Goal: Task Accomplishment & Management: Manage account settings

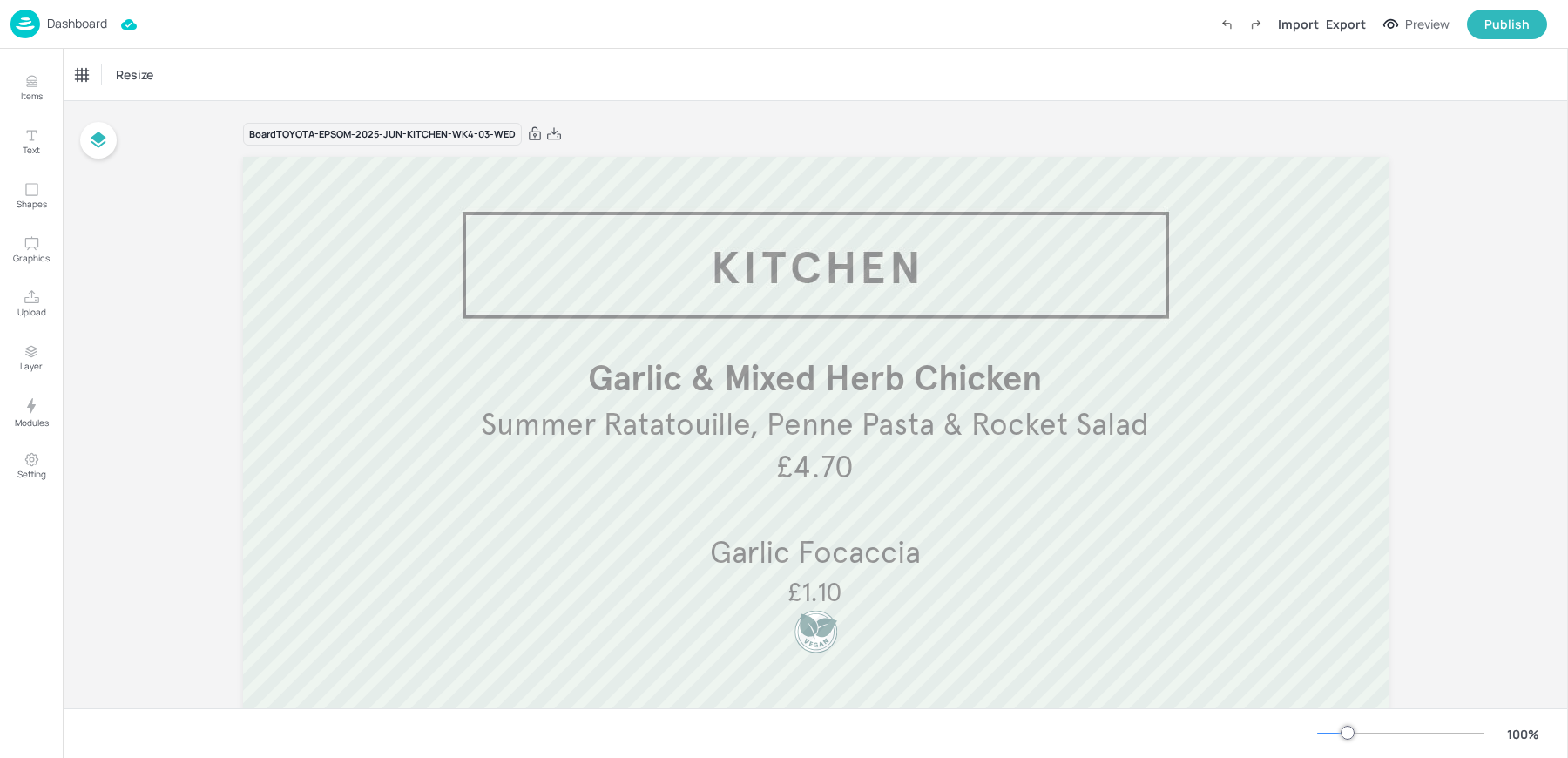
click at [16, 23] on img at bounding box center [25, 23] width 30 height 29
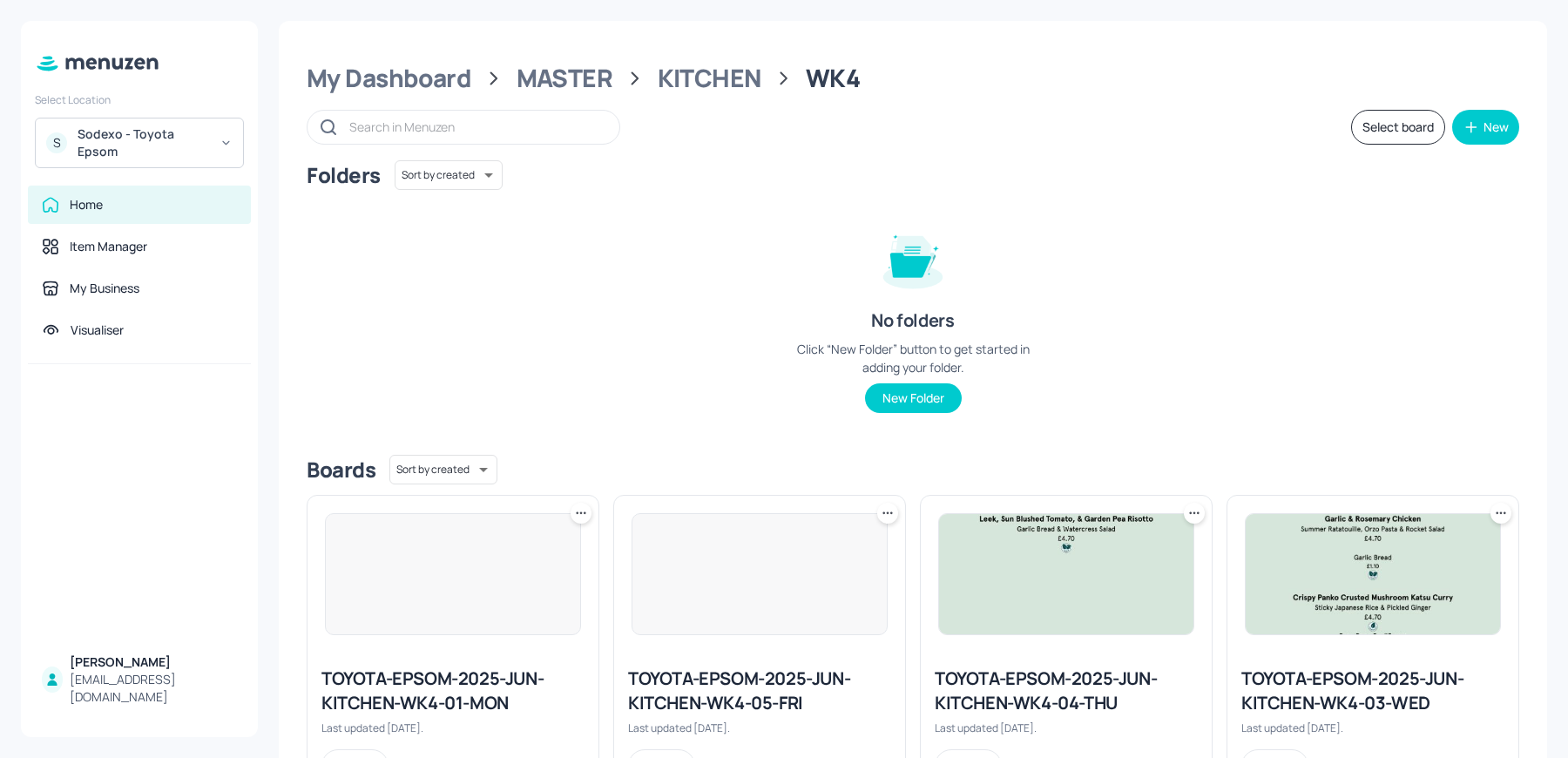
click at [135, 135] on div "Sodexo - Toyota Epsom" at bounding box center [143, 143] width 131 height 35
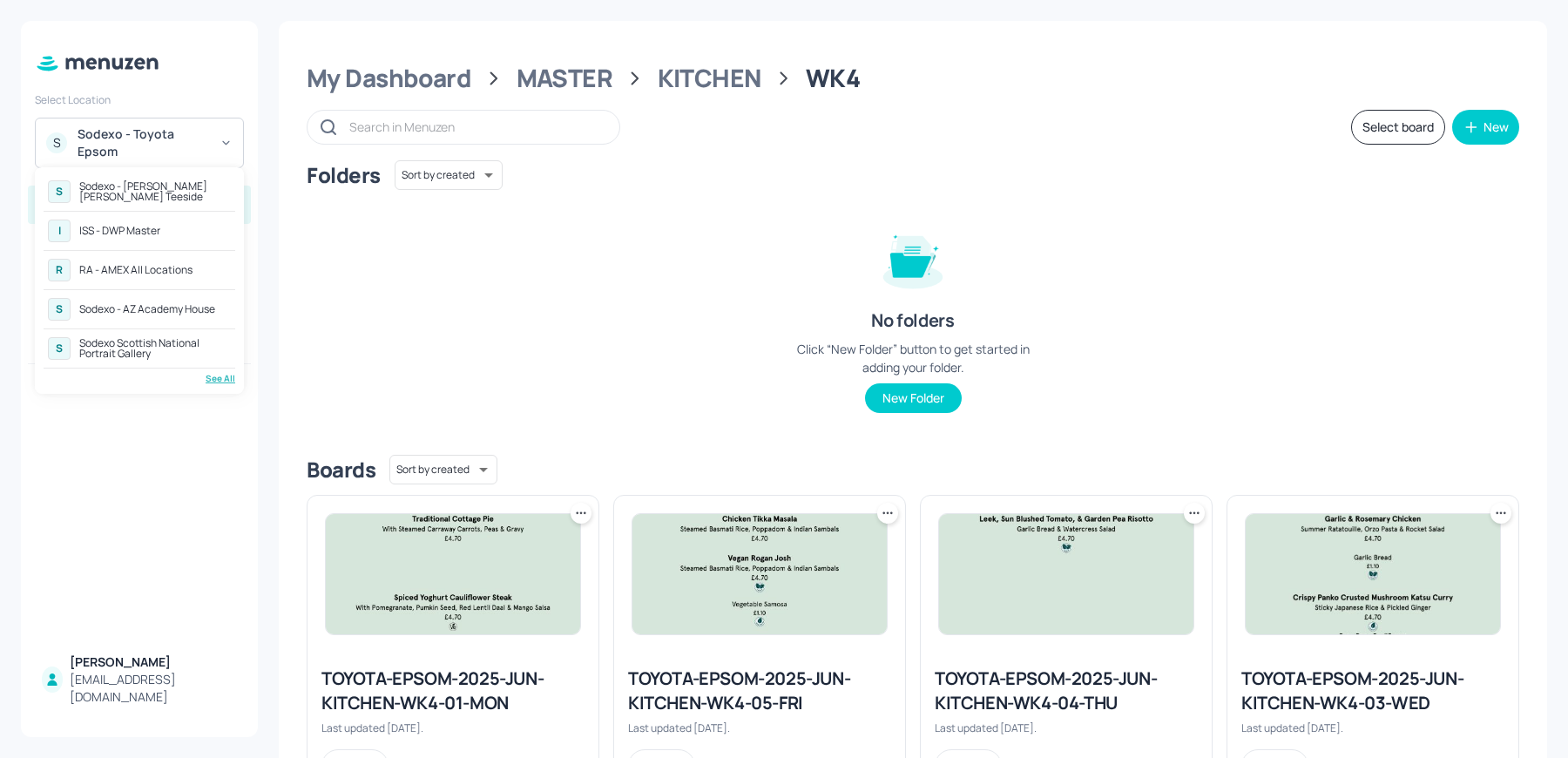
click at [216, 377] on div "See All" at bounding box center [139, 379] width 191 height 13
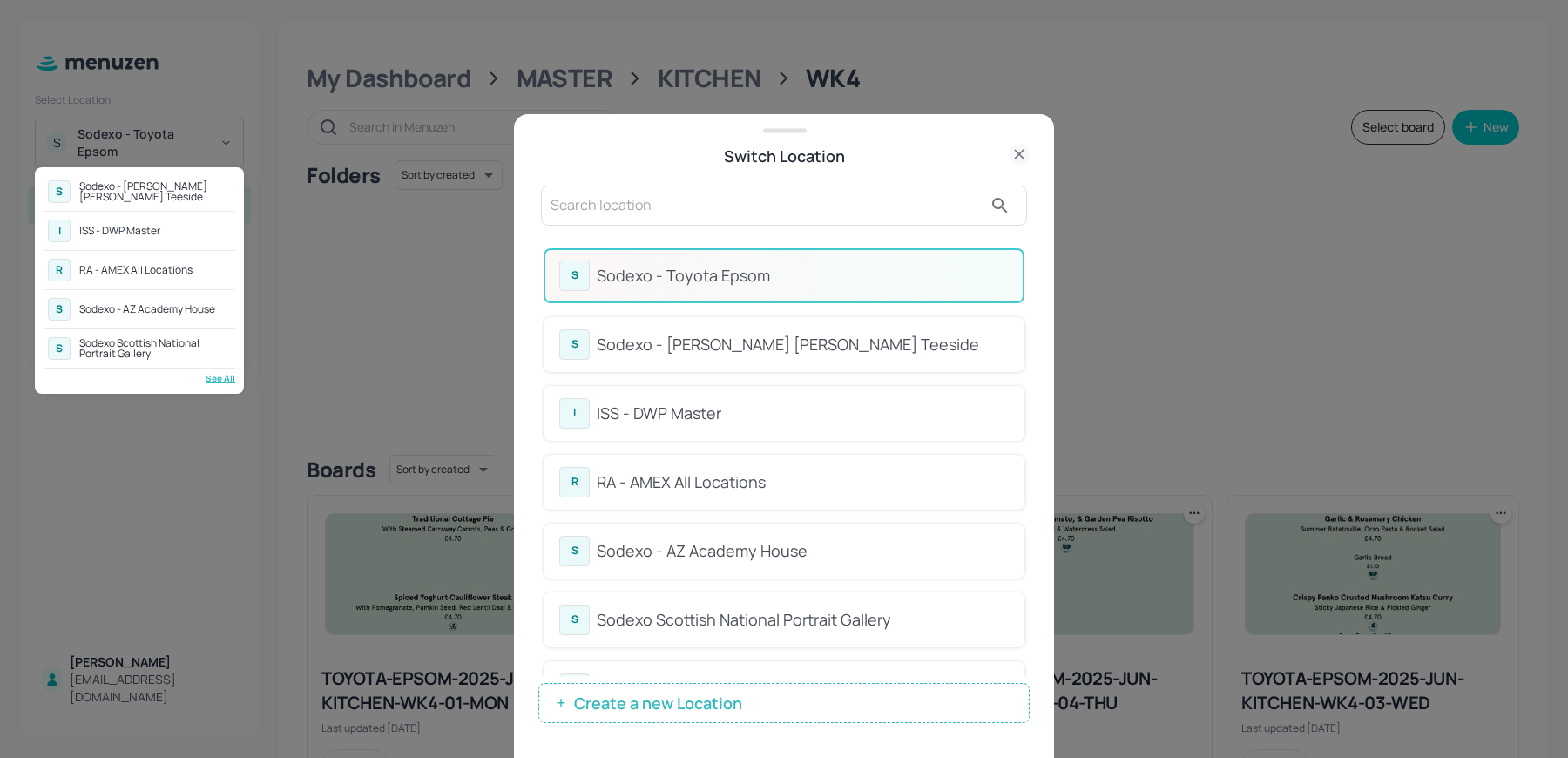
click at [661, 209] on div at bounding box center [784, 379] width 1568 height 758
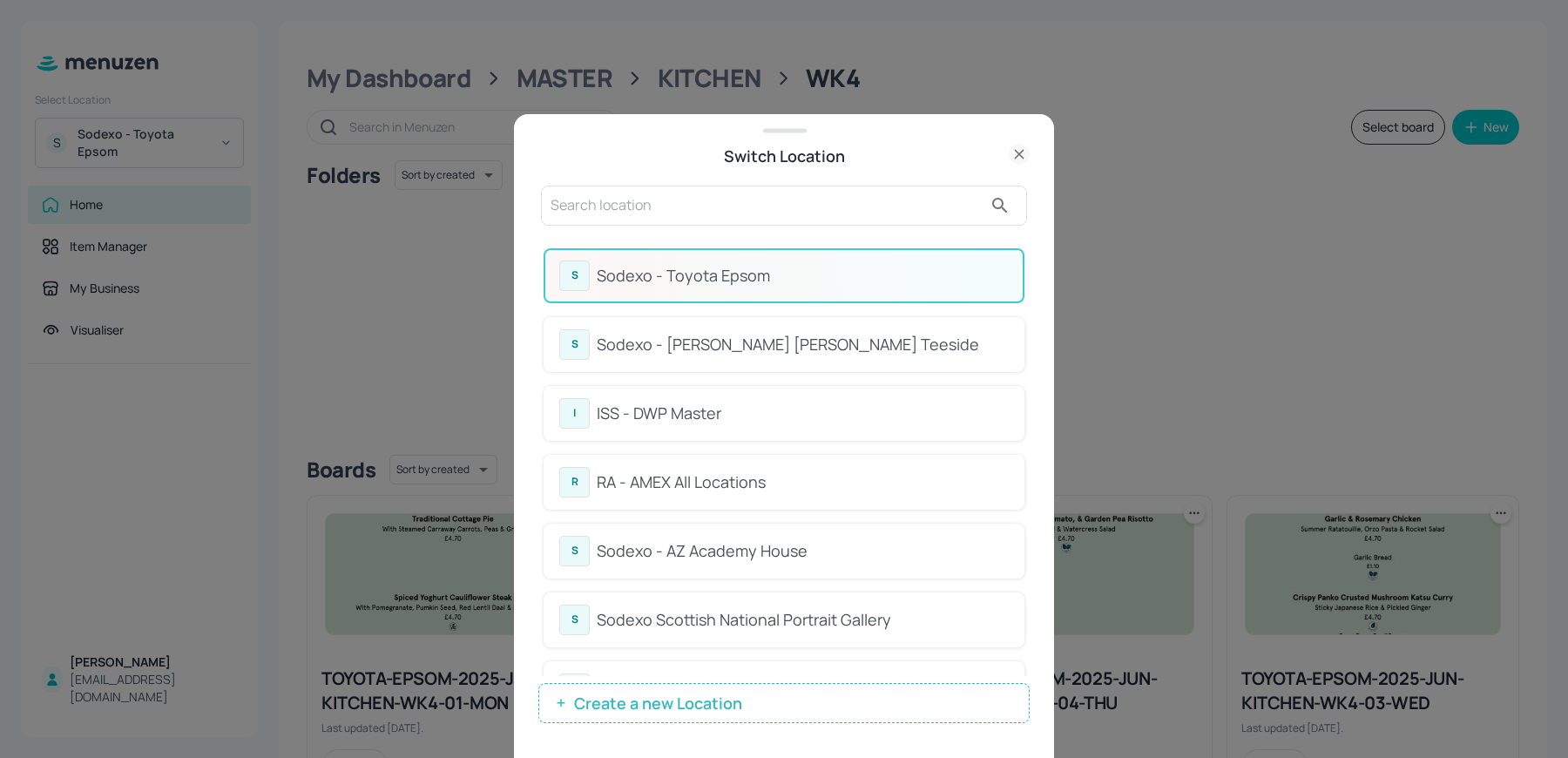
click at [623, 202] on input "text" at bounding box center [766, 205] width 432 height 28
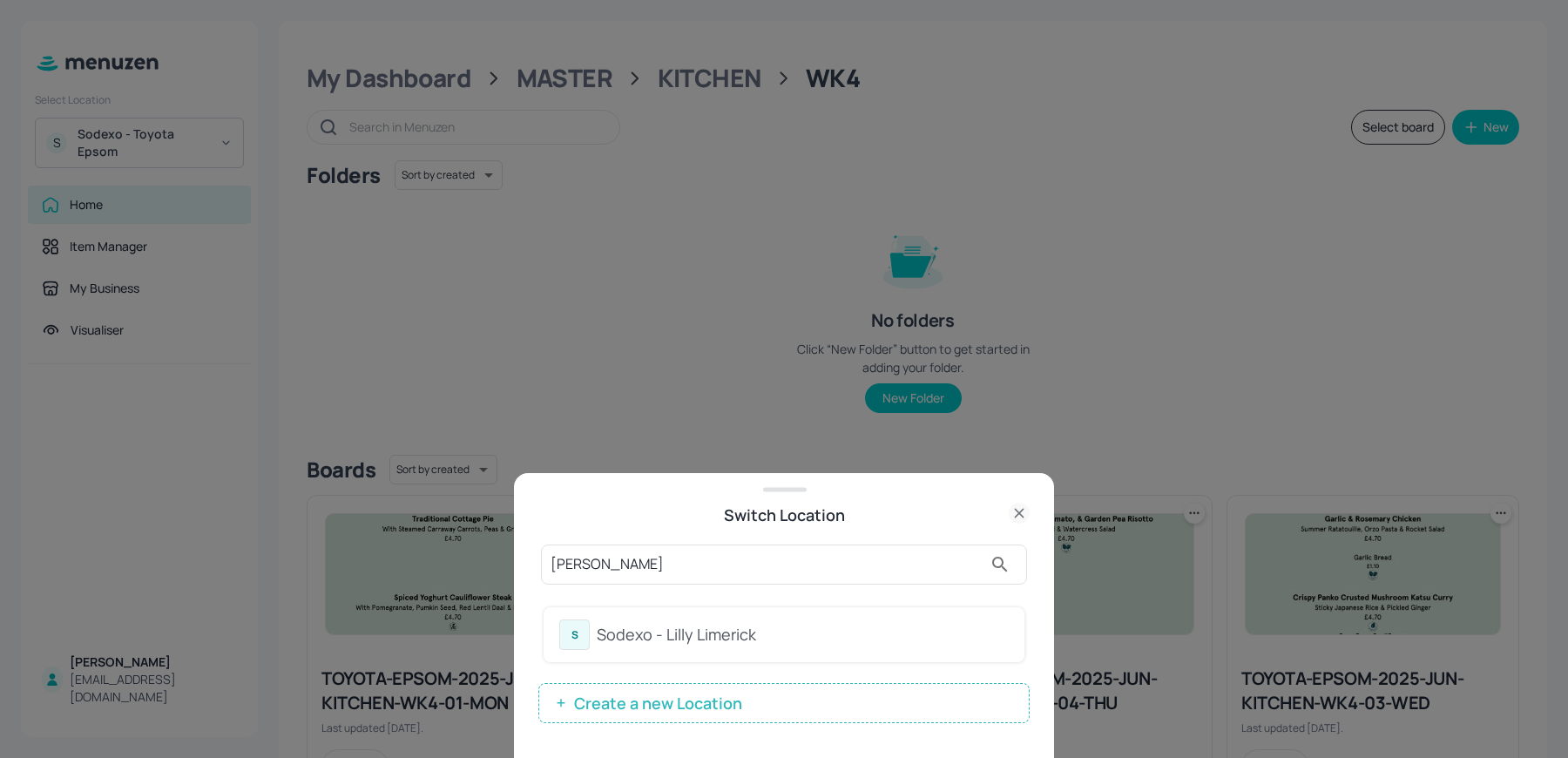
type input "[PERSON_NAME]"
click at [638, 626] on div "Sodexo - Lilly Limerick" at bounding box center [802, 634] width 412 height 23
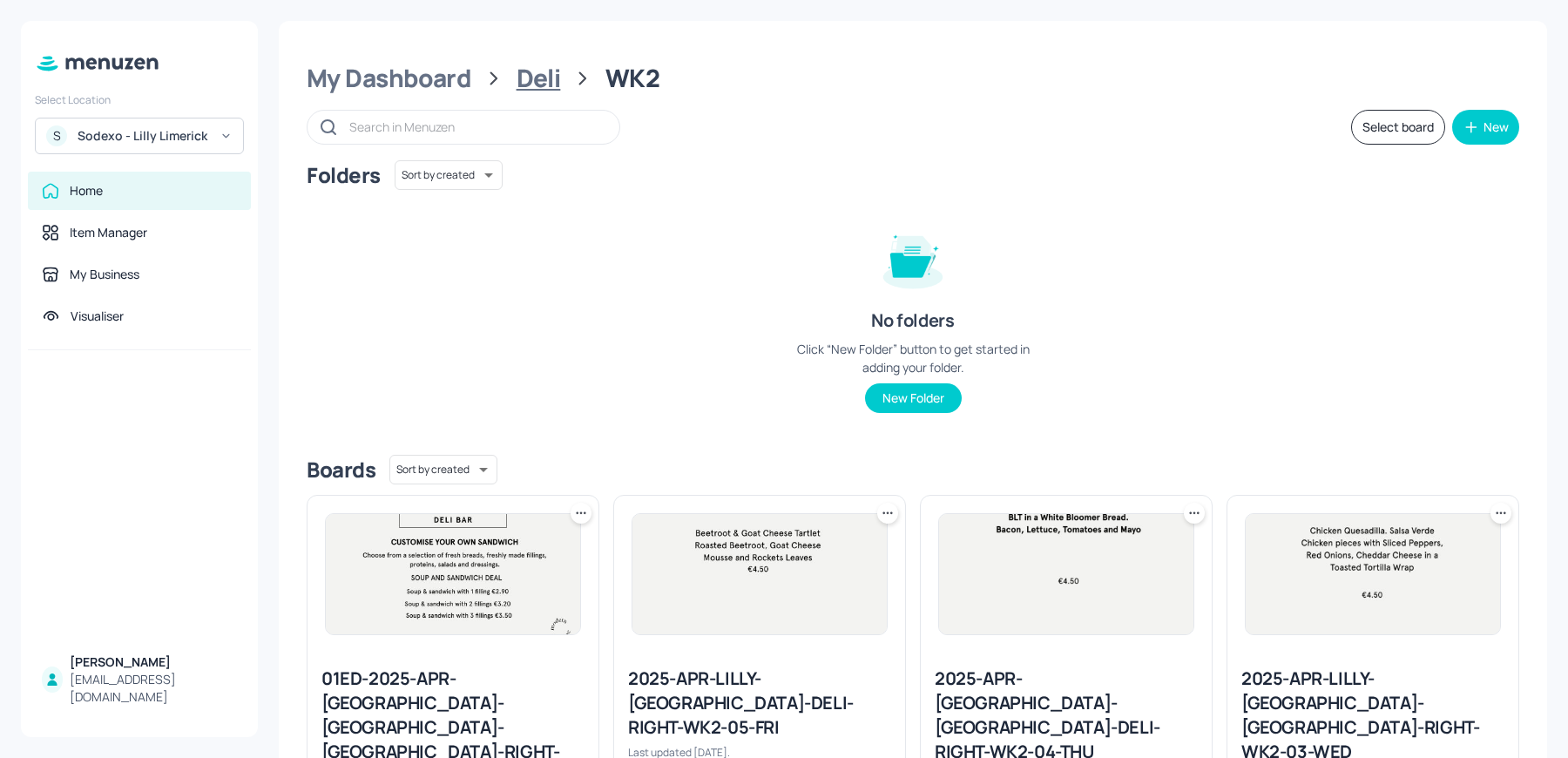
click at [518, 82] on div "Deli" at bounding box center [538, 79] width 44 height 31
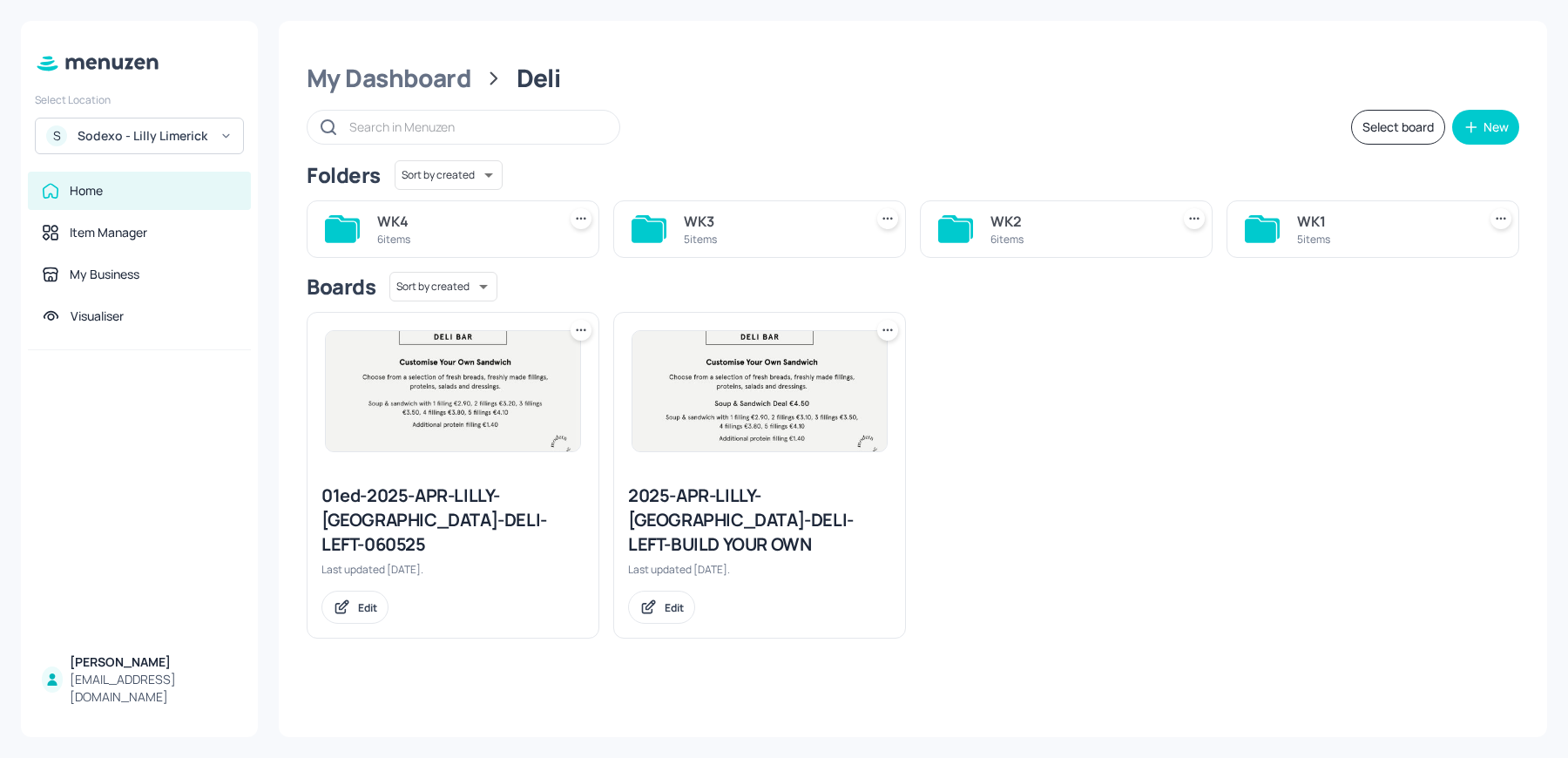
click at [740, 223] on div "WK3" at bounding box center [770, 221] width 172 height 21
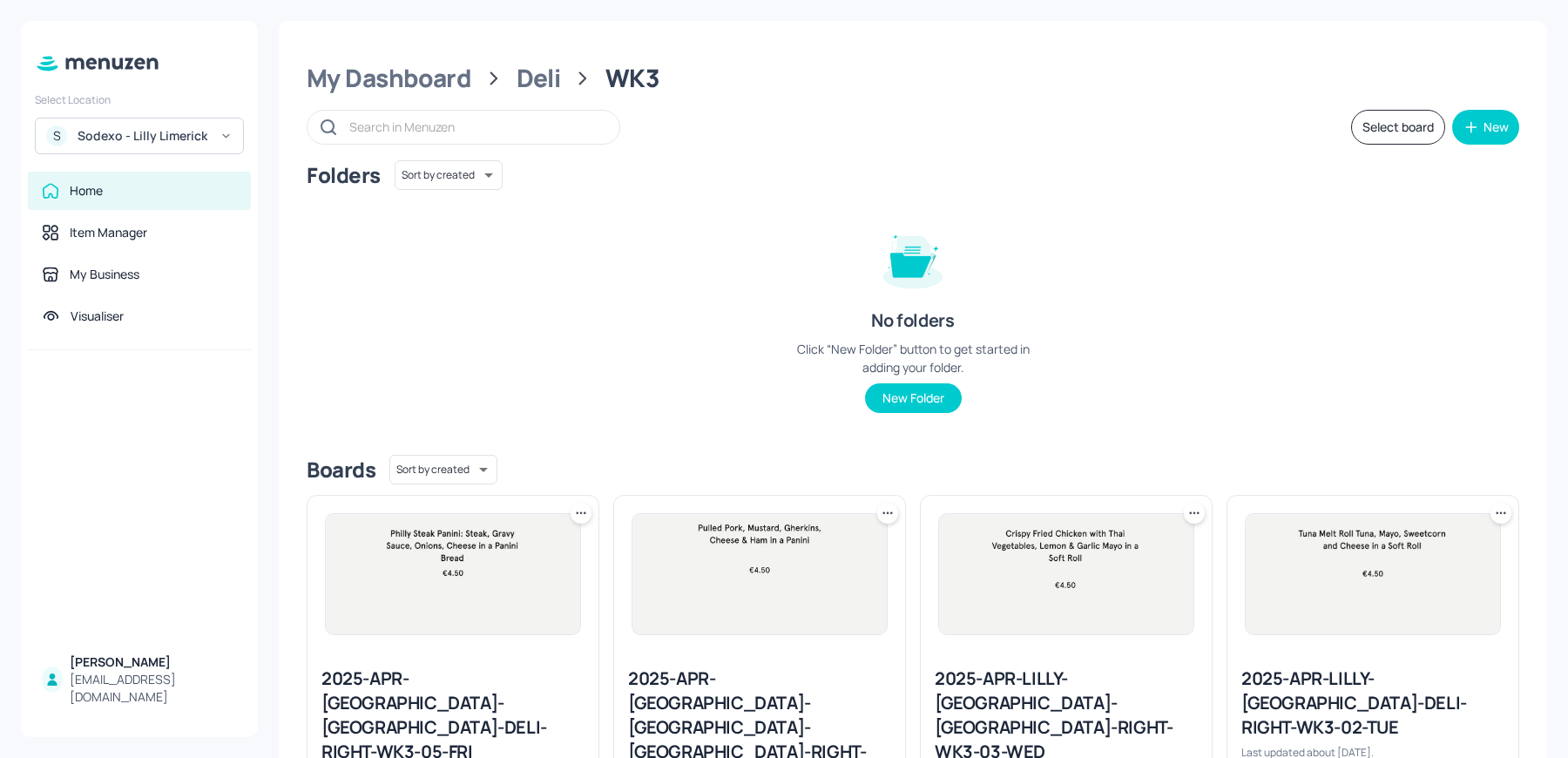
click at [791, 573] on img at bounding box center [759, 575] width 254 height 120
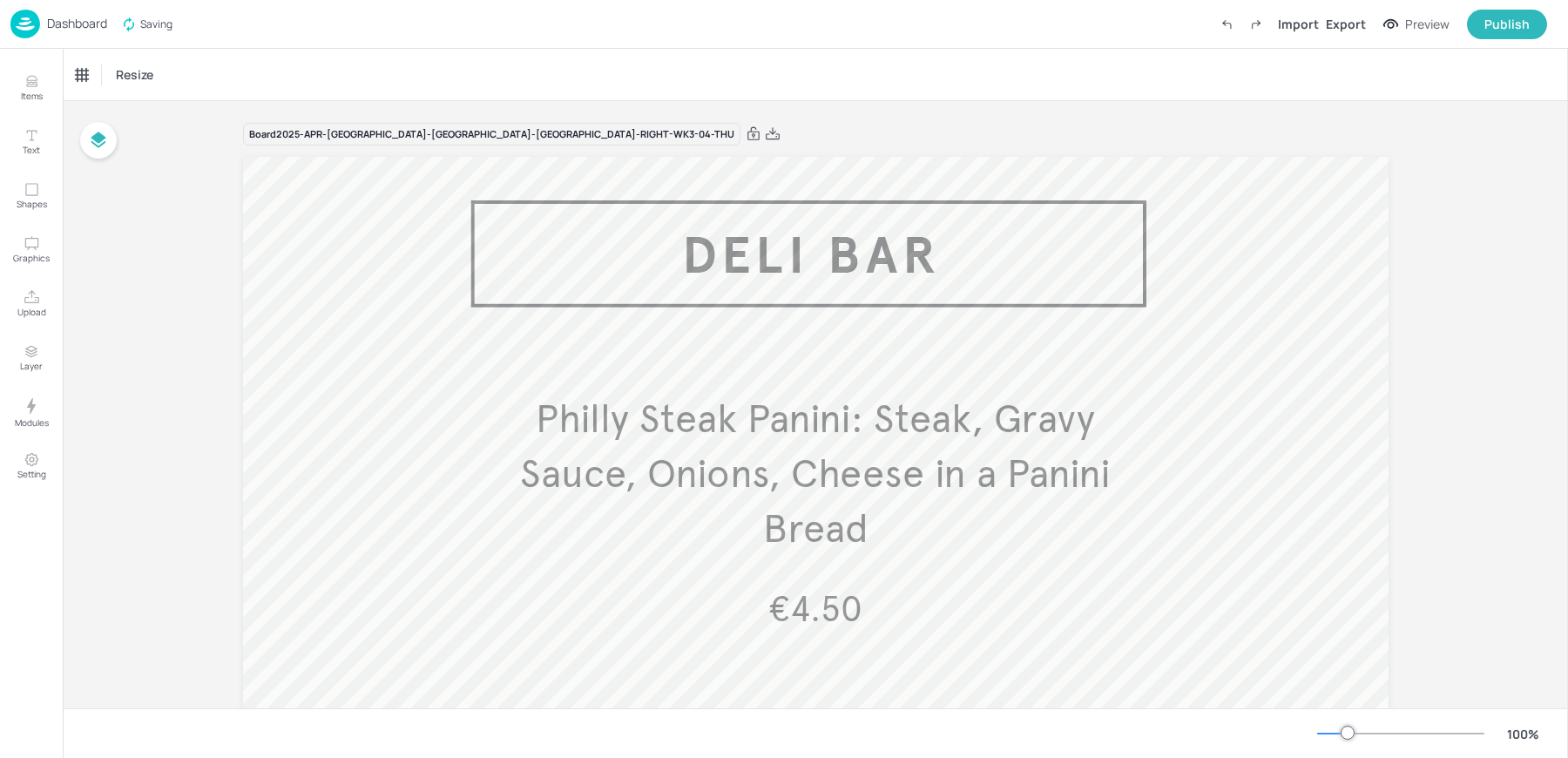
click at [896, 426] on span "Philly Steak Panini: Steak, Gravy Sauce, Onions, Cheese in a Panini Bread" at bounding box center [815, 474] width 590 height 158
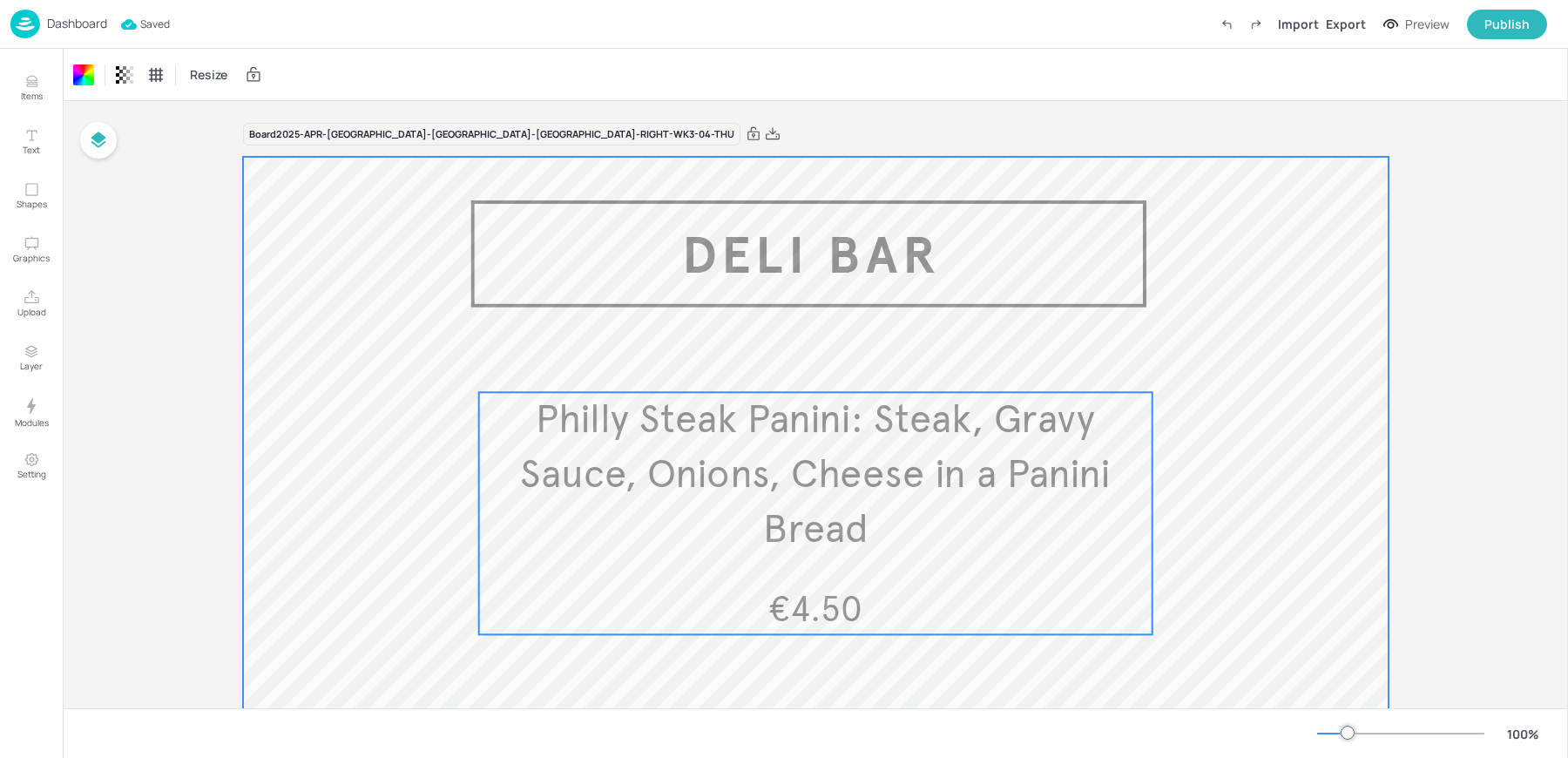
click at [888, 421] on span "Philly Steak Panini: Steak, Gravy Sauce, Onions, Cheese in a Panini Bread" at bounding box center [815, 474] width 590 height 158
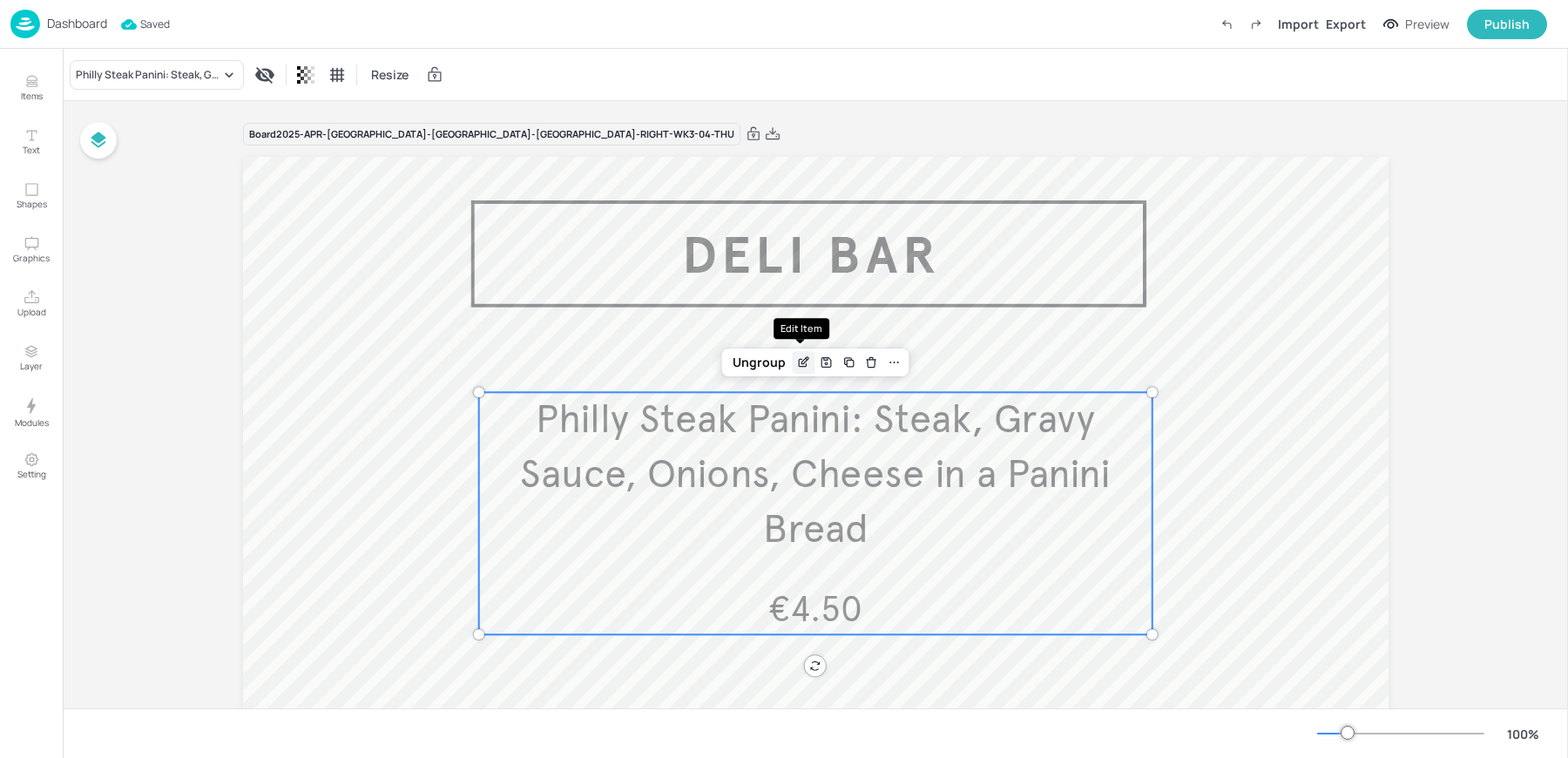
click at [798, 354] on div "Edit Item" at bounding box center [804, 363] width 22 height 22
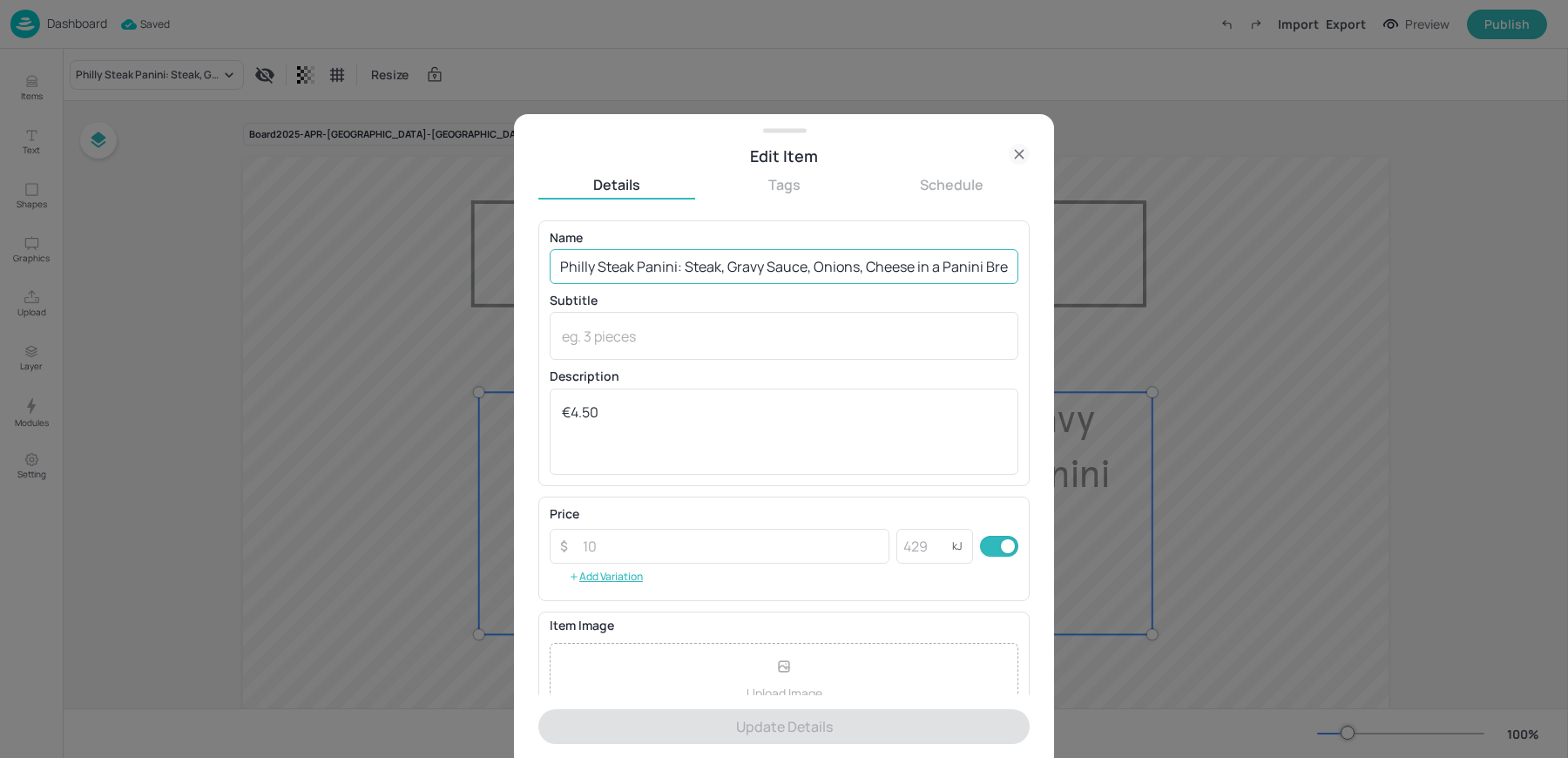
click at [719, 267] on input "Philly Steak Panini: Steak, Gravy Sauce, Onions, Cheese in a Panini Bread" at bounding box center [784, 267] width 469 height 35
paste input "Aubergine Parmigiana Baguette Breaded Aubergine with Roasted Red Peppers, Soft …"
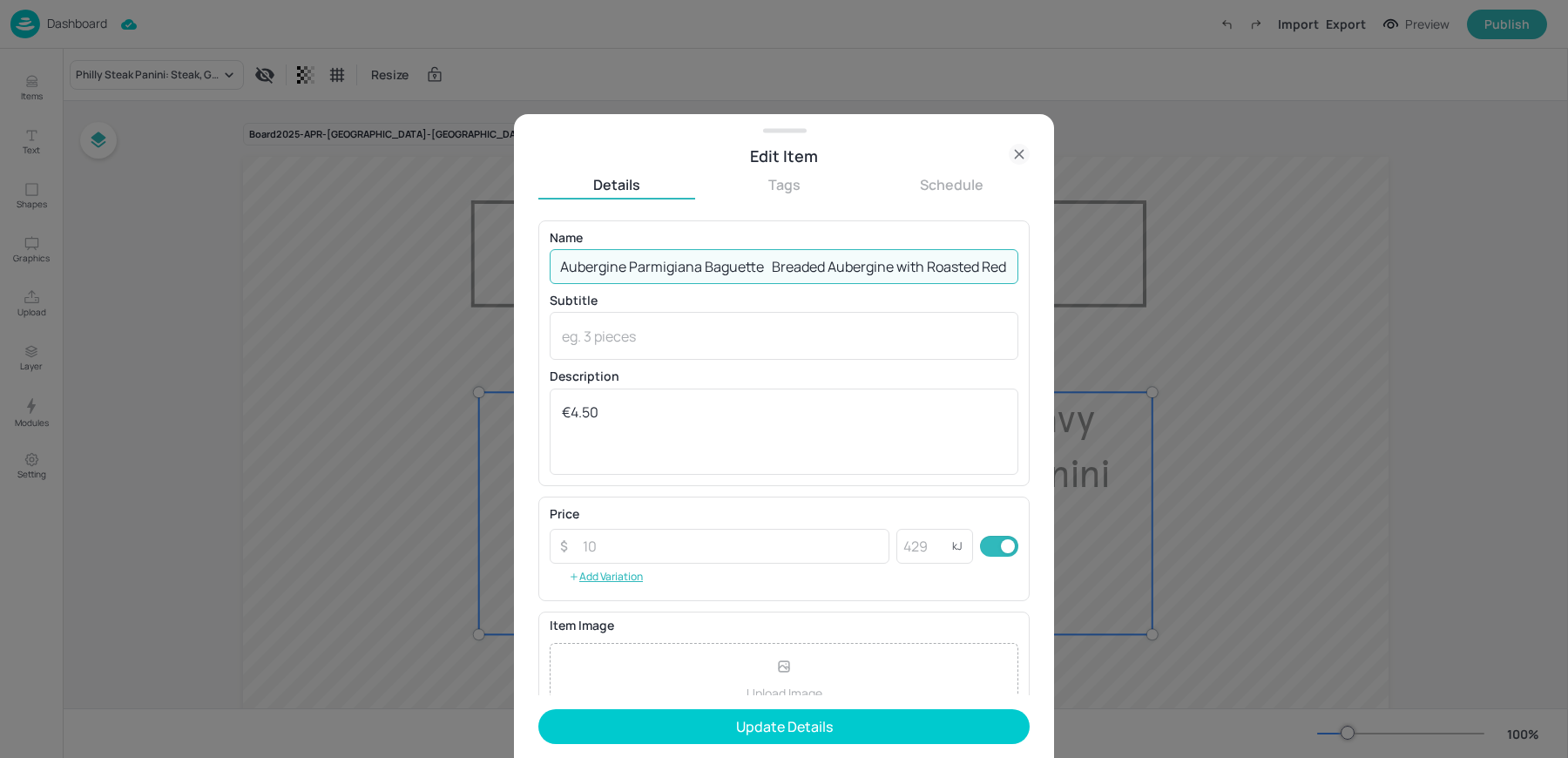
click at [759, 266] on input "Aubergine Parmigiana Baguette Breaded Aubergine with Roasted Red Peppers, Soft …" at bounding box center [784, 267] width 469 height 35
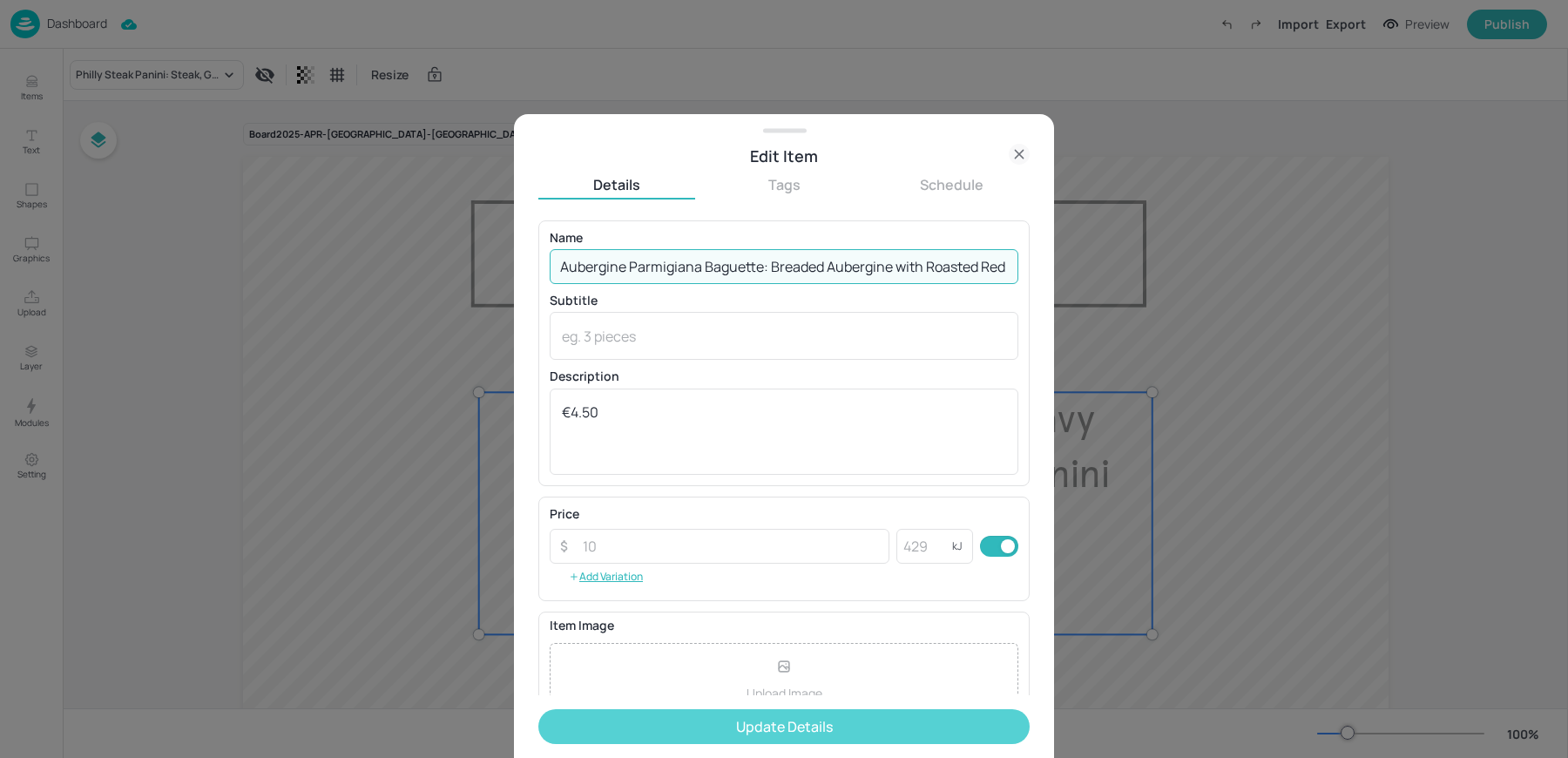
type input "Aubergine Parmigiana Baguette: Breaded Aubergine with Roasted Red Peppers, Soft…"
click at [695, 726] on button "Update Details" at bounding box center [784, 727] width 491 height 35
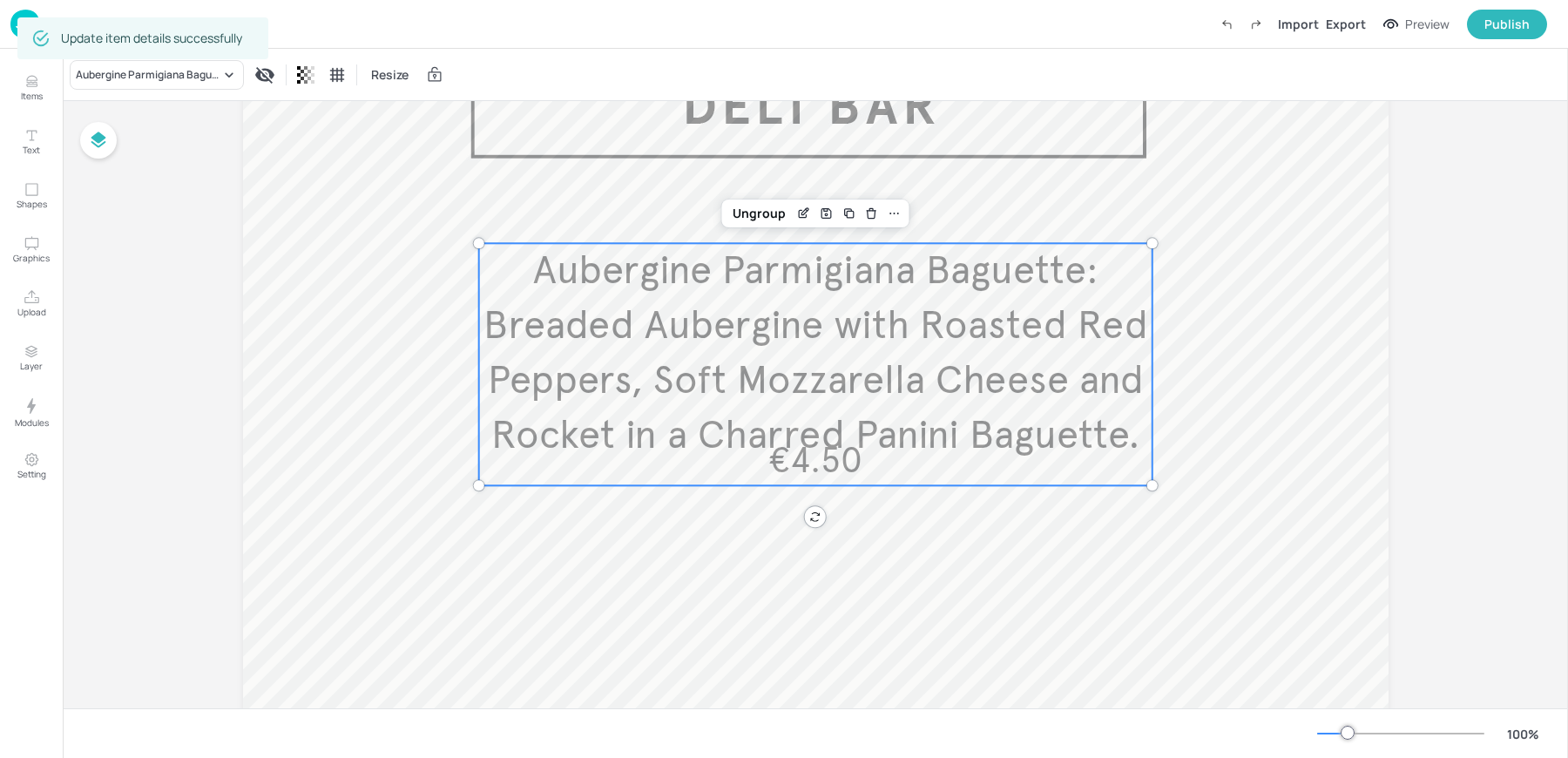
scroll to position [172, 0]
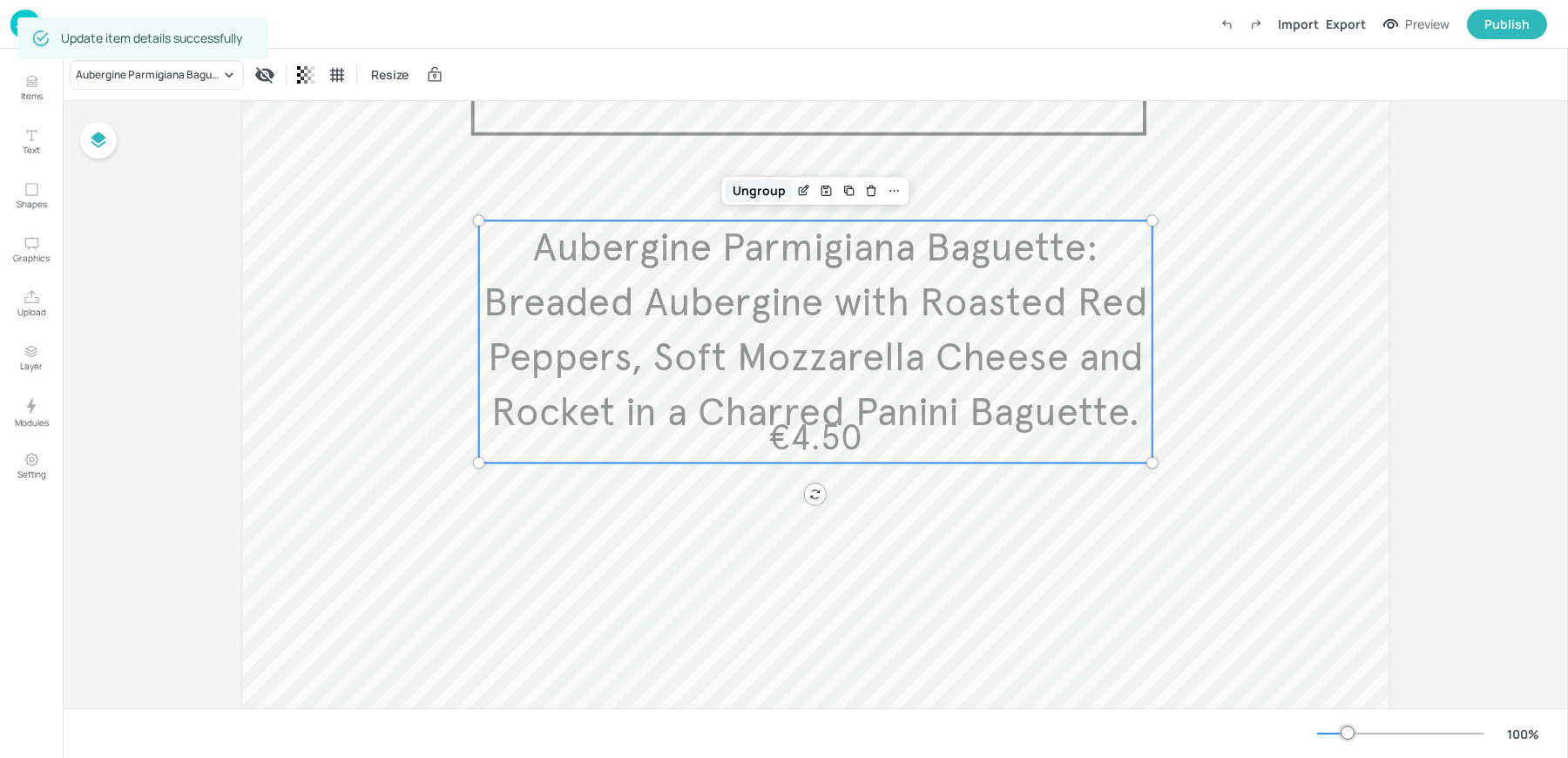
click at [738, 187] on div "Ungroup" at bounding box center [759, 191] width 68 height 22
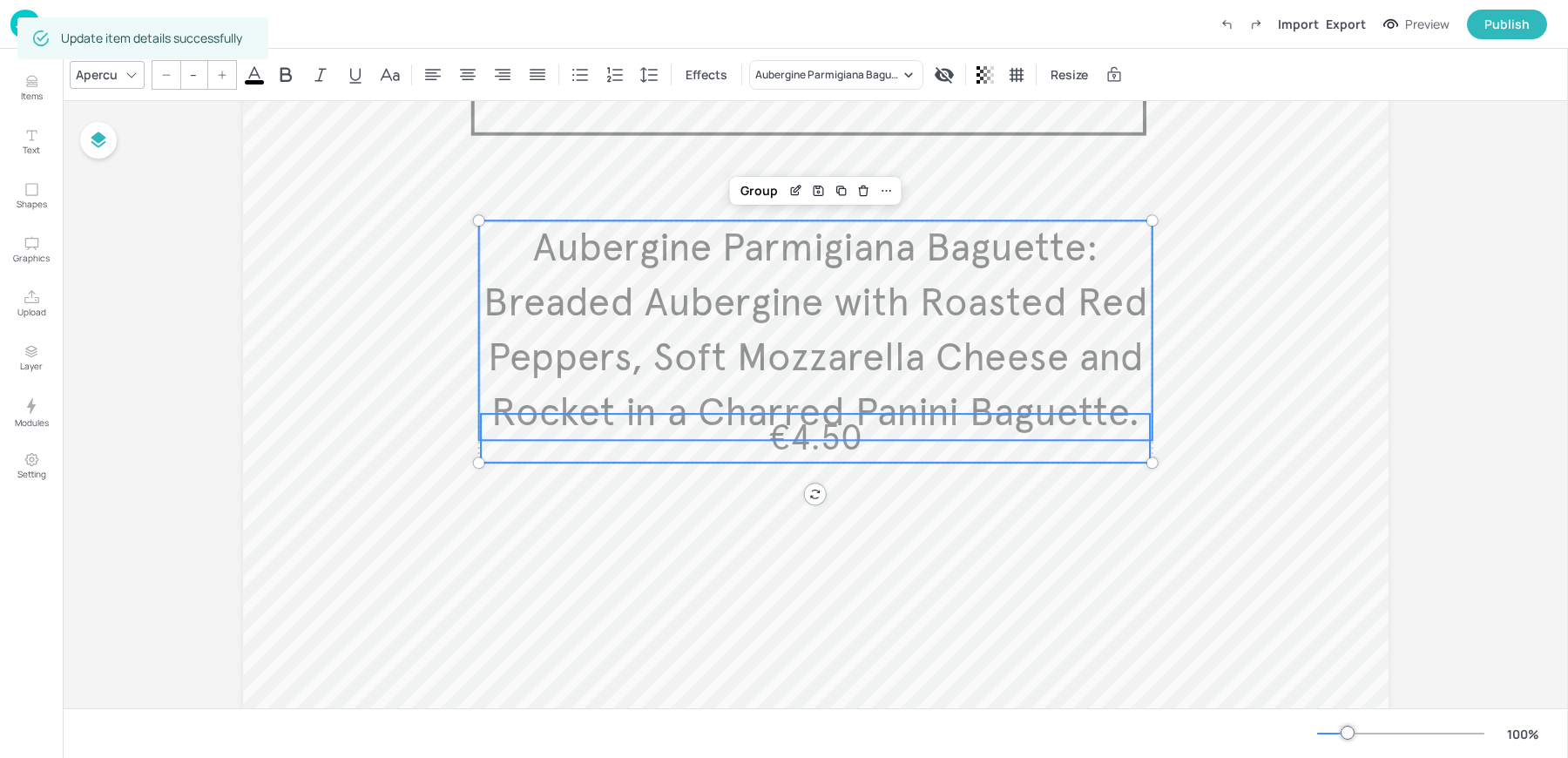
click at [804, 441] on span "€4.50" at bounding box center [816, 438] width 94 height 43
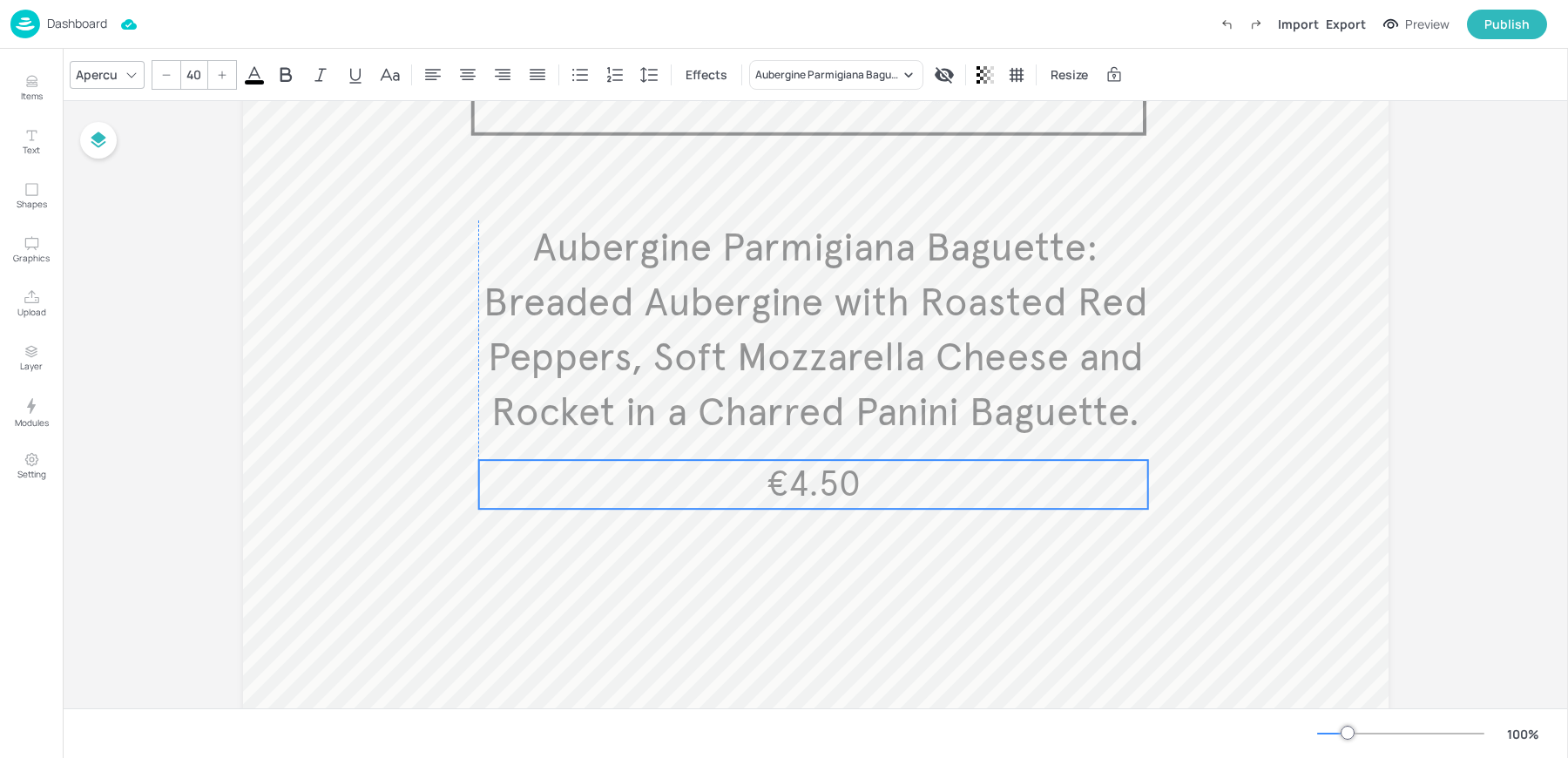
drag, startPoint x: 791, startPoint y: 442, endPoint x: 786, endPoint y: 489, distance: 47.3
click at [786, 489] on span "€4.50" at bounding box center [814, 484] width 94 height 43
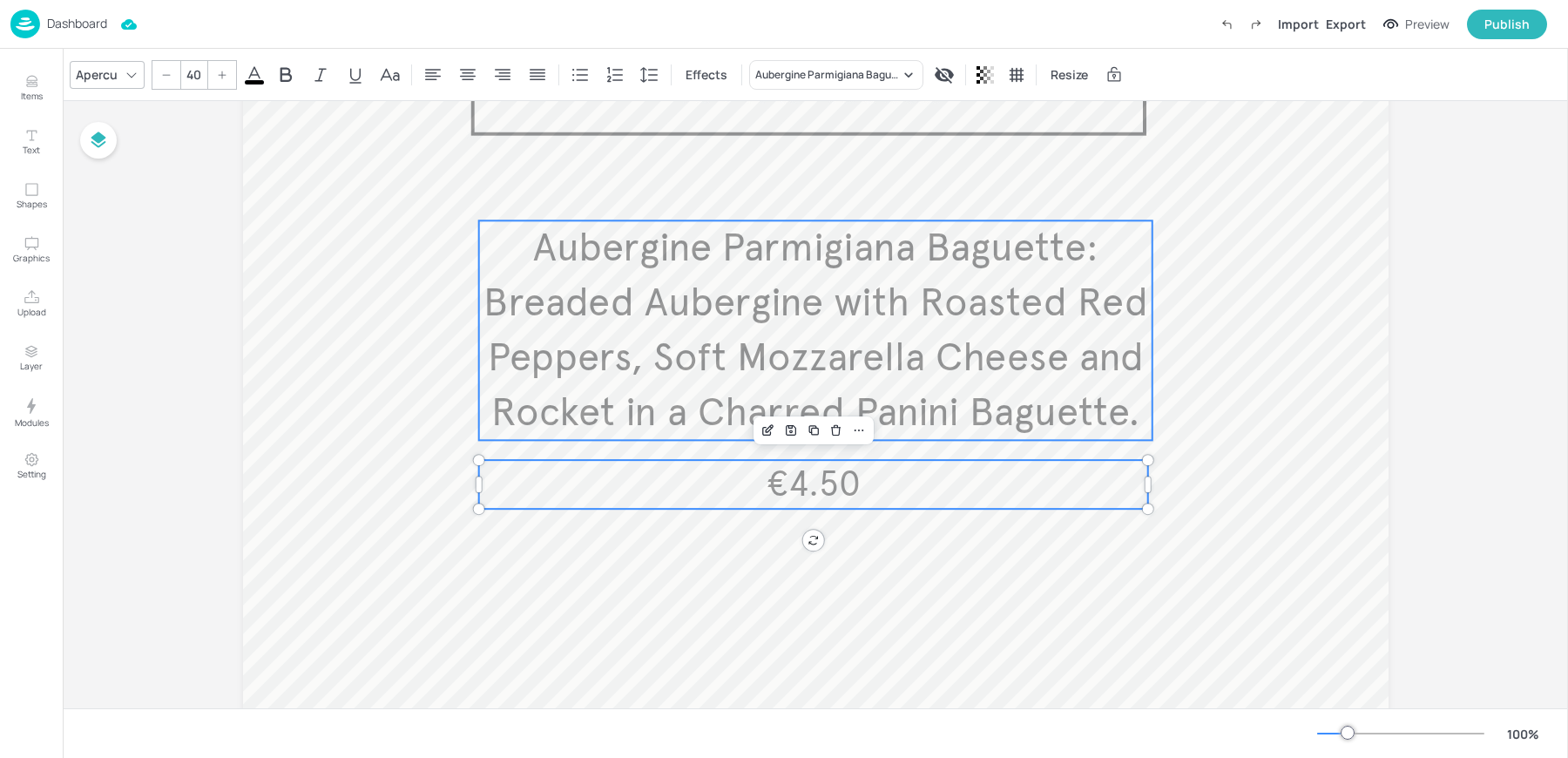
click at [660, 326] on span "Aubergine Parmigiana Baguette: Breaded Aubergine with Roasted Red Peppers, Soft…" at bounding box center [816, 329] width 665 height 214
type input "--"
click at [750, 190] on div "Group" at bounding box center [759, 191] width 52 height 22
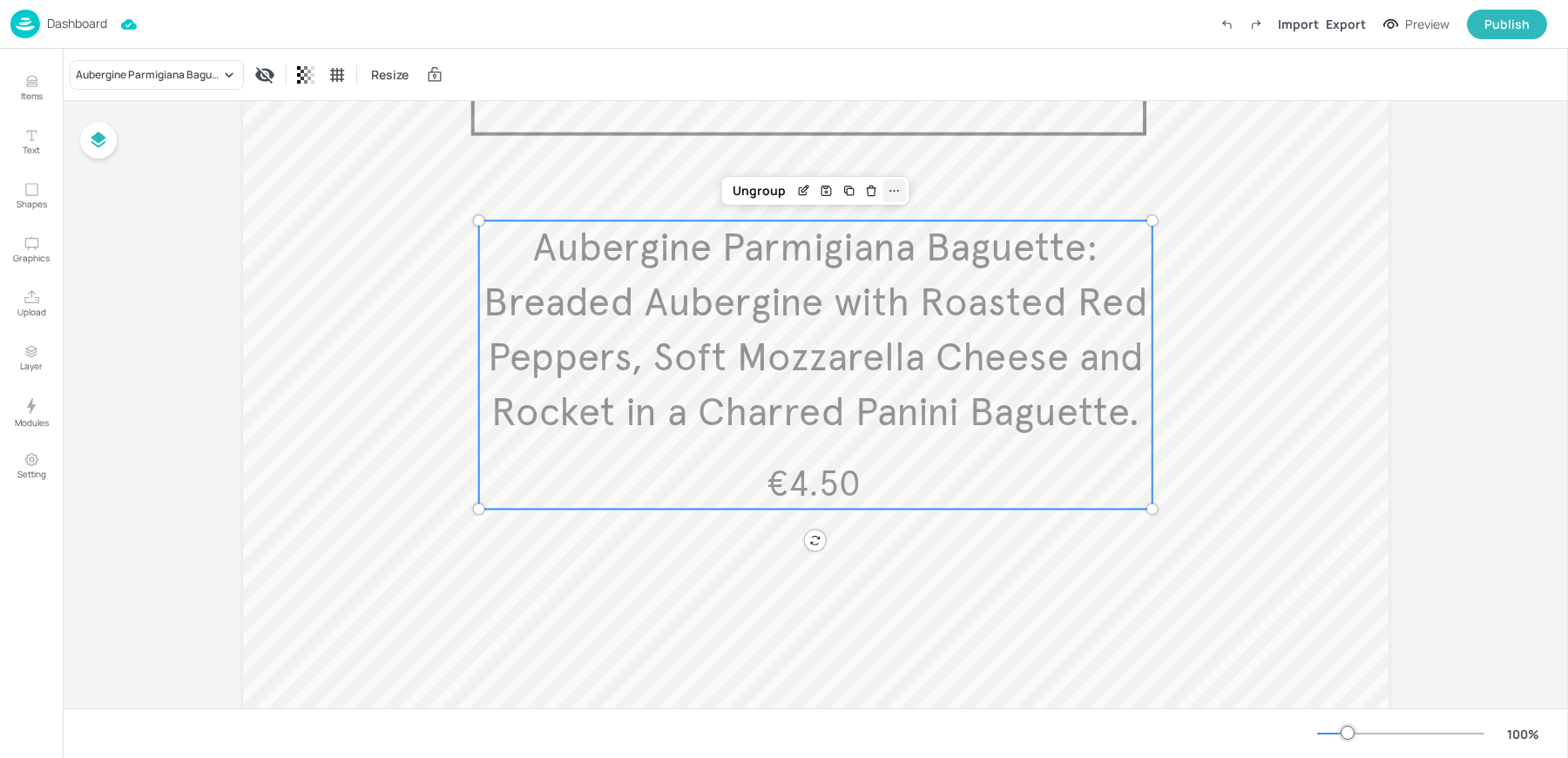
click at [897, 186] on icon at bounding box center [895, 191] width 14 height 14
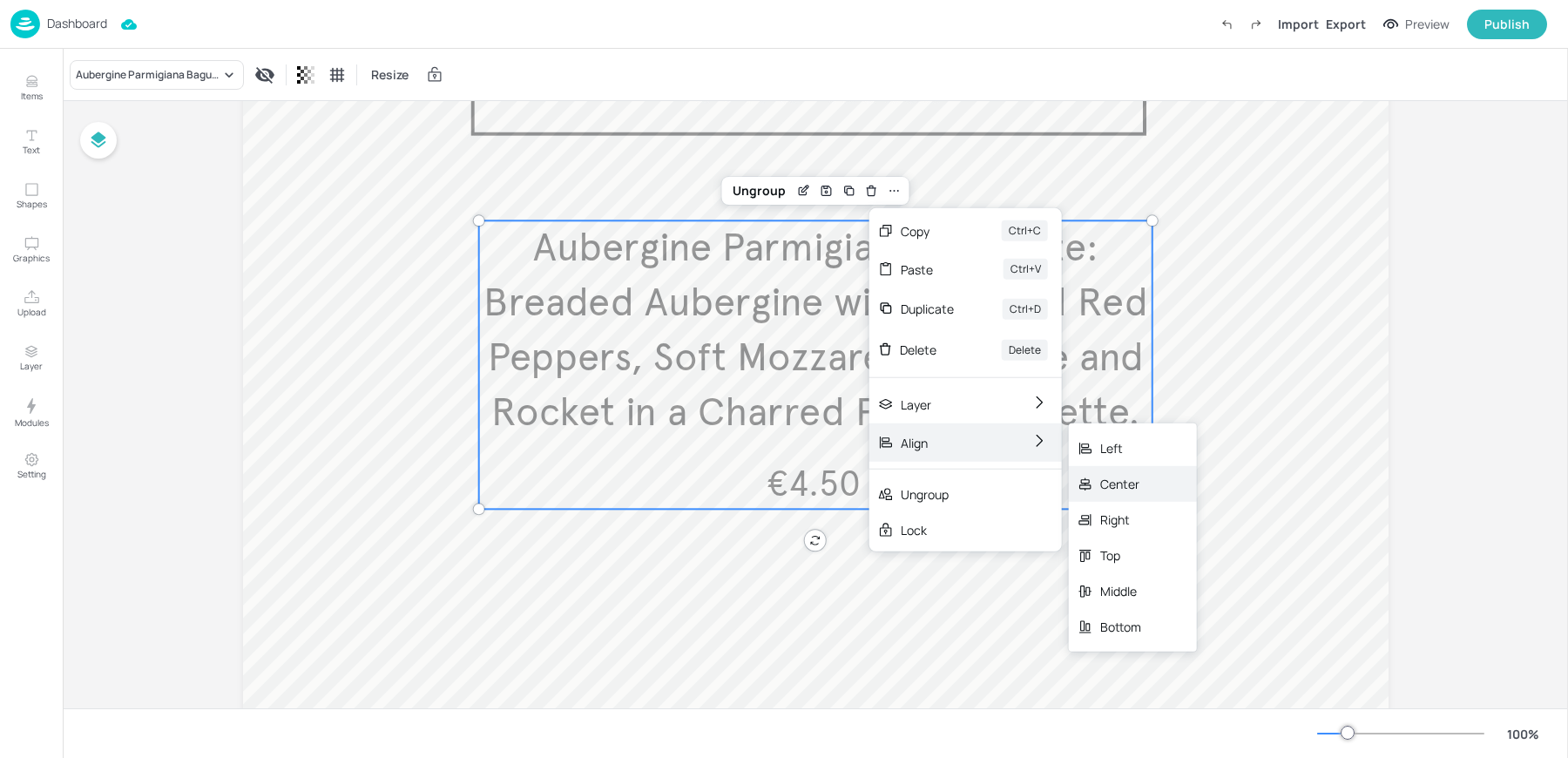
click at [1092, 477] on icon at bounding box center [1085, 483] width 16 height 16
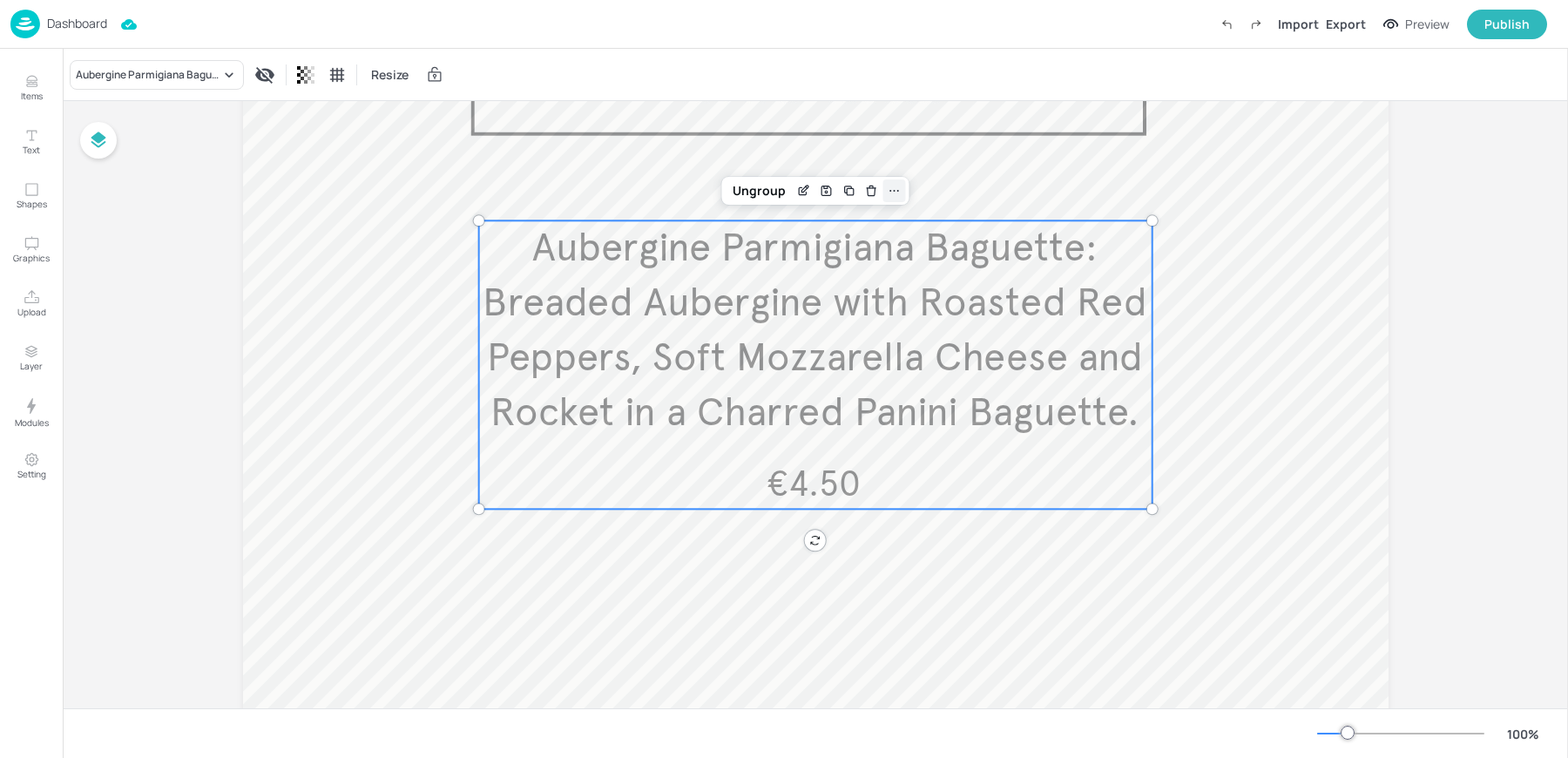
click at [889, 192] on icon at bounding box center [895, 191] width 14 height 14
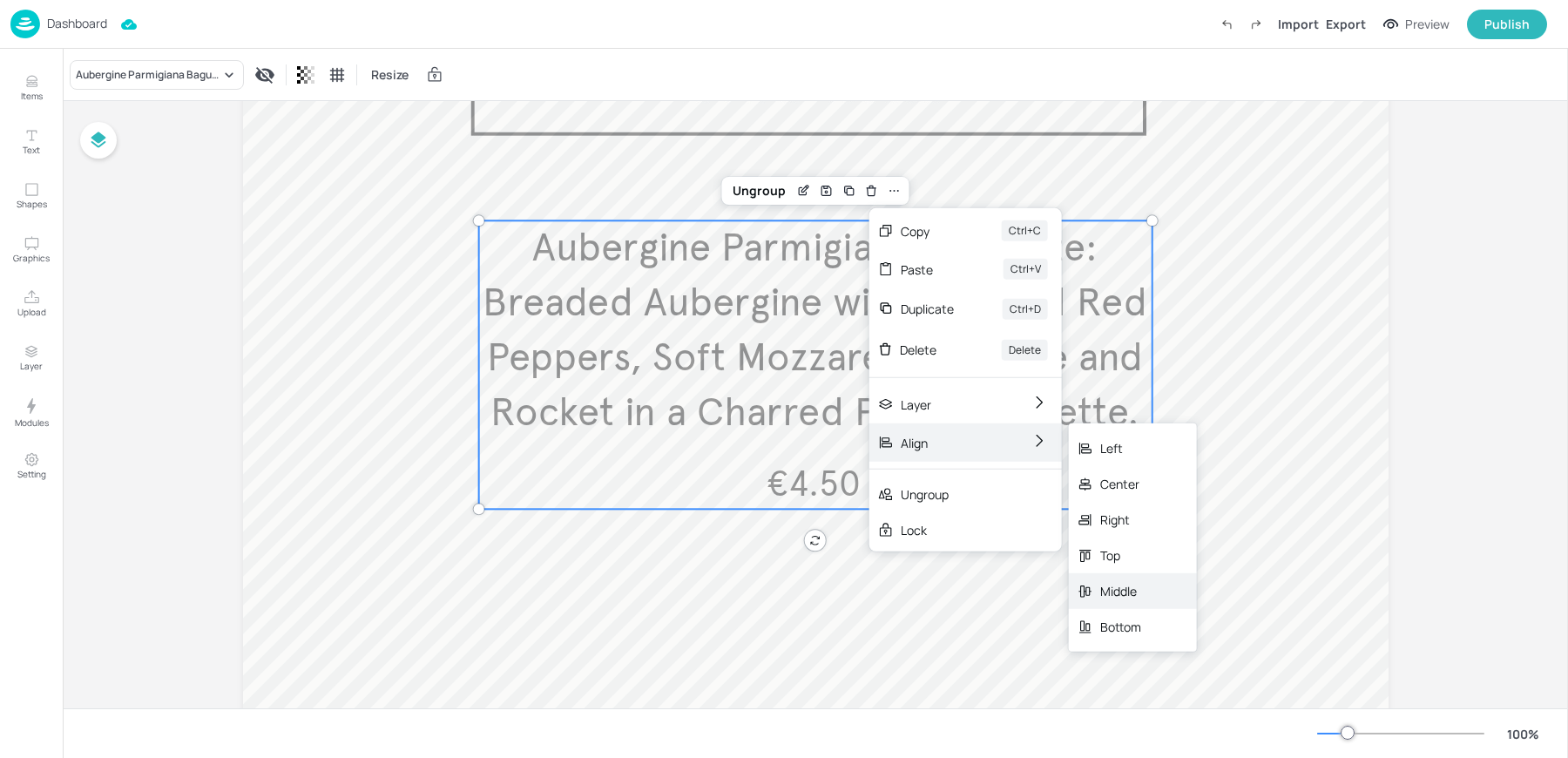
click at [1113, 606] on div "Middle" at bounding box center [1132, 591] width 128 height 36
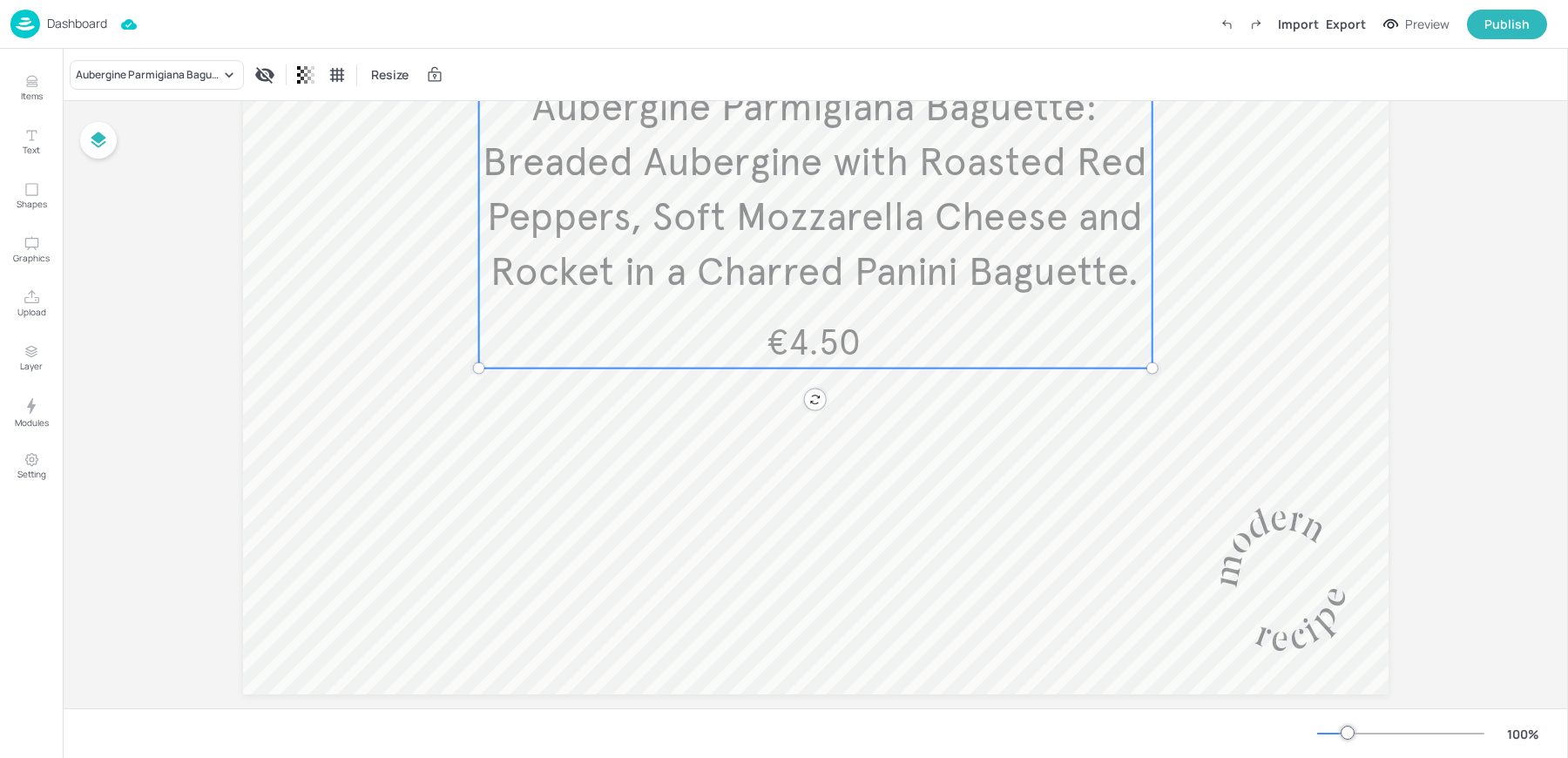
scroll to position [0, 0]
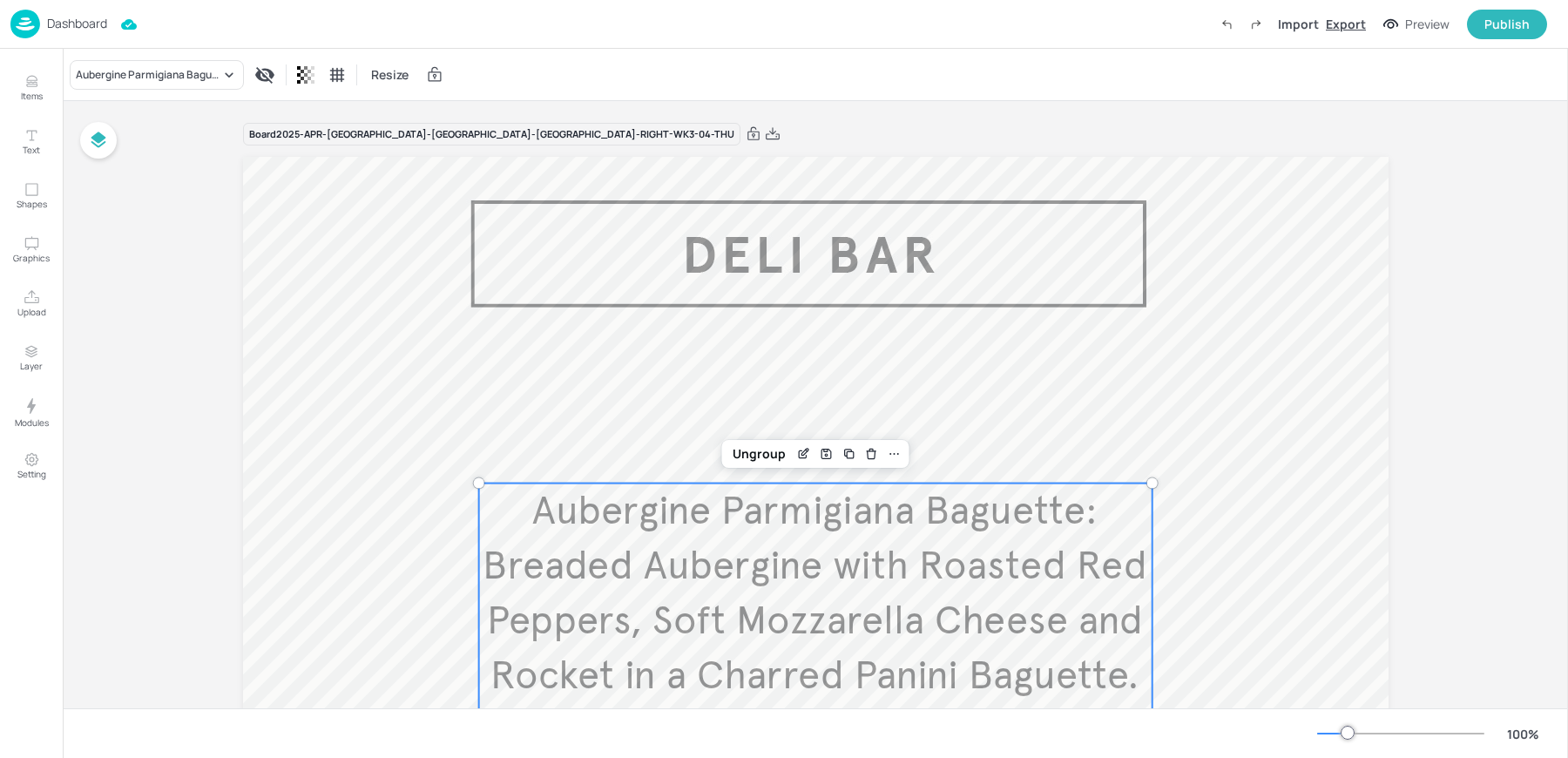
click at [1342, 26] on div "Export" at bounding box center [1345, 24] width 40 height 19
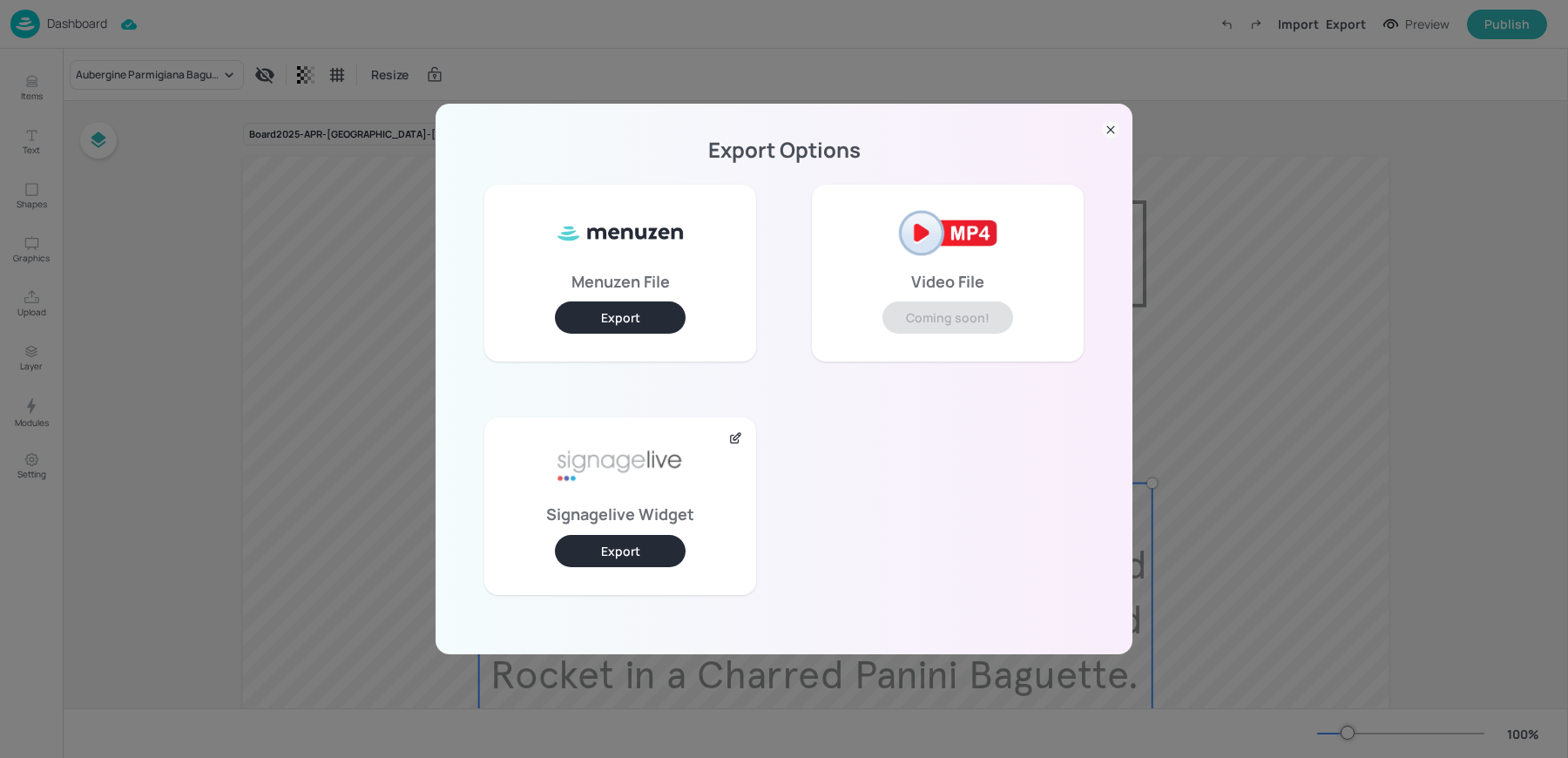
click at [607, 552] on button "Export" at bounding box center [620, 551] width 130 height 32
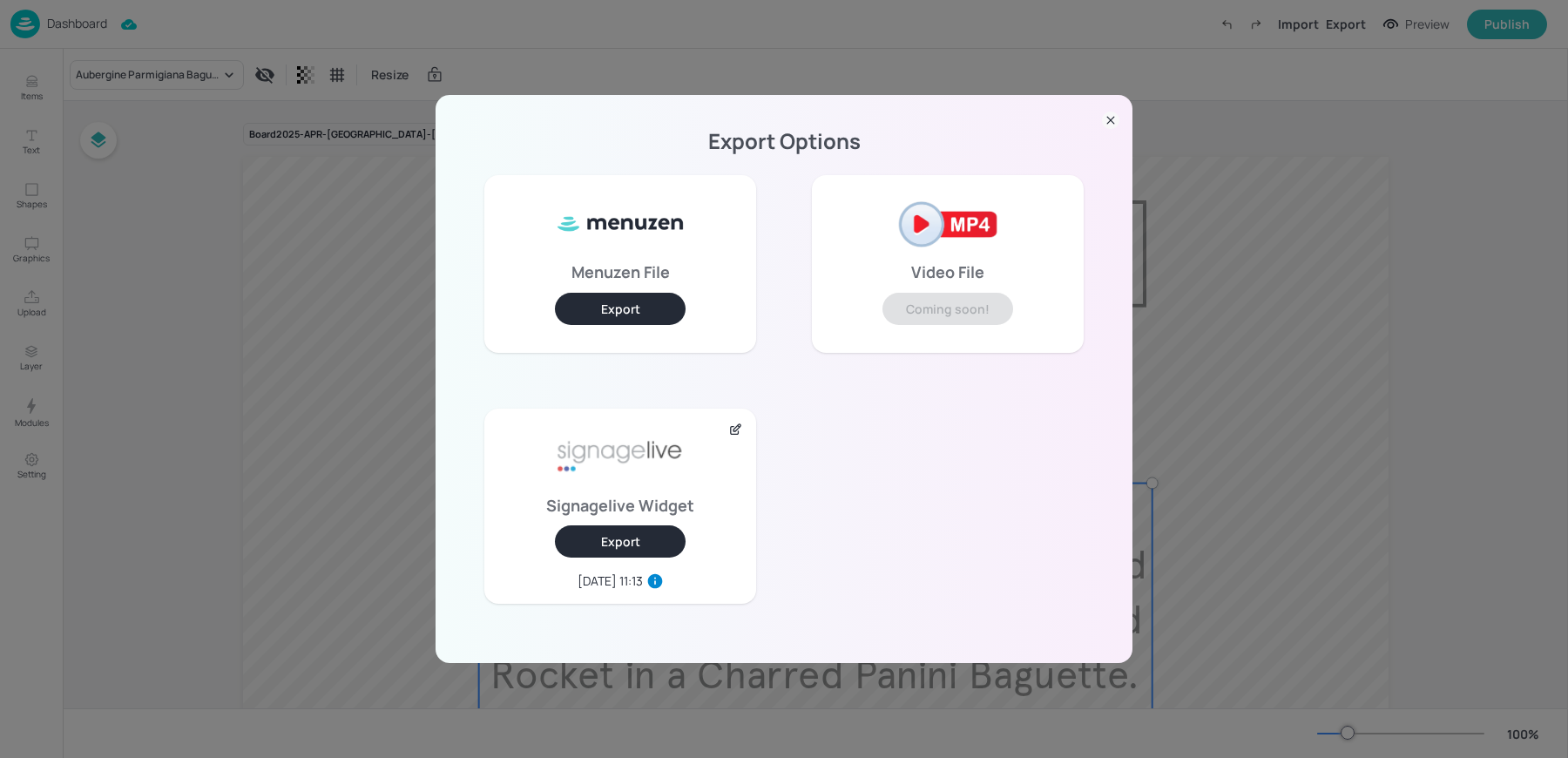
click at [1307, 295] on div "Export Options Menuzen File Export Video File Coming soon! Signagelive Widget E…" at bounding box center [784, 379] width 1568 height 758
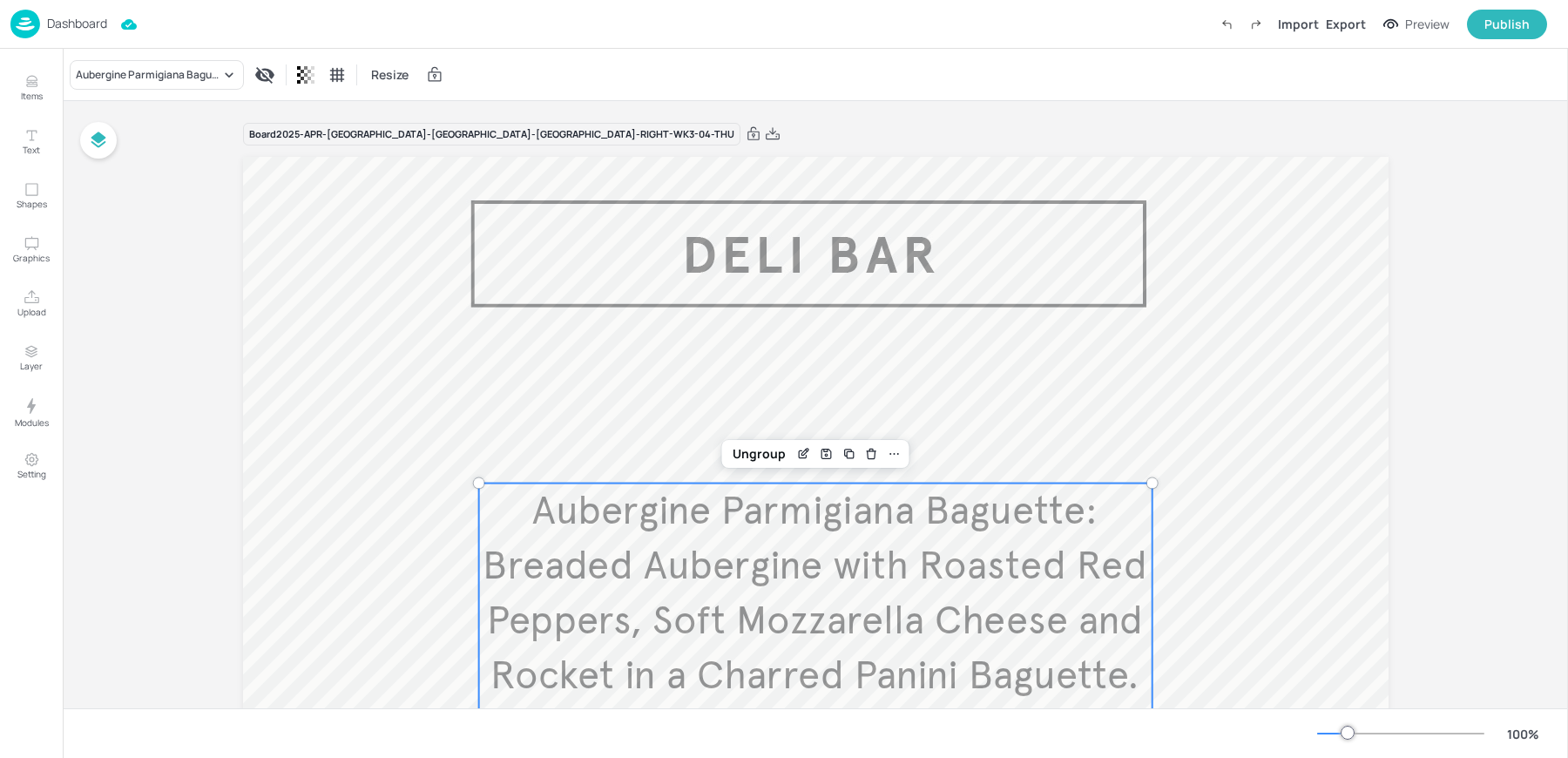
click at [30, 20] on img at bounding box center [25, 23] width 30 height 29
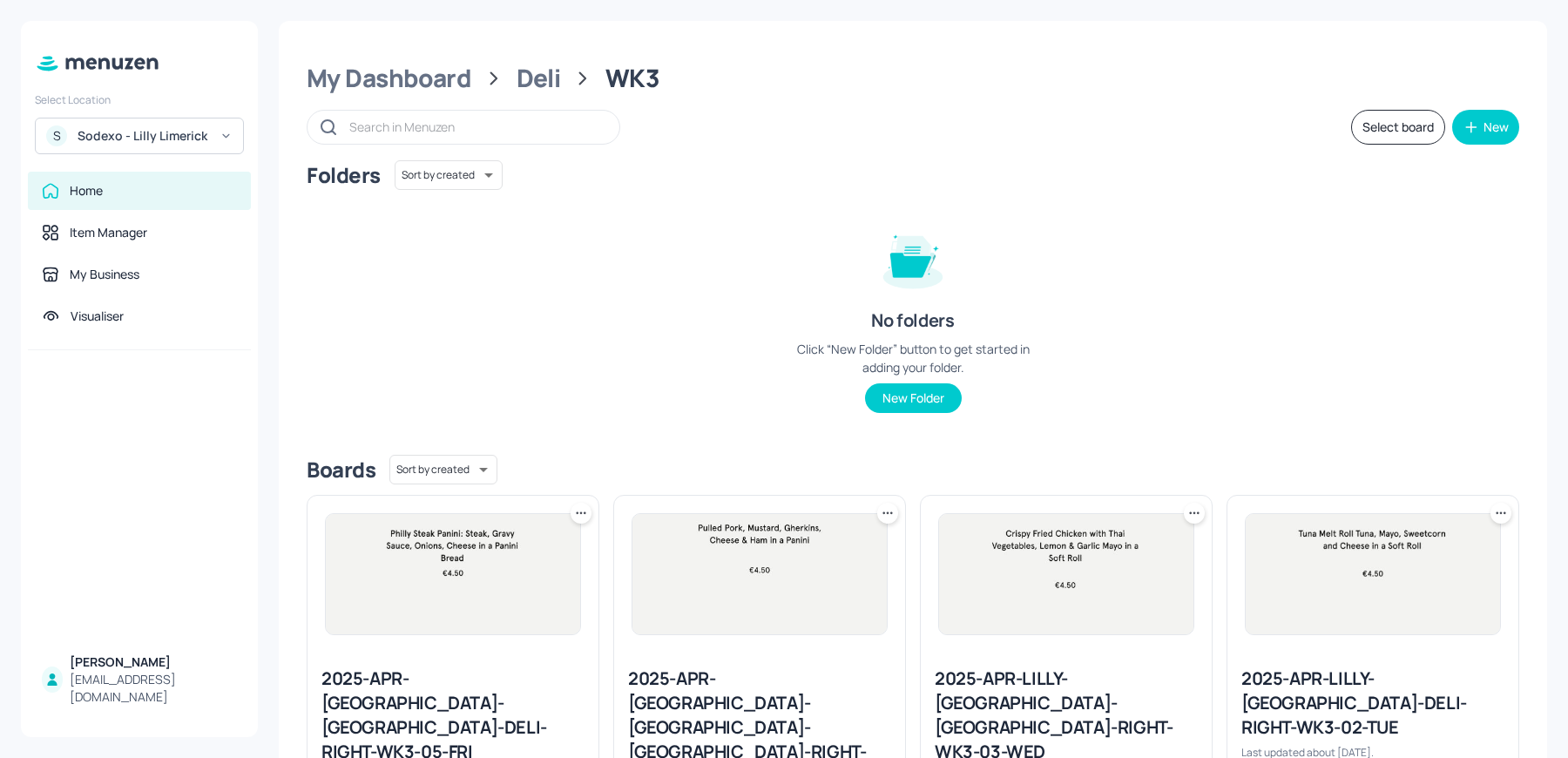
click at [30, 20] on div "Select Location S Sodexo - Lilly Limerick Home Item Manager My Business Visuali…" at bounding box center [784, 379] width 1568 height 758
click at [30, 38] on div "Select Location S Sodexo - Lilly Limerick Home Item Manager My Business Visuali…" at bounding box center [140, 379] width 237 height 716
click at [433, 79] on div "My Dashboard" at bounding box center [389, 79] width 165 height 31
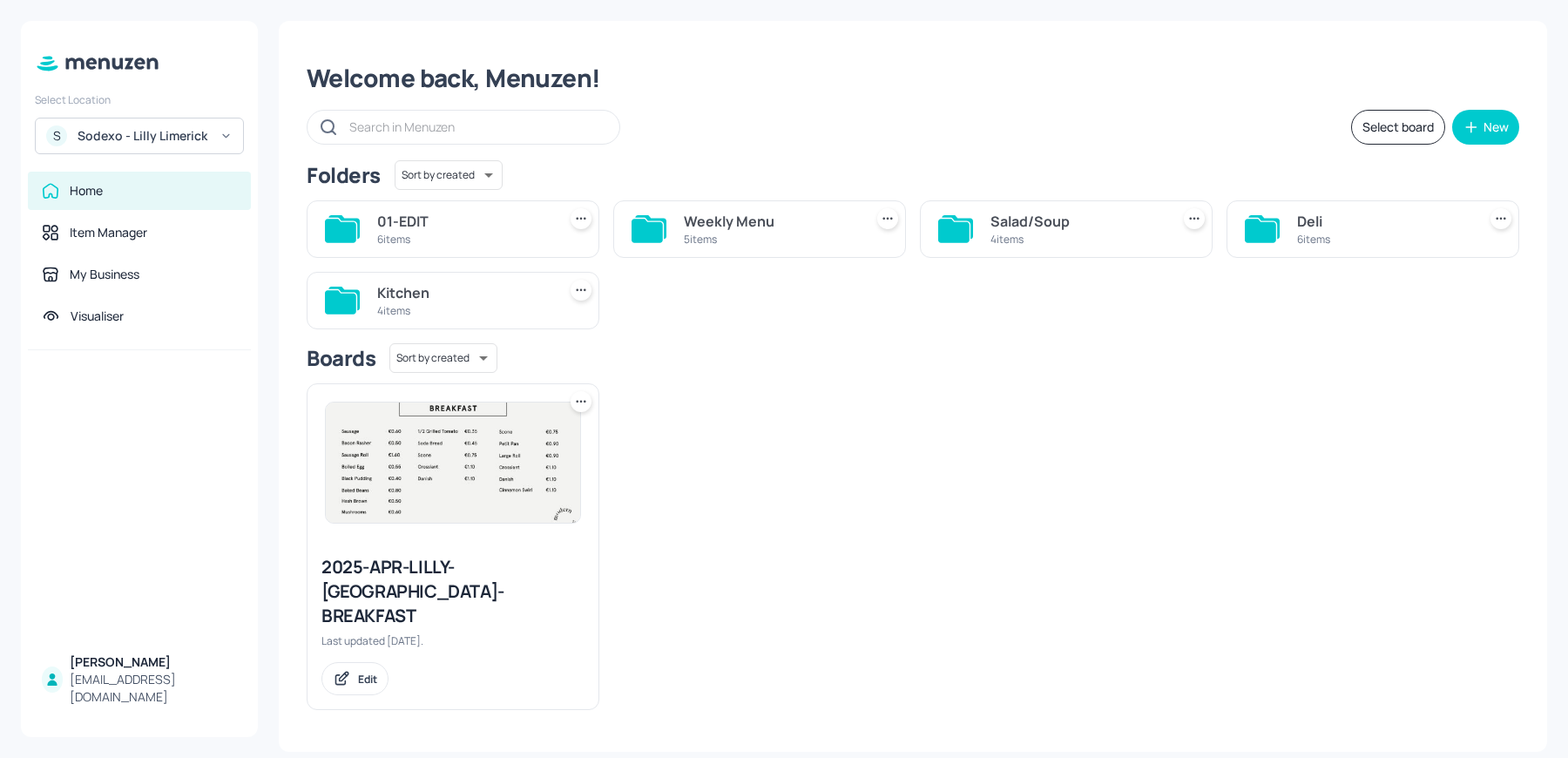
click at [486, 298] on div "Kitchen" at bounding box center [463, 292] width 172 height 21
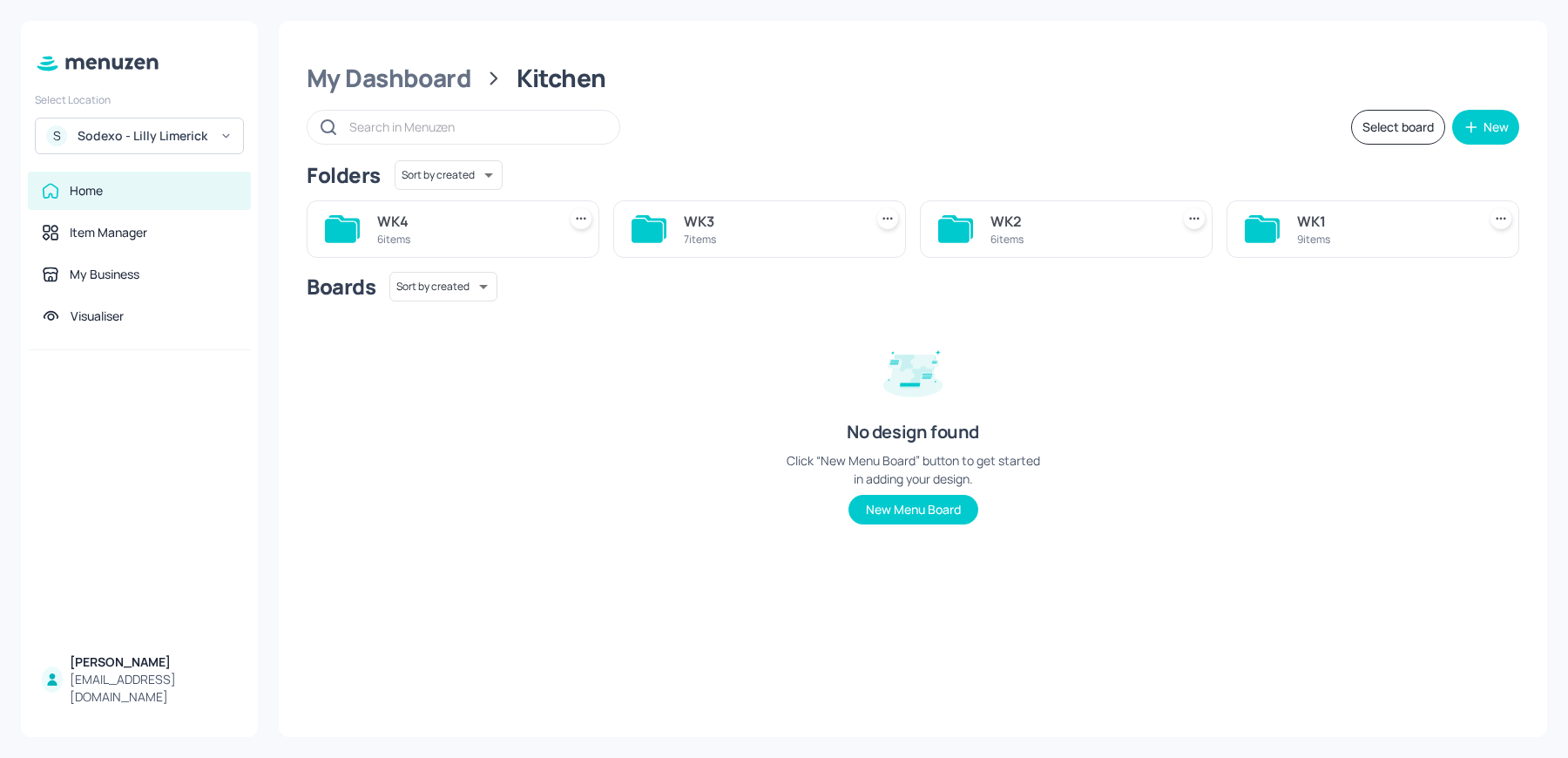
click at [692, 227] on div "WK3" at bounding box center [770, 221] width 172 height 21
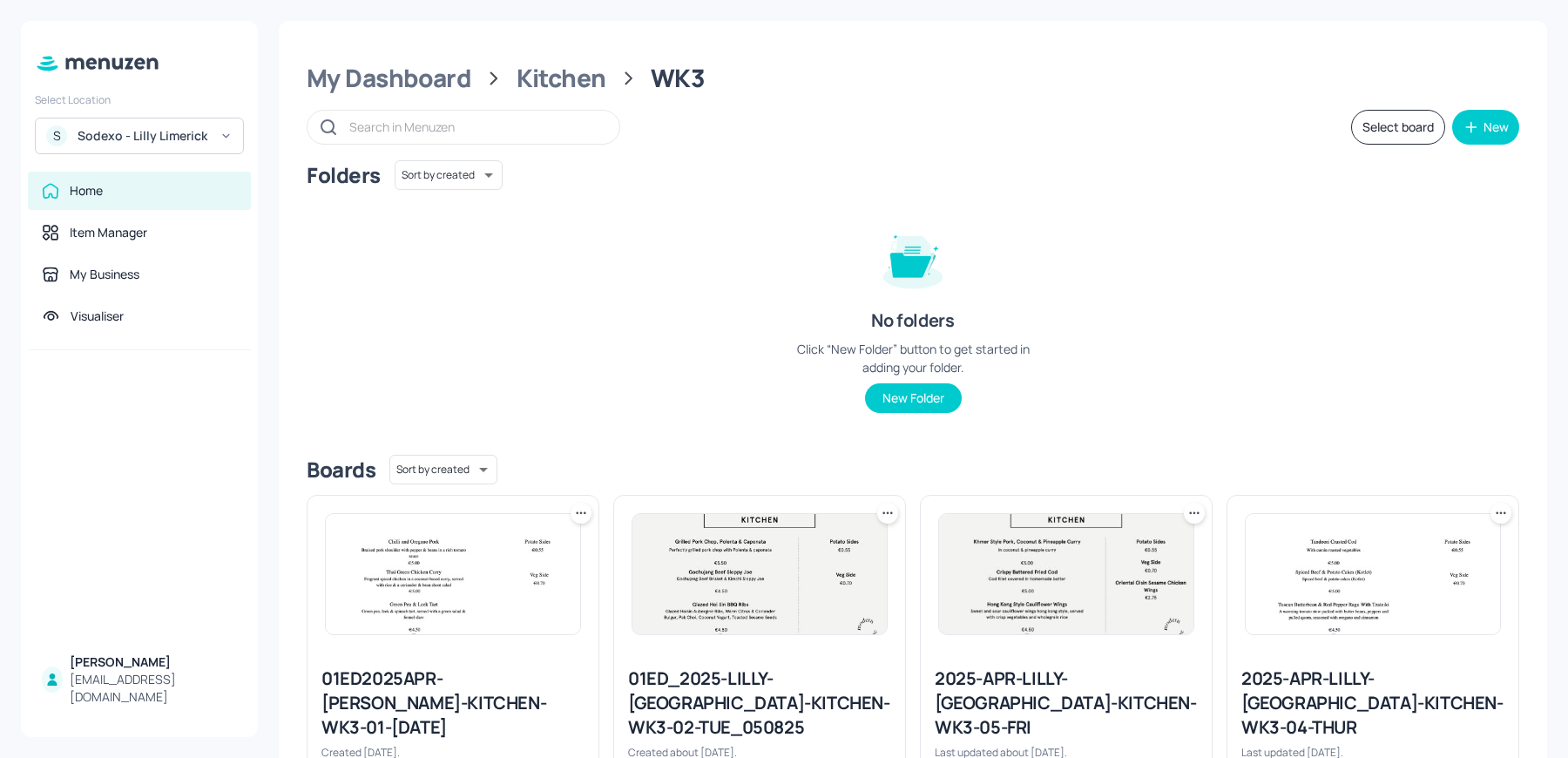
click at [1292, 701] on div "2025-APR-LILLY-LIMERICK-KITCHEN-WK3-04-THUR" at bounding box center [1373, 702] width 263 height 73
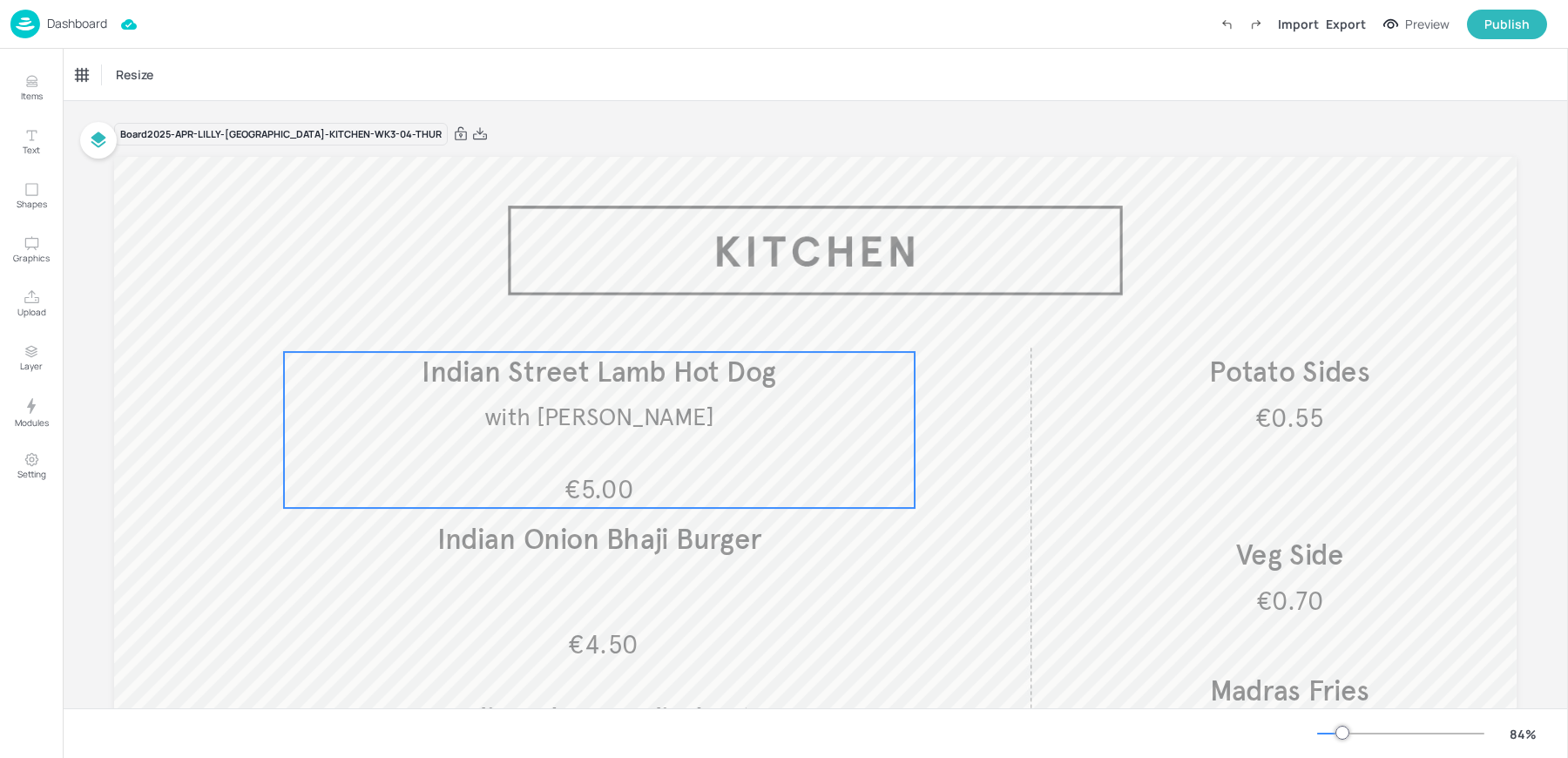
click at [601, 427] on span "with Pilau Rice" at bounding box center [599, 416] width 230 height 30
click at [583, 321] on icon "Edit Item" at bounding box center [586, 324] width 7 height 7
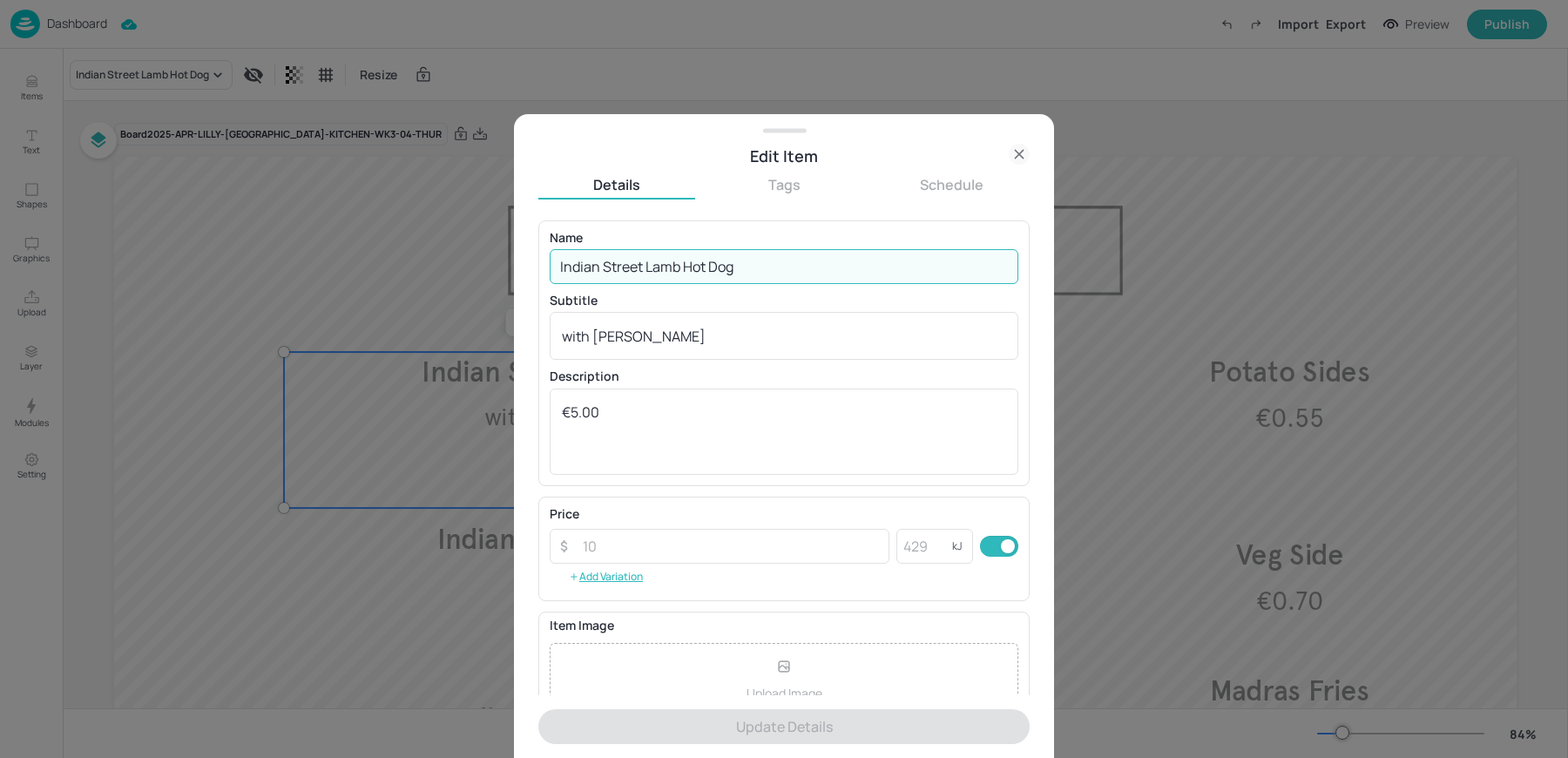
click at [677, 267] on input "Indian Street Lamb Hot Dog" at bounding box center [784, 267] width 469 height 35
paste input "Beef Lasagne with Chips"
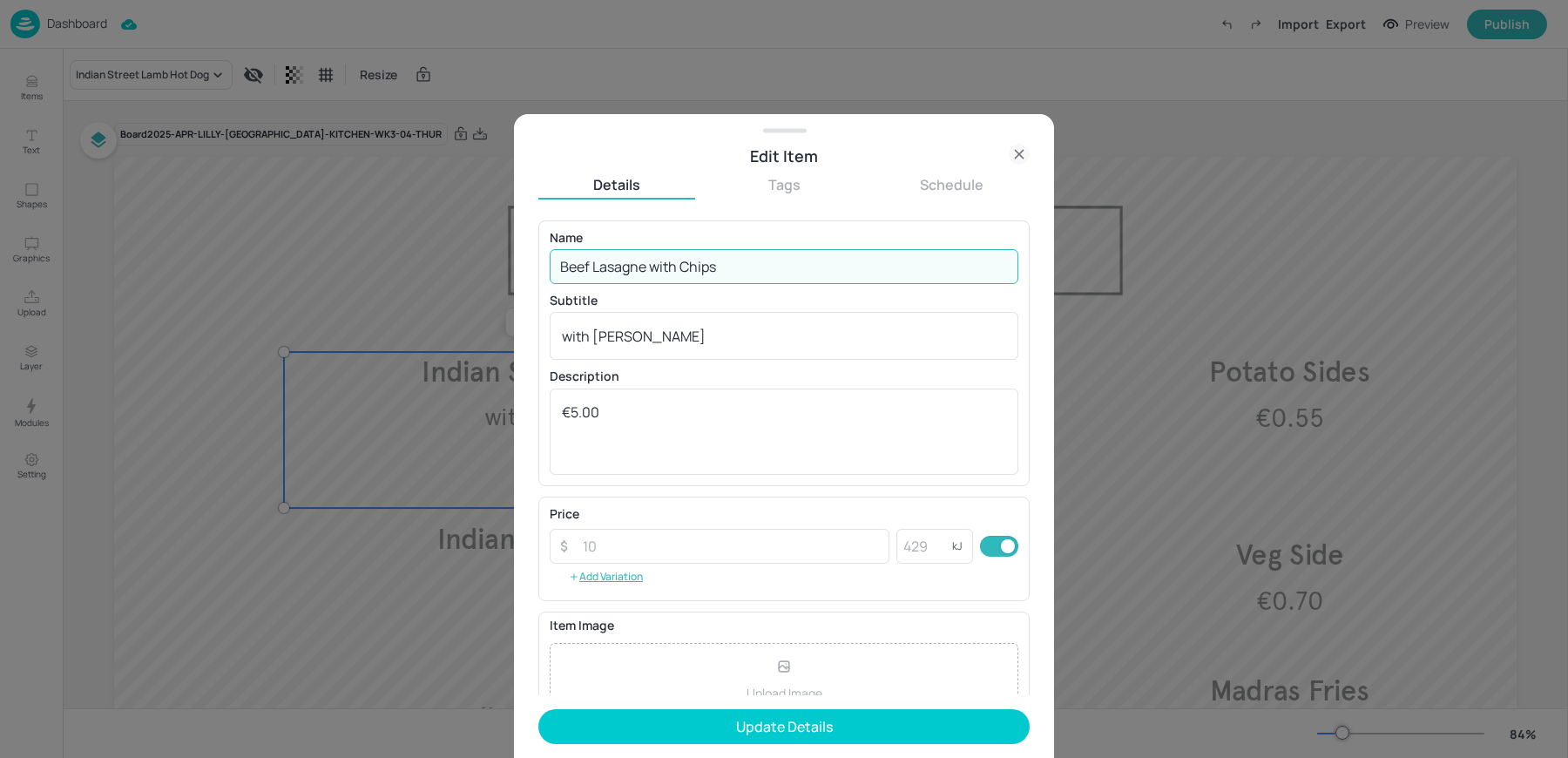
drag, startPoint x: 655, startPoint y: 268, endPoint x: 794, endPoint y: 267, distance: 139.0
click at [794, 267] on input "Beef Lasagne with Chips" at bounding box center [784, 267] width 469 height 35
click at [654, 265] on input "Beef Lasagne with Chips" at bounding box center [784, 267] width 469 height 35
type input "Beef Lasagne"
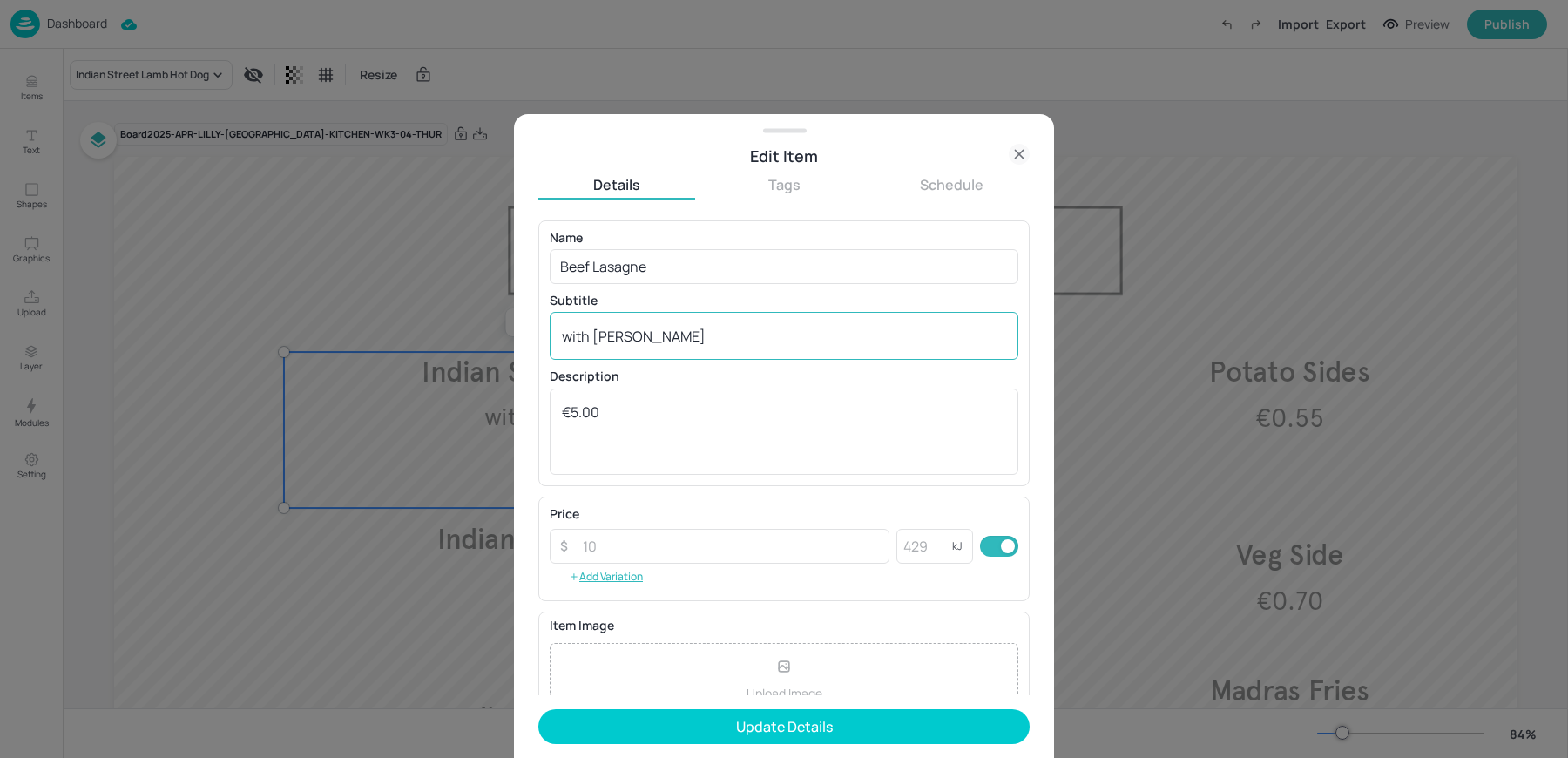
click at [638, 352] on div "with Pilau Rice x ​" at bounding box center [784, 336] width 469 height 48
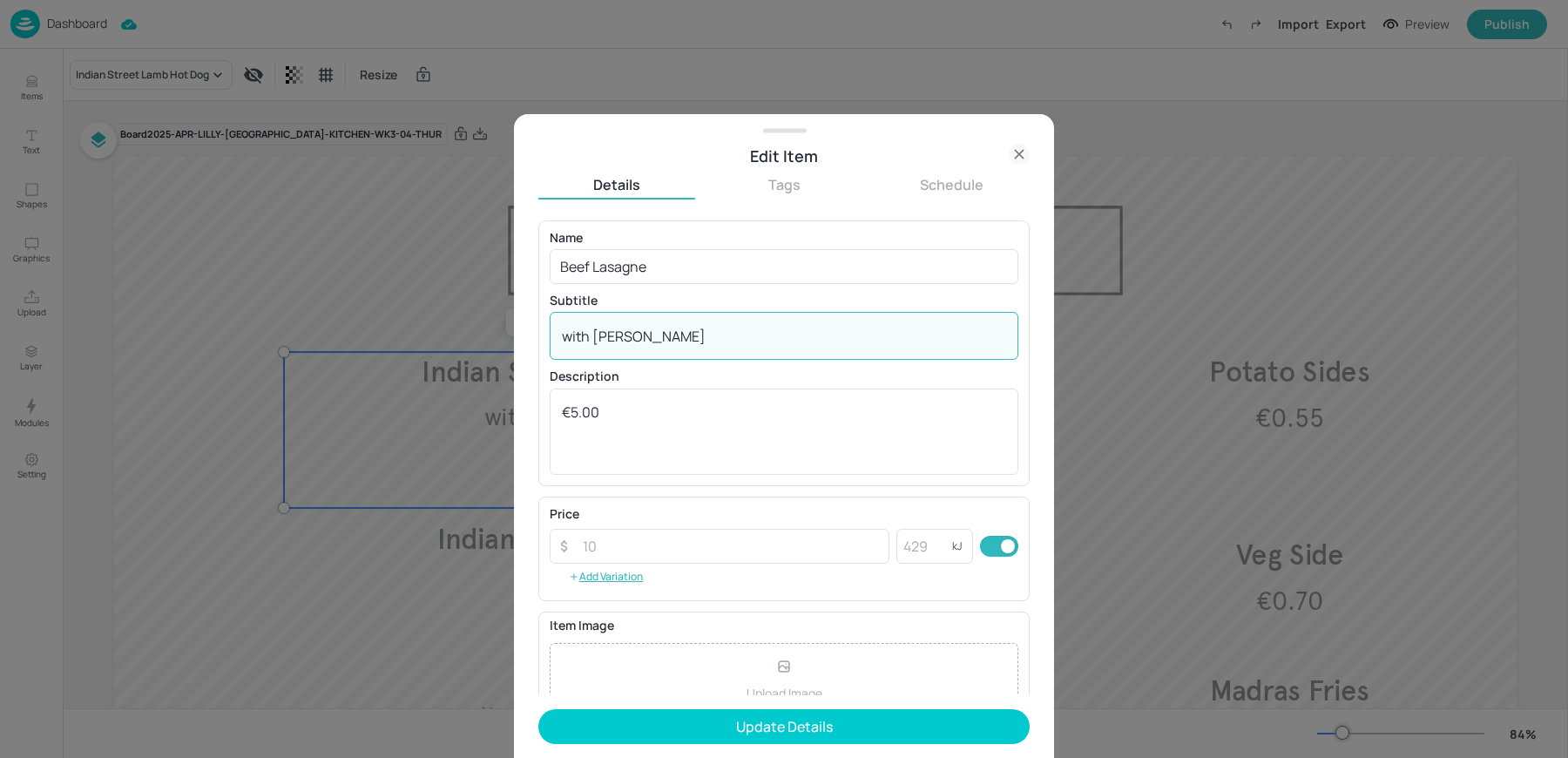
click at [631, 348] on div "with Pilau Rice x ​" at bounding box center [784, 336] width 469 height 48
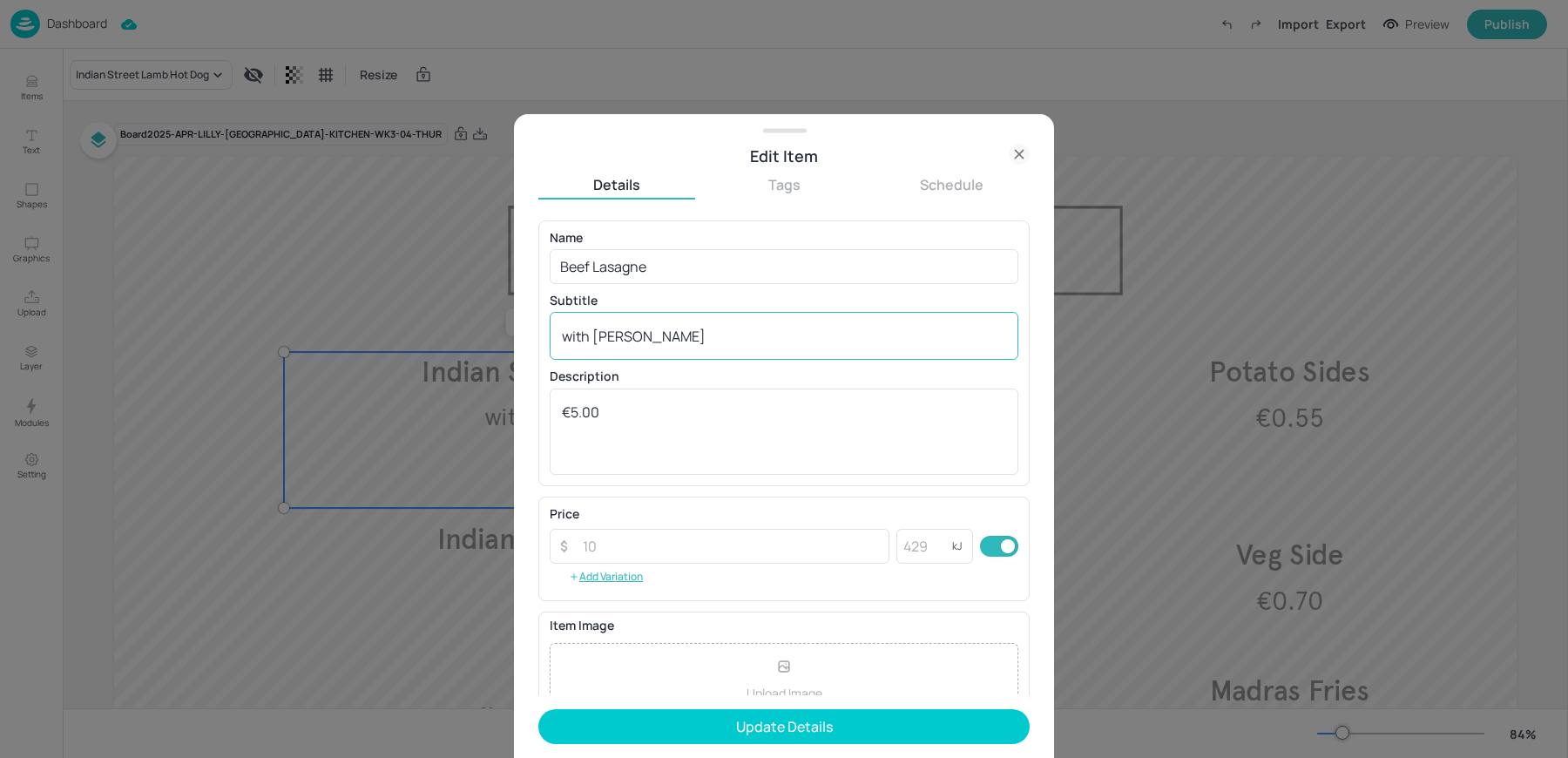
click at [631, 348] on div "with Pilau Rice x ​" at bounding box center [784, 336] width 469 height 48
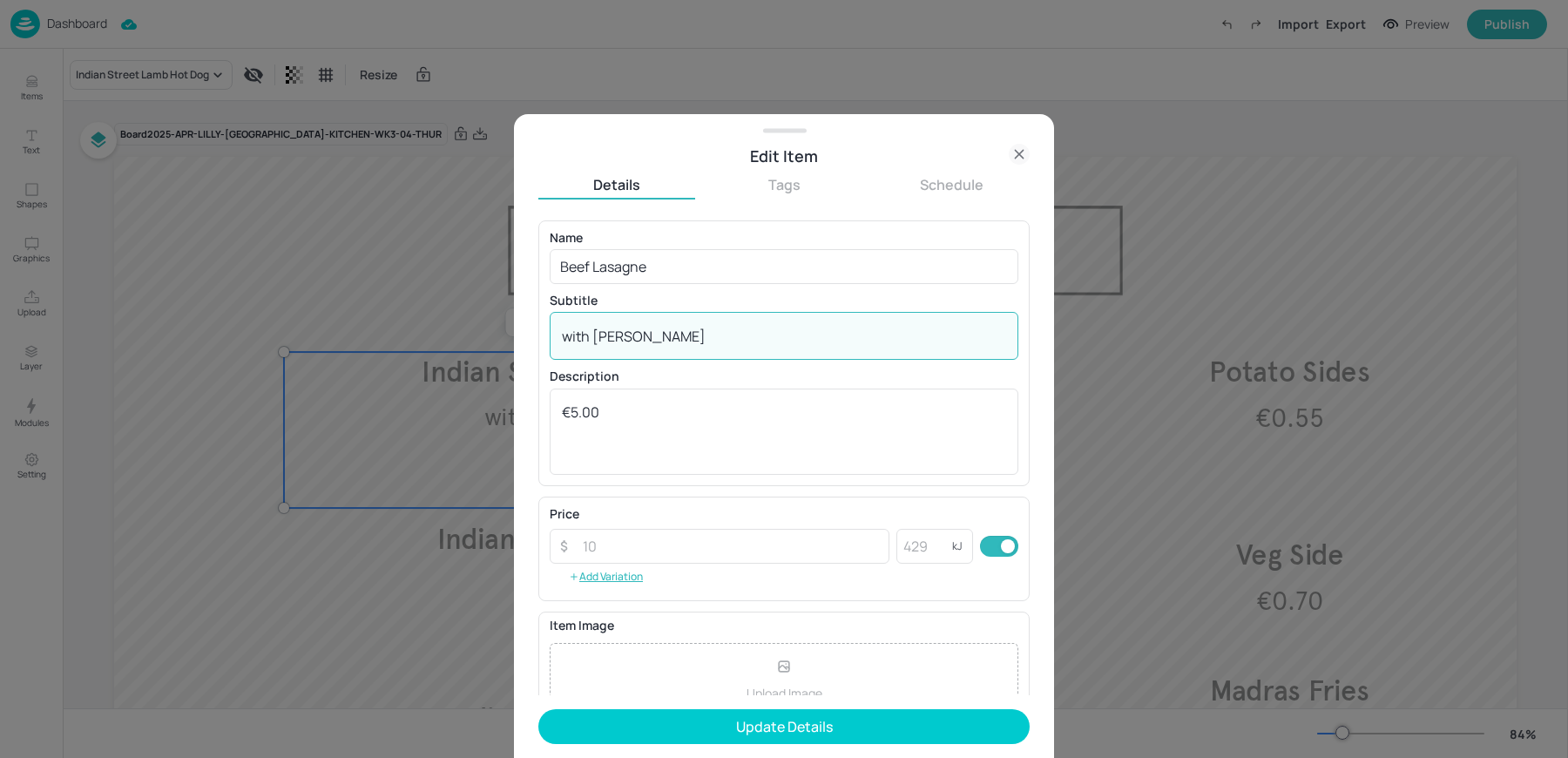
paste textarea "with Chips"
click at [612, 338] on textarea "with Chipswith Pilau Rice" at bounding box center [784, 336] width 444 height 19
paste textarea
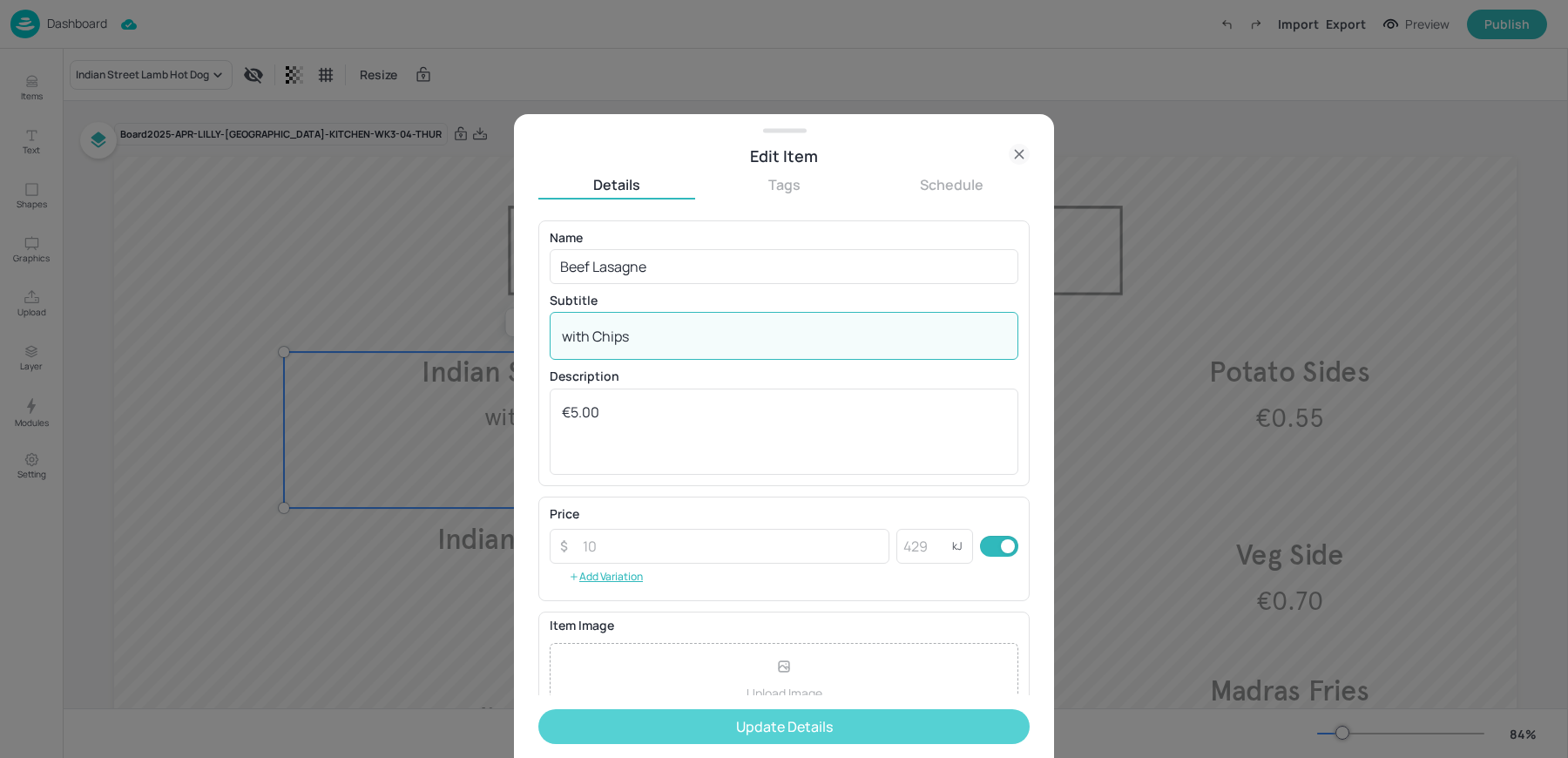
type textarea "with Chips"
click at [671, 720] on button "Update Details" at bounding box center [784, 727] width 491 height 35
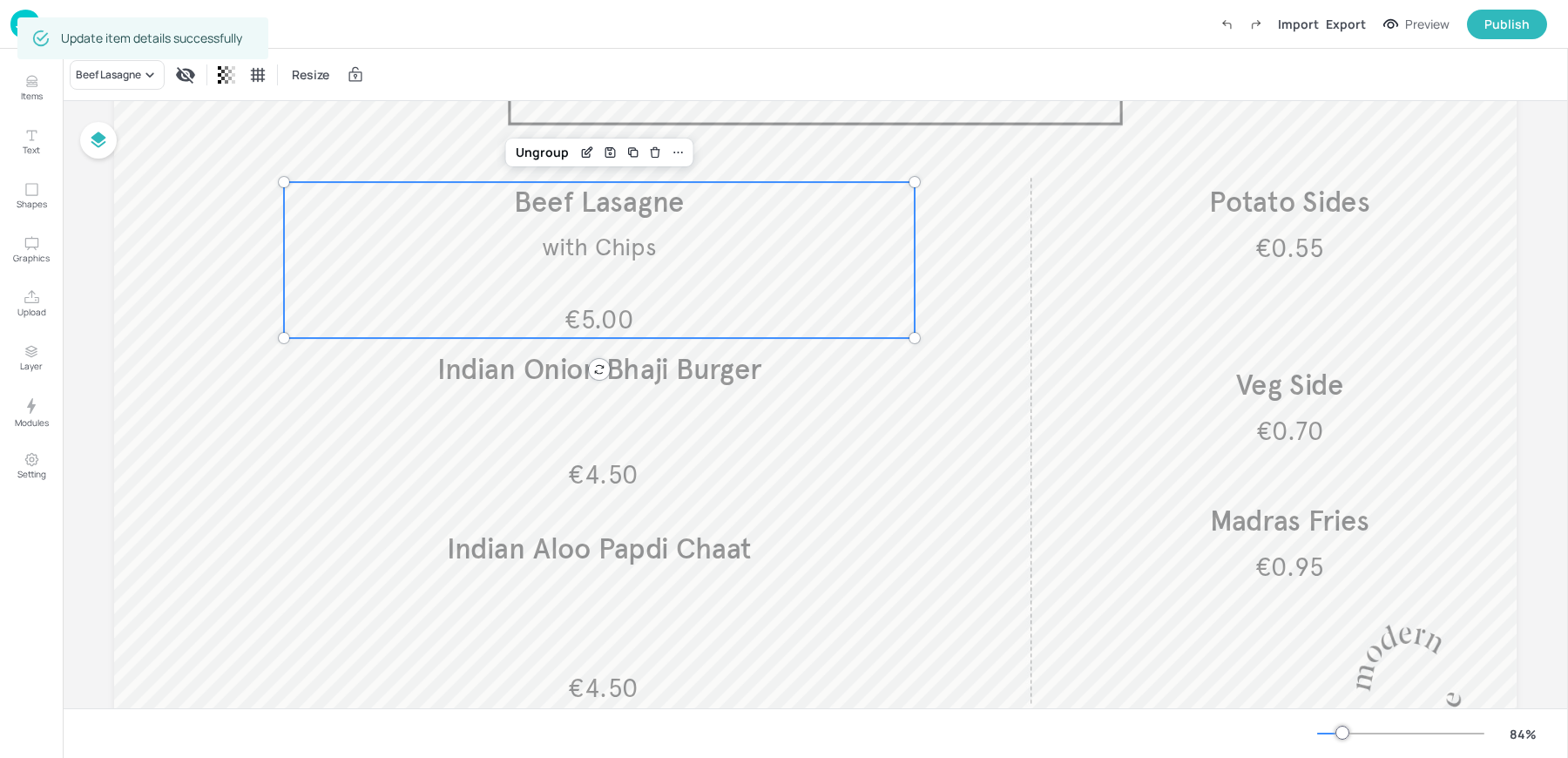
scroll to position [185, 0]
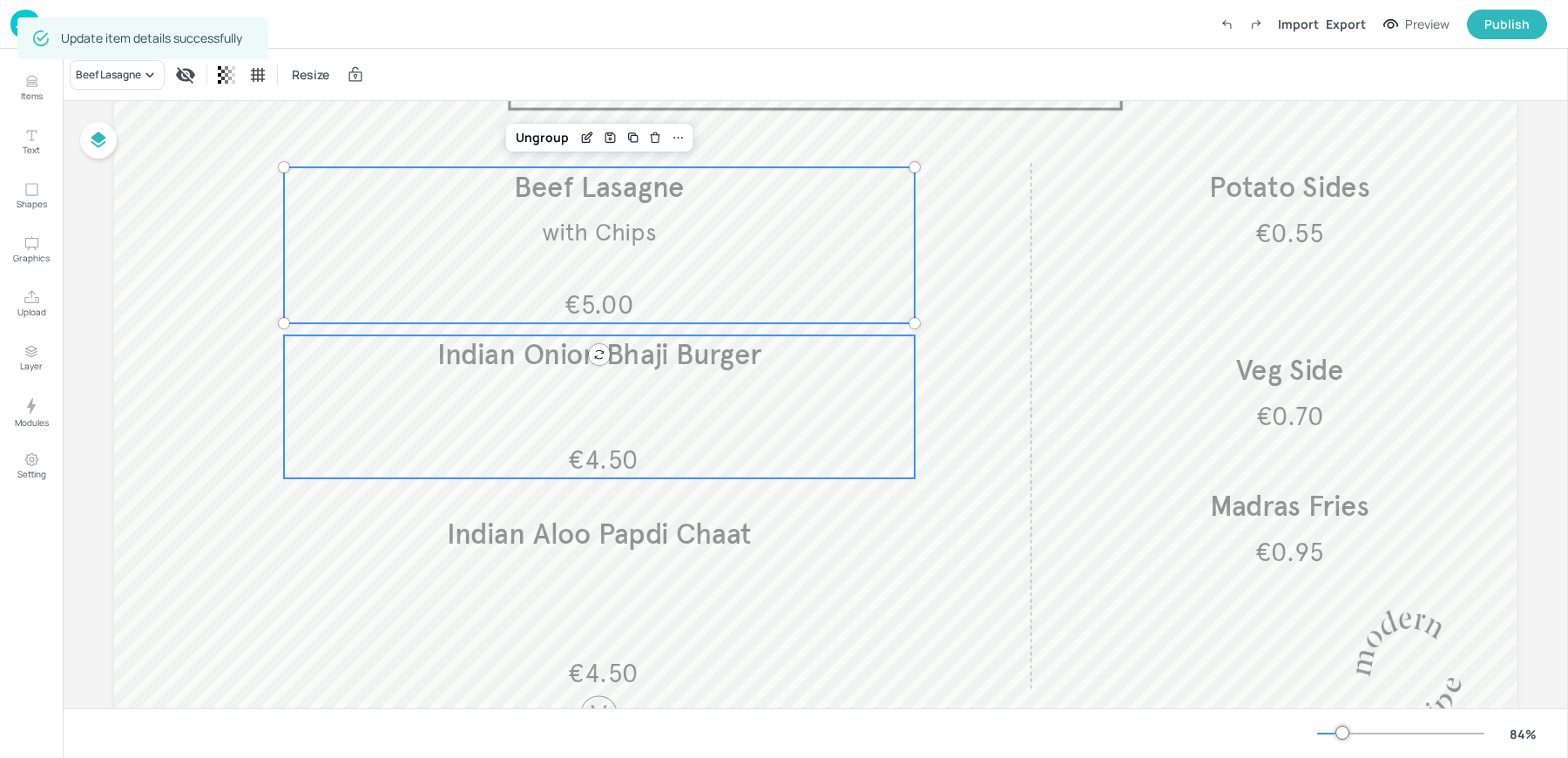
click at [489, 420] on div "€4.50 Indian Onion Bhaji Burger" at bounding box center [599, 407] width 631 height 143
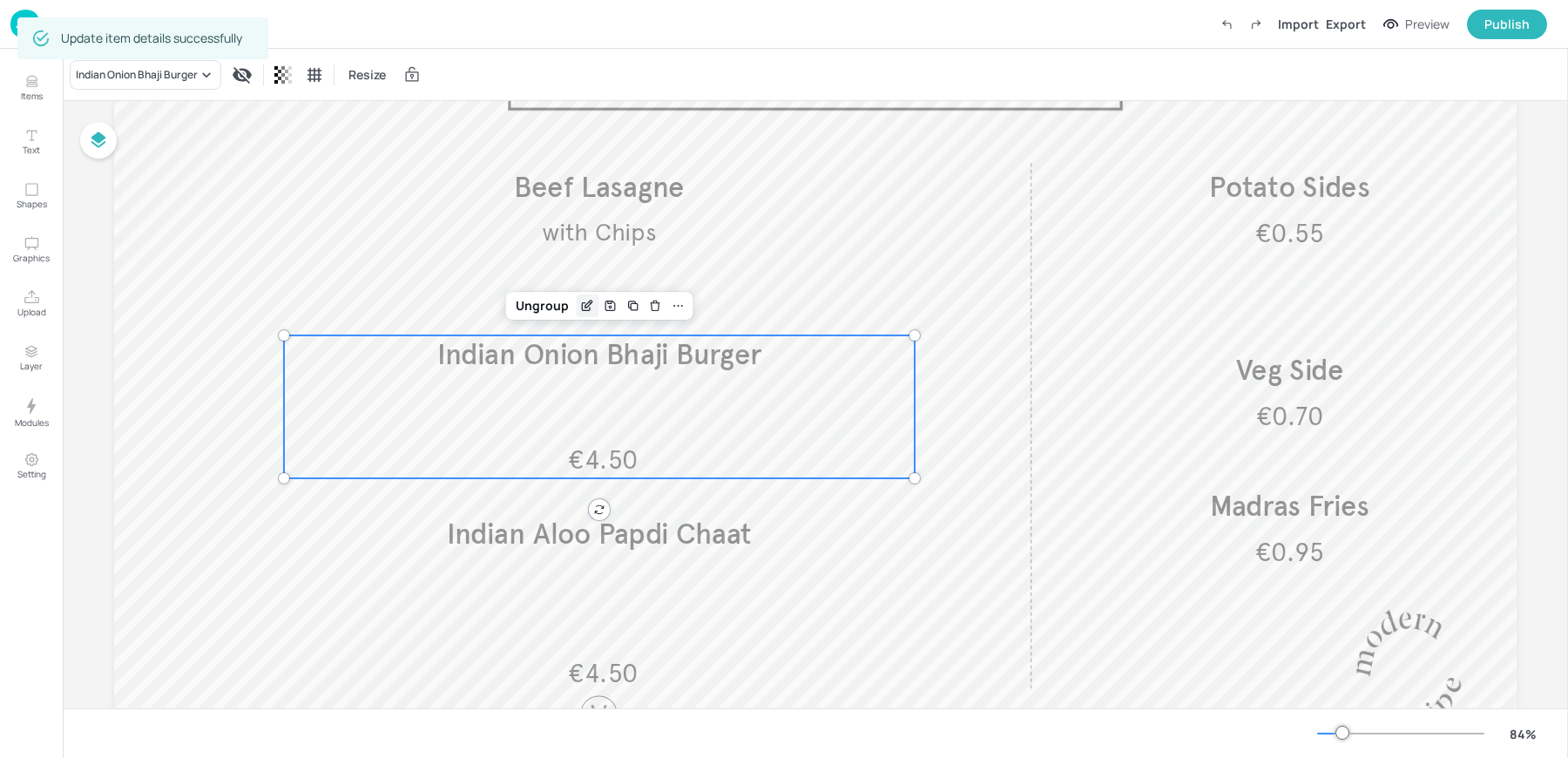
click at [586, 306] on icon "Edit Item" at bounding box center [589, 304] width 7 height 7
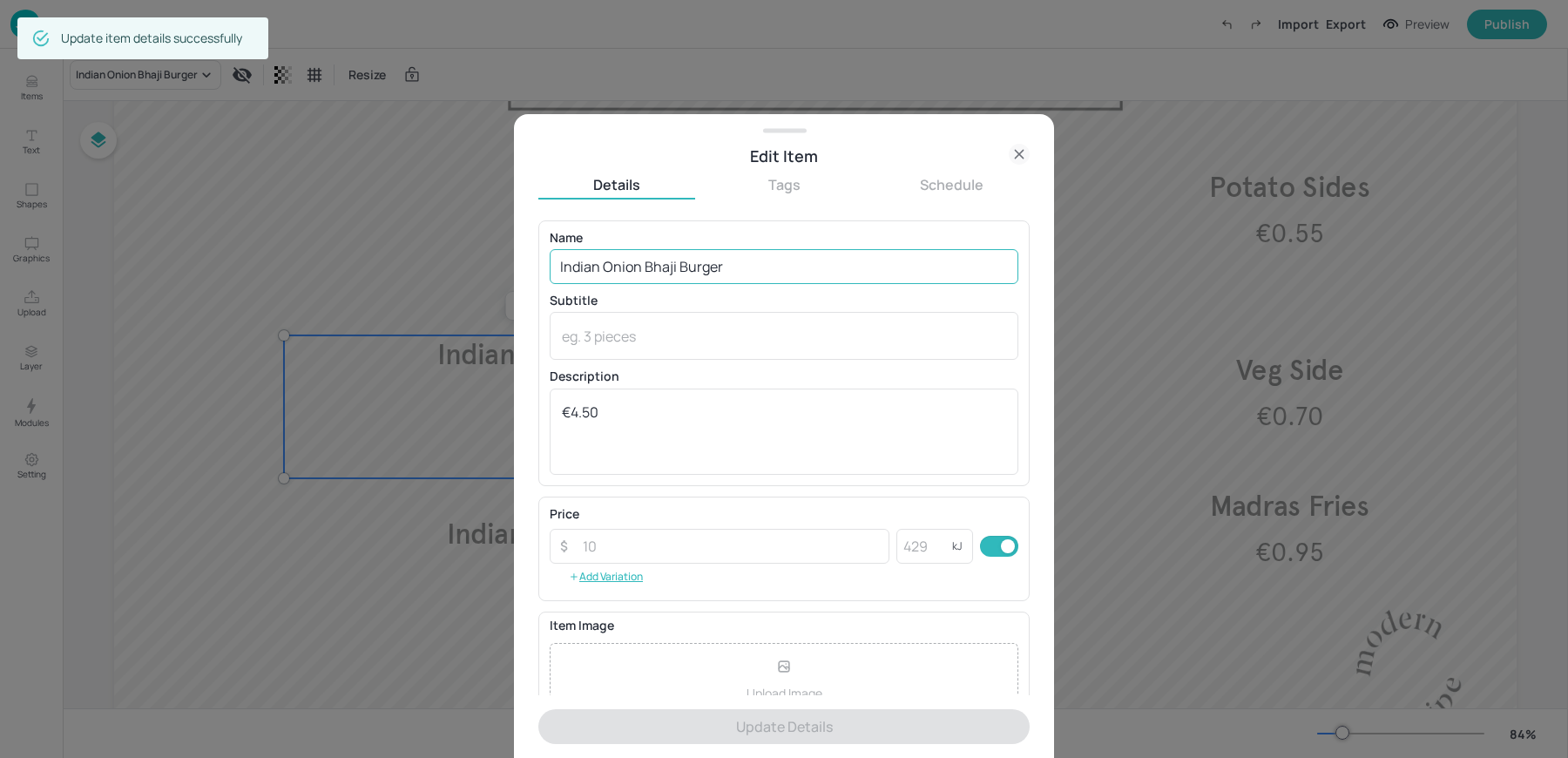
click at [594, 279] on input "Indian Onion Bhaji Burger" at bounding box center [784, 267] width 469 height 35
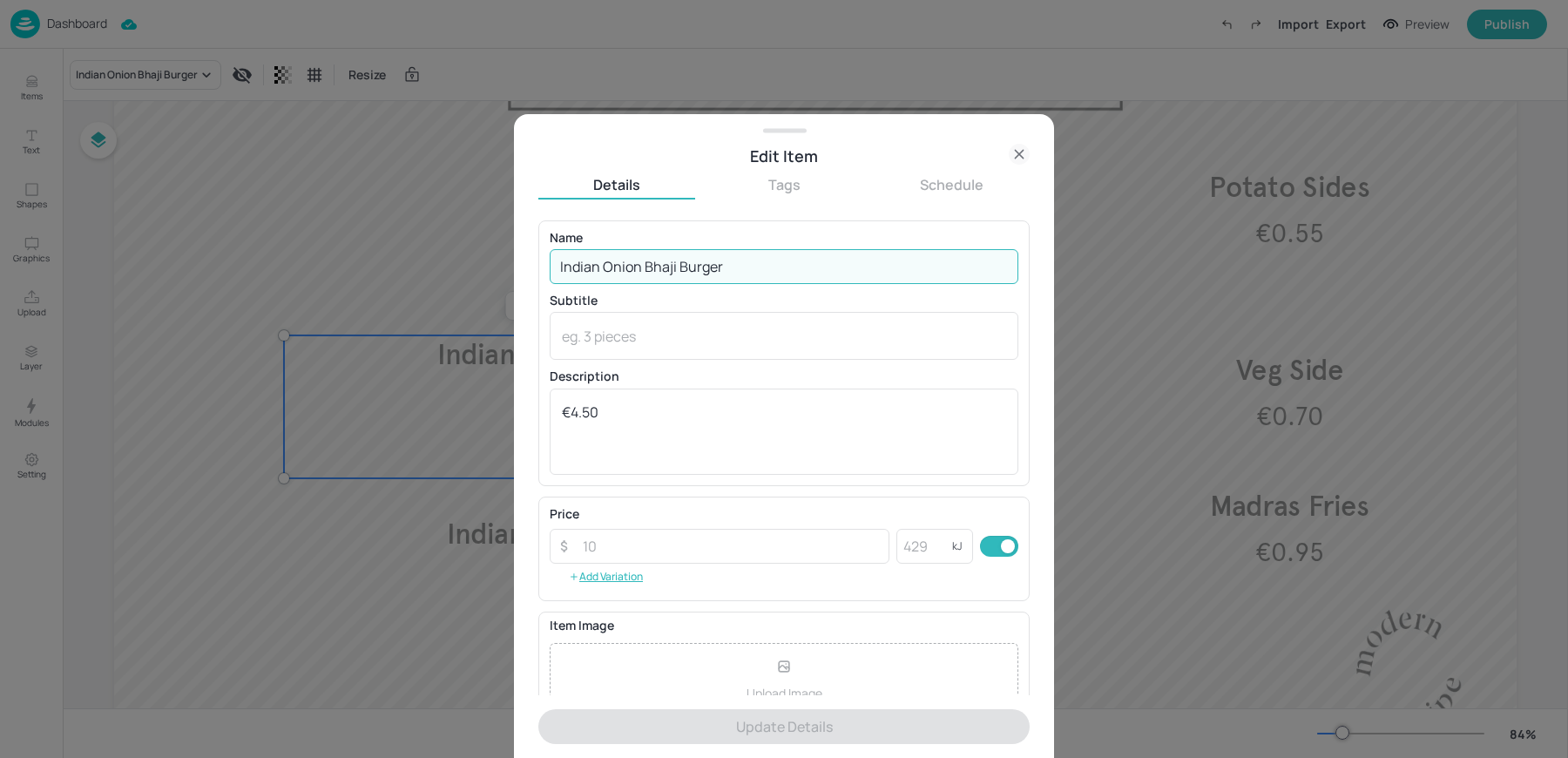
click at [1023, 150] on icon at bounding box center [1019, 154] width 7 height 7
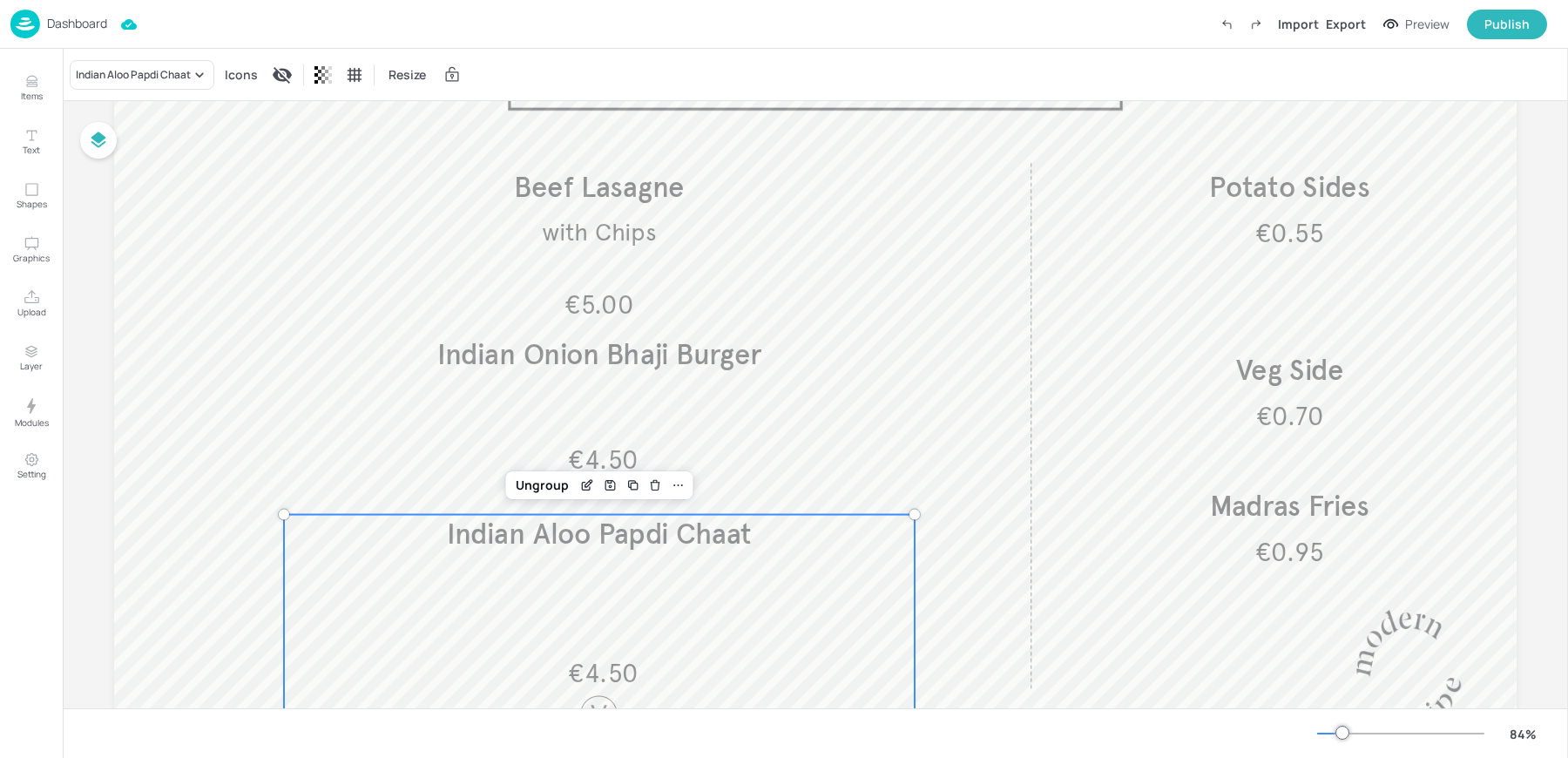
click at [506, 553] on div "Indian Aloo Papdi Chaat" at bounding box center [599, 535] width 631 height 40
click at [586, 486] on icon "Edit Item" at bounding box center [587, 485] width 15 height 14
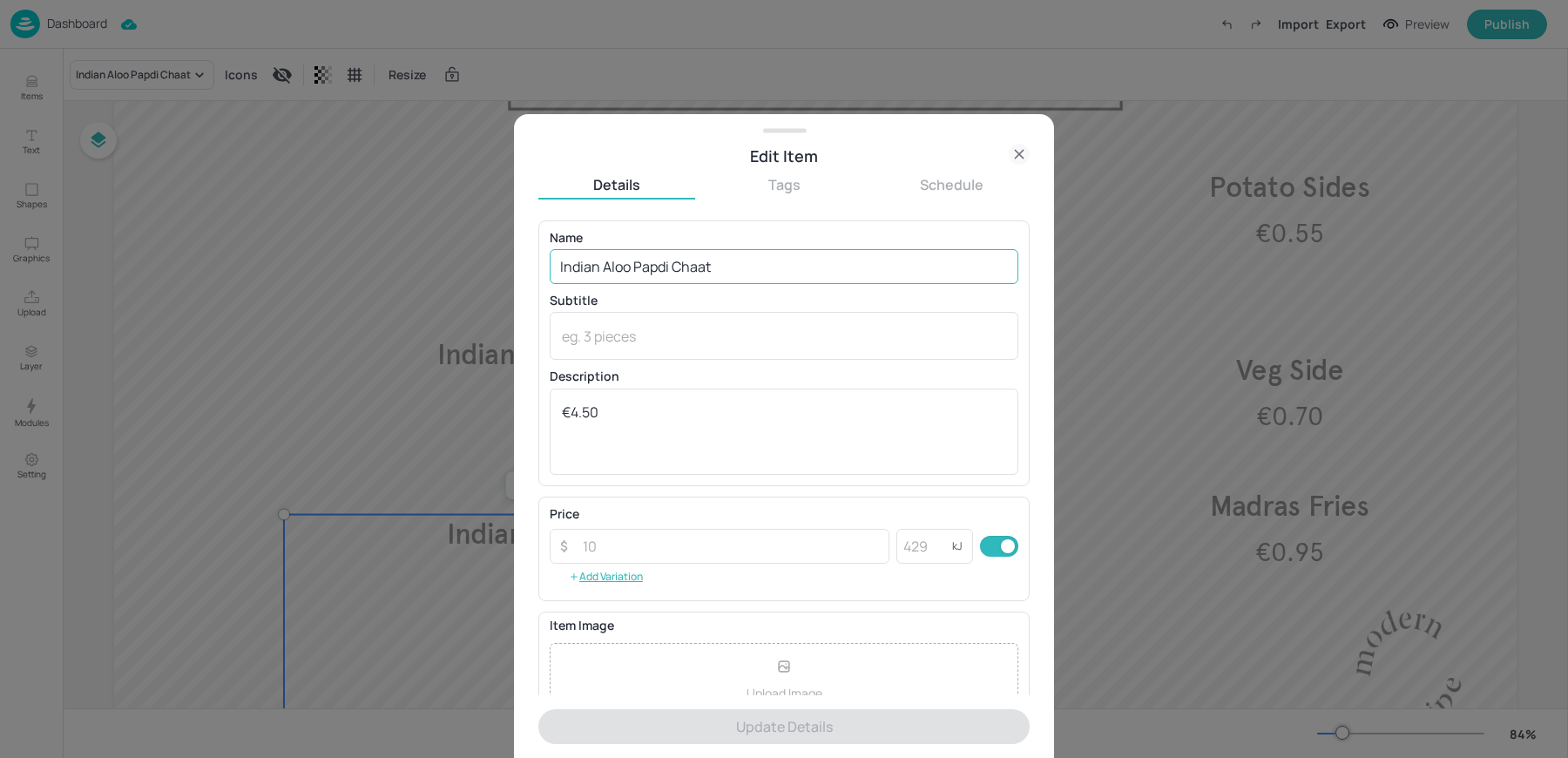
click at [610, 274] on input "Indian Aloo Papdi Chaat" at bounding box center [784, 267] width 469 height 35
paste input "Gochujang Spinach & Ricotta Pasta"
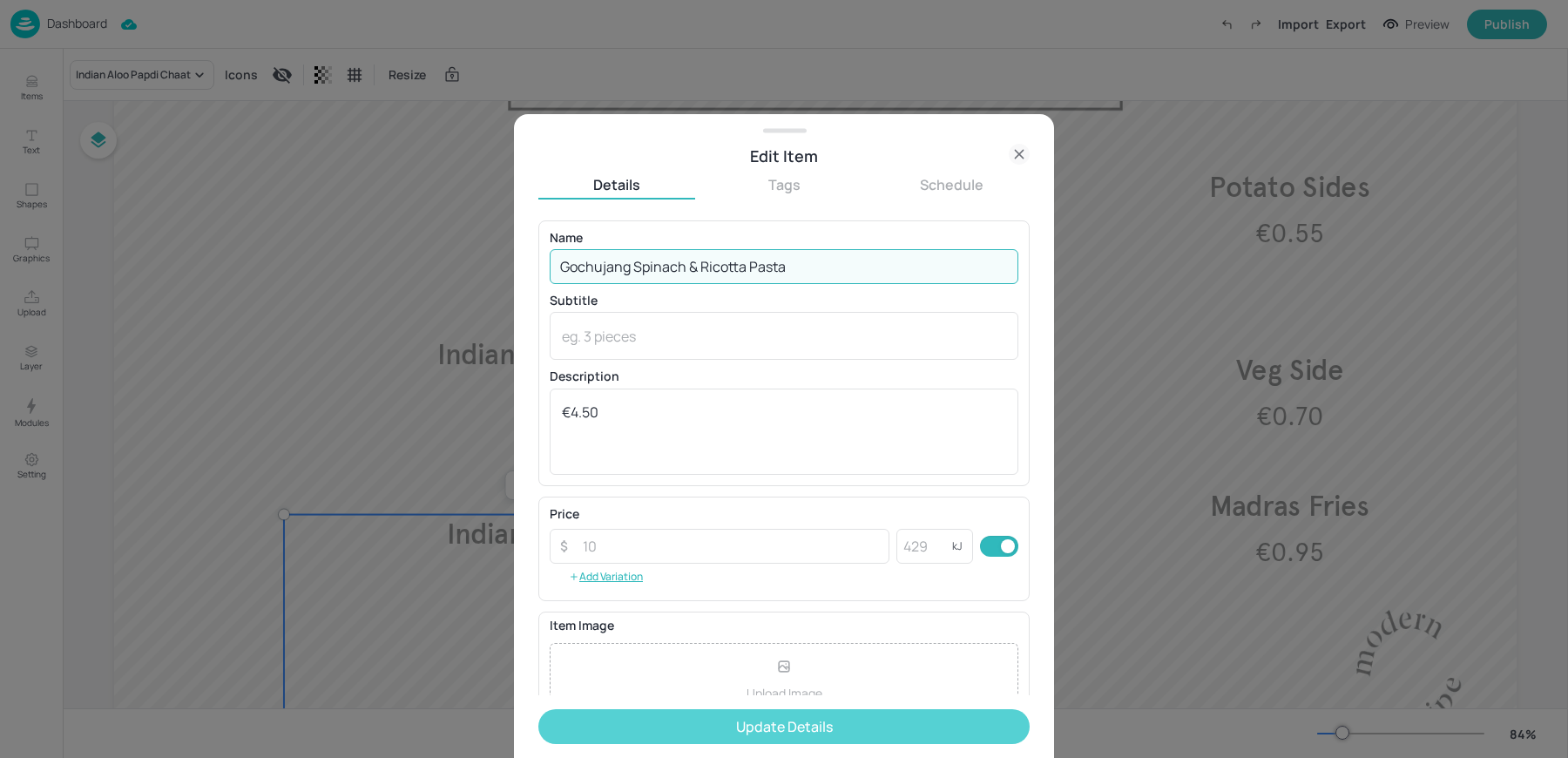
type input "Gochujang Spinach & Ricotta Pasta"
click at [663, 711] on button "Update Details" at bounding box center [784, 727] width 491 height 35
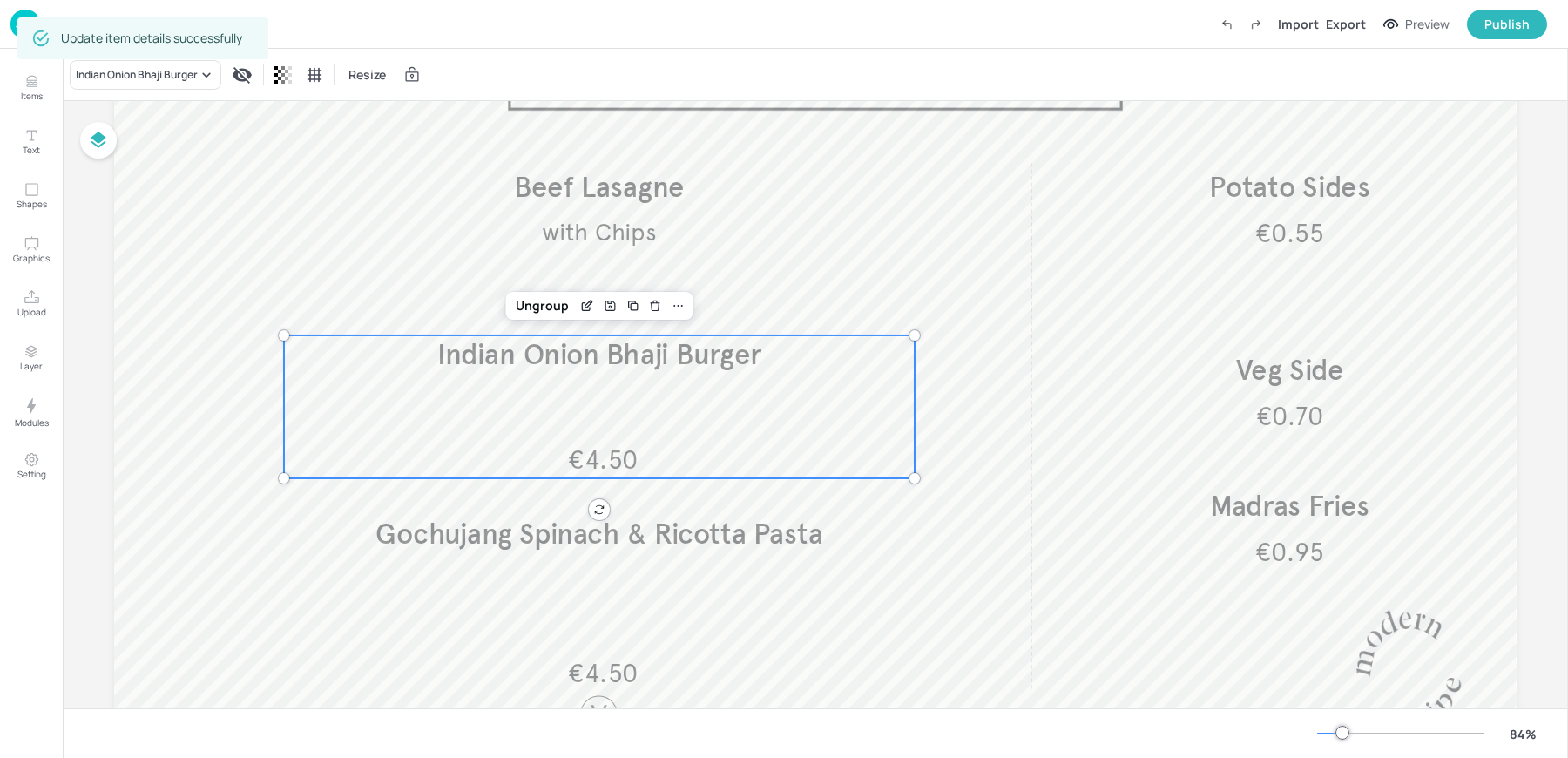
click at [596, 369] on span "Indian Onion Bhaji Burger" at bounding box center [599, 354] width 324 height 35
click at [581, 301] on icon "Edit Item" at bounding box center [587, 305] width 15 height 14
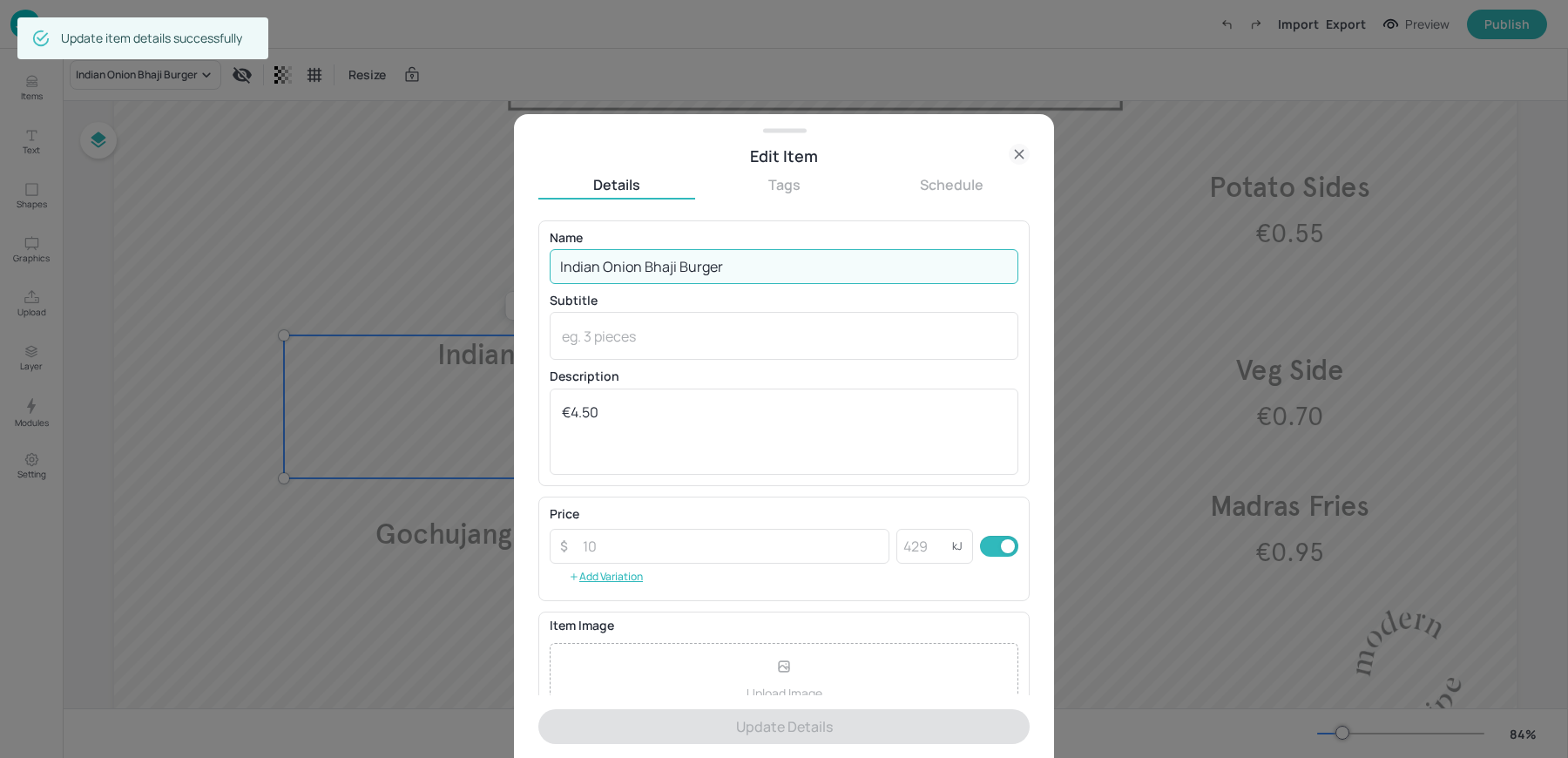
click at [578, 277] on input "Indian Onion Bhaji Burger" at bounding box center [784, 267] width 469 height 35
paste input "Char Sui Pork Belly"
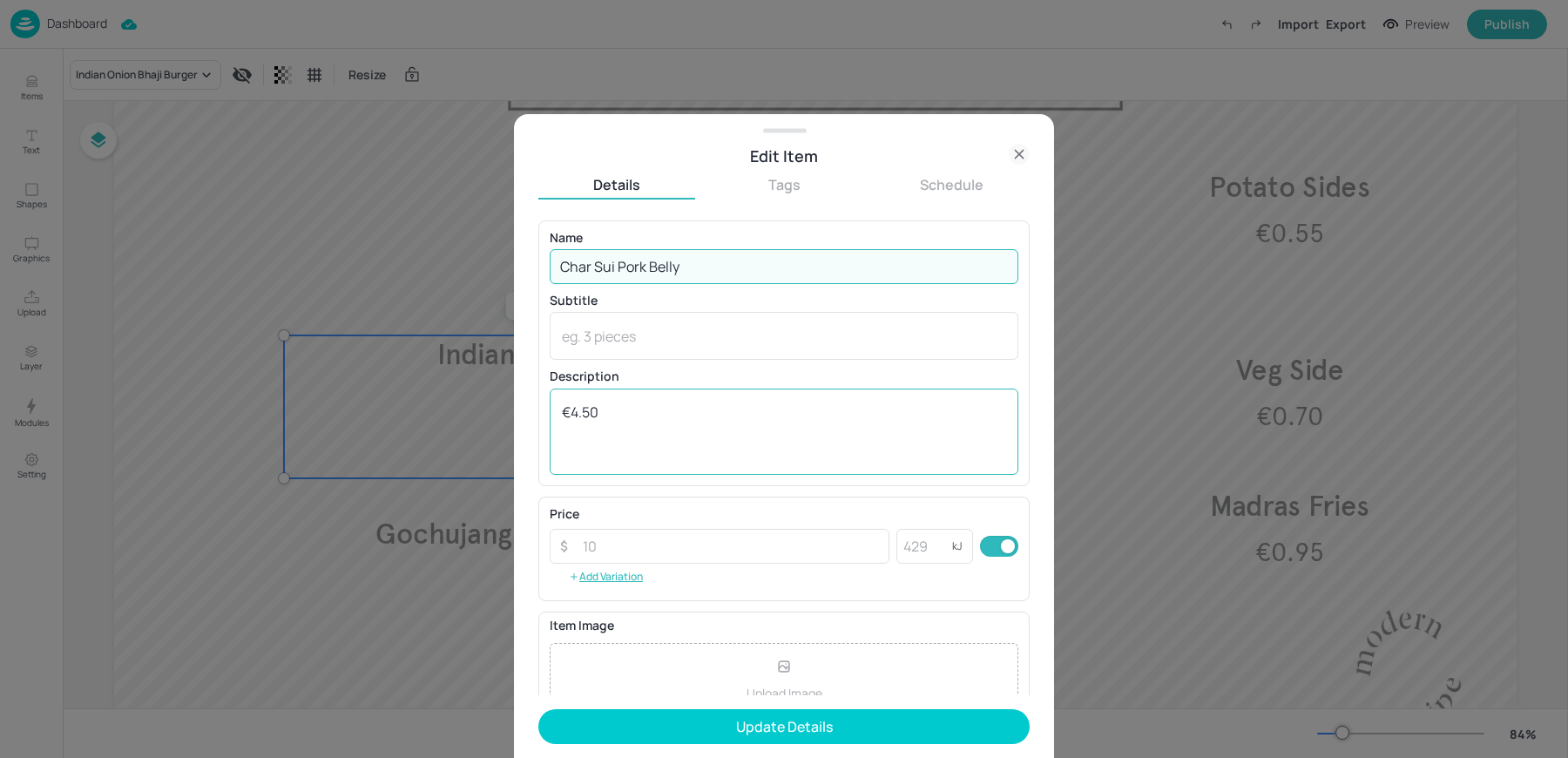
type input "Char Sui Pork Belly"
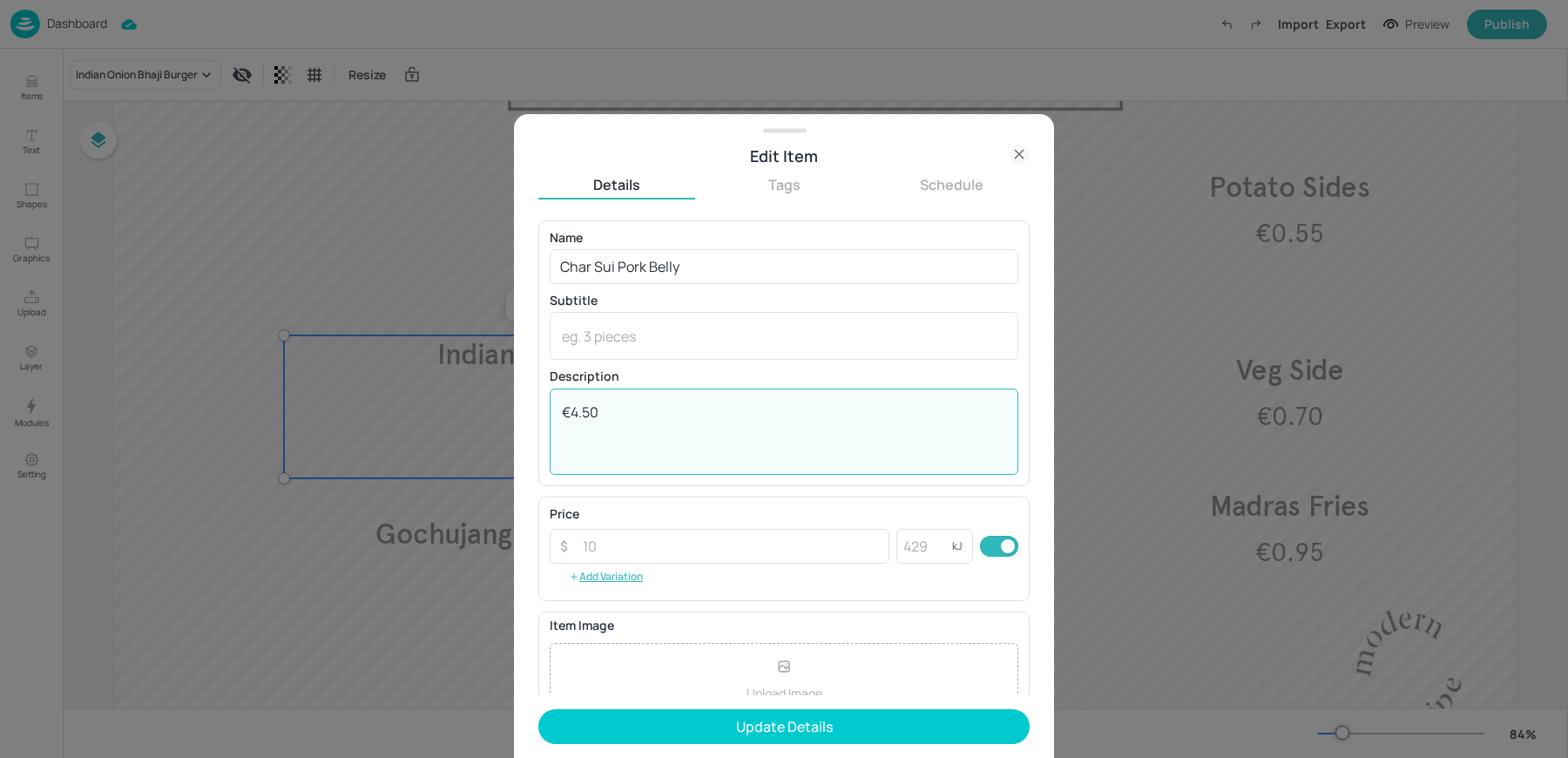
drag, startPoint x: 574, startPoint y: 414, endPoint x: 706, endPoint y: 416, distance: 132.0
click at [699, 415] on textarea "€4.50" at bounding box center [784, 431] width 444 height 57
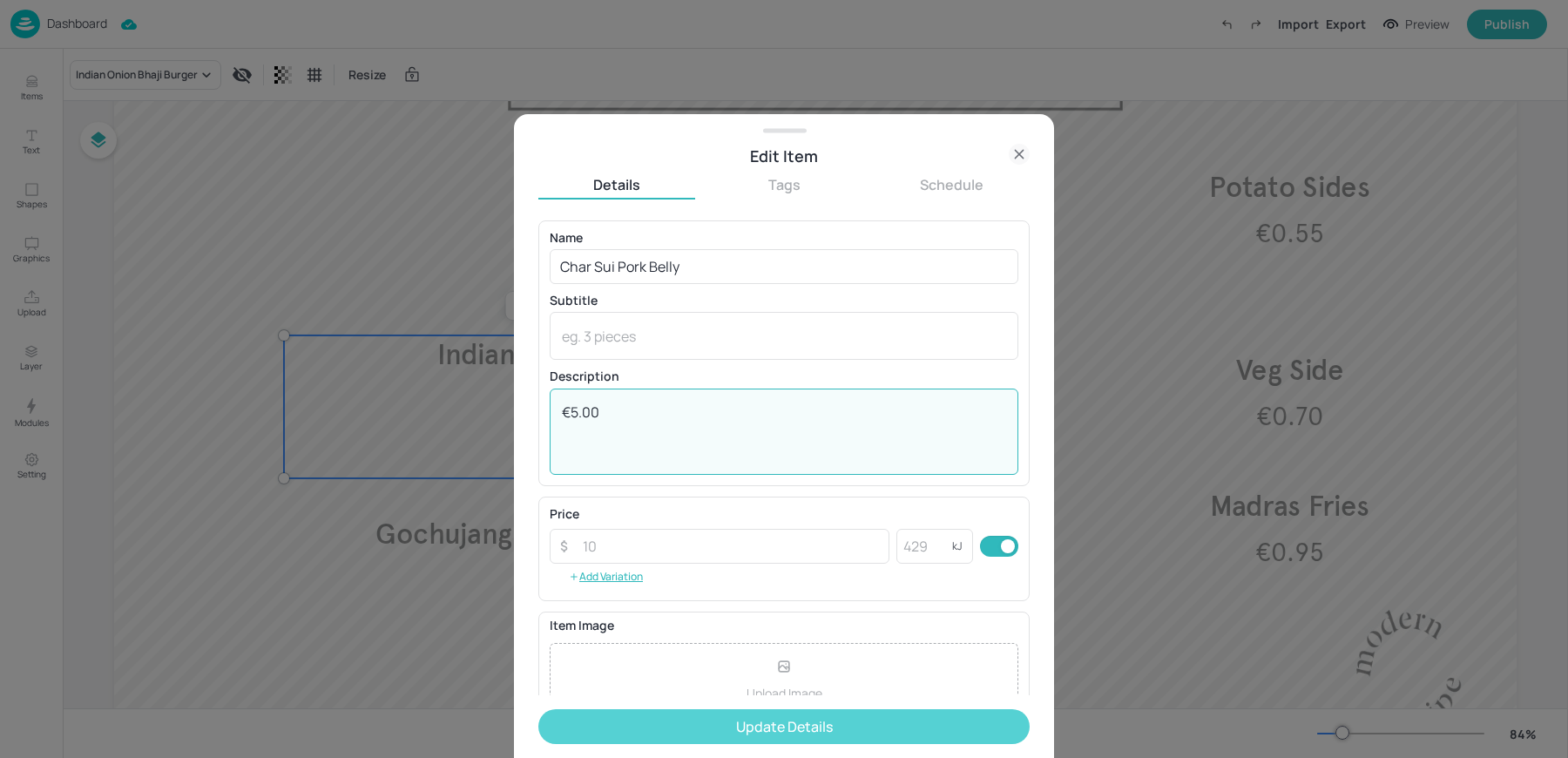
type textarea "€5.00"
click at [830, 733] on button "Update Details" at bounding box center [784, 727] width 491 height 35
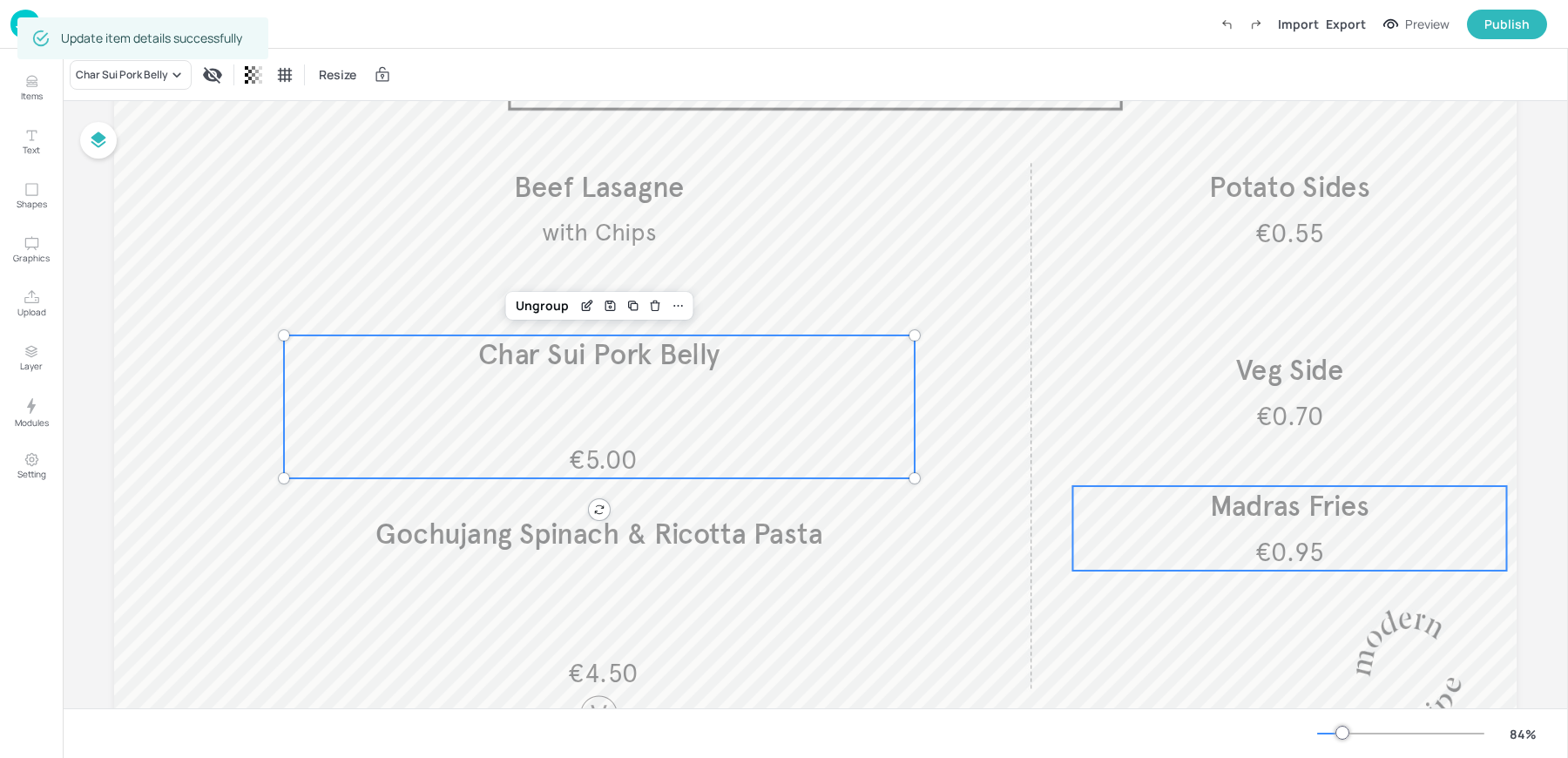
click at [1257, 528] on div "€0.95 Madras Fries" at bounding box center [1289, 528] width 434 height 84
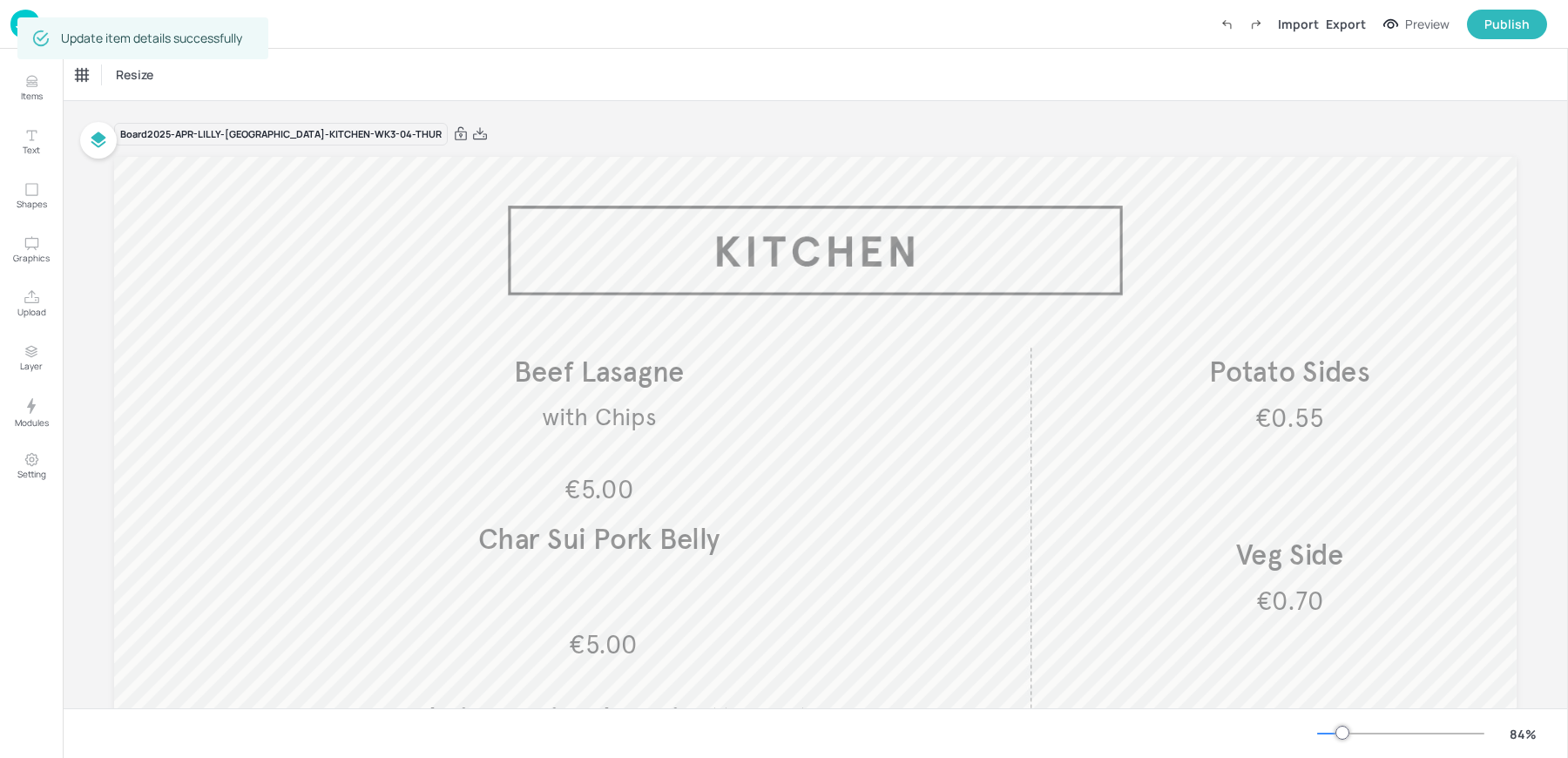
click at [1352, 33] on div "Import Export Preview Publish" at bounding box center [1379, 24] width 336 height 30
click at [1352, 28] on div "Export" at bounding box center [1345, 24] width 40 height 19
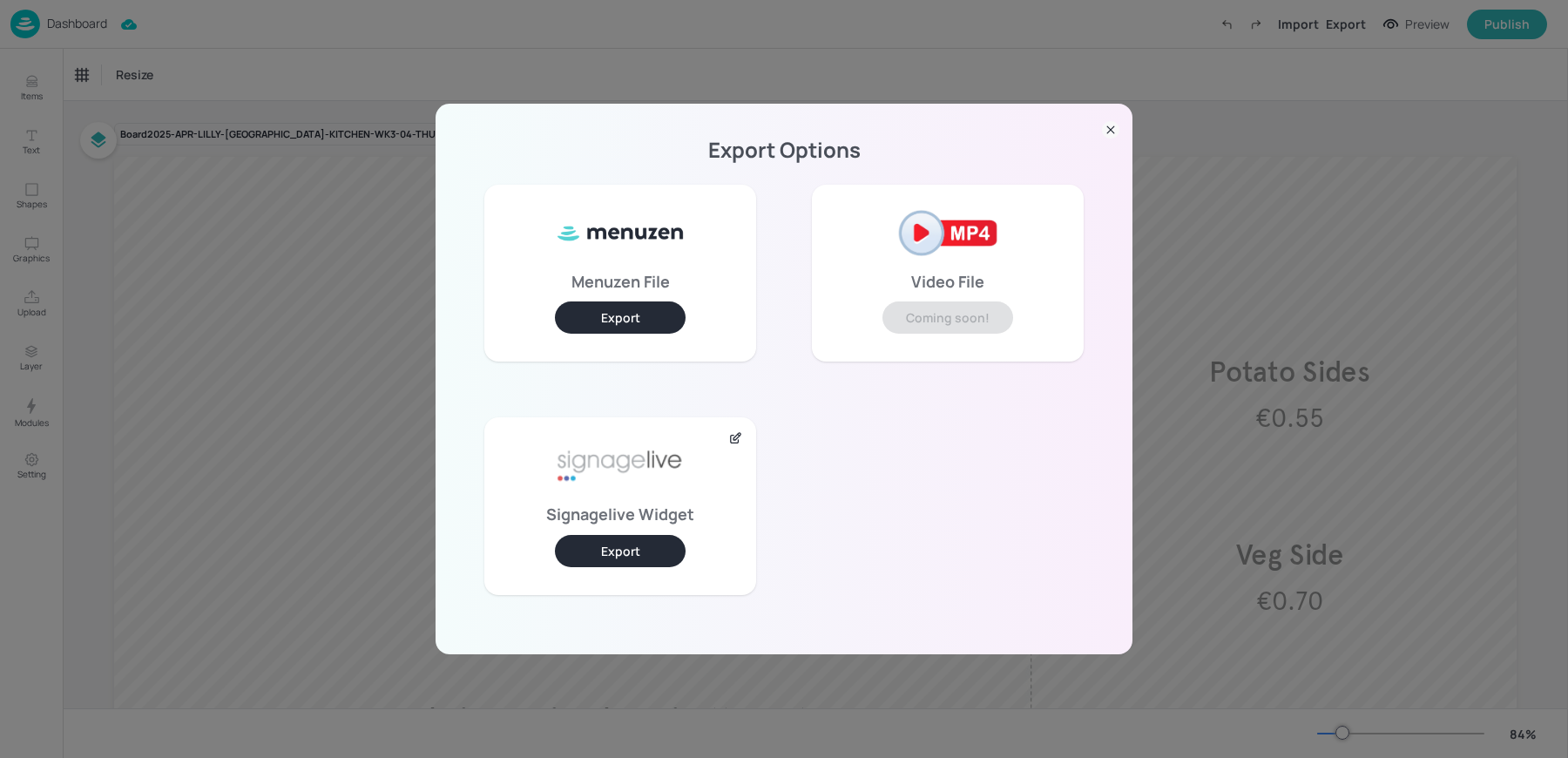
click at [607, 552] on button "Export" at bounding box center [620, 551] width 130 height 32
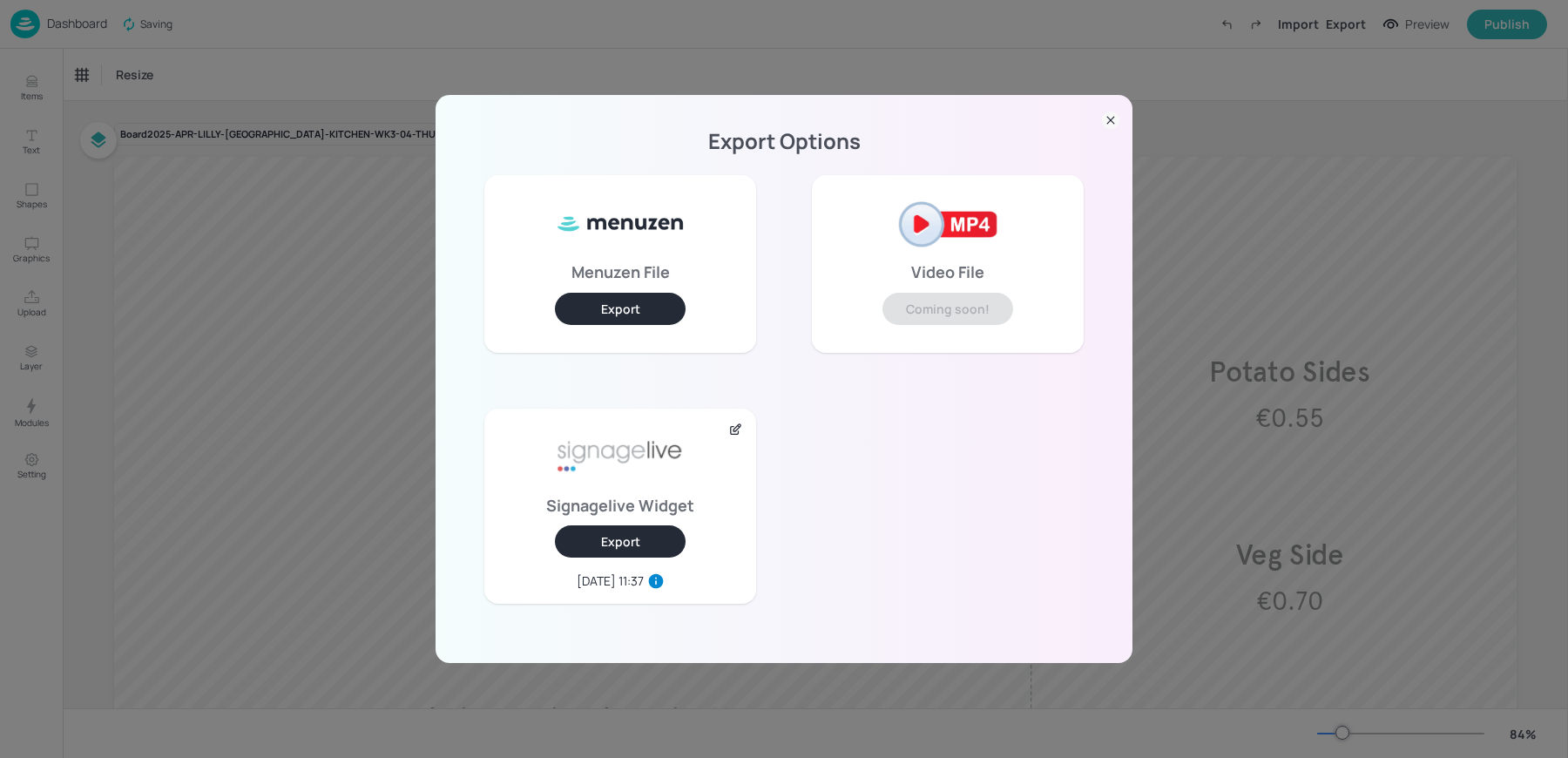
click at [720, 35] on div "Export Options Menuzen File Export Video File Coming soon! Signagelive Widget E…" at bounding box center [784, 379] width 1568 height 758
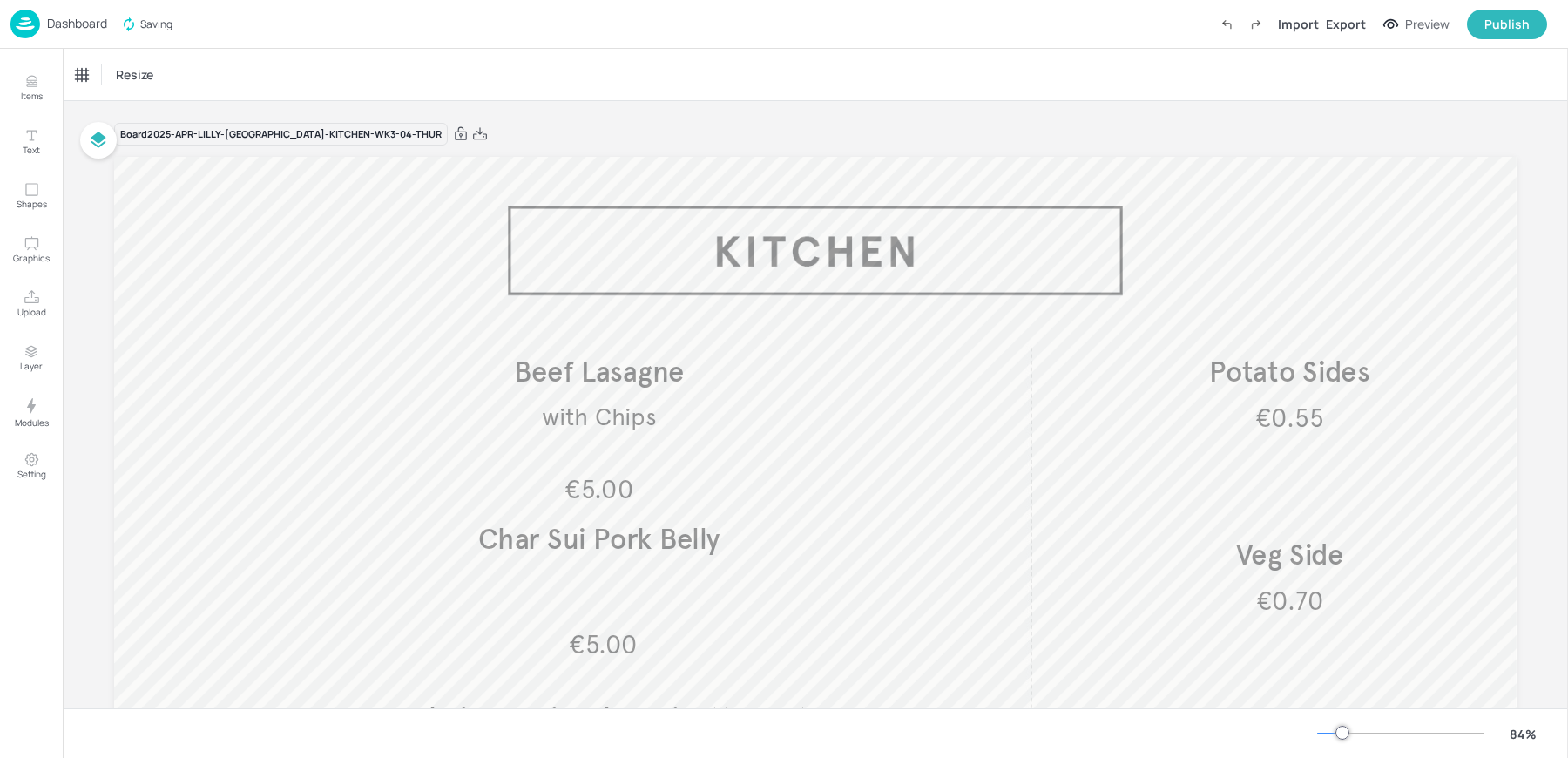
click at [720, 35] on div "Dashboard Saving Import Export Preview Publish" at bounding box center [778, 24] width 1537 height 48
click at [52, 28] on p "Dashboard" at bounding box center [77, 23] width 60 height 12
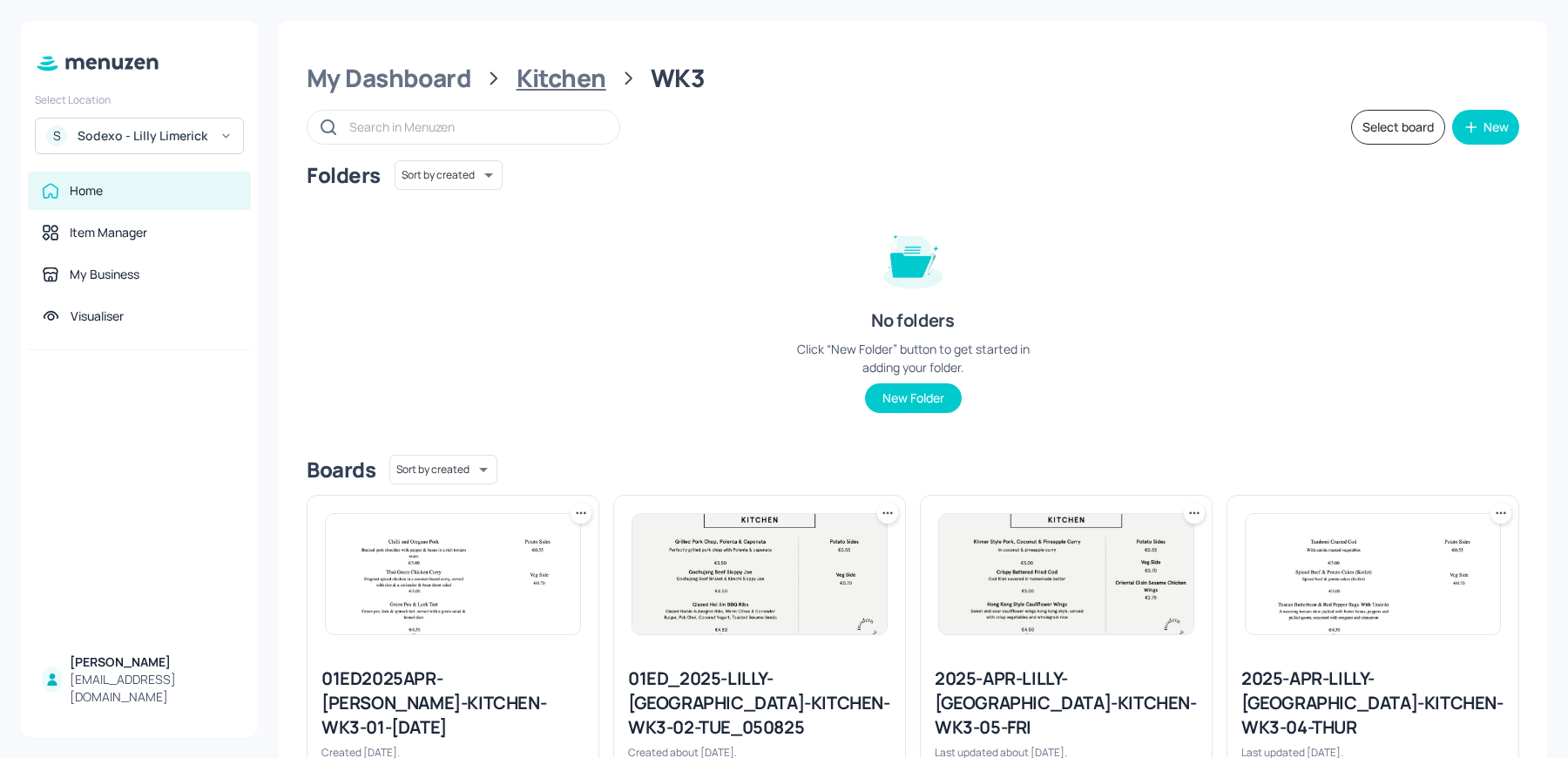
click at [533, 87] on div "Kitchen" at bounding box center [561, 79] width 90 height 31
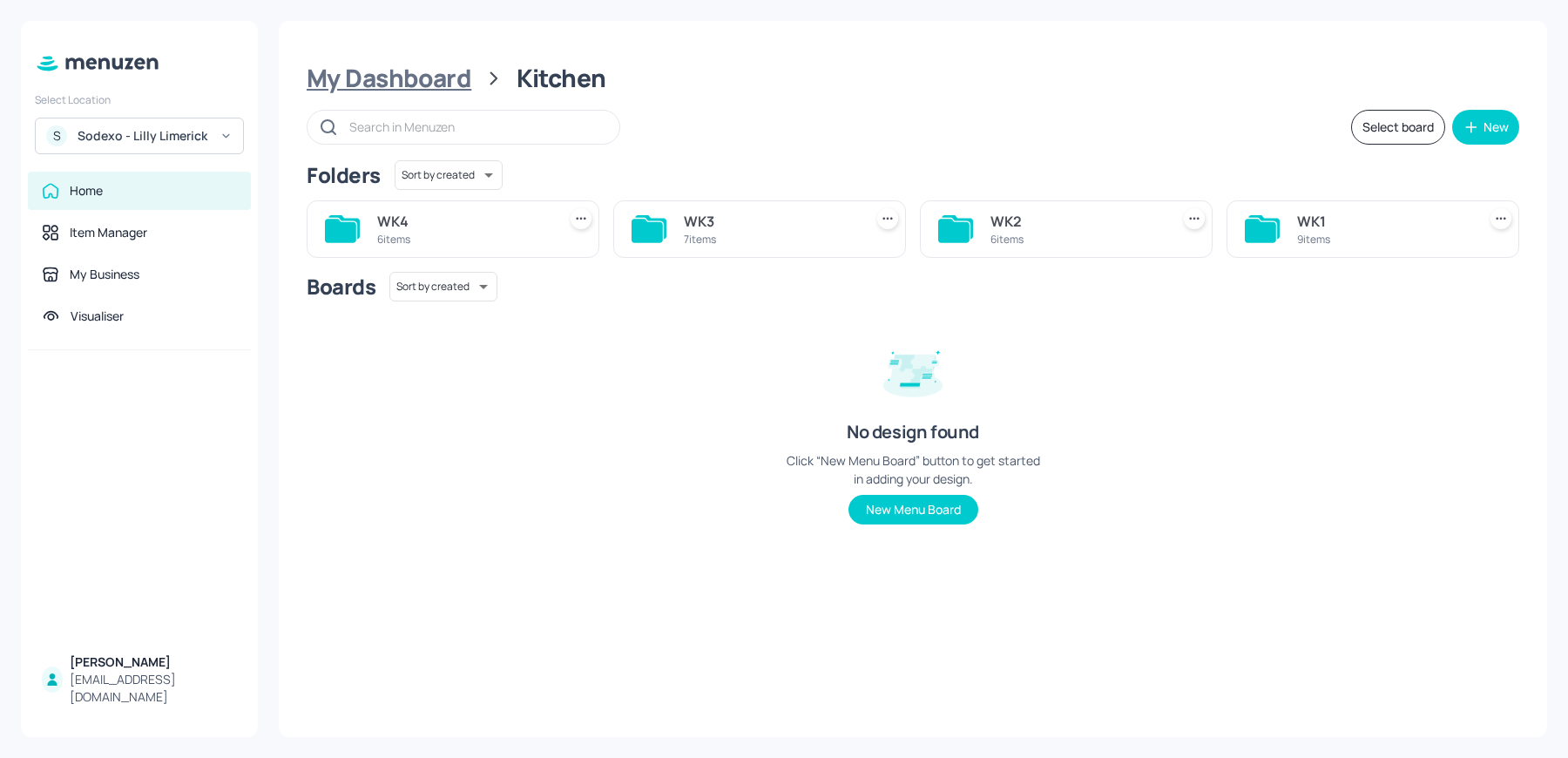
click at [414, 93] on div "My Dashboard" at bounding box center [389, 79] width 165 height 31
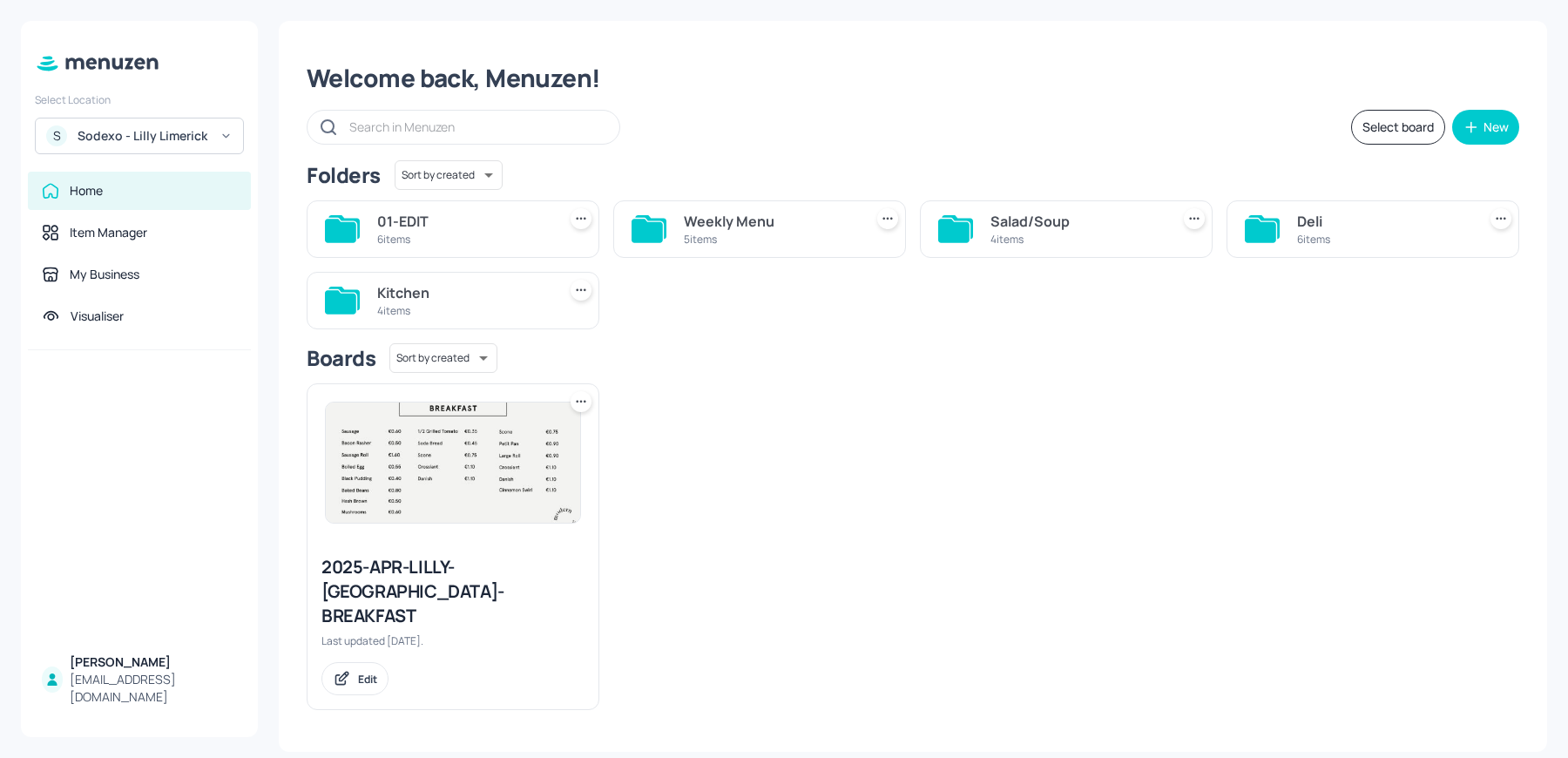
click at [724, 225] on div "Weekly Menu" at bounding box center [770, 221] width 172 height 21
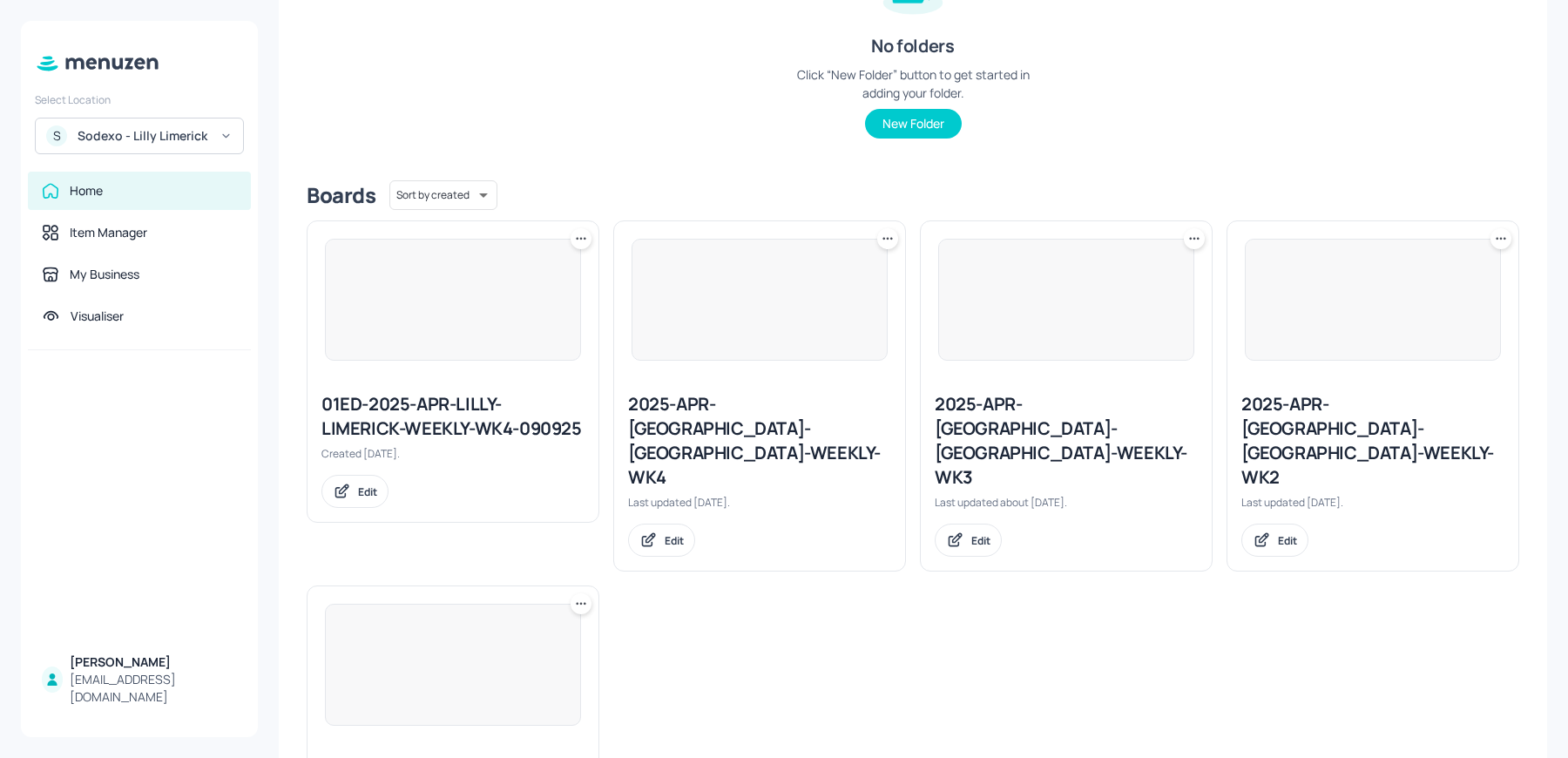
scroll to position [395, 0]
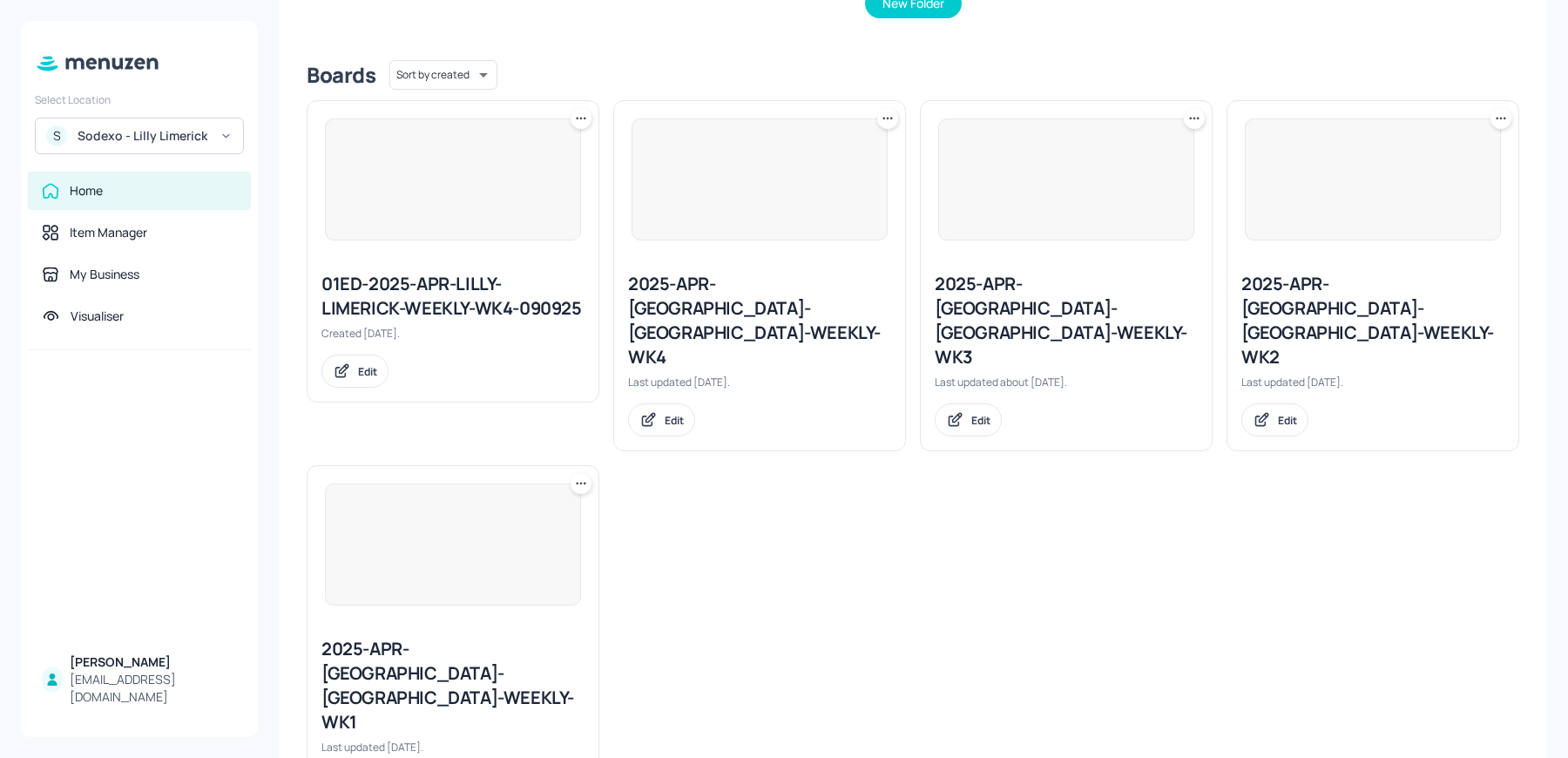
click at [968, 301] on div "2025-APR-LILLY-LIMERICK-WEEKLY-WK3" at bounding box center [1066, 320] width 263 height 97
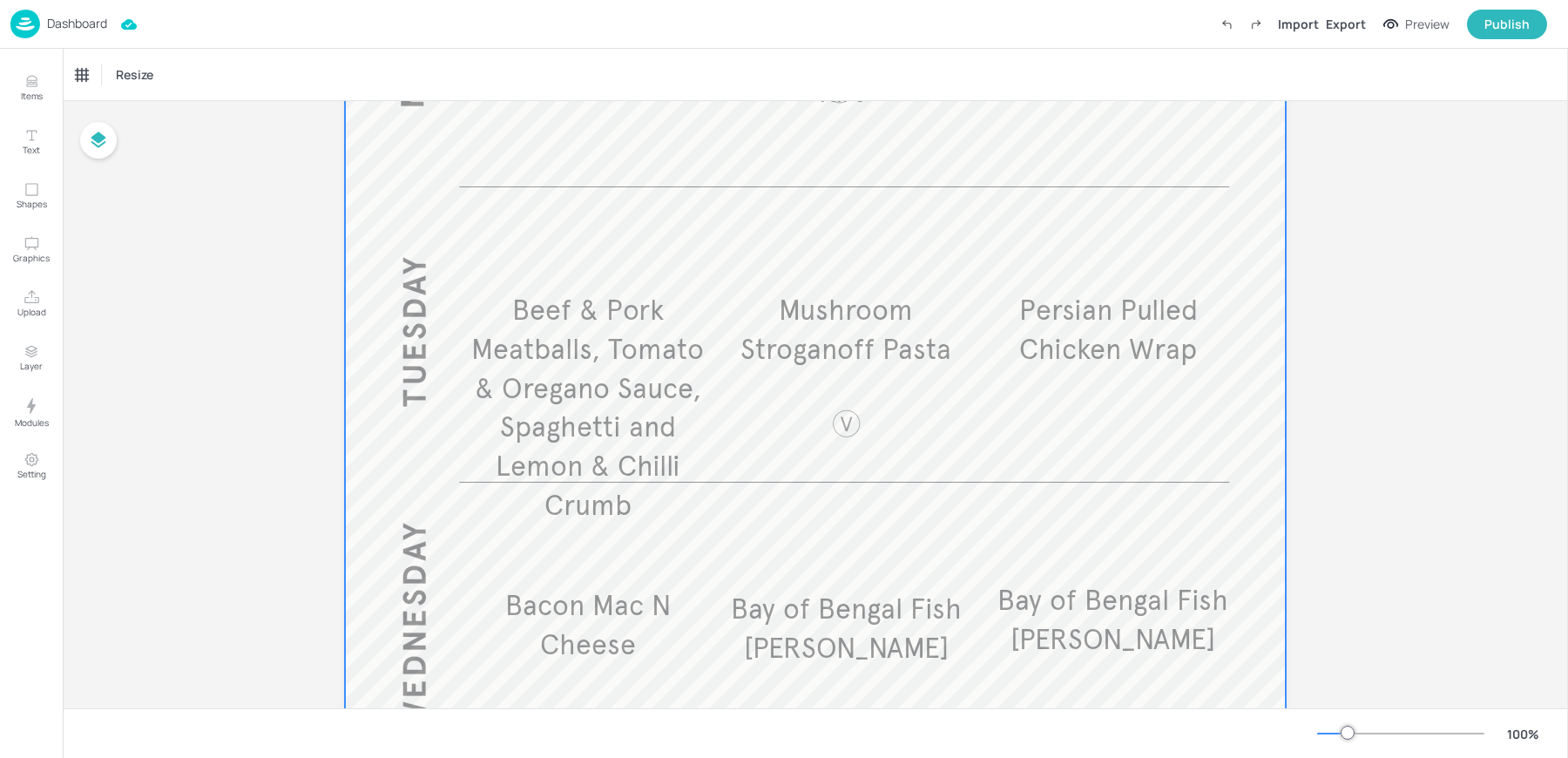
scroll to position [680, 0]
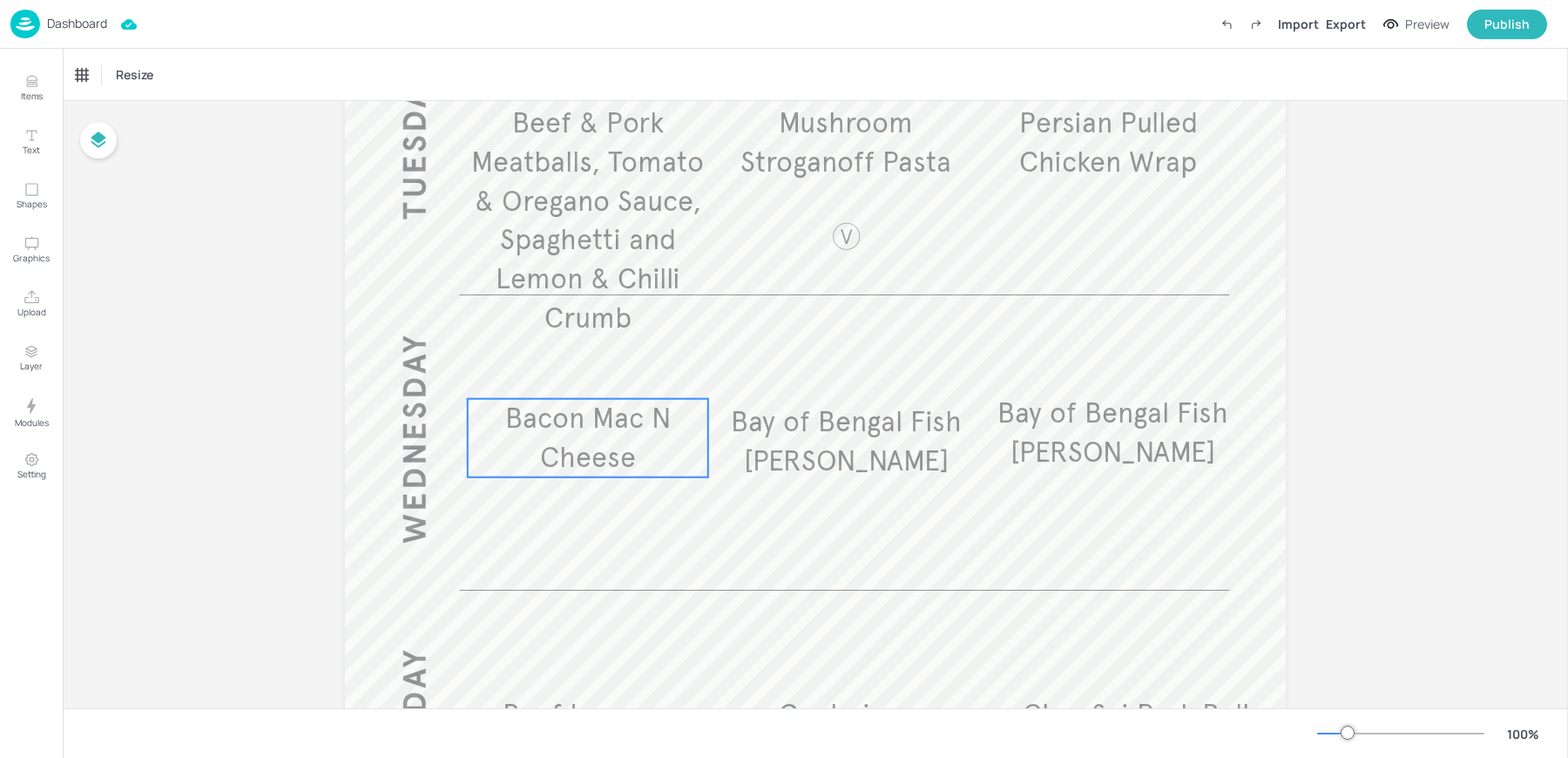
click at [542, 458] on span "Bacon Mac N Cheese" at bounding box center [587, 438] width 166 height 74
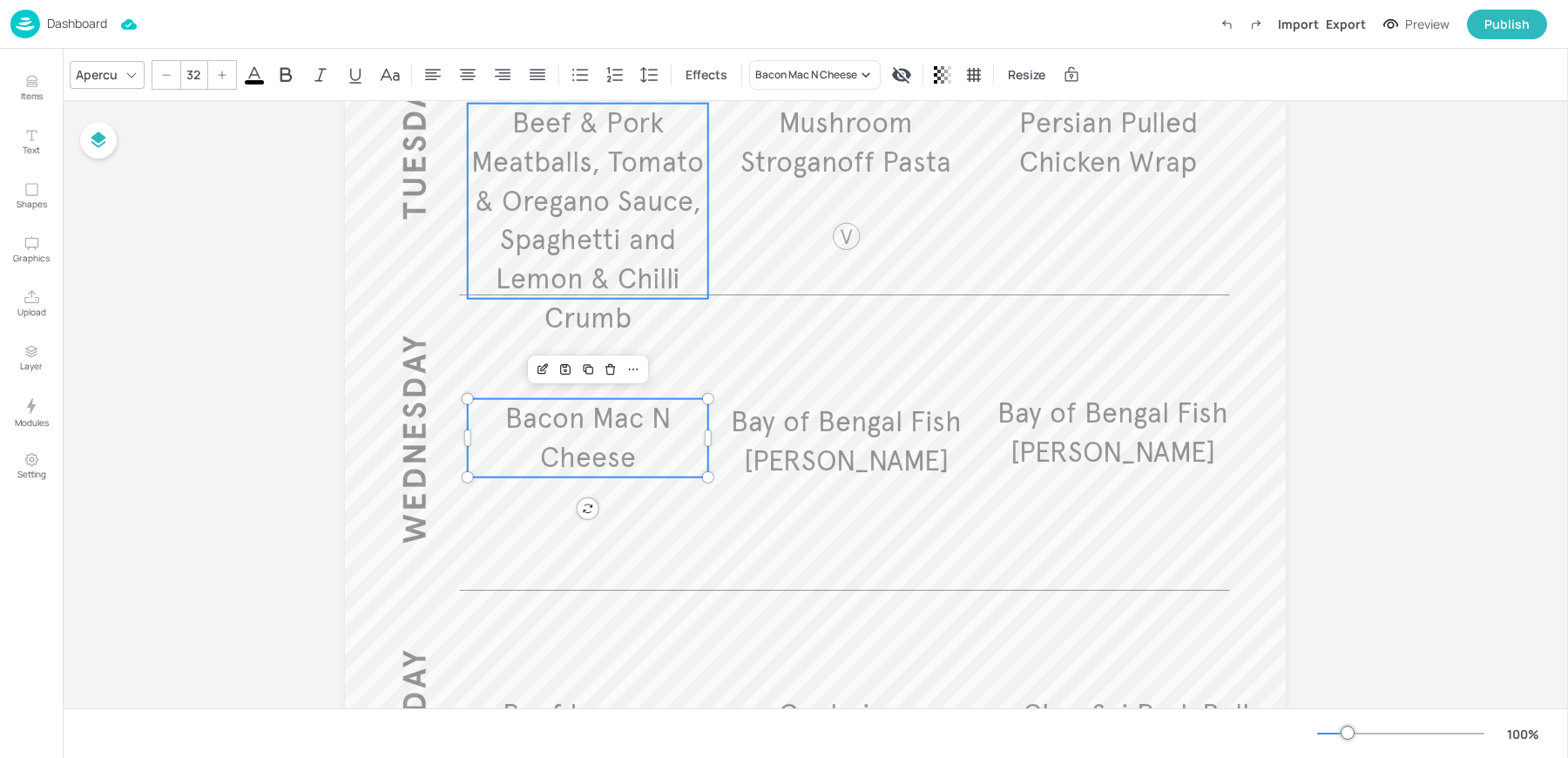
scroll to position [612, 0]
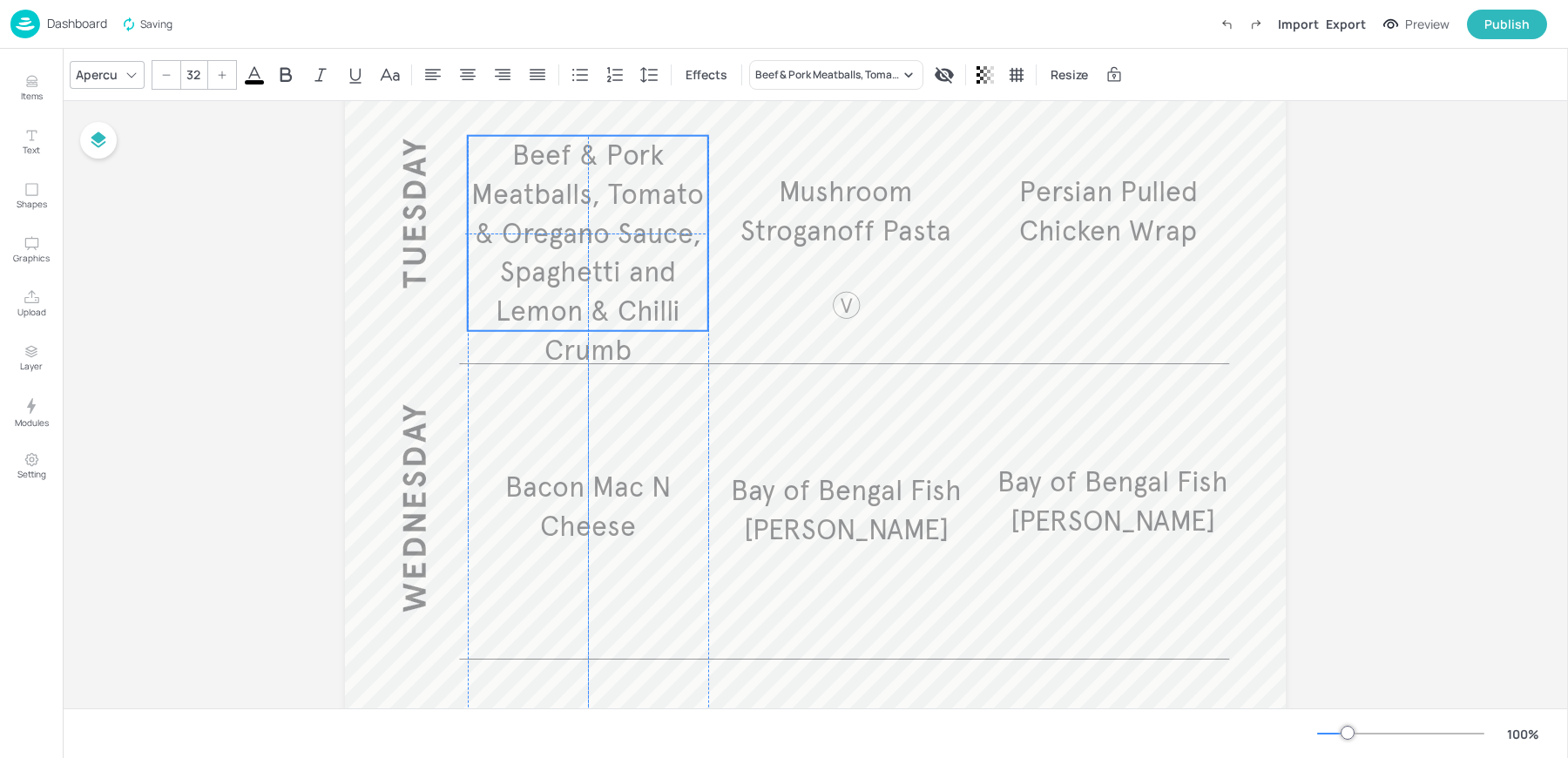
drag, startPoint x: 589, startPoint y: 278, endPoint x: 586, endPoint y: 242, distance: 36.1
click at [586, 242] on span "Beef & Pork Meatballs, Tomato & Oregano Sauce, Spaghetti and Lemon & Chilli Cru…" at bounding box center [586, 253] width 232 height 230
type input "32"
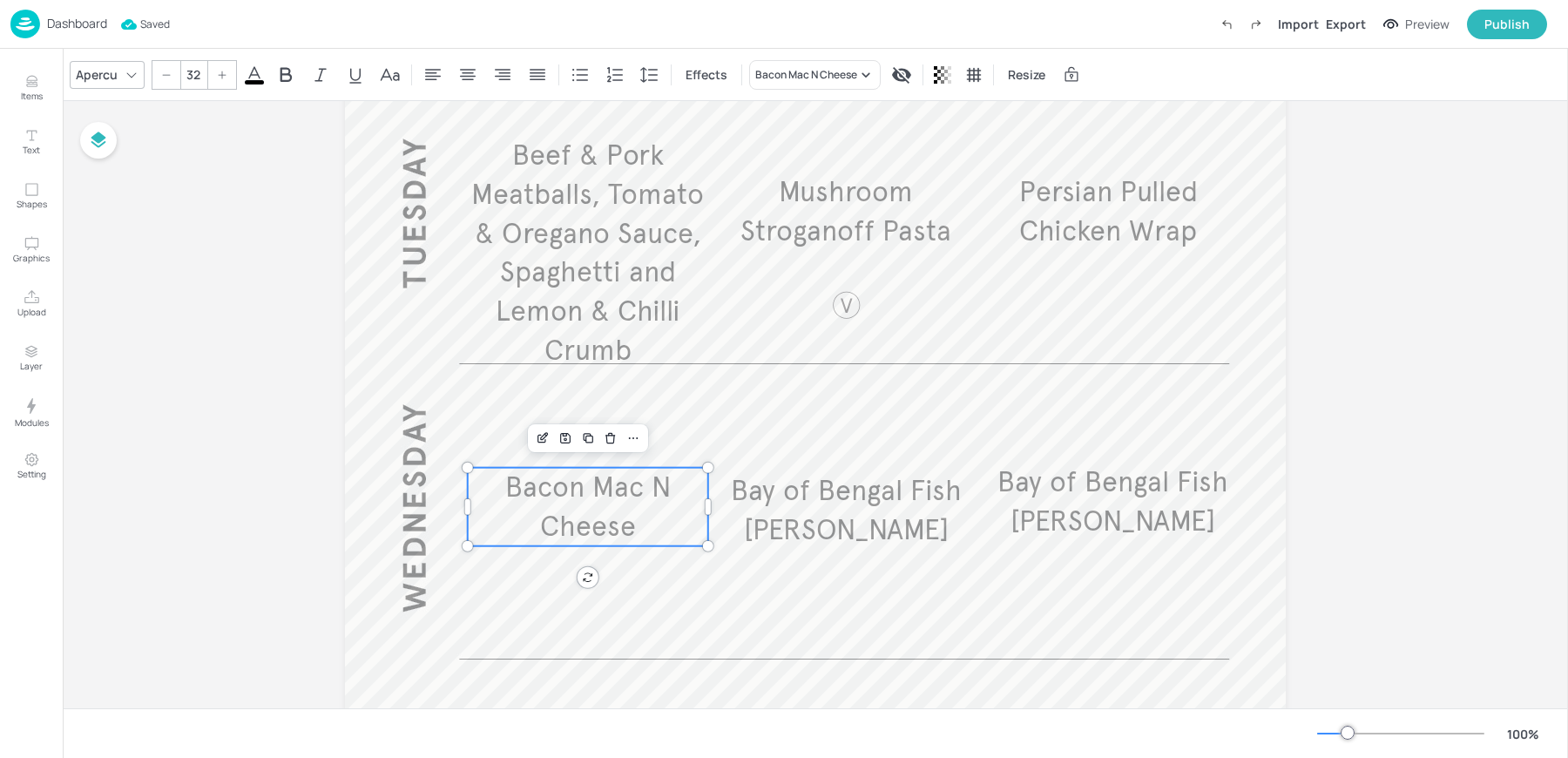
click at [574, 506] on p "Bacon Mac N Cheese" at bounding box center [588, 507] width 241 height 79
click at [783, 93] on div "Apercu 32 Effects Bacon Mac N Cheese Resize" at bounding box center [815, 75] width 1505 height 52
click at [783, 79] on div "Bacon Mac N Cheese" at bounding box center [806, 75] width 102 height 16
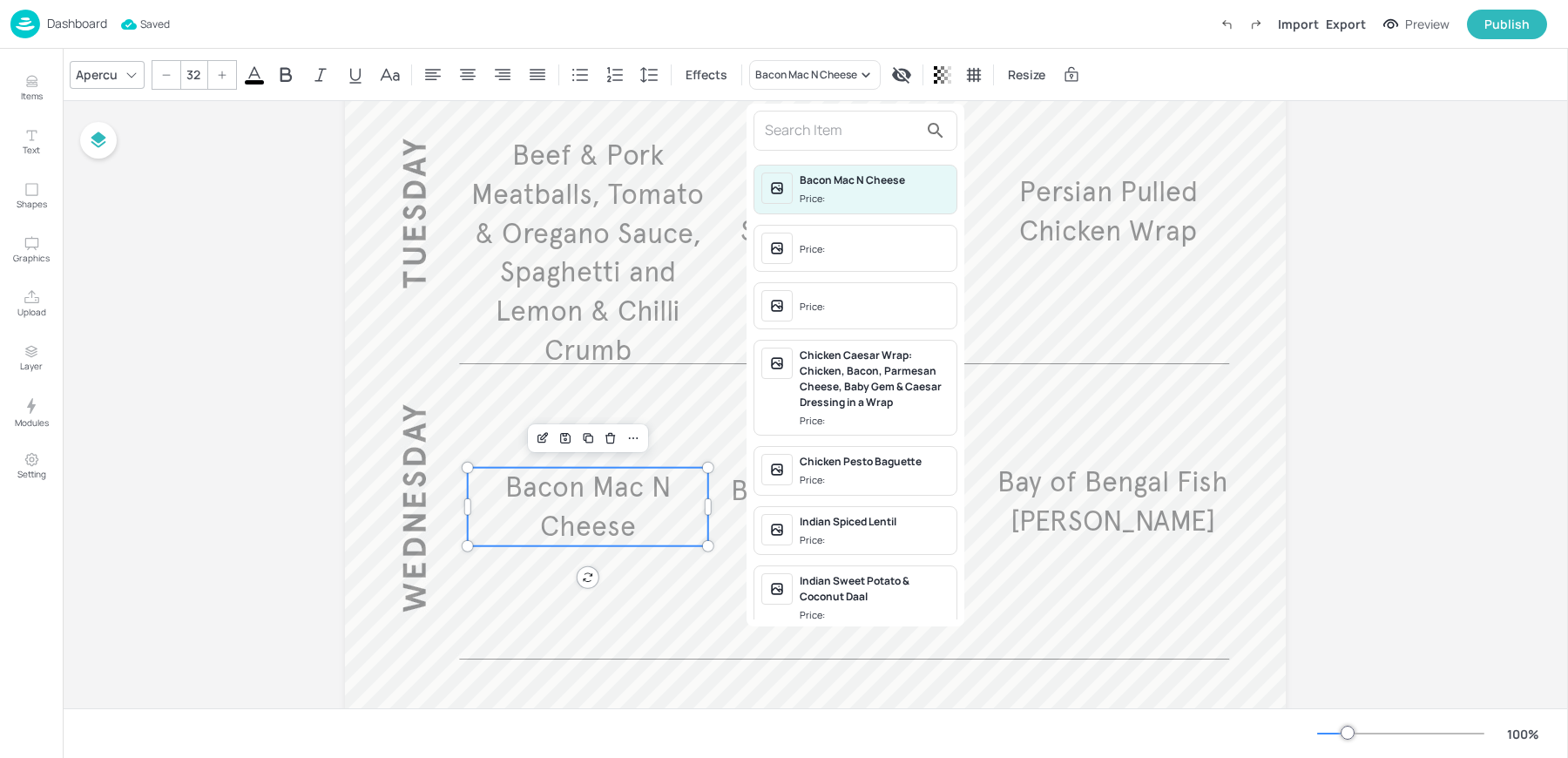
click at [253, 378] on div at bounding box center [784, 379] width 1568 height 758
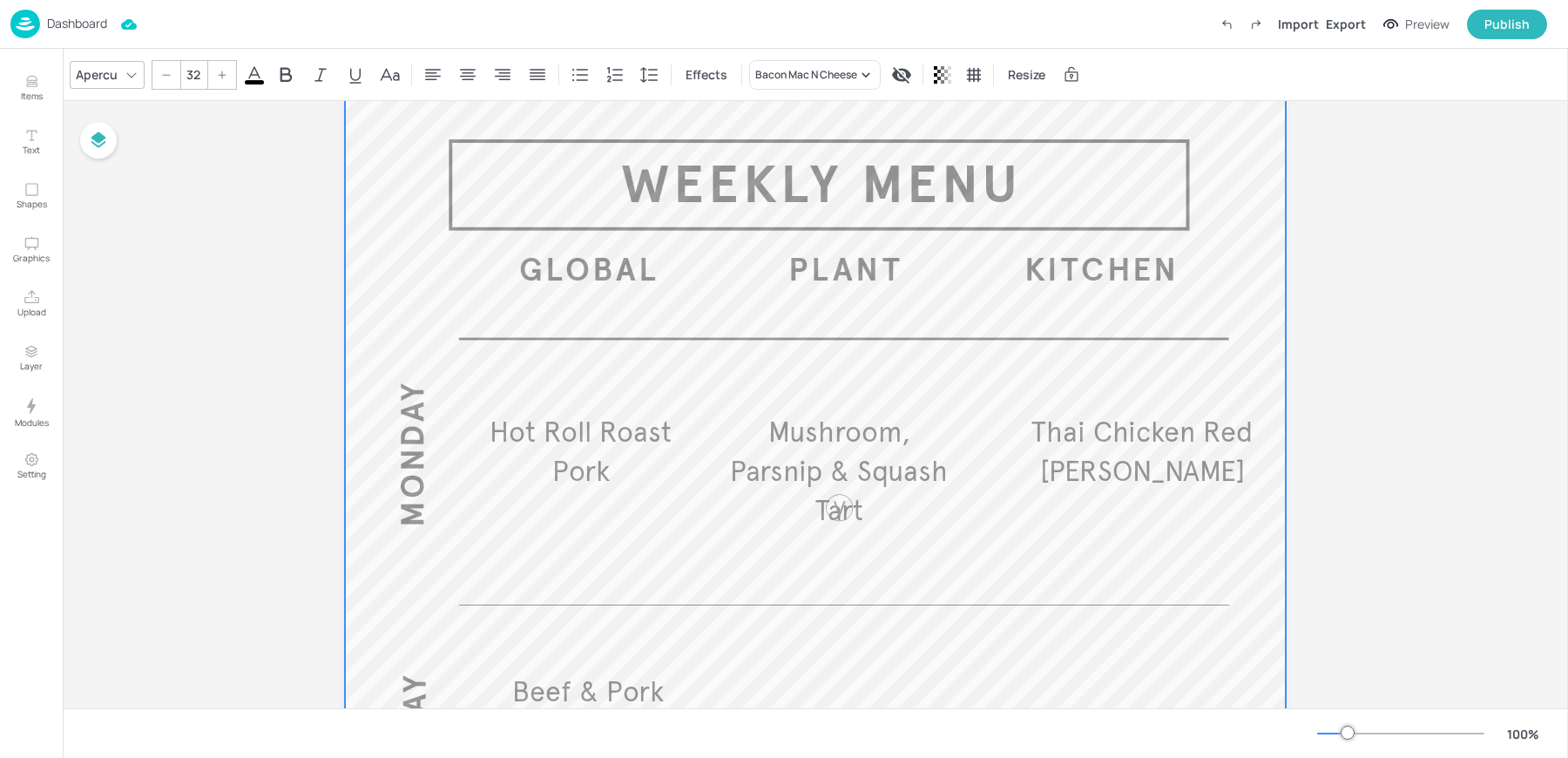
scroll to position [0, 0]
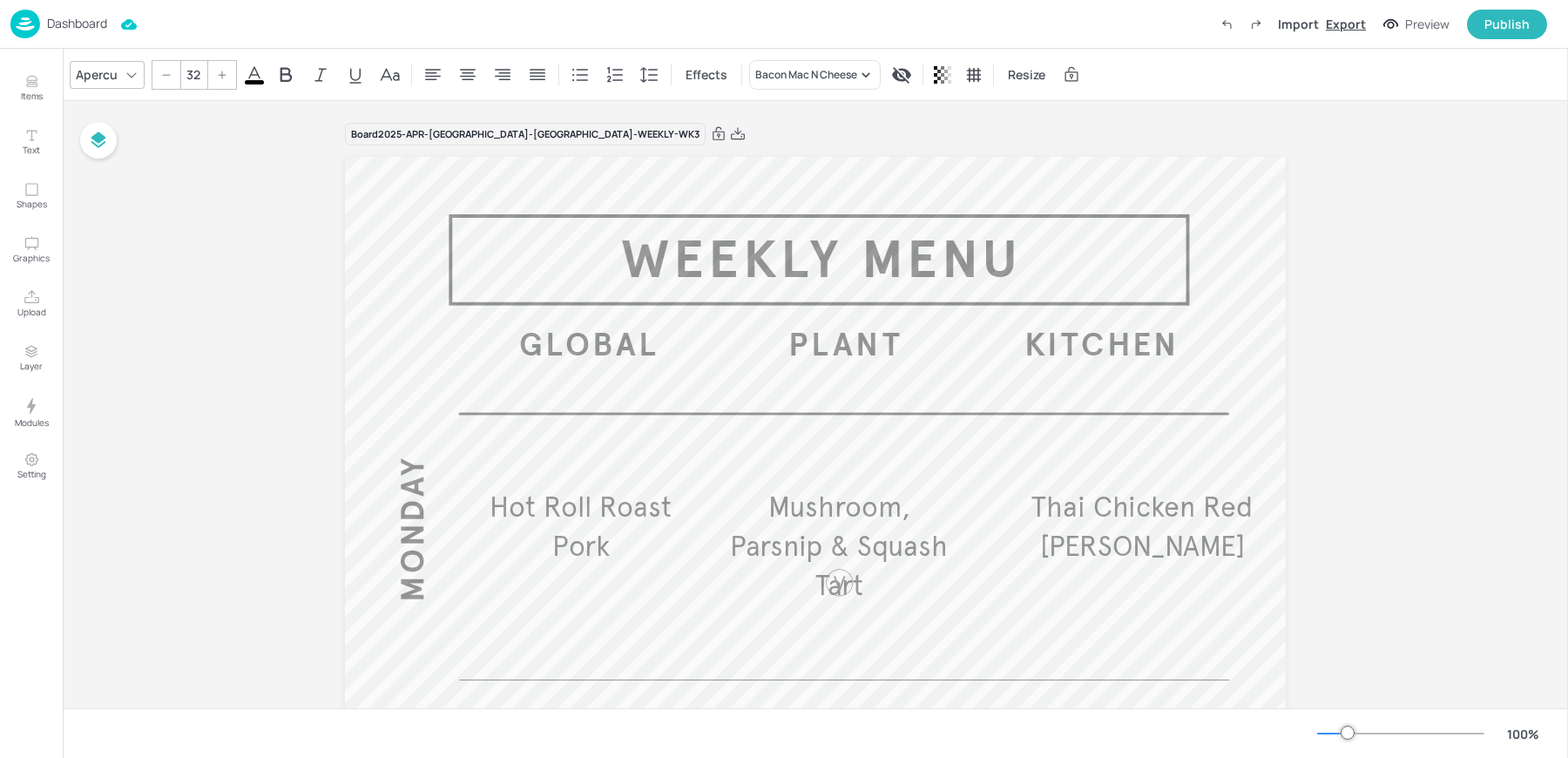
click at [1347, 25] on div "Export" at bounding box center [1345, 24] width 40 height 19
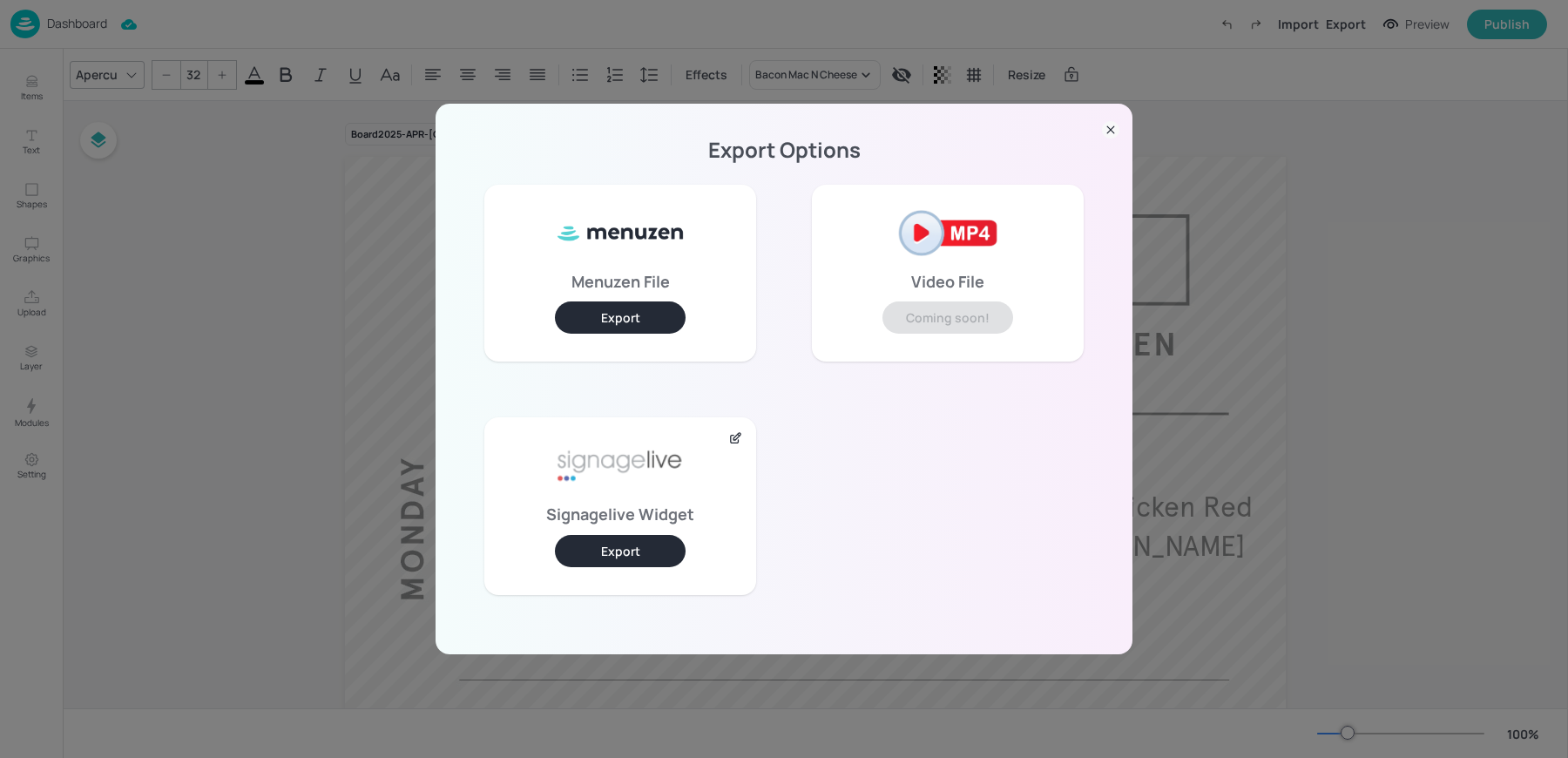
click at [650, 557] on button "Export" at bounding box center [620, 551] width 130 height 32
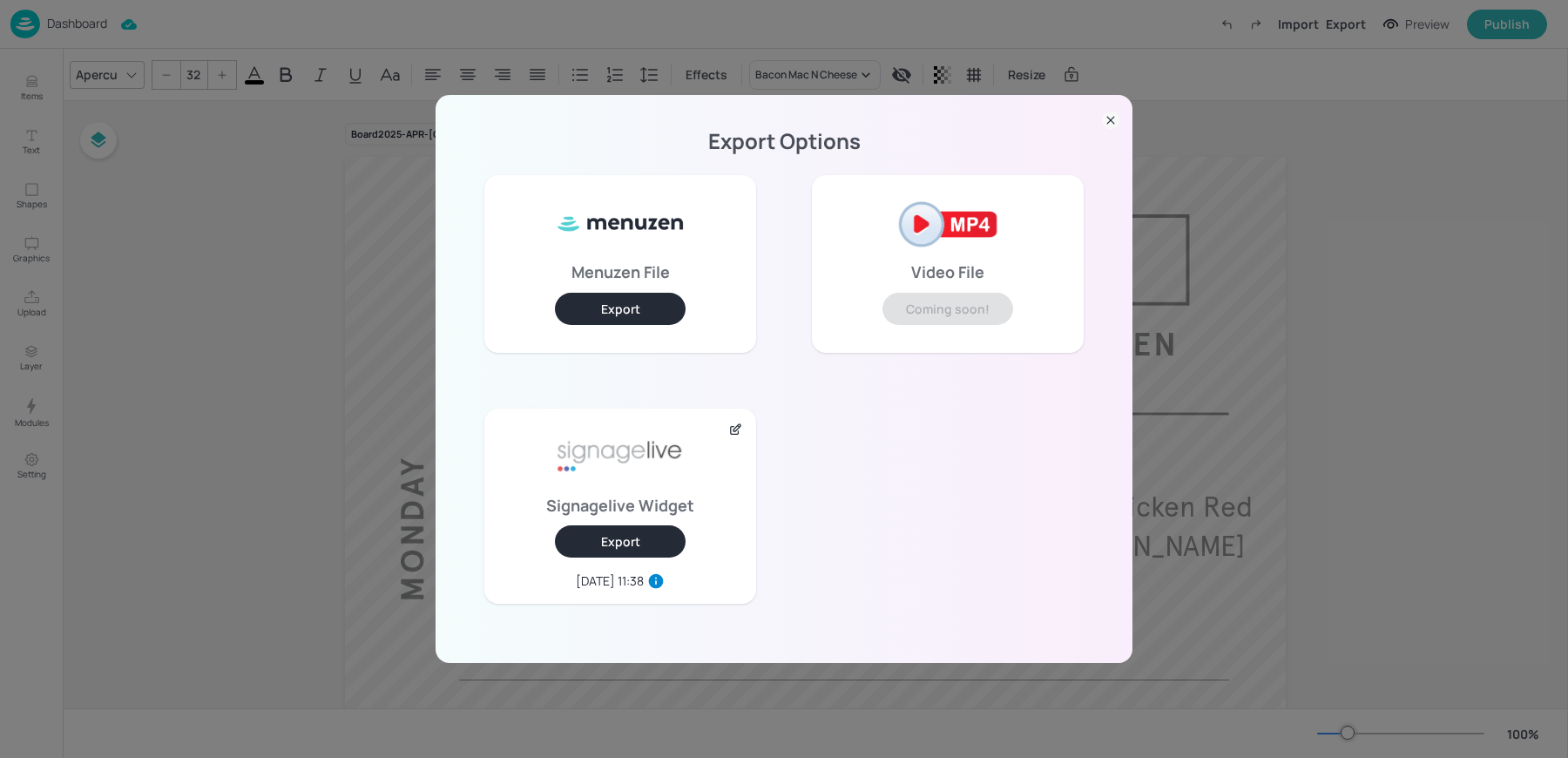
click at [154, 219] on div "Export Options Menuzen File Export Video File Coming soon! Signagelive Widget E…" at bounding box center [784, 379] width 1568 height 758
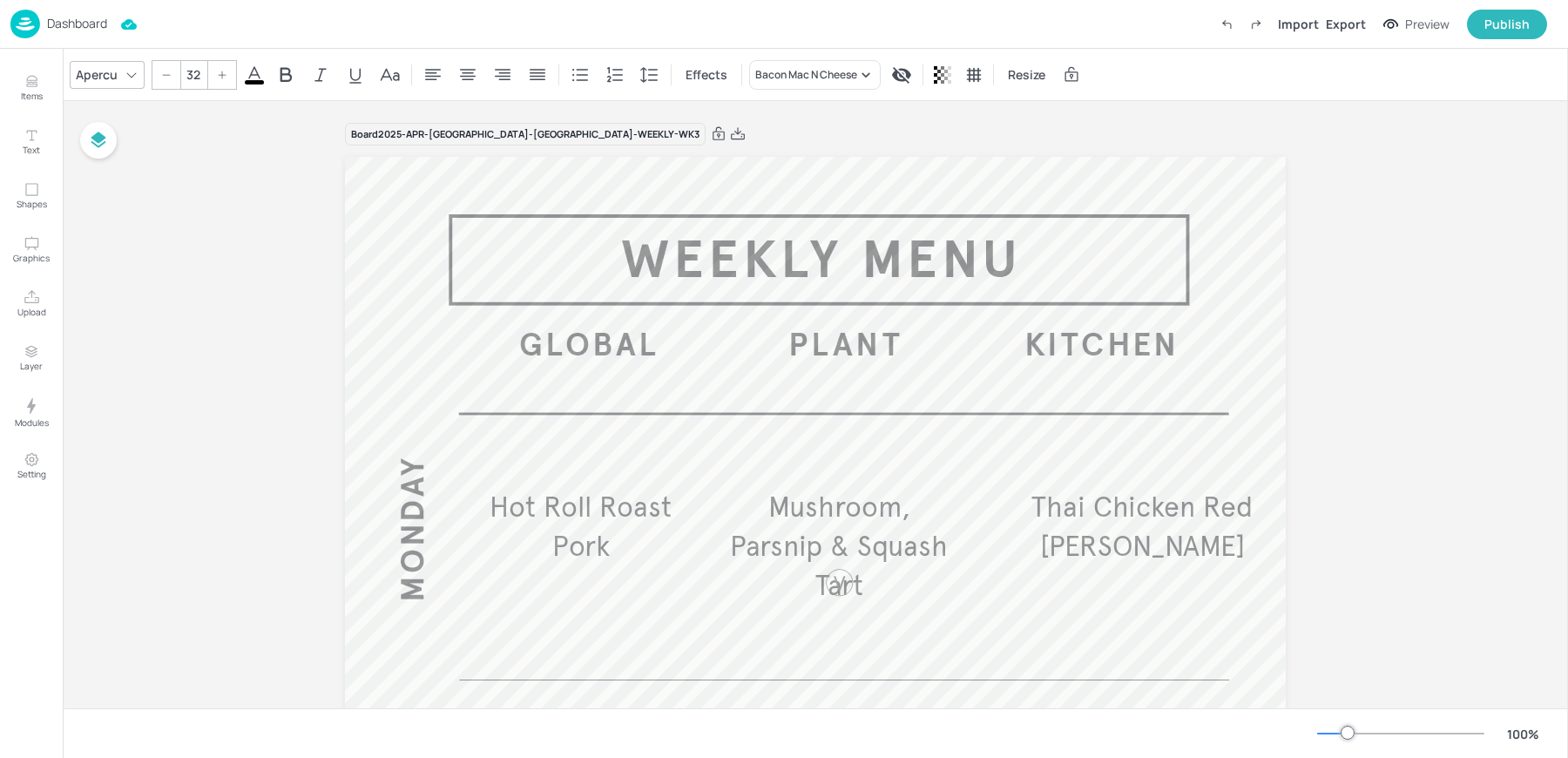
click at [54, 36] on div "Dashboard" at bounding box center [58, 23] width 97 height 29
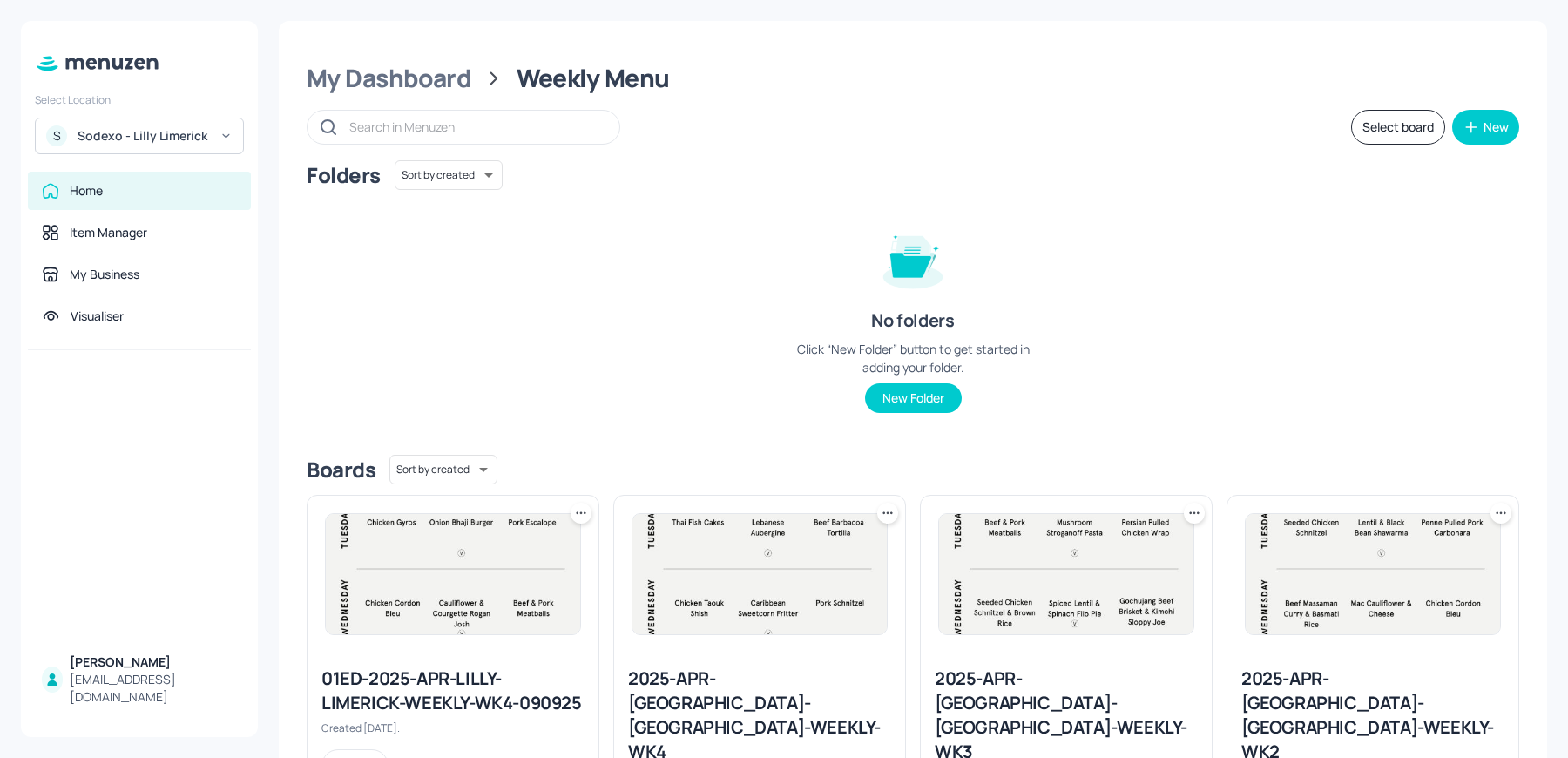
click at [411, 95] on div "My Dashboard Weekly Menu Select board New Folders Sort by created id ​ No folde…" at bounding box center [912, 638] width 1268 height 1233
click at [397, 81] on div "My Dashboard" at bounding box center [389, 79] width 165 height 31
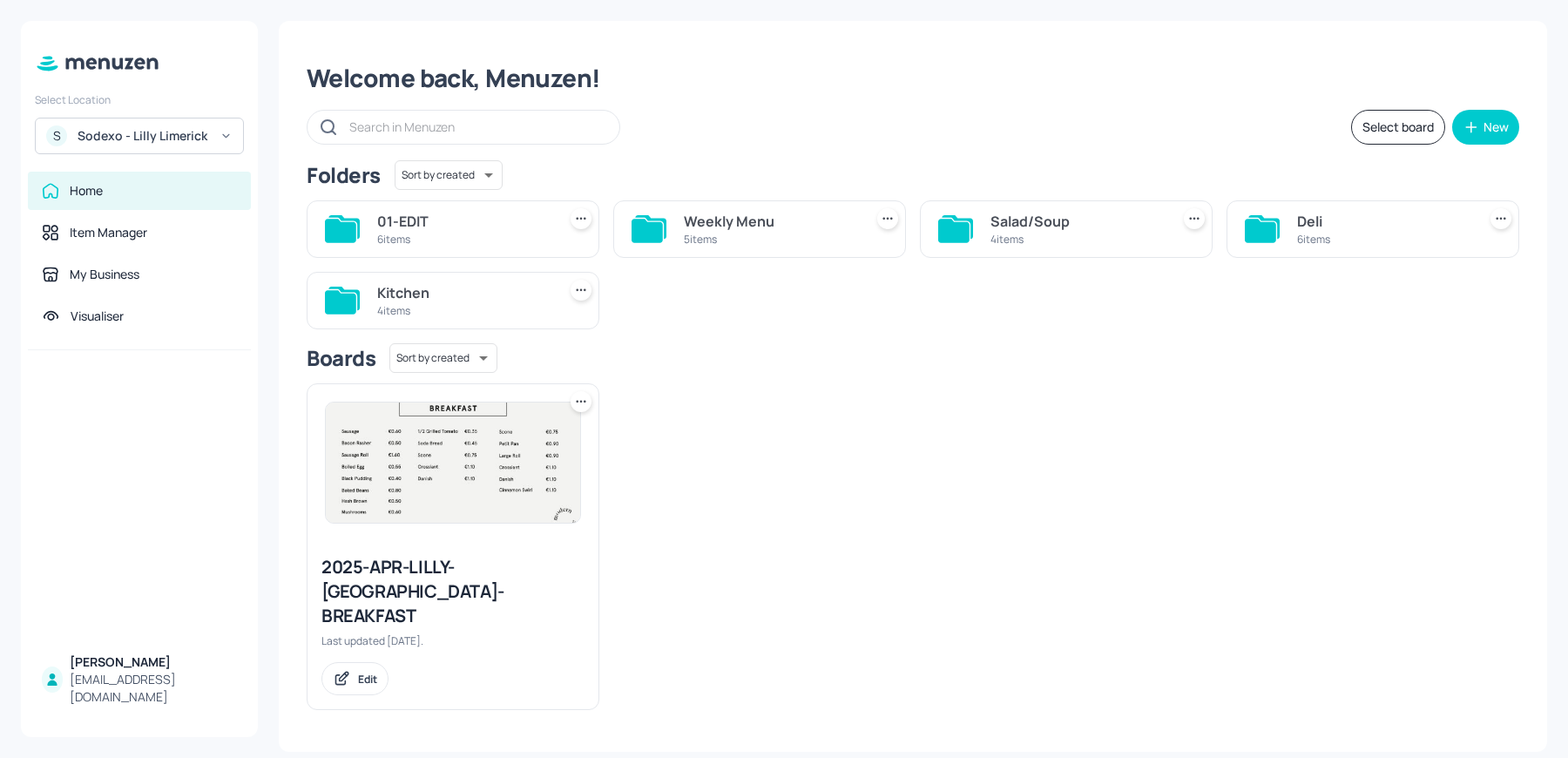
click at [1076, 231] on div "4 items" at bounding box center [1077, 239] width 172 height 15
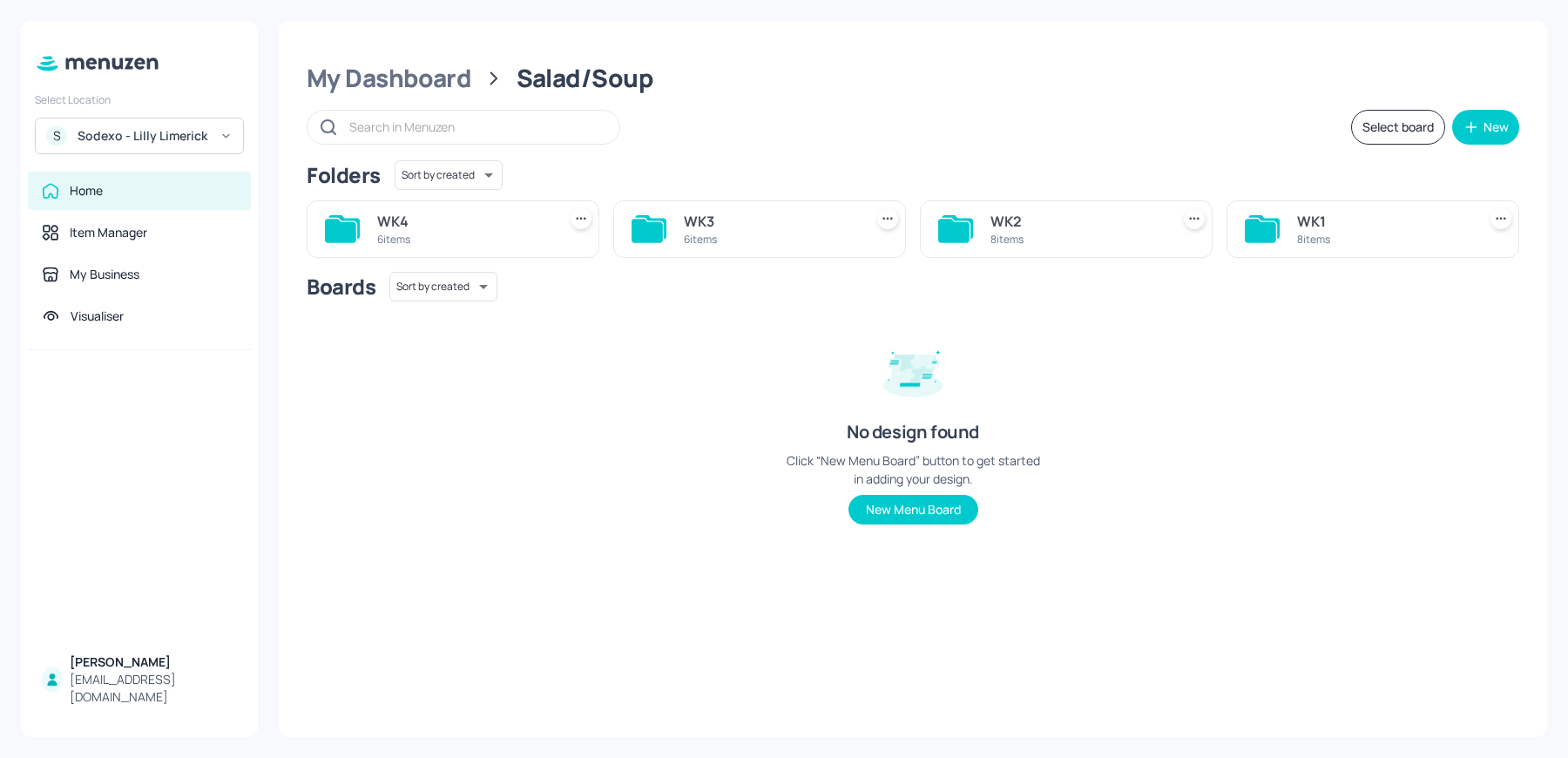
click at [698, 229] on div "WK3" at bounding box center [770, 221] width 172 height 21
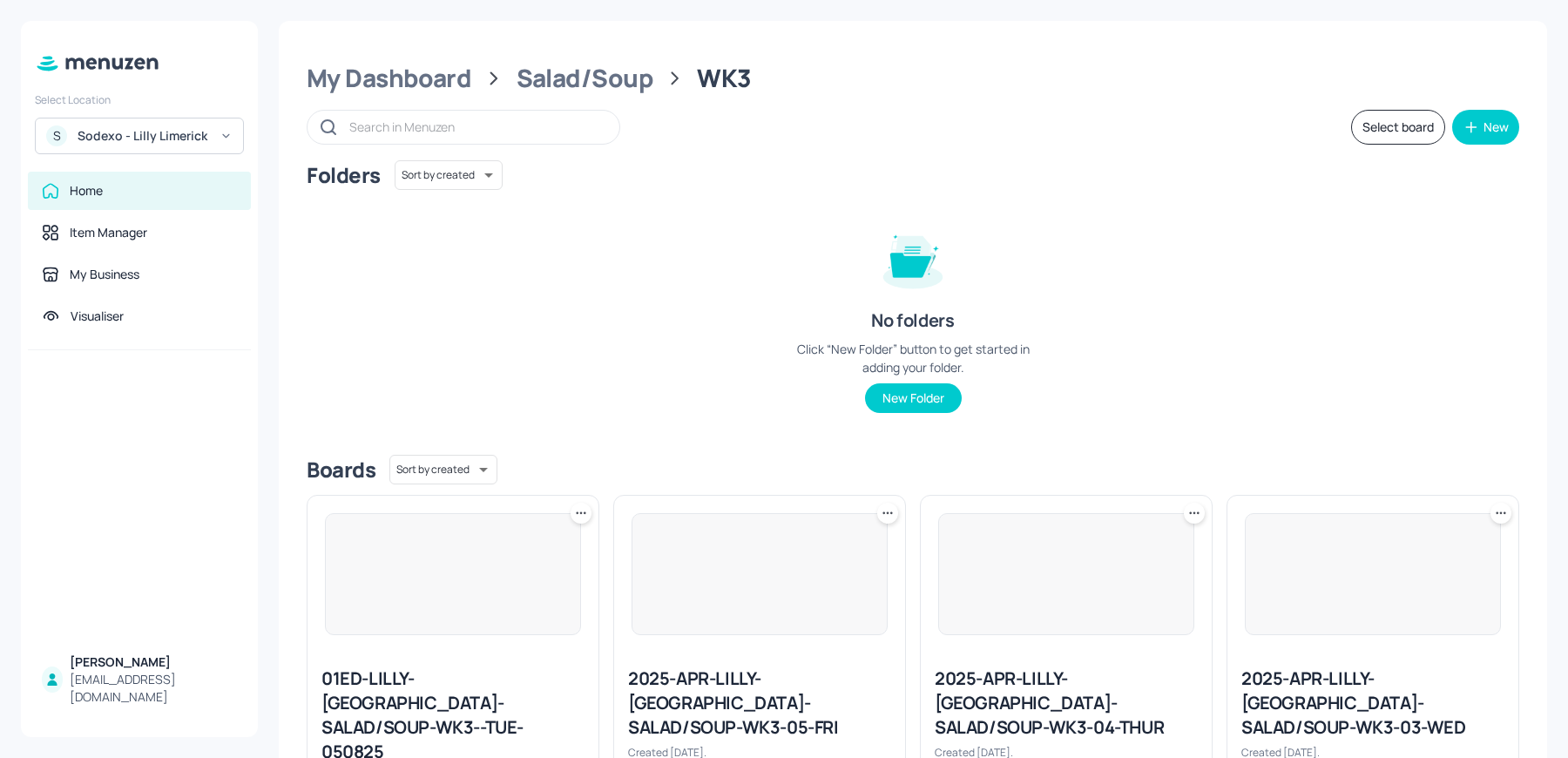
scroll to position [419, 0]
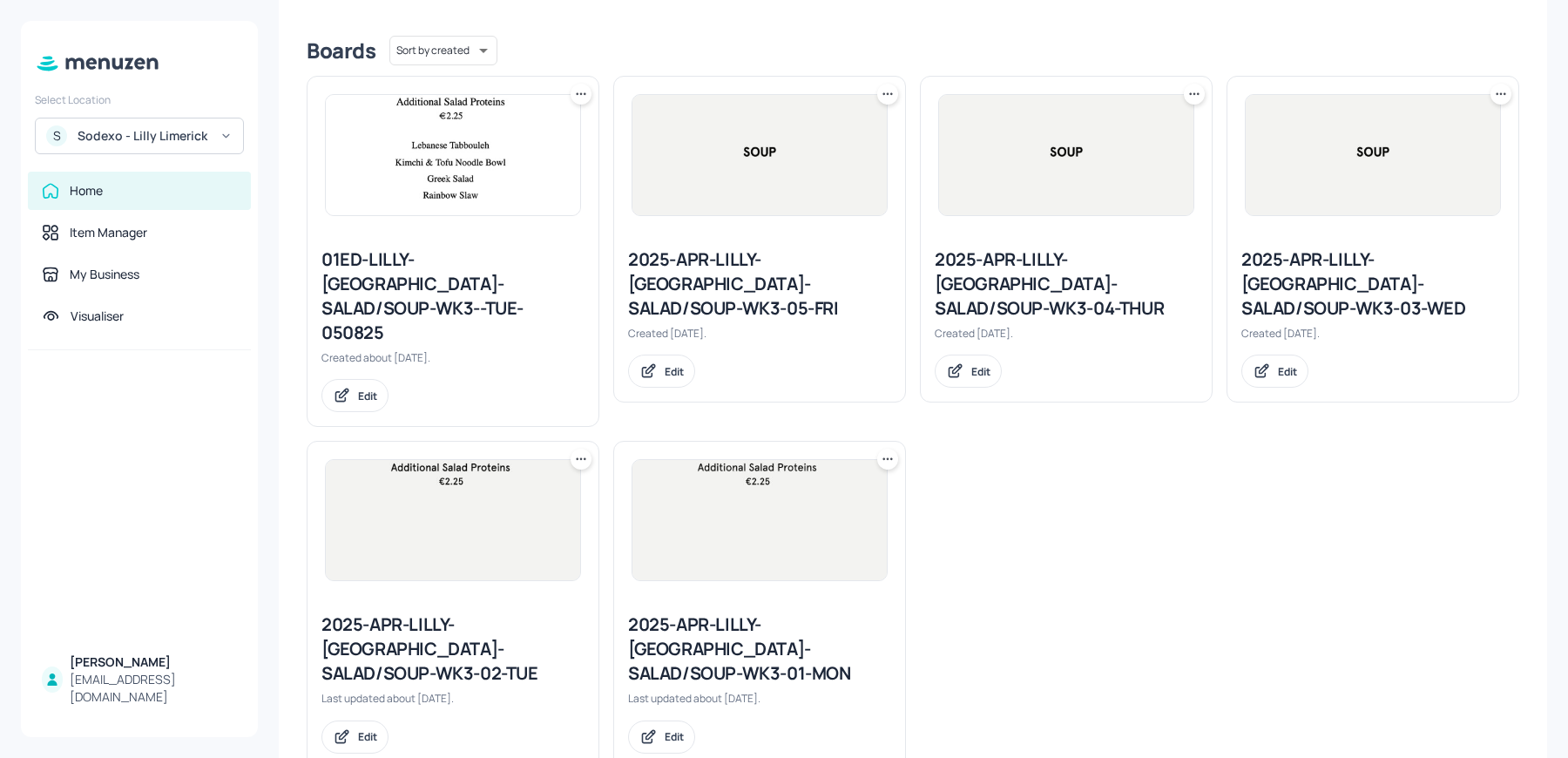
click at [1044, 326] on div "Created 5 months ago." at bounding box center [1066, 333] width 263 height 15
click at [1008, 276] on div "2025-APR-LILLY-LIMERICK-SALAD/SOUP-WK3-04-THUR" at bounding box center [1066, 283] width 263 height 73
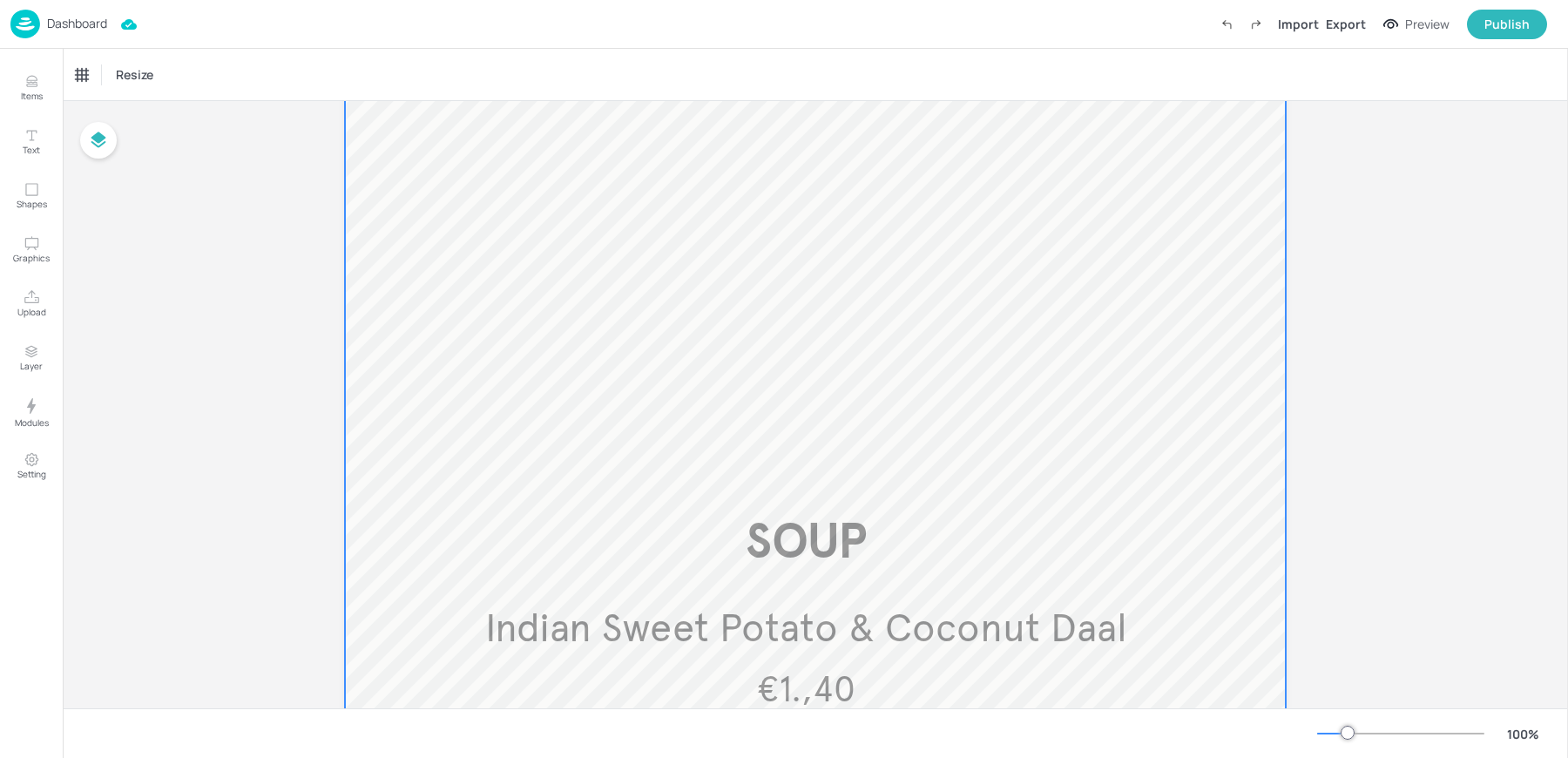
scroll to position [968, 0]
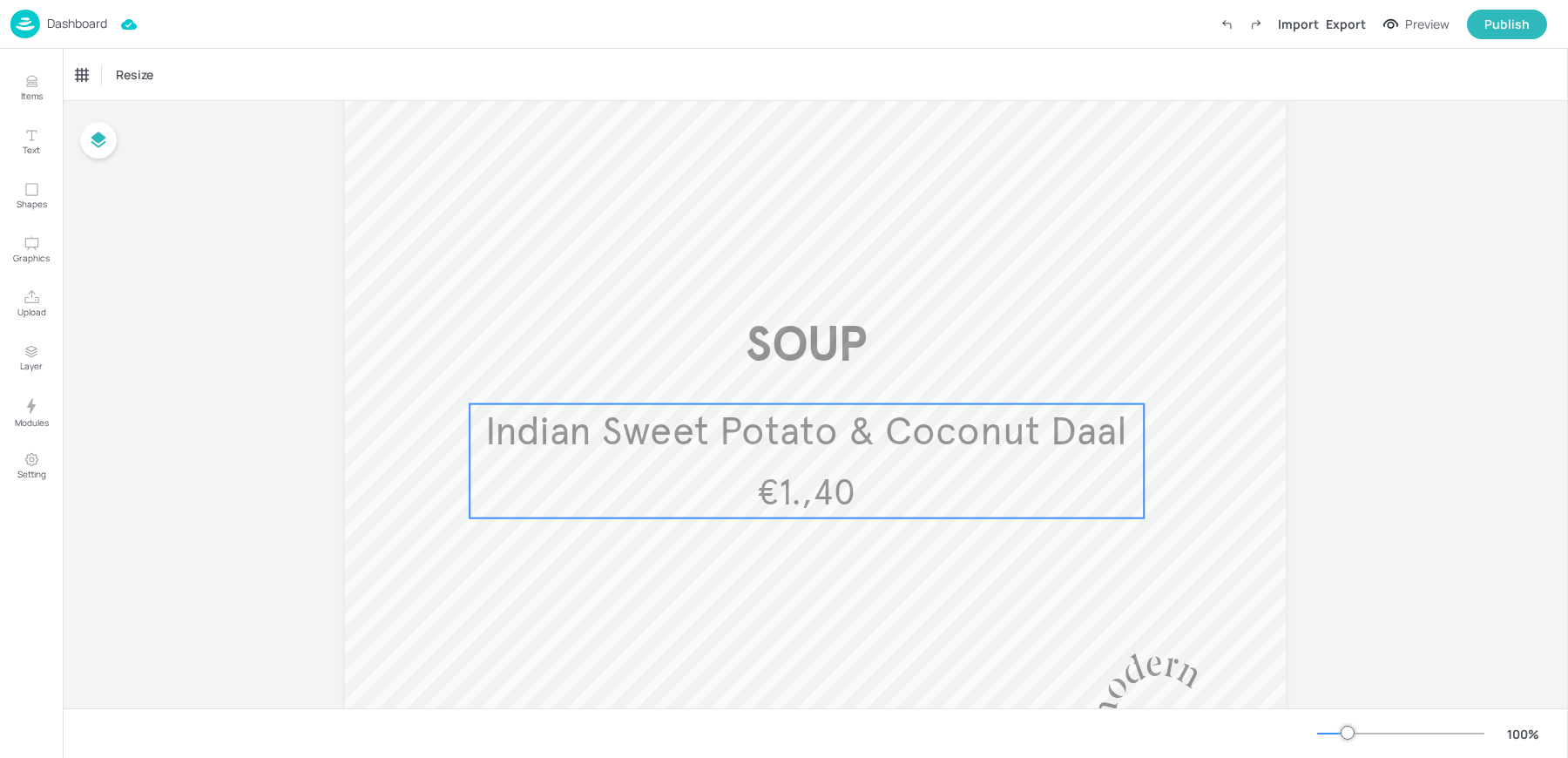
click at [786, 508] on span "€1.,40" at bounding box center [806, 492] width 98 height 43
click at [170, 72] on div "Indian Sweet Potato & Coconut Daal" at bounding box center [148, 75] width 144 height 16
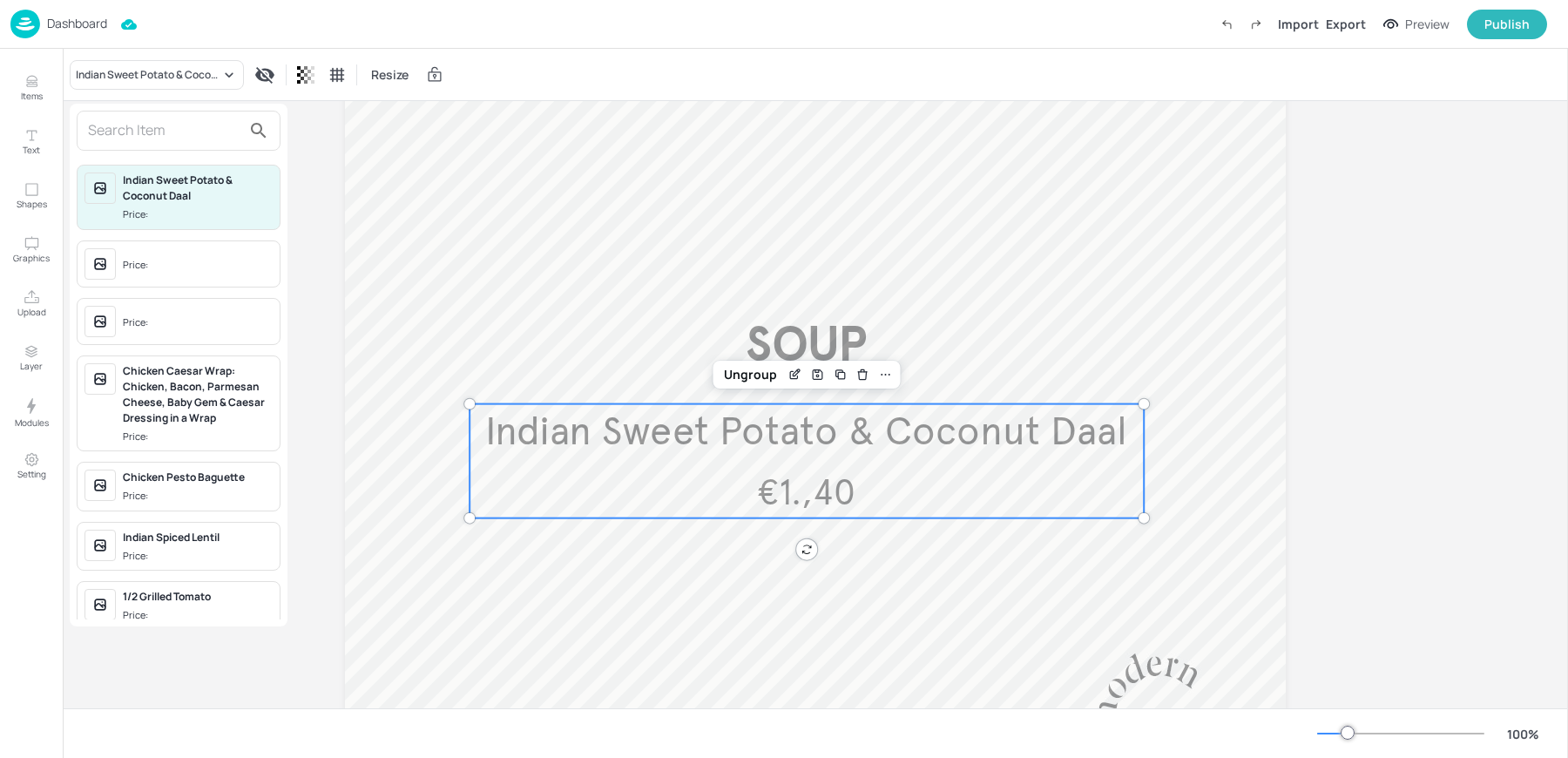
click at [140, 134] on input "text" at bounding box center [165, 130] width 154 height 28
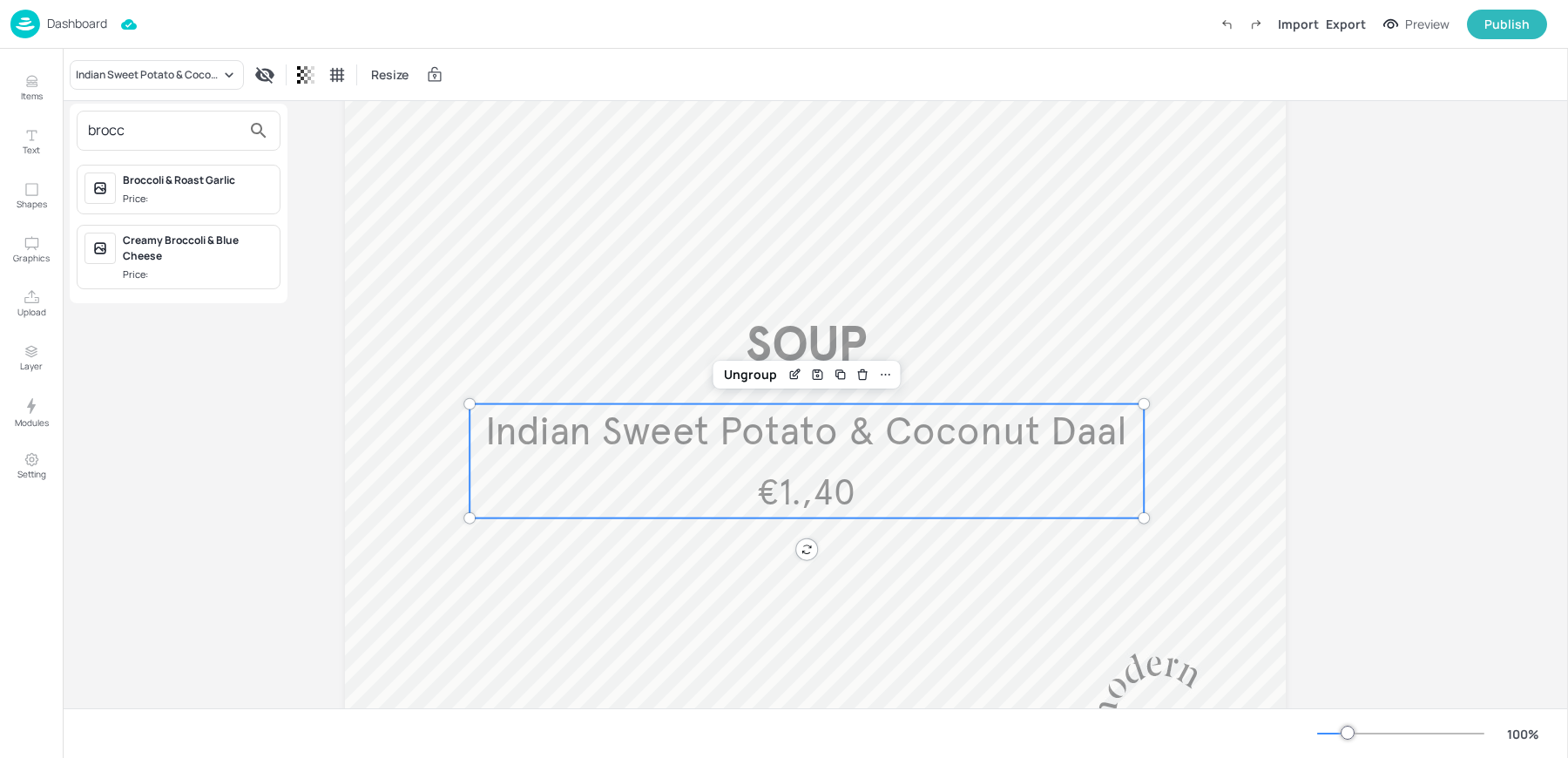
type input "brocc"
click at [183, 194] on span "Price:" at bounding box center [198, 199] width 150 height 15
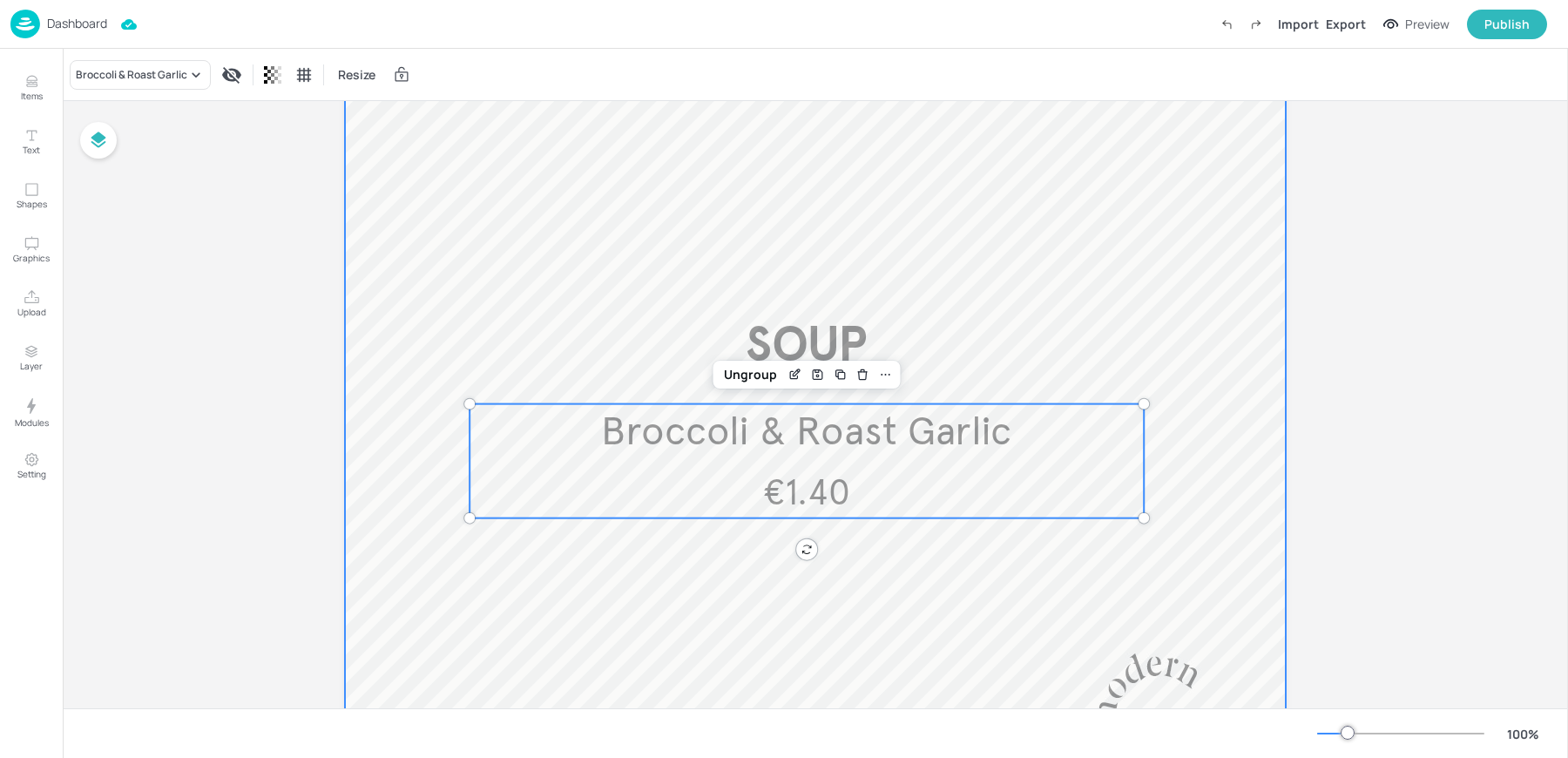
scroll to position [0, 0]
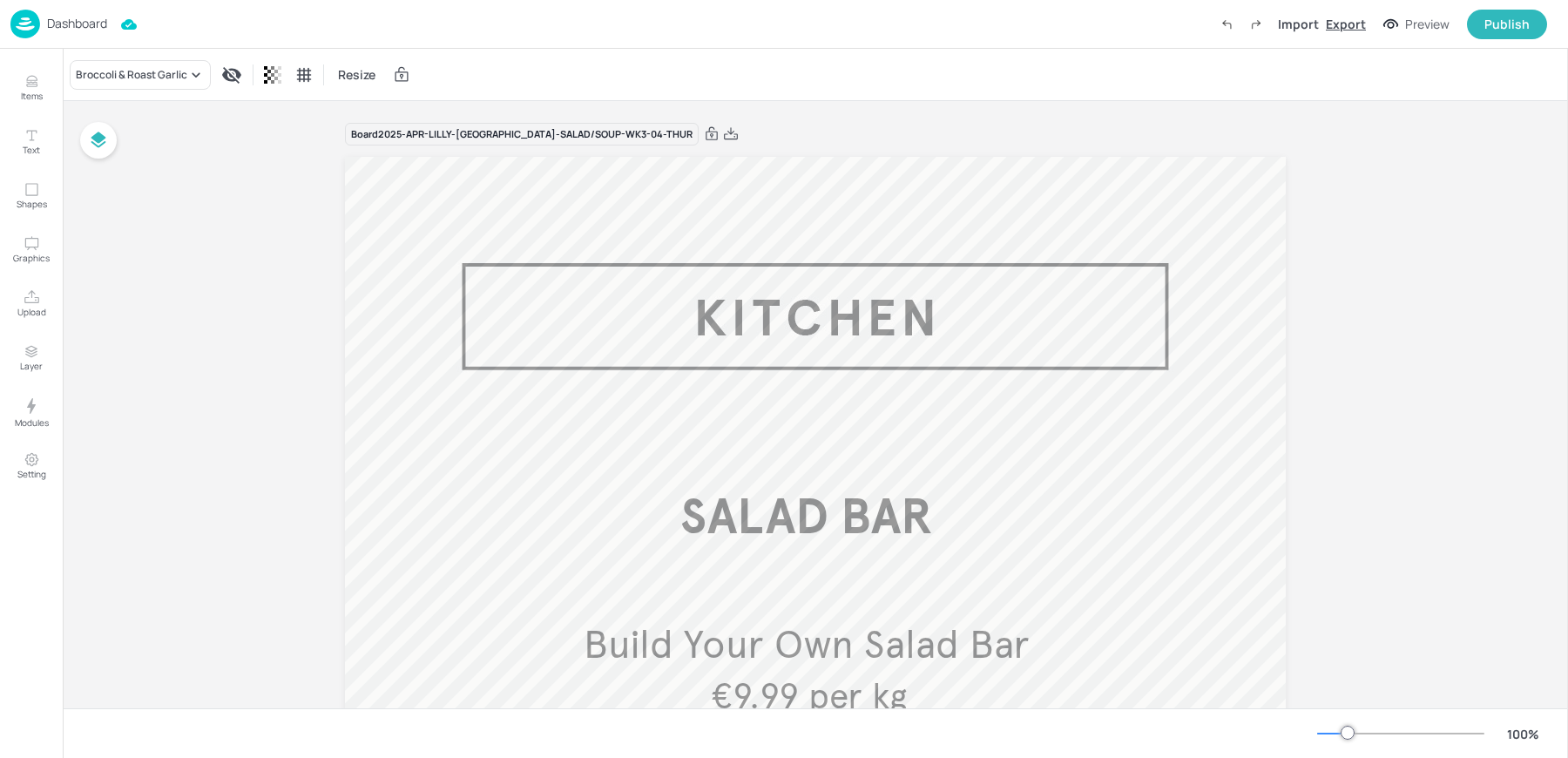
click at [1350, 26] on div "Export" at bounding box center [1345, 24] width 40 height 19
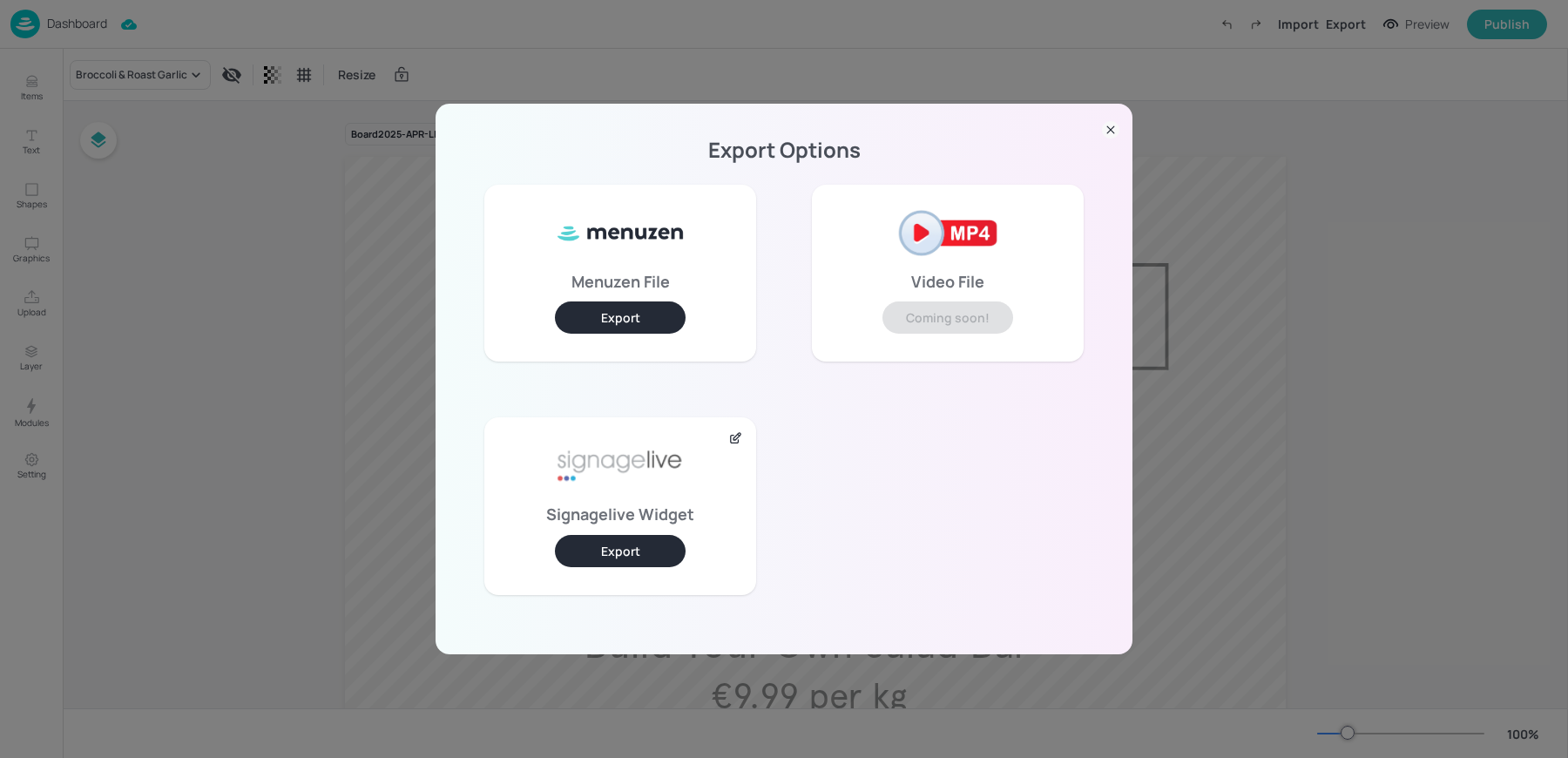
click at [606, 543] on button "Export" at bounding box center [620, 551] width 130 height 32
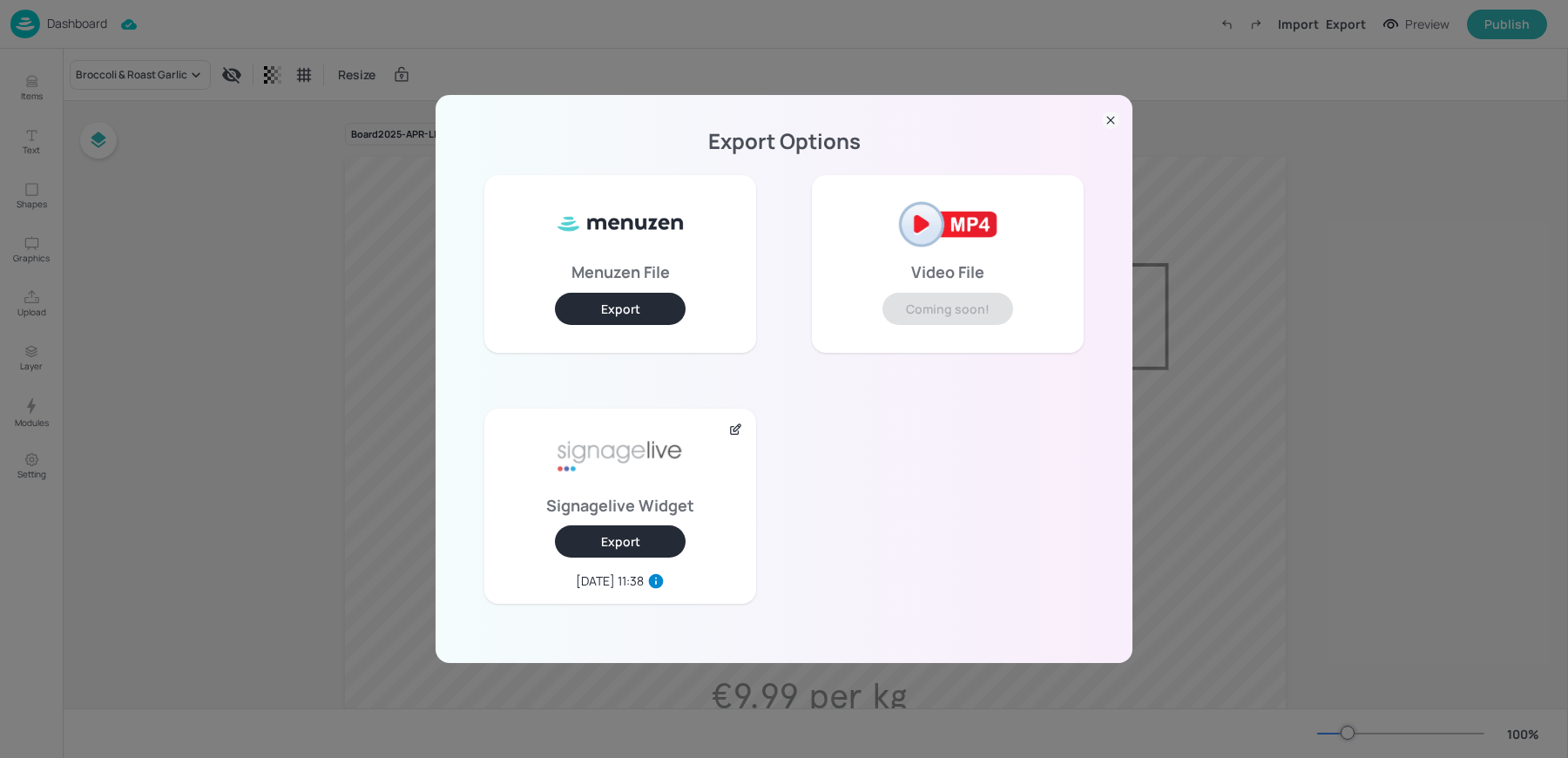
click at [287, 159] on div "Export Options Menuzen File Export Video File Coming soon! Signagelive Widget E…" at bounding box center [784, 379] width 1568 height 758
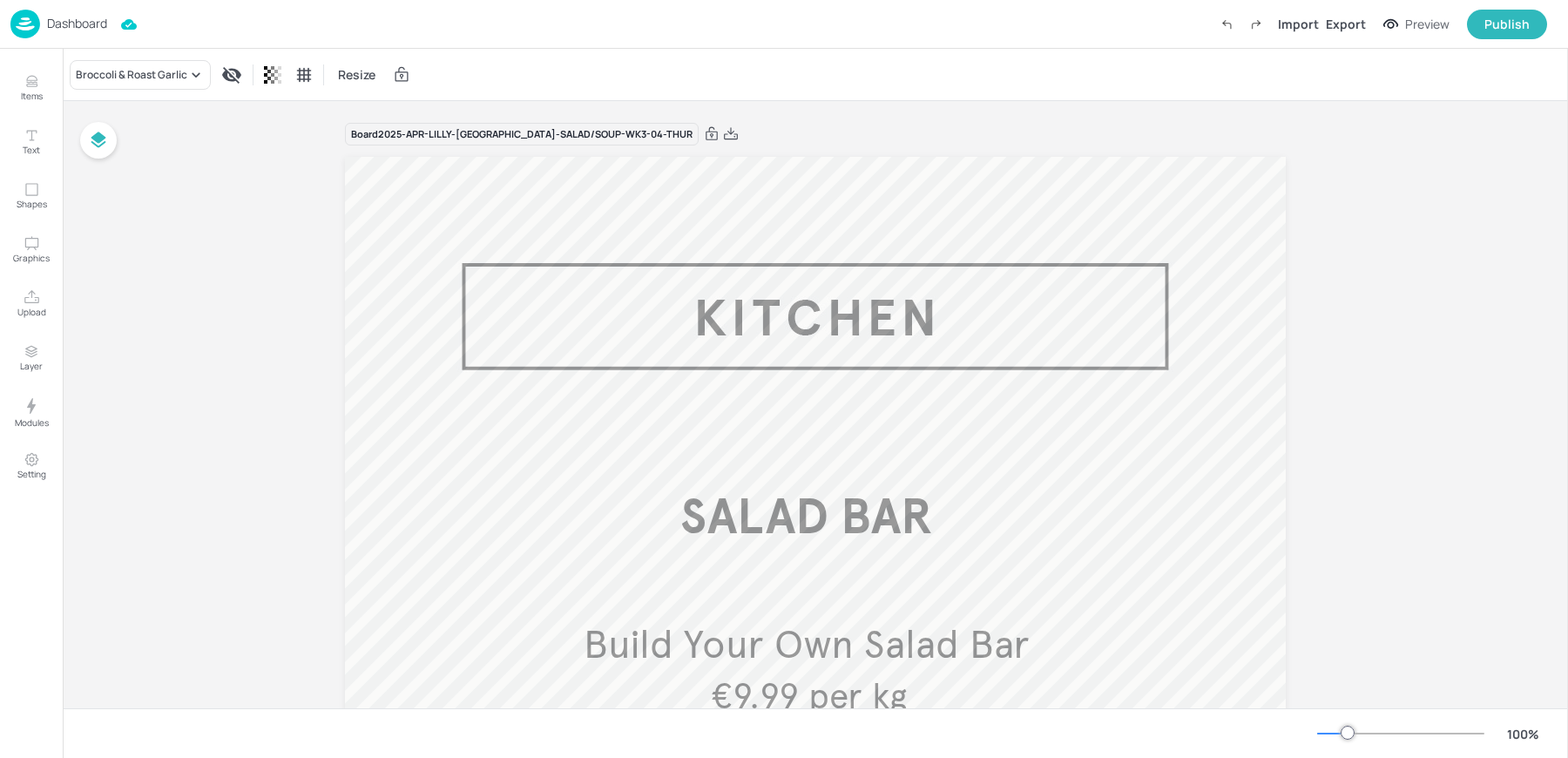
click at [66, 30] on p "Dashboard" at bounding box center [77, 23] width 60 height 12
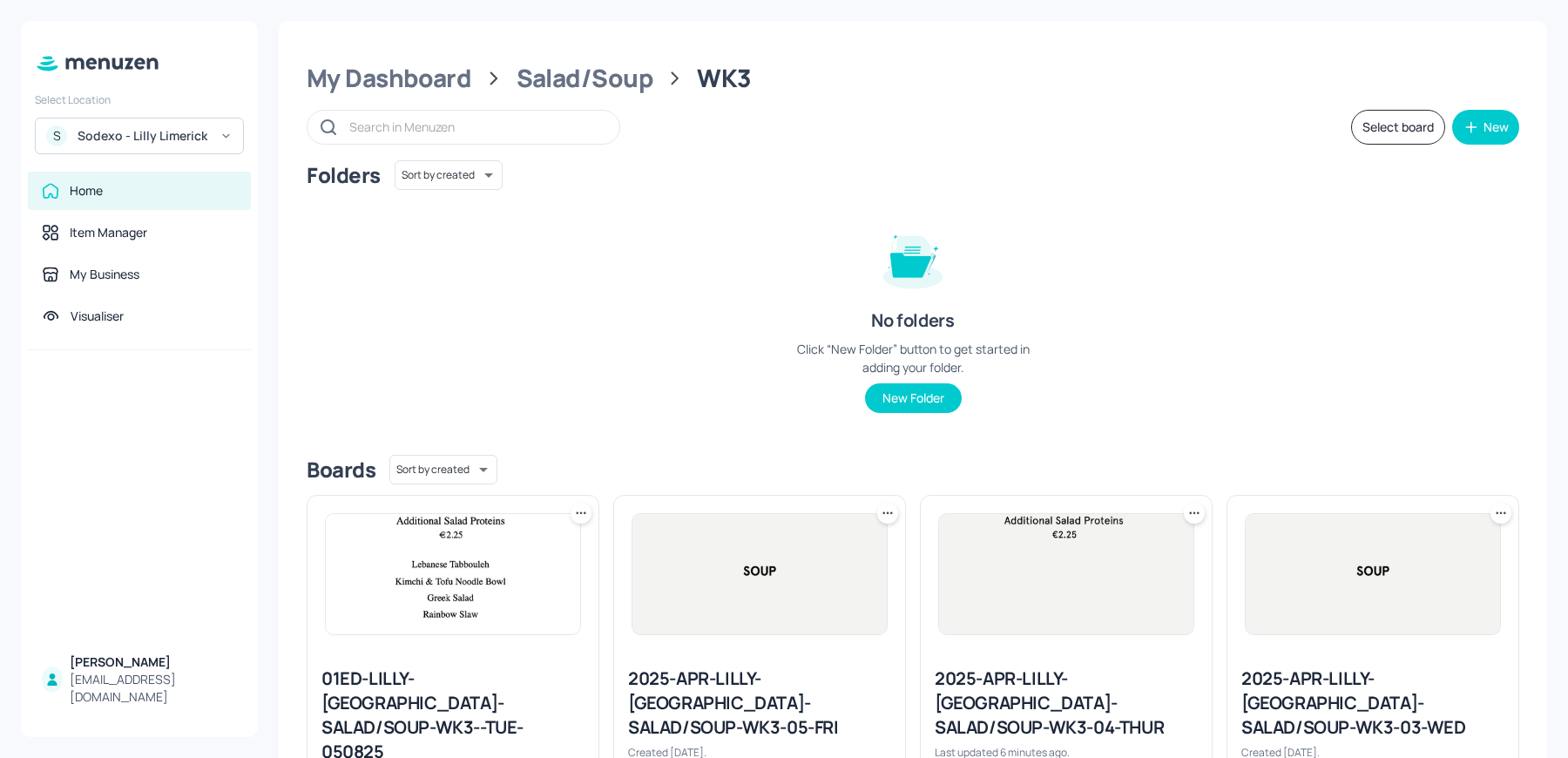
click at [154, 143] on div "Sodexo - Lilly Limerick" at bounding box center [143, 135] width 131 height 18
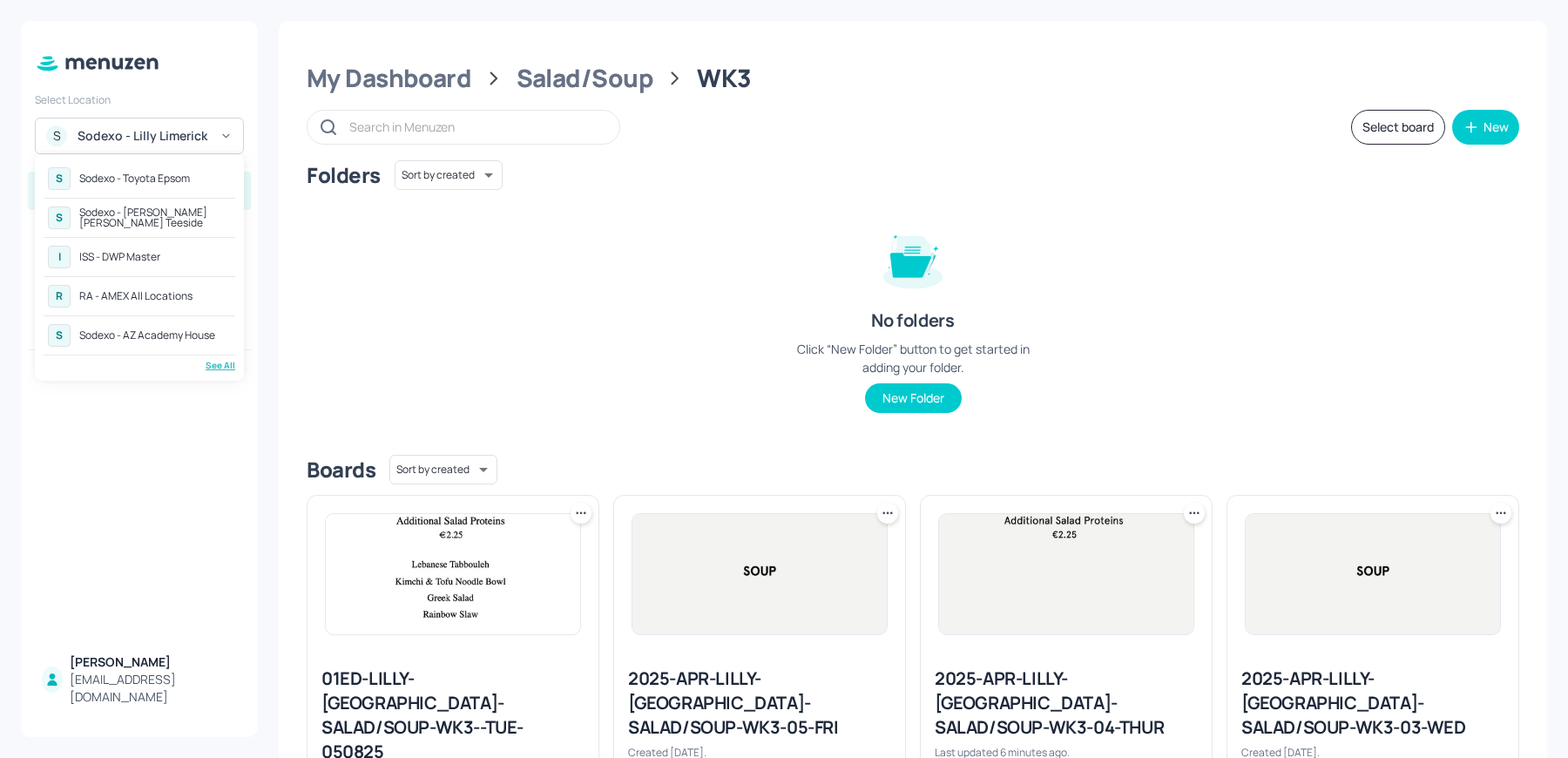
click at [163, 302] on div "RA - AMEX All Locations" at bounding box center [136, 296] width 113 height 10
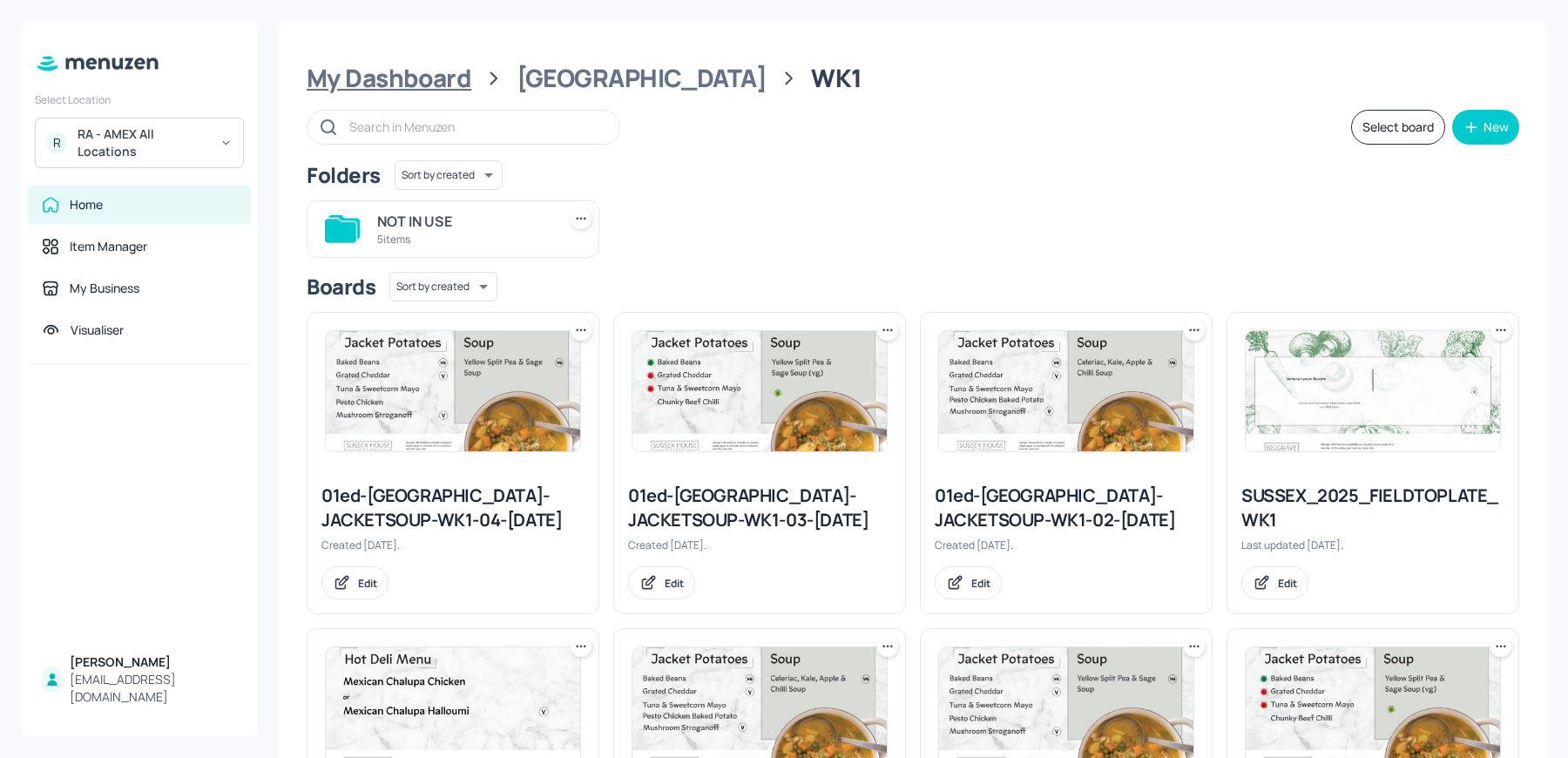
click at [393, 88] on div "My Dashboard" at bounding box center [389, 79] width 165 height 31
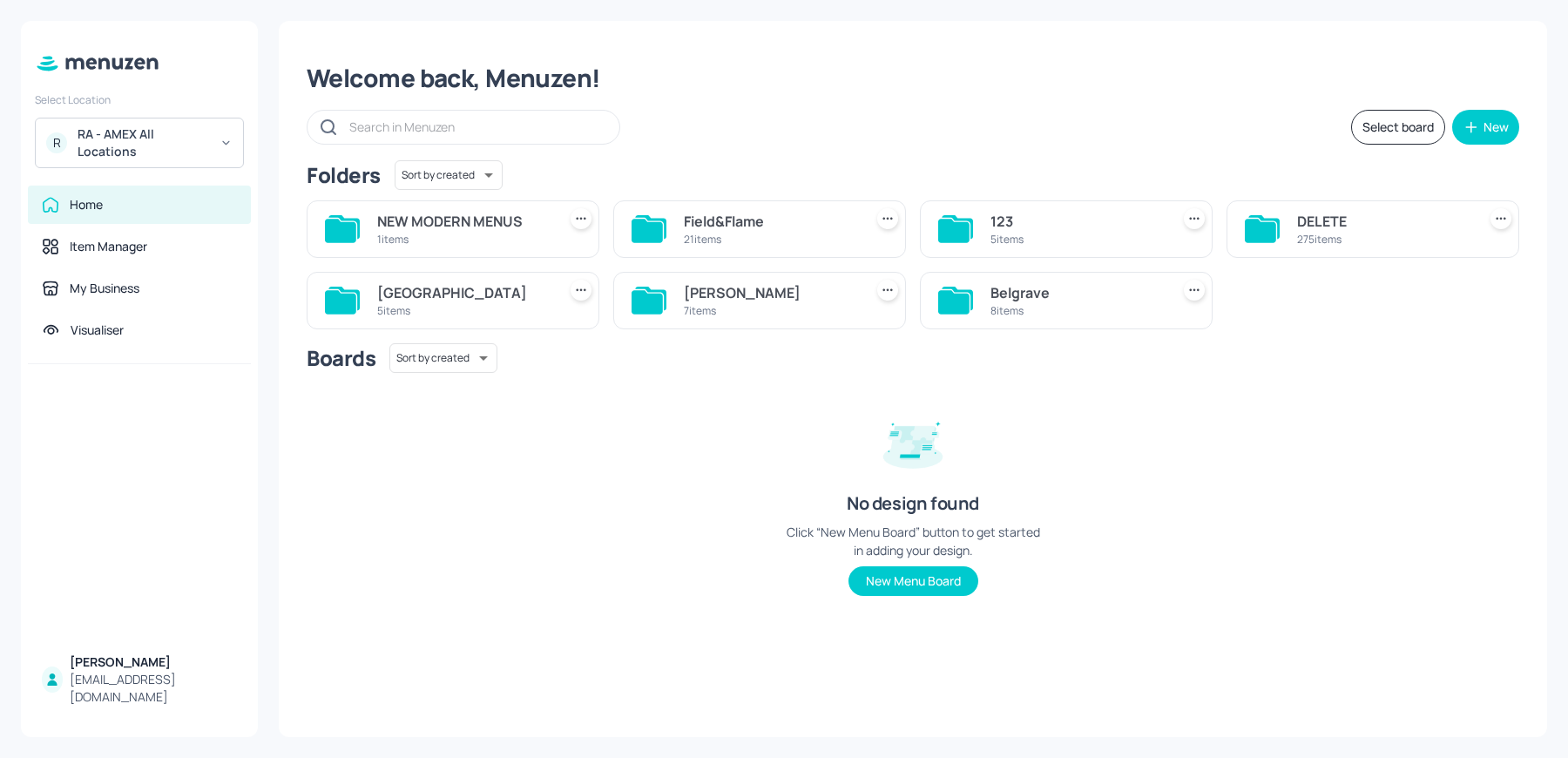
click at [1040, 294] on div "Belgrave" at bounding box center [1077, 292] width 172 height 21
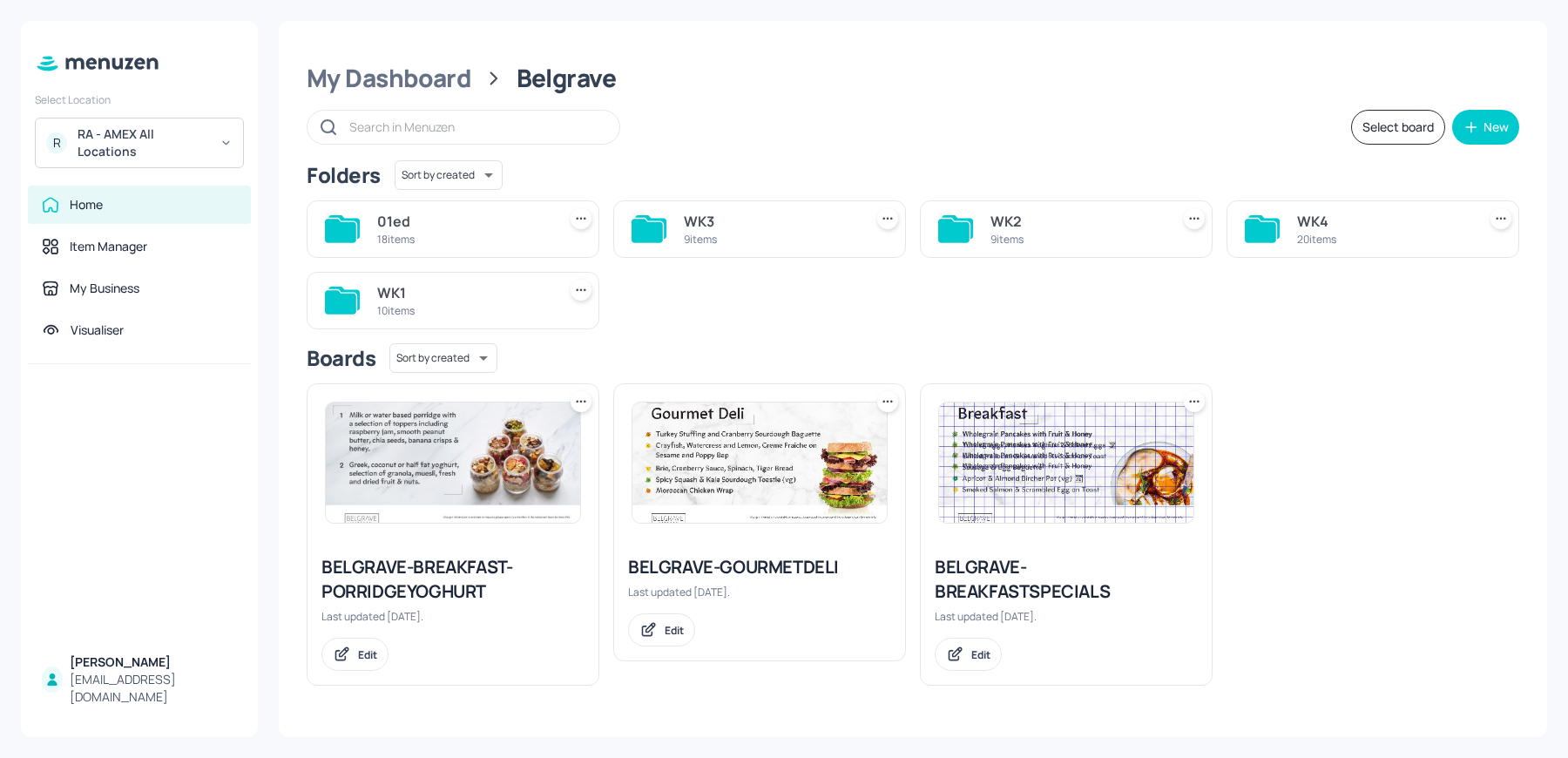
click at [372, 293] on div "WK1 10 items" at bounding box center [452, 301] width 292 height 57
click at [440, 294] on div "WK1" at bounding box center [463, 292] width 172 height 21
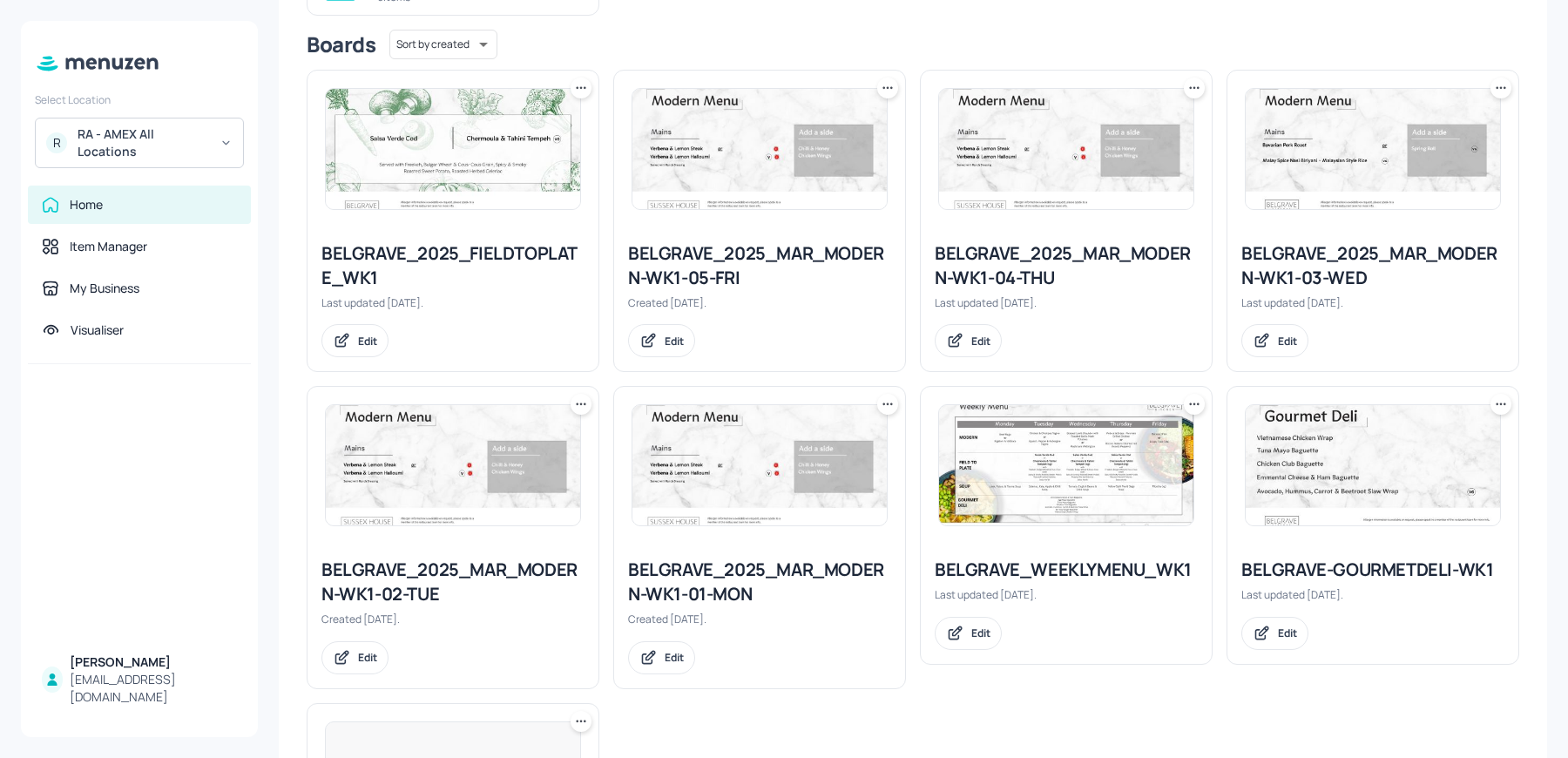
scroll to position [242, 0]
click at [1068, 272] on div "BELGRAVE_2025_MAR_MODERN-WK1-04-THU" at bounding box center [1066, 267] width 263 height 49
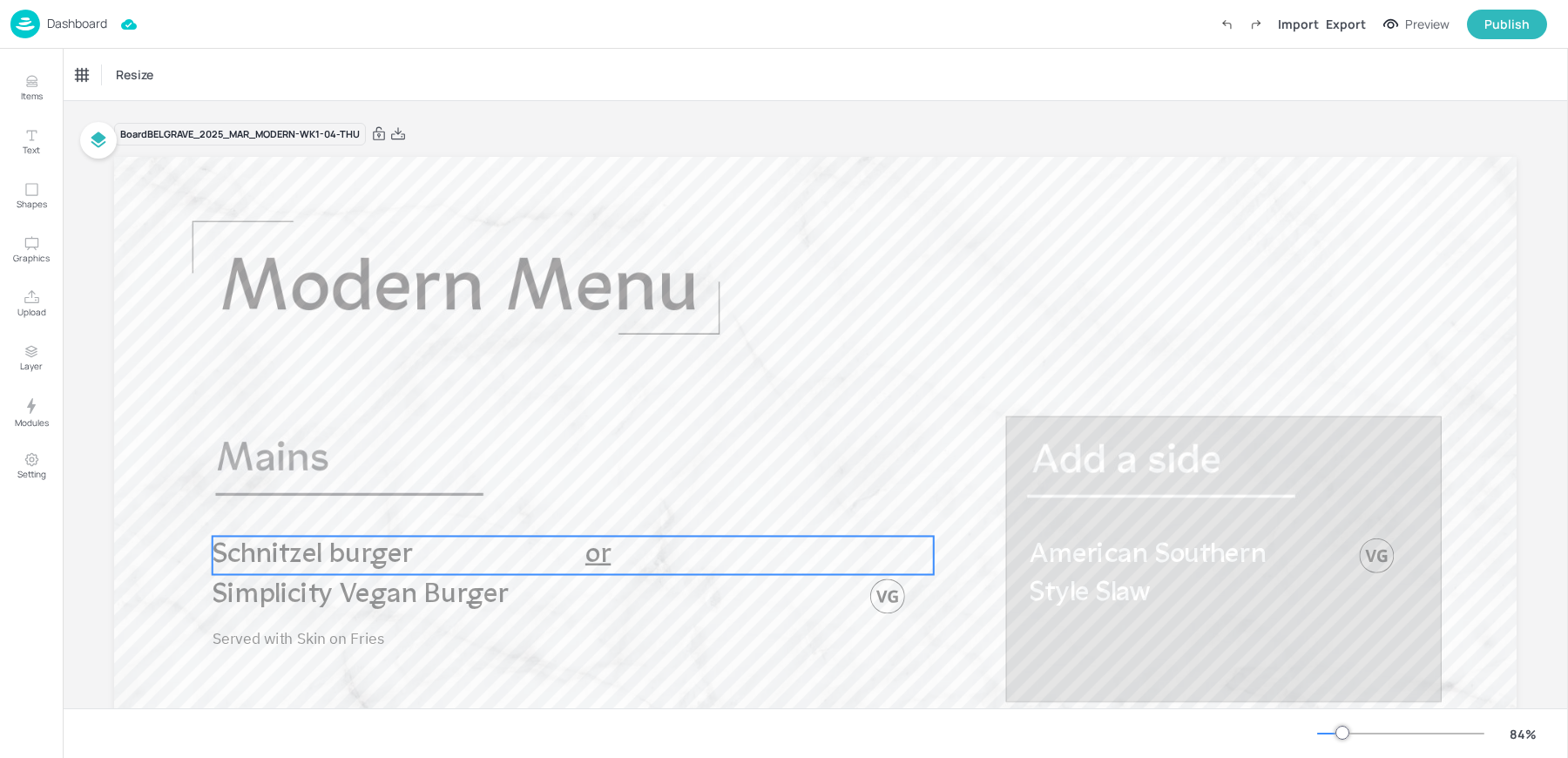
click at [332, 558] on span "Schnitzel burger" at bounding box center [313, 555] width 201 height 29
click at [141, 78] on div "Schnitzel burger" at bounding box center [117, 75] width 81 height 16
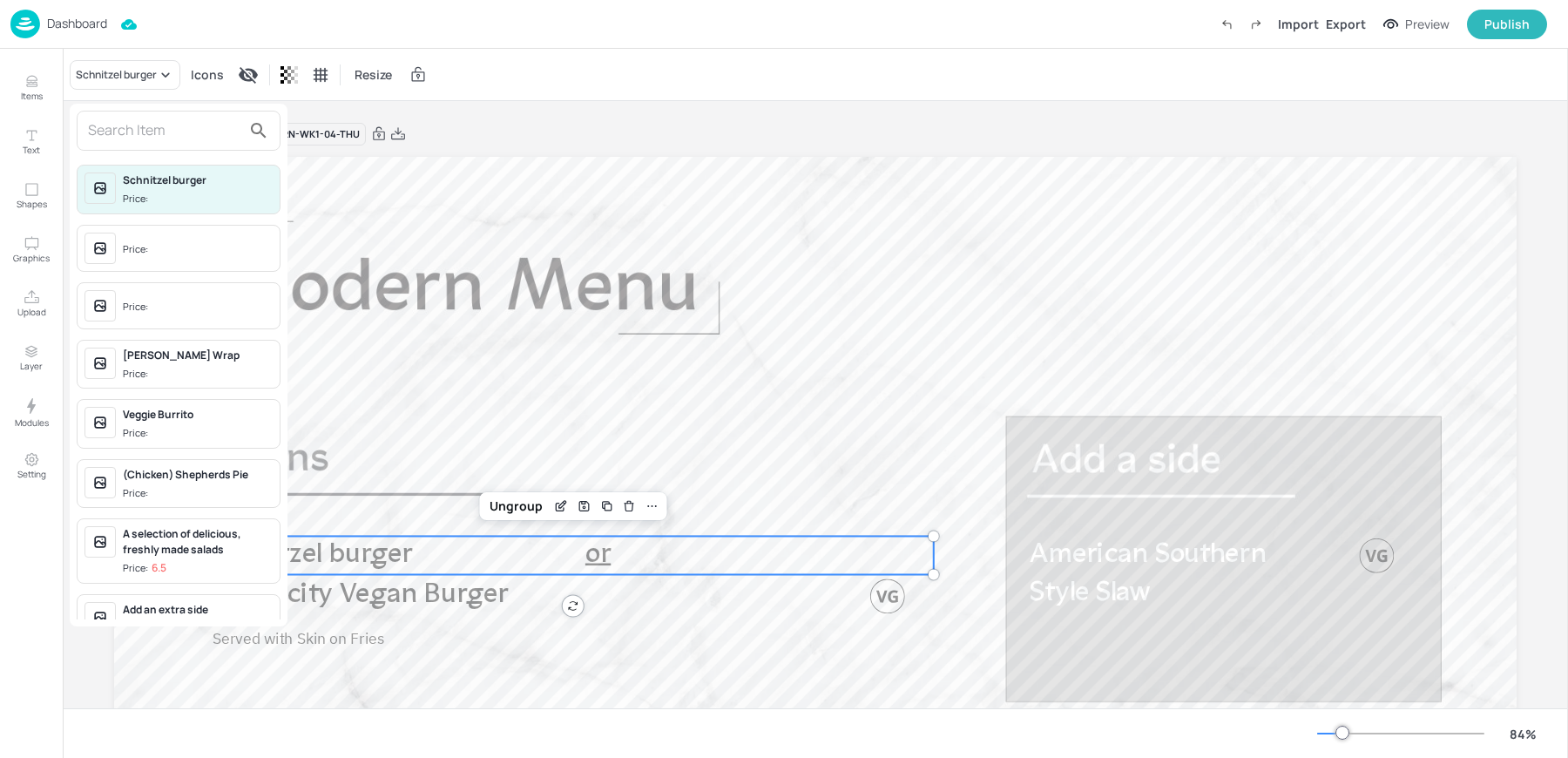
click at [154, 143] on input "text" at bounding box center [165, 130] width 154 height 28
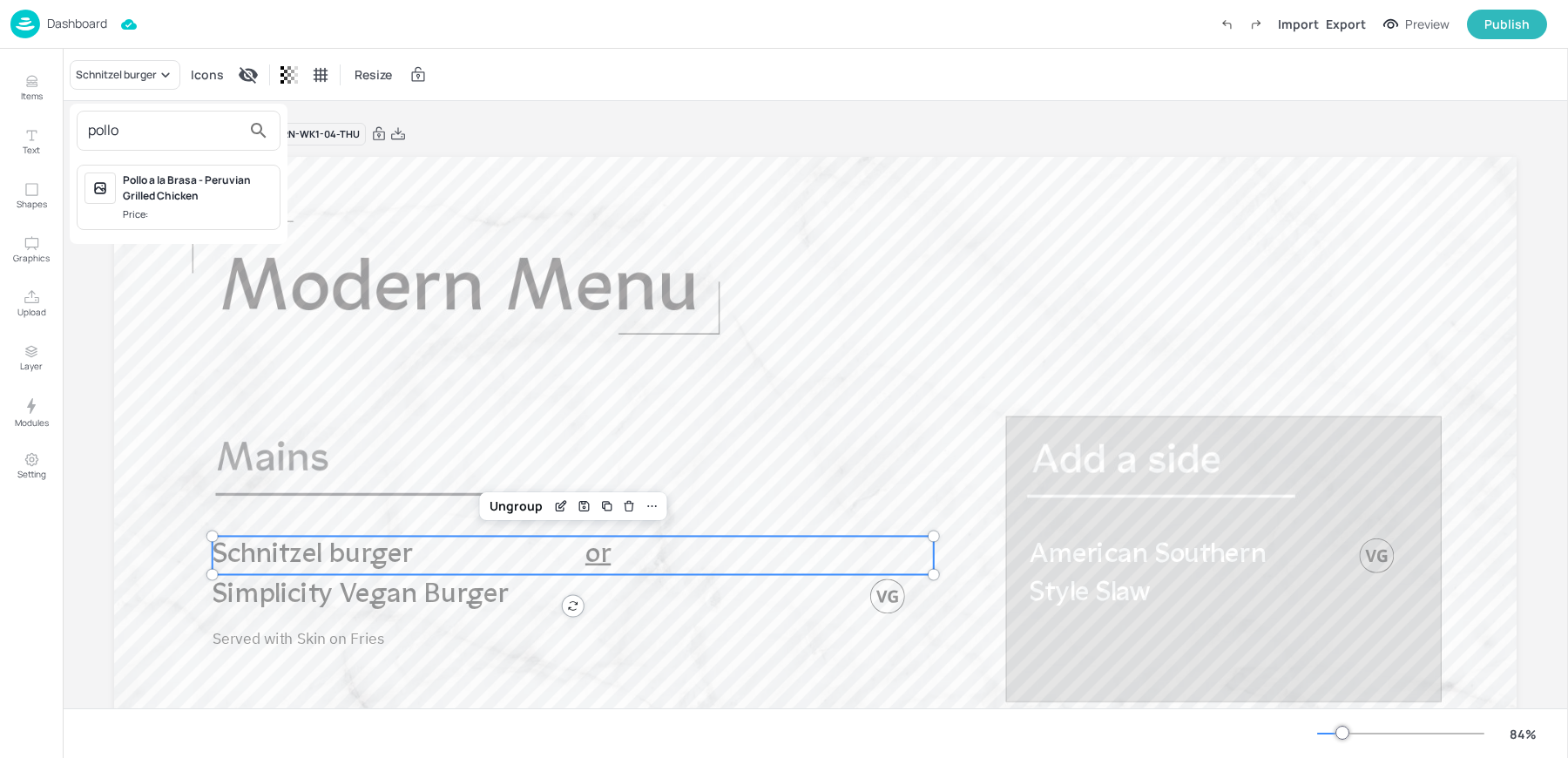
type input "pollo"
click at [161, 190] on div "Pollo a la Brasa - Peruvian Grilled Chicken" at bounding box center [198, 188] width 150 height 31
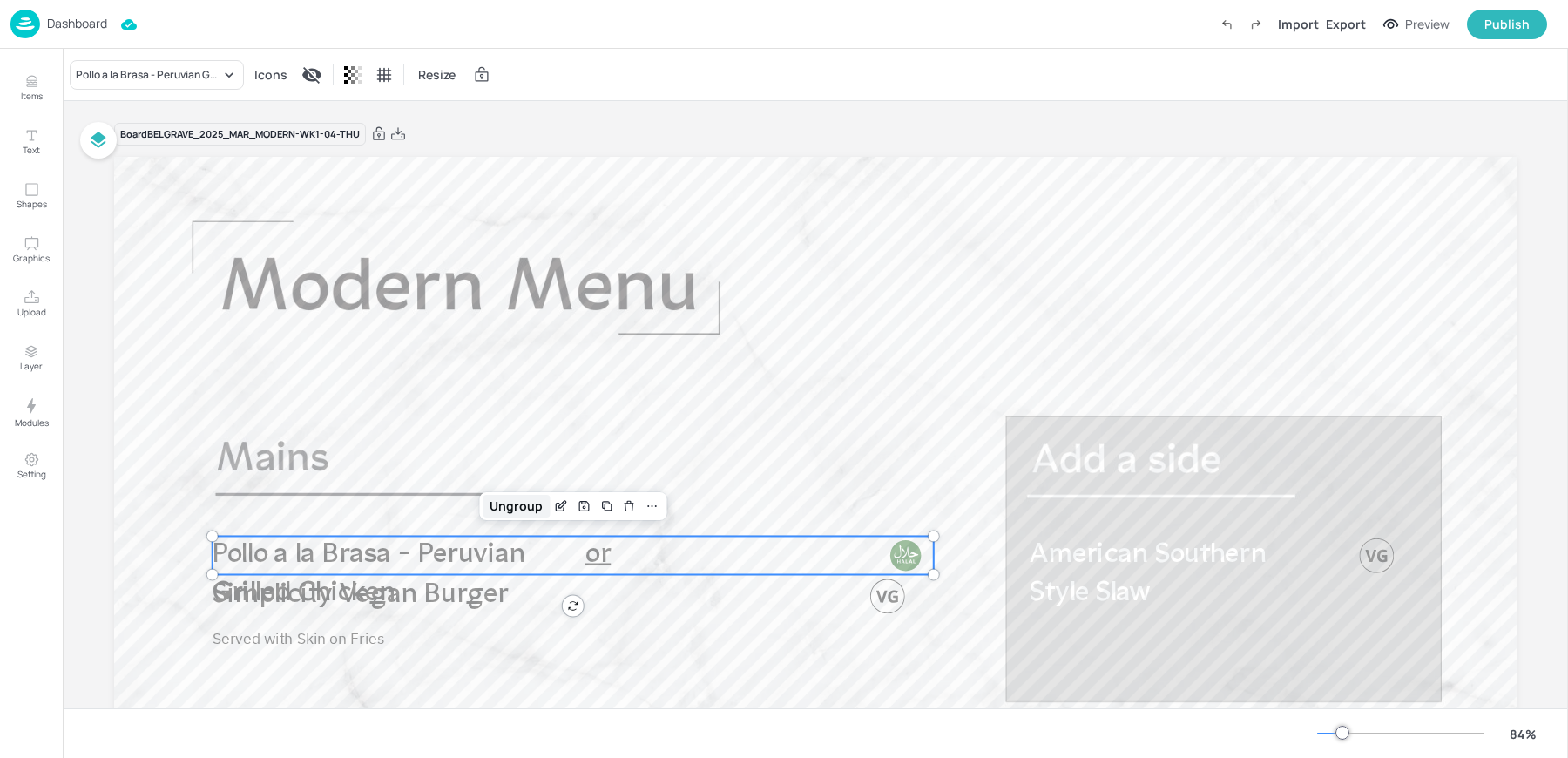
click at [514, 505] on div "Ungroup" at bounding box center [516, 506] width 68 height 22
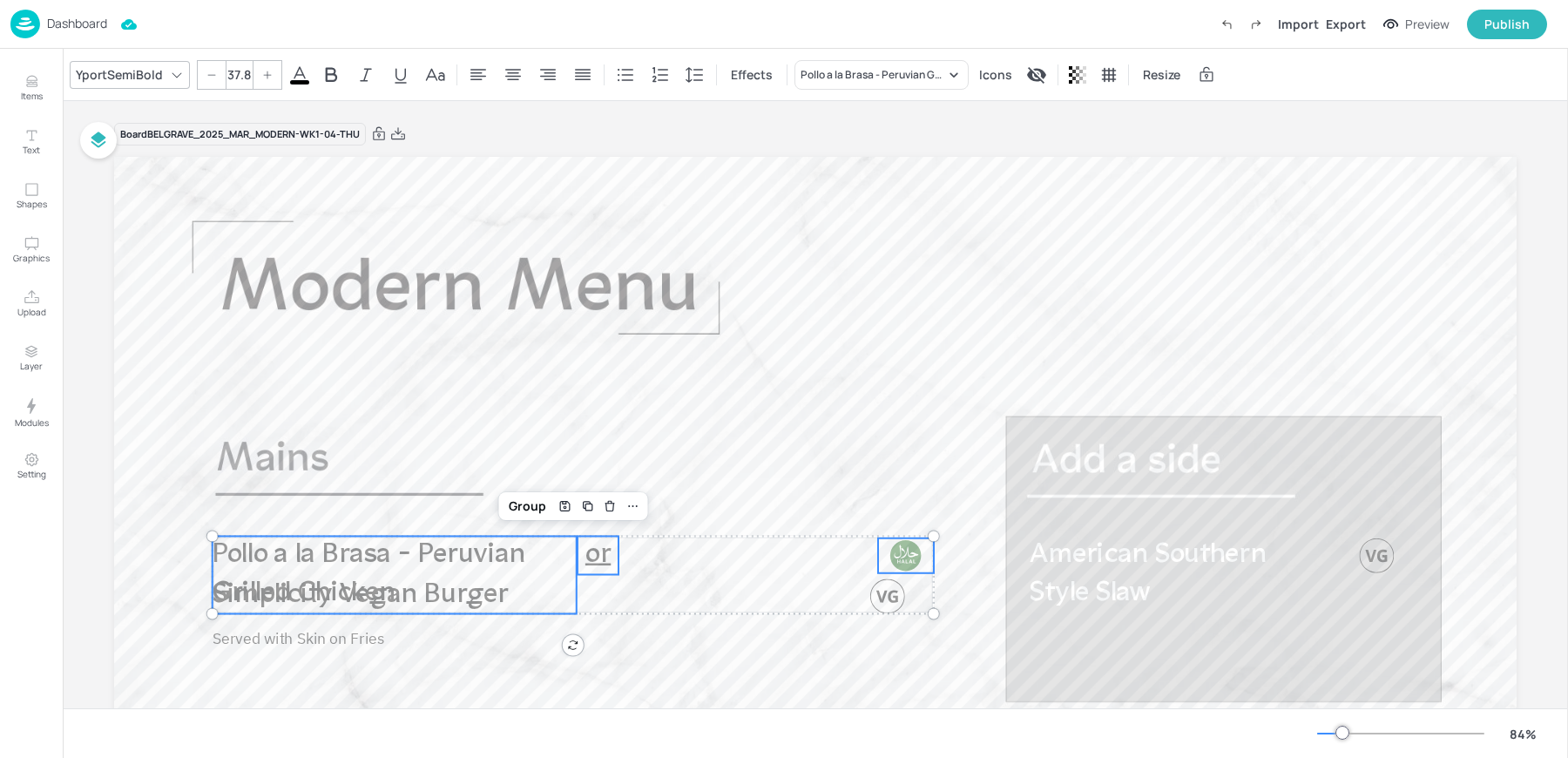
click at [475, 557] on span "Pollo a la Brasa - Peruvian Grilled Chicken" at bounding box center [369, 575] width 313 height 68
click at [602, 553] on span "or" at bounding box center [598, 555] width 25 height 29
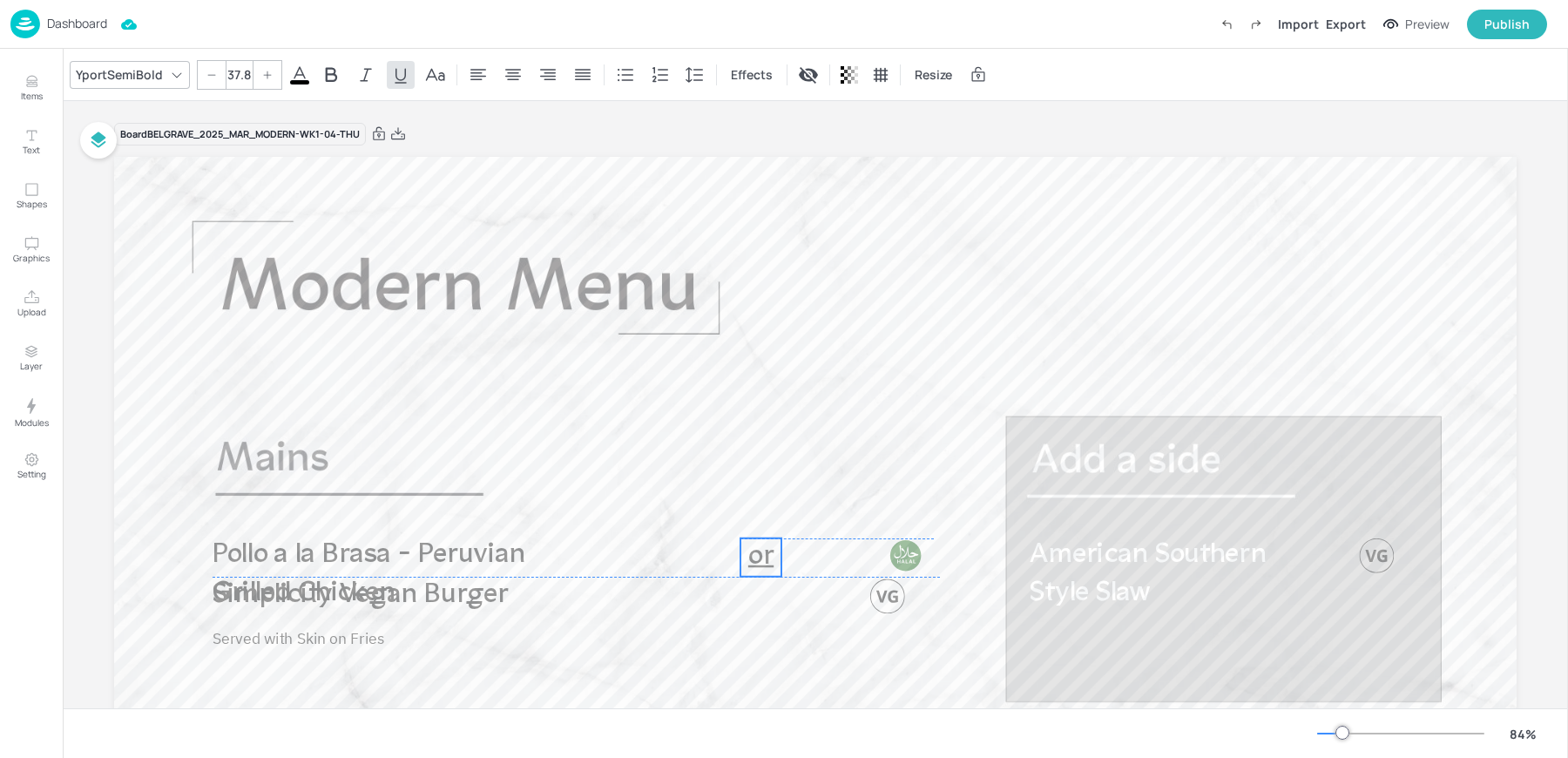
drag, startPoint x: 609, startPoint y: 553, endPoint x: 763, endPoint y: 552, distance: 154.0
click at [772, 552] on p "or" at bounding box center [760, 557] width 41 height 38
click at [384, 566] on span "Pollo a la Brasa - Peruvian Grilled Chicken" at bounding box center [369, 575] width 313 height 68
type input "37.8"
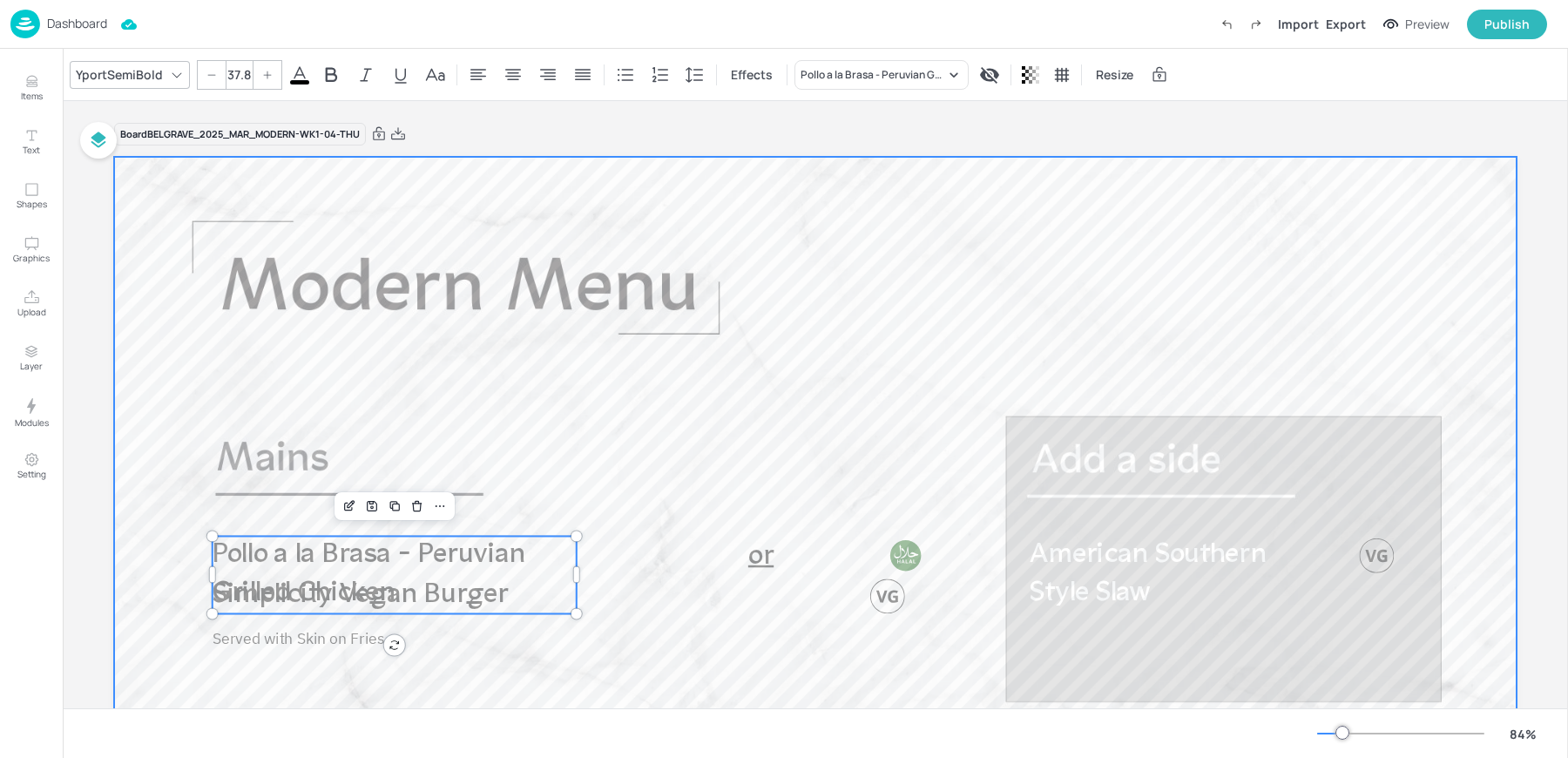
click at [582, 571] on div at bounding box center [815, 552] width 1402 height 789
click at [569, 571] on p "Pollo a la Brasa - Peruvian Grilled Chicken" at bounding box center [395, 575] width 364 height 78
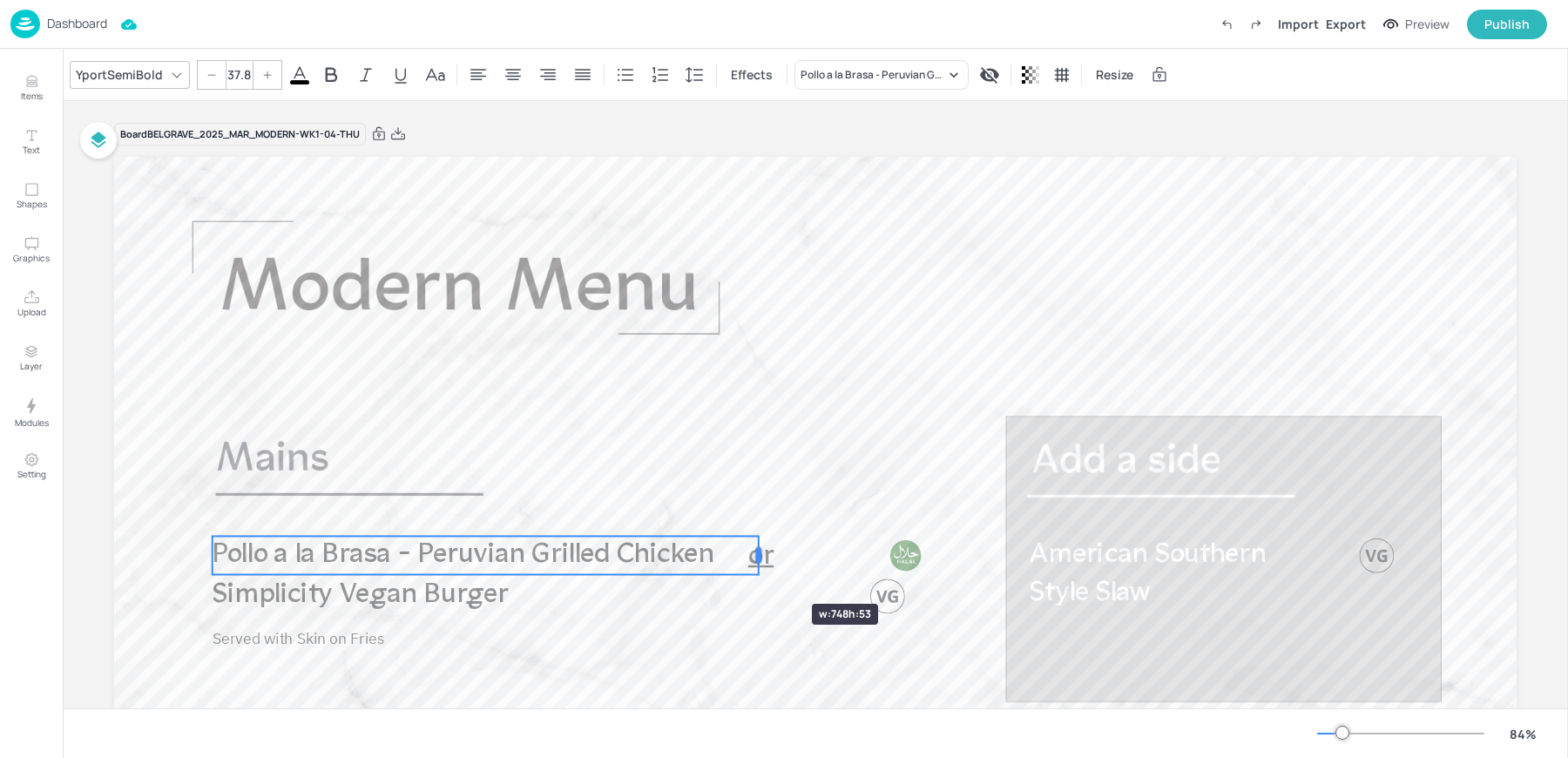
drag, startPoint x: 577, startPoint y: 576, endPoint x: 759, endPoint y: 573, distance: 182.0
click at [759, 573] on div "Simplicity Vegan Burger American Southern Style Slaw Served with Skin on Fries …" at bounding box center [815, 552] width 1402 height 789
click at [483, 601] on div "Simplicity Vegan Burger American Southern Style Slaw Served with Skin on Fries …" at bounding box center [815, 552] width 1402 height 789
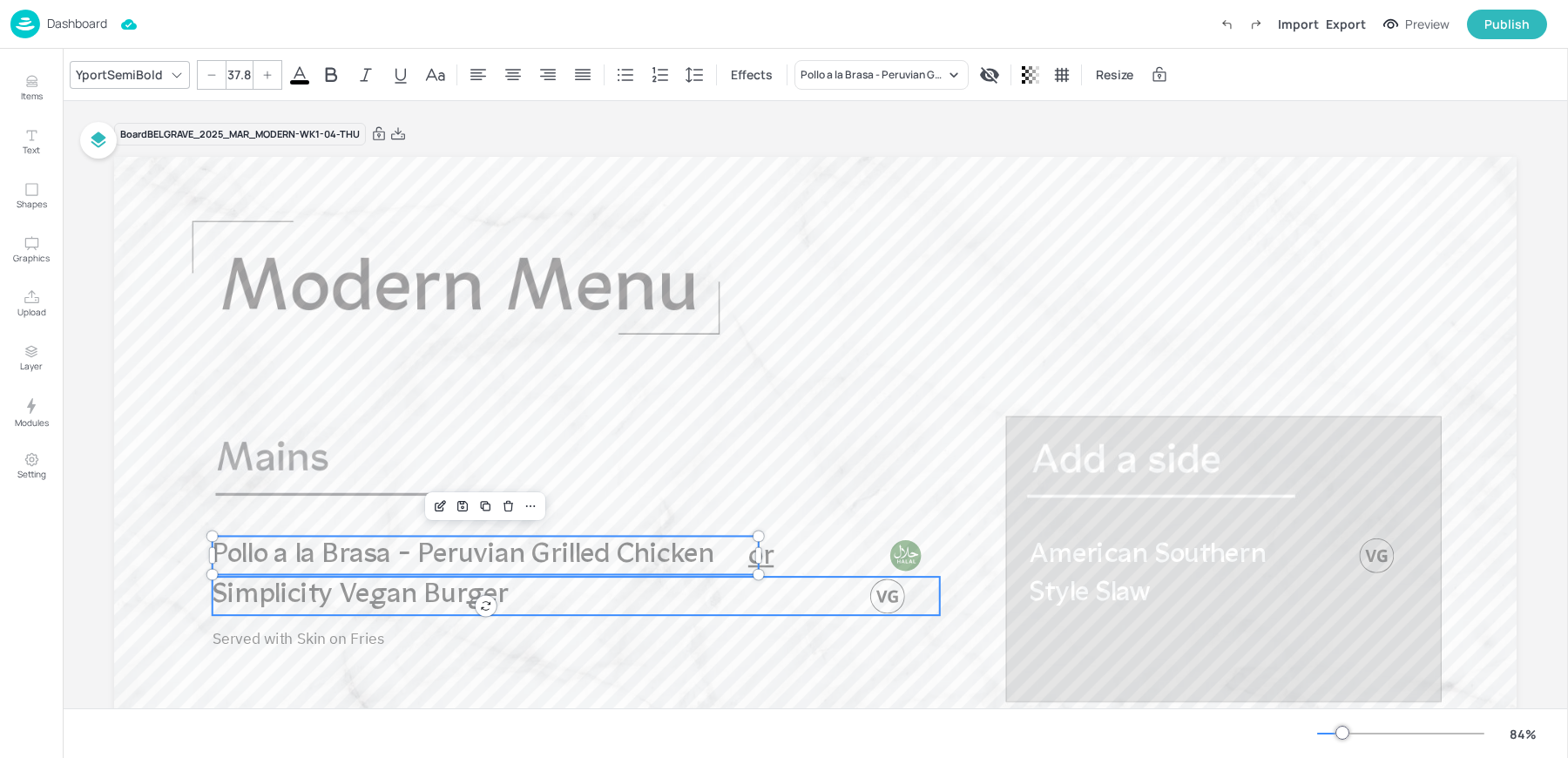
click at [397, 579] on p "Simplicity Vegan Burger" at bounding box center [412, 595] width 398 height 38
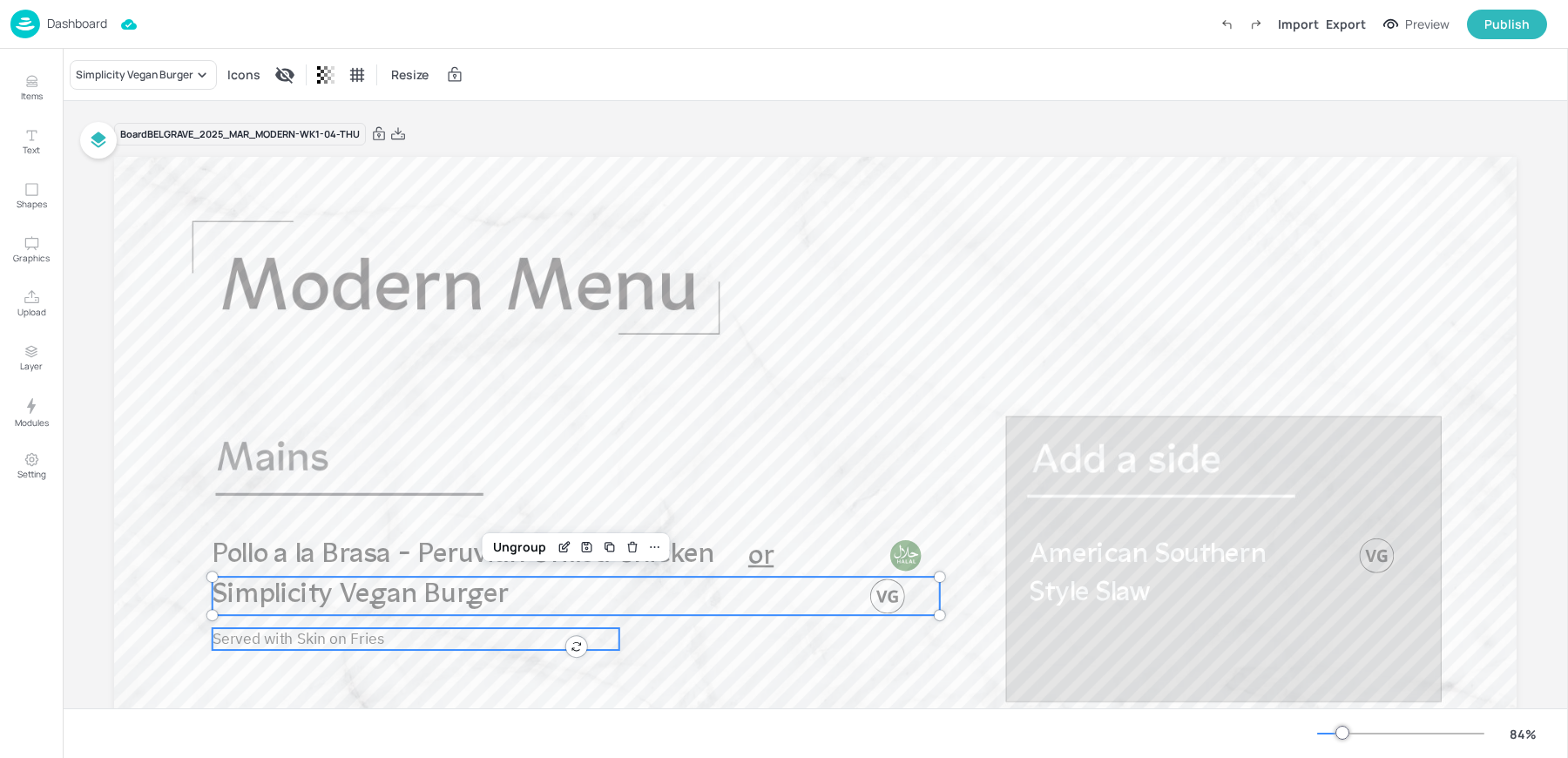
click at [297, 641] on span "Served with Skin on Fries" at bounding box center [299, 639] width 172 height 20
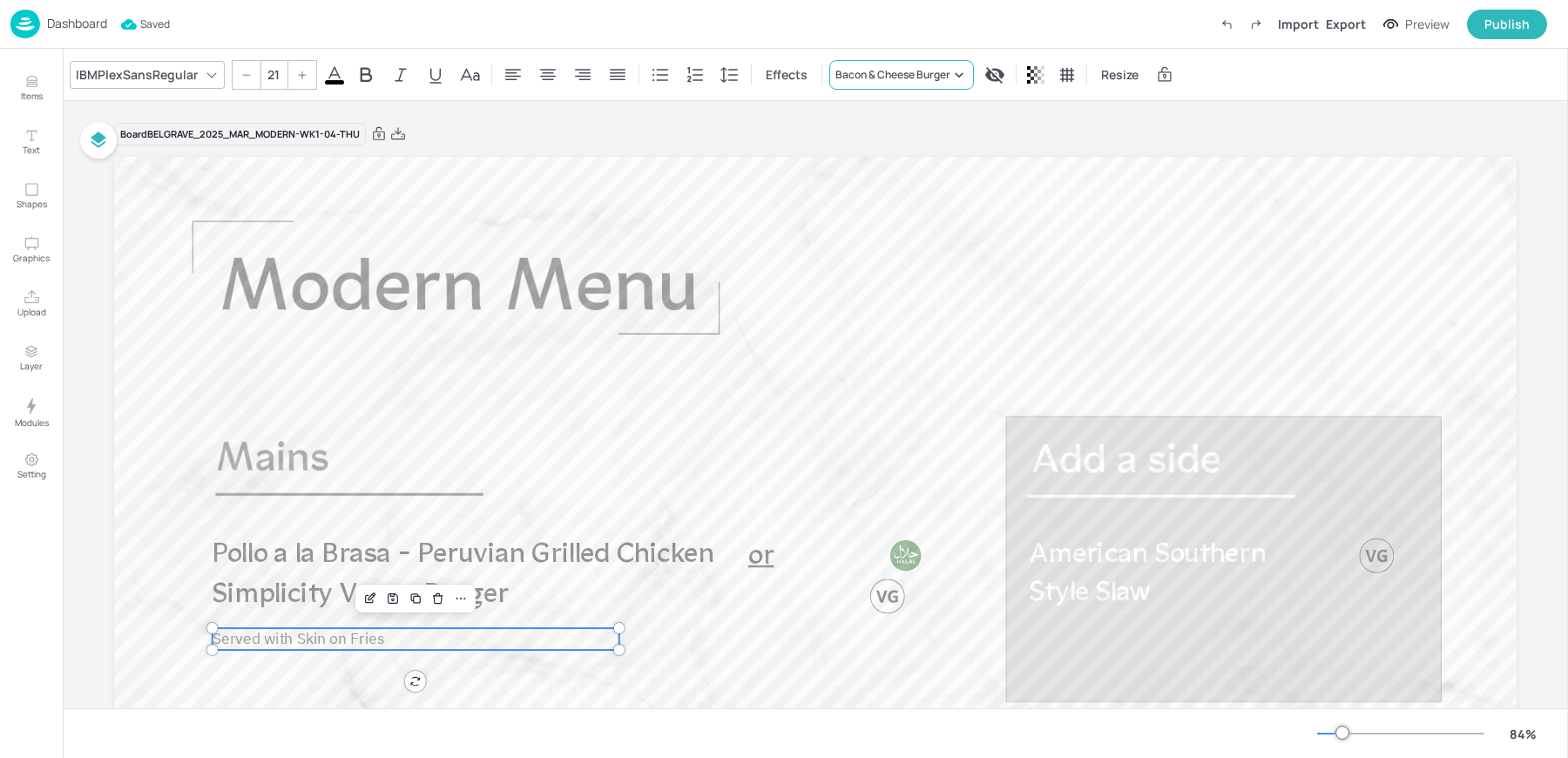
click at [859, 63] on div "Bacon & Cheese Burger" at bounding box center [901, 75] width 144 height 30
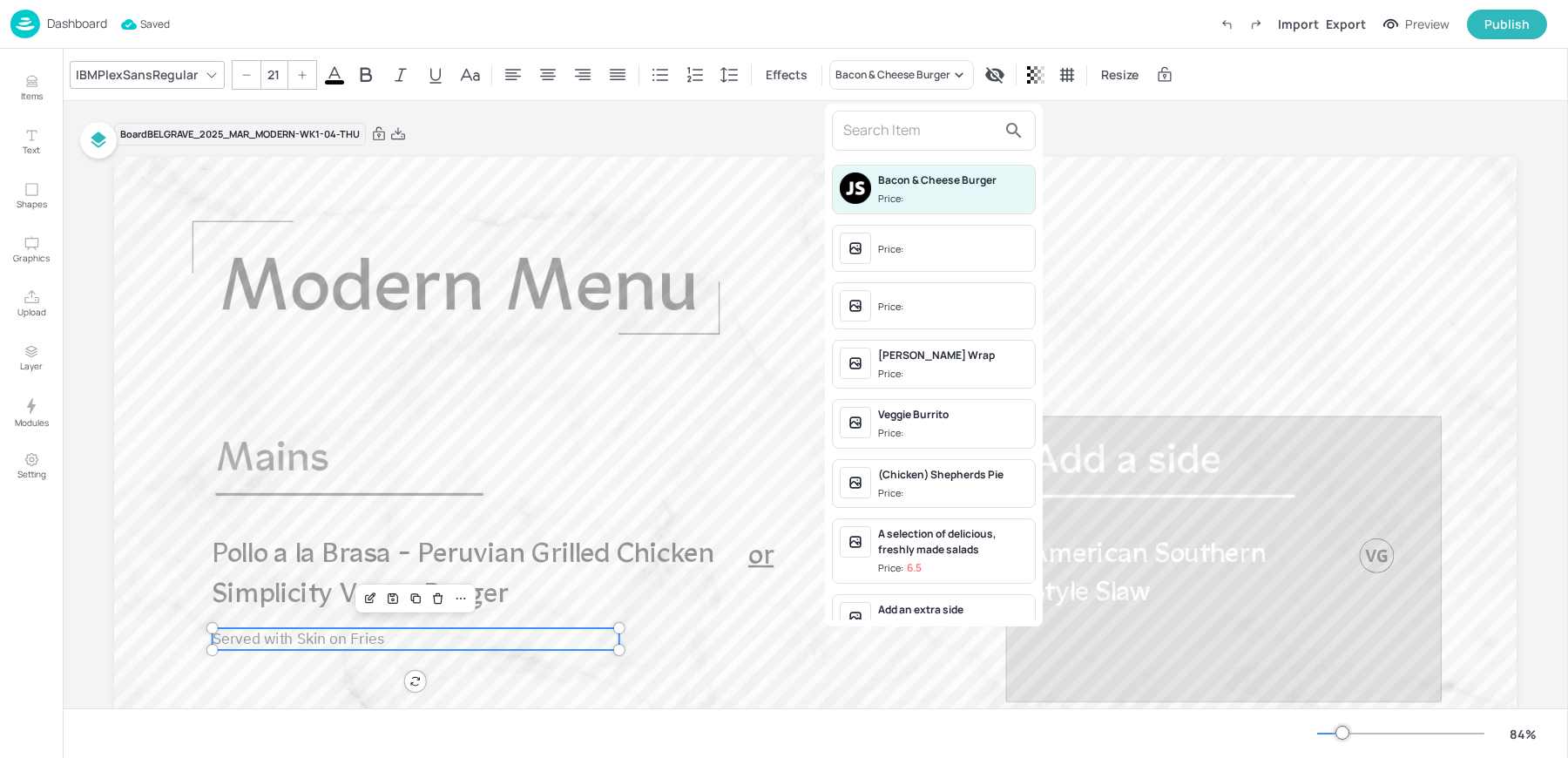
click at [879, 131] on input "text" at bounding box center [920, 130] width 154 height 28
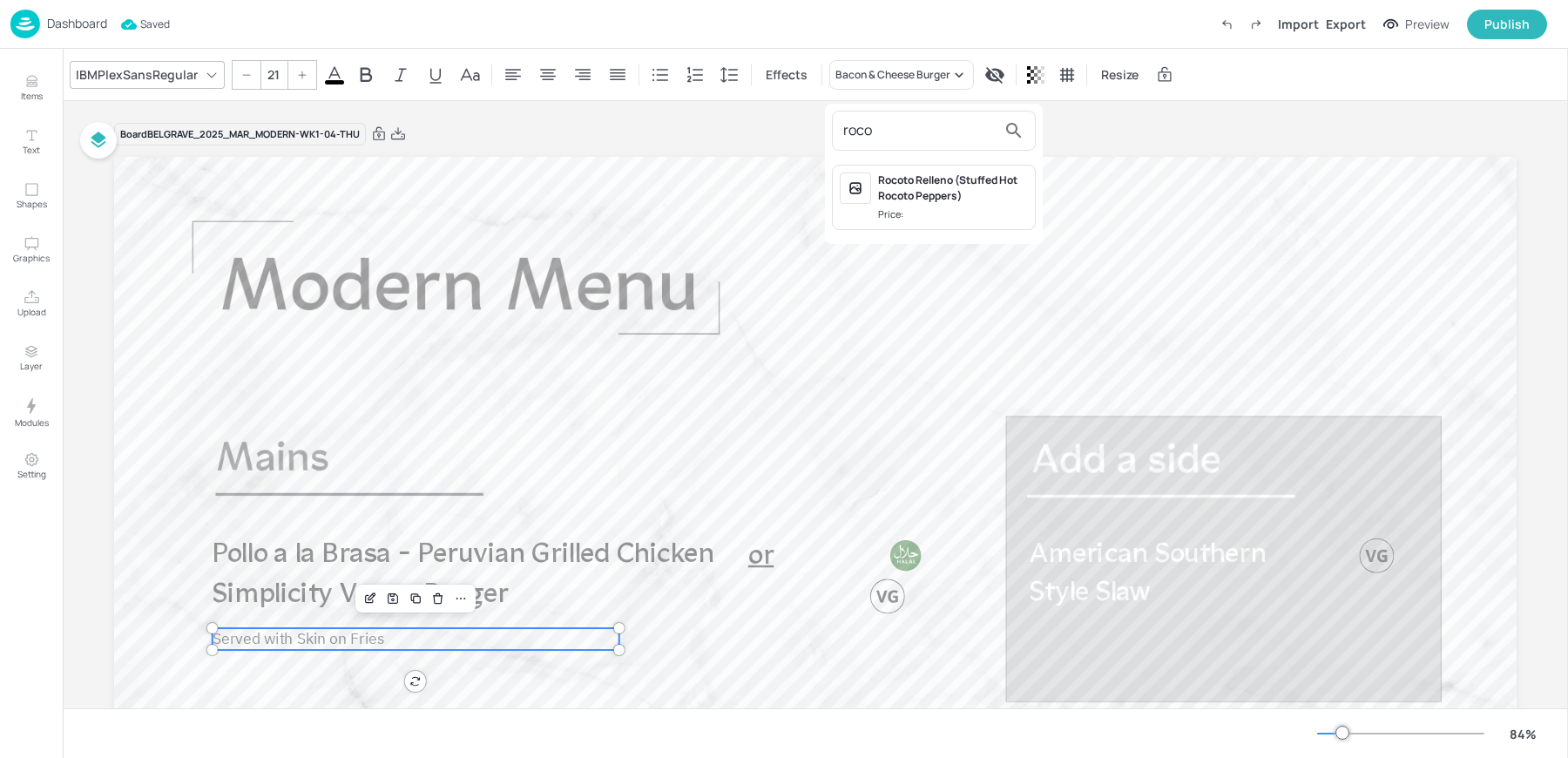
type input "roco"
click at [935, 204] on div "Rocoto Relleno (Stuffed Hot Rocoto Peppers) Price:" at bounding box center [953, 197] width 150 height 50
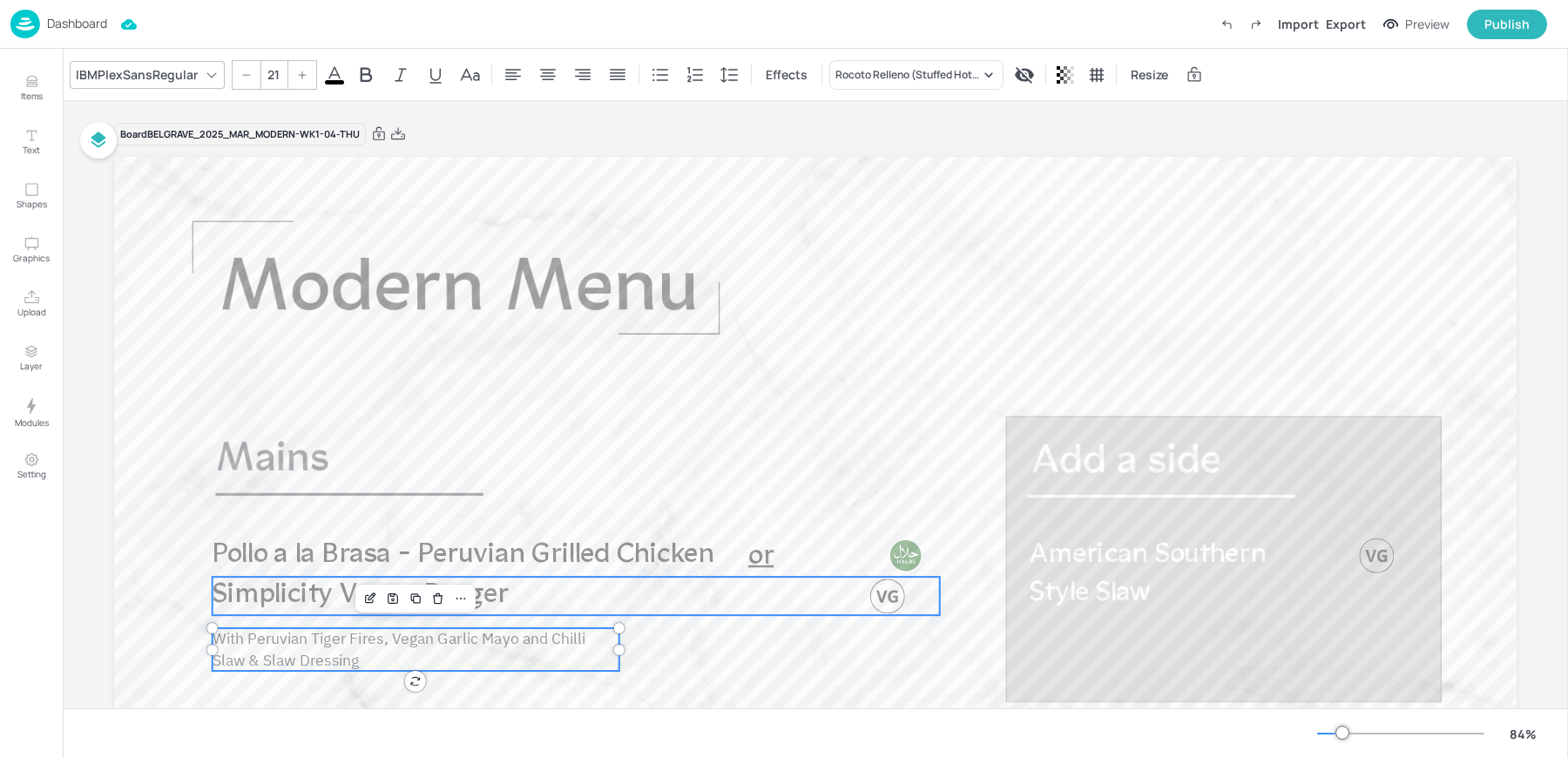
click at [319, 588] on span "Simplicity Vegan Burger" at bounding box center [361, 595] width 296 height 29
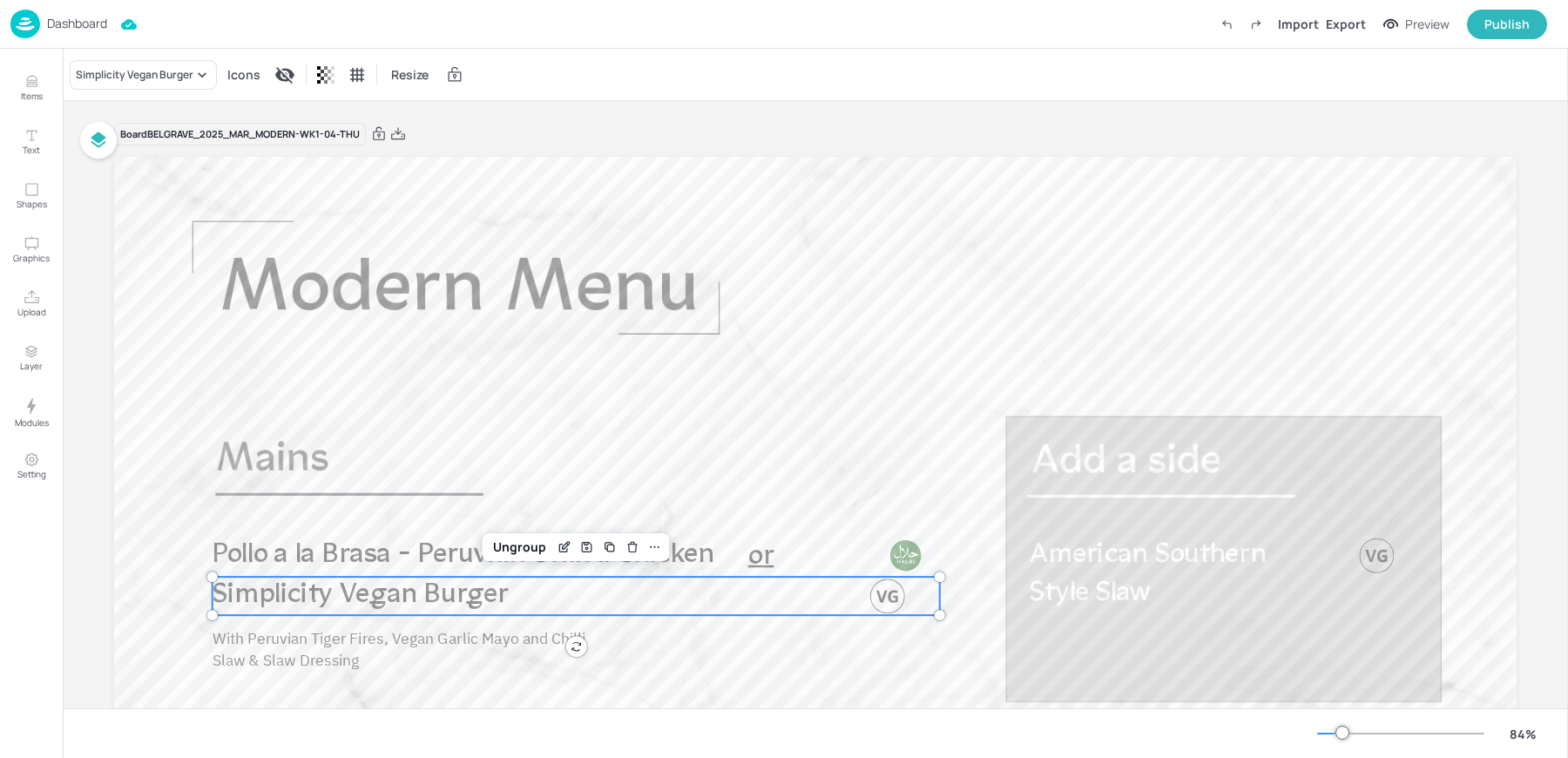
click at [140, 93] on div "Simplicity Vegan Burger Icons Resize" at bounding box center [815, 75] width 1505 height 52
click at [129, 83] on div "Simplicity Vegan Burger" at bounding box center [142, 75] width 147 height 30
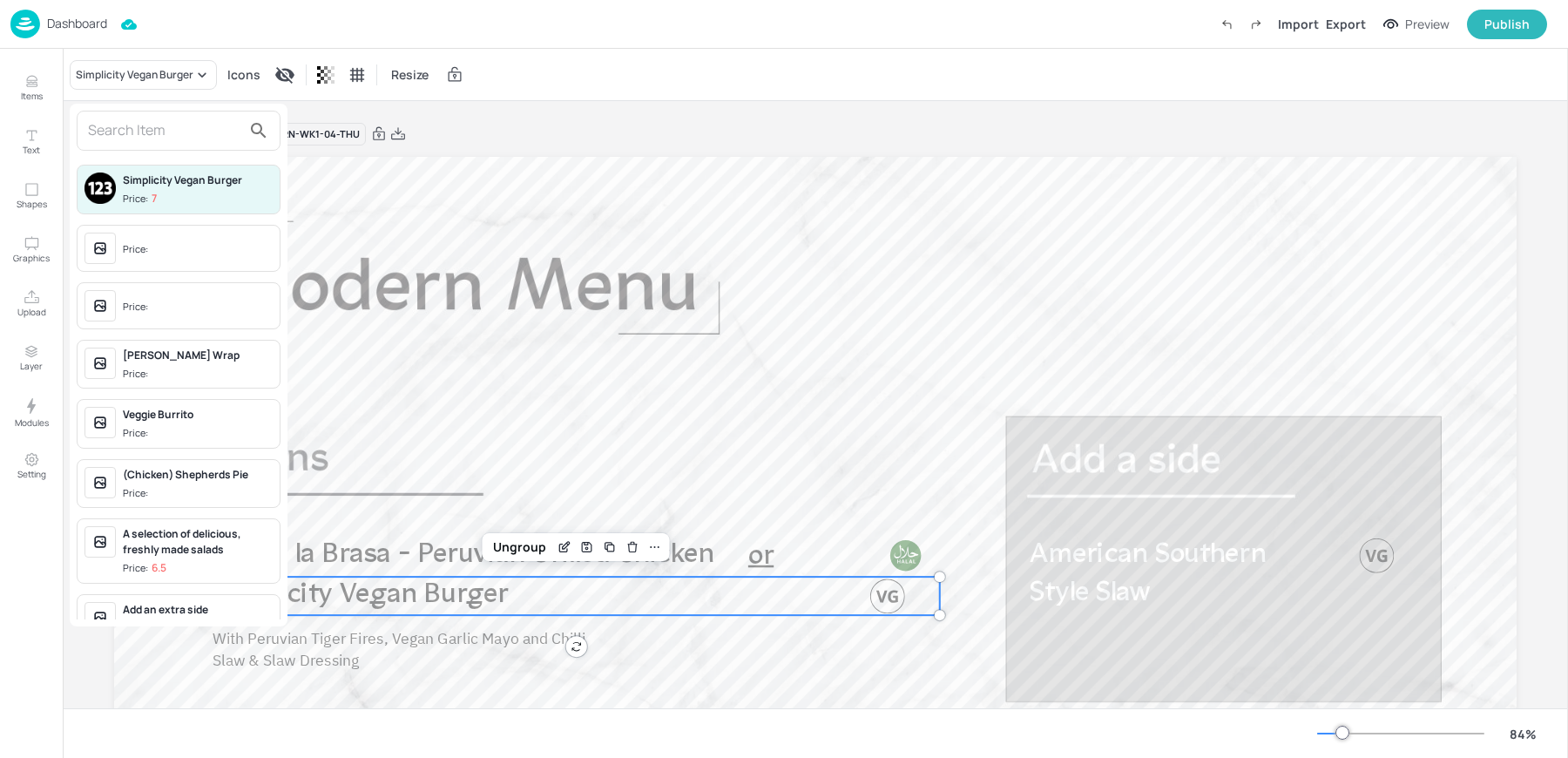
click at [127, 128] on input "text" at bounding box center [165, 130] width 154 height 28
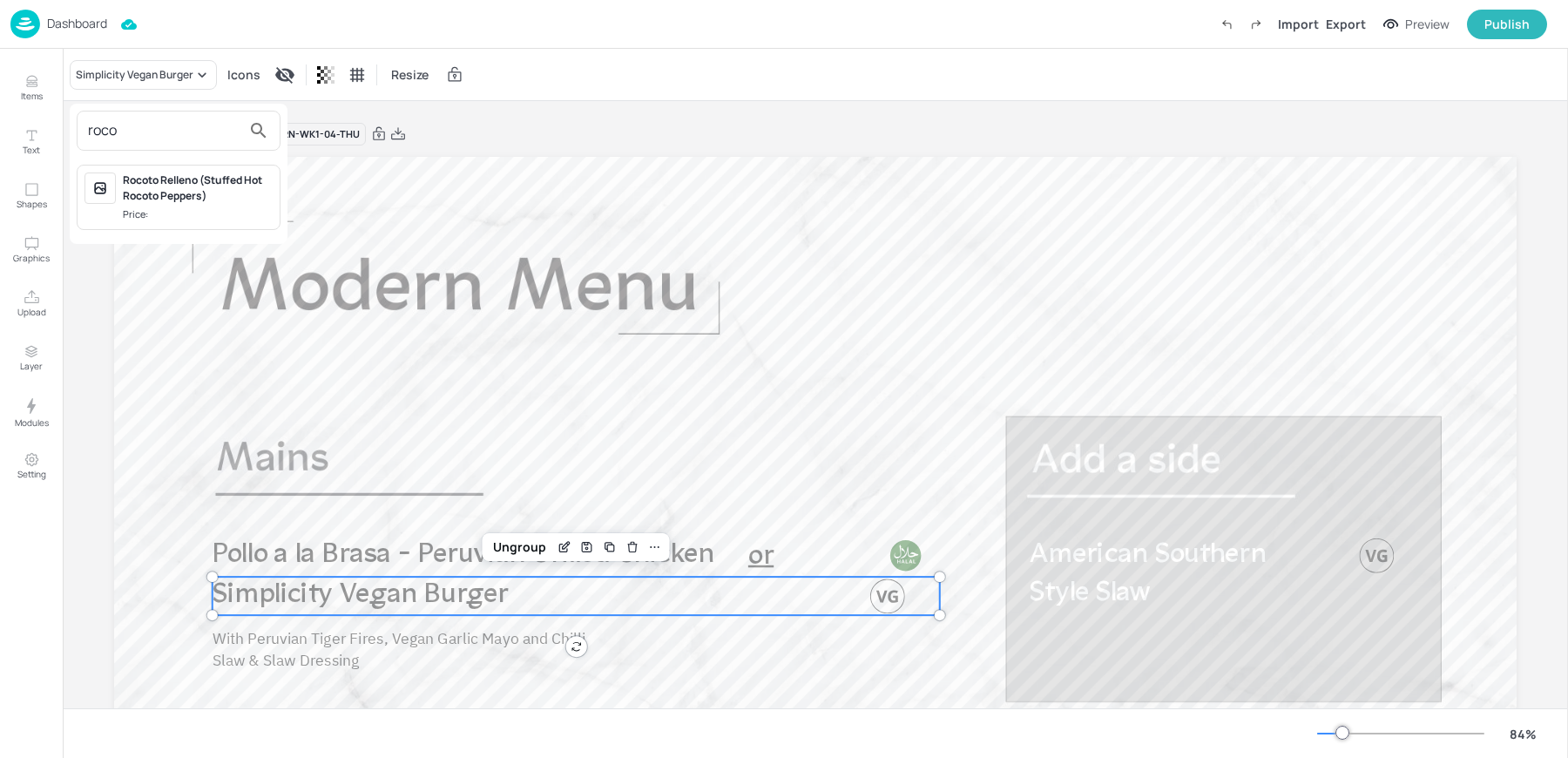
type input "roco"
click at [162, 193] on div "Rocoto Relleno (Stuffed Hot Rocoto Peppers)" at bounding box center [198, 188] width 150 height 31
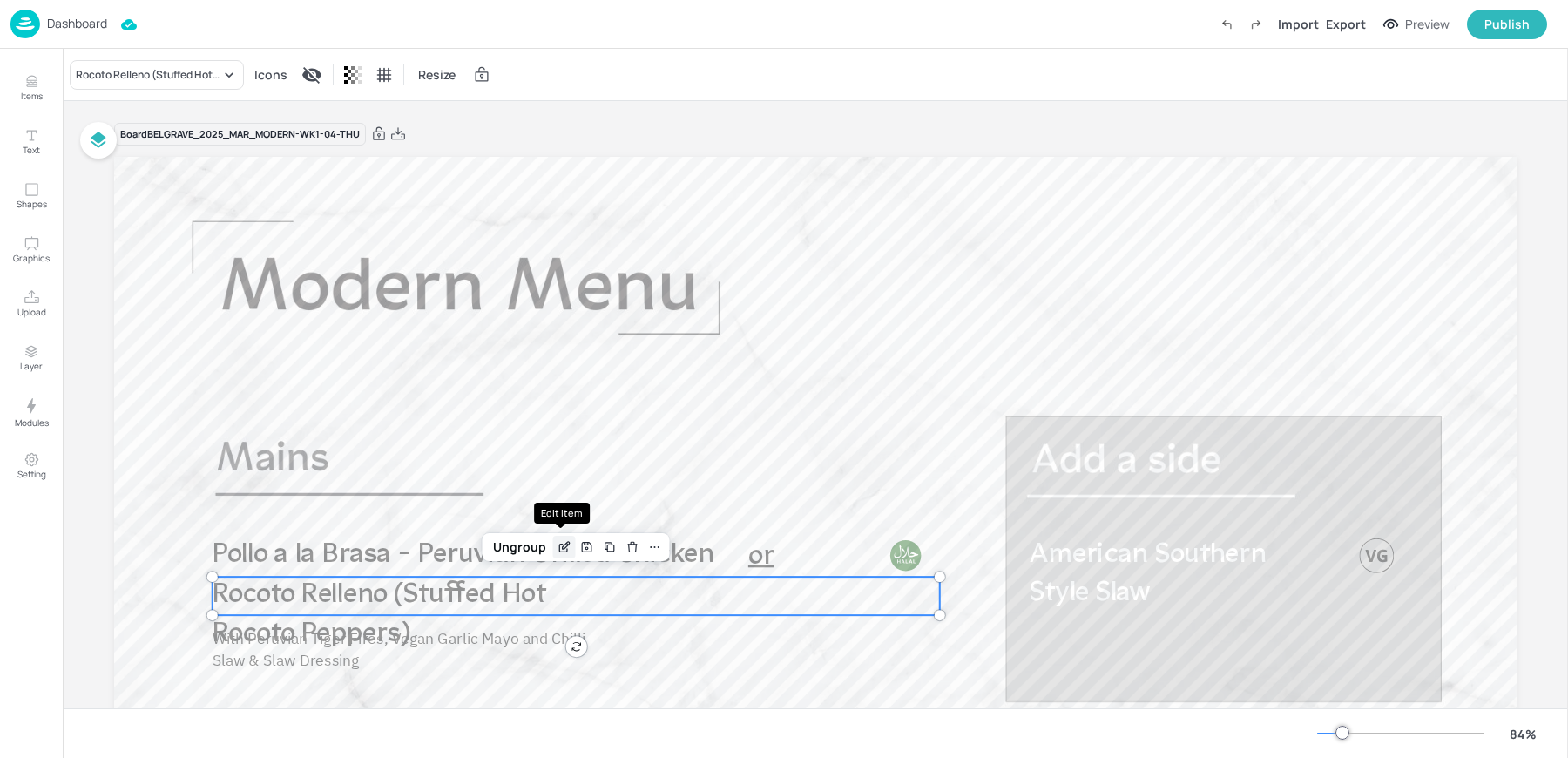
click at [562, 546] on icon "Edit Item" at bounding box center [566, 546] width 7 height 7
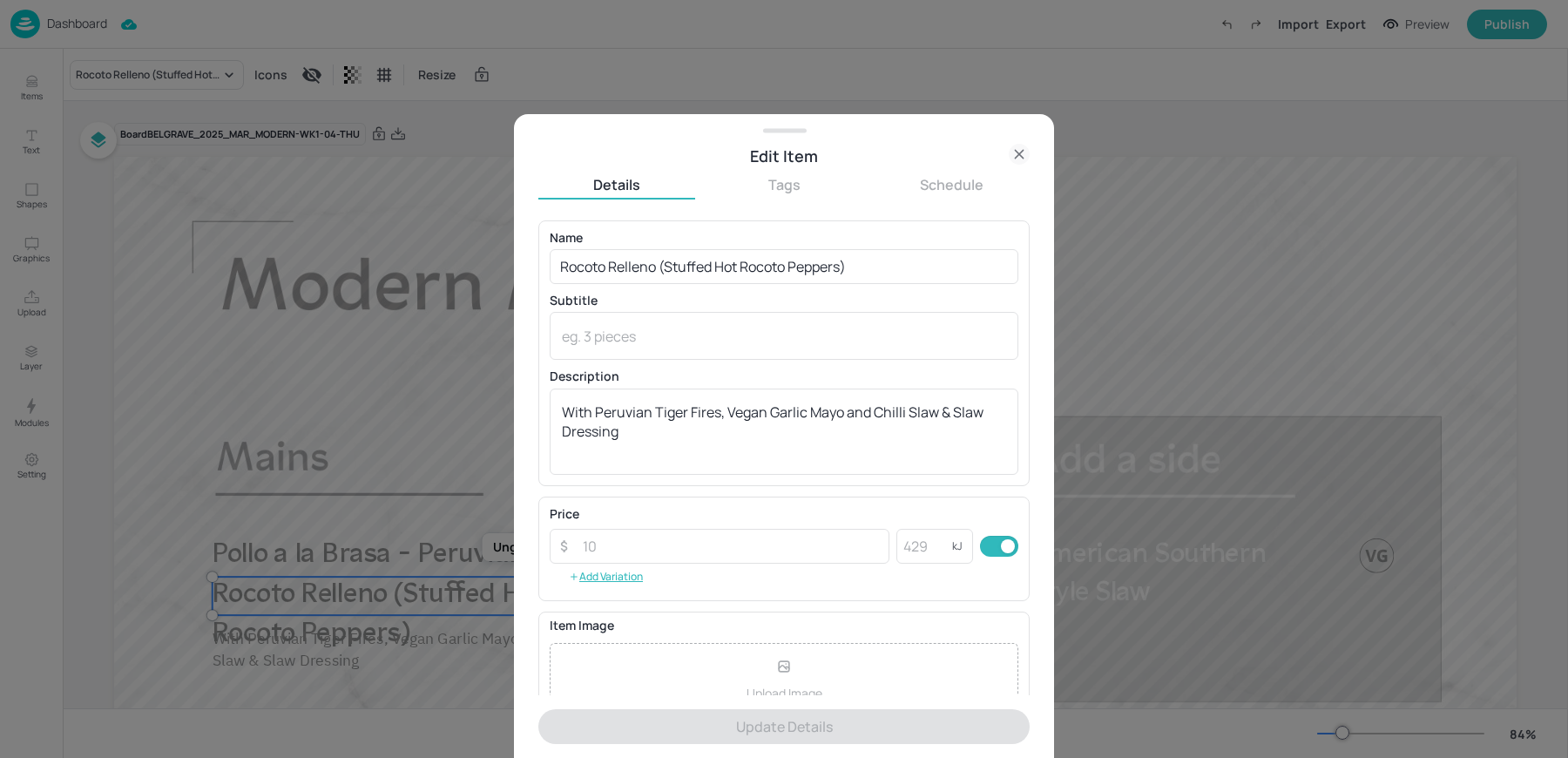
scroll to position [168, 0]
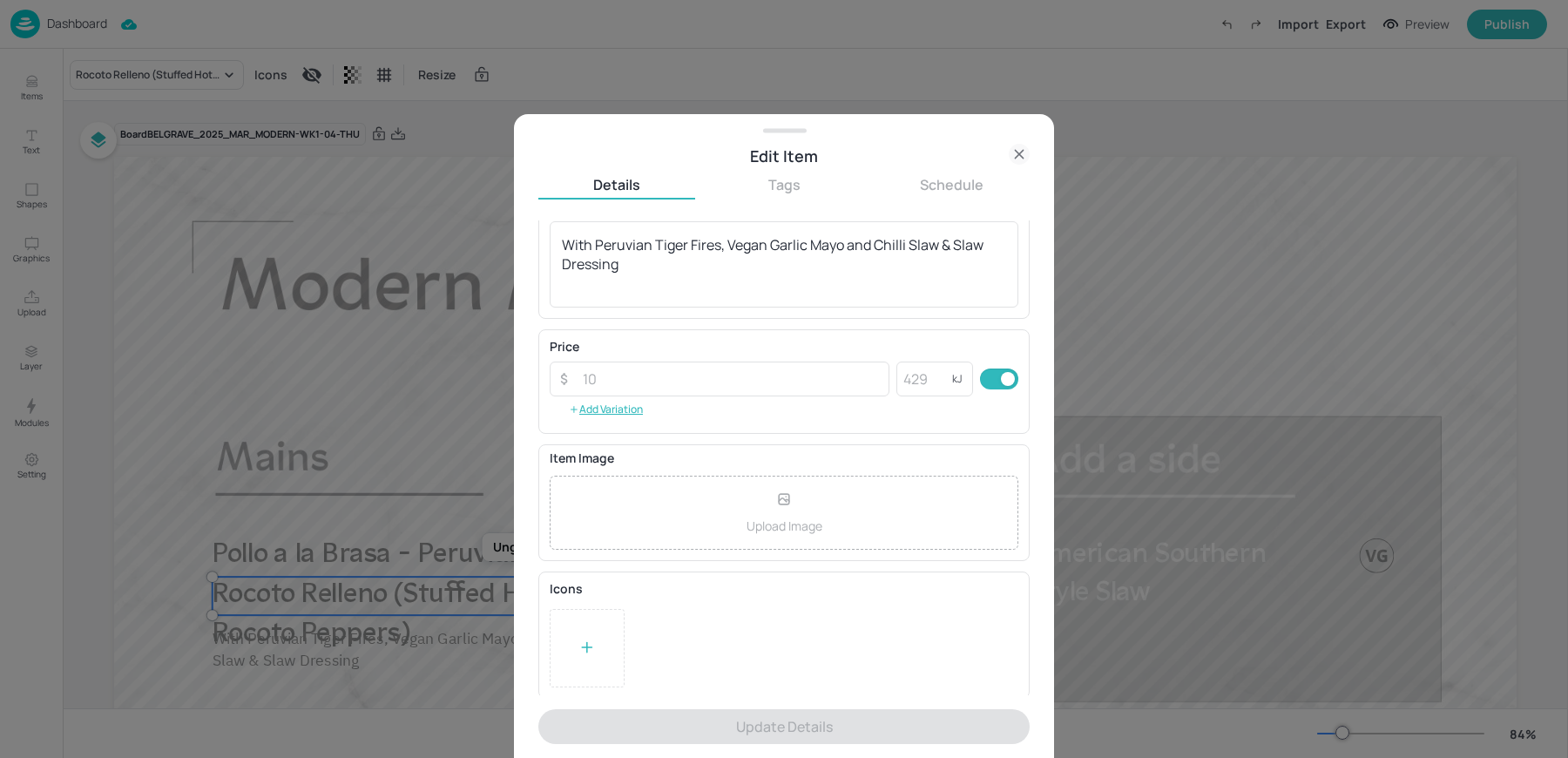
click at [582, 648] on icon at bounding box center [586, 648] width 9 height 0
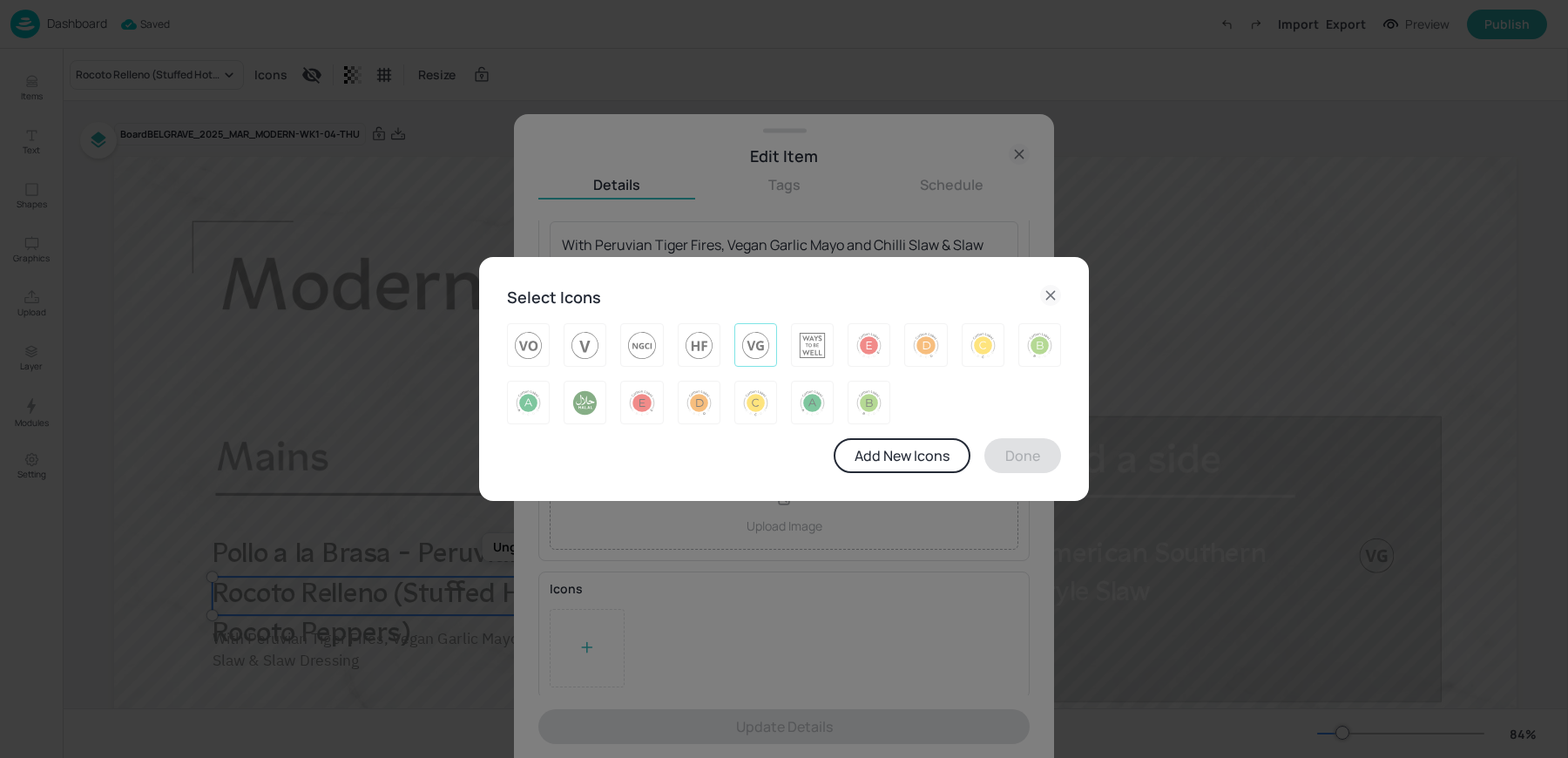
click at [755, 333] on img at bounding box center [755, 345] width 27 height 28
click at [994, 456] on button "Done" at bounding box center [1022, 456] width 77 height 35
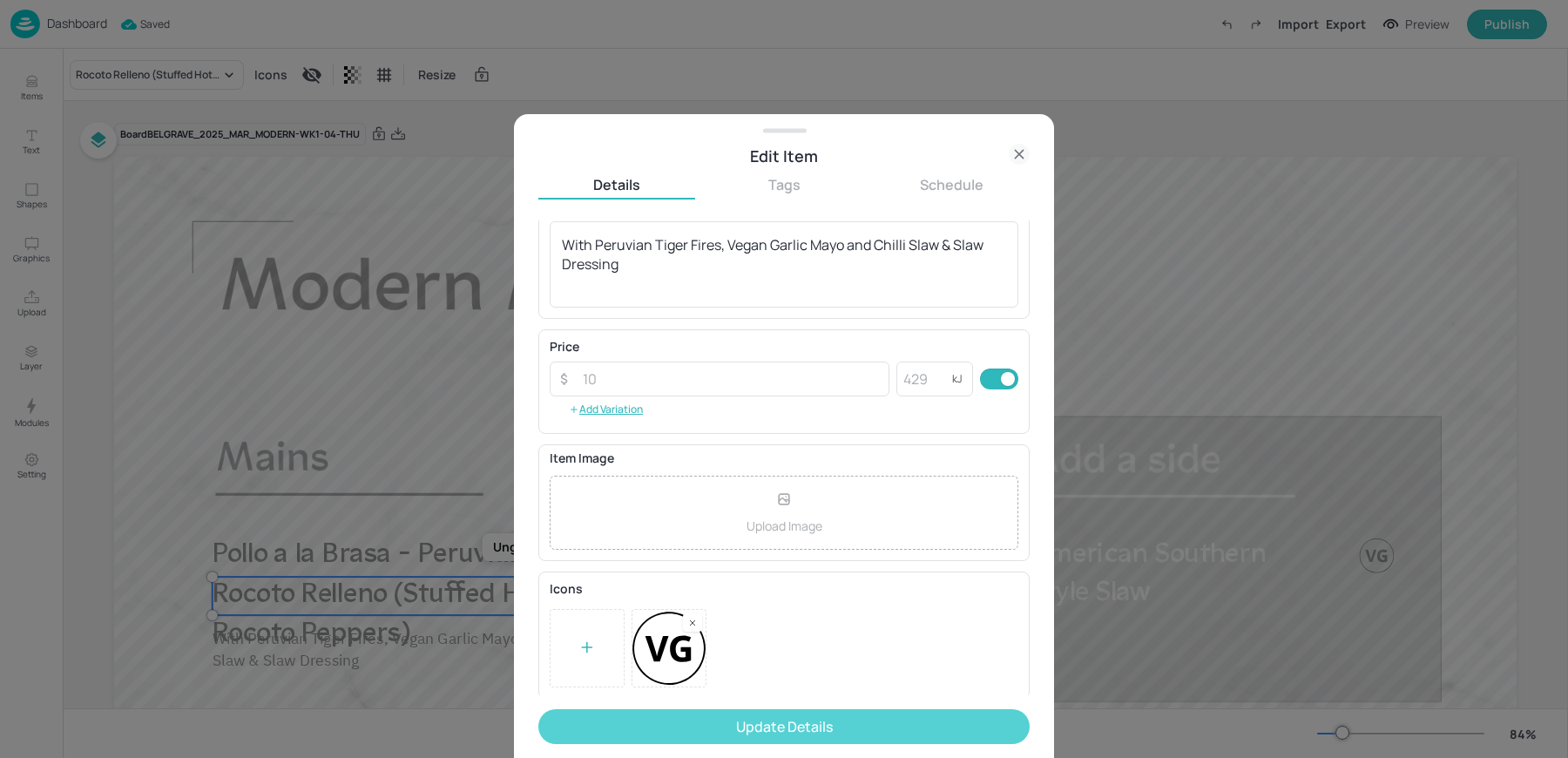
click at [714, 719] on button "Update Details" at bounding box center [784, 727] width 491 height 35
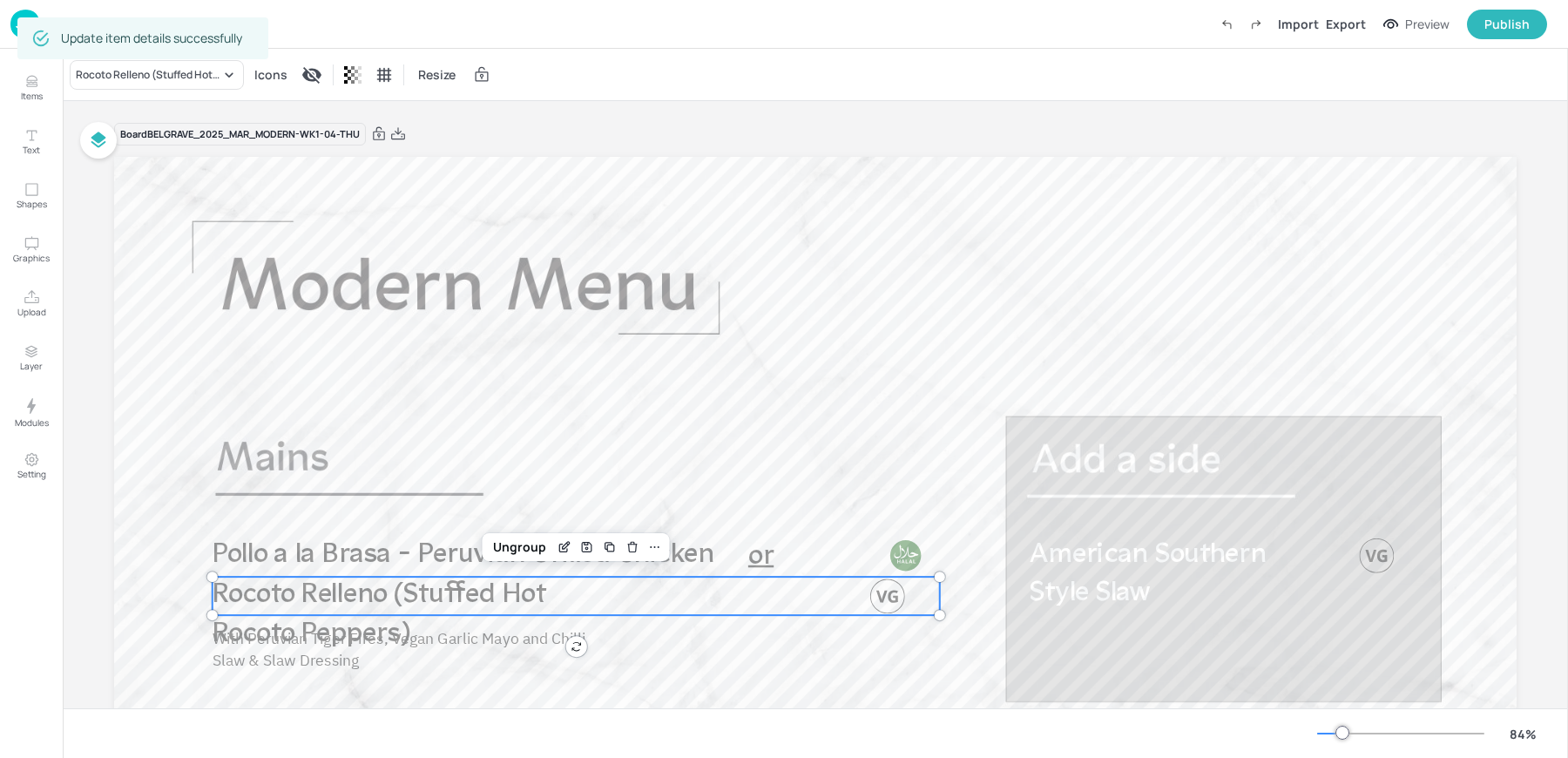
click at [441, 581] on span "Rocoto Relleno (Stuffed Hot Rocoto Peppers)" at bounding box center [379, 615] width 334 height 68
click at [511, 543] on div "Ungroup" at bounding box center [519, 547] width 68 height 22
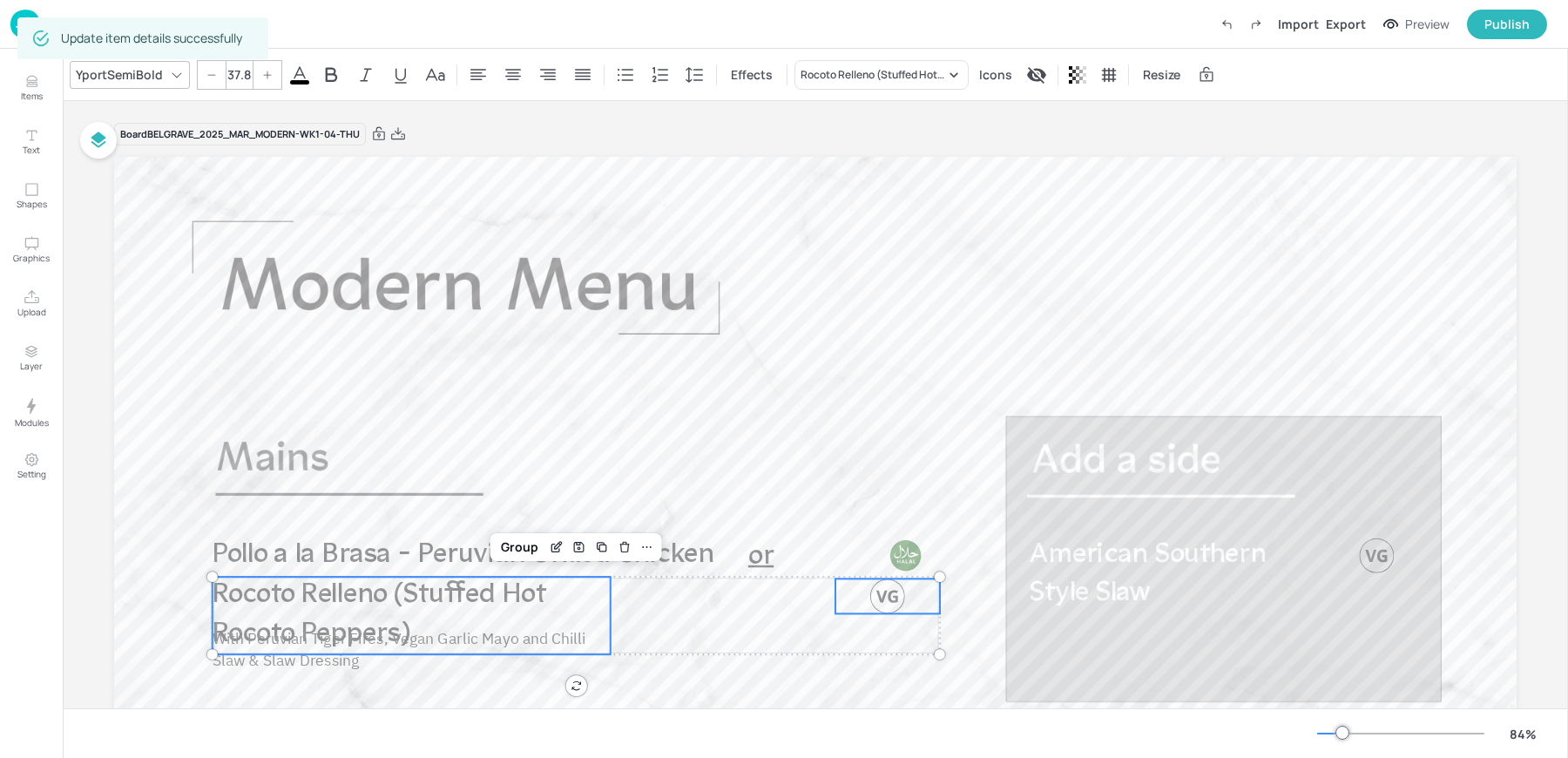
click at [503, 604] on span "Rocoto Relleno (Stuffed Hot Rocoto Peppers)" at bounding box center [379, 615] width 334 height 68
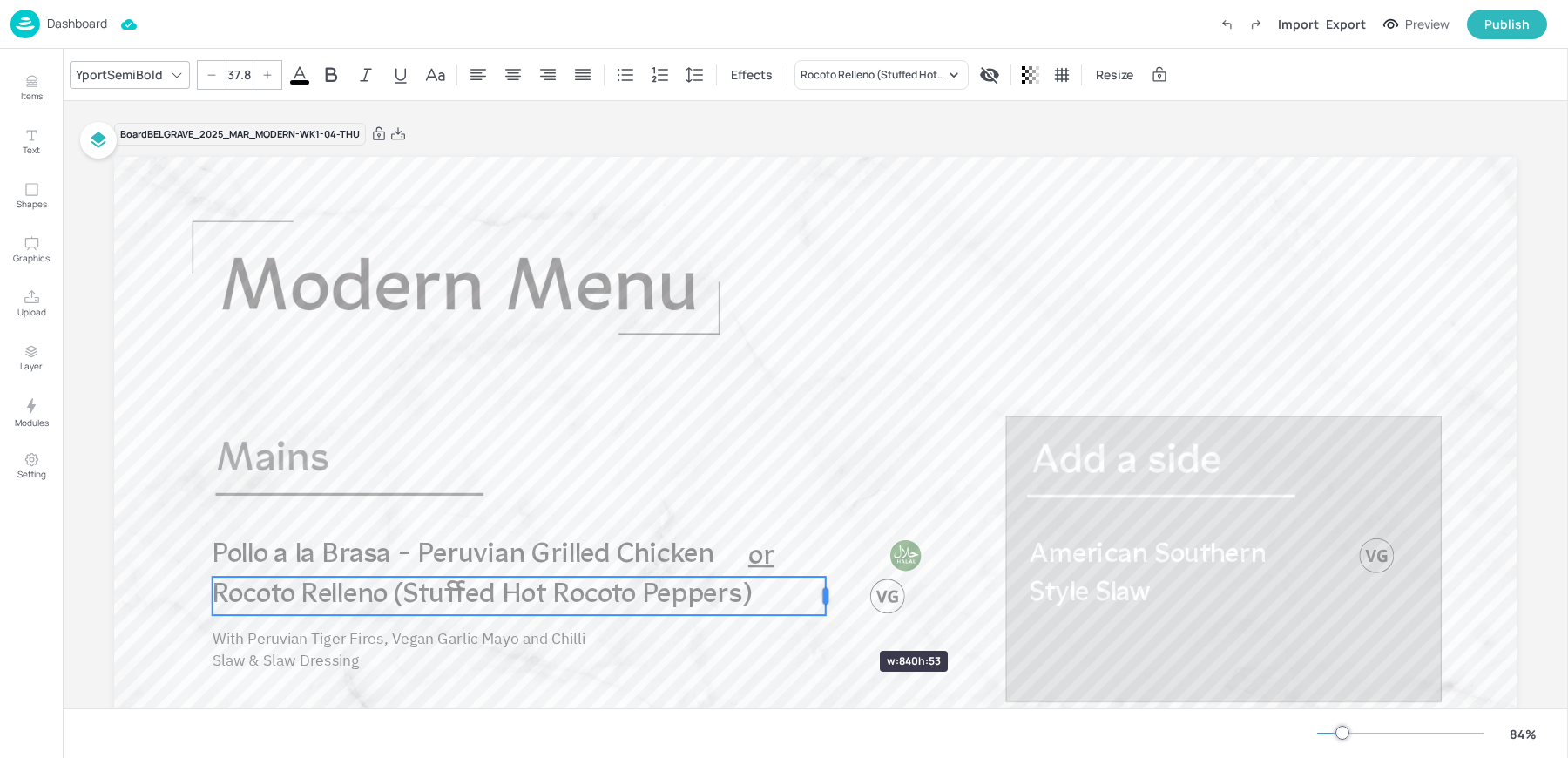
drag, startPoint x: 612, startPoint y: 619, endPoint x: 828, endPoint y: 620, distance: 216.0
click at [828, 620] on div "Rocoto Relleno (Stuffed Hot Rocoto Peppers) American Southern Style Slaw With P…" at bounding box center [815, 552] width 1402 height 789
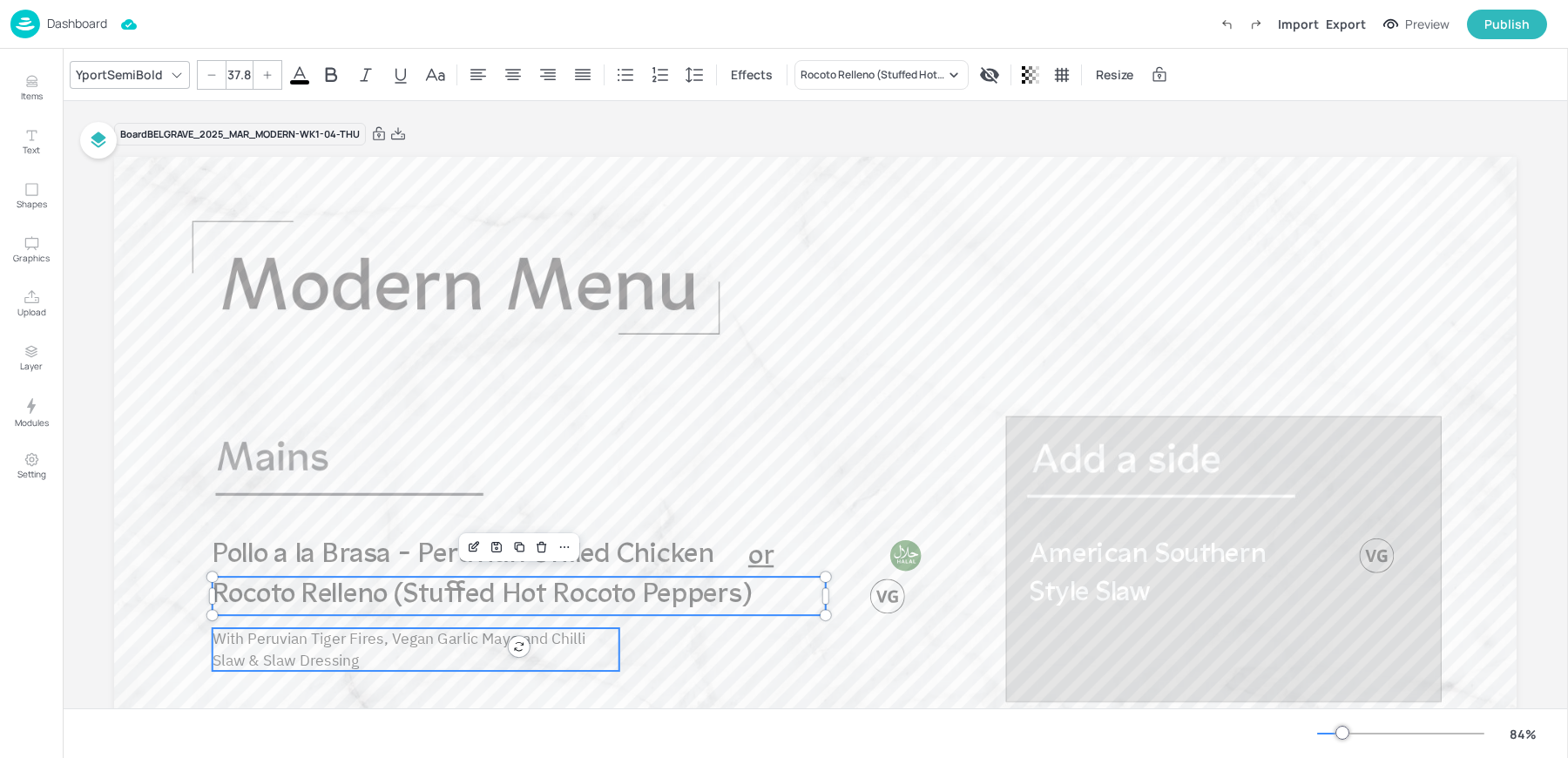
click at [318, 635] on span "With Peruvian Tiger Fires, Vegan Garlic Mayo and Chilli Slaw & Slaw Dressing" at bounding box center [400, 649] width 374 height 42
click at [306, 590] on span "Rocoto Relleno (Stuffed Hot Rocoto Peppers)" at bounding box center [482, 595] width 539 height 29
type input "--"
click at [874, 593] on div at bounding box center [888, 596] width 35 height 35
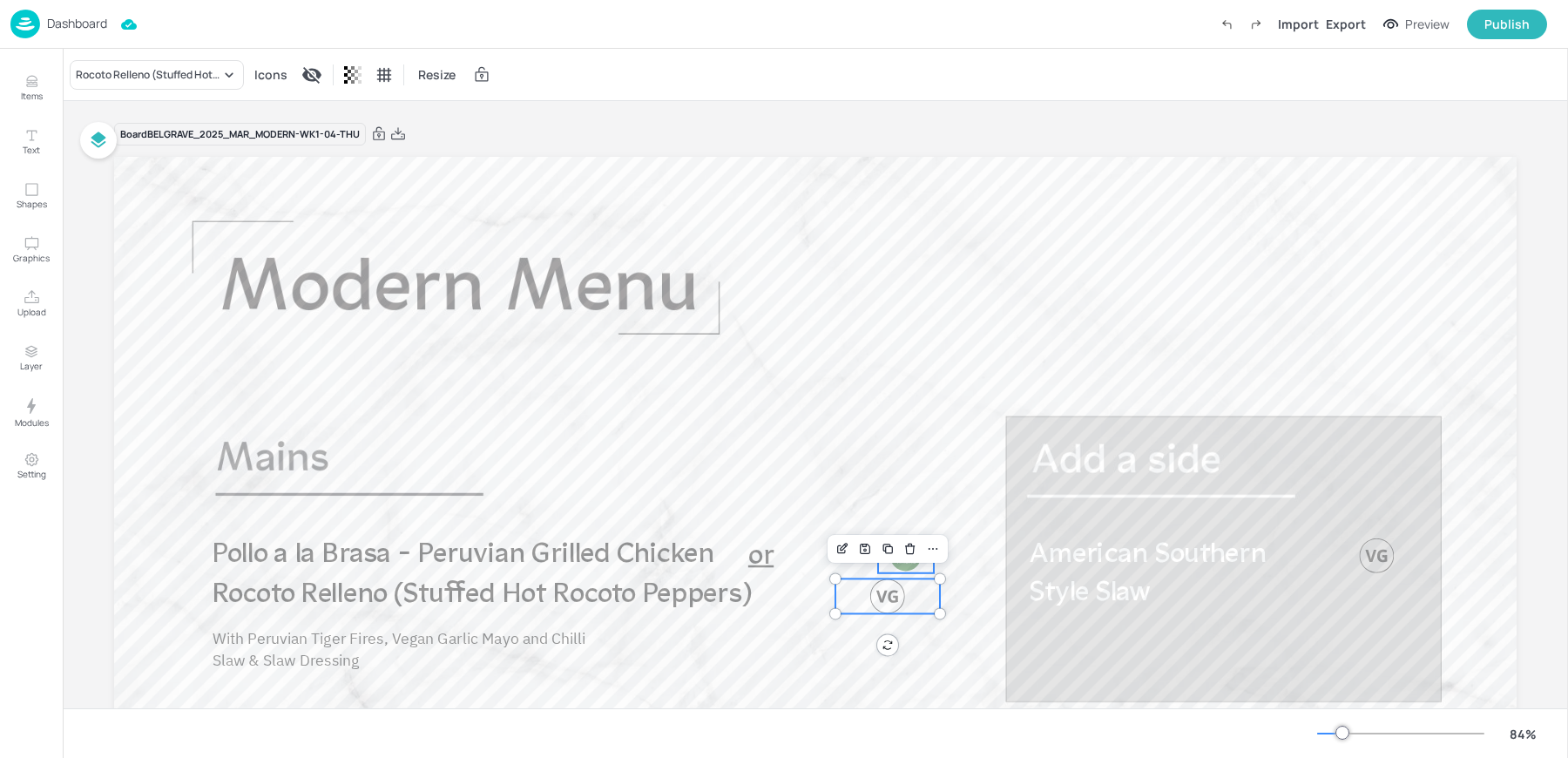
click at [893, 565] on div at bounding box center [907, 556] width 35 height 35
click at [894, 606] on div "Rocoto Relleno (Stuffed Hot Rocoto Peppers) American Southern Style Slaw With P…" at bounding box center [815, 552] width 1402 height 789
click at [851, 590] on div at bounding box center [887, 596] width 105 height 35
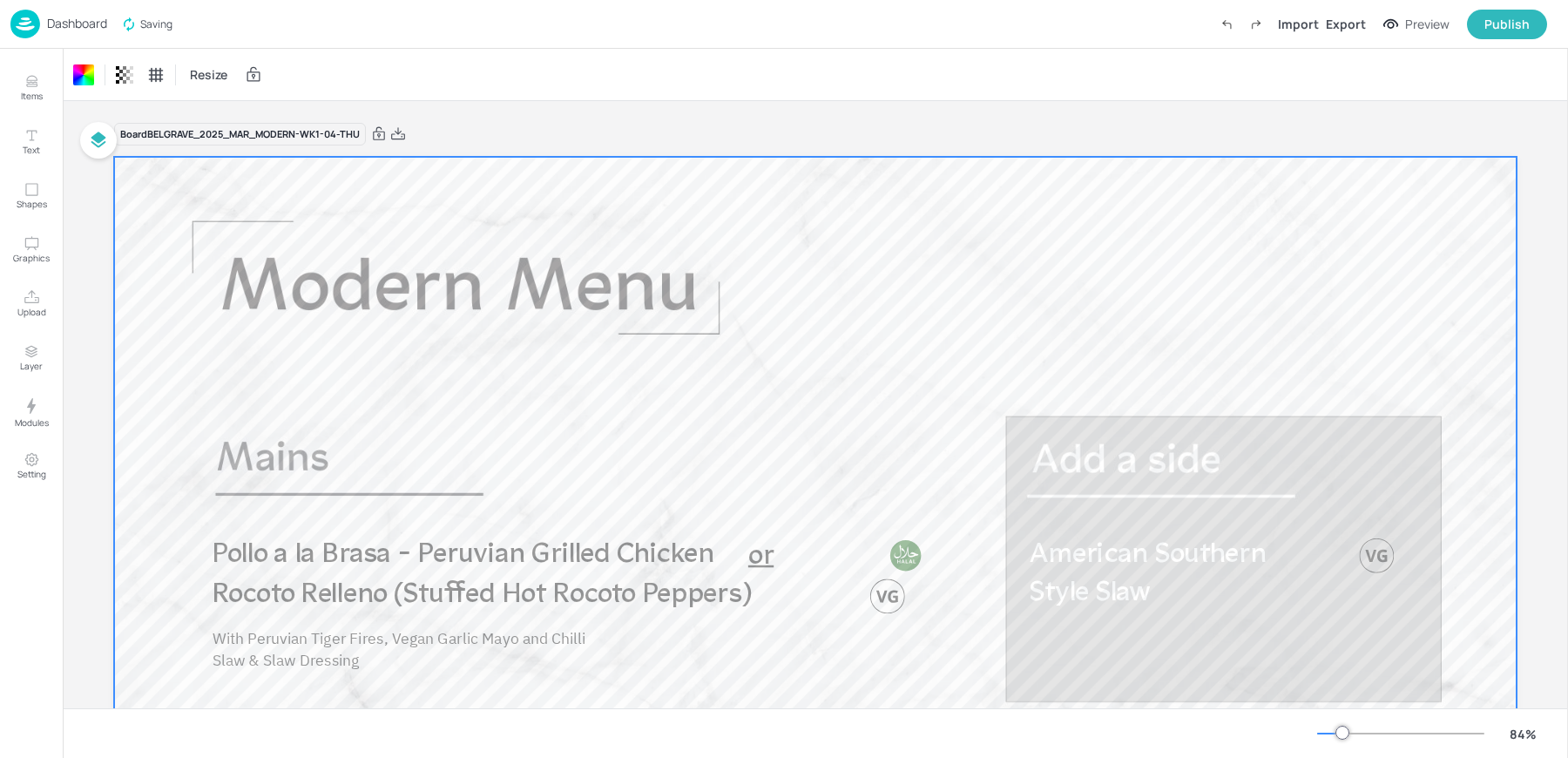
click at [874, 593] on div at bounding box center [888, 596] width 35 height 35
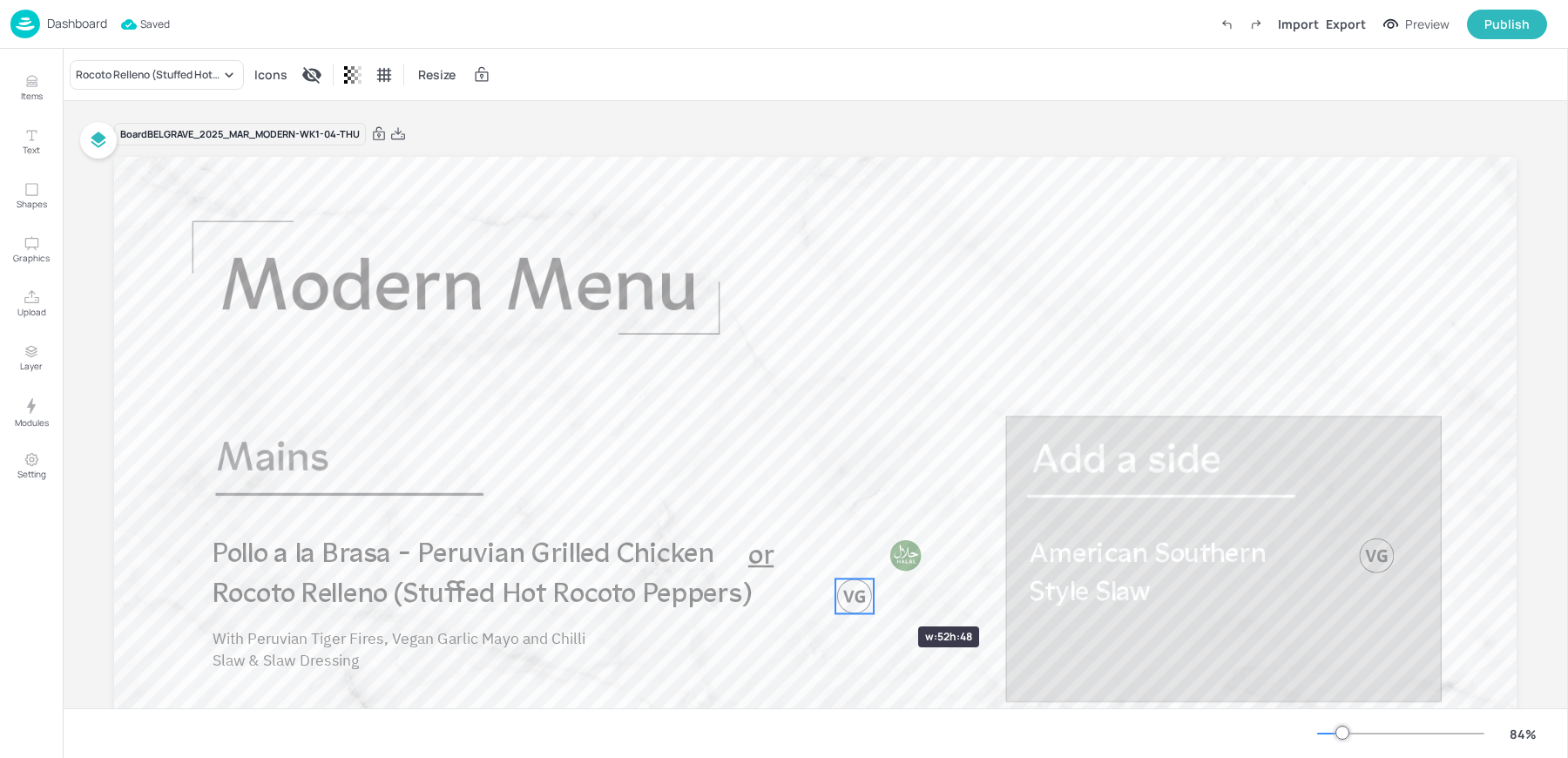
drag, startPoint x: 932, startPoint y: 595, endPoint x: 868, endPoint y: 595, distance: 64.0
click at [868, 595] on div at bounding box center [873, 596] width 14 height 35
drag, startPoint x: 848, startPoint y: 595, endPoint x: 901, endPoint y: 590, distance: 53.2
click at [901, 590] on div at bounding box center [907, 594] width 35 height 35
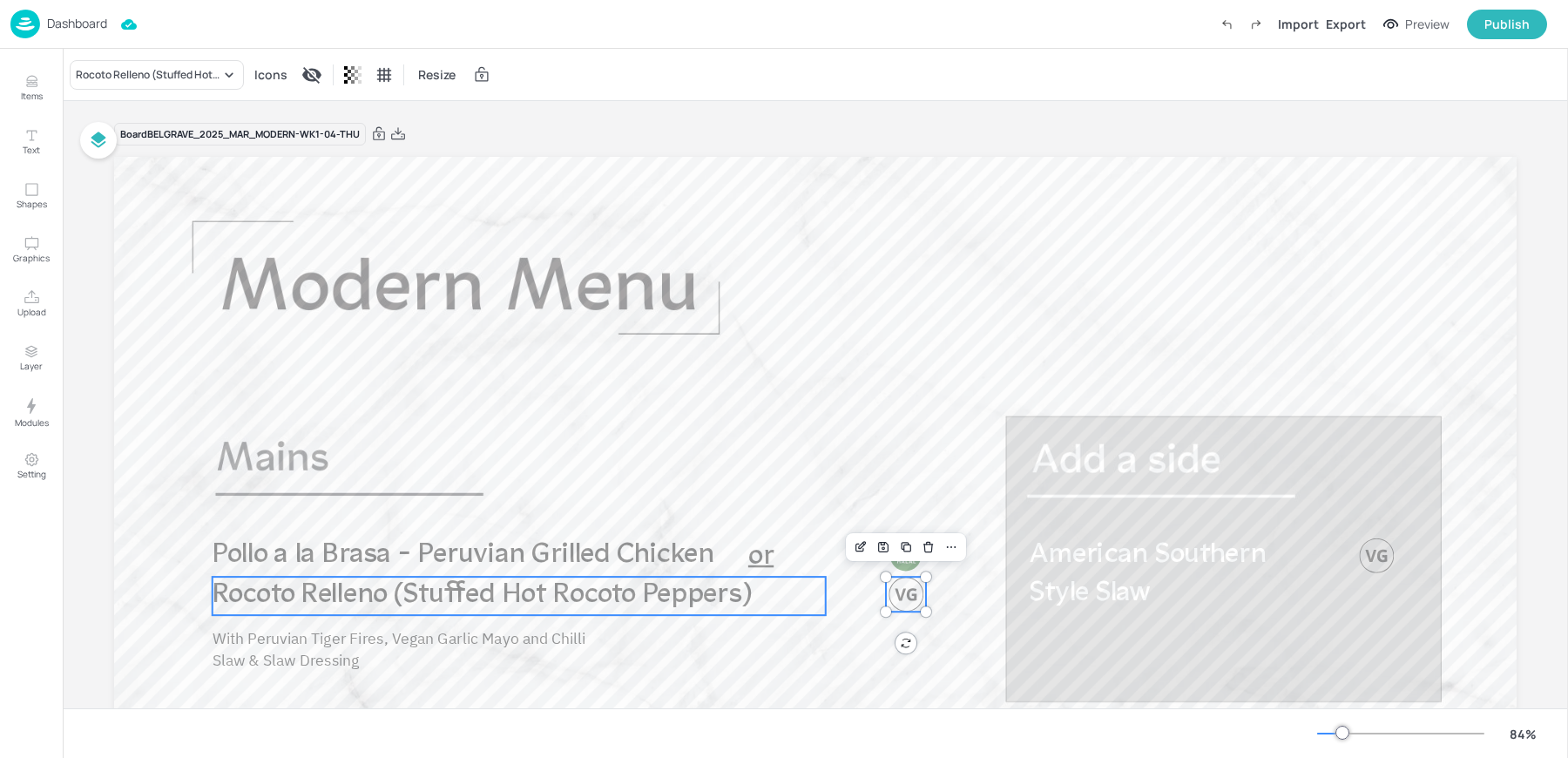
click at [457, 592] on span "Rocoto Relleno (Stuffed Hot Rocoto Peppers)" at bounding box center [482, 595] width 539 height 29
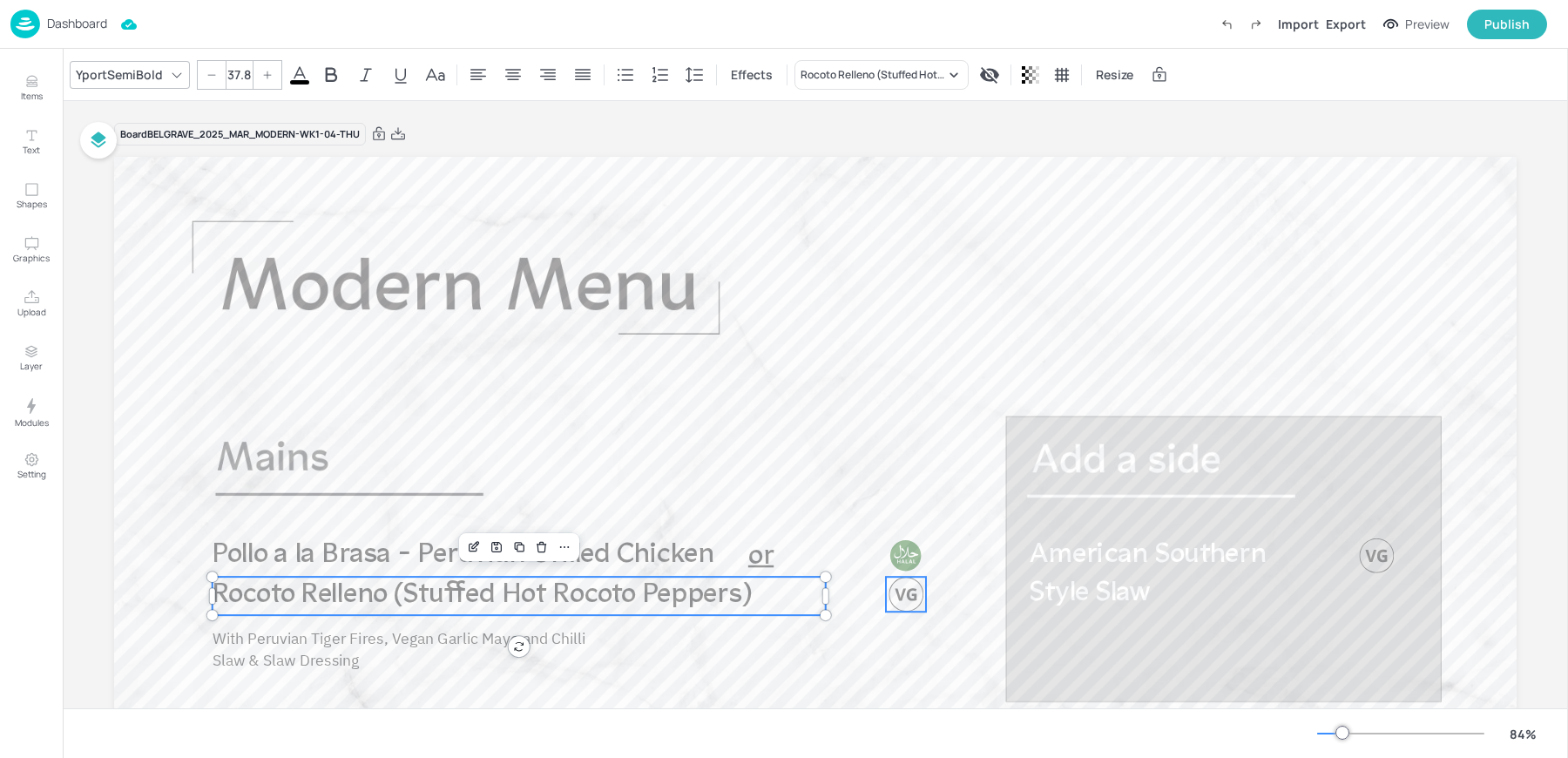
click at [889, 592] on div at bounding box center [907, 594] width 35 height 35
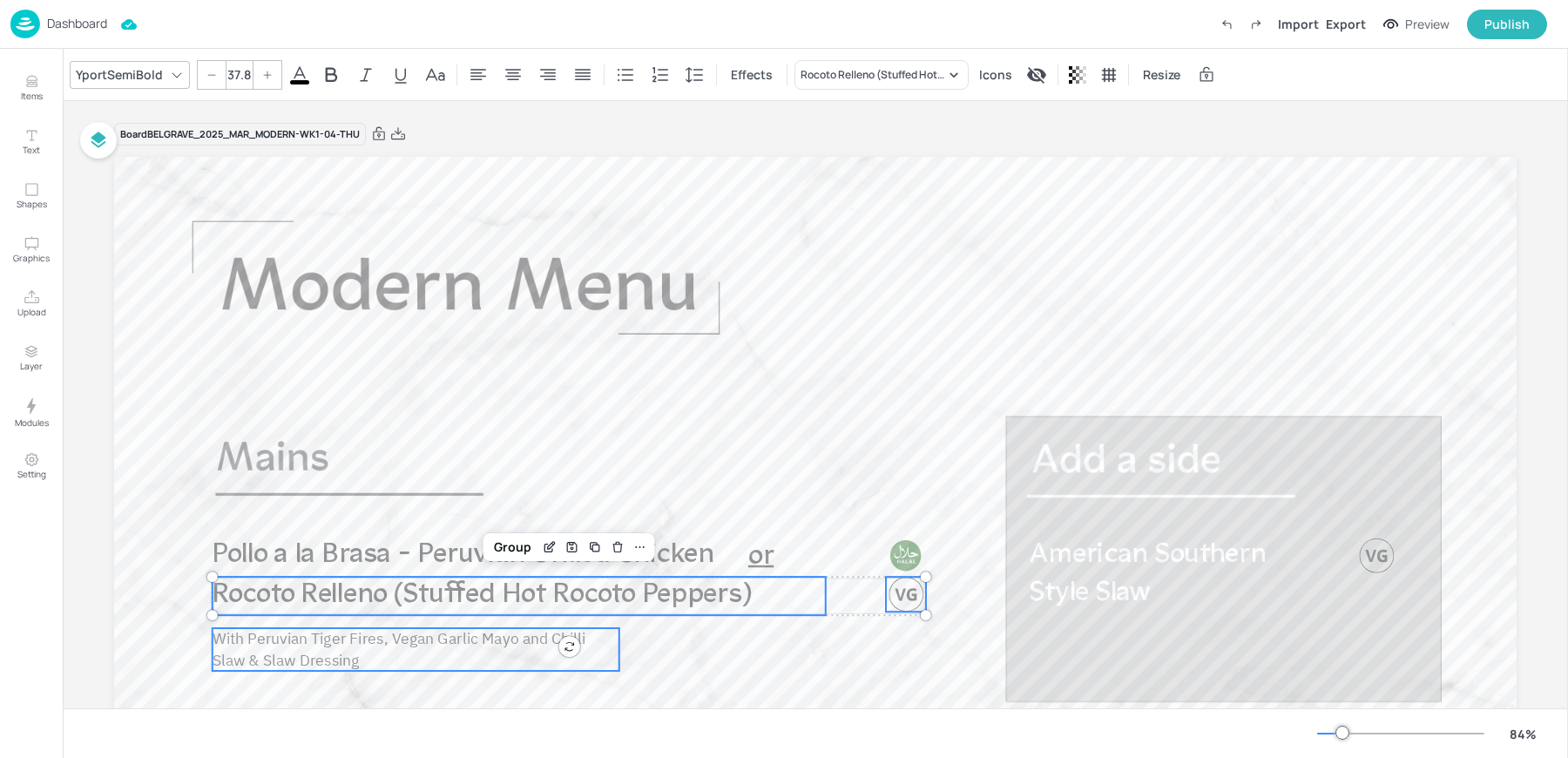
click at [386, 647] on span "With Peruvian Tiger Fires, Vegan Garlic Mayo and Chilli Slaw & Slaw Dressing" at bounding box center [400, 649] width 374 height 42
type input "--"
click at [510, 552] on div "Group" at bounding box center [512, 547] width 52 height 22
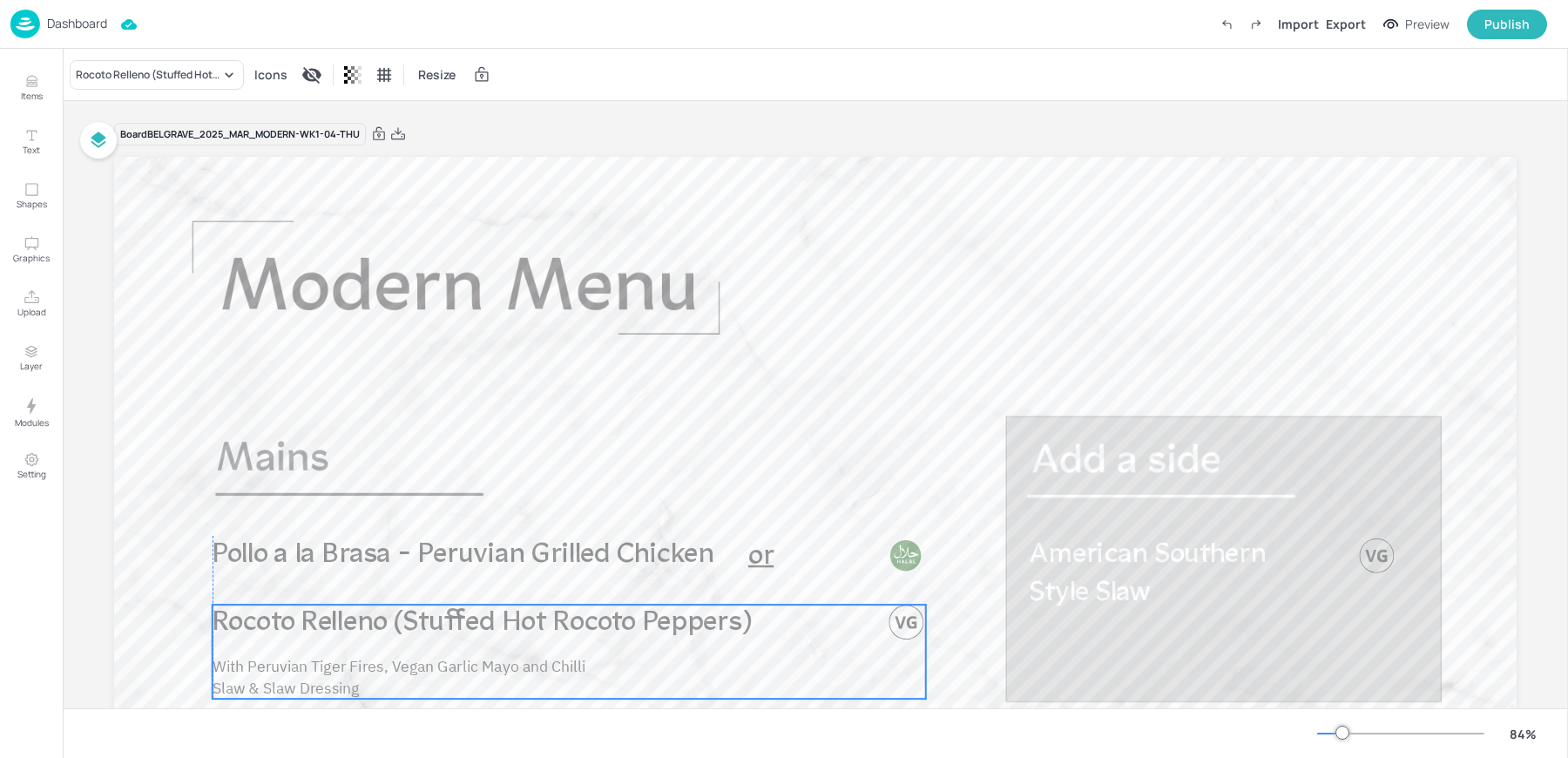
drag, startPoint x: 347, startPoint y: 601, endPoint x: 346, endPoint y: 638, distance: 37.0
click at [346, 638] on span "Rocoto Relleno (Stuffed Hot Rocoto Peppers)" at bounding box center [482, 623] width 539 height 29
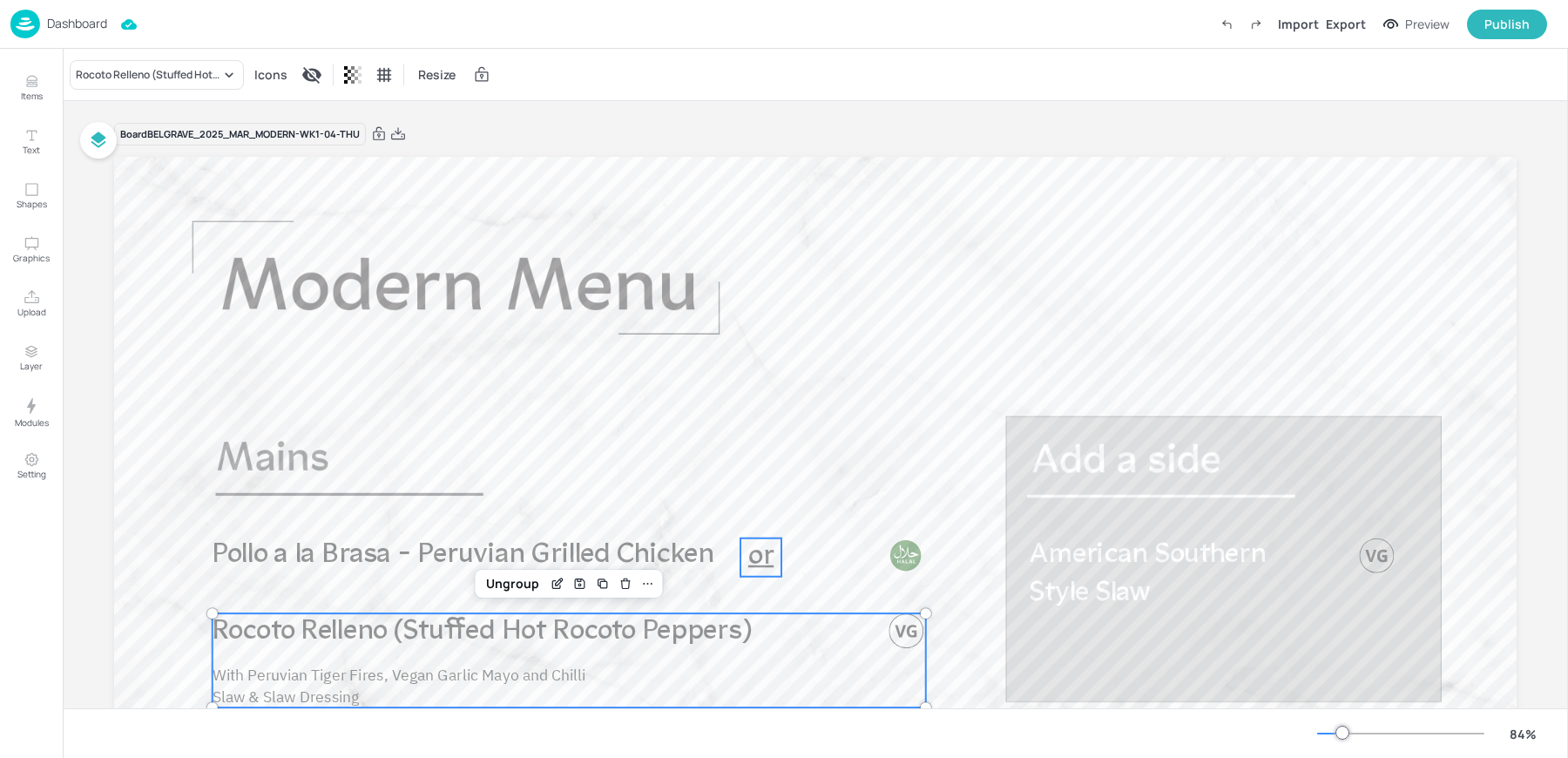
click at [764, 566] on span "or" at bounding box center [760, 557] width 25 height 29
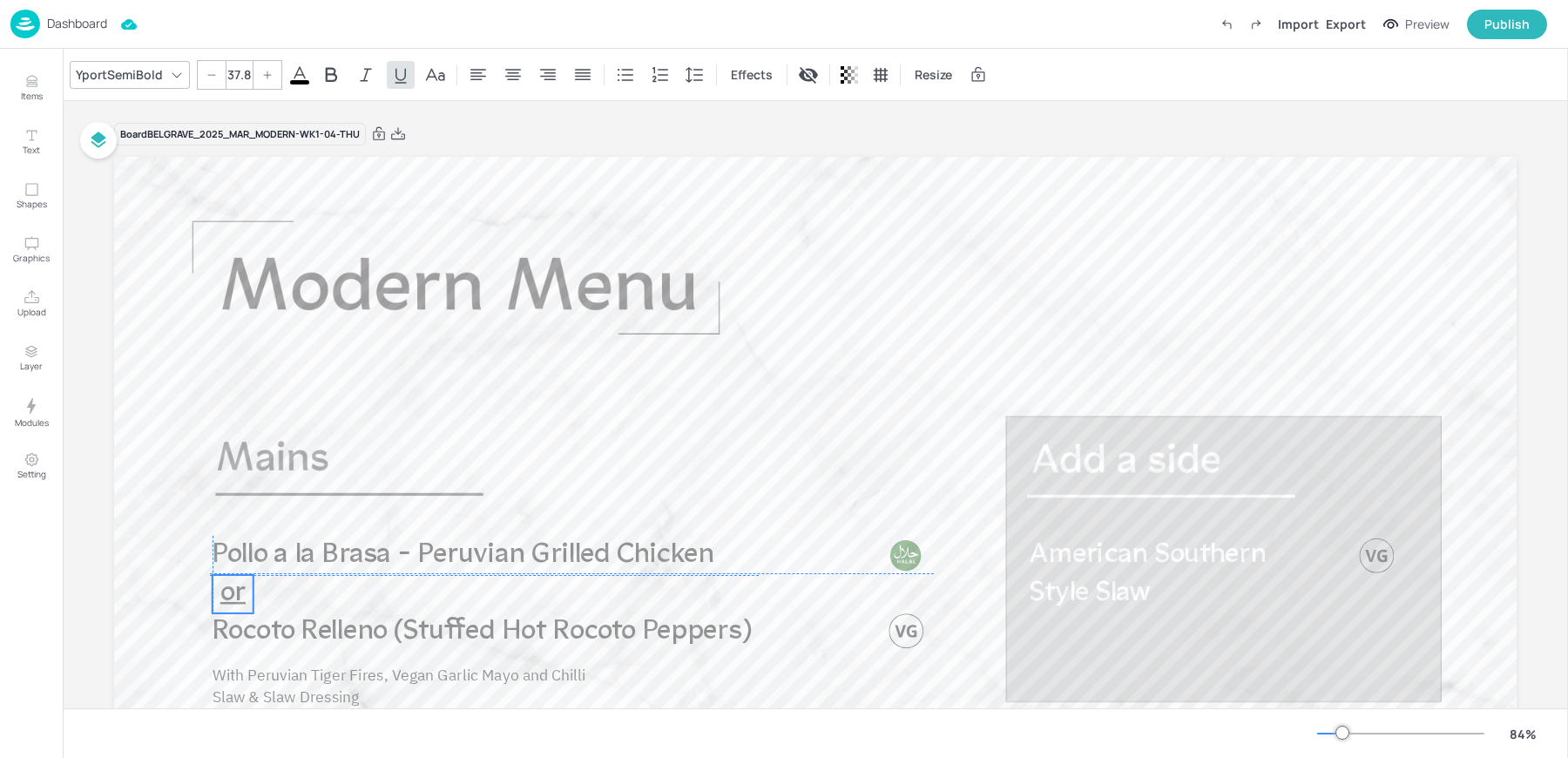
drag, startPoint x: 761, startPoint y: 561, endPoint x: 231, endPoint y: 596, distance: 531.2
click at [231, 596] on span "or" at bounding box center [232, 593] width 25 height 29
click at [673, 561] on span "Pollo a la Brasa - Peruvian Grilled Chicken" at bounding box center [463, 555] width 501 height 29
type input "37.8"
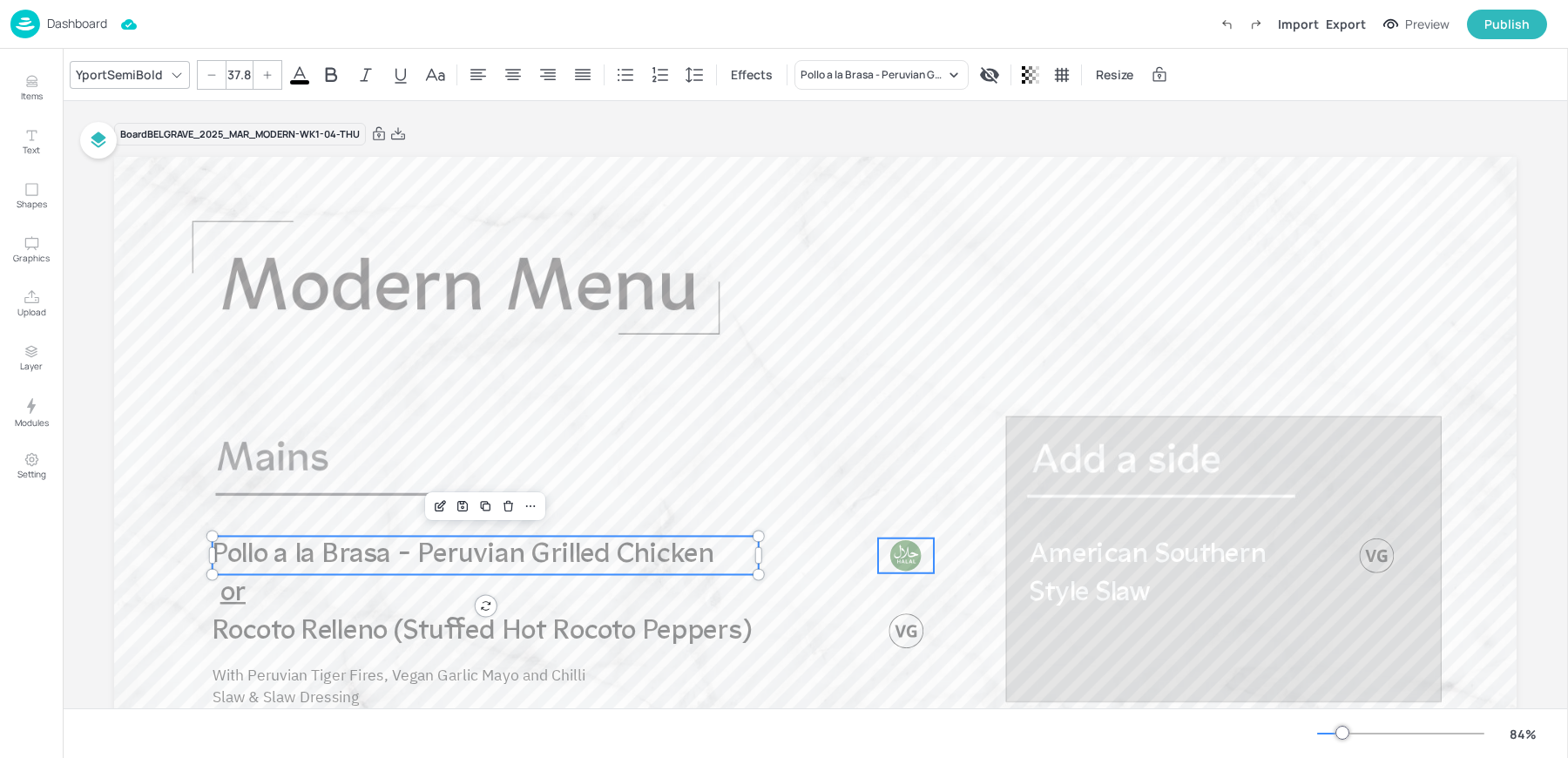
click at [914, 565] on div at bounding box center [907, 556] width 35 height 35
click at [512, 503] on div "Group" at bounding box center [516, 506] width 52 height 22
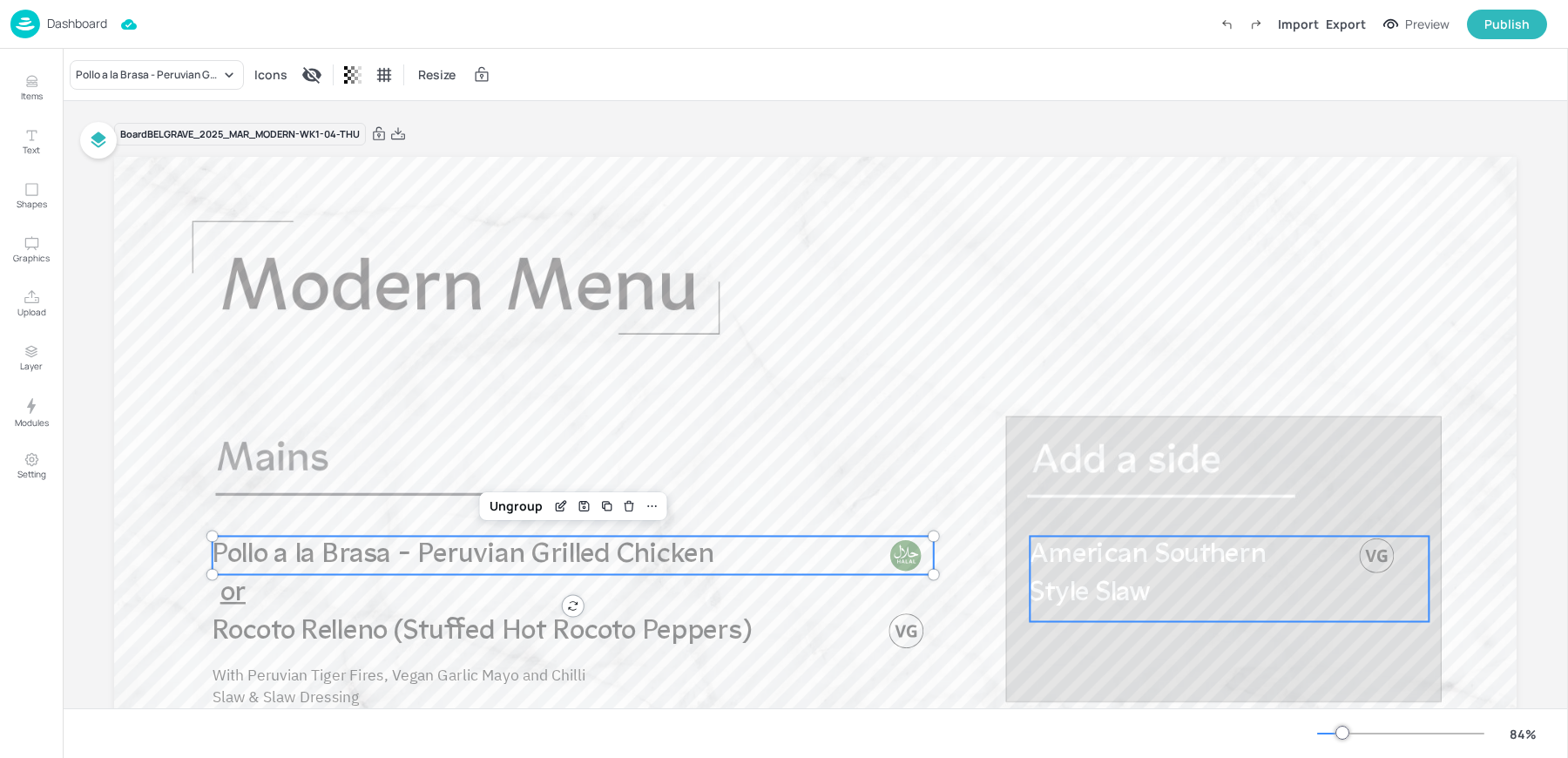
click at [1142, 562] on span "American Southern Style Slaw" at bounding box center [1147, 575] width 236 height 68
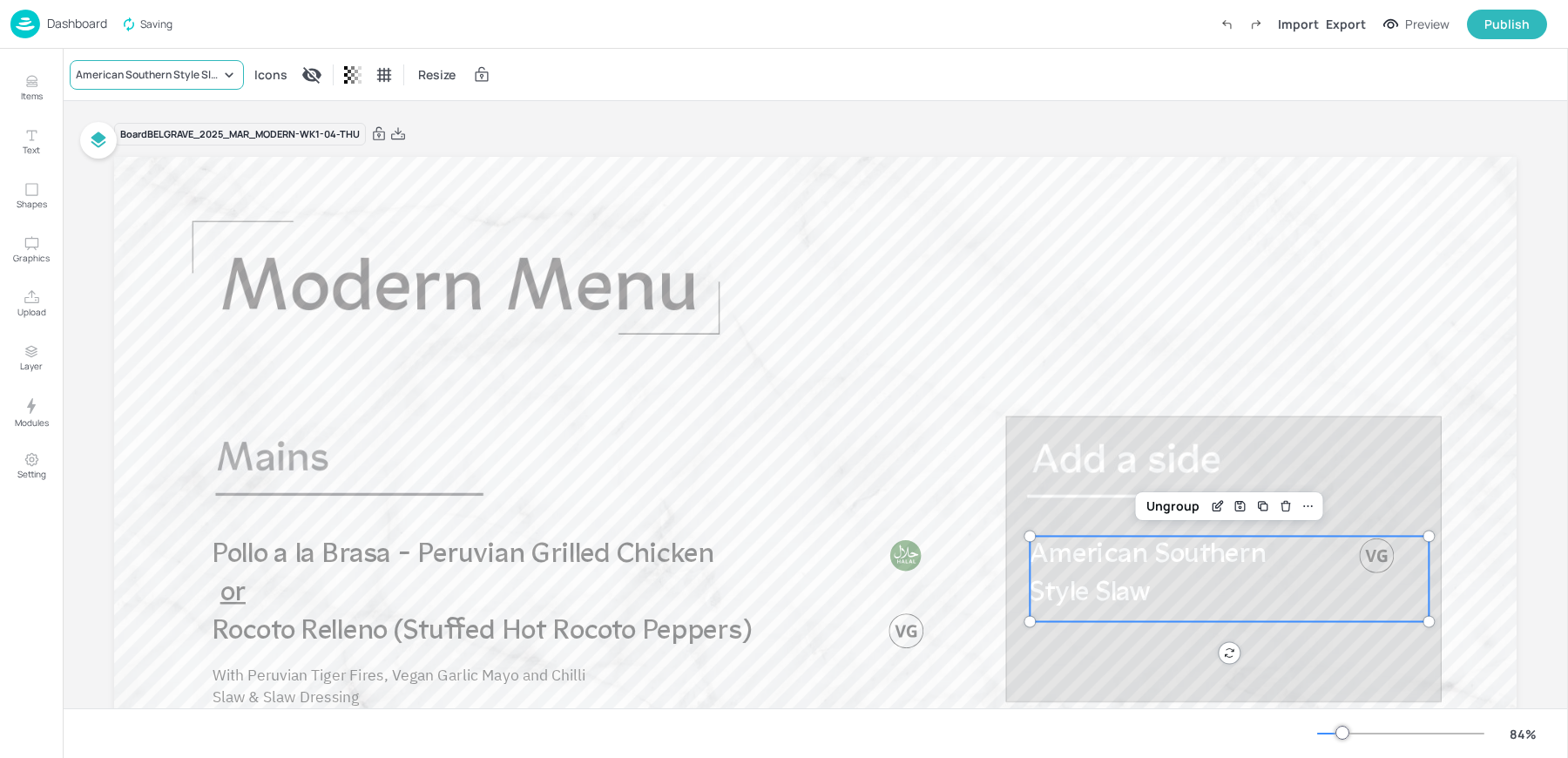
click at [155, 72] on div "American Southern Style Slaw" at bounding box center [148, 75] width 144 height 16
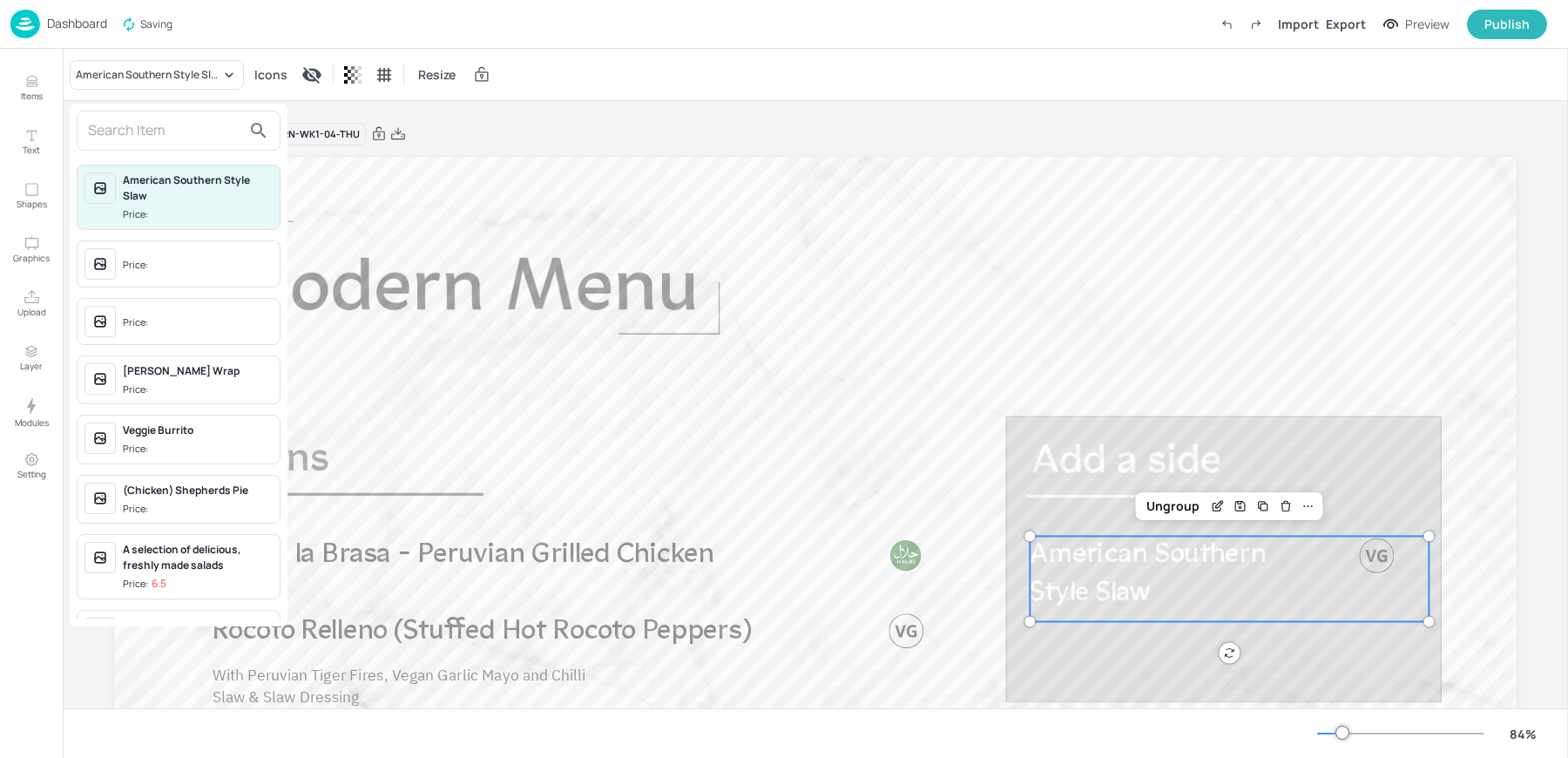
click at [132, 121] on input "text" at bounding box center [165, 130] width 154 height 28
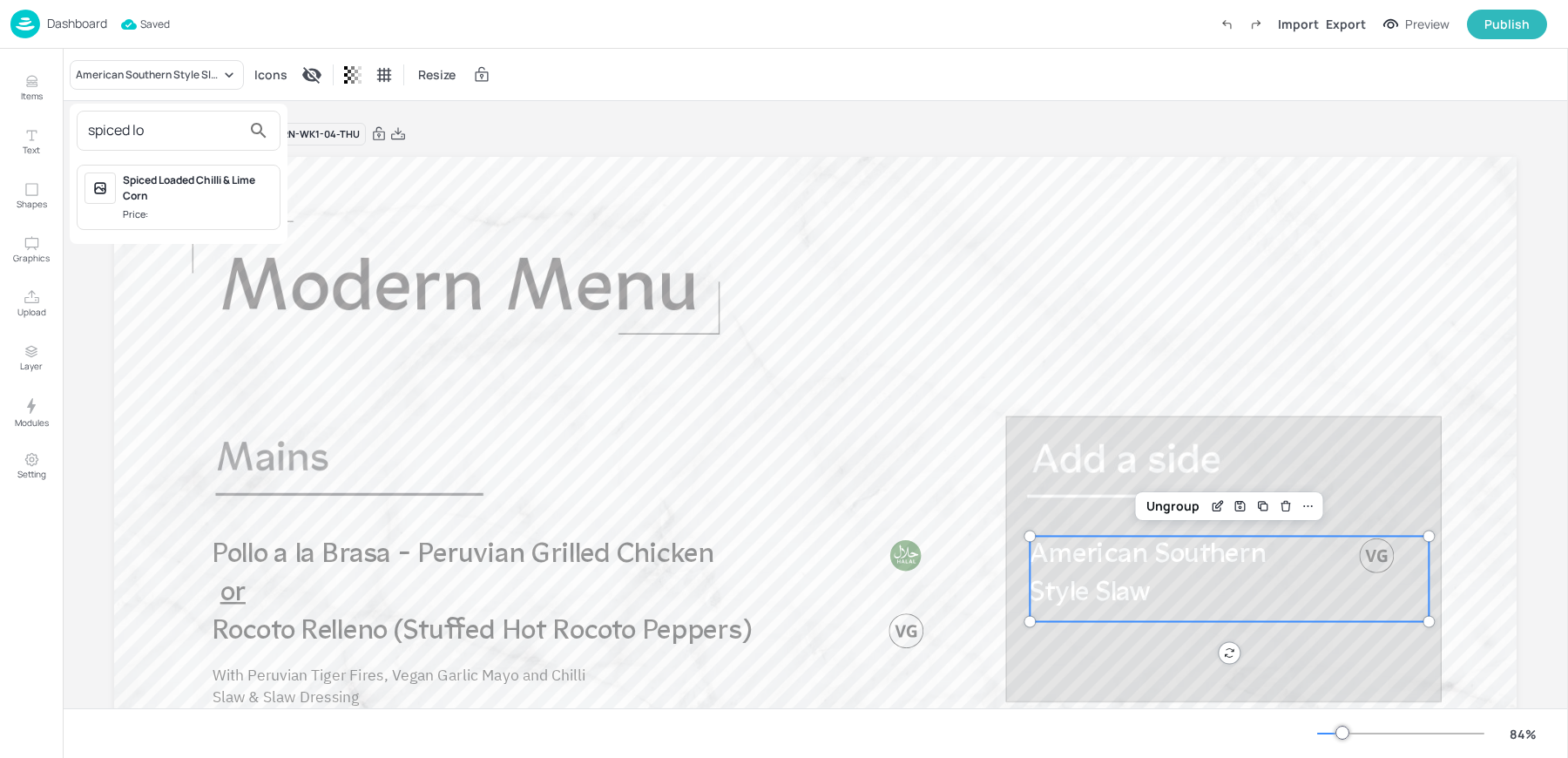
type input "spiced lo"
click at [157, 208] on span "Price:" at bounding box center [198, 215] width 150 height 15
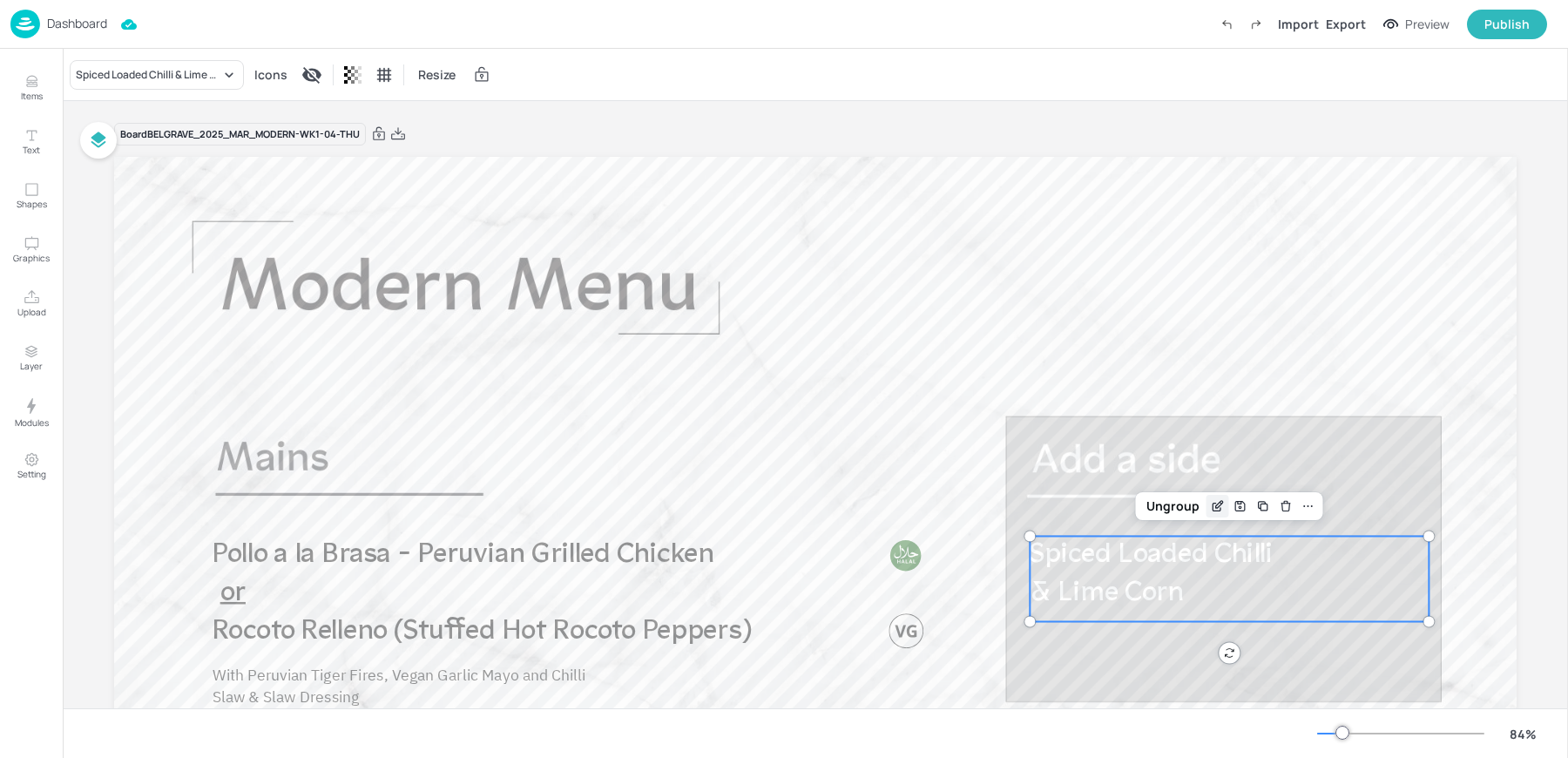
click at [1212, 501] on icon "Edit Item" at bounding box center [1218, 506] width 15 height 14
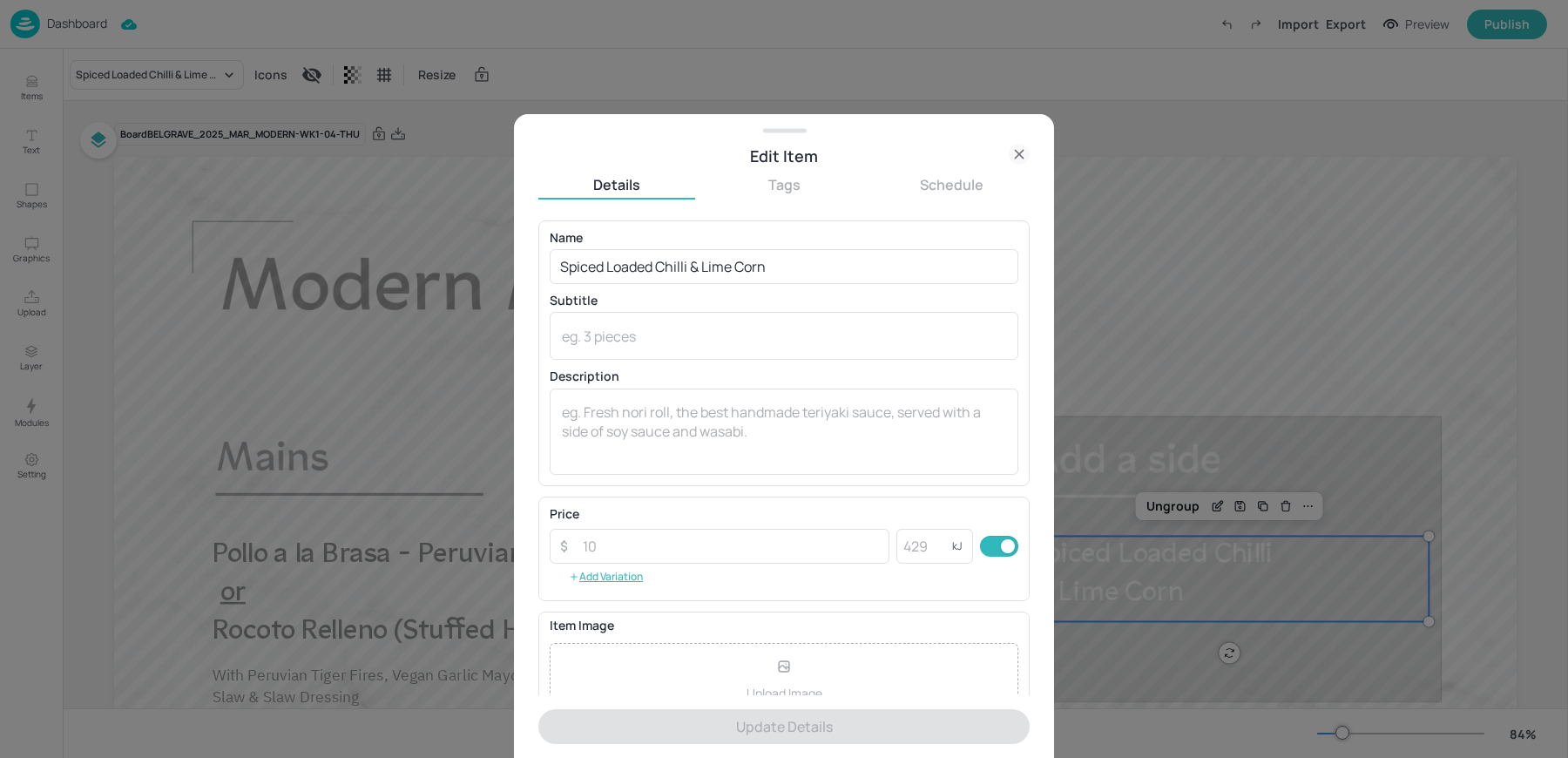
scroll to position [168, 0]
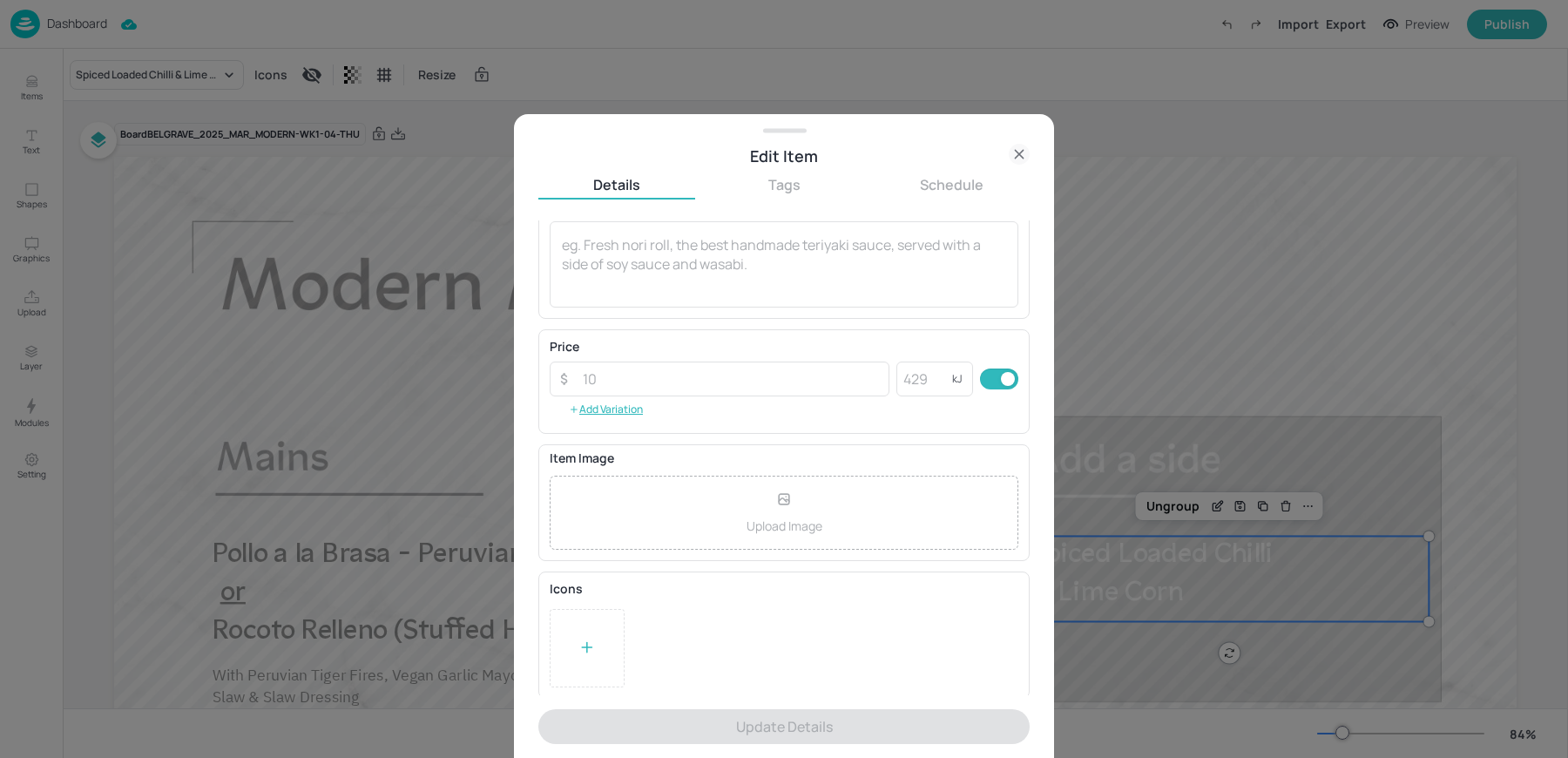
click at [591, 653] on icon at bounding box center [586, 647] width 18 height 18
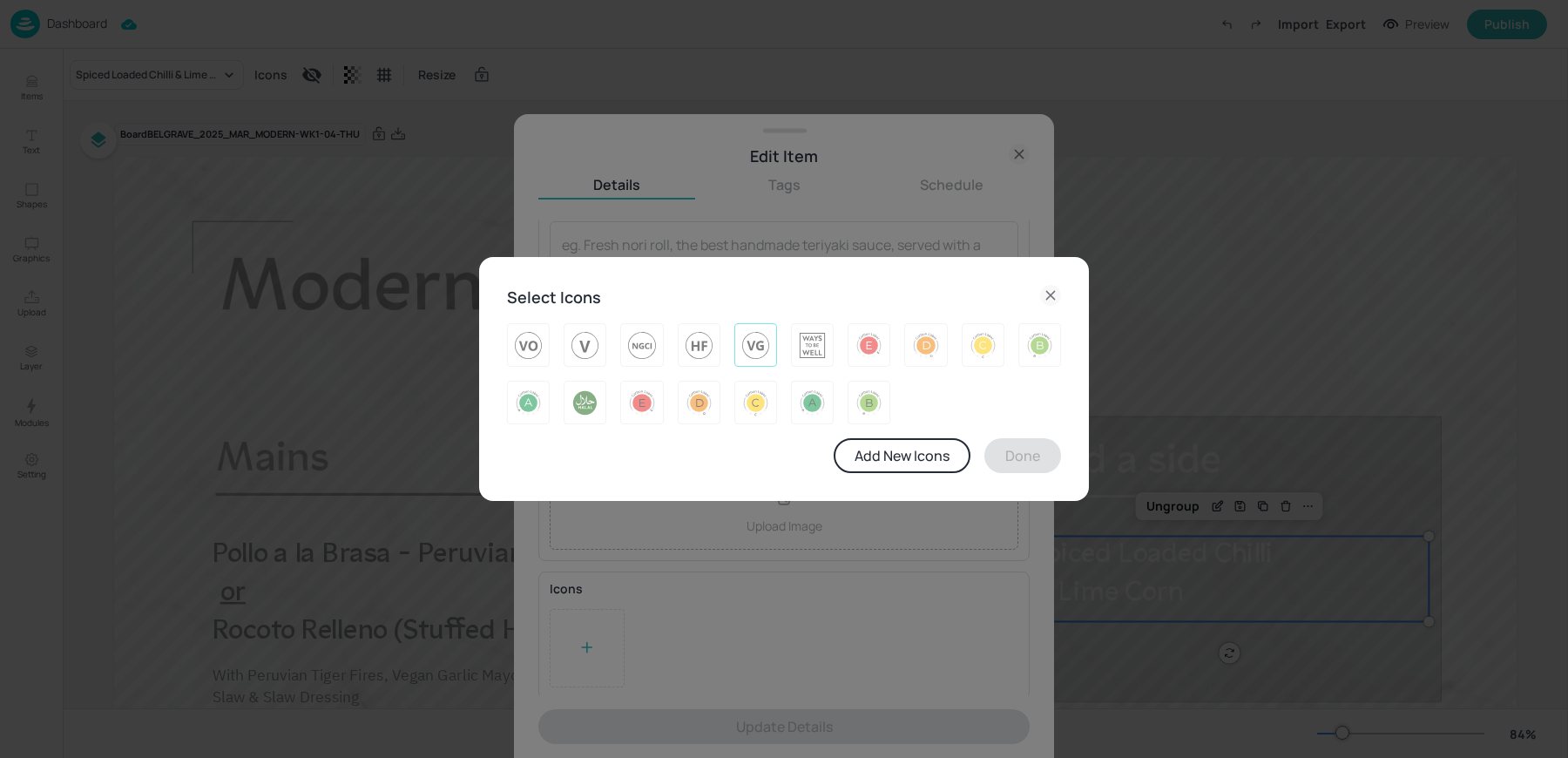
click at [767, 352] on img at bounding box center [755, 345] width 27 height 28
click at [1024, 465] on button "Done" at bounding box center [1022, 456] width 77 height 35
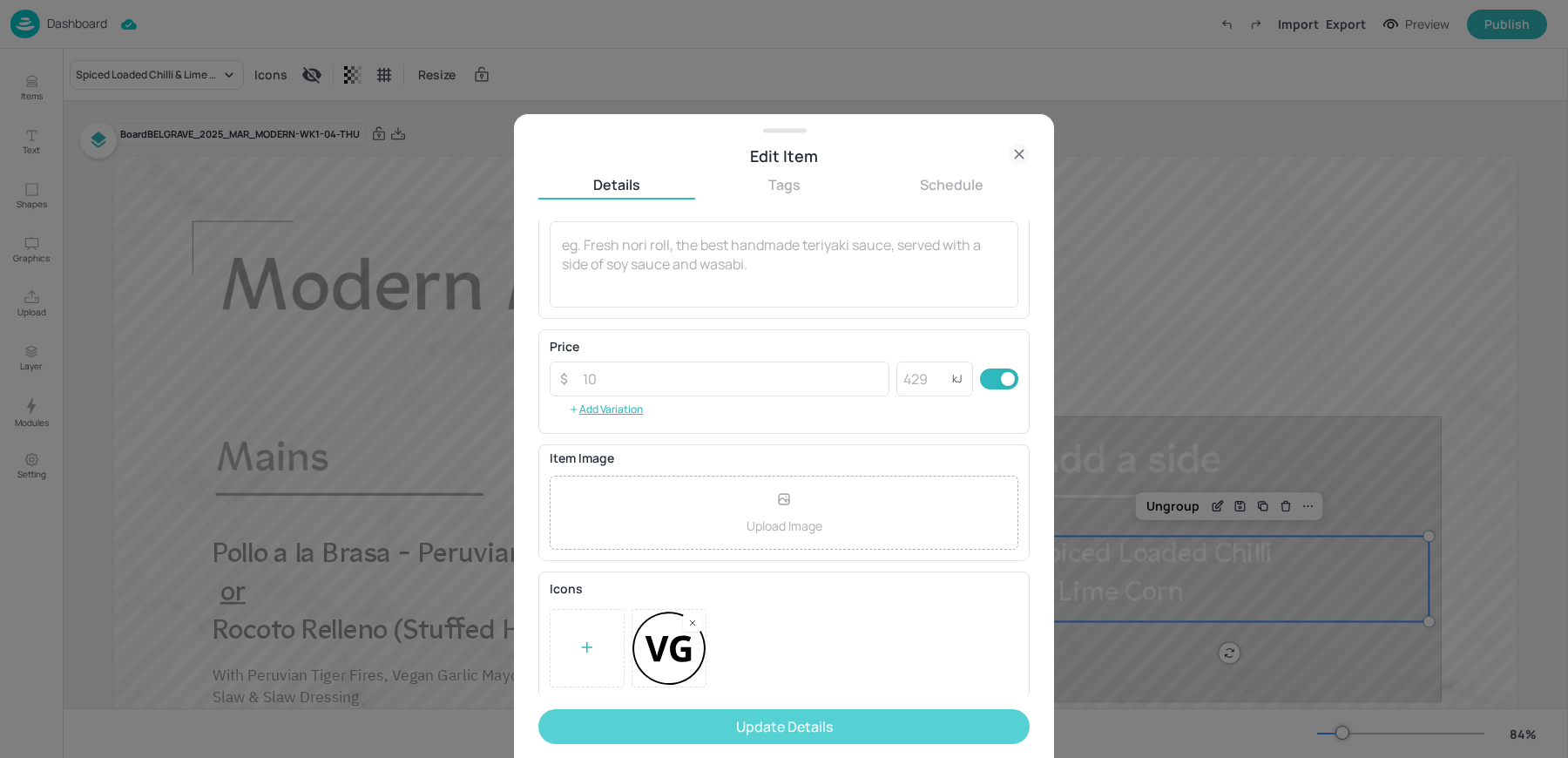
click at [738, 720] on button "Update Details" at bounding box center [784, 727] width 491 height 35
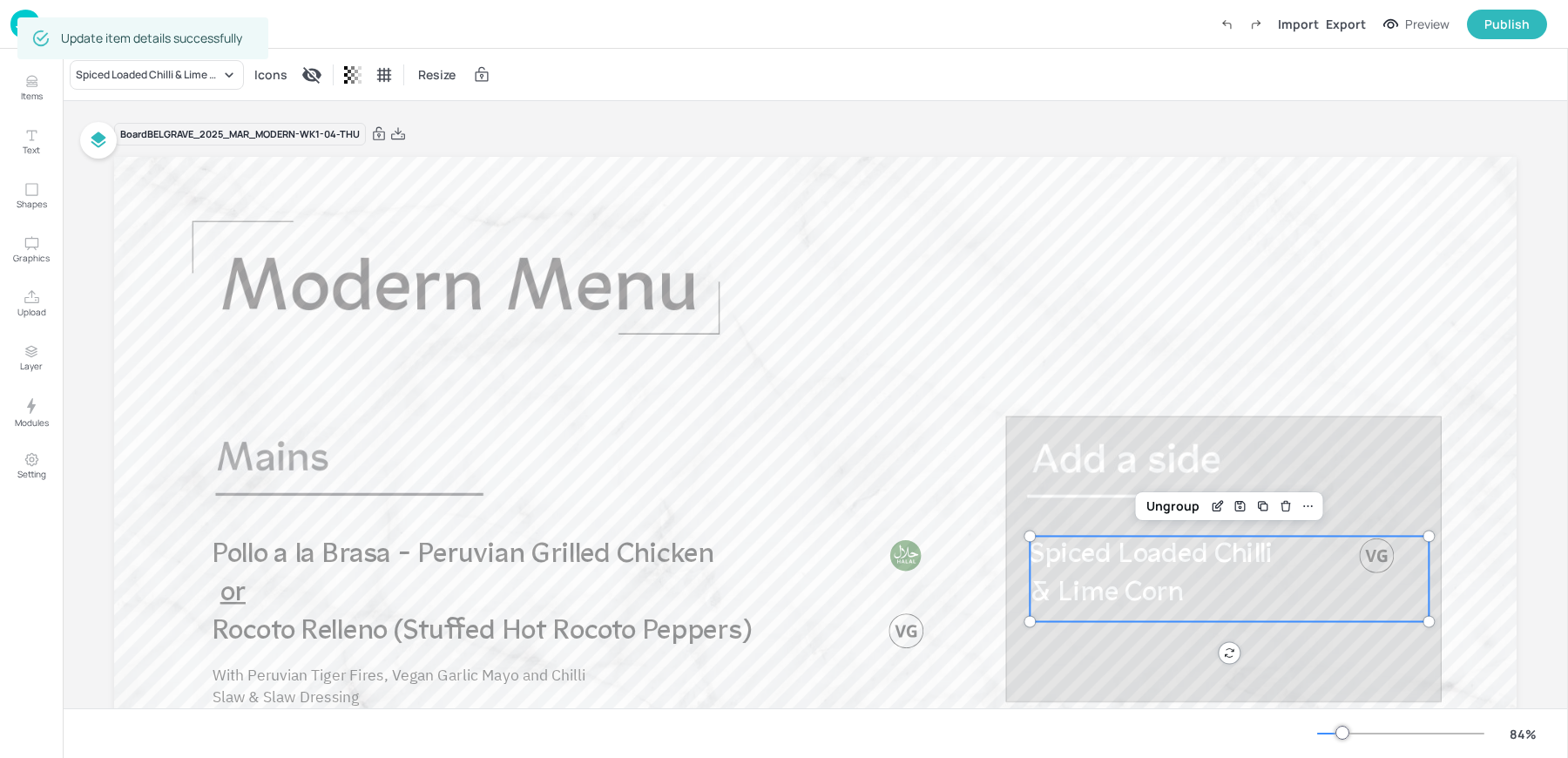
click at [1350, 10] on div "Import Export Preview Publish" at bounding box center [1379, 24] width 336 height 30
click at [1349, 16] on div "Export" at bounding box center [1345, 24] width 40 height 19
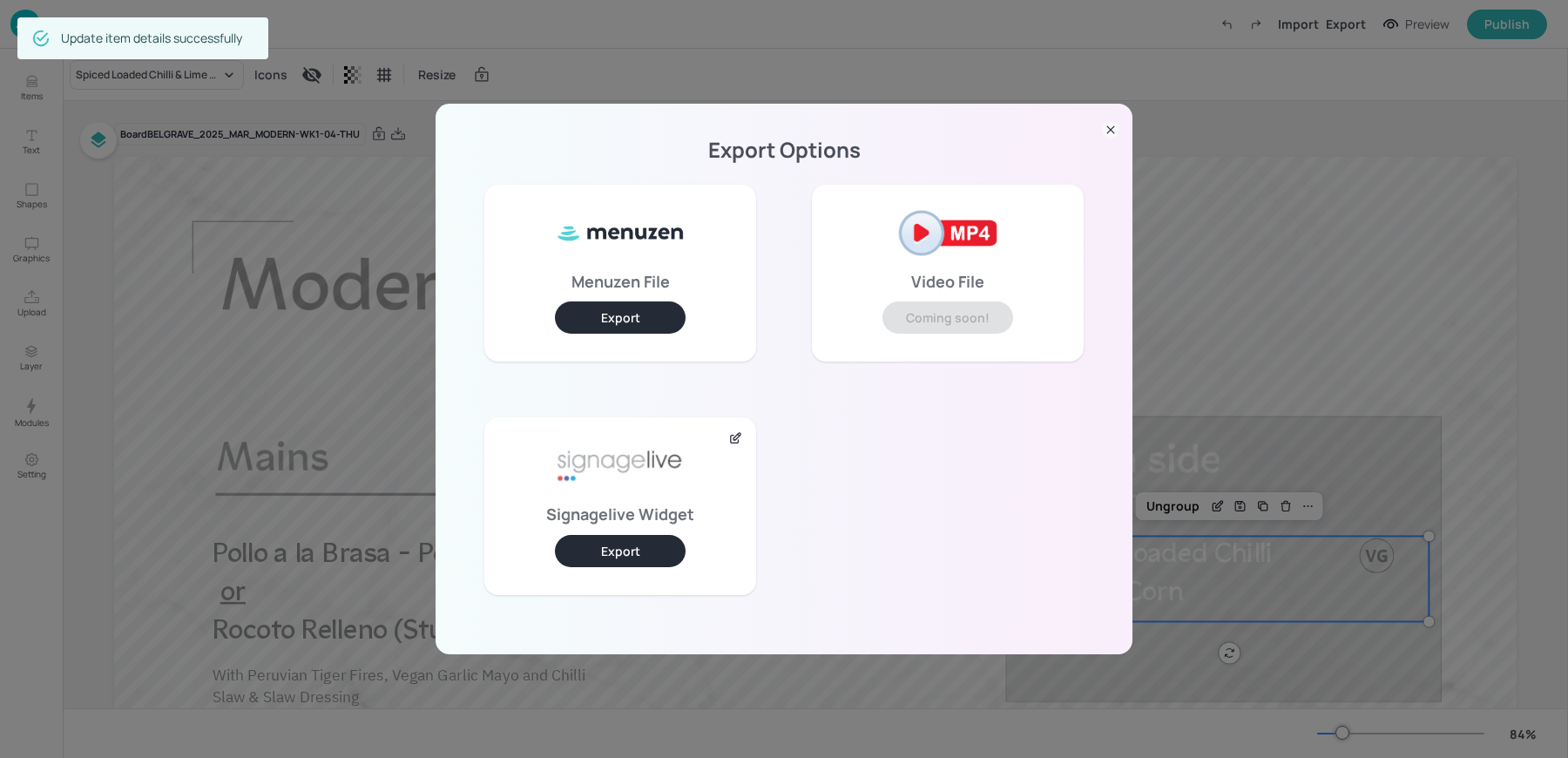
click at [621, 510] on p "Signagelive Widget" at bounding box center [620, 514] width 148 height 12
click at [610, 547] on button "Export" at bounding box center [620, 551] width 130 height 32
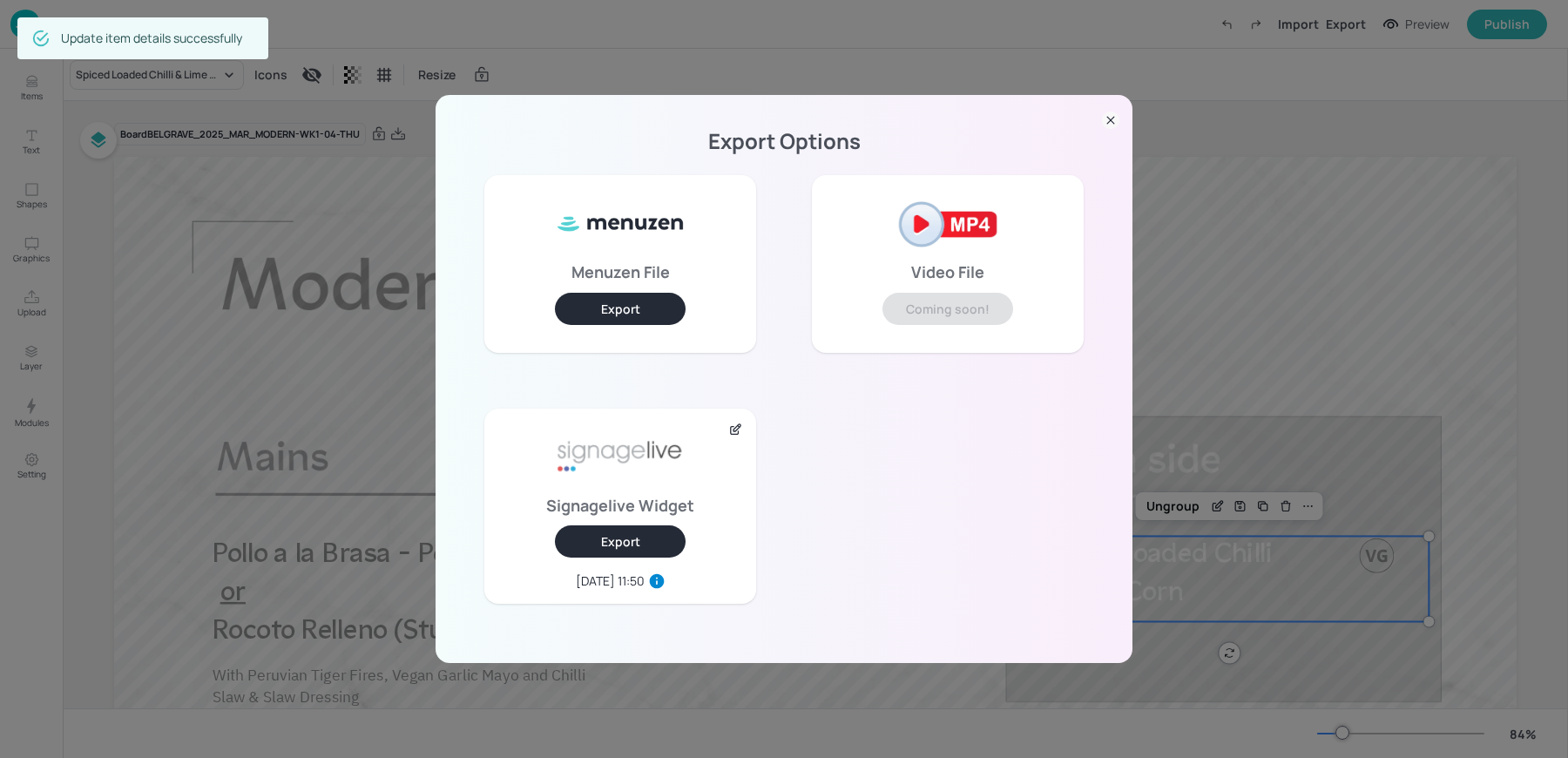
click at [471, 30] on div "Export Options Menuzen File Export Video File Coming soon! Signagelive Widget E…" at bounding box center [784, 379] width 1568 height 758
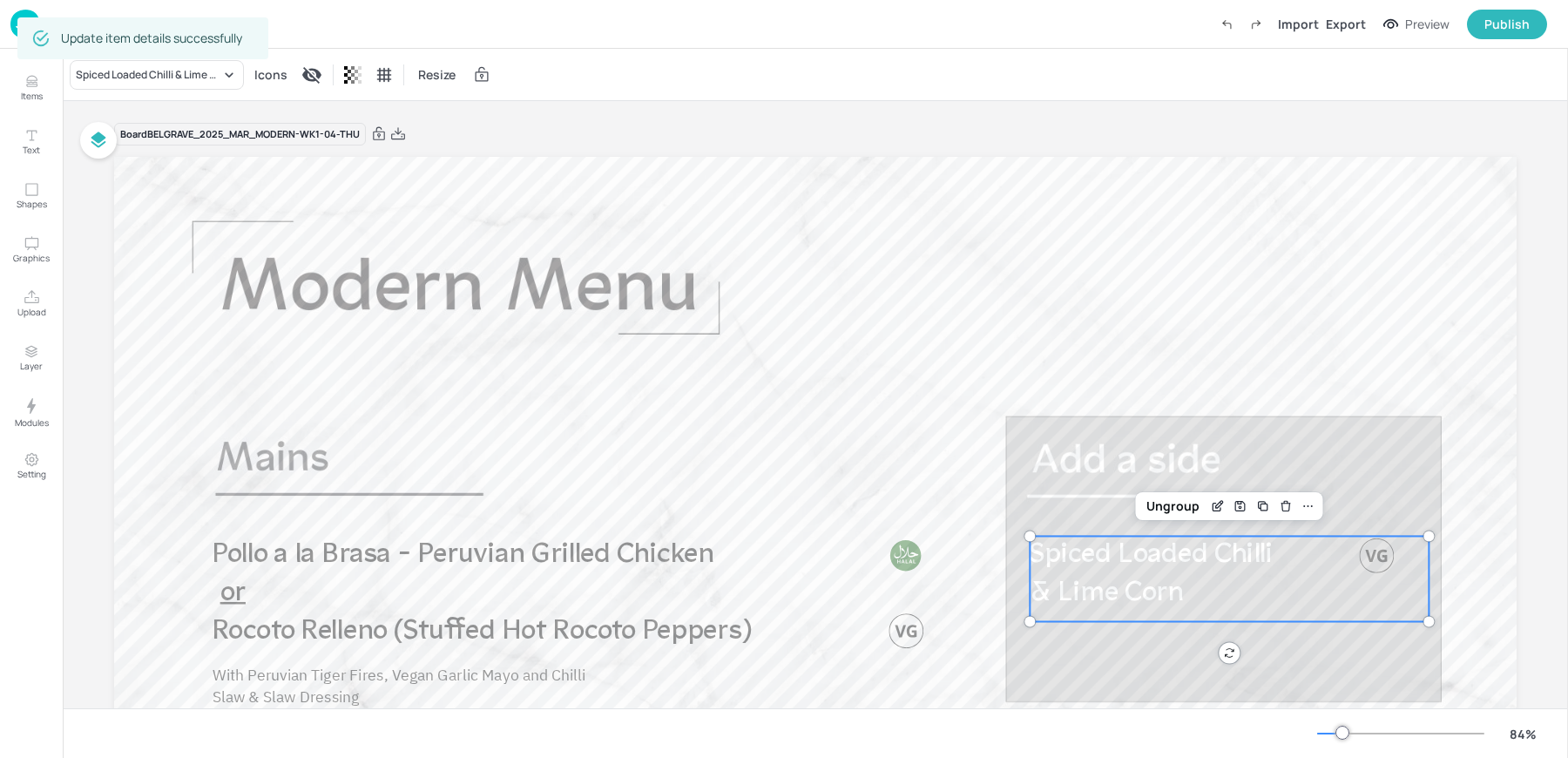
click at [12, 19] on img at bounding box center [25, 23] width 30 height 29
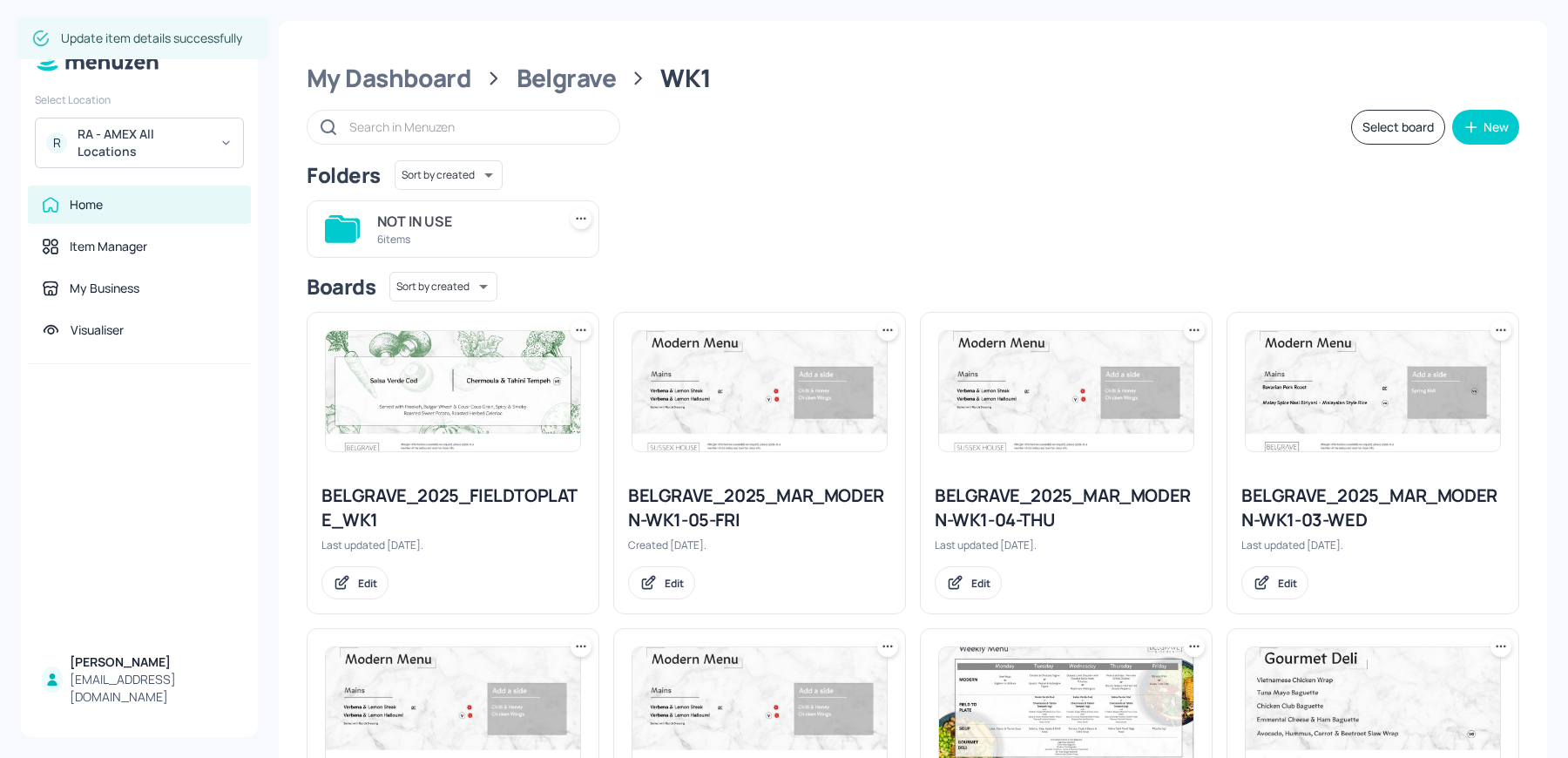
click at [1068, 697] on img at bounding box center [1066, 708] width 254 height 120
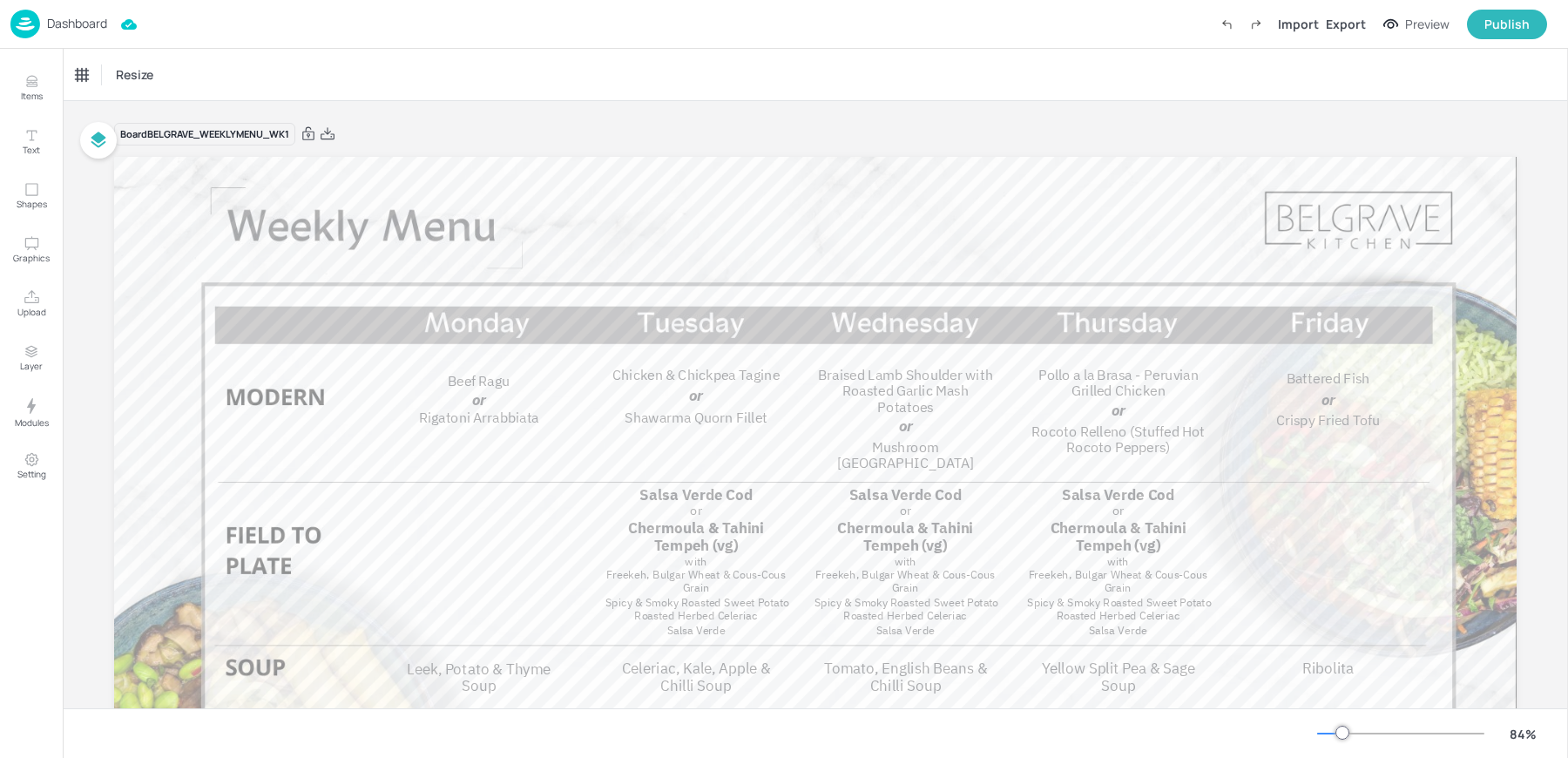
click at [40, 22] on div "Dashboard" at bounding box center [58, 23] width 97 height 29
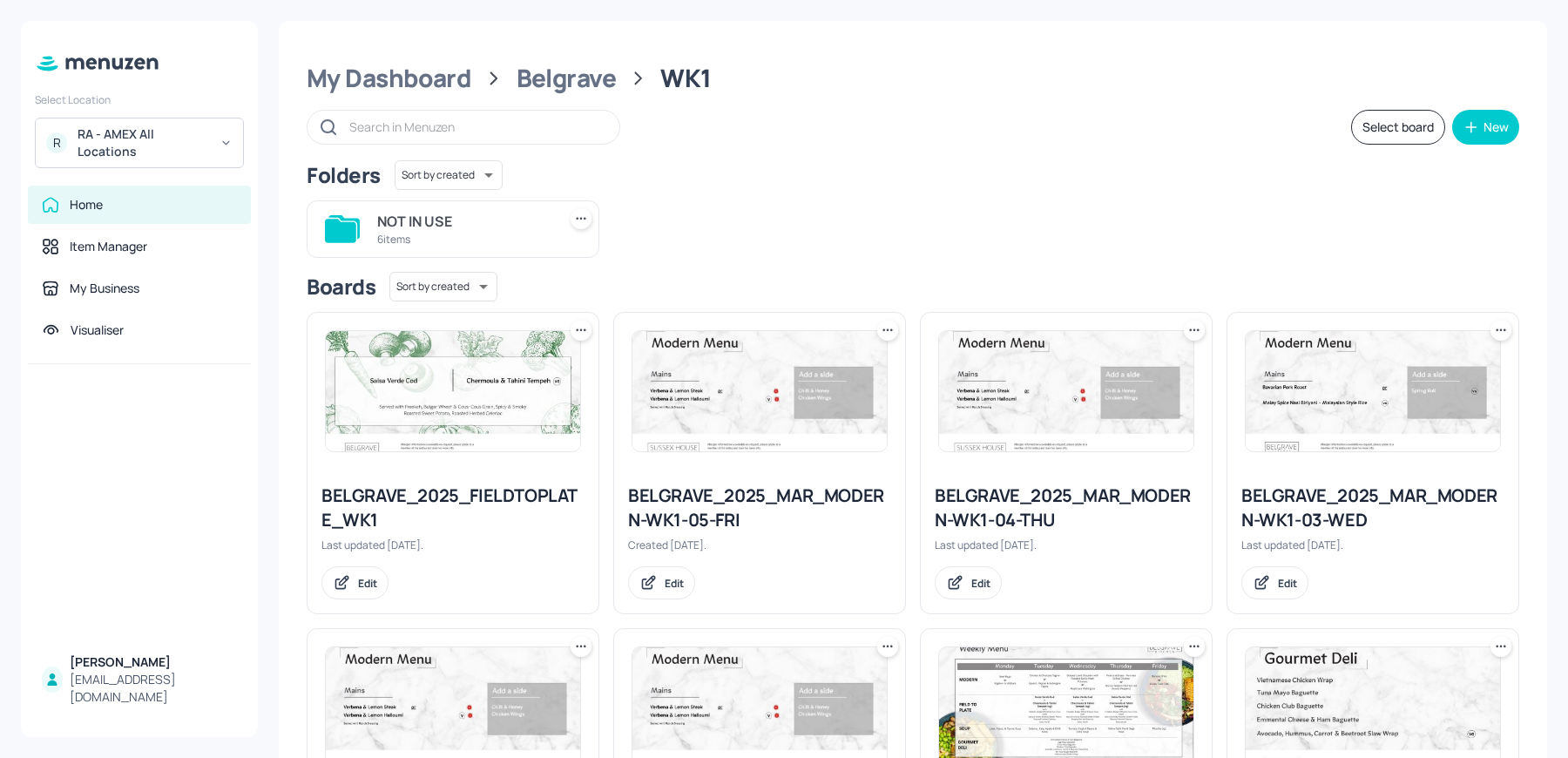
click at [477, 415] on img at bounding box center [452, 391] width 254 height 120
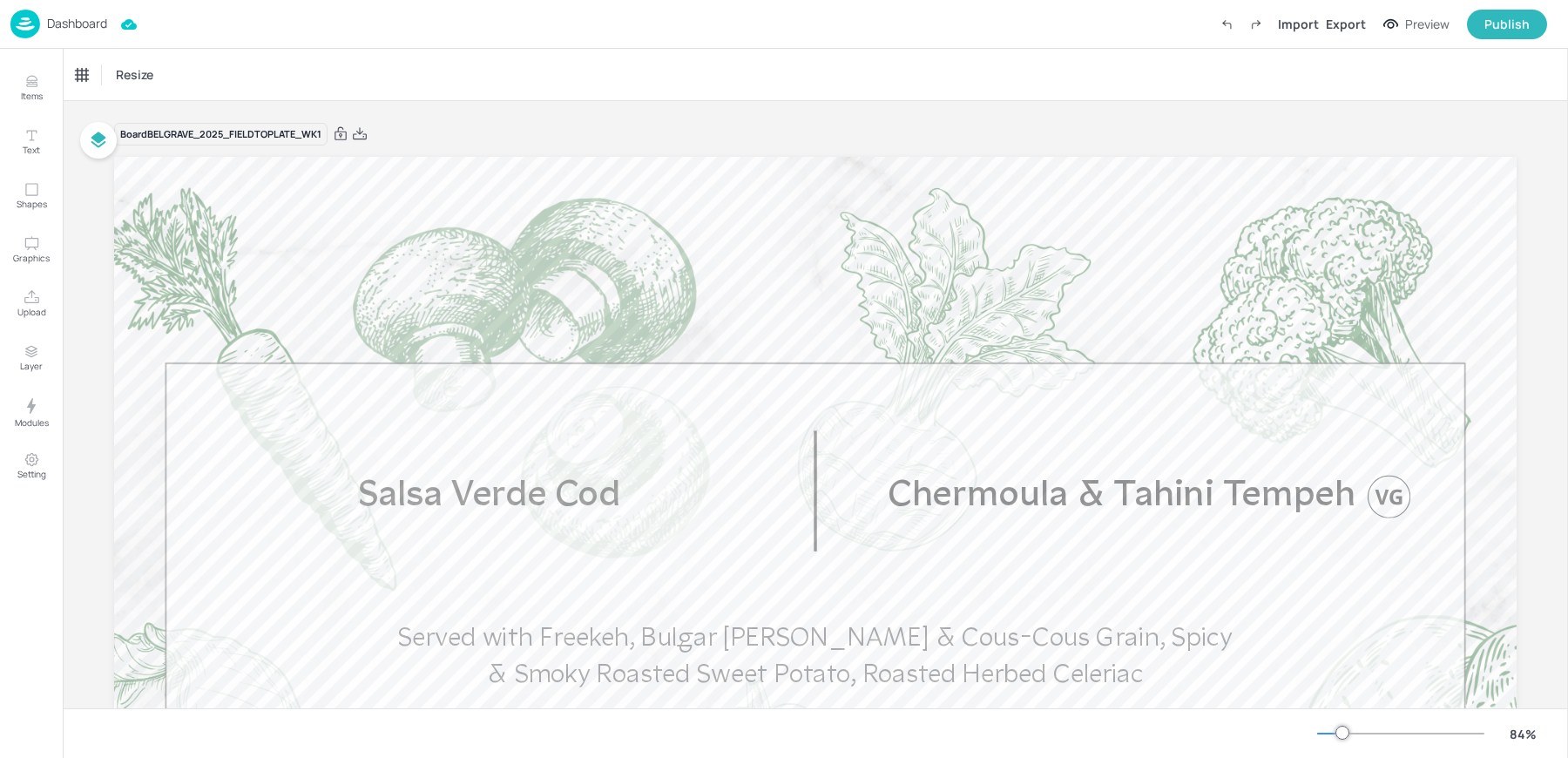
click at [53, 25] on p "Dashboard" at bounding box center [77, 23] width 60 height 12
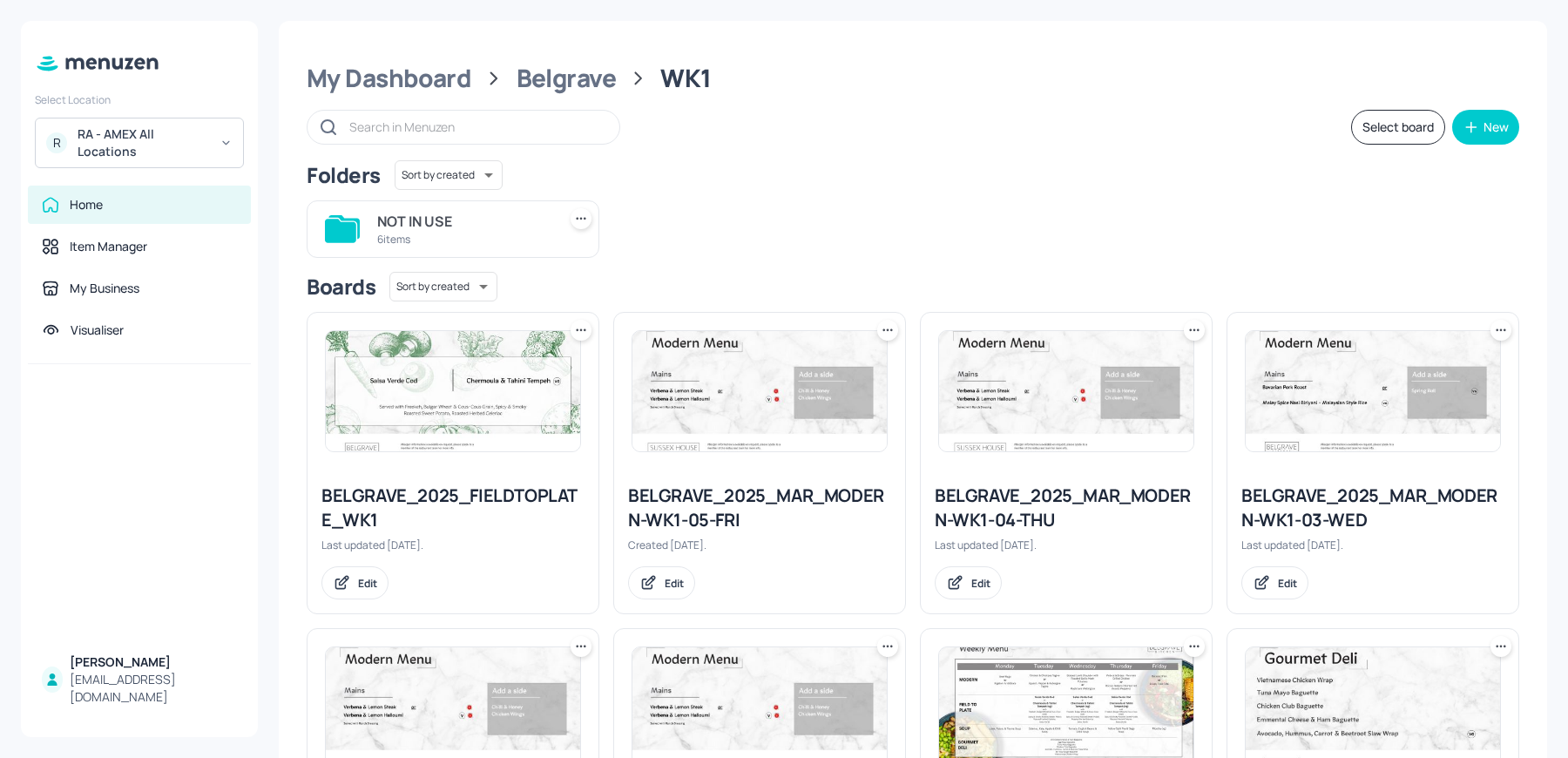
click at [743, 421] on img at bounding box center [759, 391] width 254 height 120
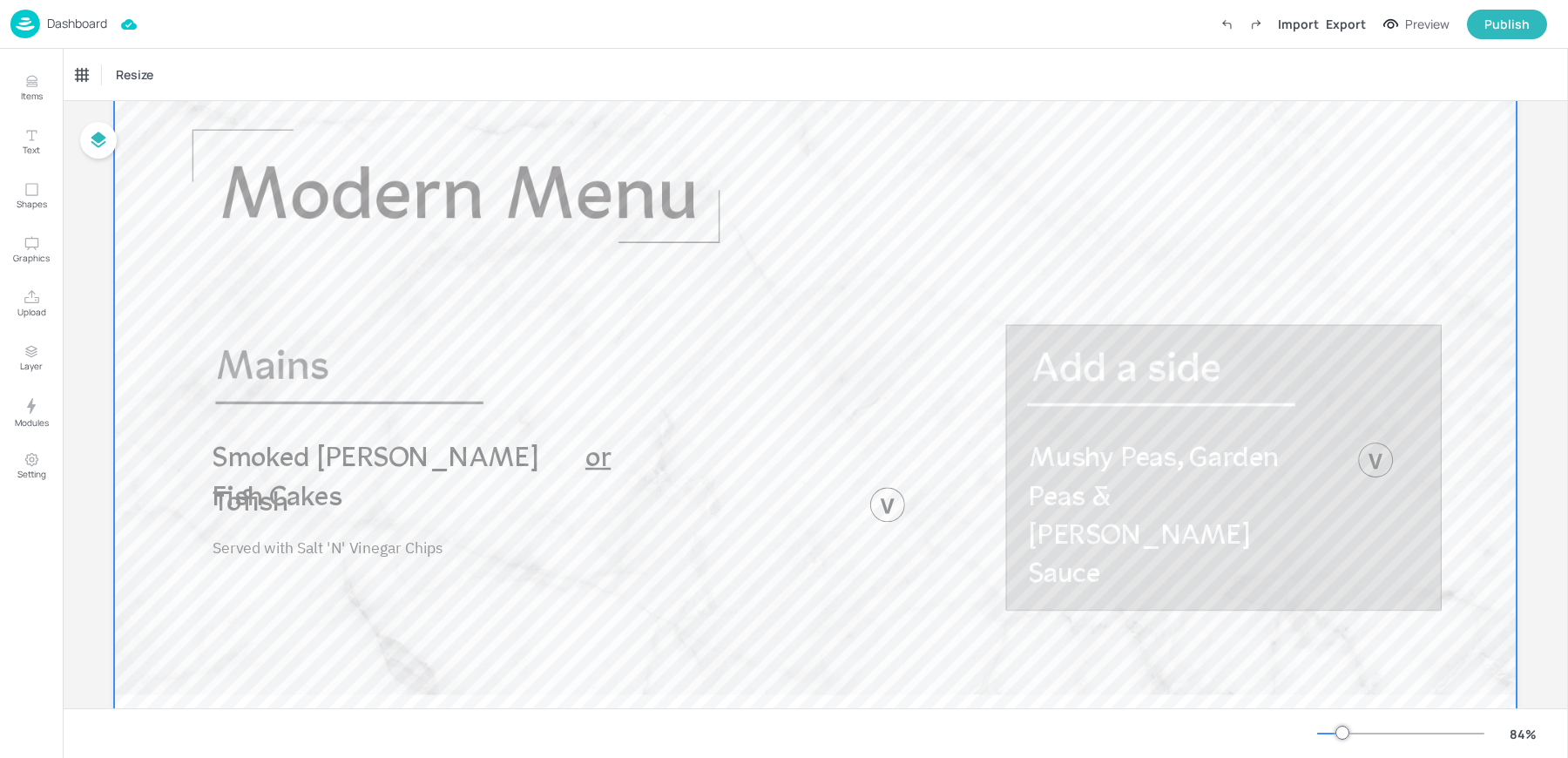
scroll to position [109, 0]
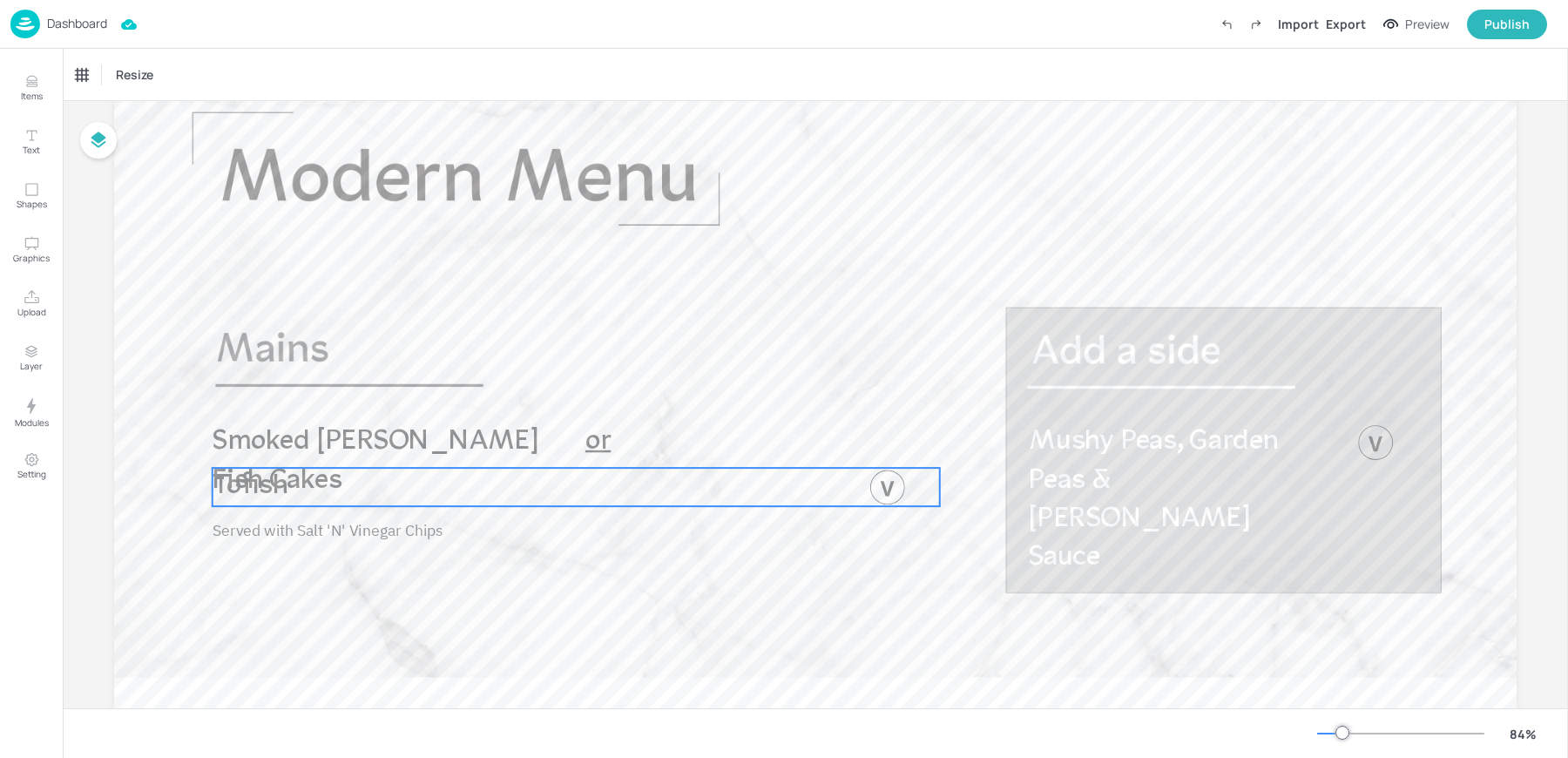
click at [309, 474] on p "Tofish" at bounding box center [412, 487] width 398 height 38
click at [96, 66] on div "Tofish" at bounding box center [99, 75] width 59 height 30
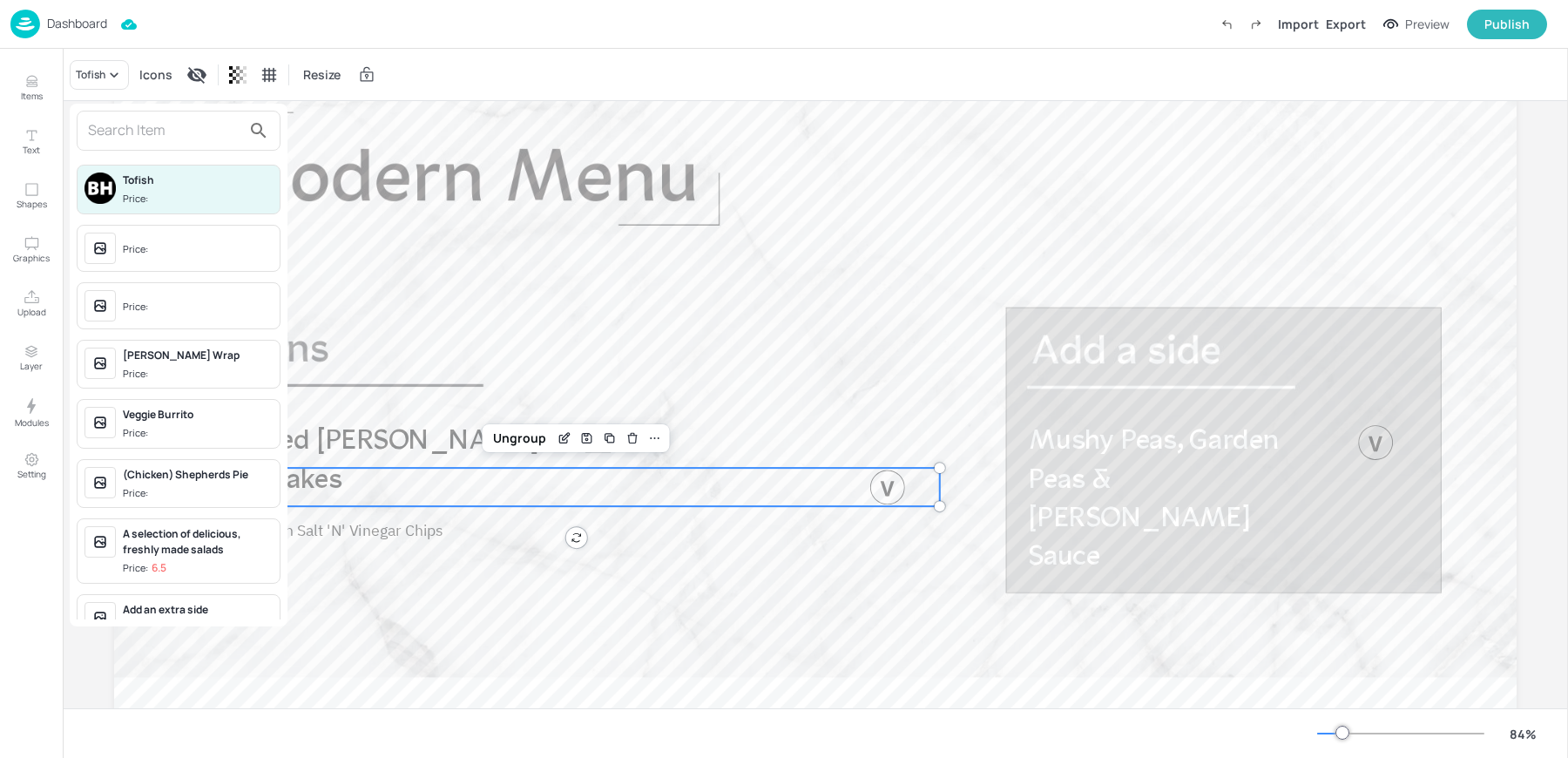
click at [125, 129] on input "text" at bounding box center [165, 130] width 154 height 28
click at [378, 547] on div at bounding box center [784, 379] width 1568 height 758
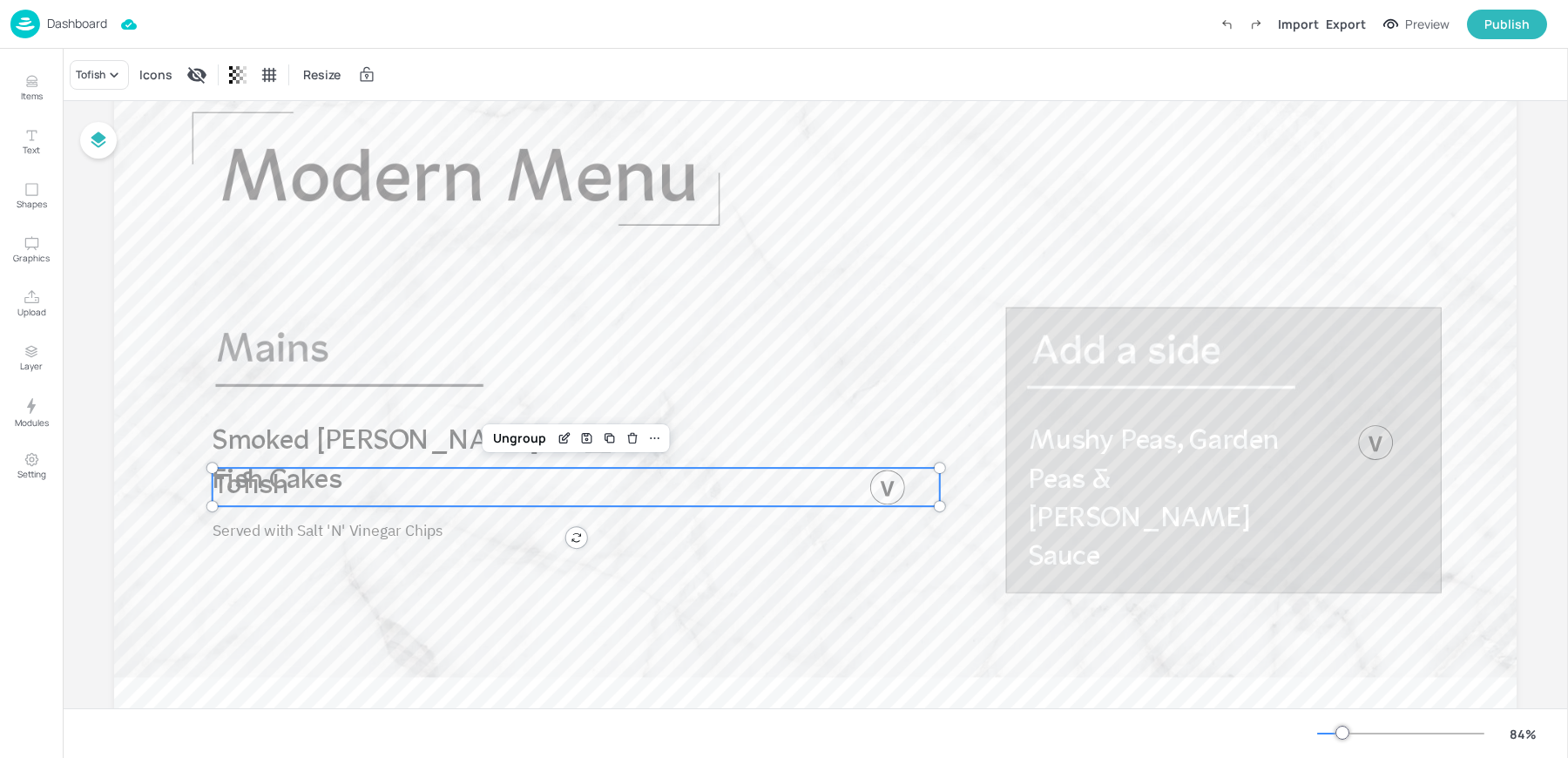
click at [351, 529] on div "Tofish Price: Price: Price: Fajita Halloumi Wrap Price: Veggie Burrito Price: (…" at bounding box center [784, 383] width 1568 height 752
click at [106, 73] on icon at bounding box center [114, 75] width 18 height 18
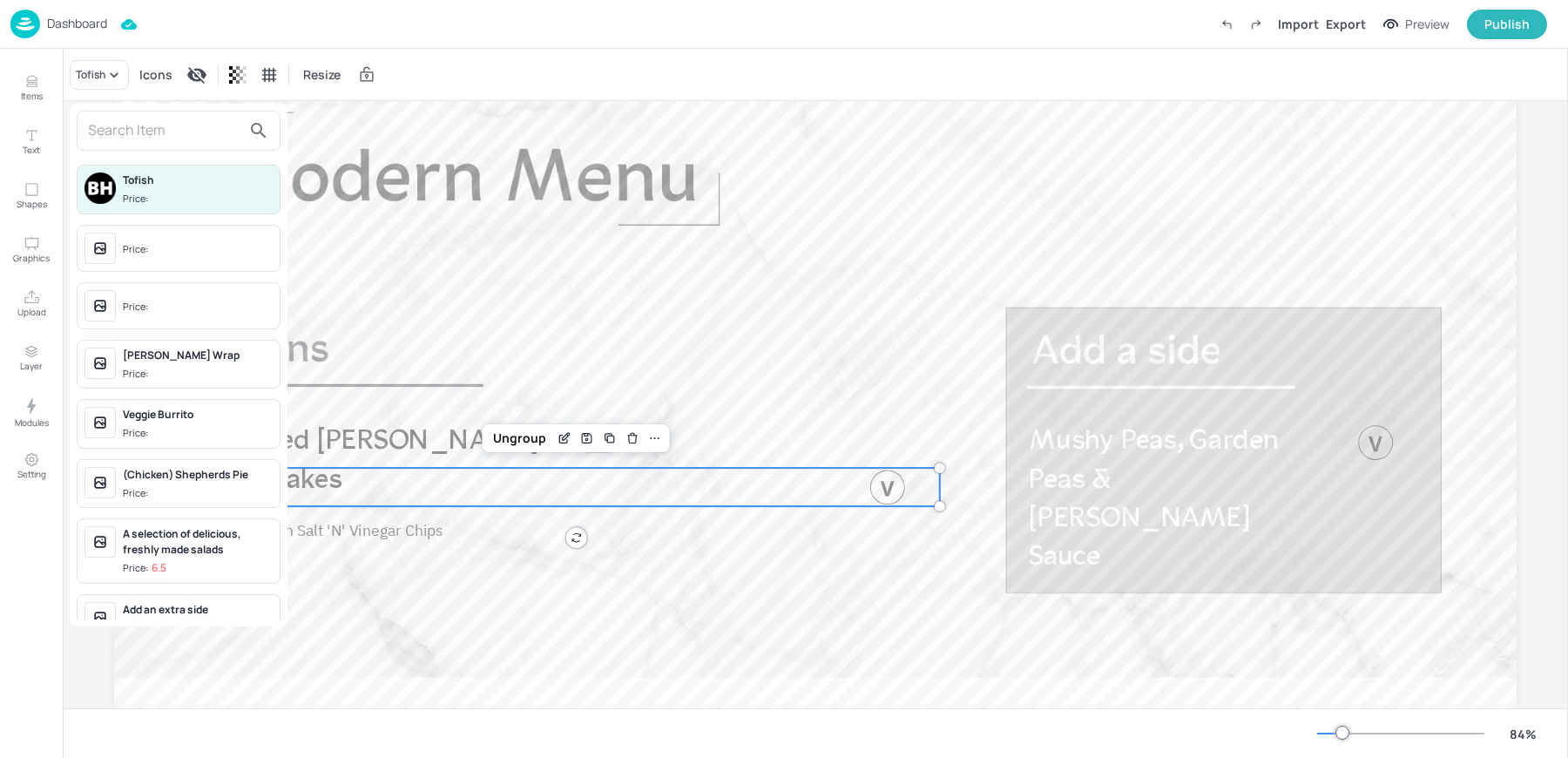
click at [106, 122] on input "text" at bounding box center [165, 130] width 154 height 28
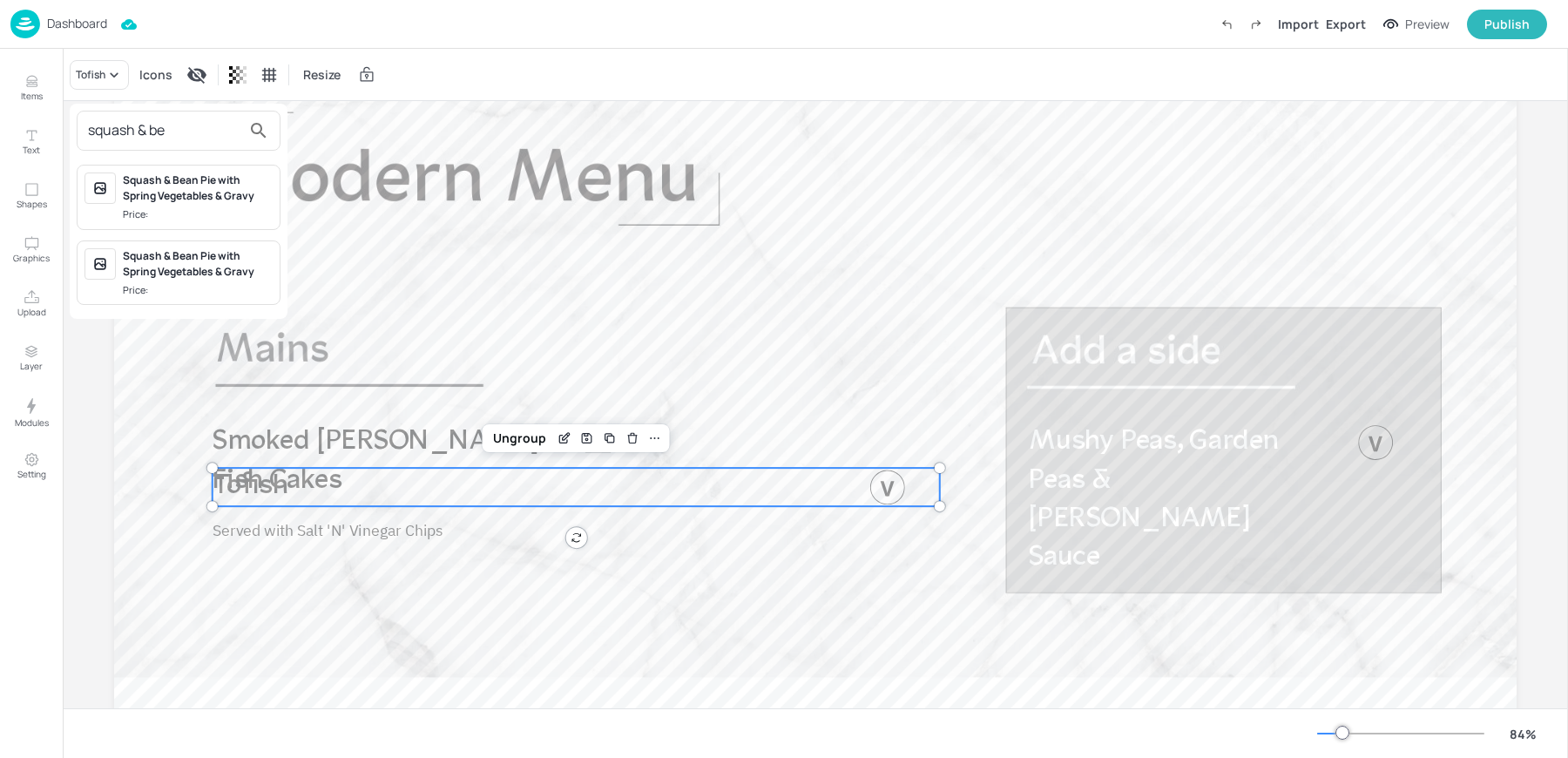
type input "squash & be"
click at [171, 199] on div "Squash & Bean Pie with Spring Vegetables & Gravy" at bounding box center [198, 188] width 150 height 31
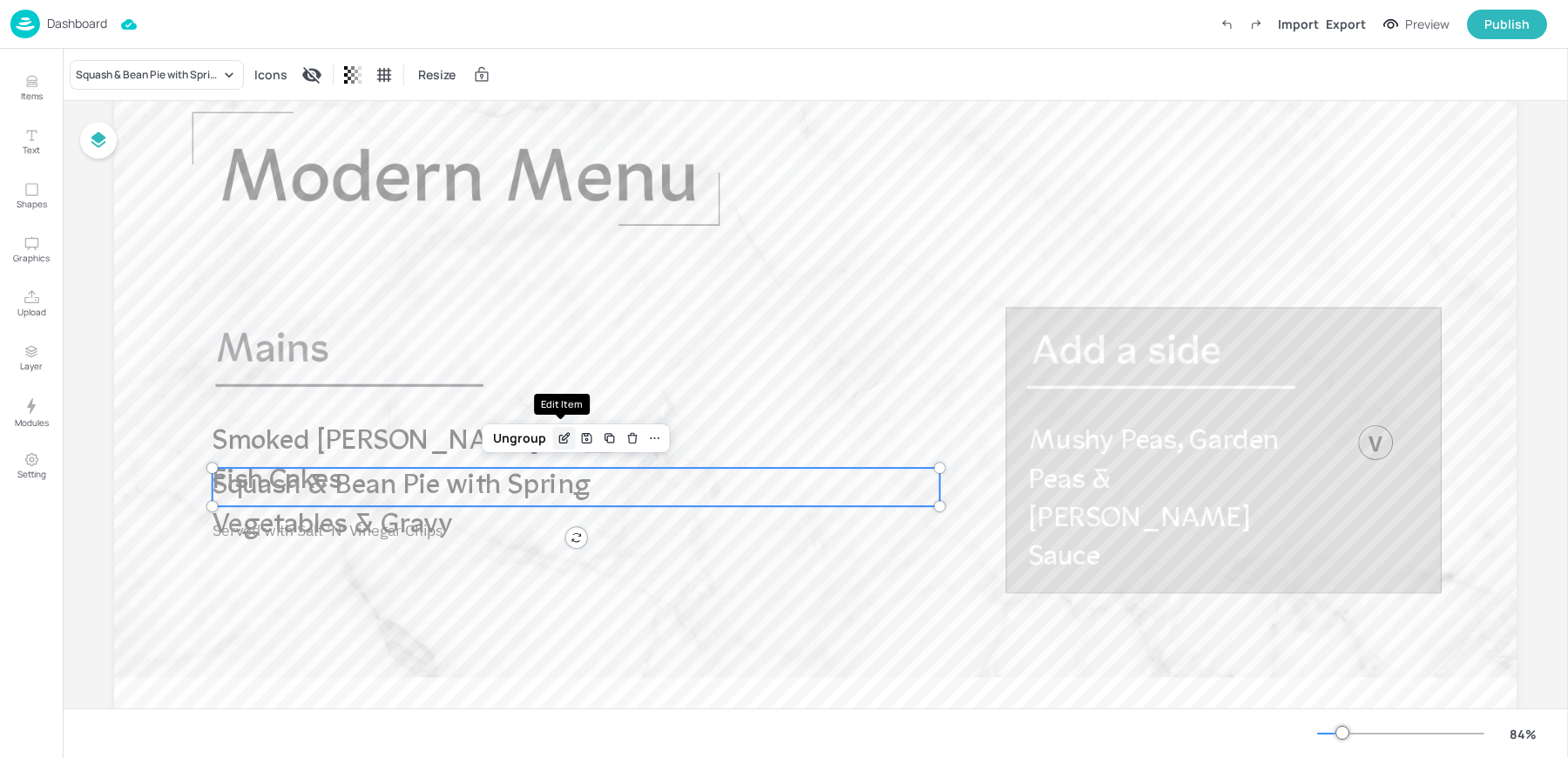
click at [569, 438] on div "Edit Item" at bounding box center [564, 438] width 22 height 22
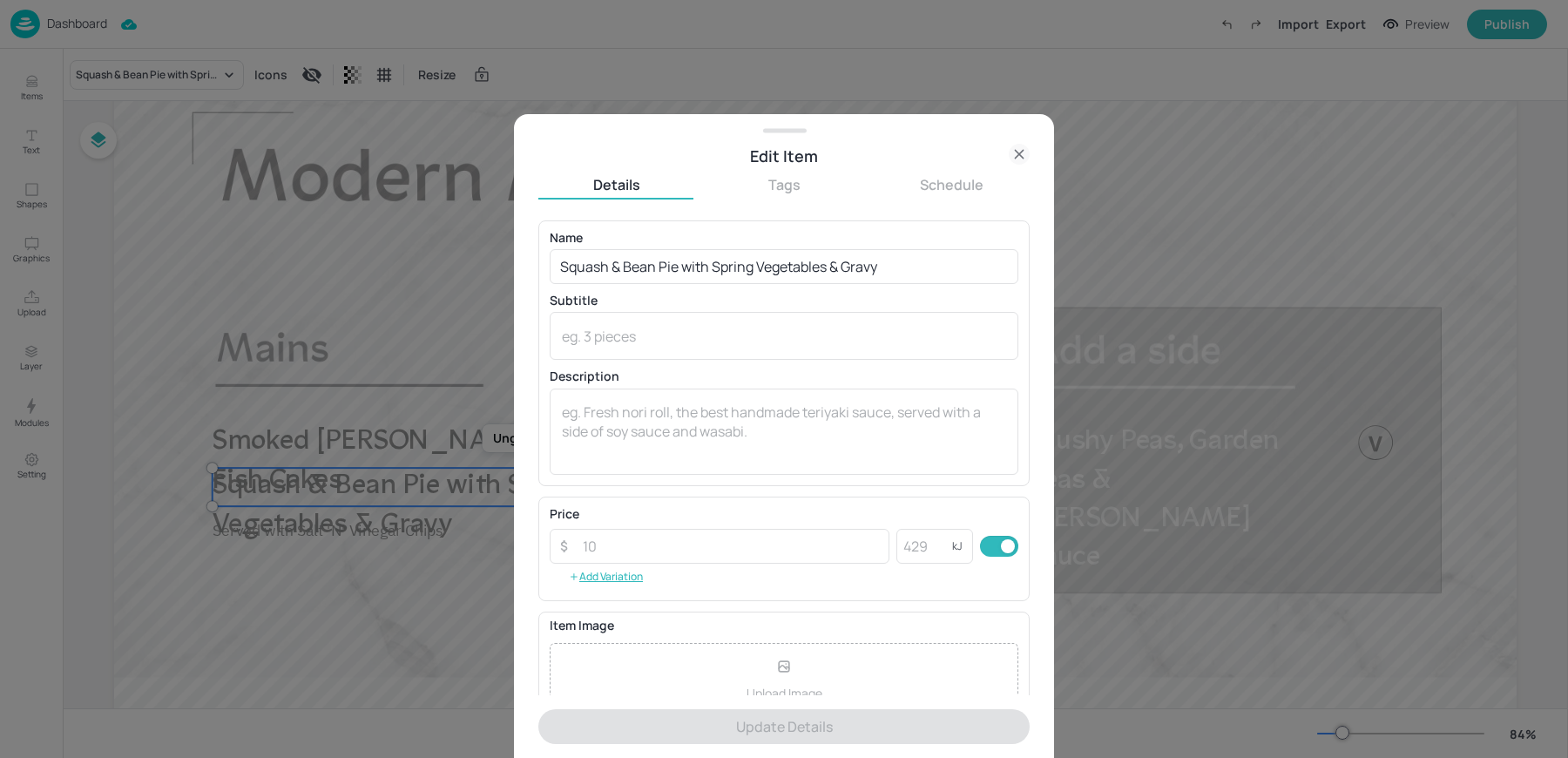
scroll to position [168, 0]
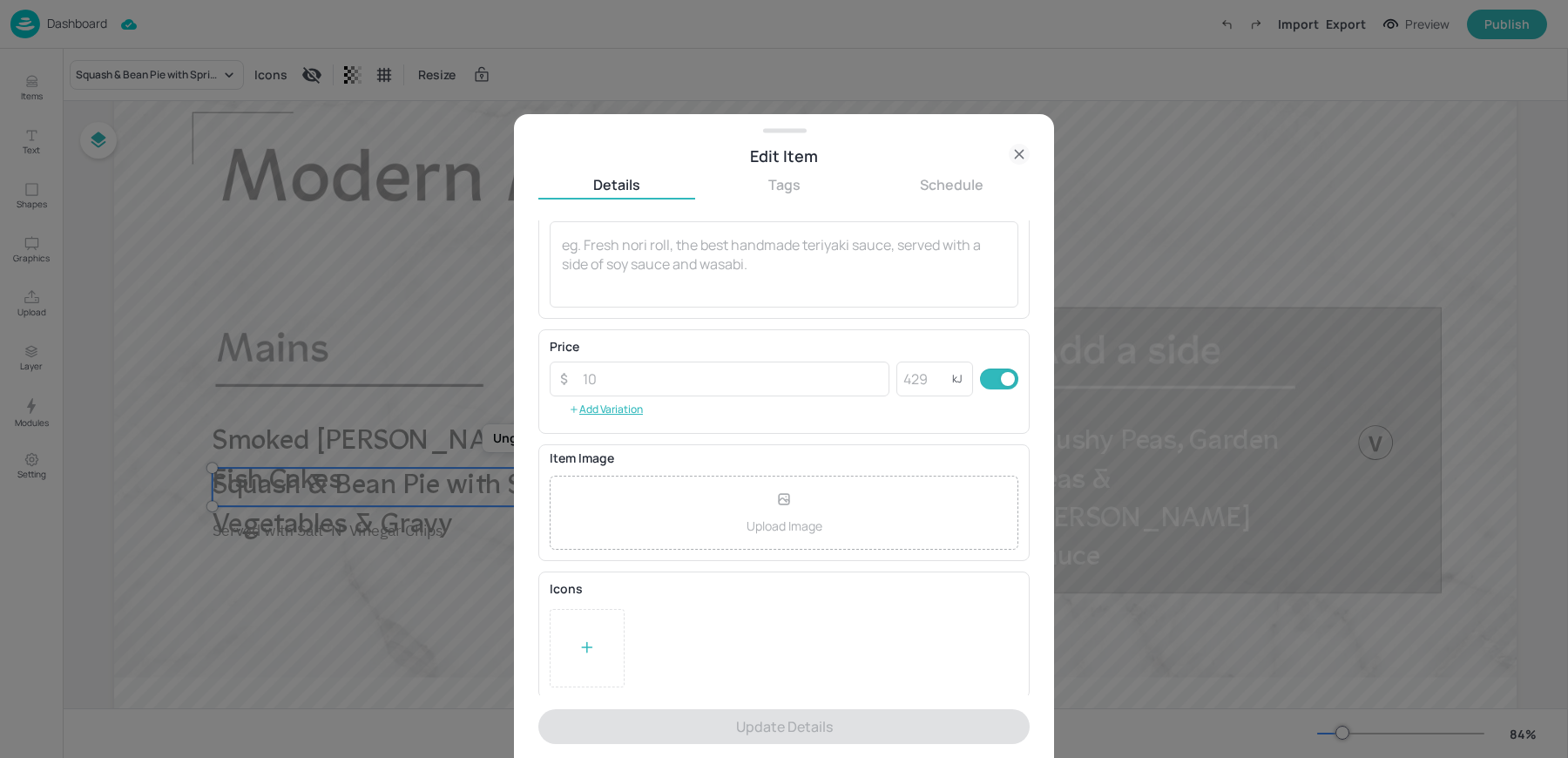
click at [586, 631] on div at bounding box center [586, 648] width 75 height 79
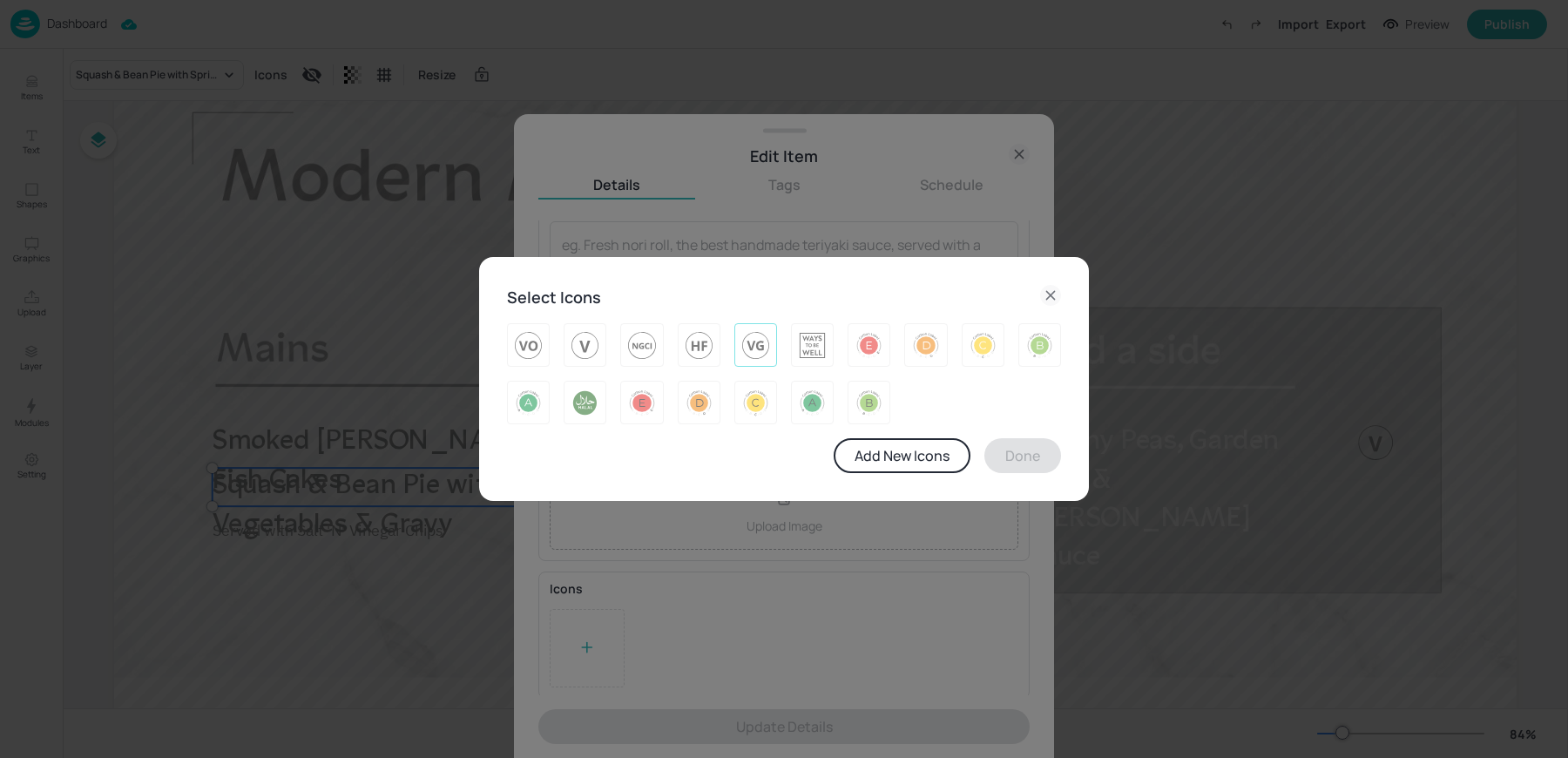
click at [752, 340] on img at bounding box center [755, 345] width 27 height 28
click at [1013, 464] on button "Done" at bounding box center [1022, 456] width 77 height 35
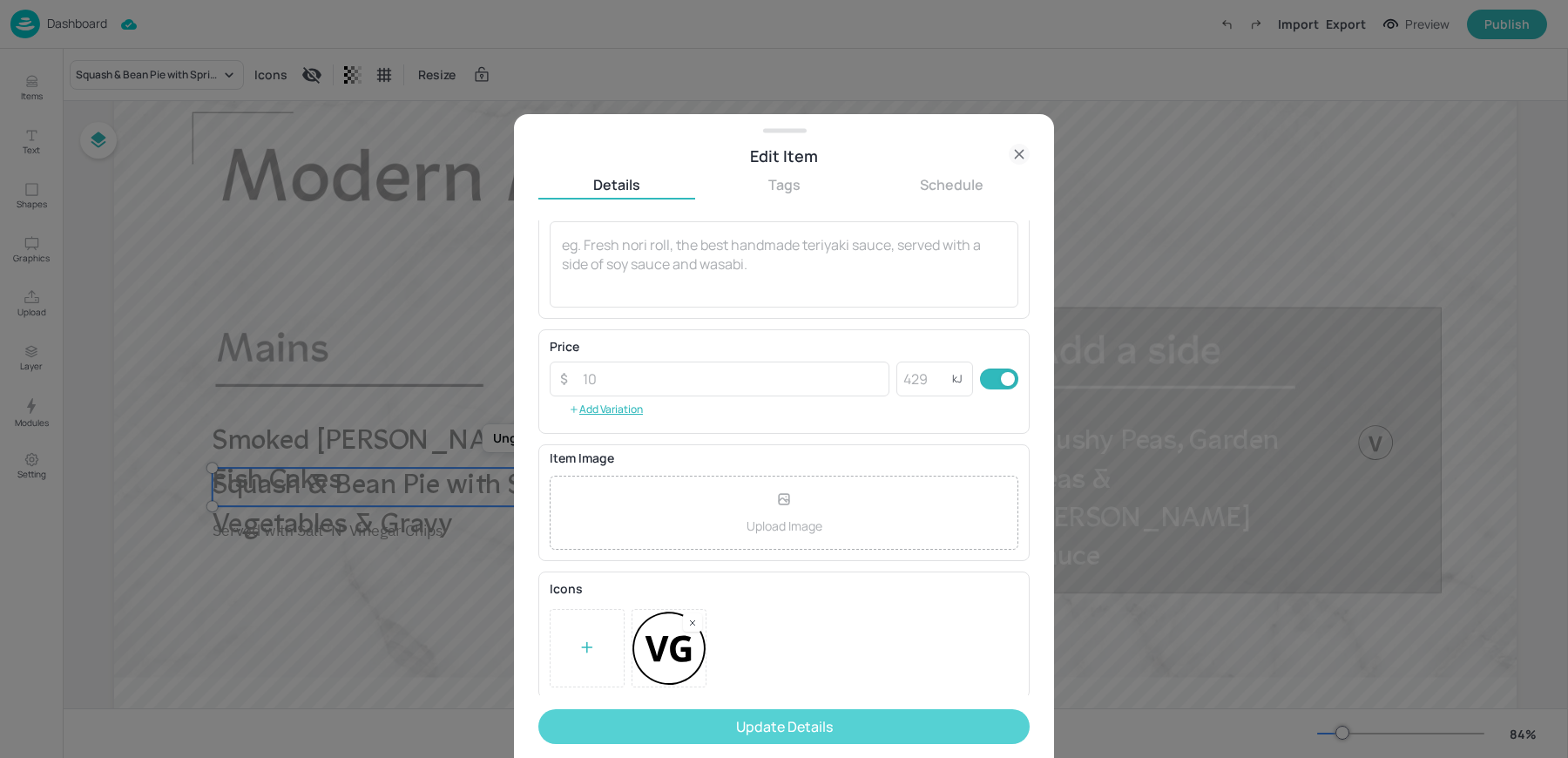
click at [641, 724] on button "Update Details" at bounding box center [784, 727] width 491 height 35
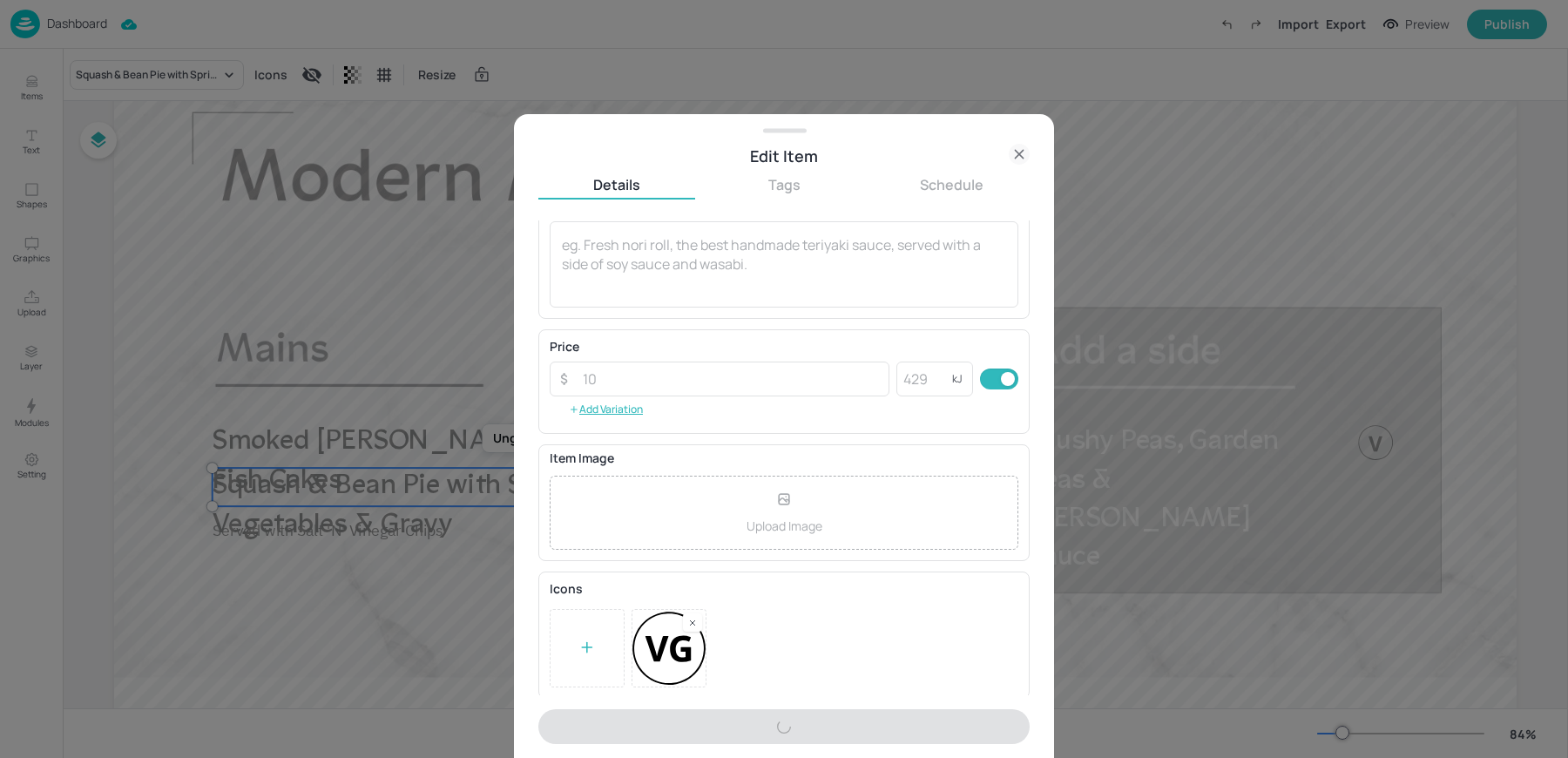
click at [350, 537] on div at bounding box center [784, 379] width 1568 height 758
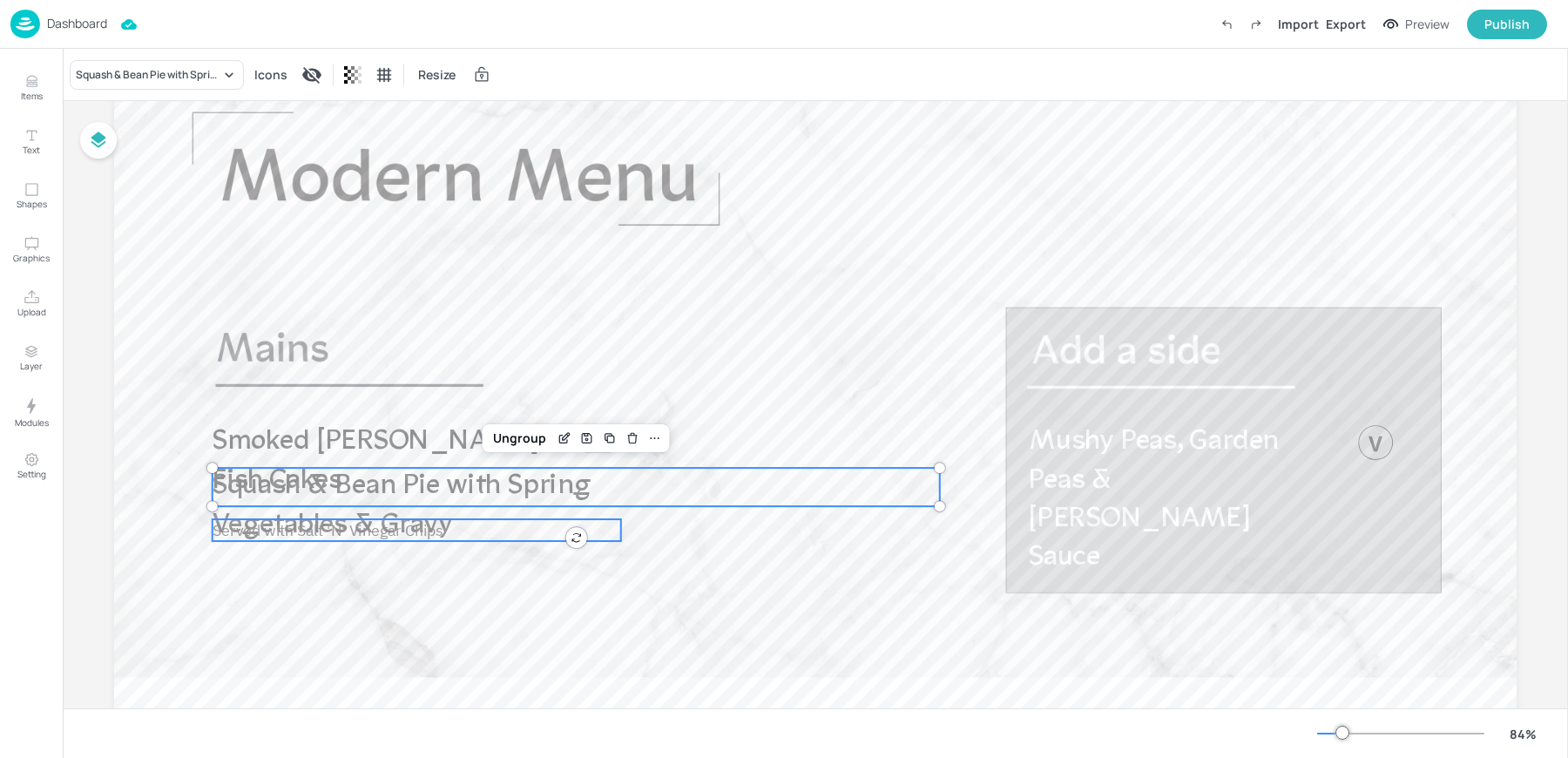
click at [321, 533] on span "Served with Salt 'N' Vinegar Chips" at bounding box center [328, 529] width 231 height 20
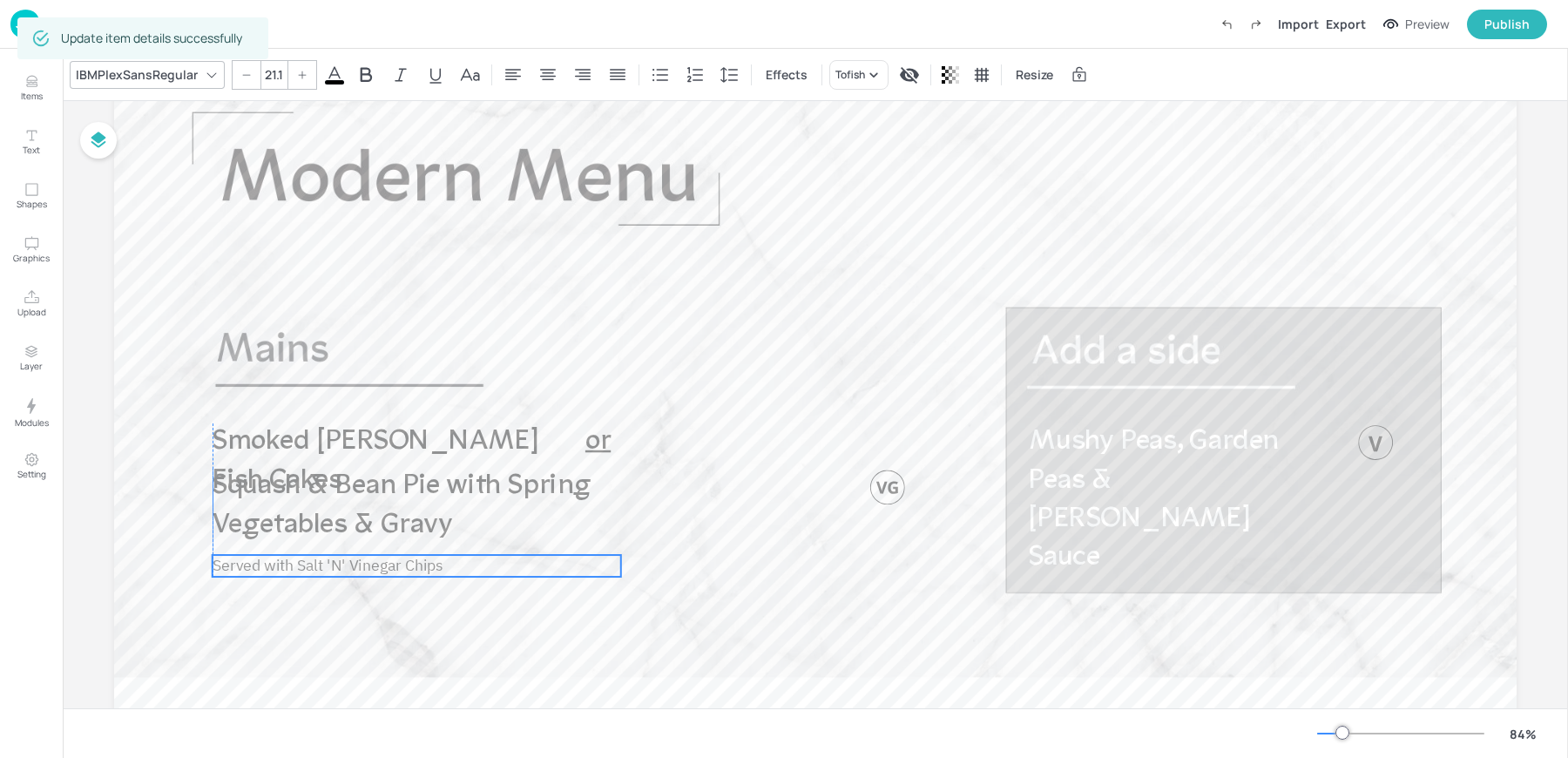
drag, startPoint x: 303, startPoint y: 533, endPoint x: 302, endPoint y: 569, distance: 36.0
click at [302, 569] on span "Served with Salt 'N' Vinegar Chips" at bounding box center [328, 565] width 231 height 20
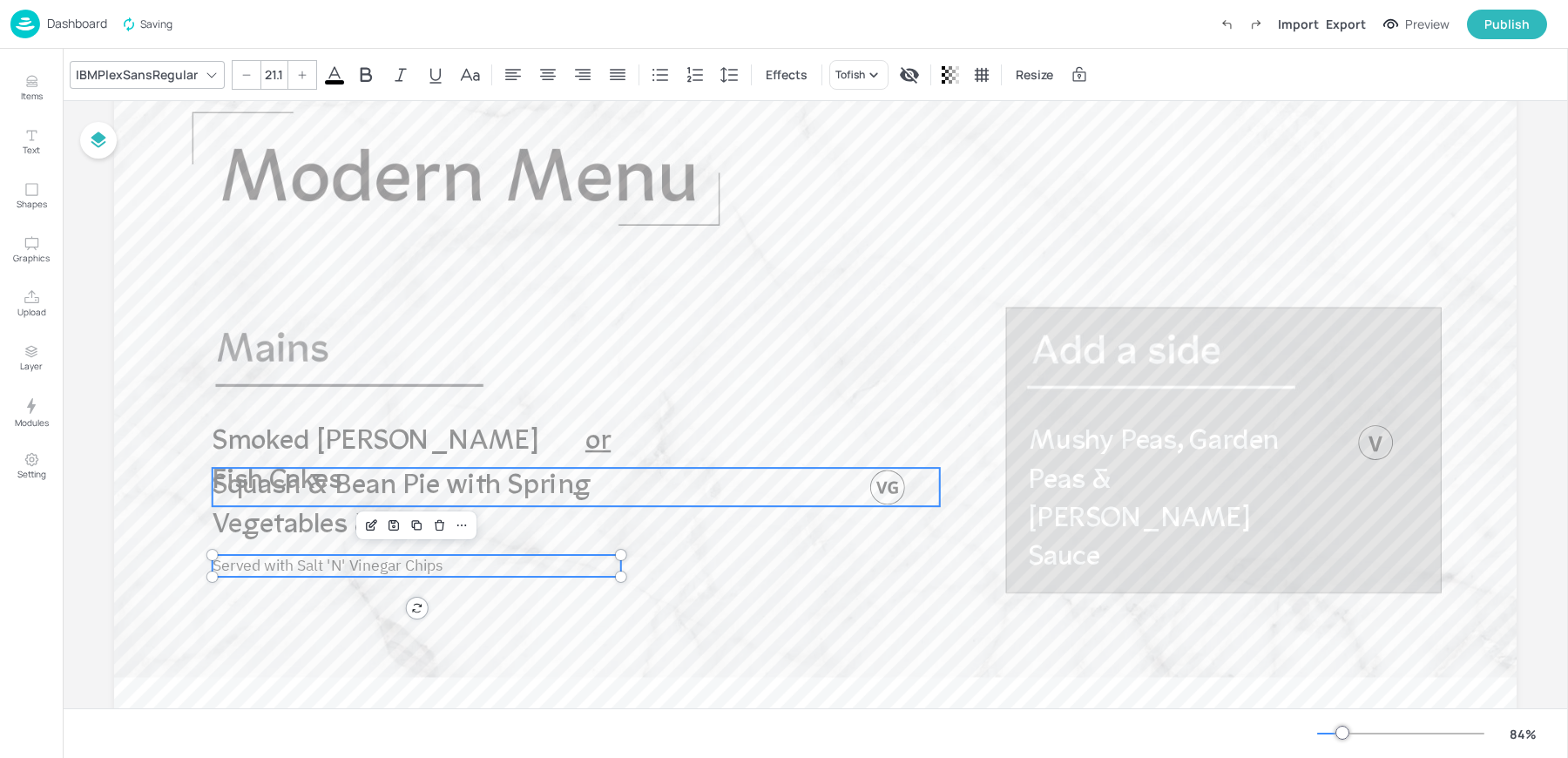
click at [284, 495] on span "Squash & Bean Pie with Spring Vegetables & Gravy" at bounding box center [401, 505] width 378 height 68
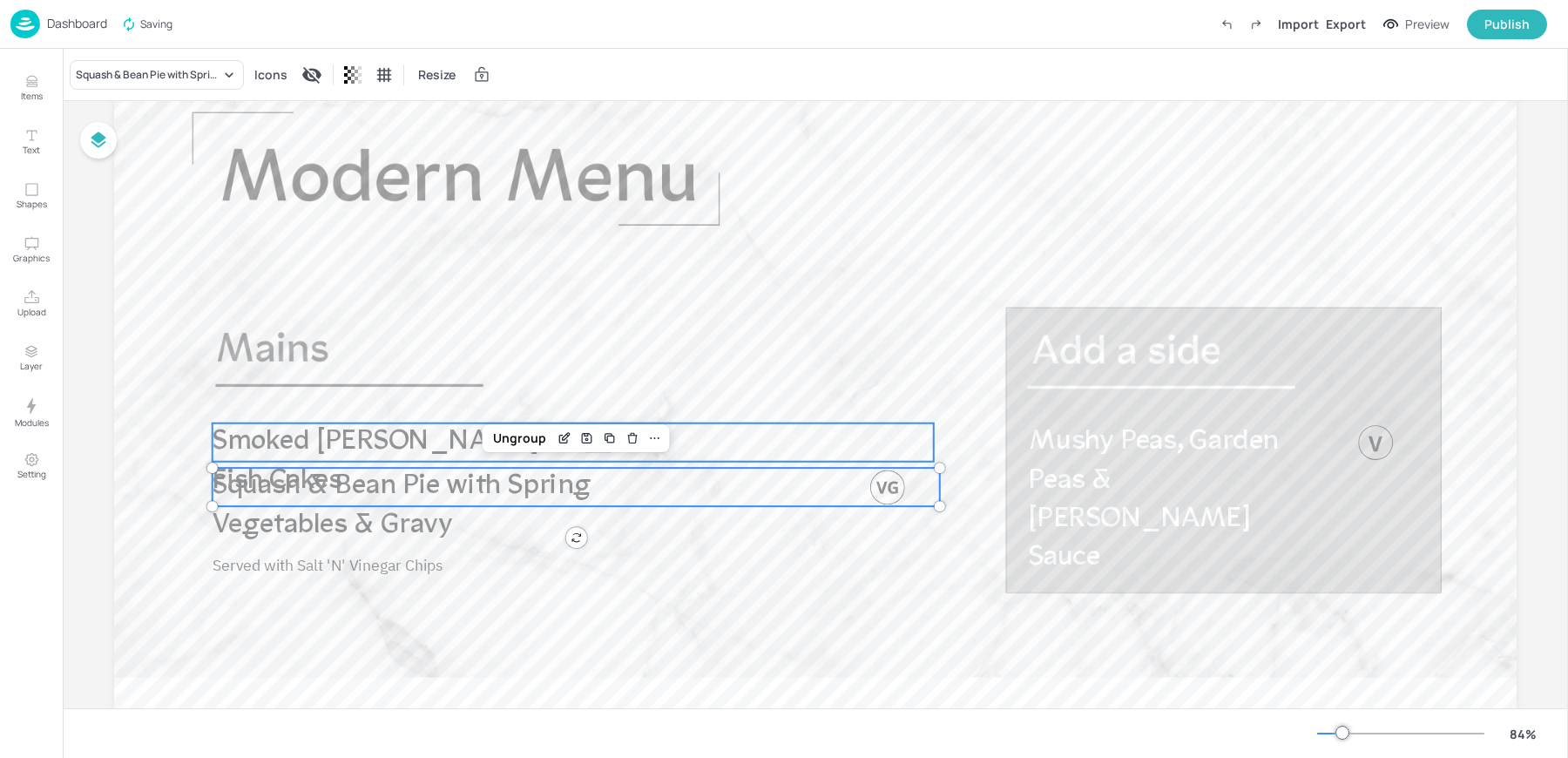
click at [290, 440] on span "Smoked Haddock Fish Cakes" at bounding box center [376, 461] width 327 height 68
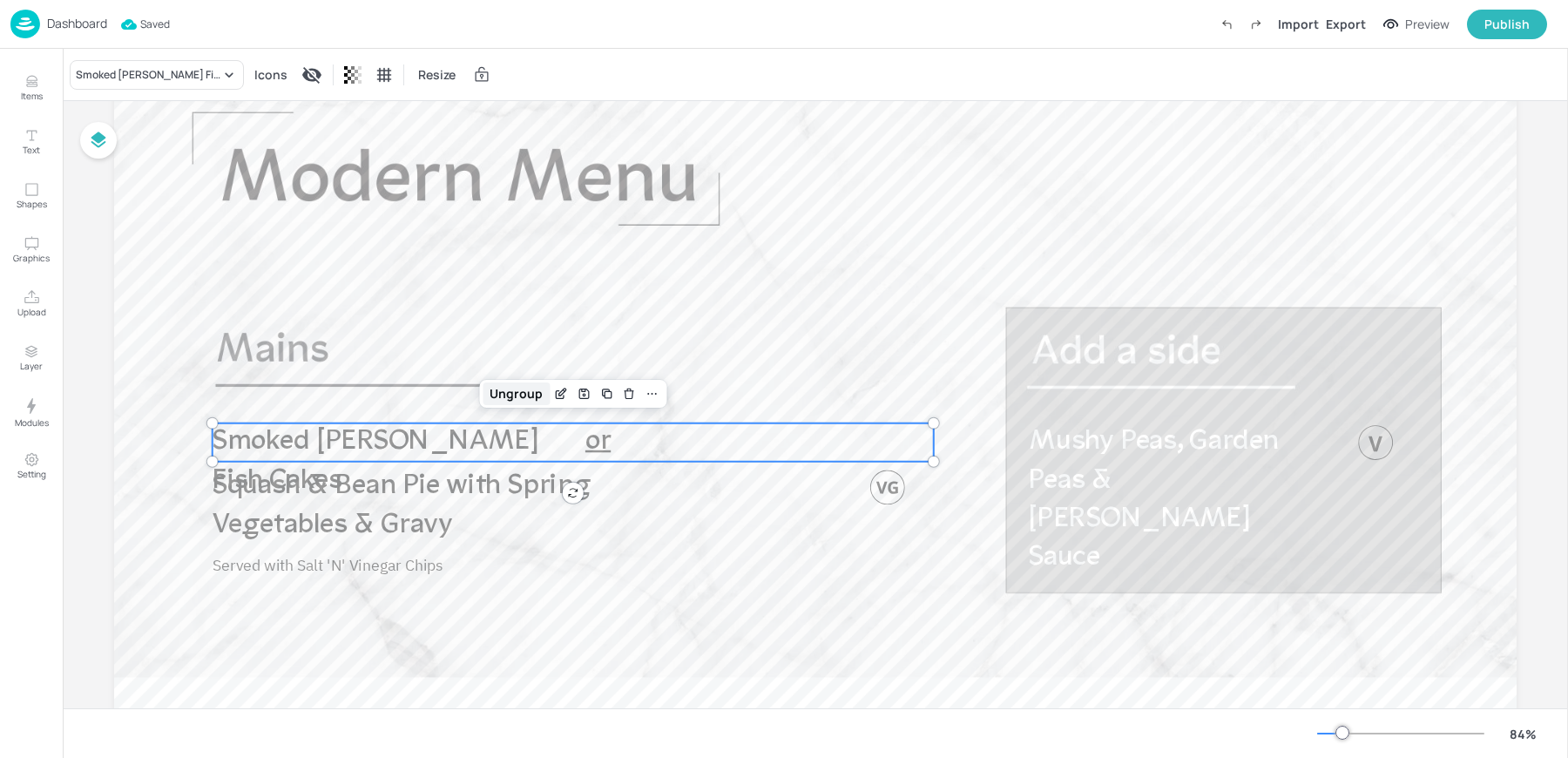
click at [512, 392] on div "Ungroup" at bounding box center [516, 393] width 68 height 22
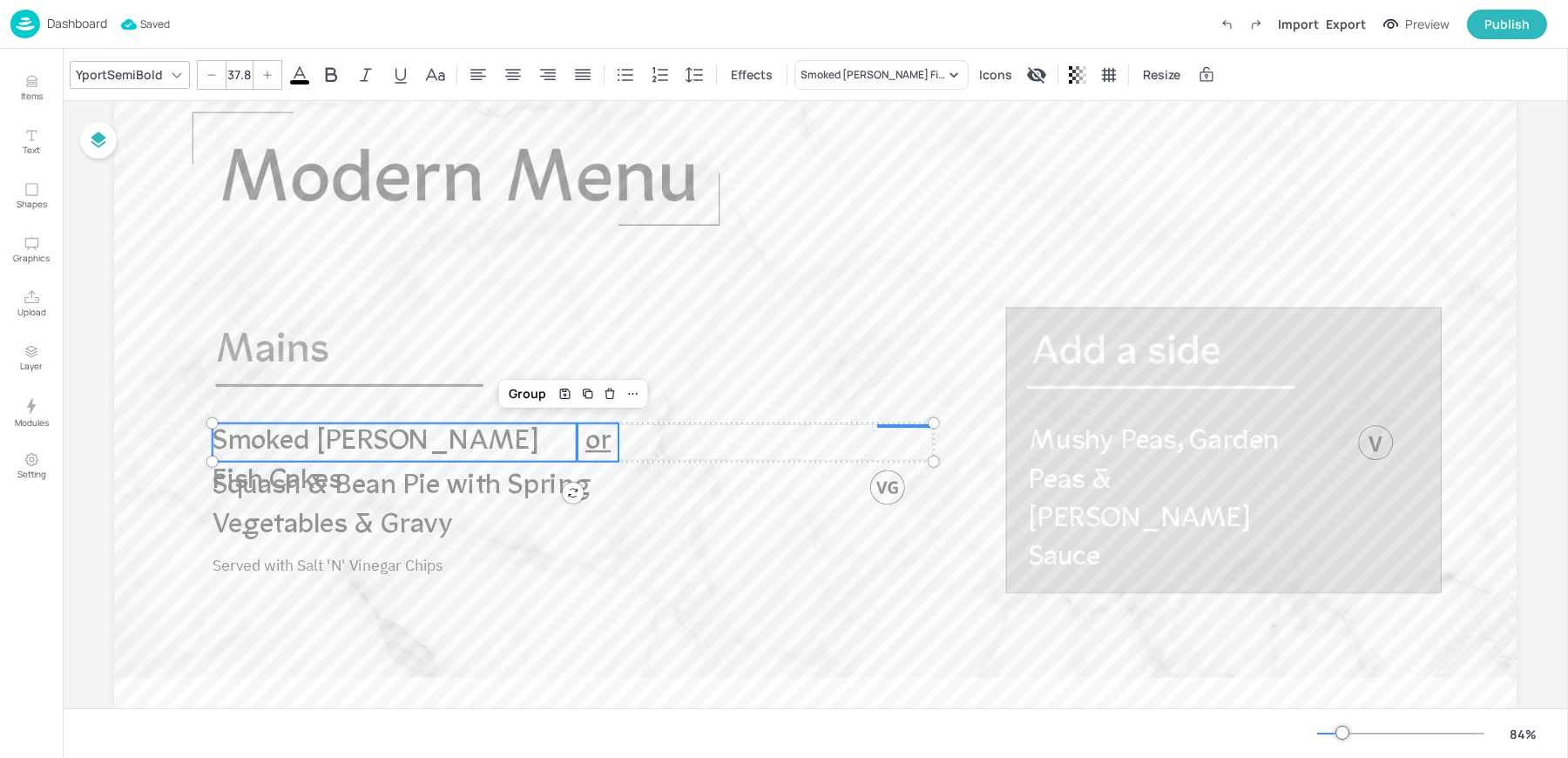
click at [590, 443] on span "or" at bounding box center [598, 441] width 25 height 29
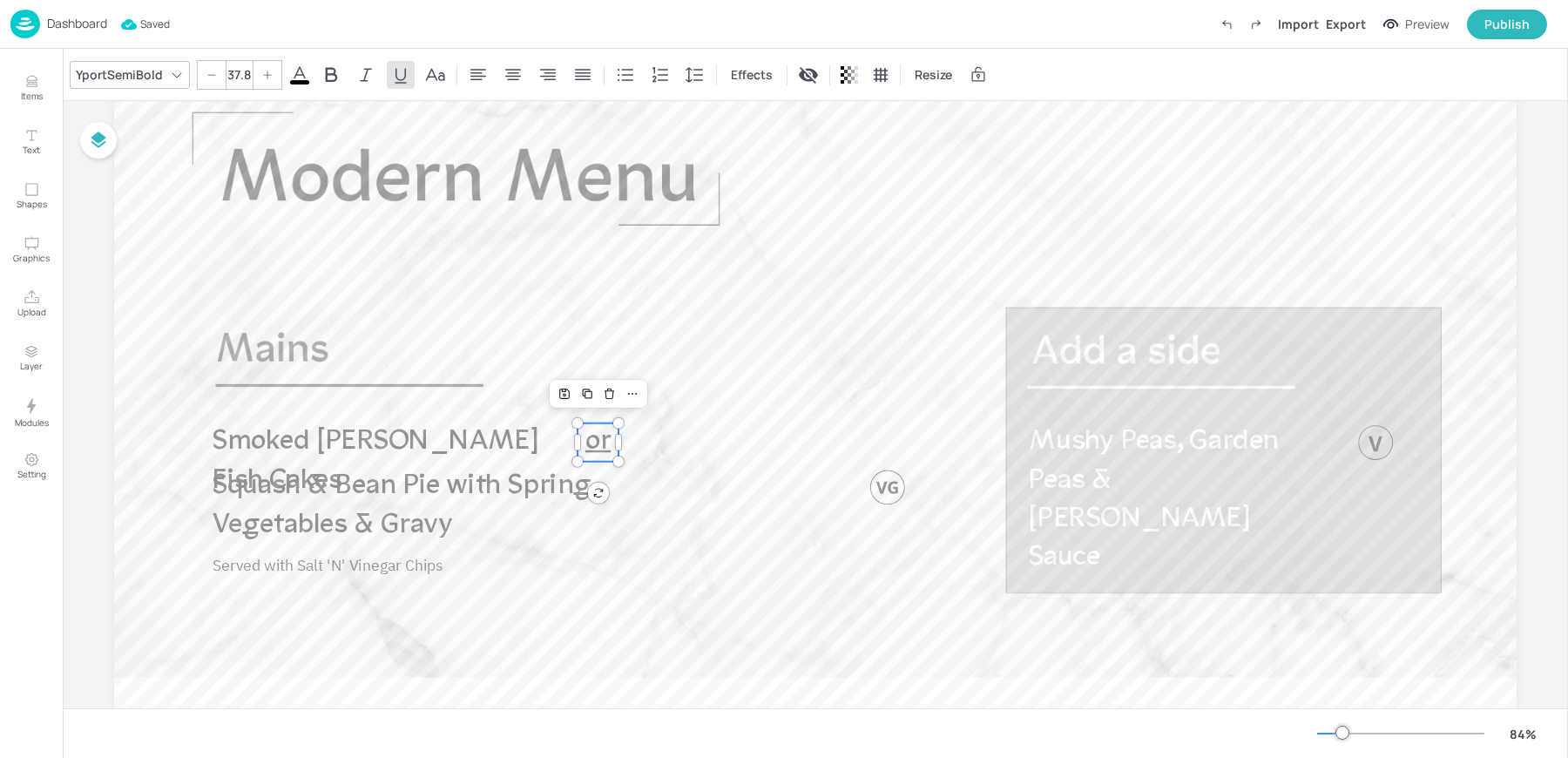
drag, startPoint x: 604, startPoint y: 443, endPoint x: 749, endPoint y: 381, distance: 157.7
click at [611, 428] on span "or" at bounding box center [598, 441] width 25 height 29
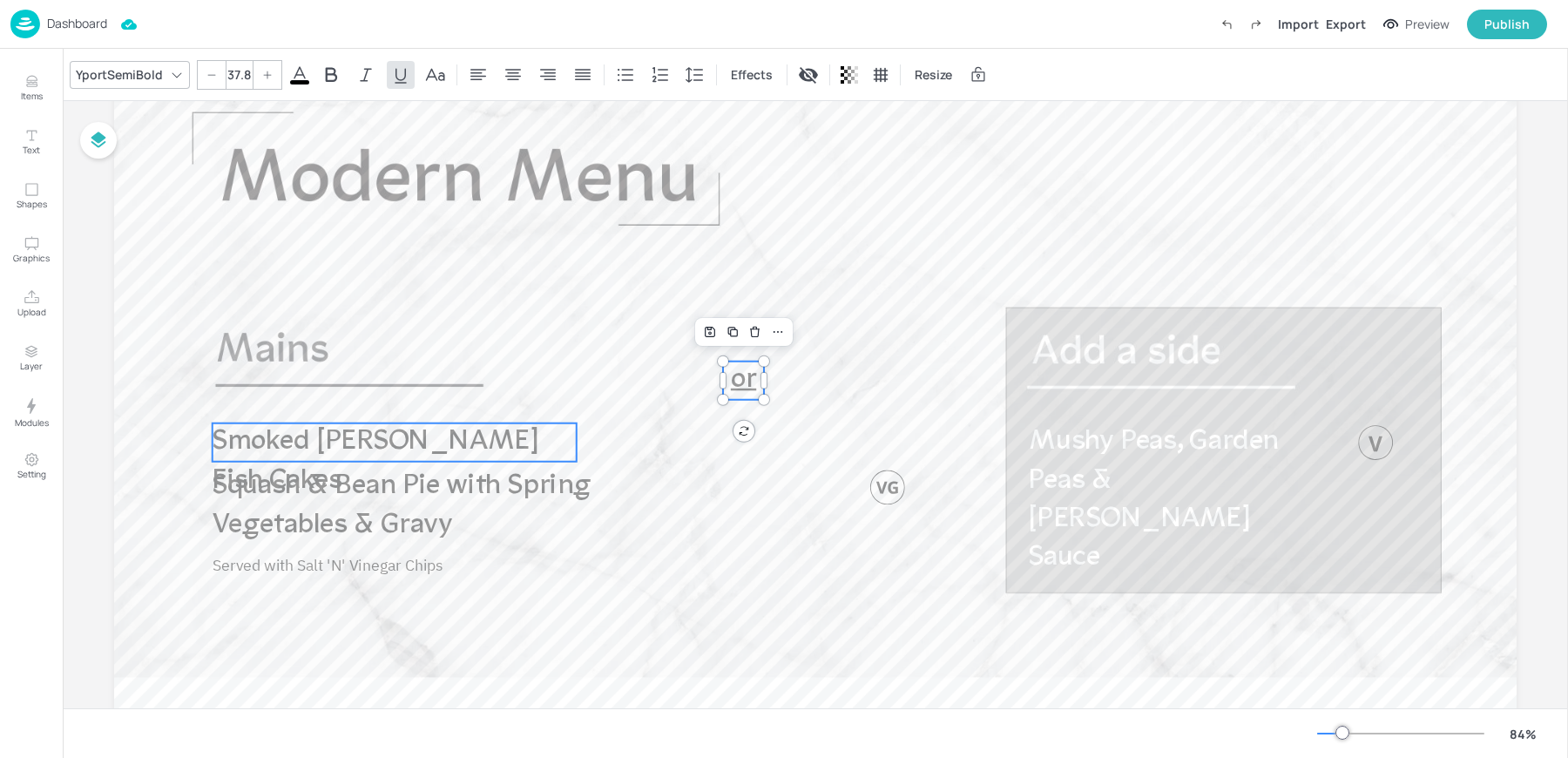
click at [364, 456] on span "Smoked Haddock Fish Cakes" at bounding box center [376, 461] width 327 height 68
type input "37.8"
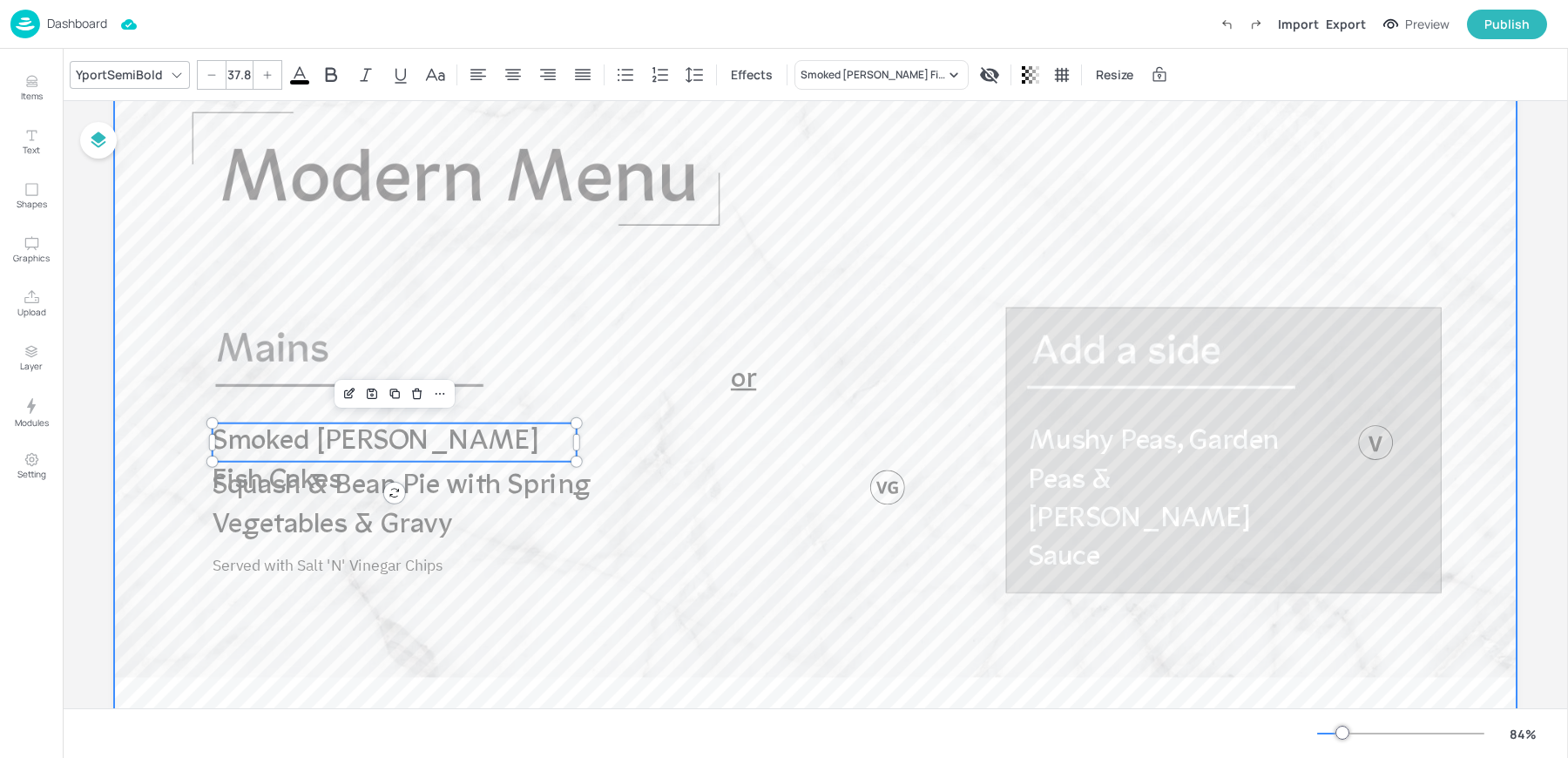
click at [892, 377] on div at bounding box center [815, 442] width 1402 height 789
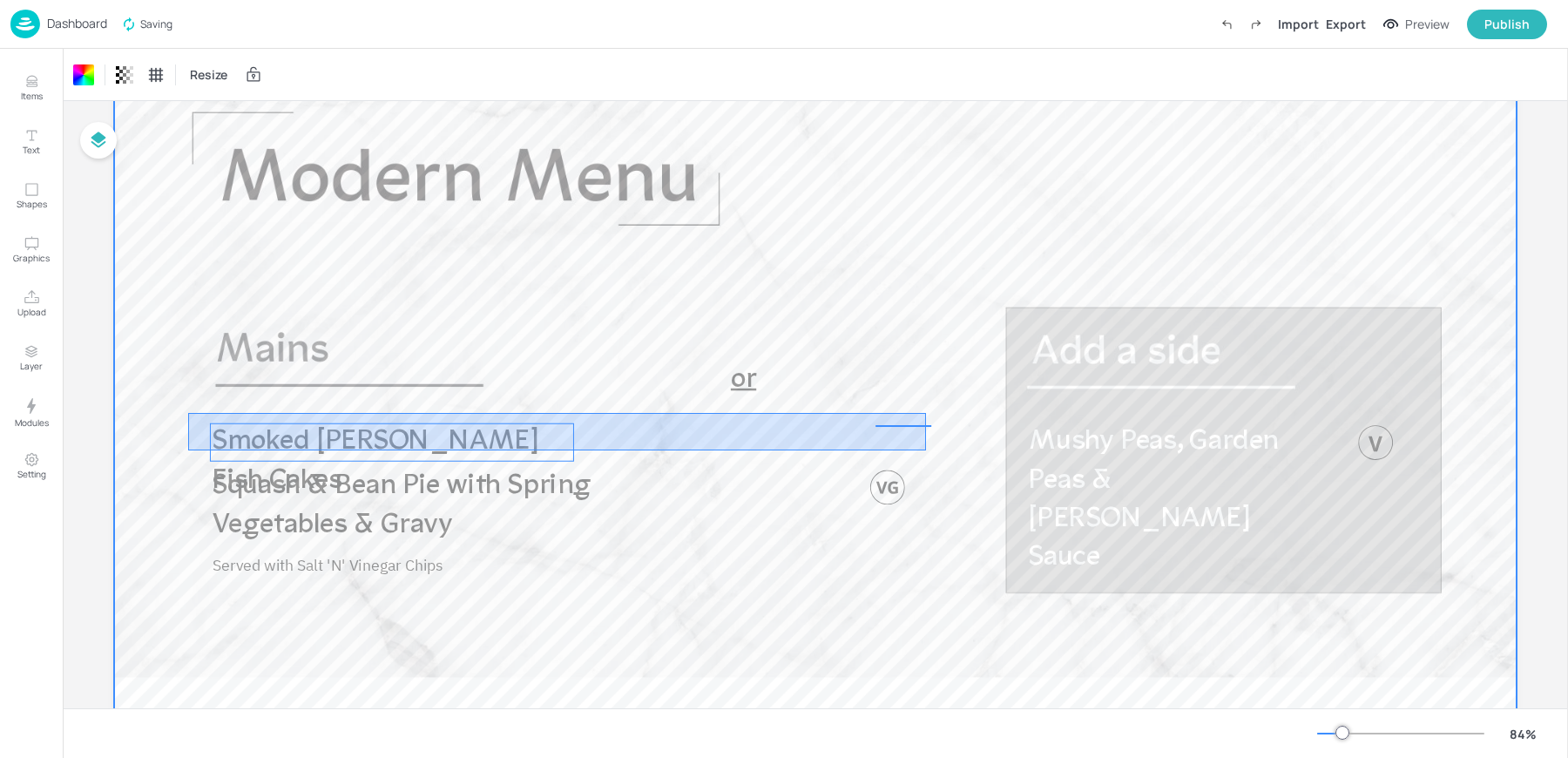
drag, startPoint x: 188, startPoint y: 413, endPoint x: 926, endPoint y: 451, distance: 739.0
click at [926, 451] on div at bounding box center [815, 442] width 1402 height 789
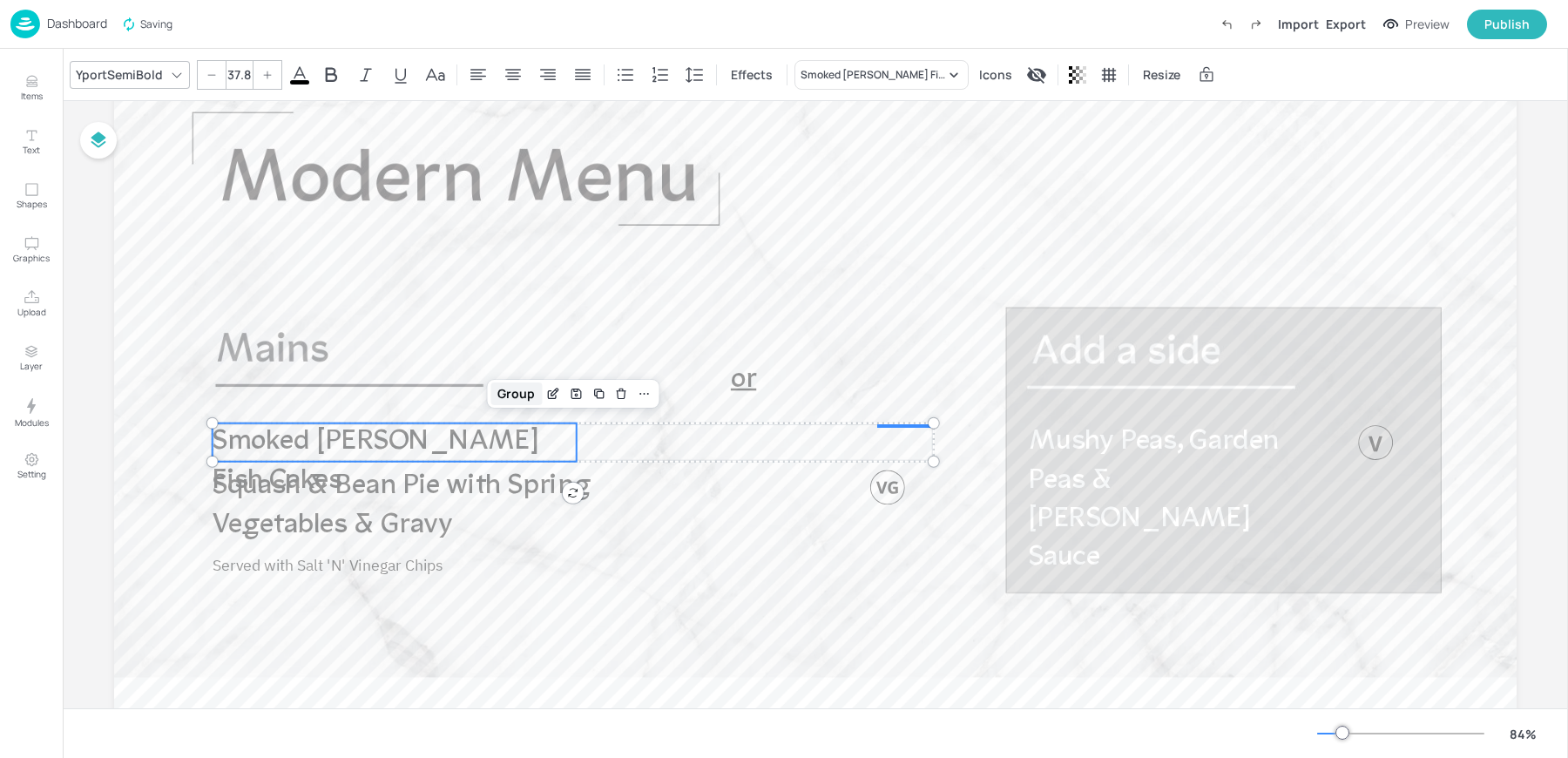
click at [511, 397] on div "Group" at bounding box center [516, 393] width 52 height 22
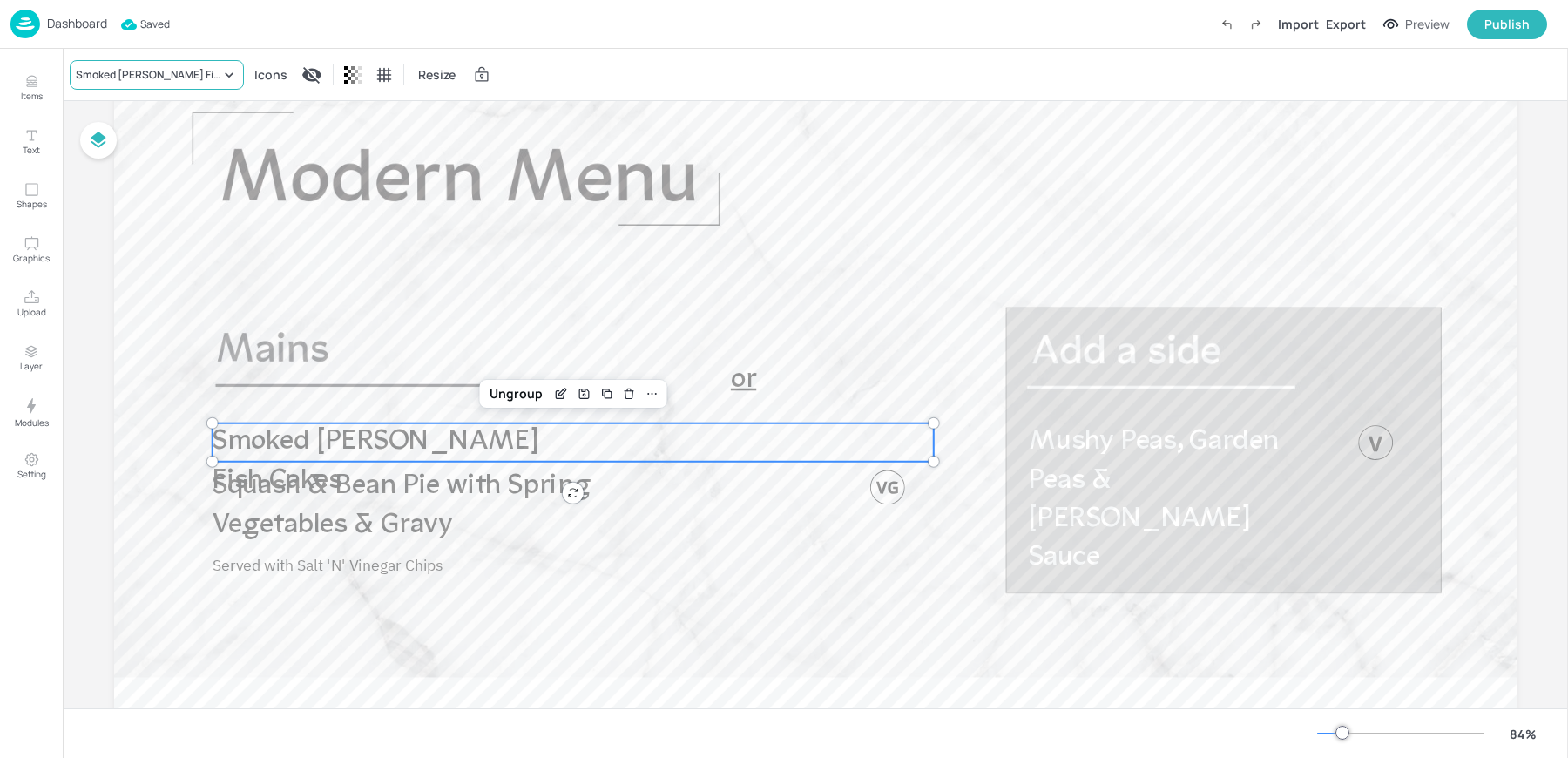
click at [141, 65] on div "Smoked Haddock Fish Cakes" at bounding box center [156, 75] width 174 height 30
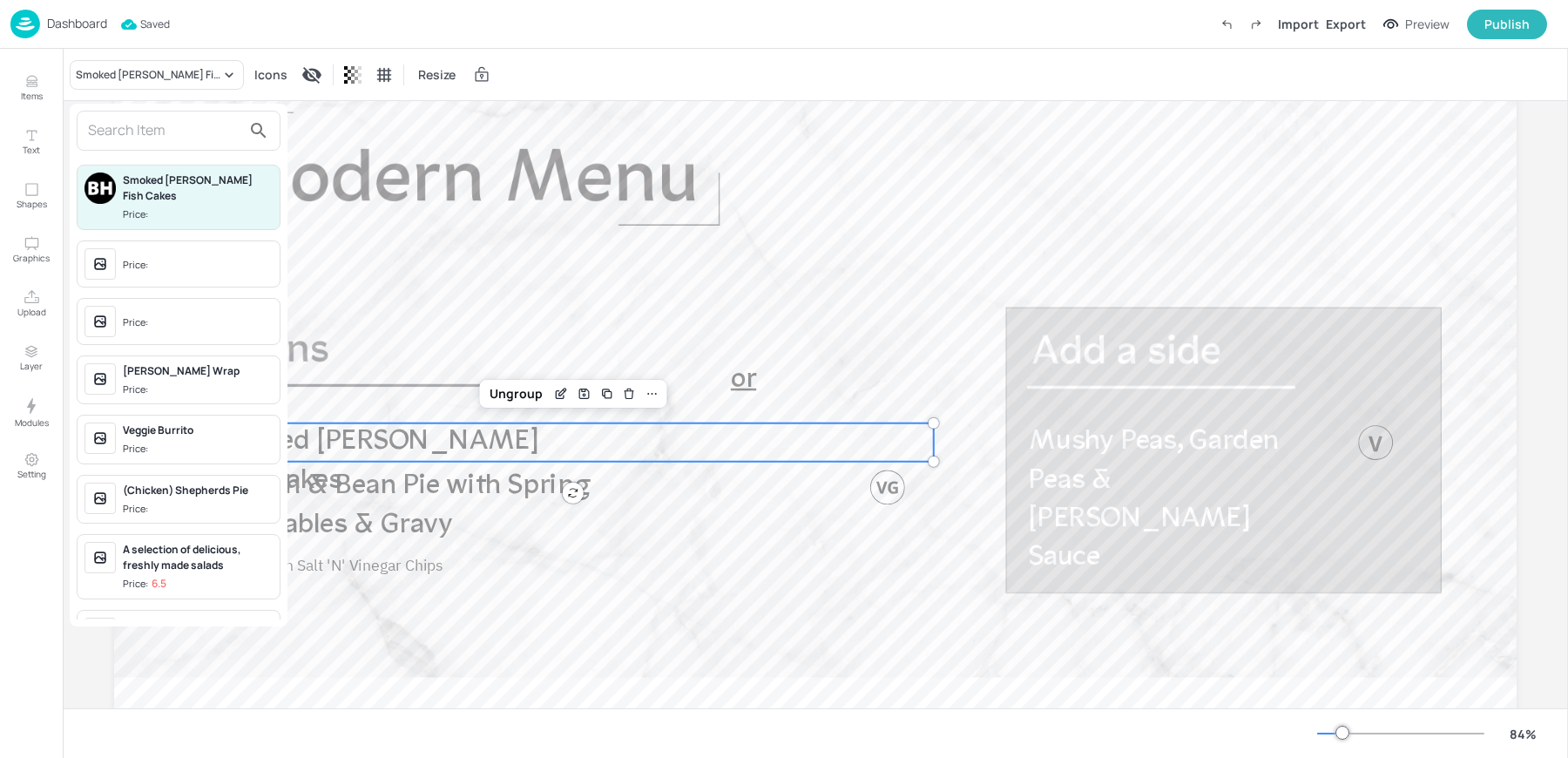
click at [119, 130] on input "text" at bounding box center [165, 130] width 154 height 28
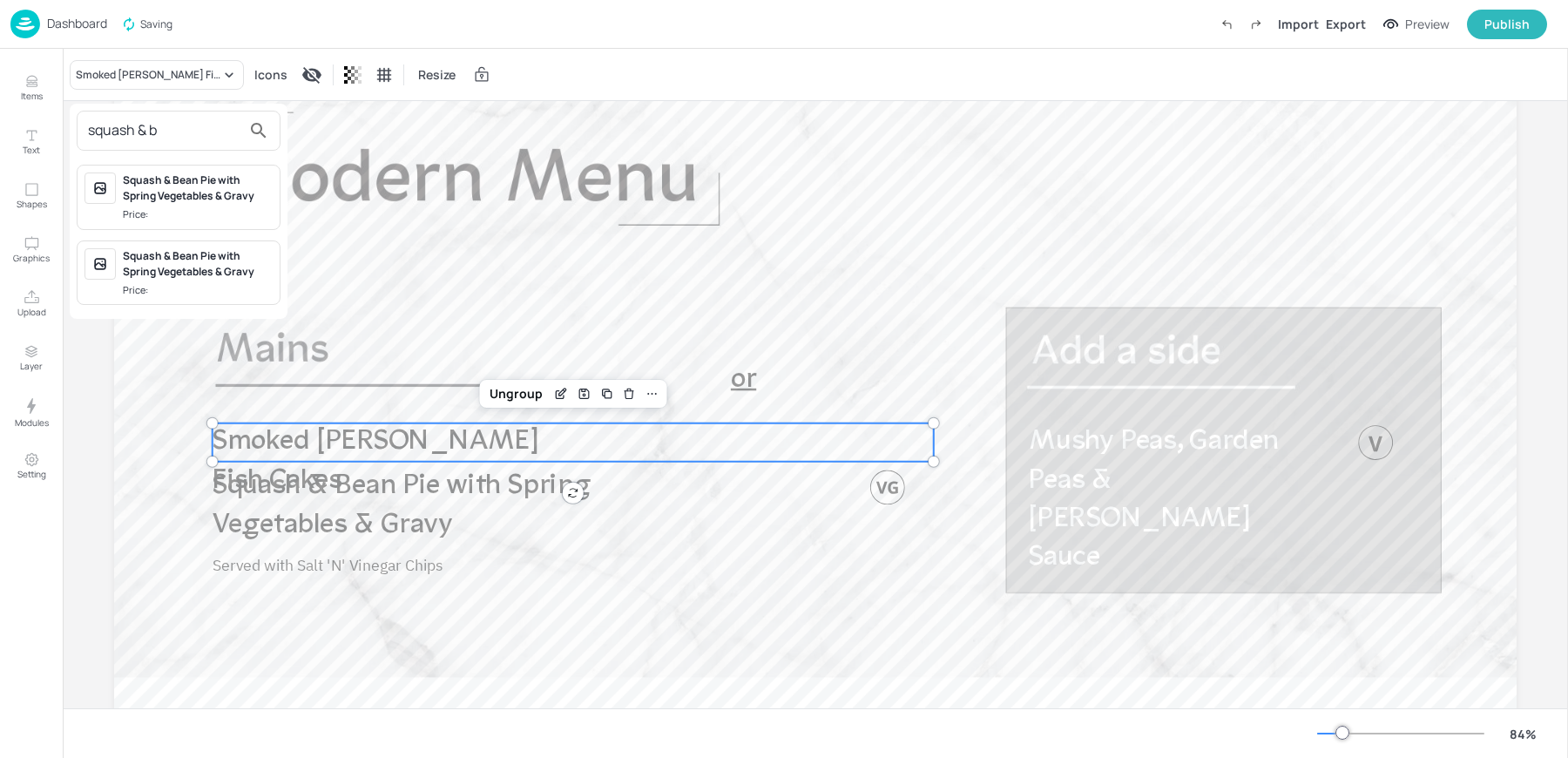
type input "squash & b"
click at [157, 221] on div "Squash & Bean Pie with Spring Vegetables & Gravy Price:" at bounding box center [179, 197] width 204 height 66
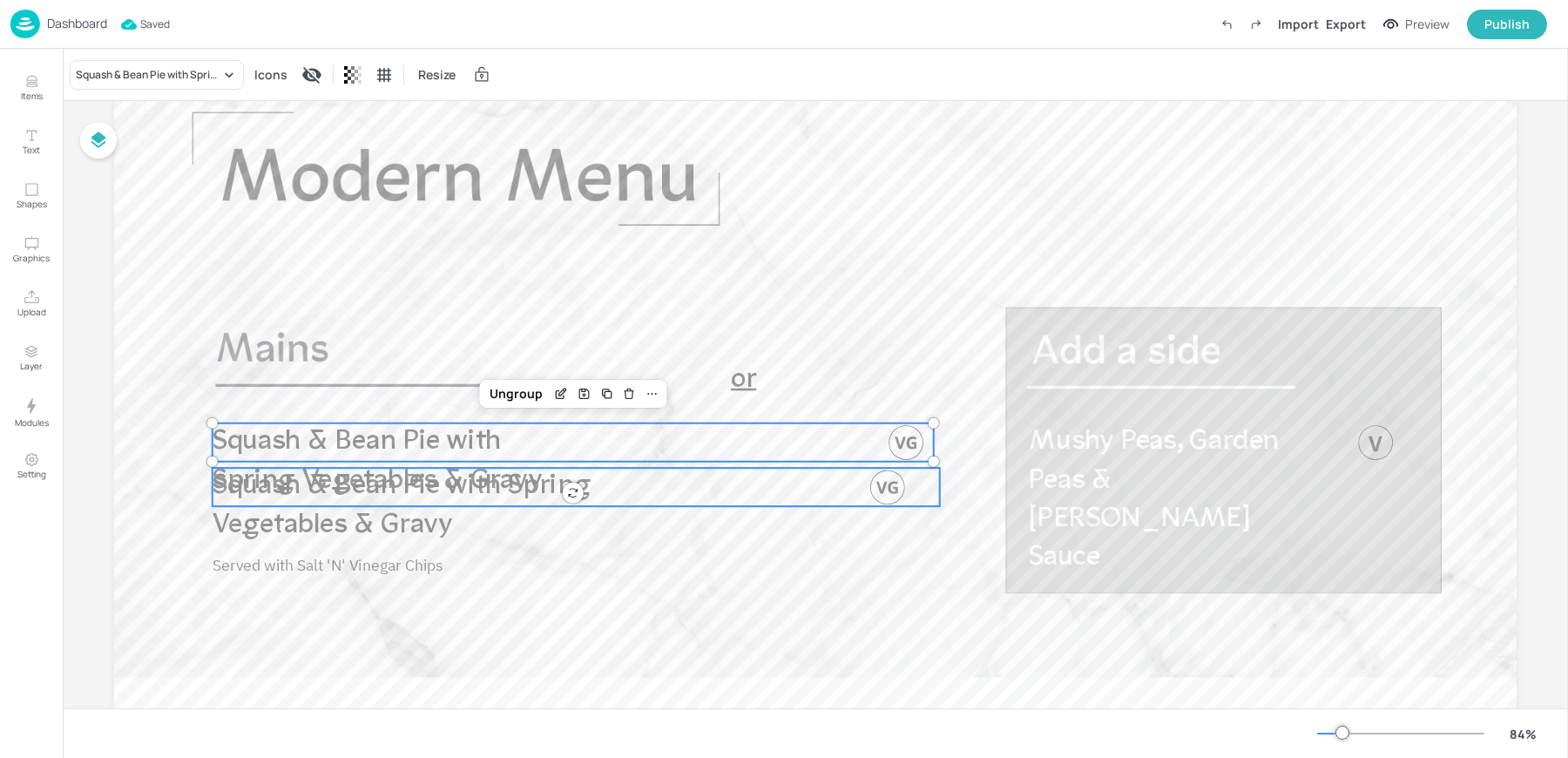
click at [338, 504] on p "Squash & Bean Pie with Spring Vegetables & Gravy" at bounding box center [412, 507] width 398 height 78
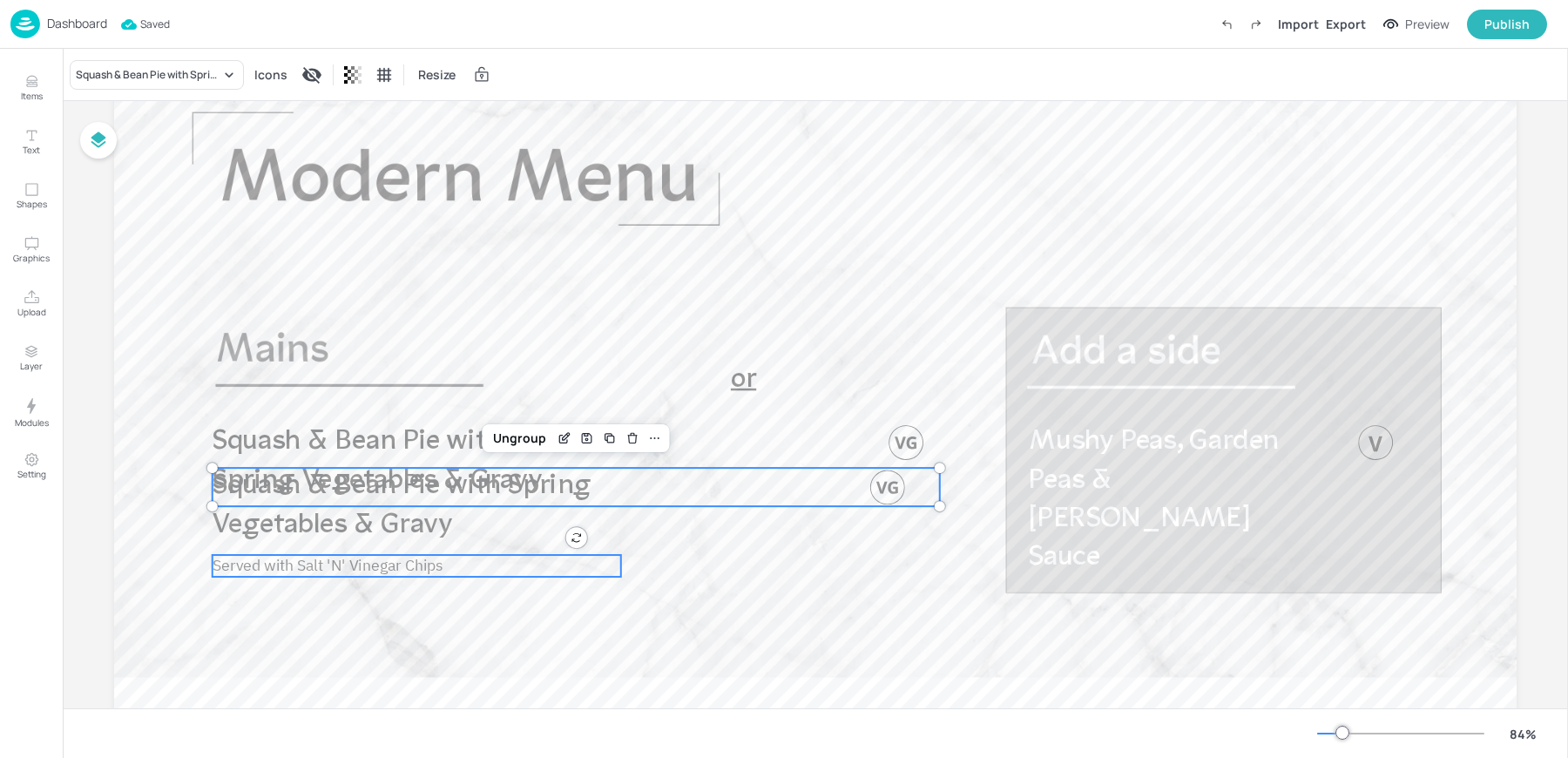
click at [323, 561] on span "Served with Salt 'N' Vinegar Chips" at bounding box center [328, 565] width 231 height 20
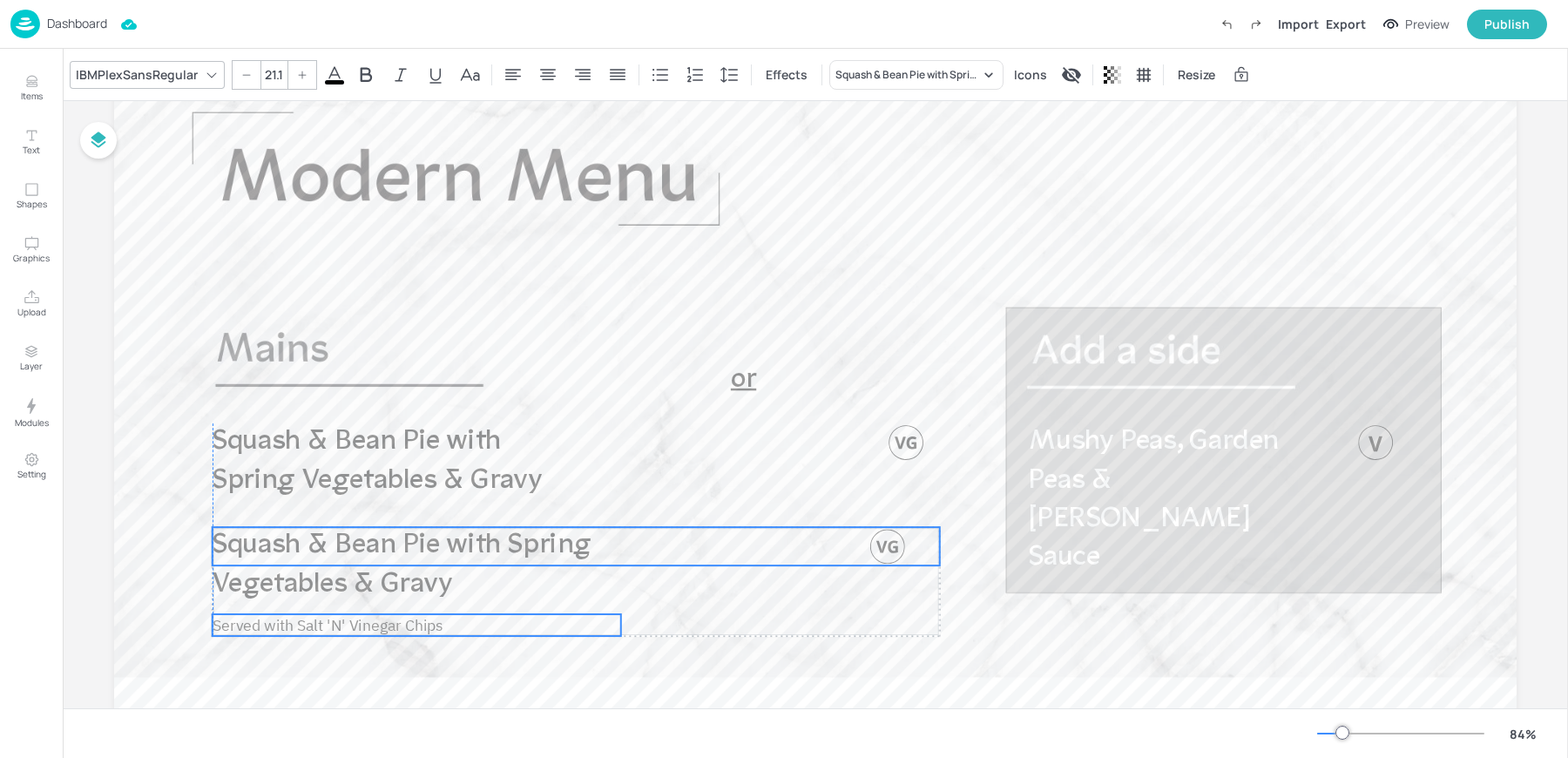
drag, startPoint x: 299, startPoint y: 489, endPoint x: 299, endPoint y: 548, distance: 59.0
click at [299, 48] on div "Squash & Bean Pie with Spring Vegetables & Gravy Mushy Peas, Garden Peas & Curr…" at bounding box center [815, 48] width 1402 height 0
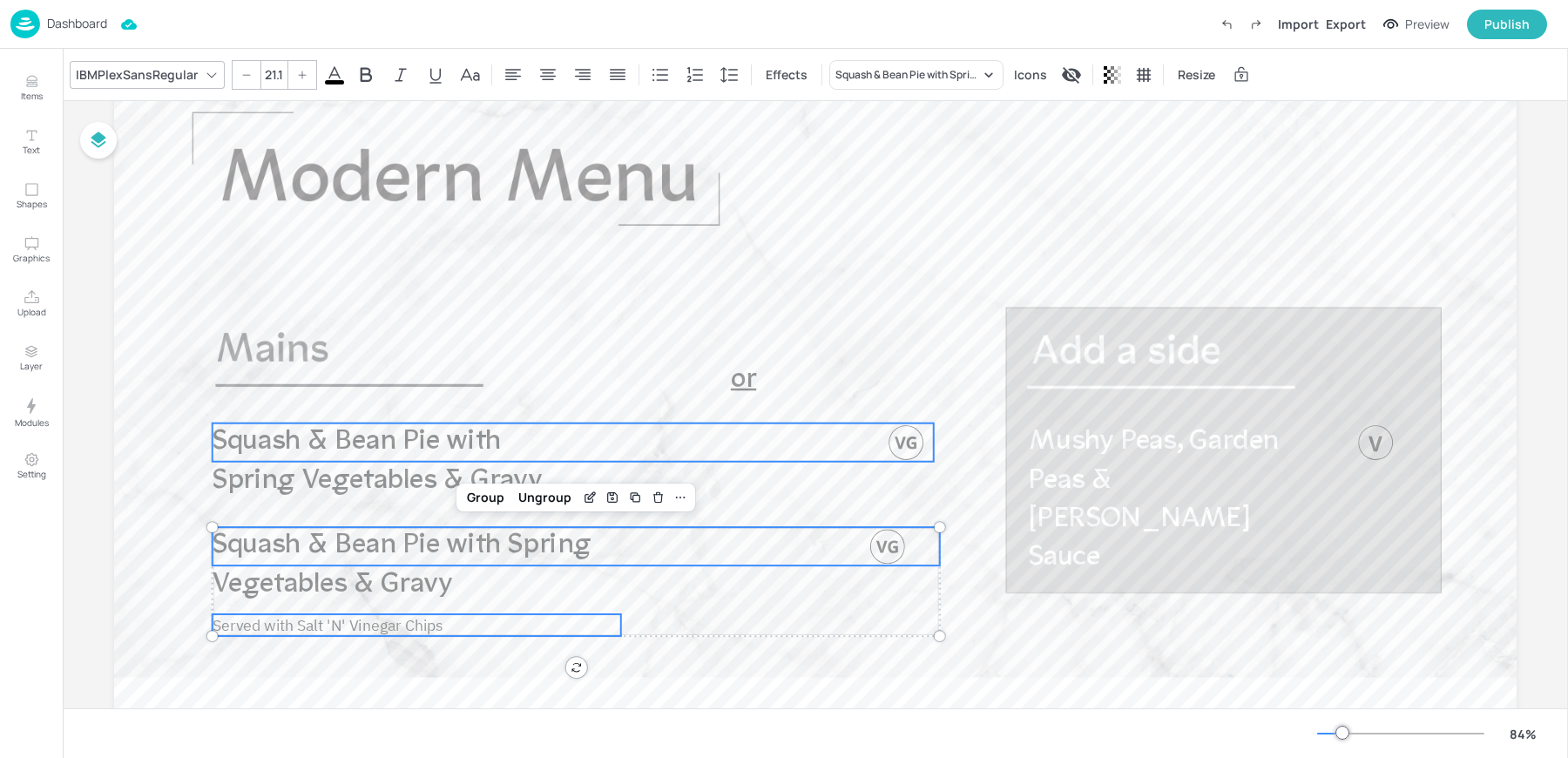
click at [343, 459] on p "Squash & Bean Pie with Spring Vegetables & Gravy" at bounding box center [395, 463] width 364 height 78
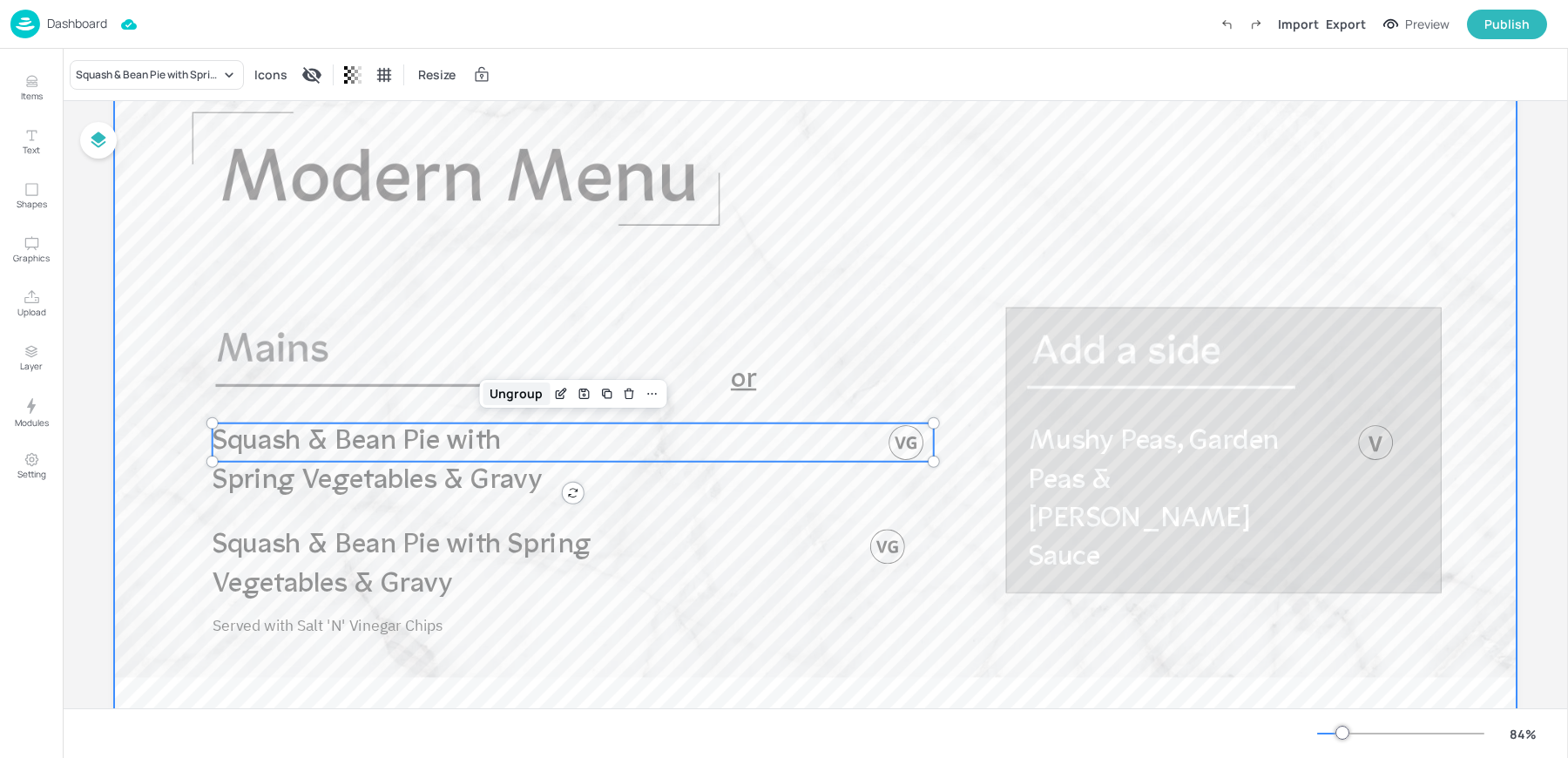
click at [485, 398] on div "Ungroup" at bounding box center [516, 393] width 68 height 22
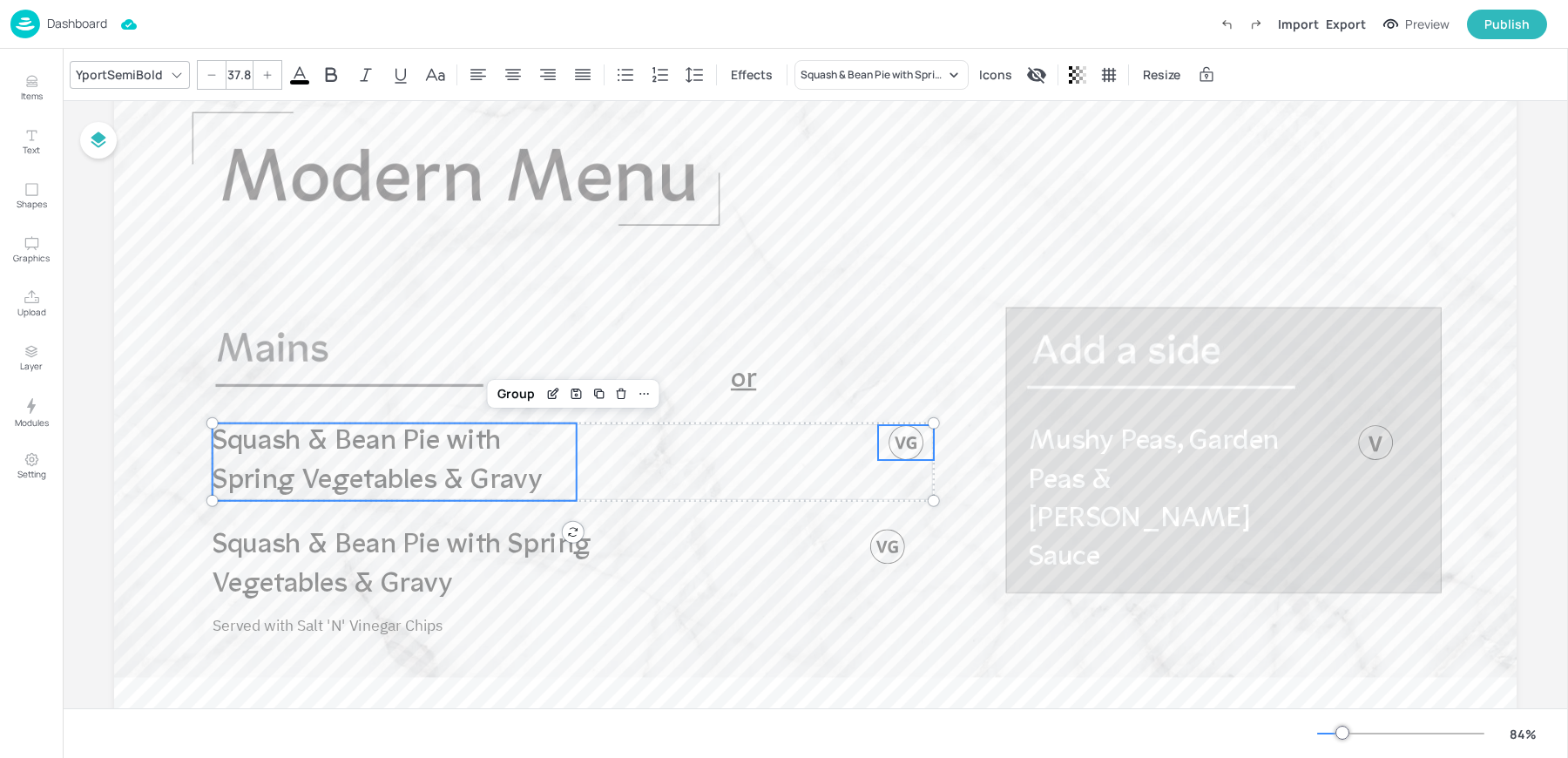
click at [439, 458] on p "Squash & Bean Pie with Spring Vegetables & Gravy" at bounding box center [395, 463] width 364 height 78
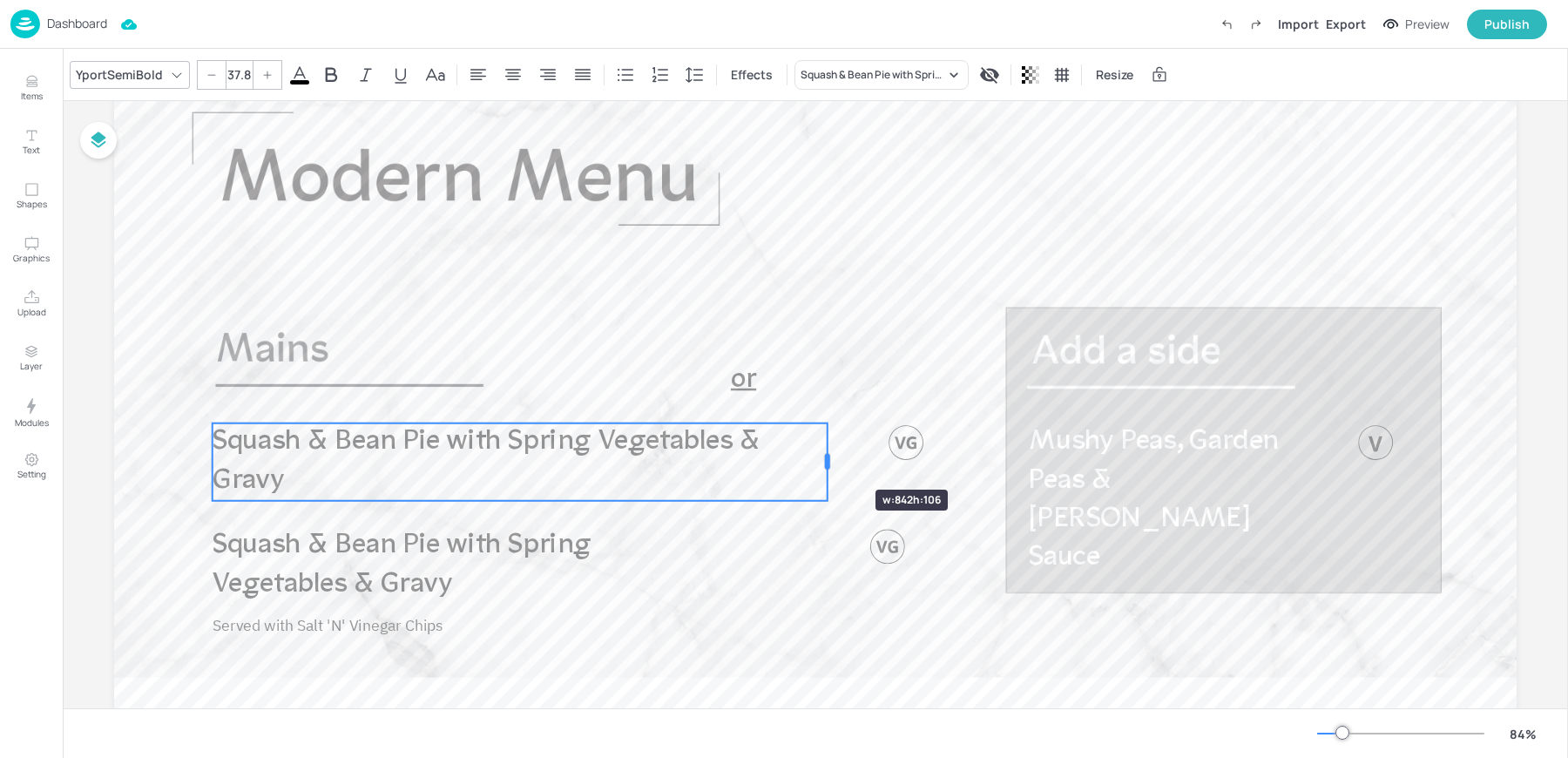
drag, startPoint x: 573, startPoint y: 462, endPoint x: 823, endPoint y: 458, distance: 250.0
click at [825, 458] on div at bounding box center [828, 462] width 6 height 16
click at [895, 441] on div at bounding box center [907, 443] width 35 height 35
click at [508, 396] on div "Group" at bounding box center [516, 393] width 52 height 22
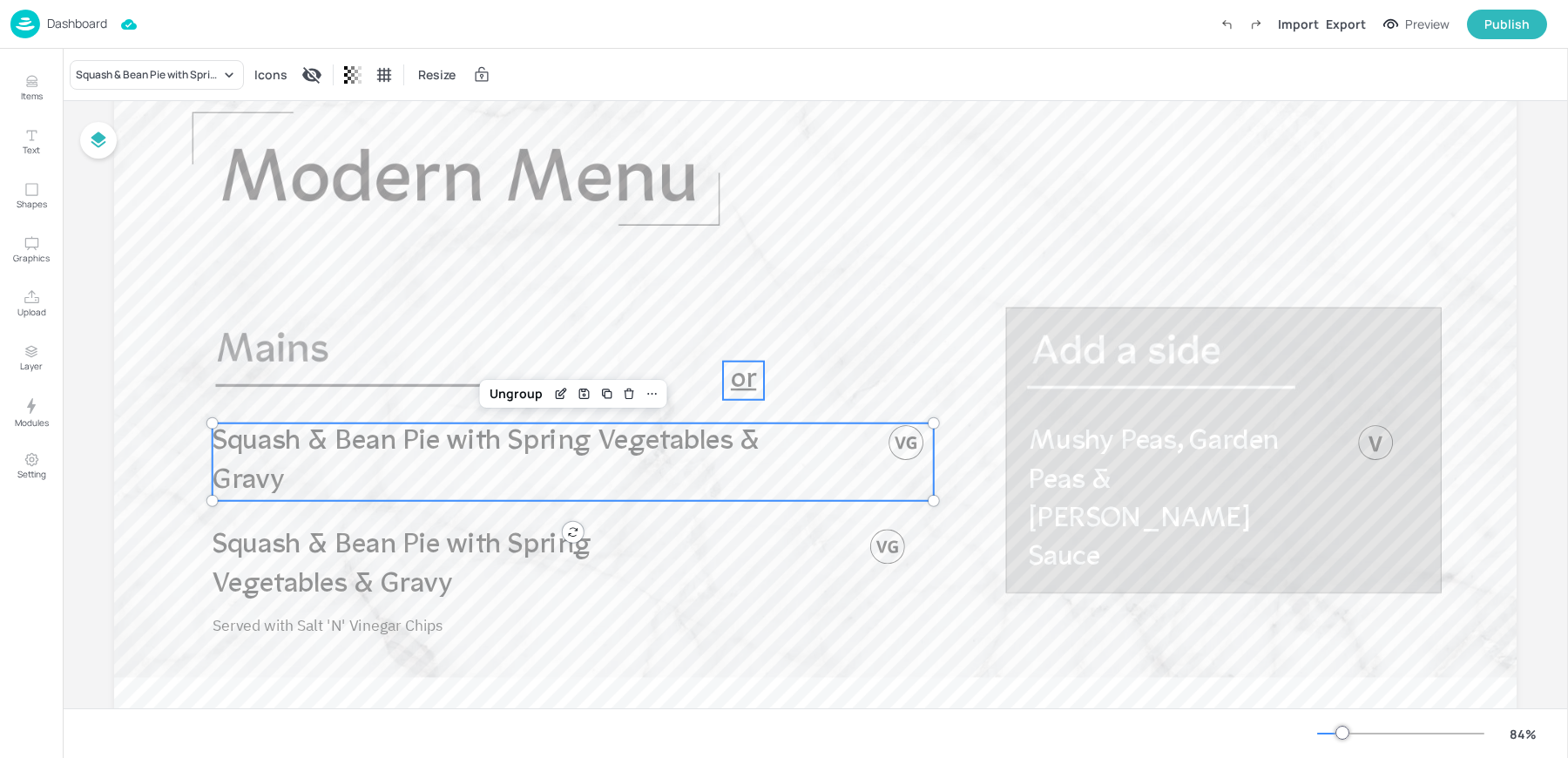
click at [739, 379] on span "or" at bounding box center [743, 380] width 25 height 29
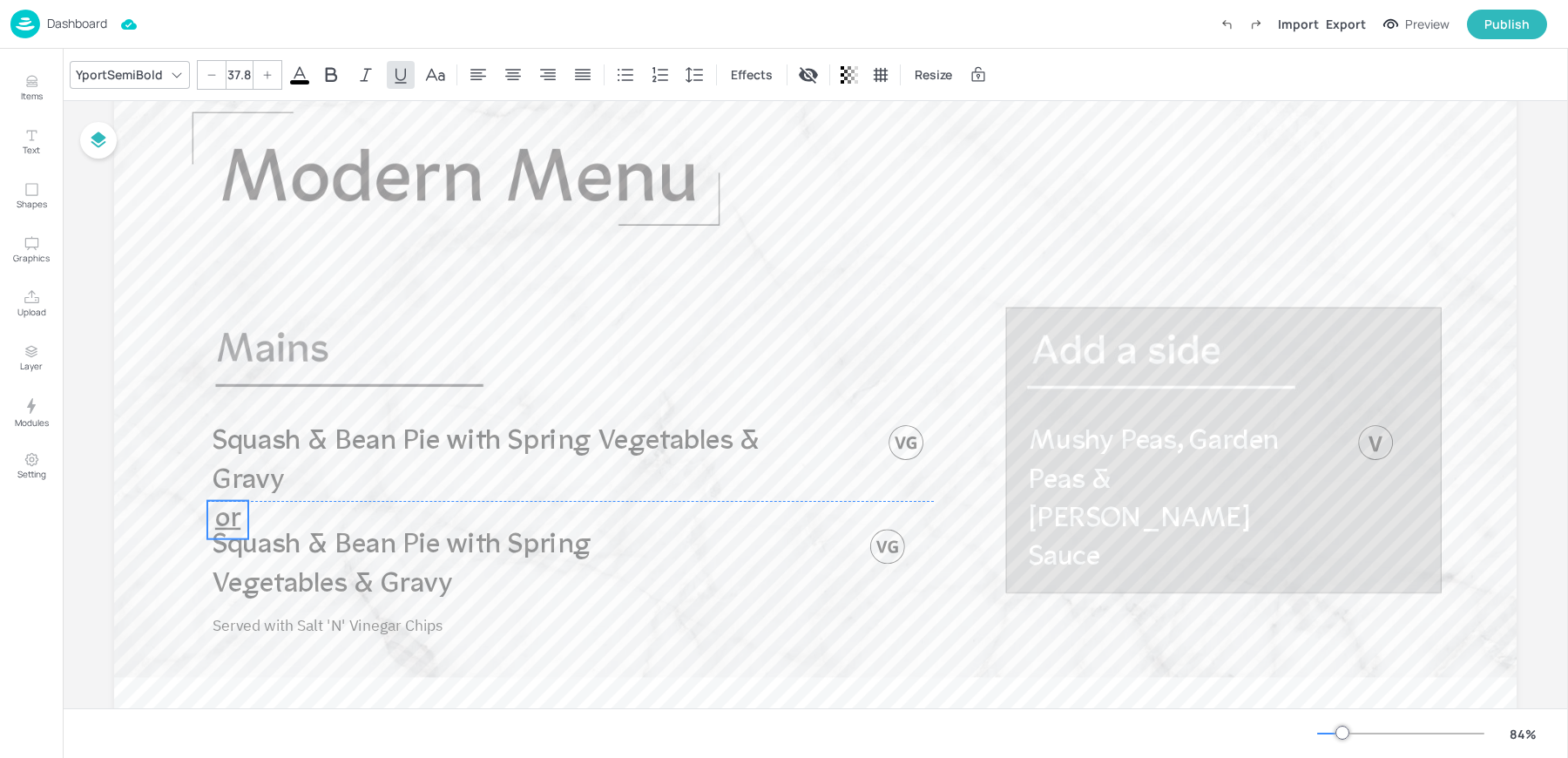
drag, startPoint x: 739, startPoint y: 379, endPoint x: 224, endPoint y: 517, distance: 533.2
click at [224, 517] on span "or" at bounding box center [228, 519] width 25 height 29
click at [241, 518] on span "or" at bounding box center [232, 519] width 25 height 29
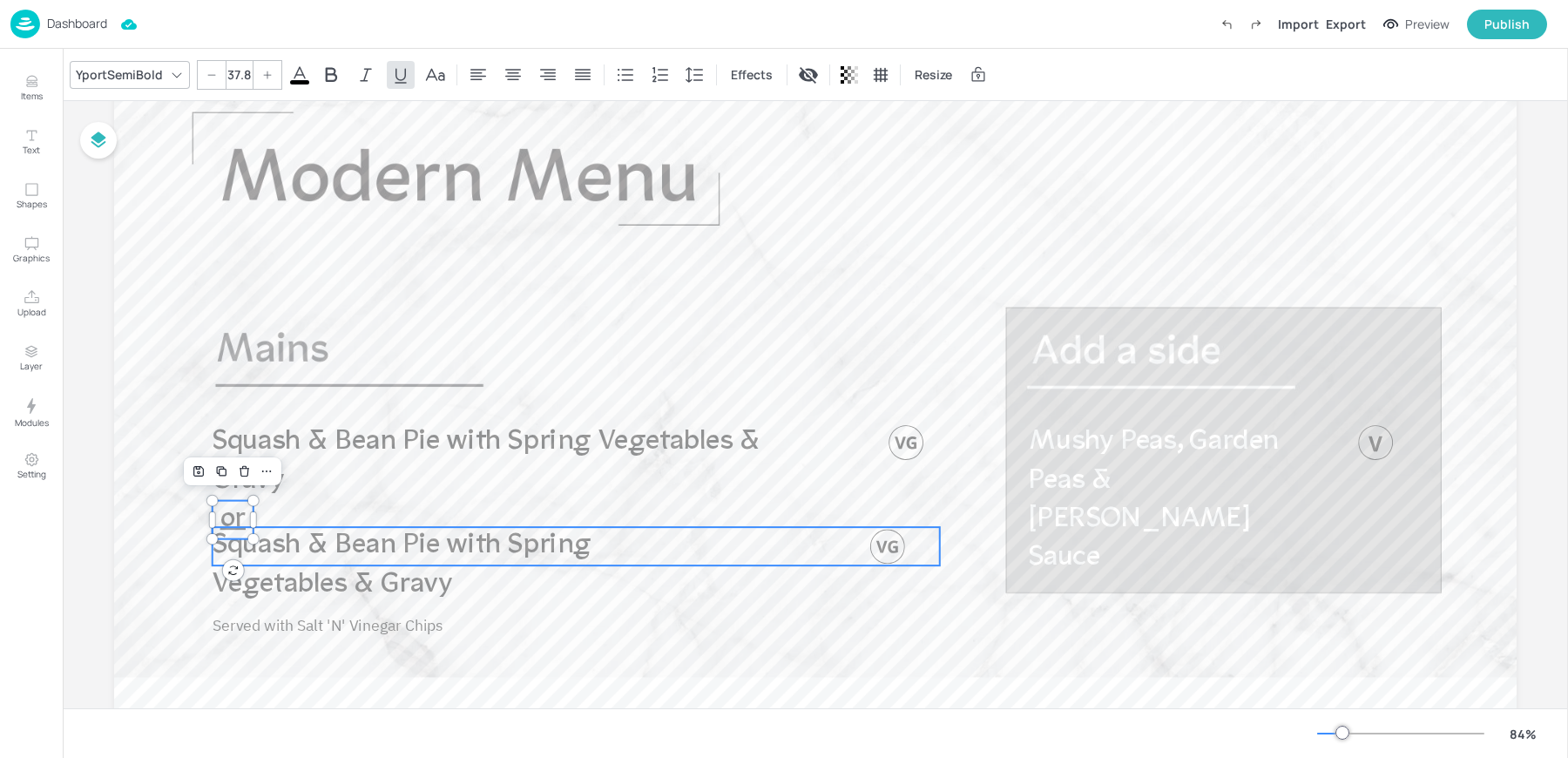
click at [264, 555] on span "Squash & Bean Pie with Spring Vegetables & Gravy" at bounding box center [401, 565] width 378 height 68
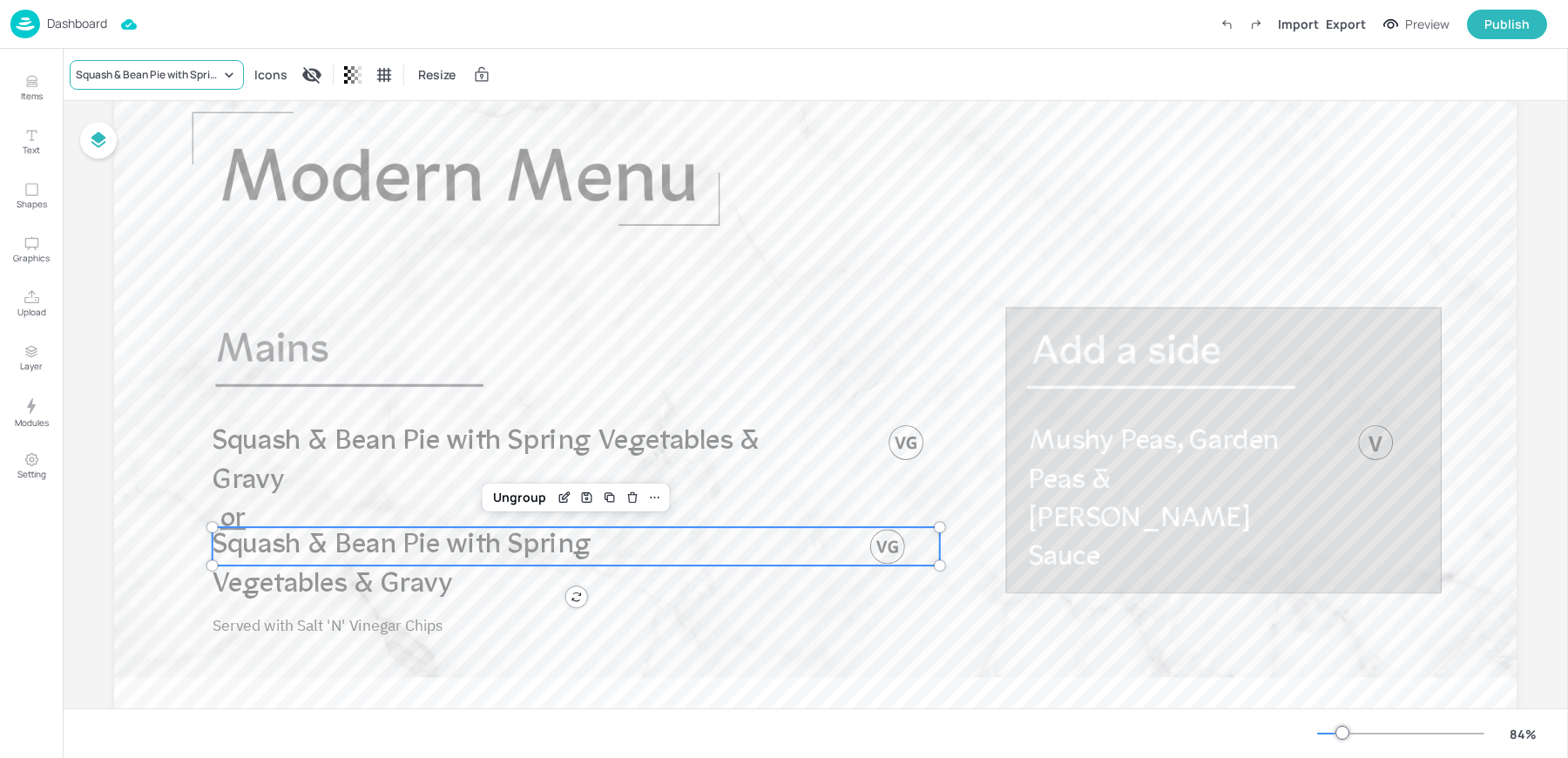
click at [118, 60] on div "Squash & Bean Pie with Spring Vegetables & Gravy" at bounding box center [156, 75] width 174 height 30
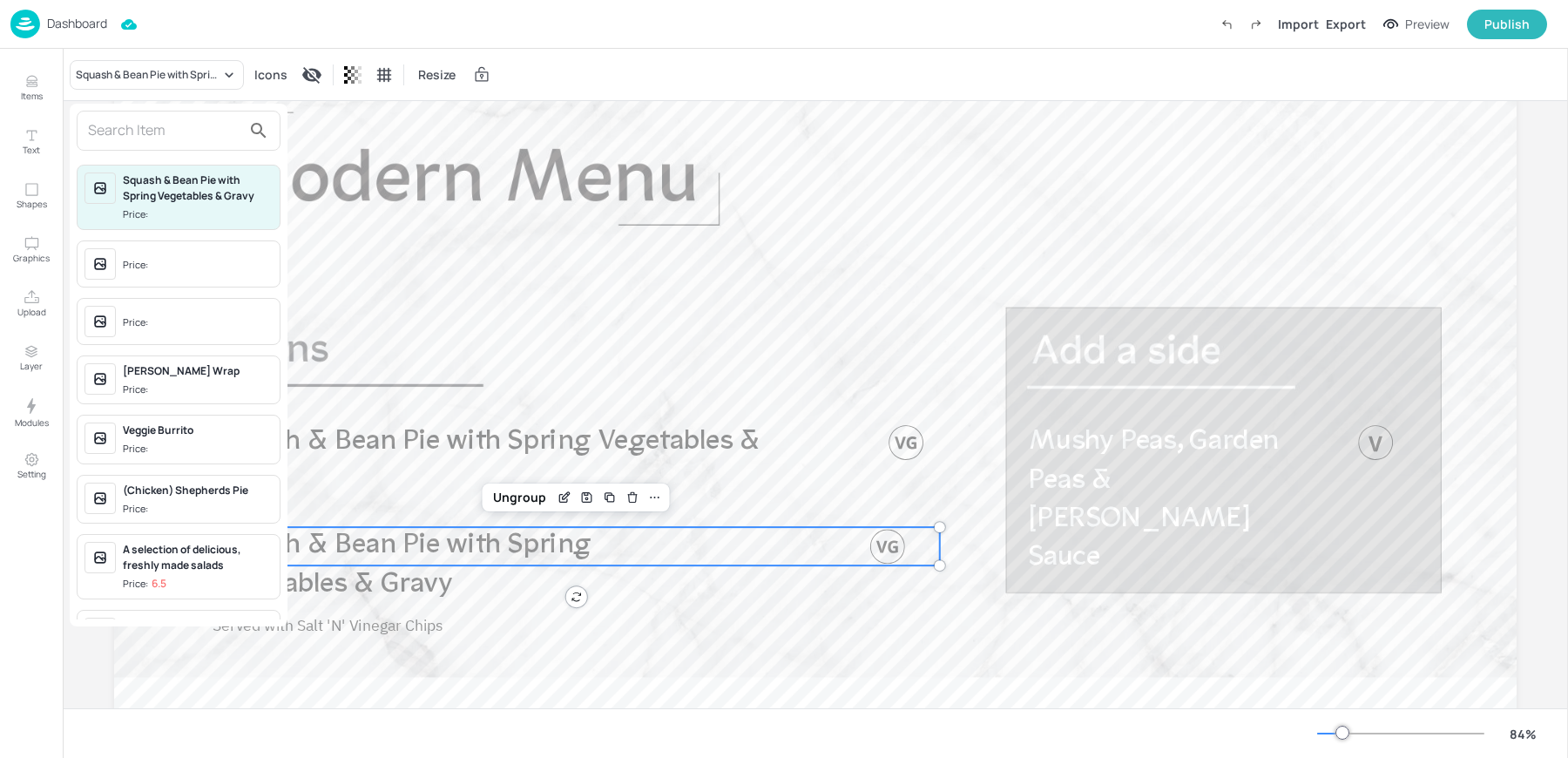
click at [119, 129] on input "text" at bounding box center [165, 130] width 154 height 28
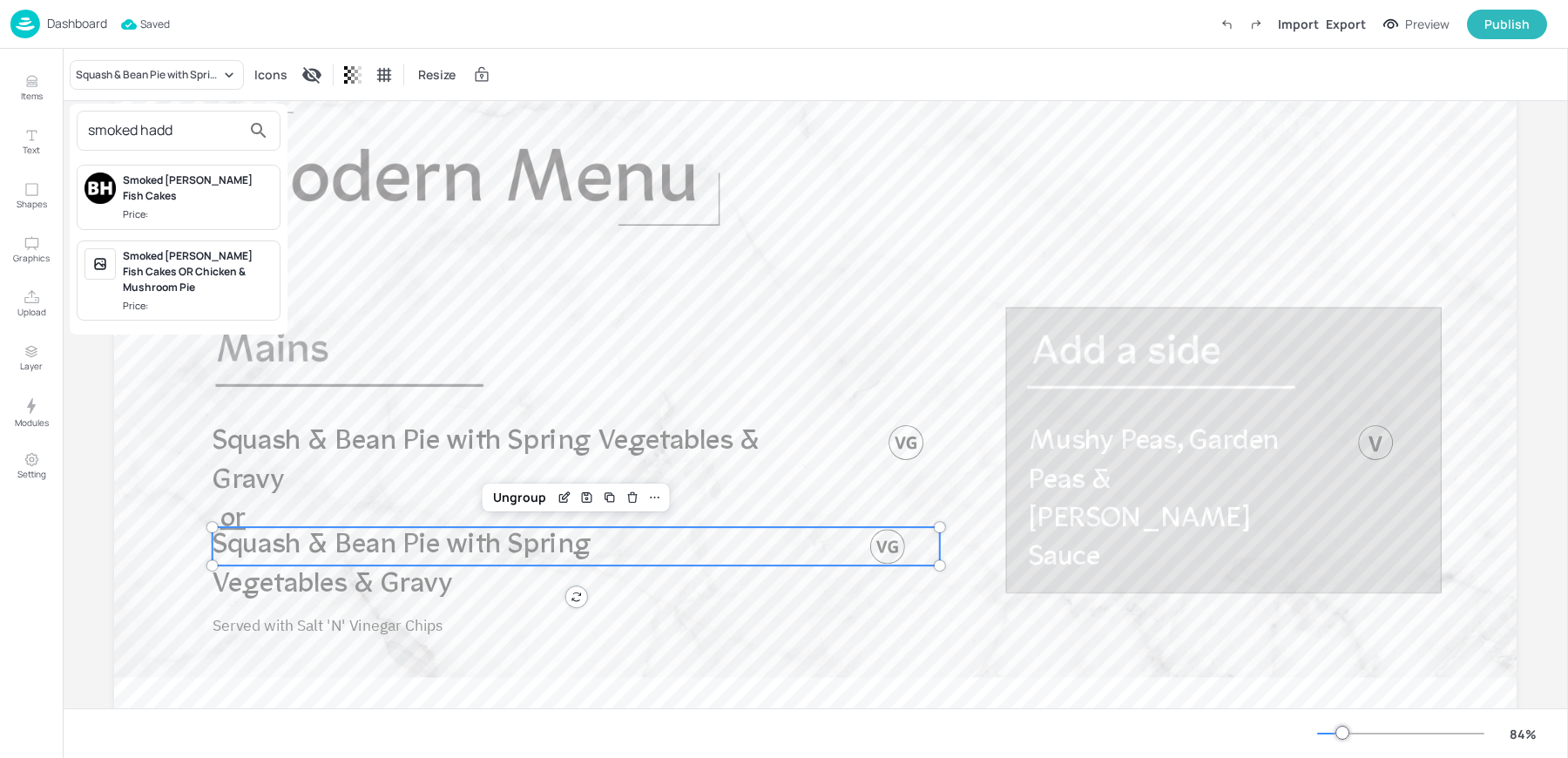
type input "smoked hadd"
click at [172, 207] on span "Price:" at bounding box center [198, 215] width 150 height 15
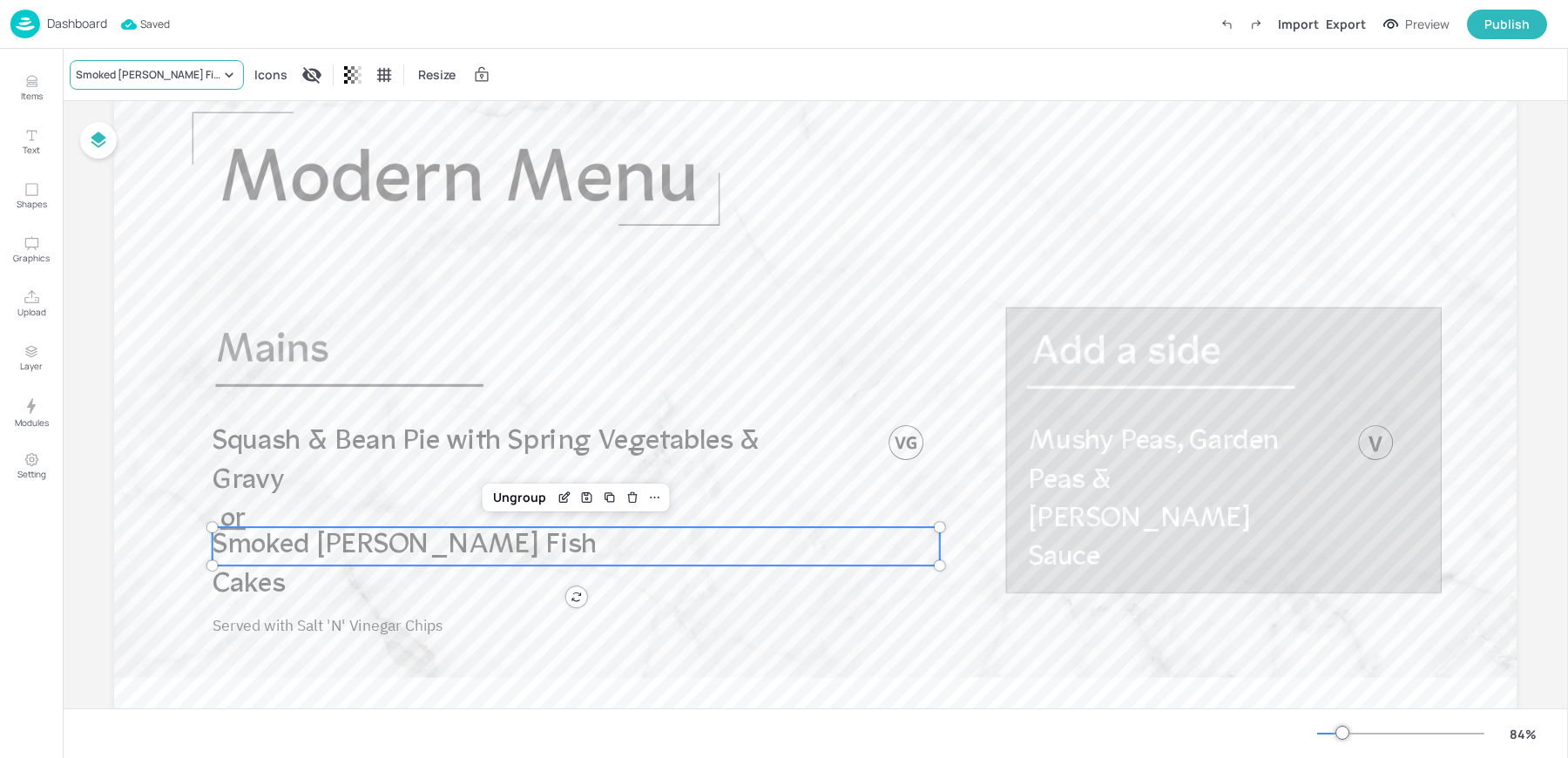
click at [118, 81] on div "Smoked Haddock Fish Cakes" at bounding box center [148, 75] width 144 height 16
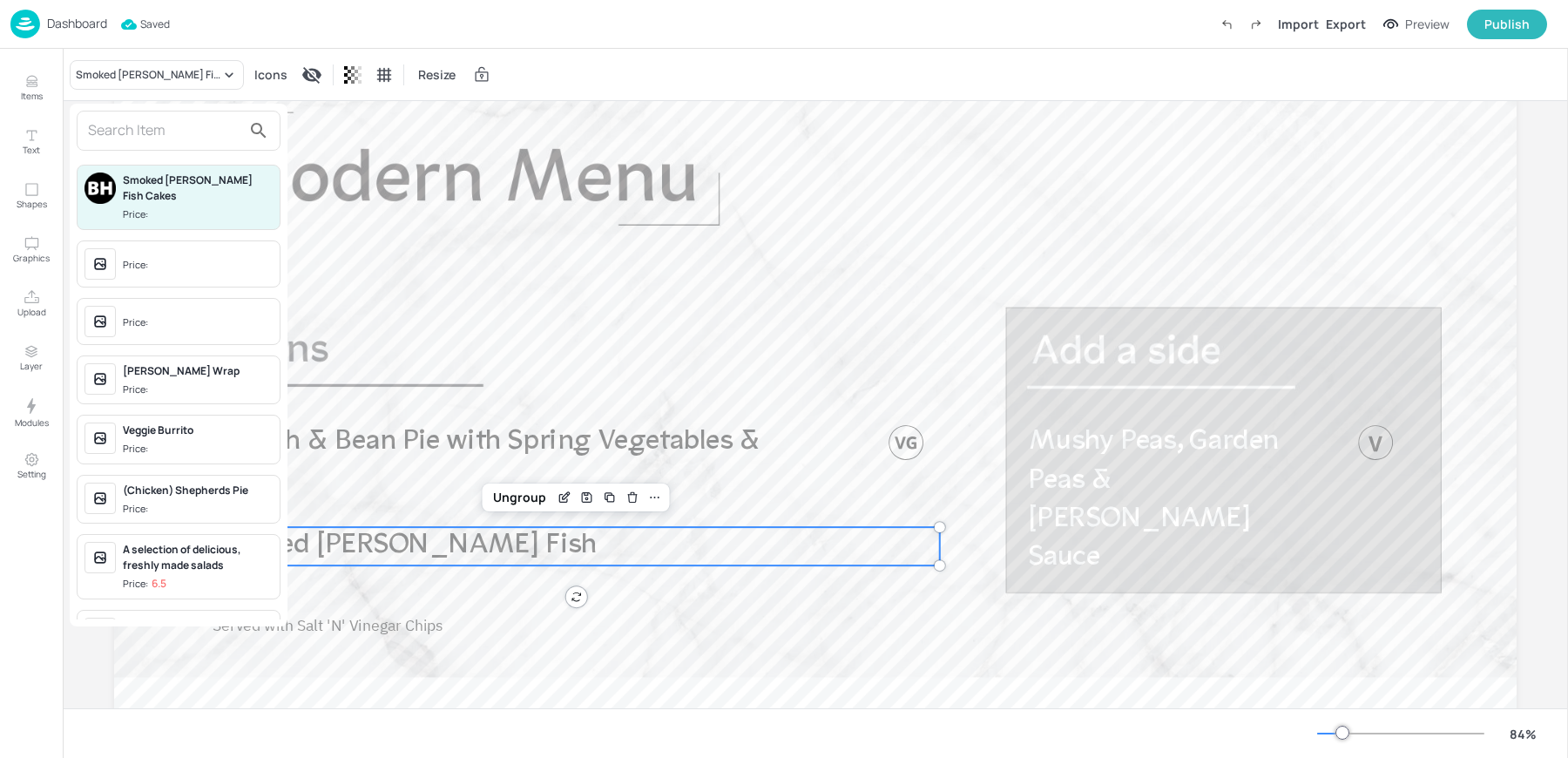
click at [138, 135] on input "text" at bounding box center [165, 130] width 154 height 28
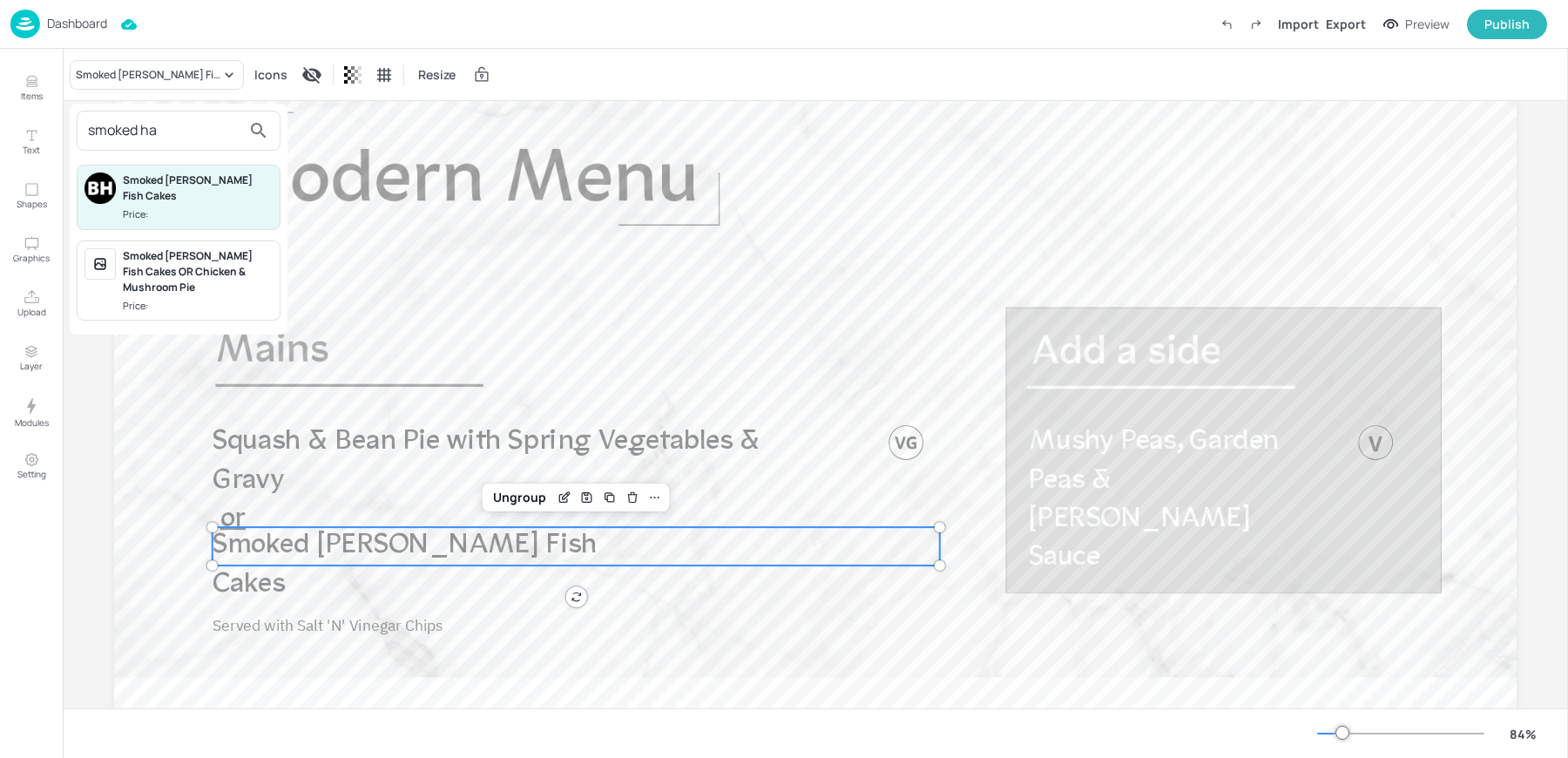
type input "smoked ha"
click at [164, 255] on div "Smoked Haddock Fish Cakes OR Chicken & Mushroom Pie" at bounding box center [198, 271] width 150 height 47
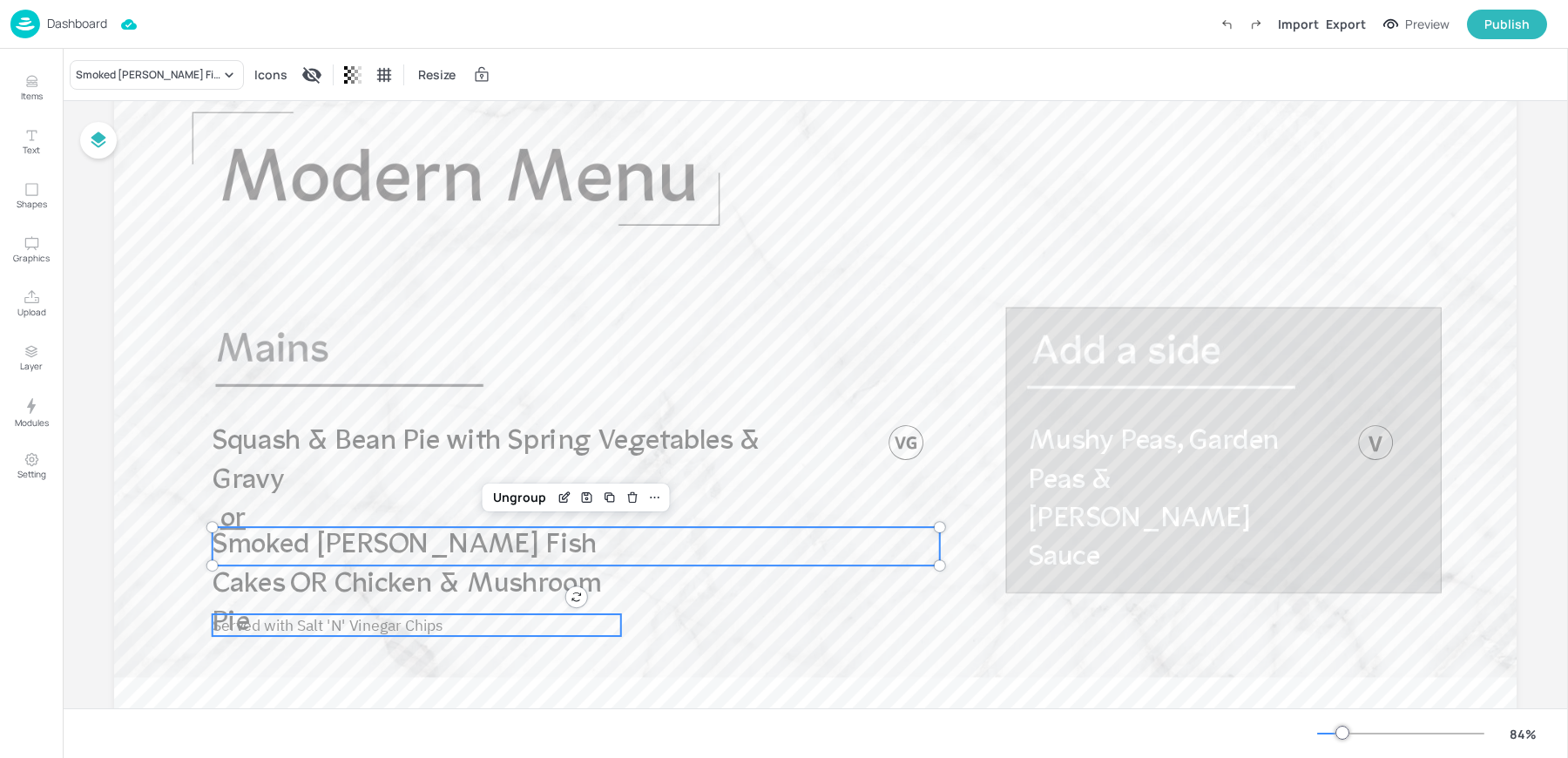
click at [359, 630] on span "Served with Salt 'N' Vinegar Chips" at bounding box center [328, 625] width 231 height 20
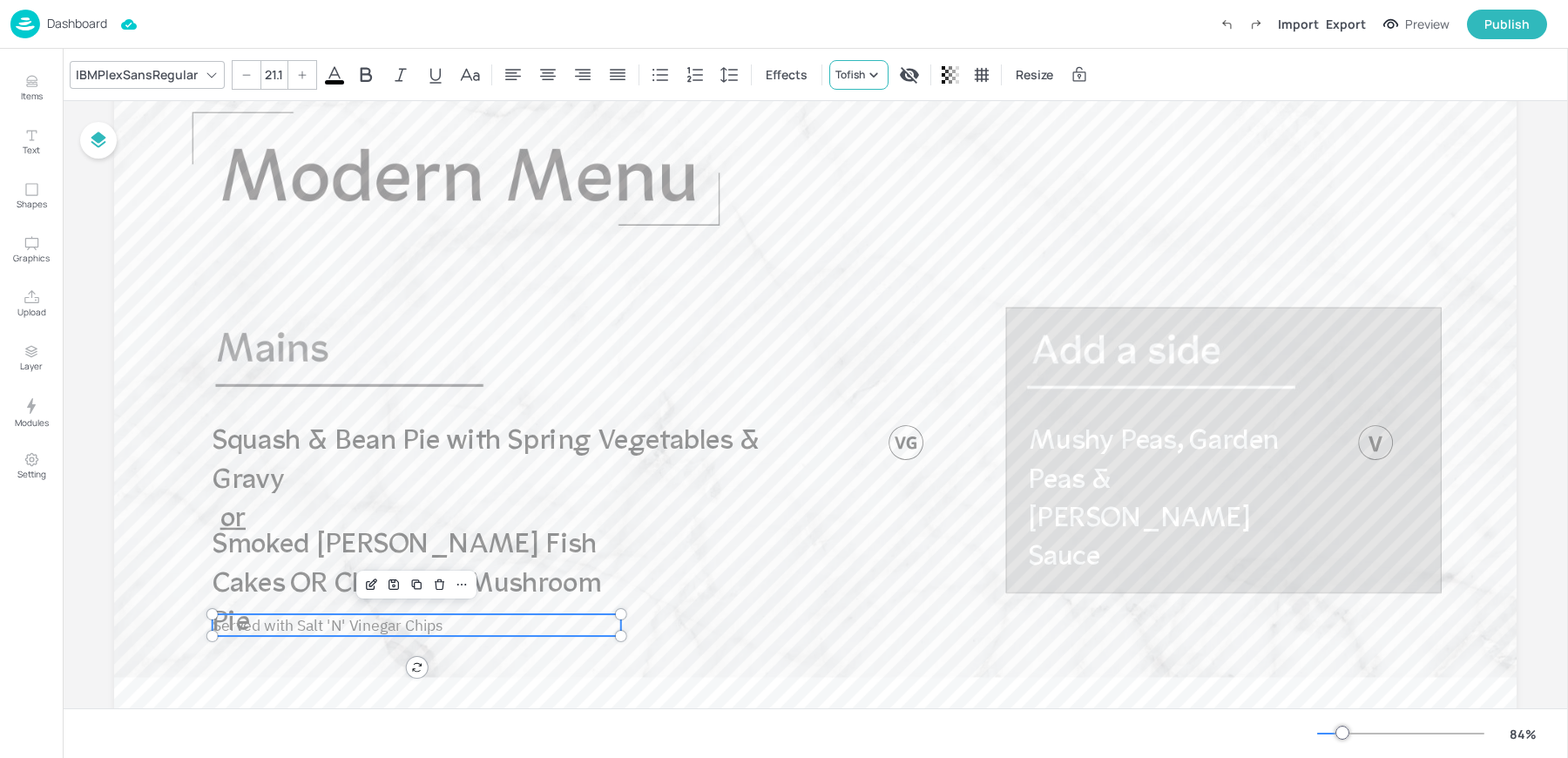
click at [846, 70] on div "Tofish" at bounding box center [850, 75] width 30 height 16
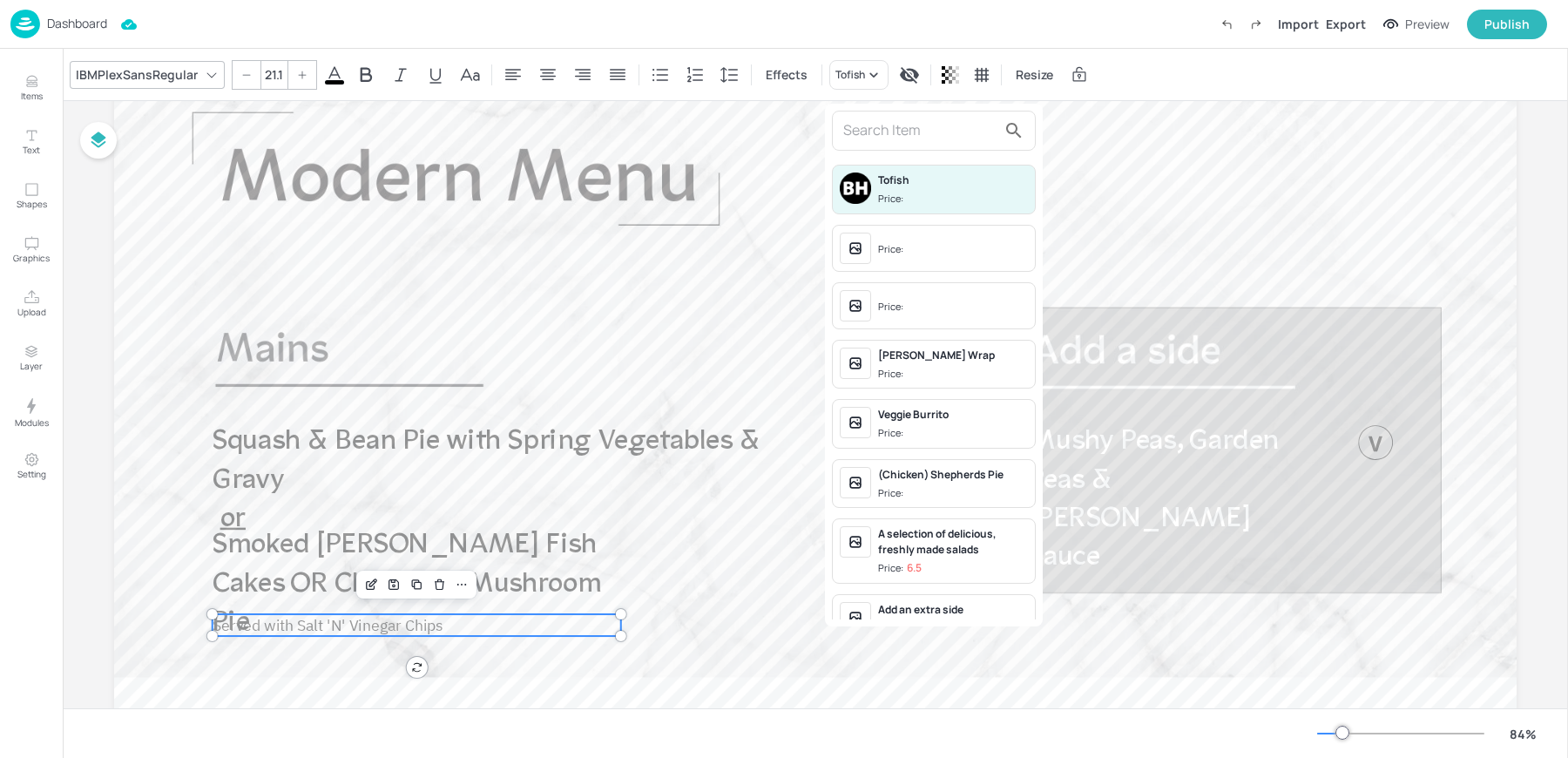
click at [846, 118] on input "text" at bounding box center [920, 130] width 154 height 28
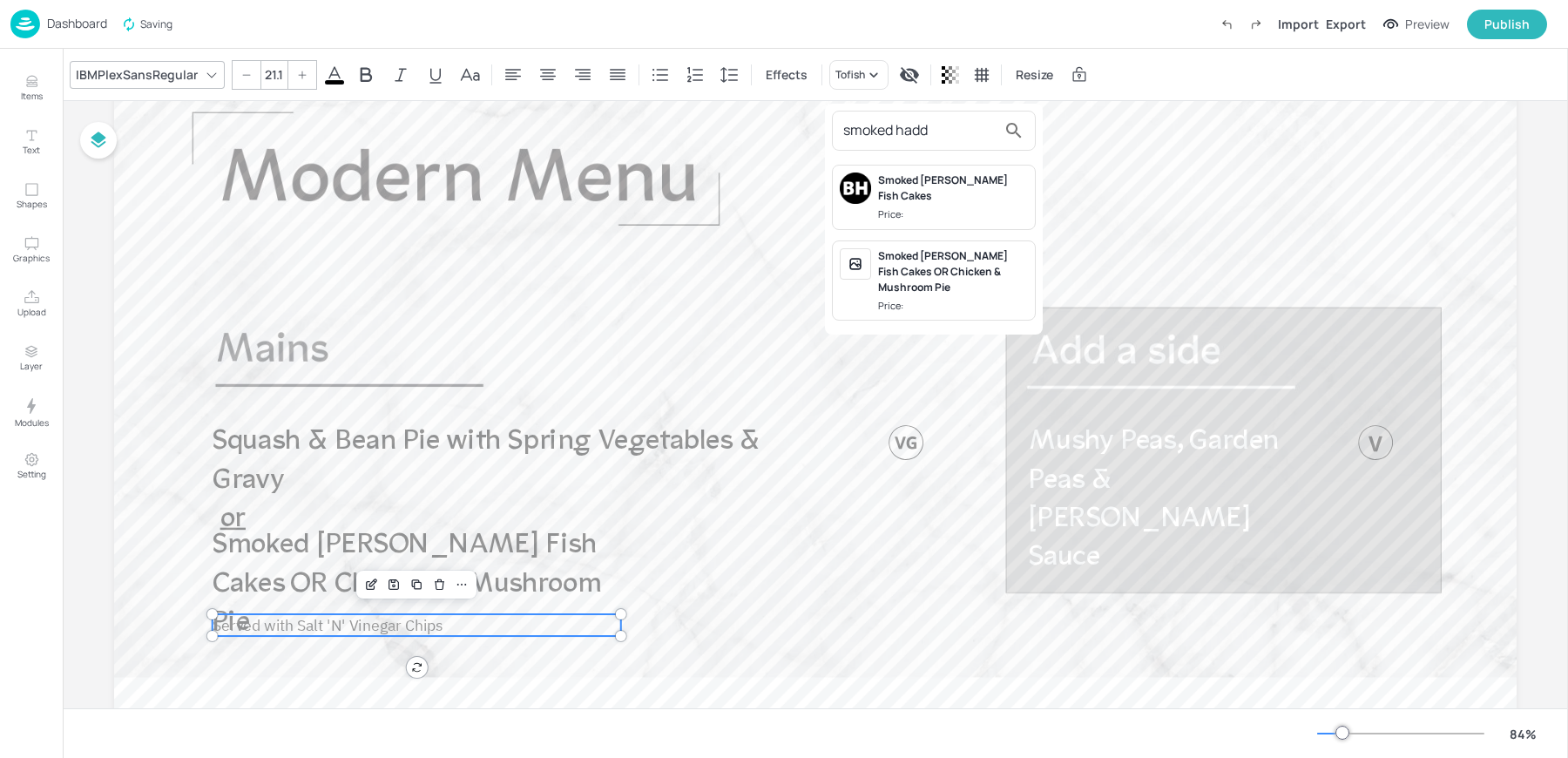
type input "smoked hadd"
click at [892, 252] on div "Smoked Haddock Fish Cakes OR Chicken & Mushroom Pie" at bounding box center [953, 271] width 150 height 47
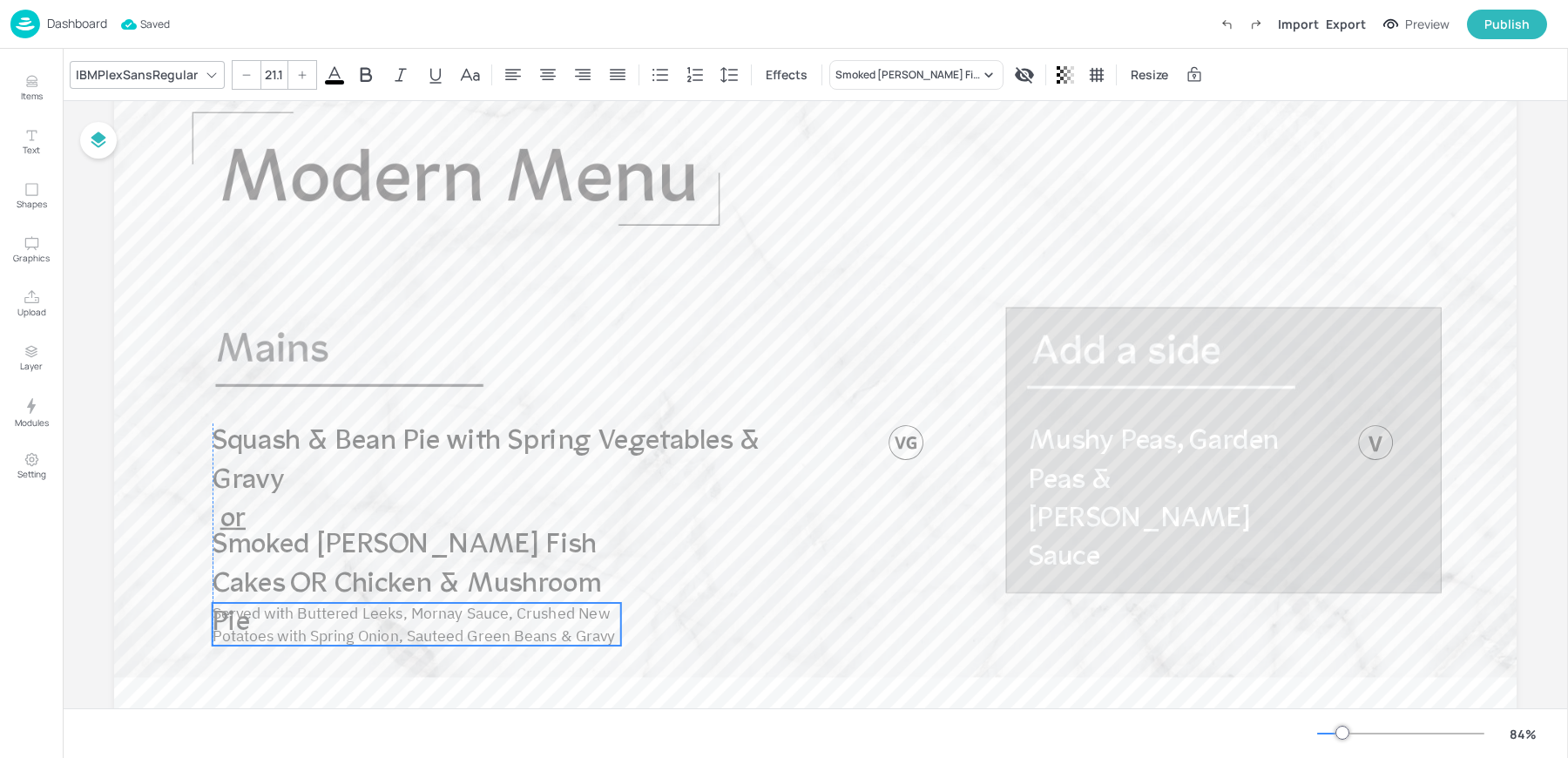
drag, startPoint x: 327, startPoint y: 639, endPoint x: 330, endPoint y: 628, distance: 11.4
click at [330, 628] on span "Served with Buttered Leeks, Mornay Sauce, Crushed New Potatoes with Spring Onio…" at bounding box center [414, 624] width 403 height 42
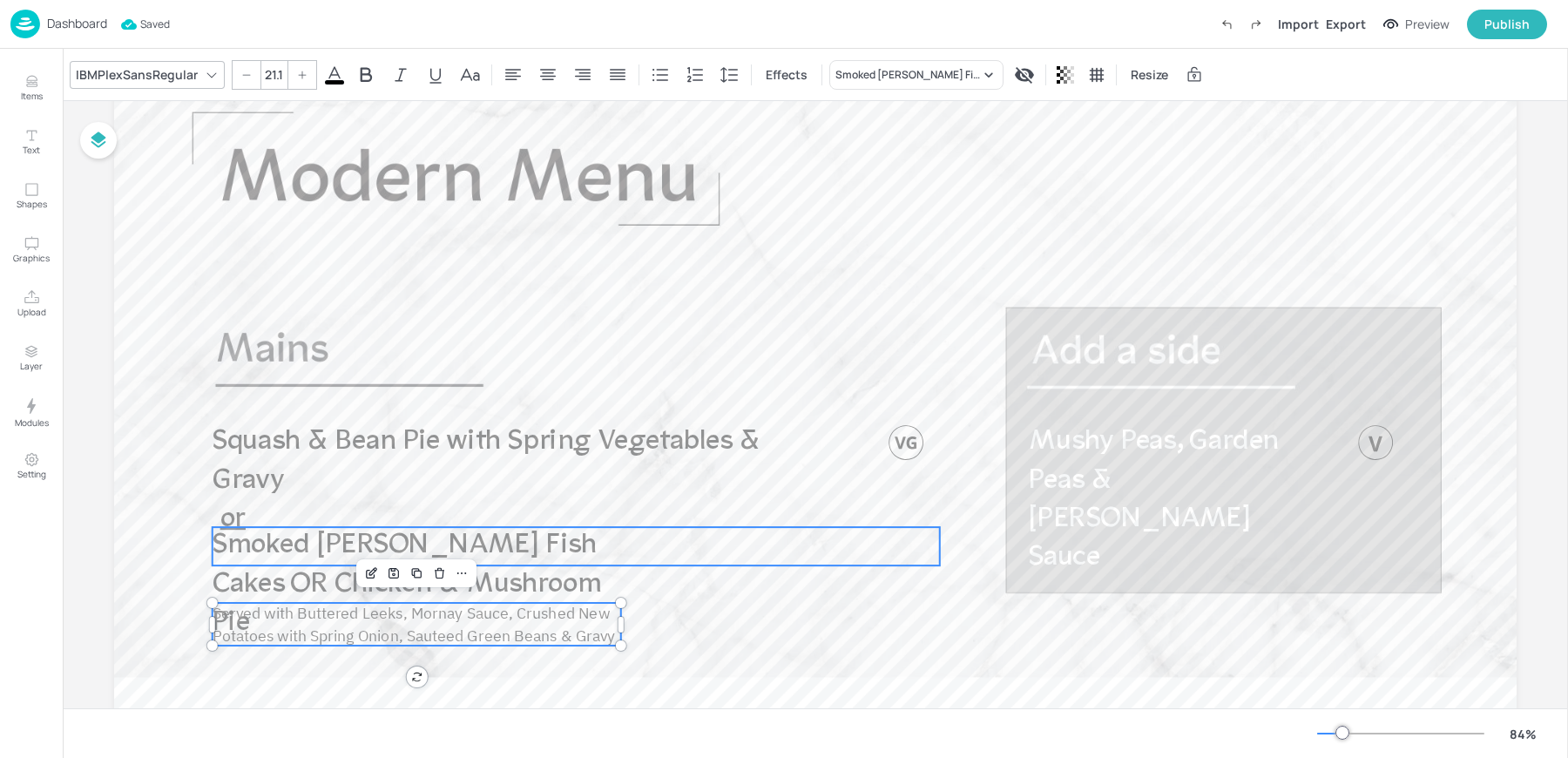
click at [260, 577] on span "Smoked Haddock Fish Cakes OR Chicken & Mushroom Pie" at bounding box center [407, 584] width 389 height 106
click at [474, 499] on div "Group" at bounding box center [486, 497] width 52 height 22
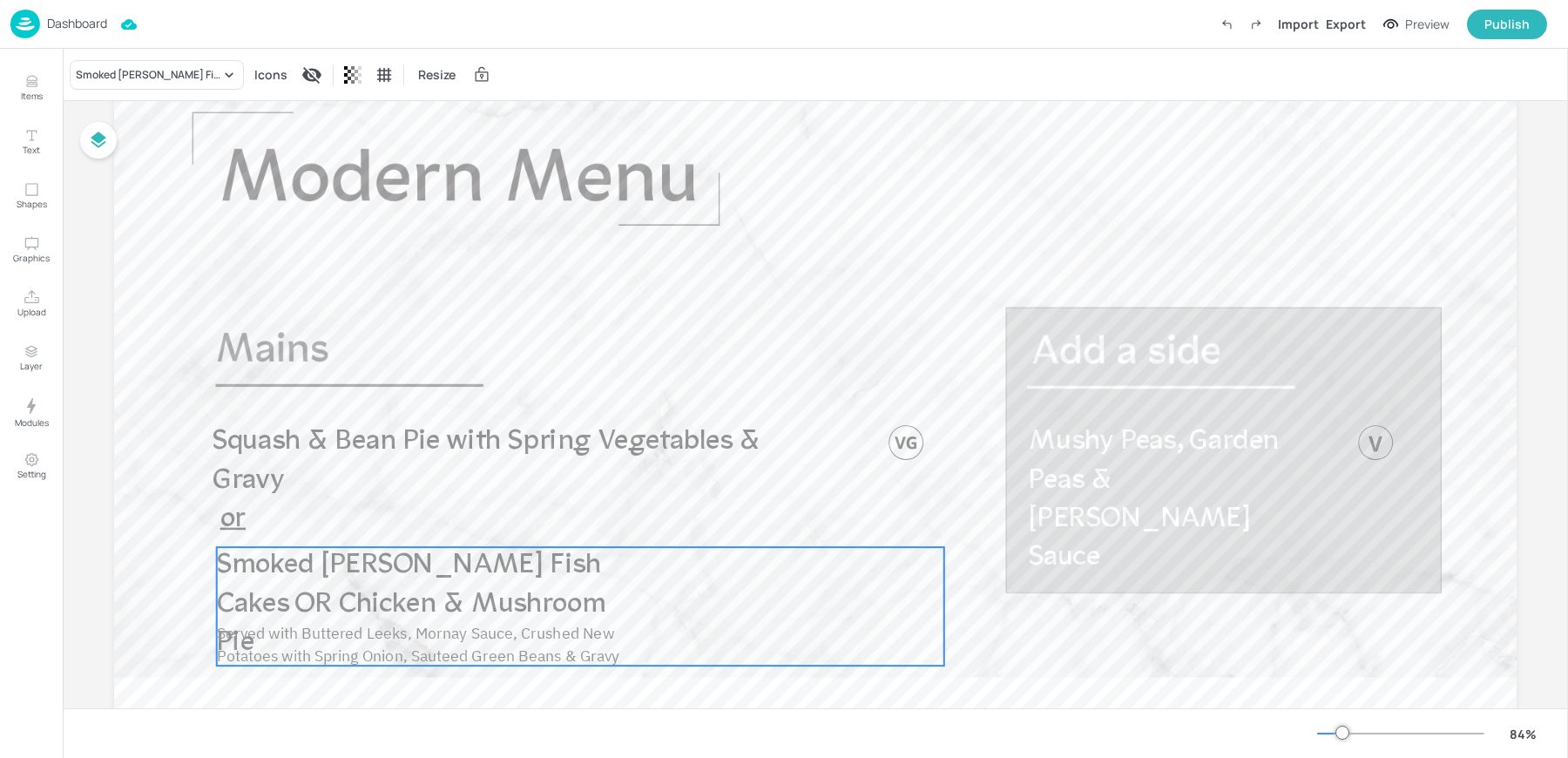
drag, startPoint x: 392, startPoint y: 547, endPoint x: 396, endPoint y: 567, distance: 20.4
click at [396, 567] on span "Smoked Haddock Fish Cakes OR Chicken & Mushroom Pie" at bounding box center [411, 604] width 389 height 106
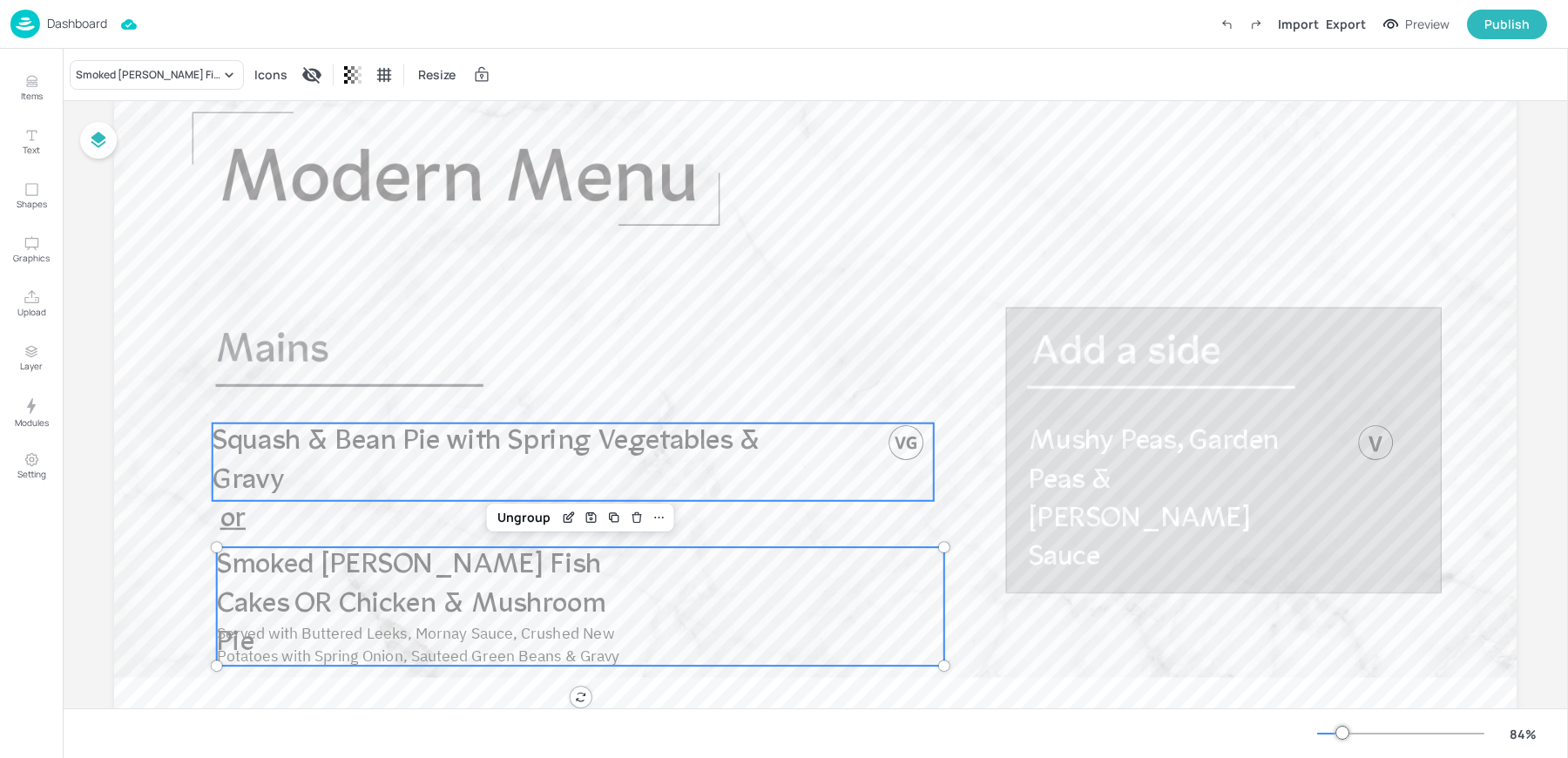
click at [278, 447] on span "Squash & Bean Pie with Spring Vegetables & Gravy" at bounding box center [486, 461] width 547 height 68
click at [240, 627] on span "Served with Buttered Leeks, Mornay Sauce, Crushed New Potatoes with Spring Onio…" at bounding box center [418, 643] width 403 height 42
click at [682, 393] on icon at bounding box center [684, 394] width 9 height 2
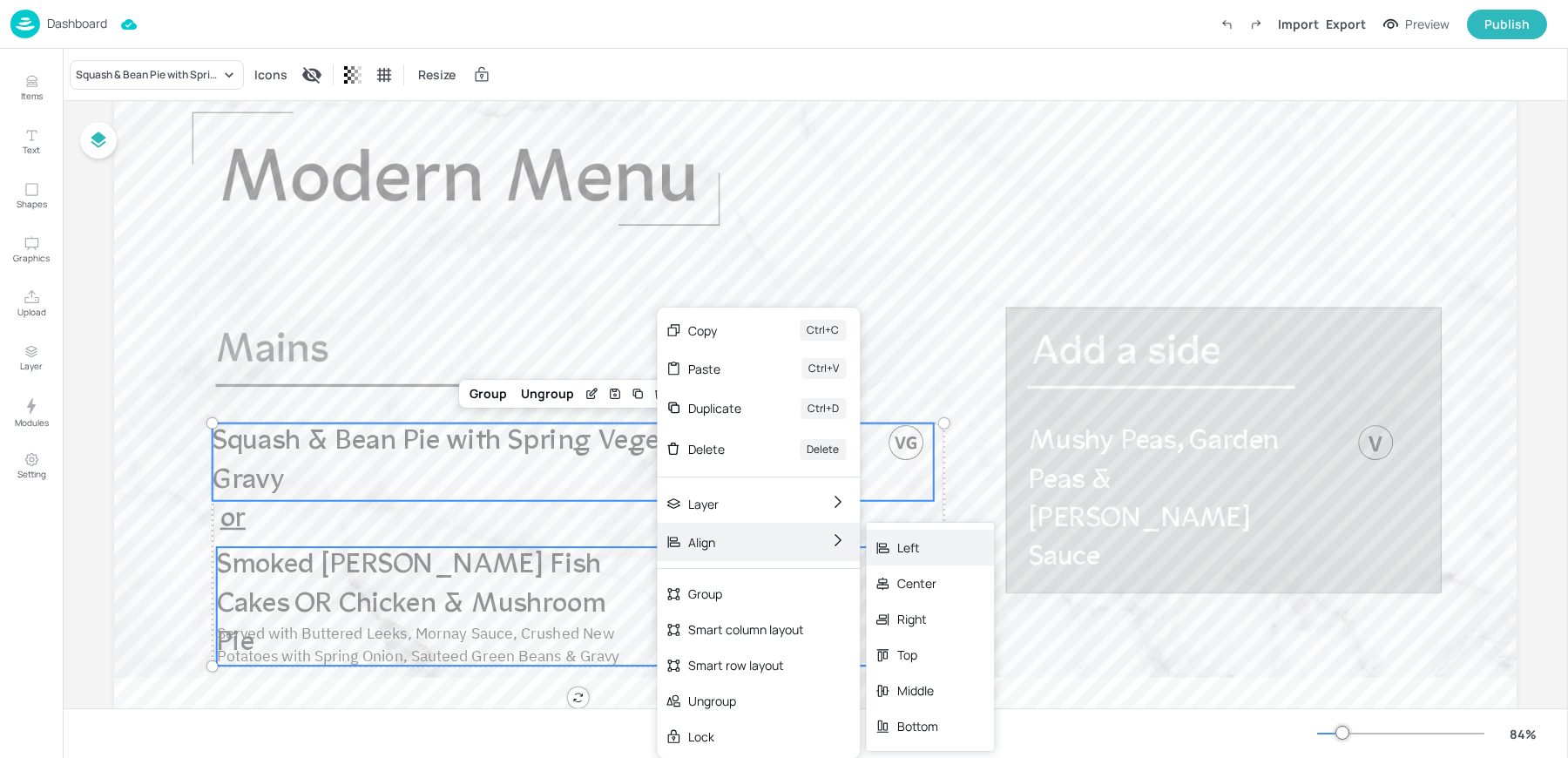
click at [945, 541] on div "Left" at bounding box center [930, 548] width 128 height 36
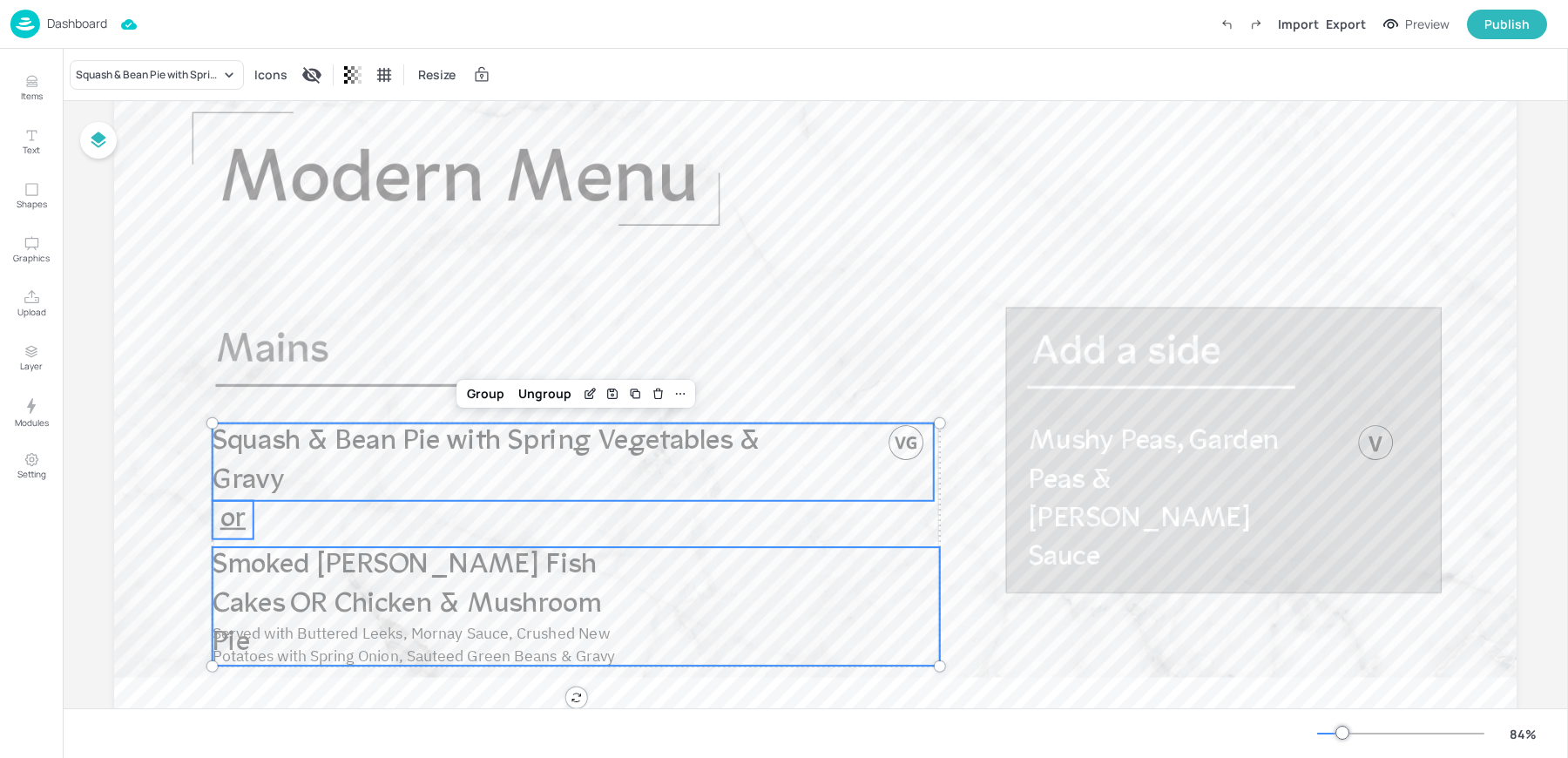
click at [227, 527] on span "or" at bounding box center [232, 519] width 25 height 29
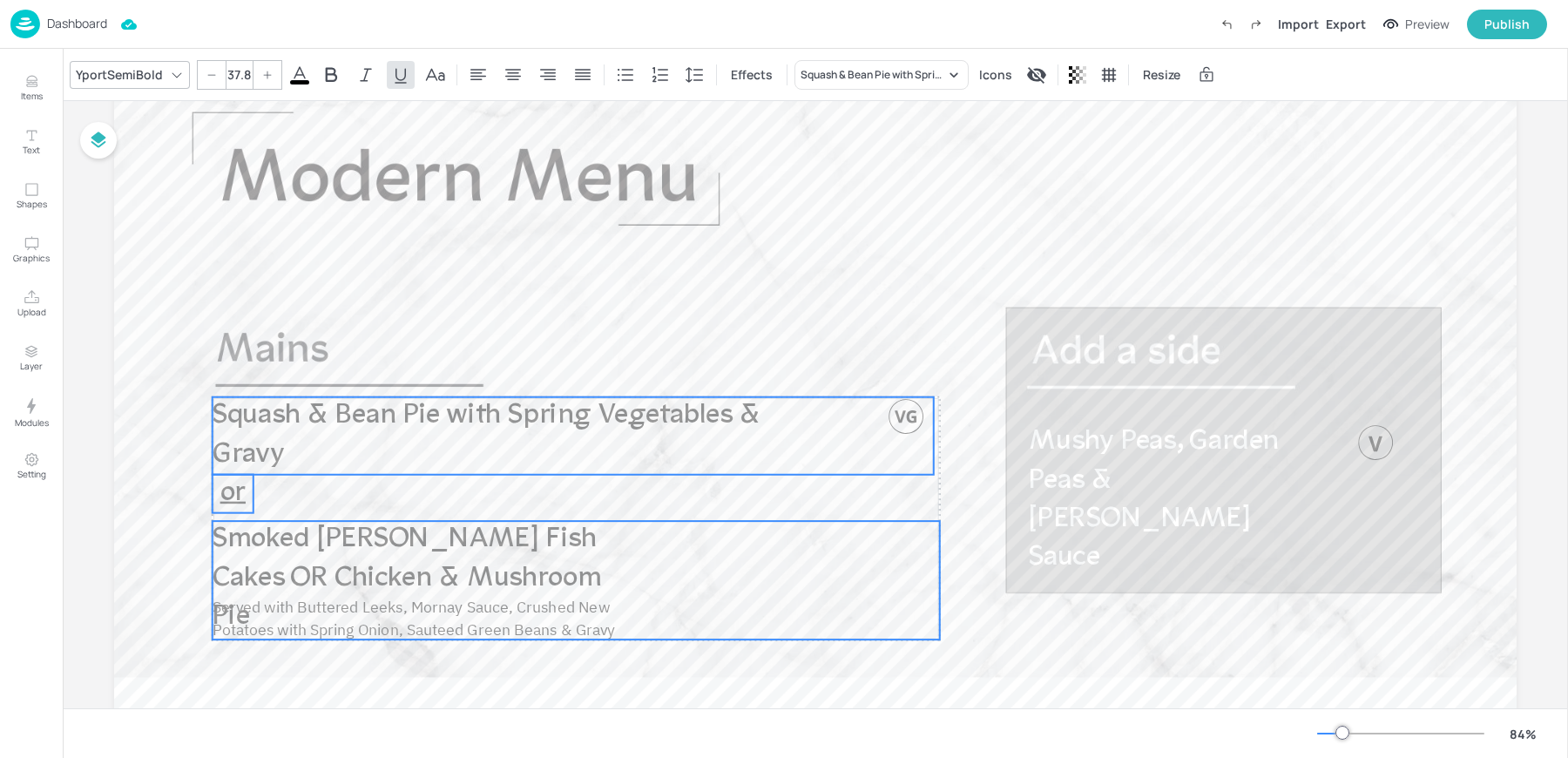
drag, startPoint x: 248, startPoint y: 486, endPoint x: 248, endPoint y: 463, distance: 23.0
click at [248, 463] on span "Squash & Bean Pie with Spring Vegetables & Gravy" at bounding box center [486, 435] width 547 height 68
click at [522, 582] on span "Smoked Haddock Fish Cakes OR Chicken & Mushroom Pie" at bounding box center [407, 581] width 389 height 106
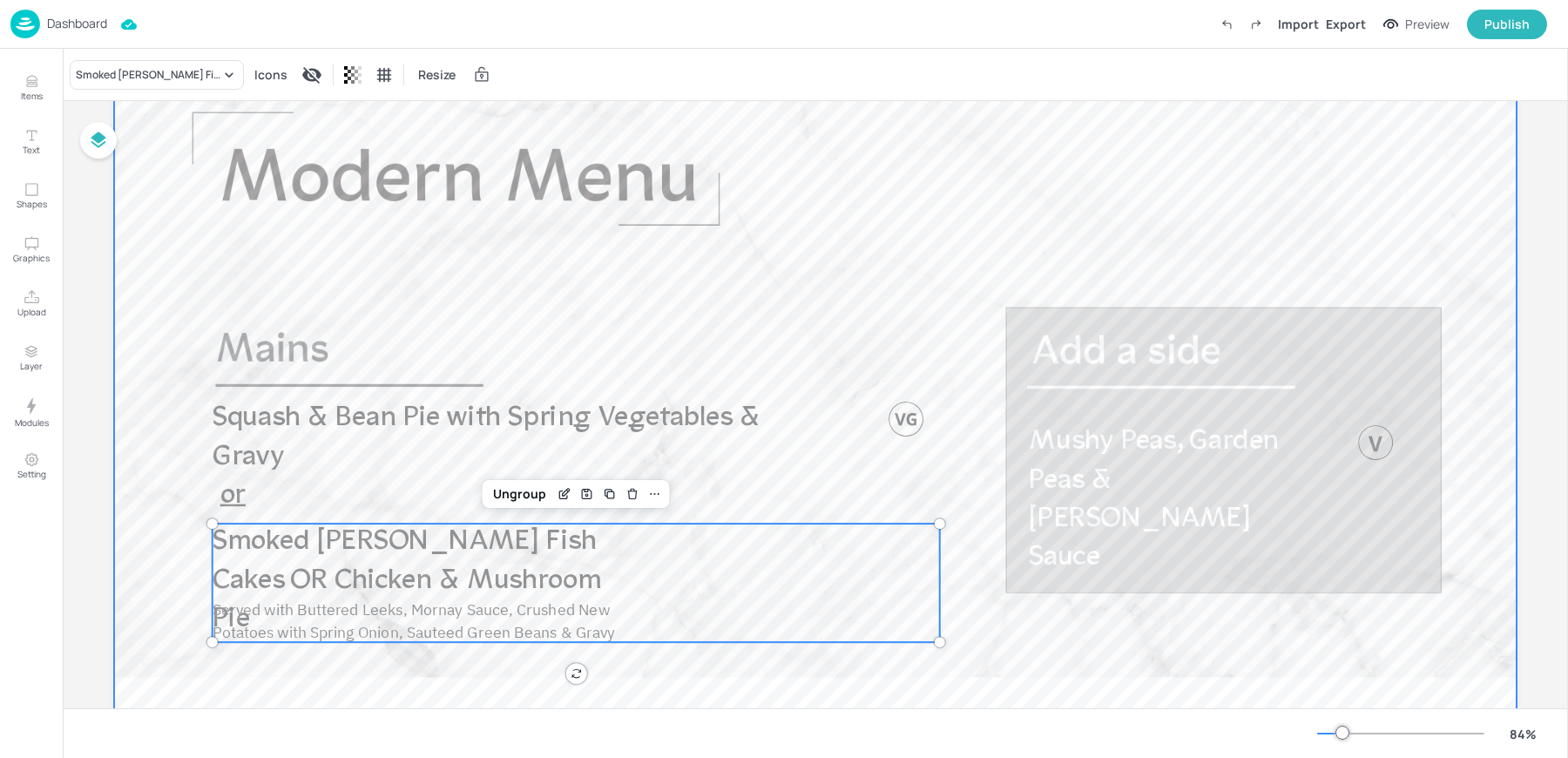
click at [1051, 642] on div at bounding box center [815, 442] width 1402 height 789
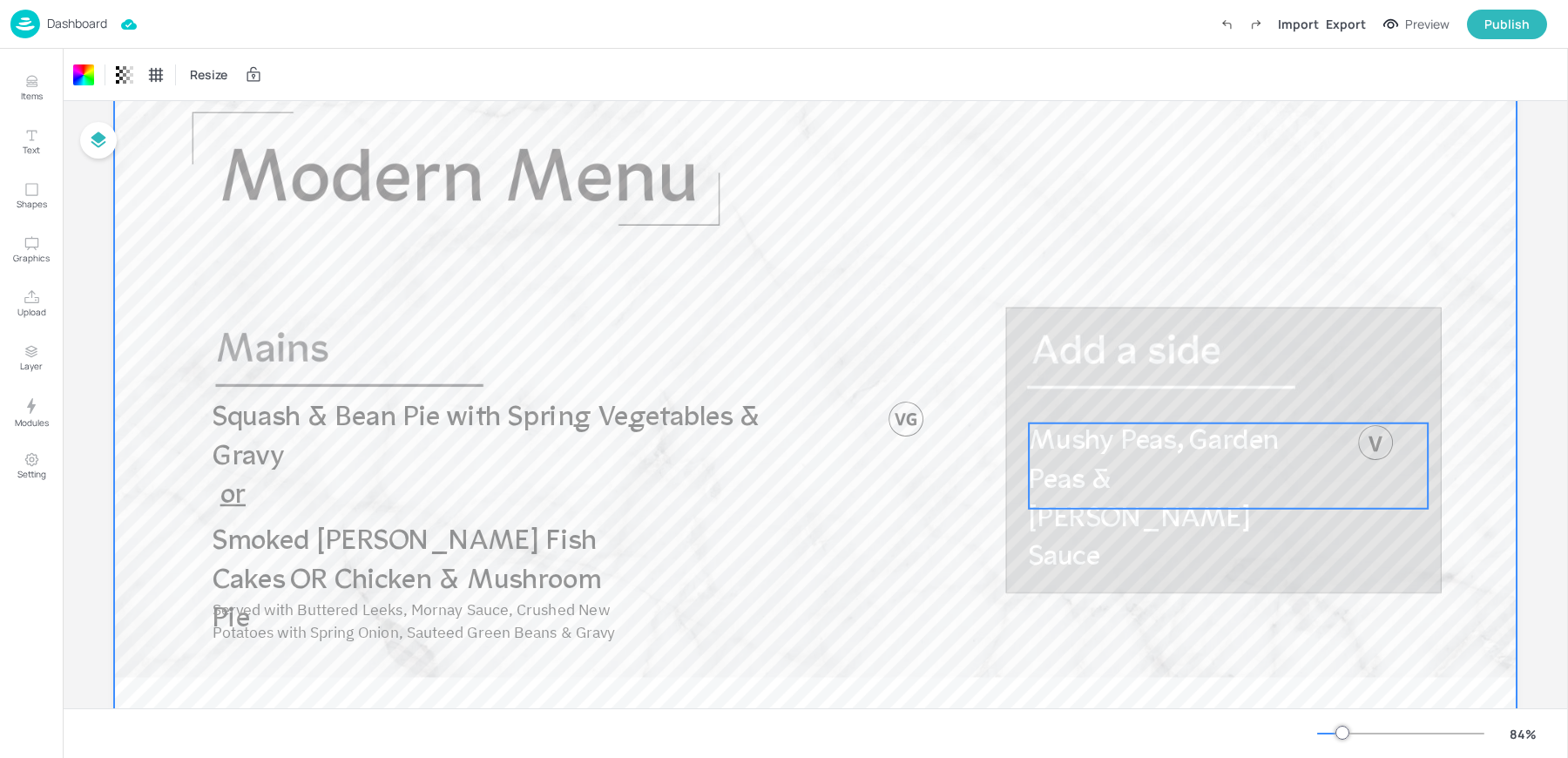
click at [1122, 471] on span "Mushy Peas, Garden Peas & Curry Sauce" at bounding box center [1154, 500] width 250 height 144
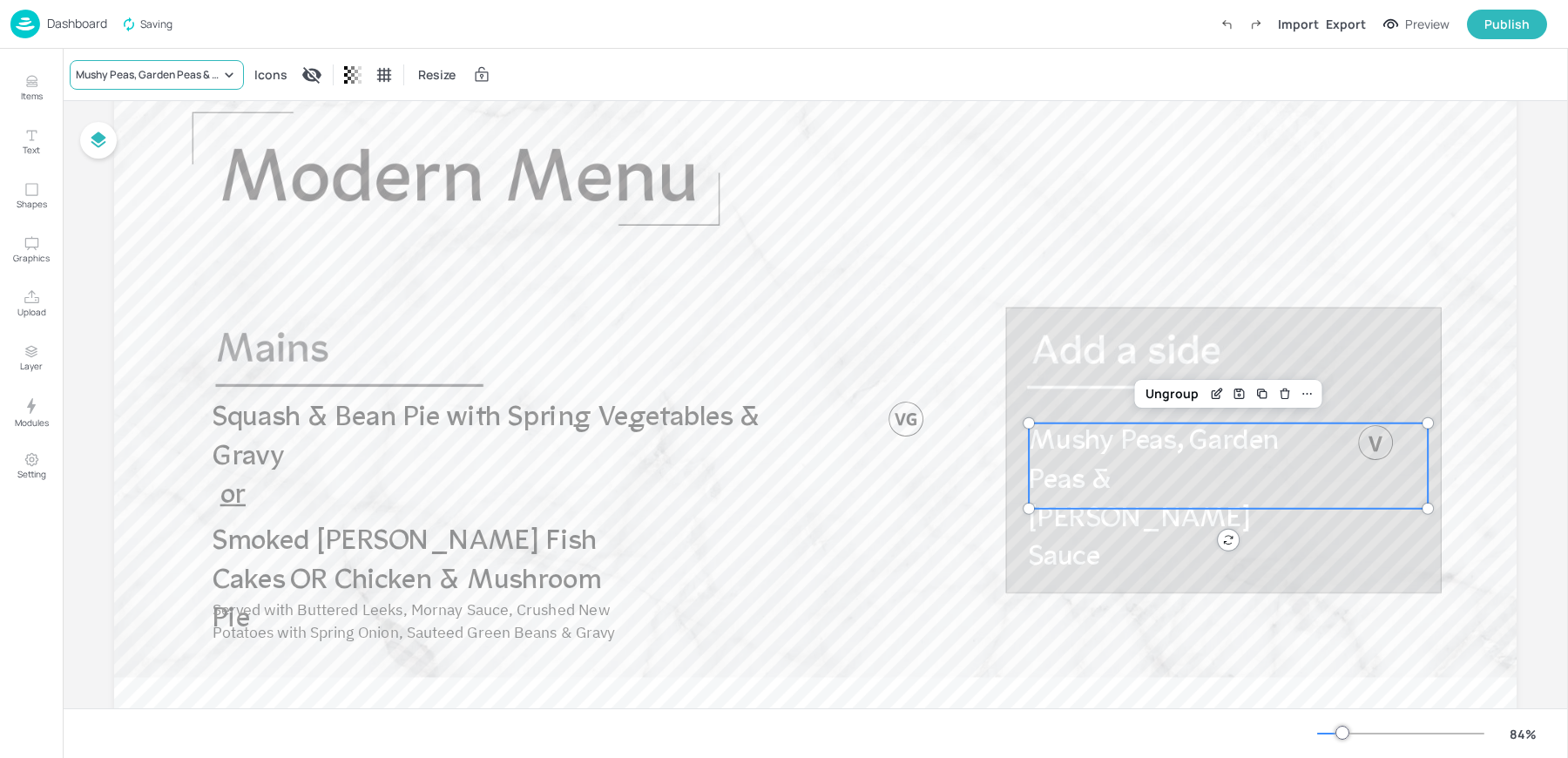
click at [162, 81] on div "Mushy Peas, Garden Peas & Curry Sauce" at bounding box center [148, 75] width 144 height 16
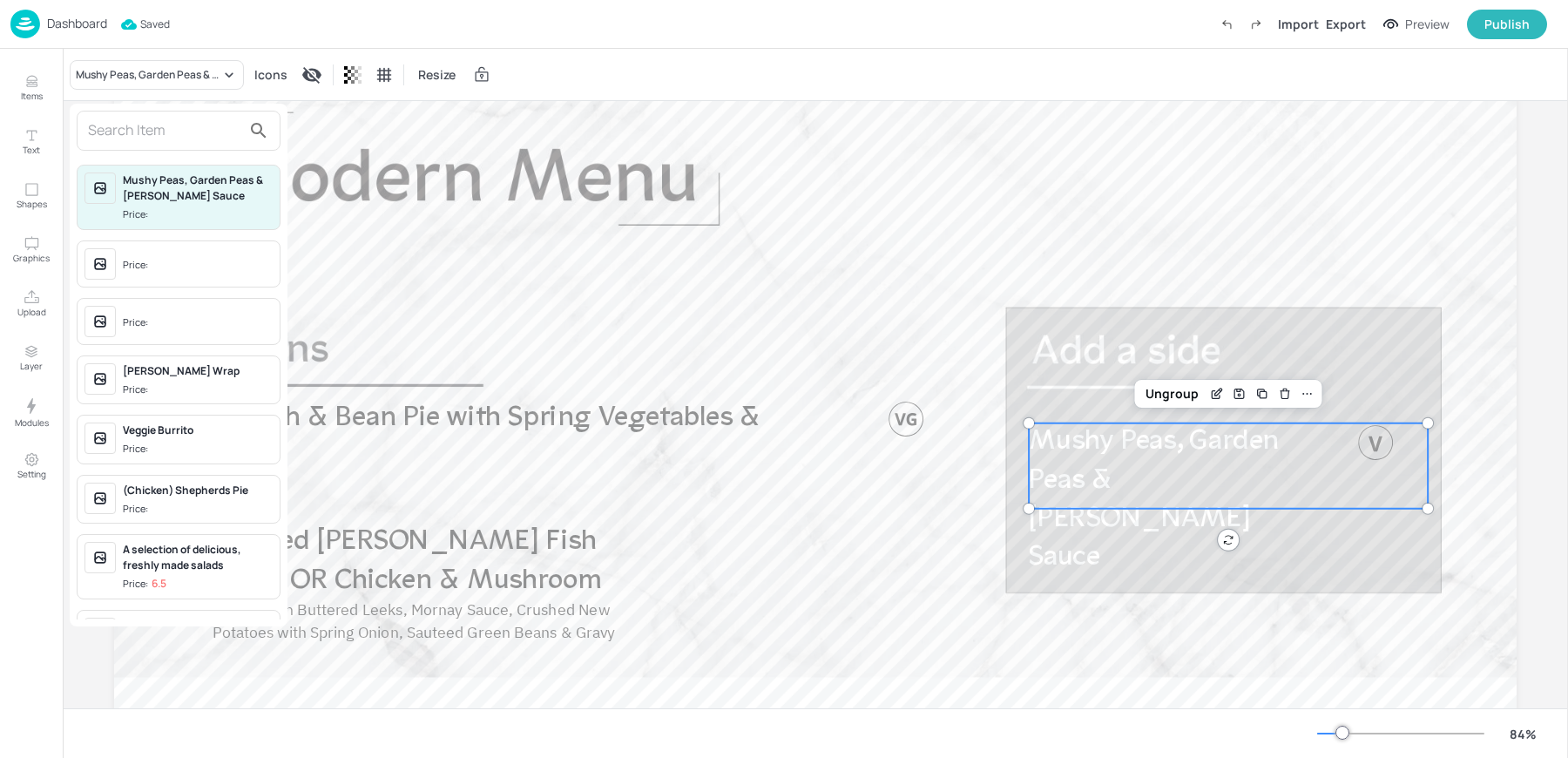
click at [130, 252] on span "Price:" at bounding box center [198, 266] width 150 height 28
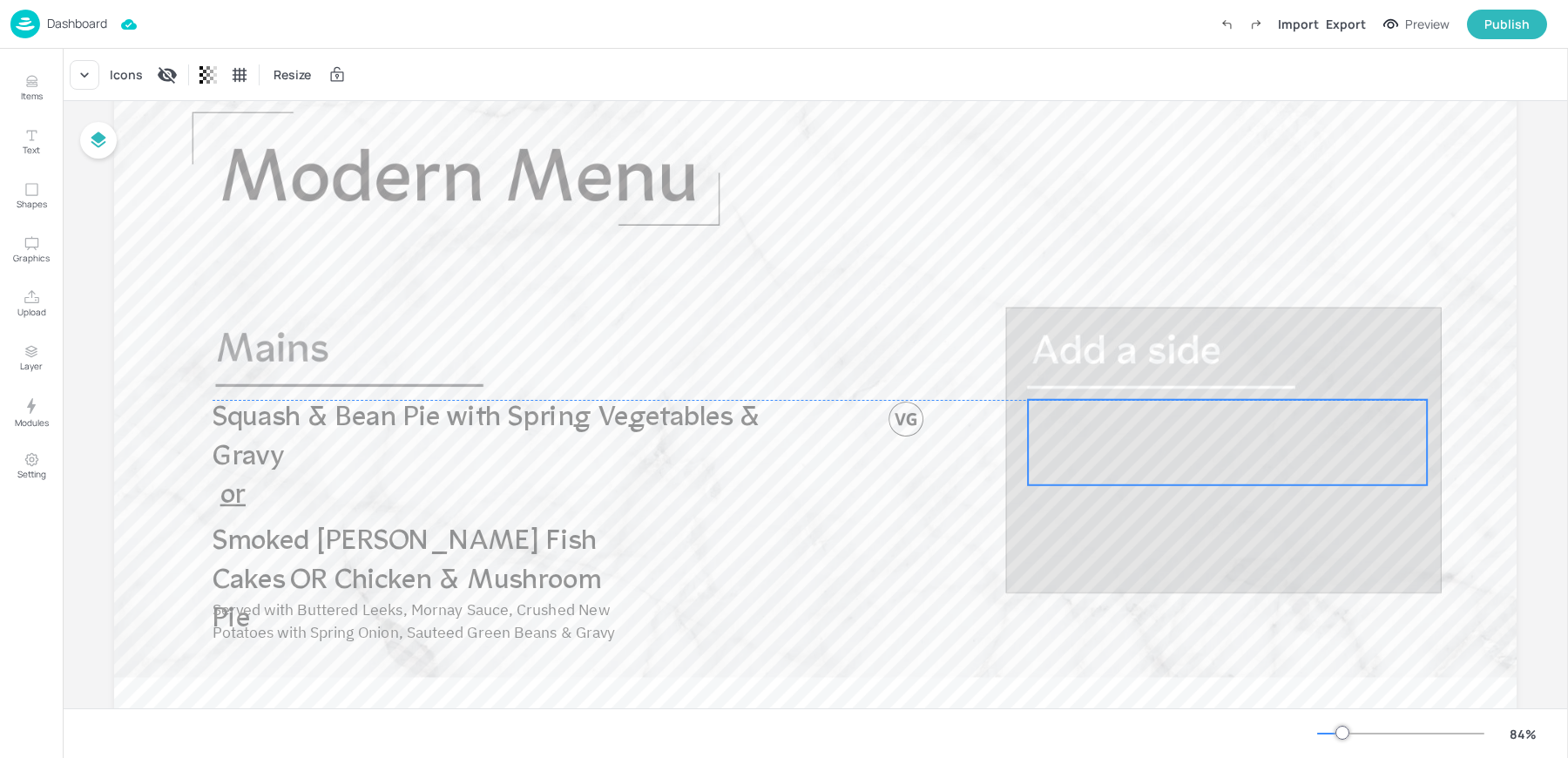
drag, startPoint x: 1053, startPoint y: 448, endPoint x: 1052, endPoint y: 427, distance: 21.0
click at [1052, 427] on div at bounding box center [1227, 442] width 399 height 85
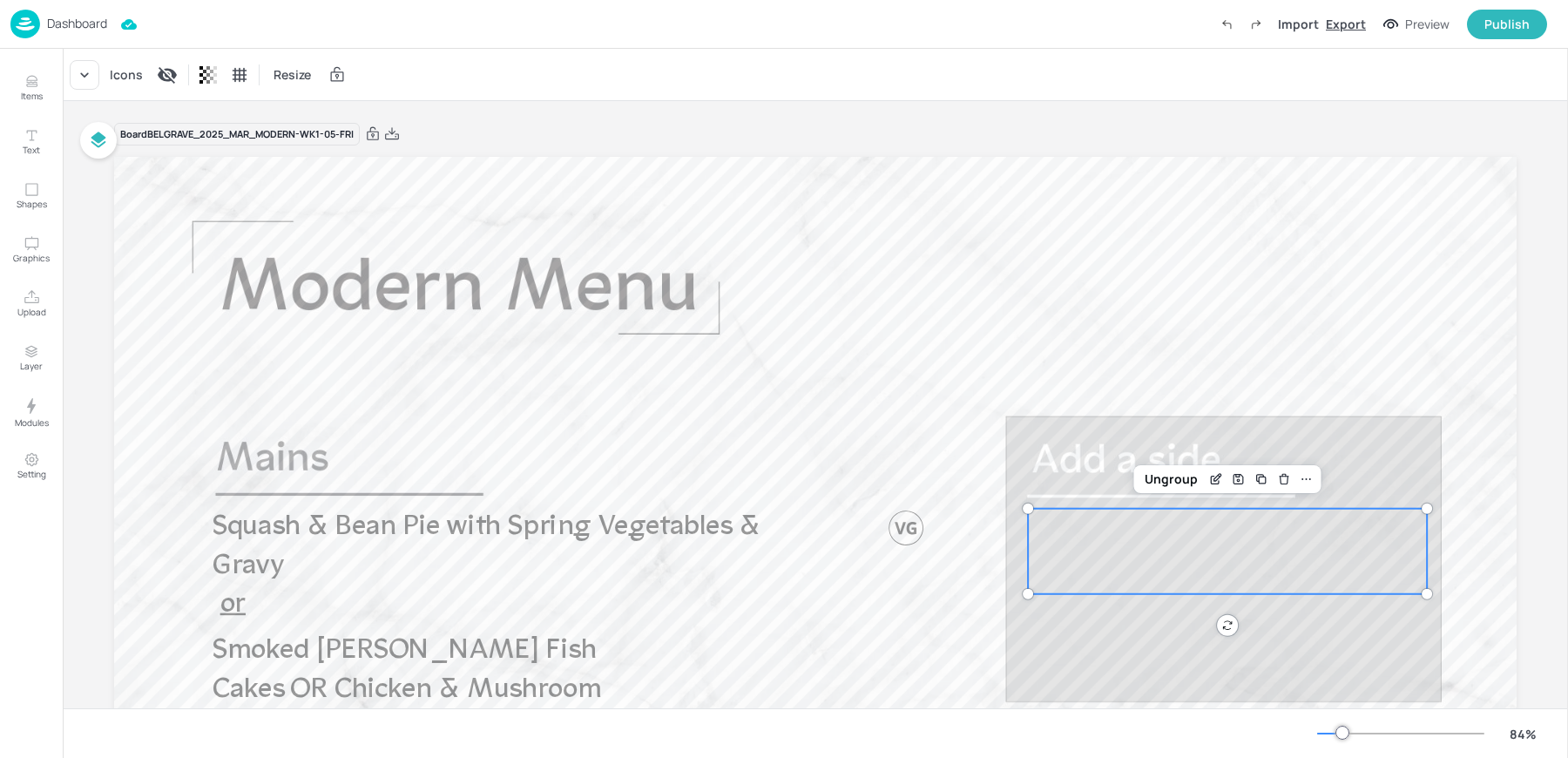
click at [1353, 27] on div "Export" at bounding box center [1345, 24] width 40 height 19
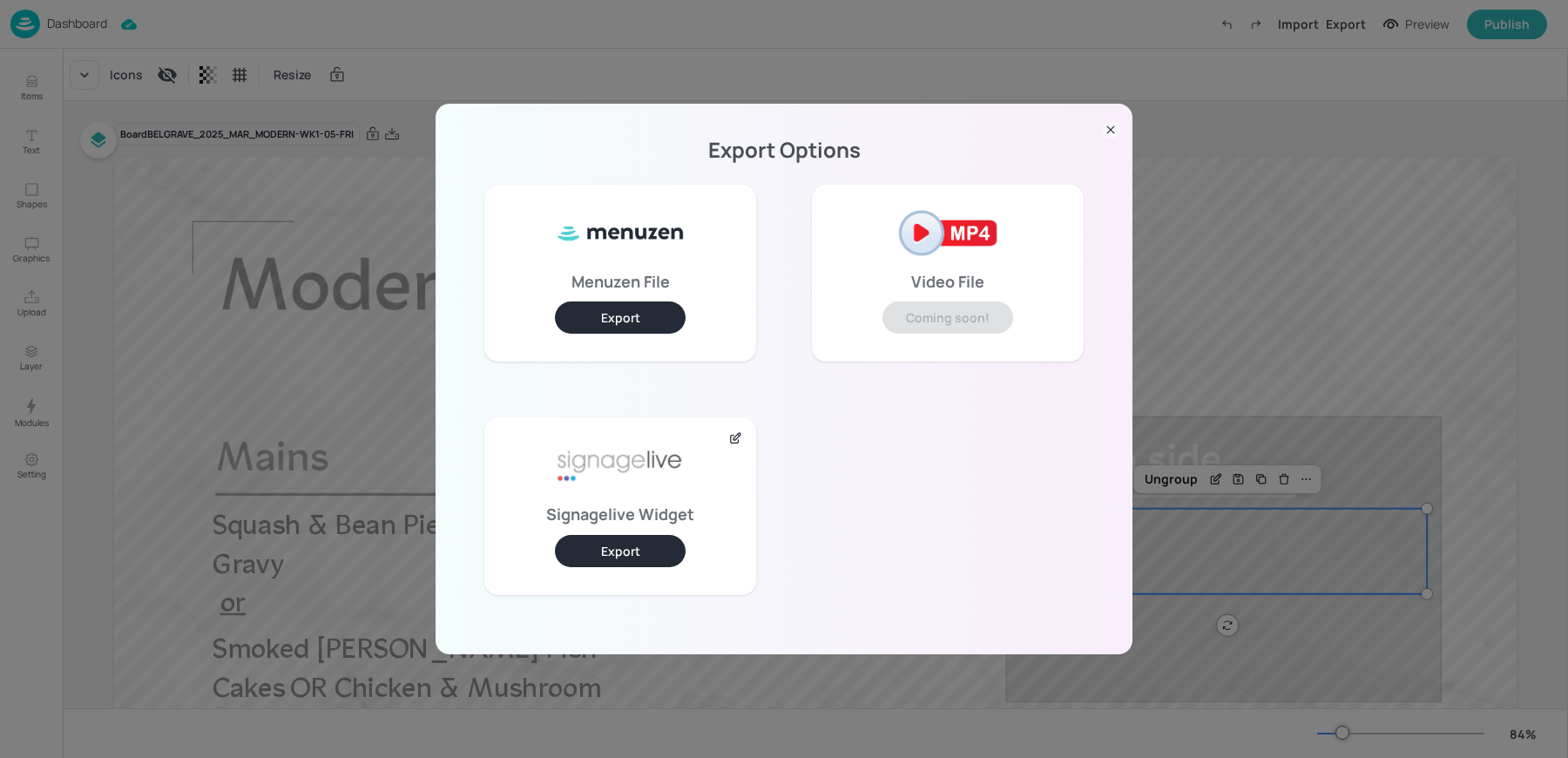
click at [618, 561] on button "Export" at bounding box center [620, 551] width 130 height 32
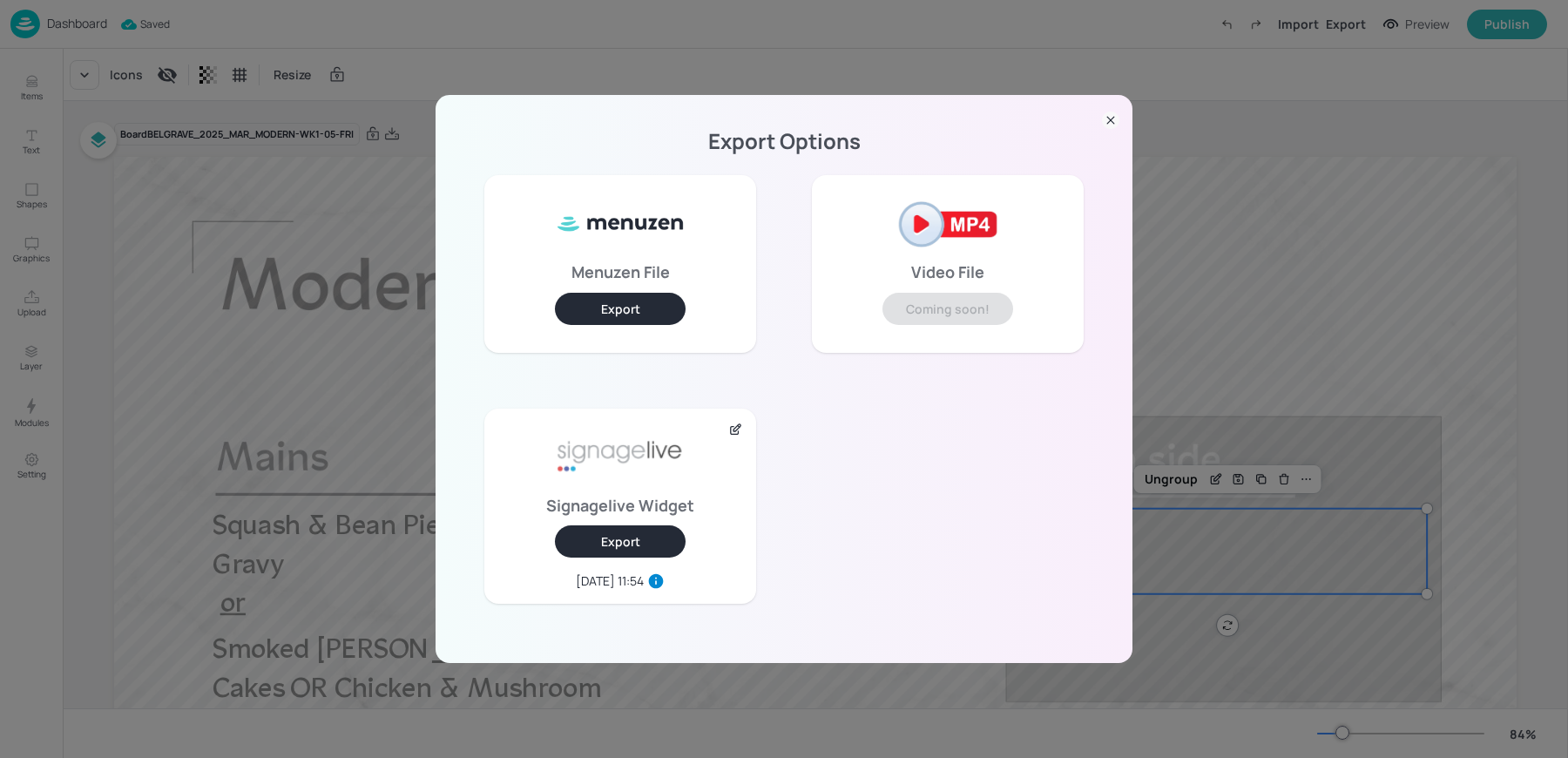
click at [409, 68] on div "Export Options Menuzen File Export Video File Coming soon! Signagelive Widget E…" at bounding box center [784, 379] width 1568 height 758
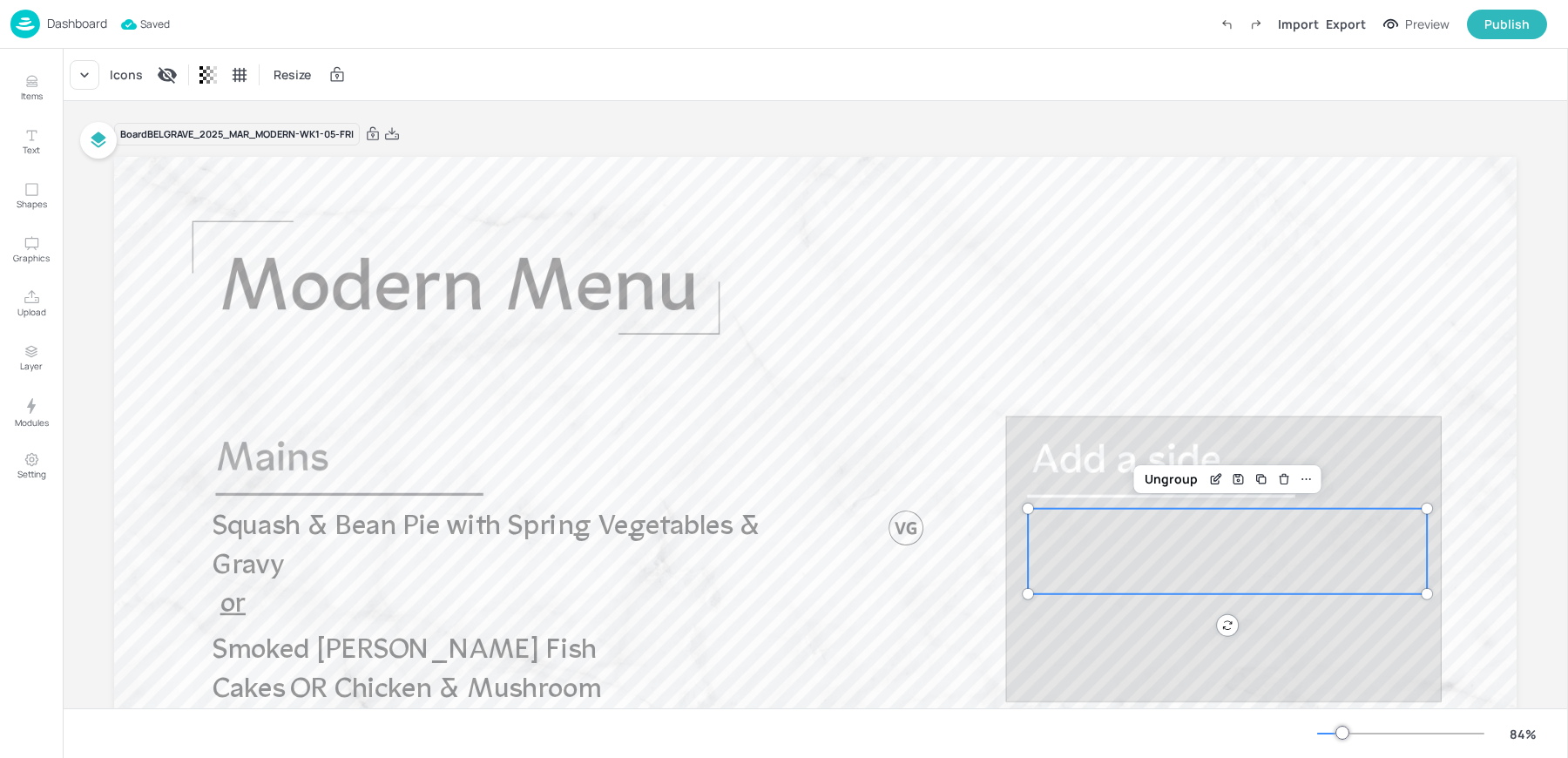
click at [58, 33] on div "Dashboard" at bounding box center [58, 23] width 97 height 29
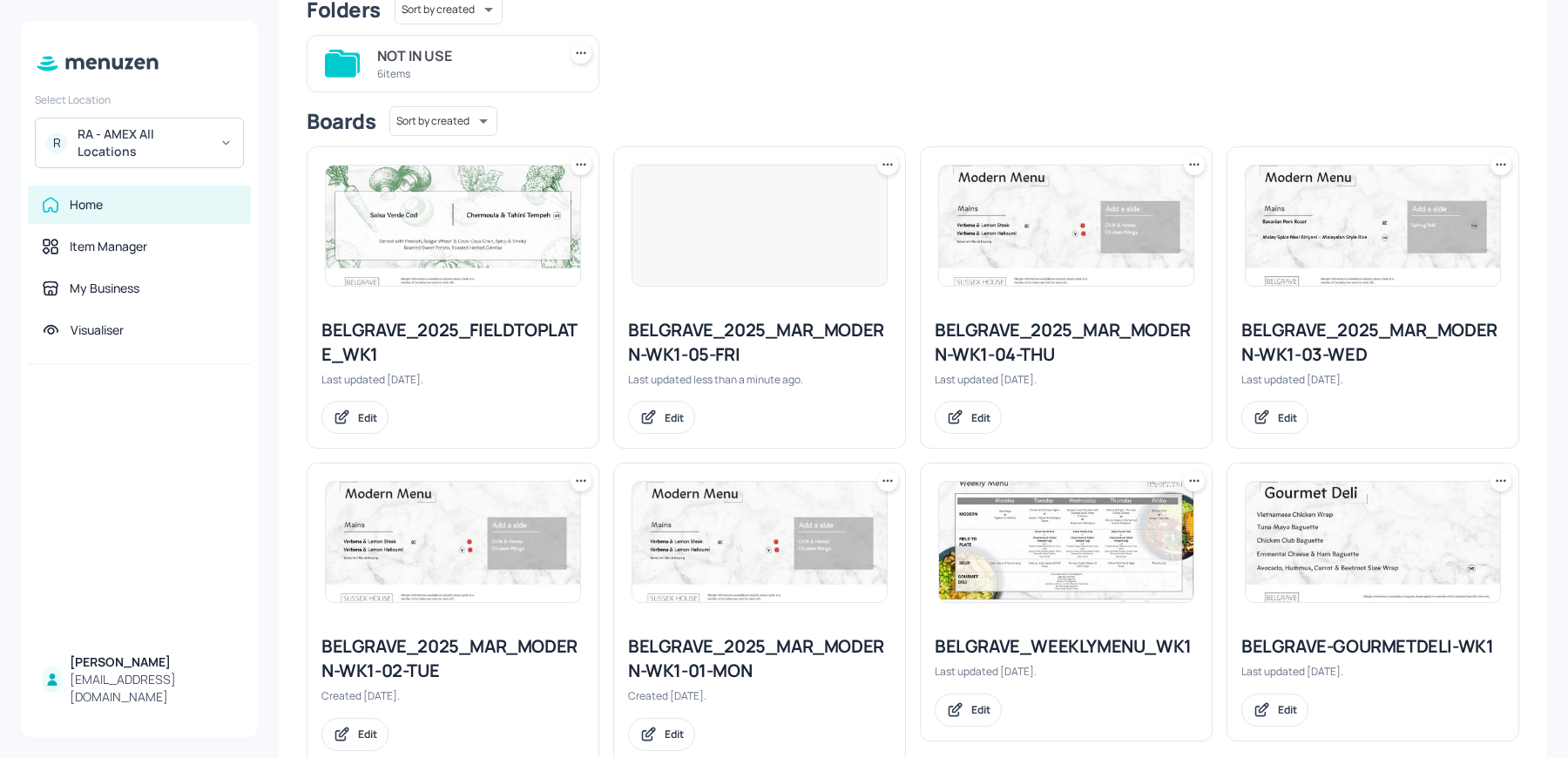
scroll to position [190, 0]
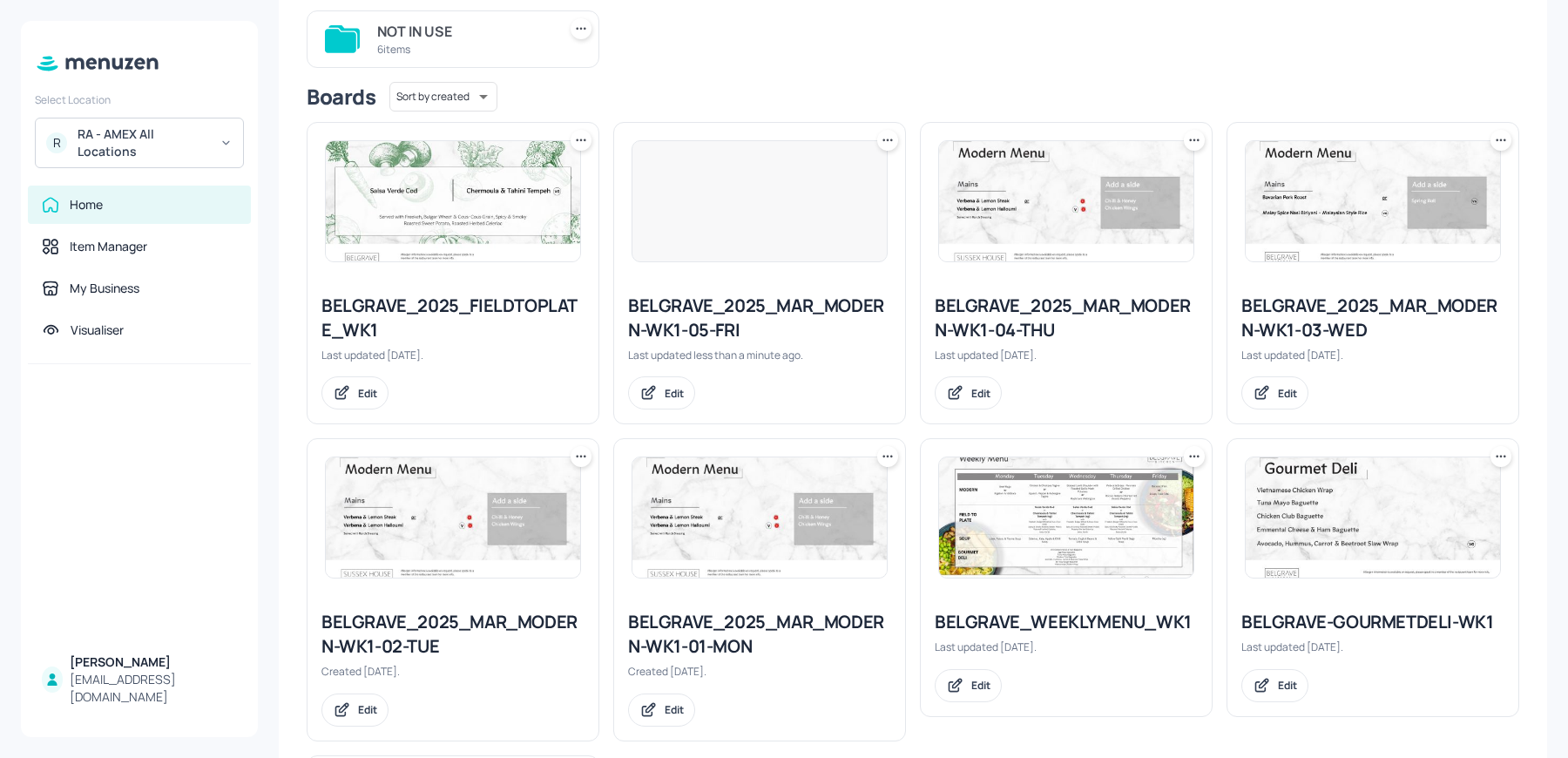
click at [1029, 493] on img at bounding box center [1066, 517] width 254 height 120
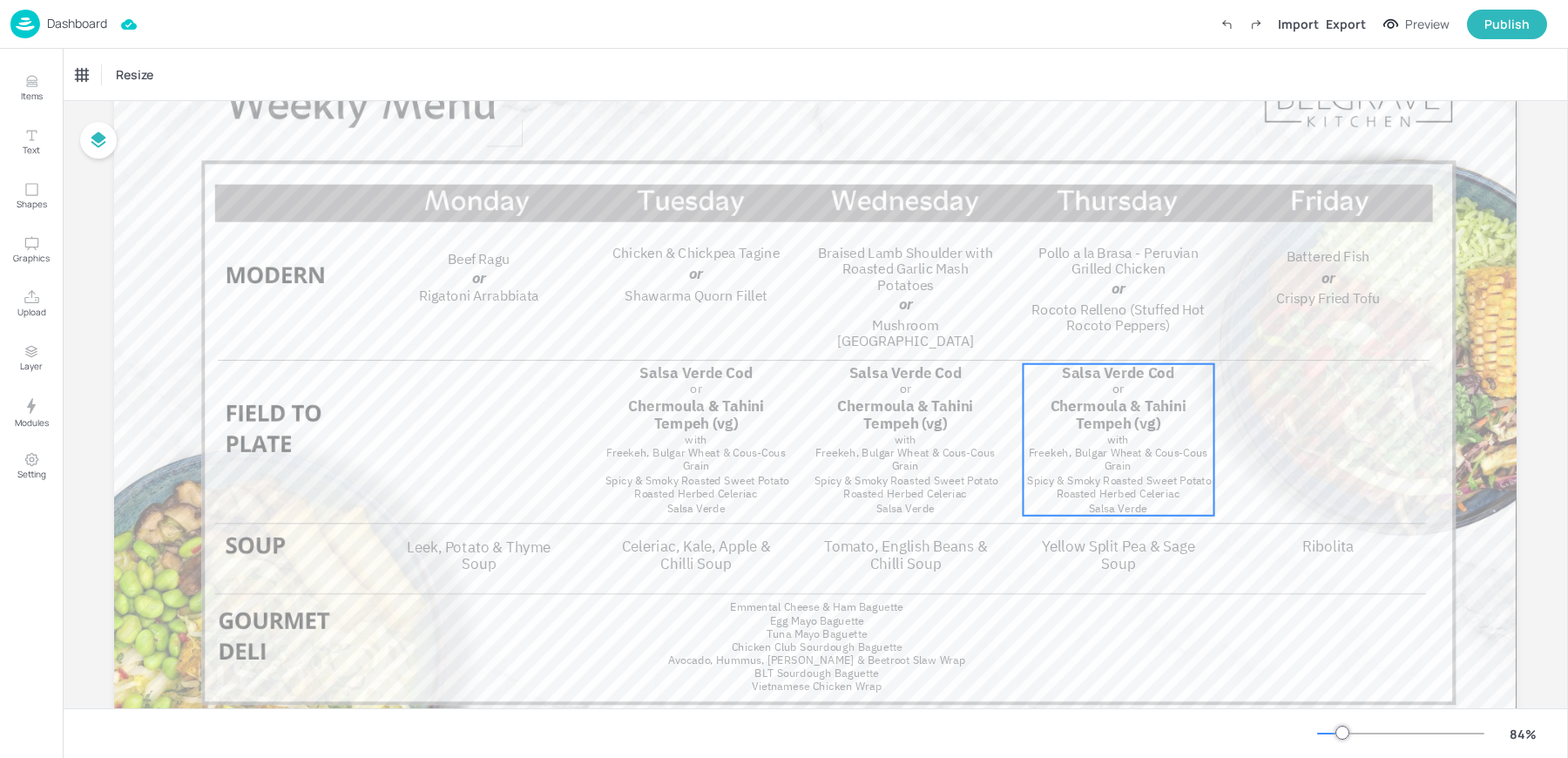
scroll to position [127, 0]
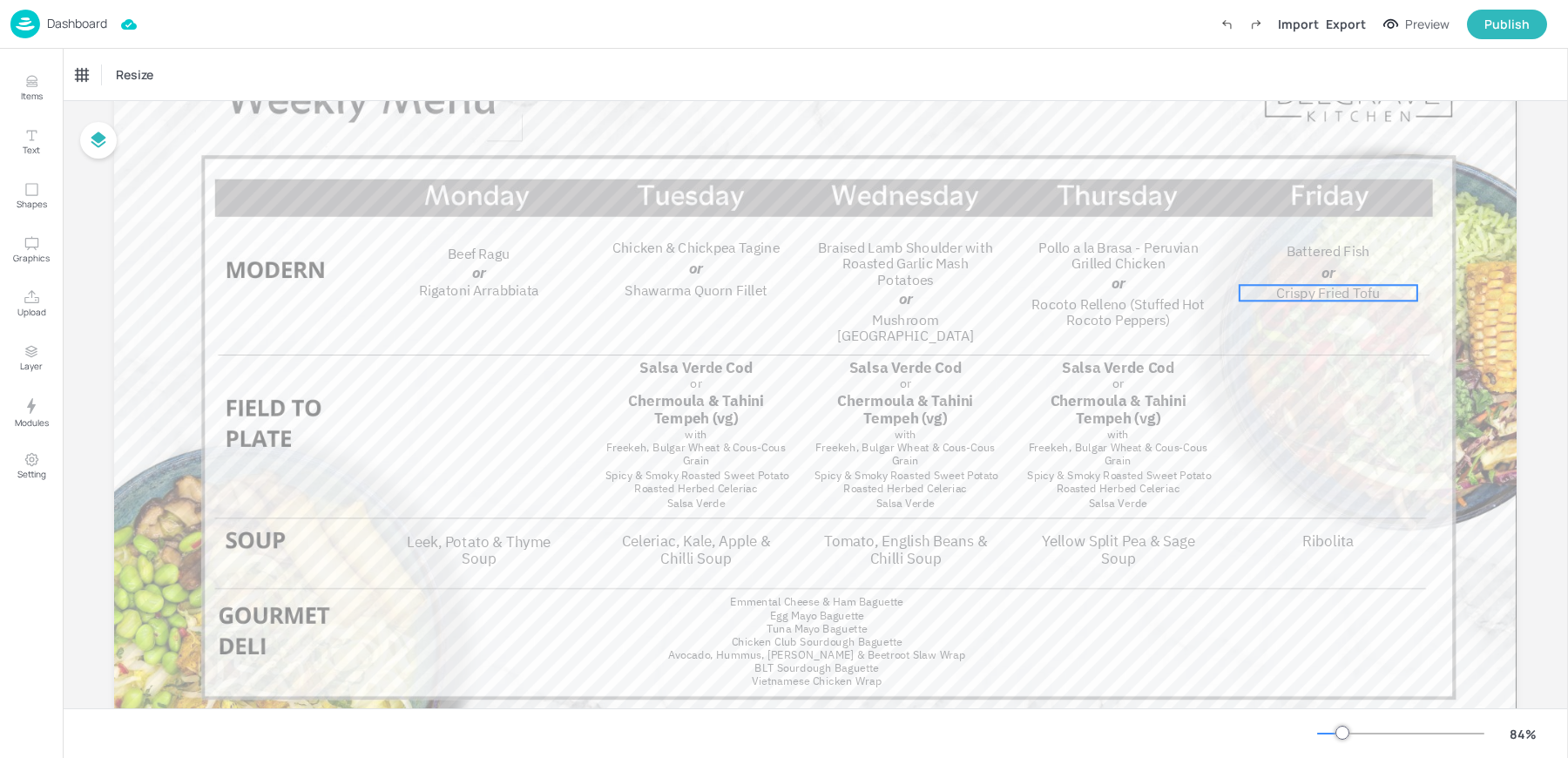
click at [1298, 291] on span "Crispy Fried Tofu" at bounding box center [1328, 292] width 105 height 18
click at [1248, 255] on p "Battered Fish" at bounding box center [1328, 252] width 178 height 17
type input "19"
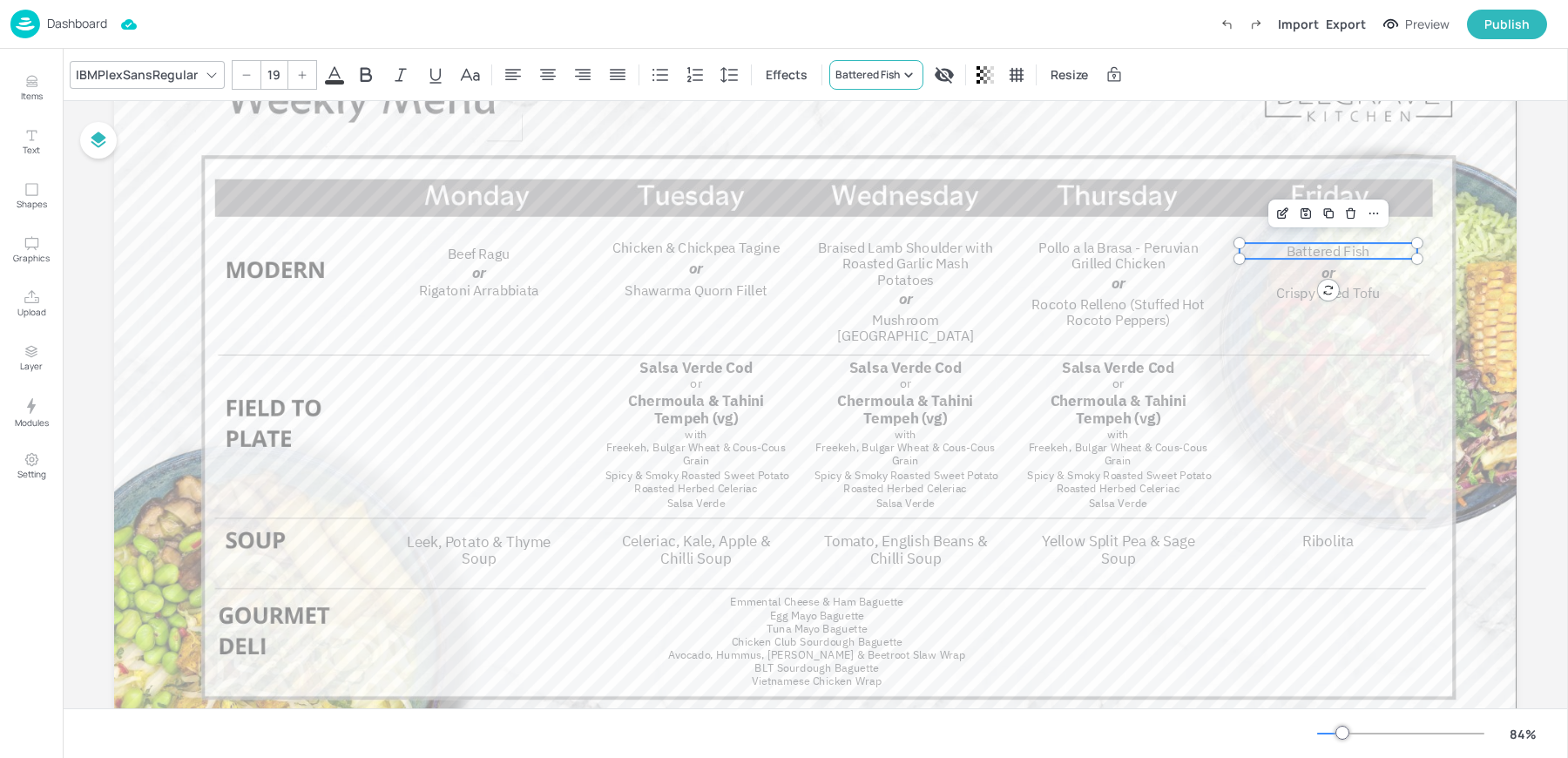
click at [829, 82] on div "Battered Fish" at bounding box center [876, 75] width 94 height 30
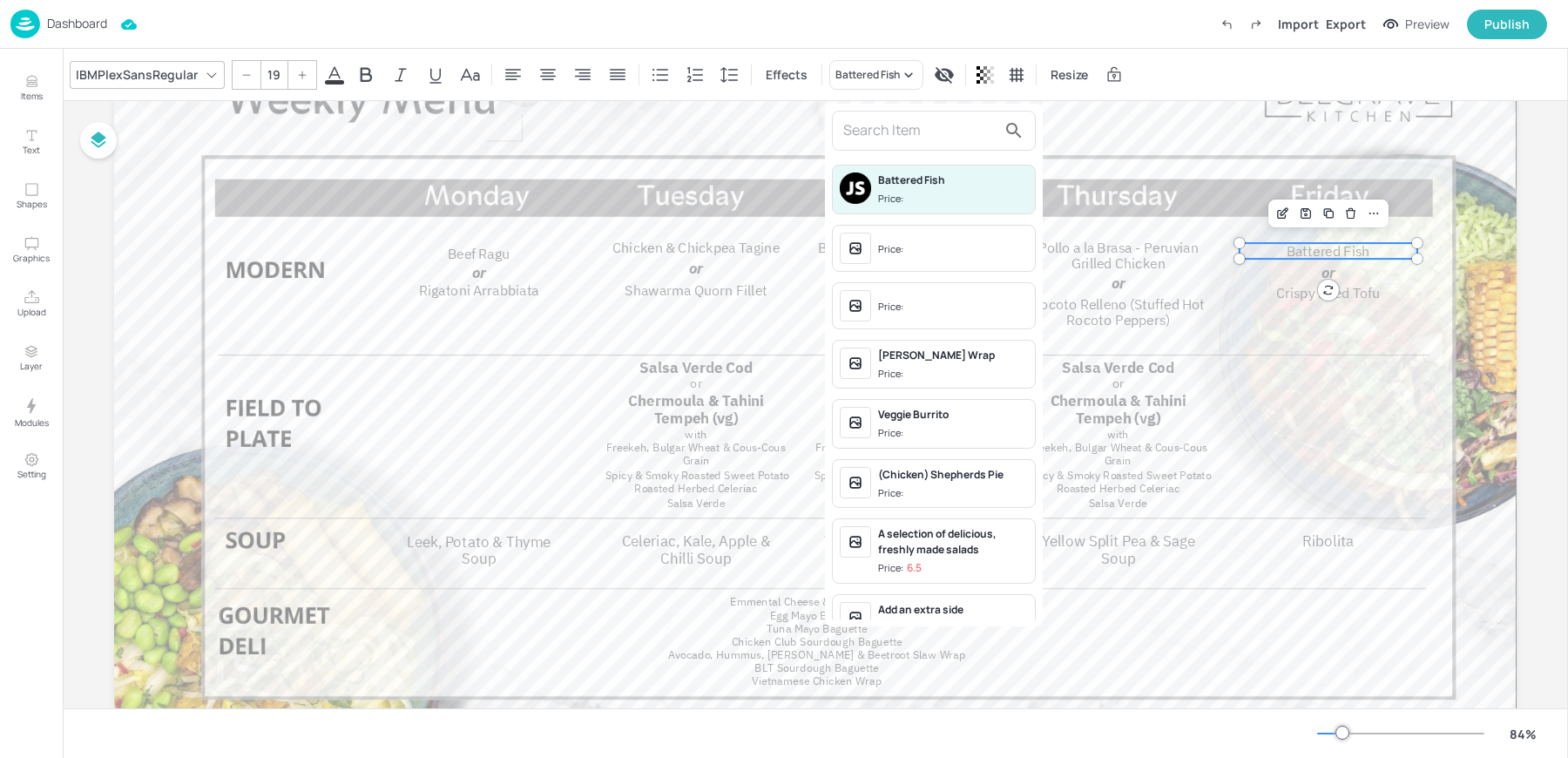
click at [864, 134] on input "text" at bounding box center [920, 130] width 154 height 28
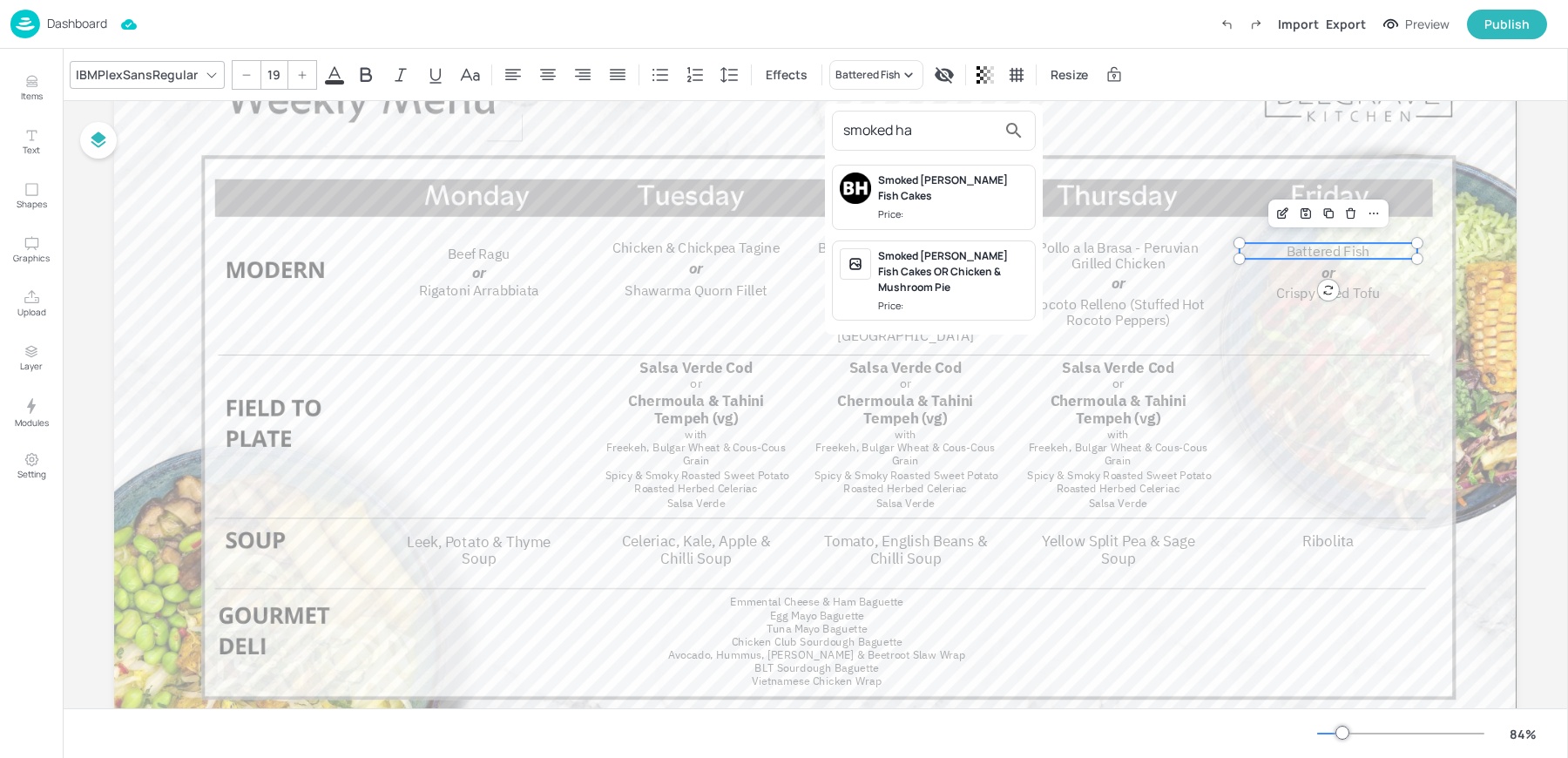
type input "smoked ha"
click at [902, 258] on div "Smoked Haddock Fish Cakes OR Chicken & Mushroom Pie" at bounding box center [953, 271] width 150 height 47
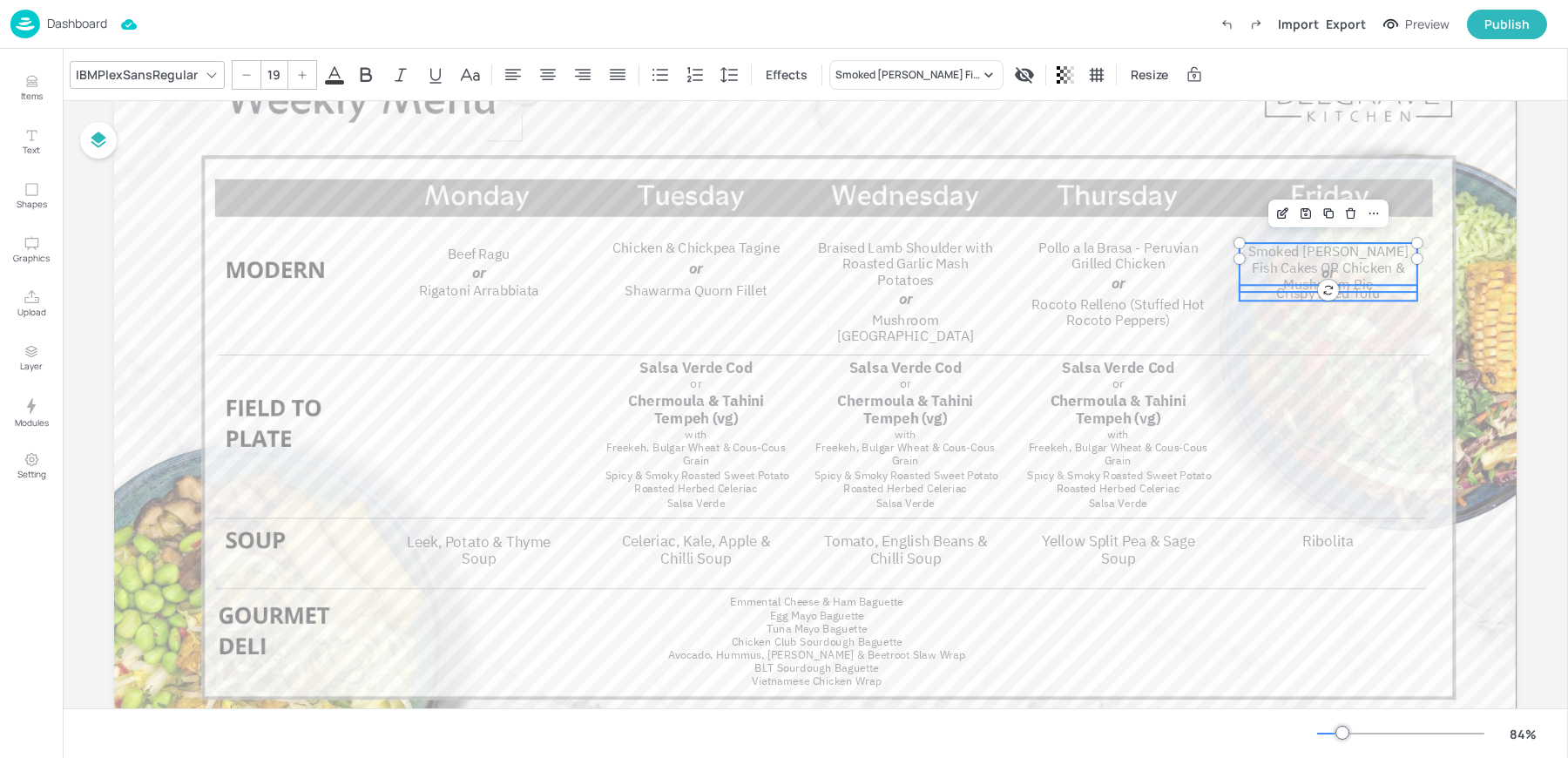
click at [1279, 296] on span "Crispy Fried Tofu" at bounding box center [1328, 292] width 105 height 18
click at [1322, 275] on span "or" at bounding box center [1328, 272] width 14 height 20
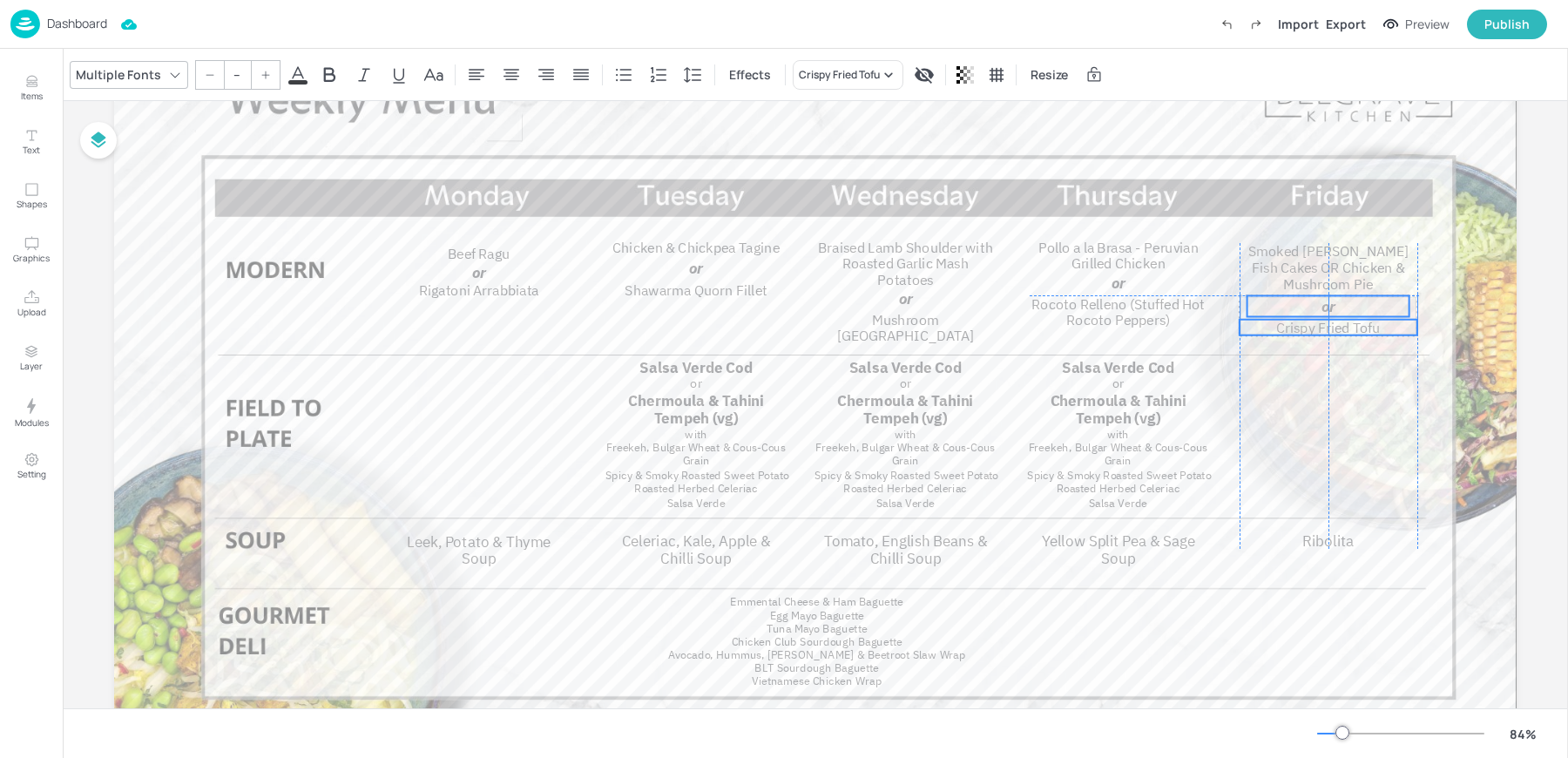
drag, startPoint x: 1322, startPoint y: 275, endPoint x: 1324, endPoint y: 307, distance: 32.1
click at [1324, 307] on span "or" at bounding box center [1328, 305] width 14 height 20
click at [1303, 333] on span "Crispy Fried Tofu" at bounding box center [1328, 328] width 105 height 18
type input "19"
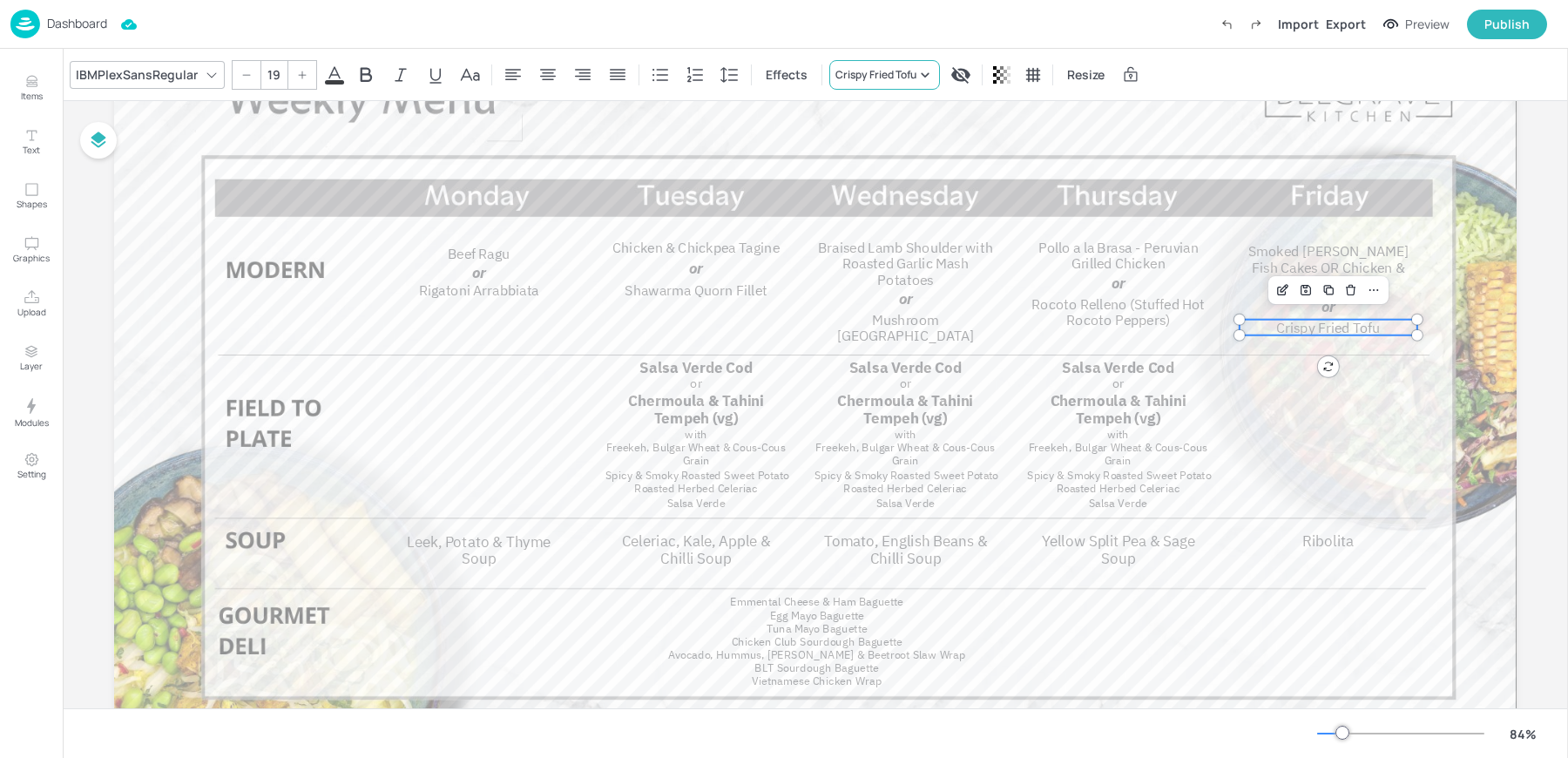
click at [883, 80] on div "Crispy Fried Tofu" at bounding box center [876, 75] width 81 height 16
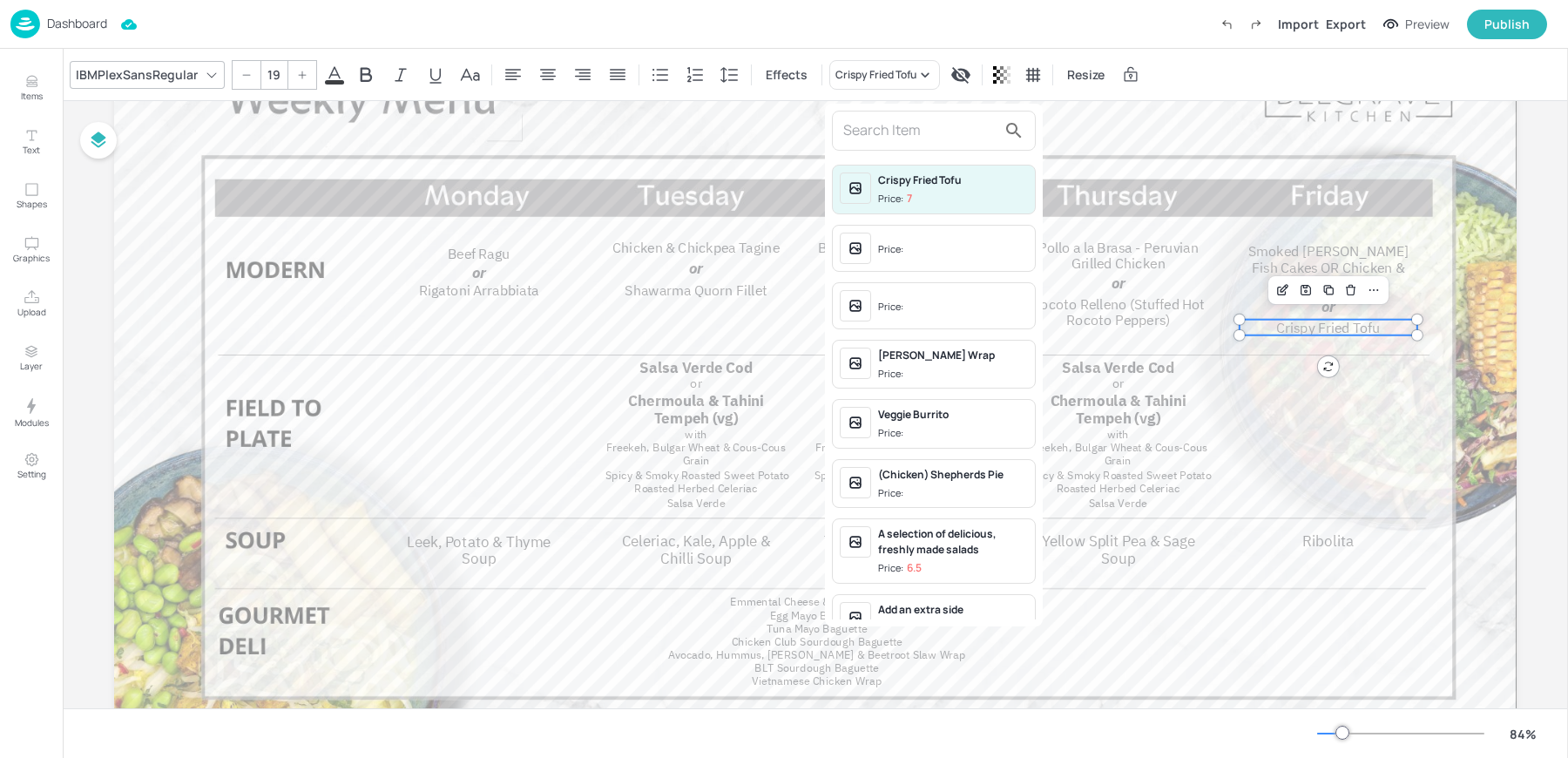
click at [885, 126] on input "text" at bounding box center [920, 130] width 154 height 28
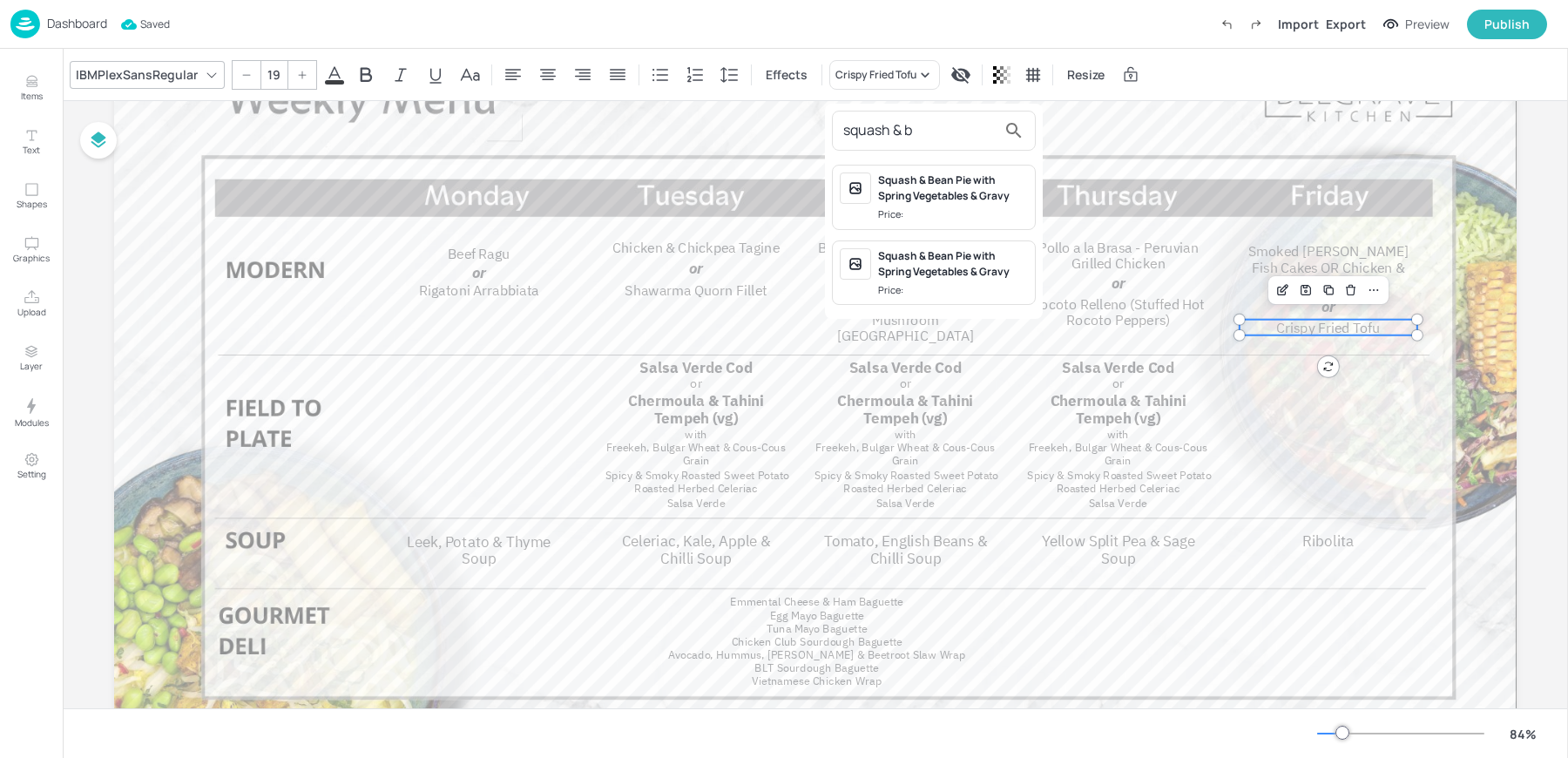
type input "squash & b"
click at [933, 193] on div "Squash & Bean Pie with Spring Vegetables & Gravy" at bounding box center [953, 188] width 150 height 31
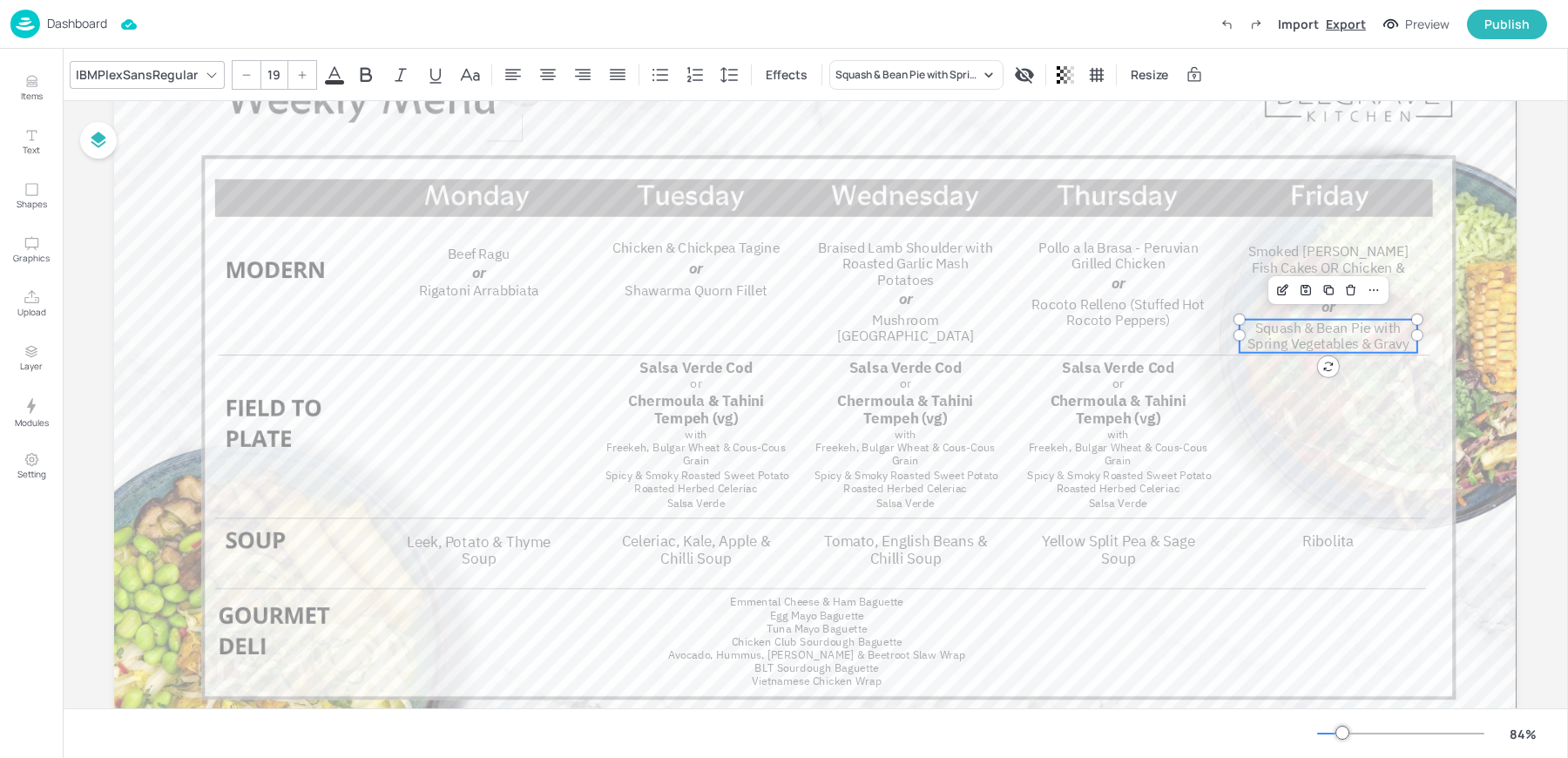
click at [1360, 22] on div "Export" at bounding box center [1345, 24] width 40 height 19
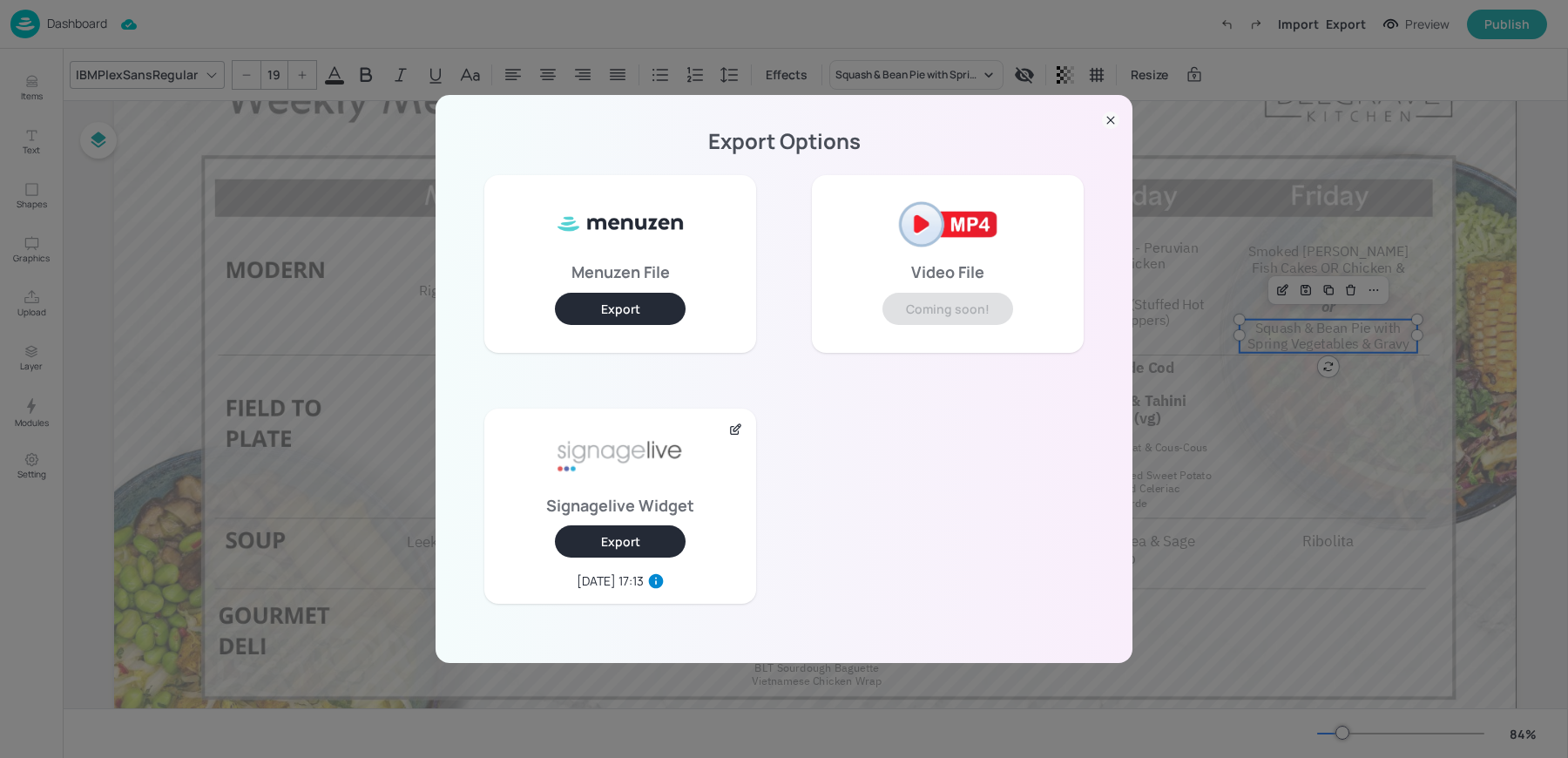
click at [604, 553] on button "Export" at bounding box center [620, 541] width 130 height 32
click at [233, 209] on div "Export Options Menuzen File Export Video File Coming soon! Signagelive Widget E…" at bounding box center [784, 379] width 1568 height 758
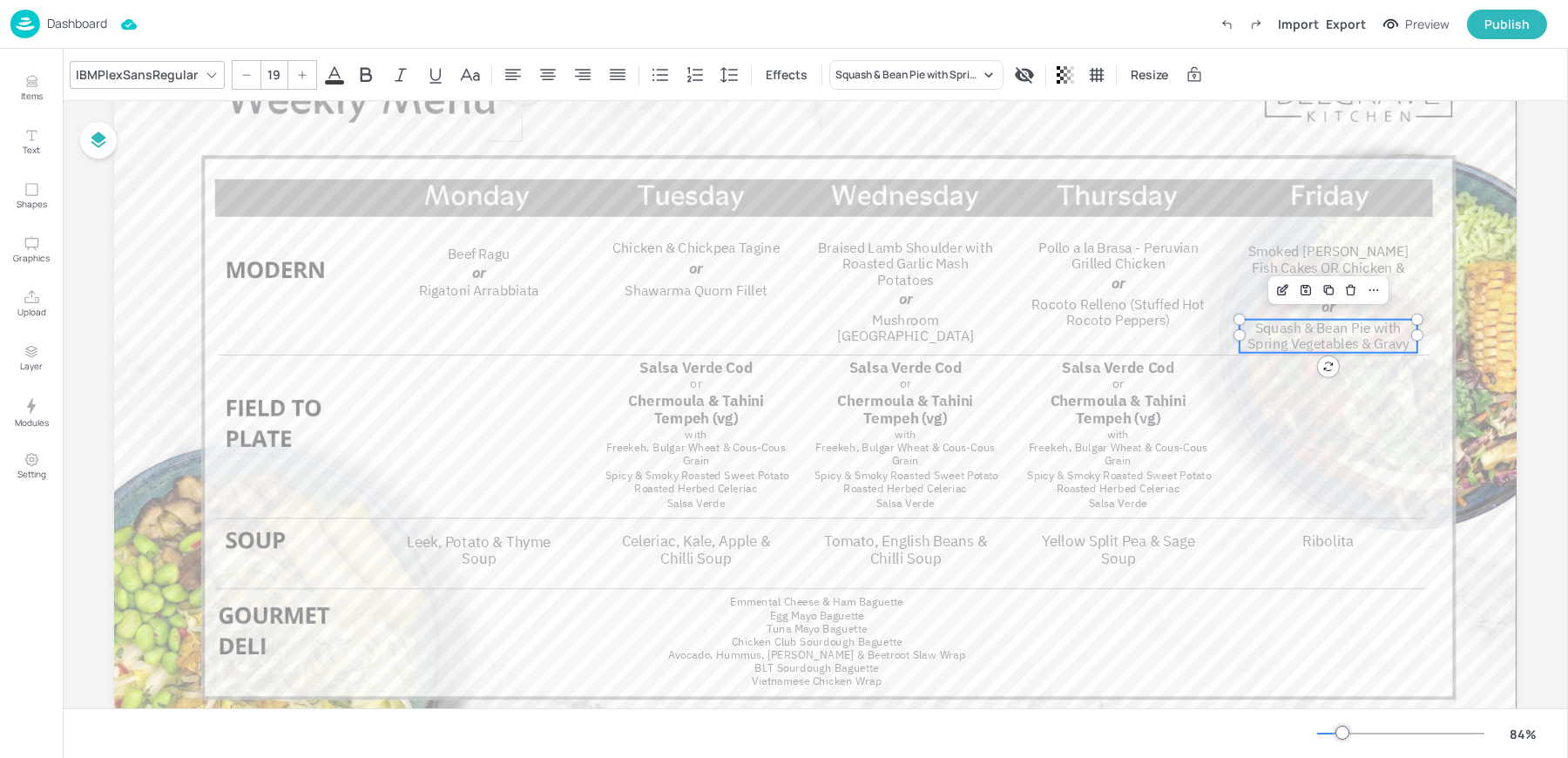
click at [40, 30] on div "Dashboard" at bounding box center [58, 23] width 97 height 29
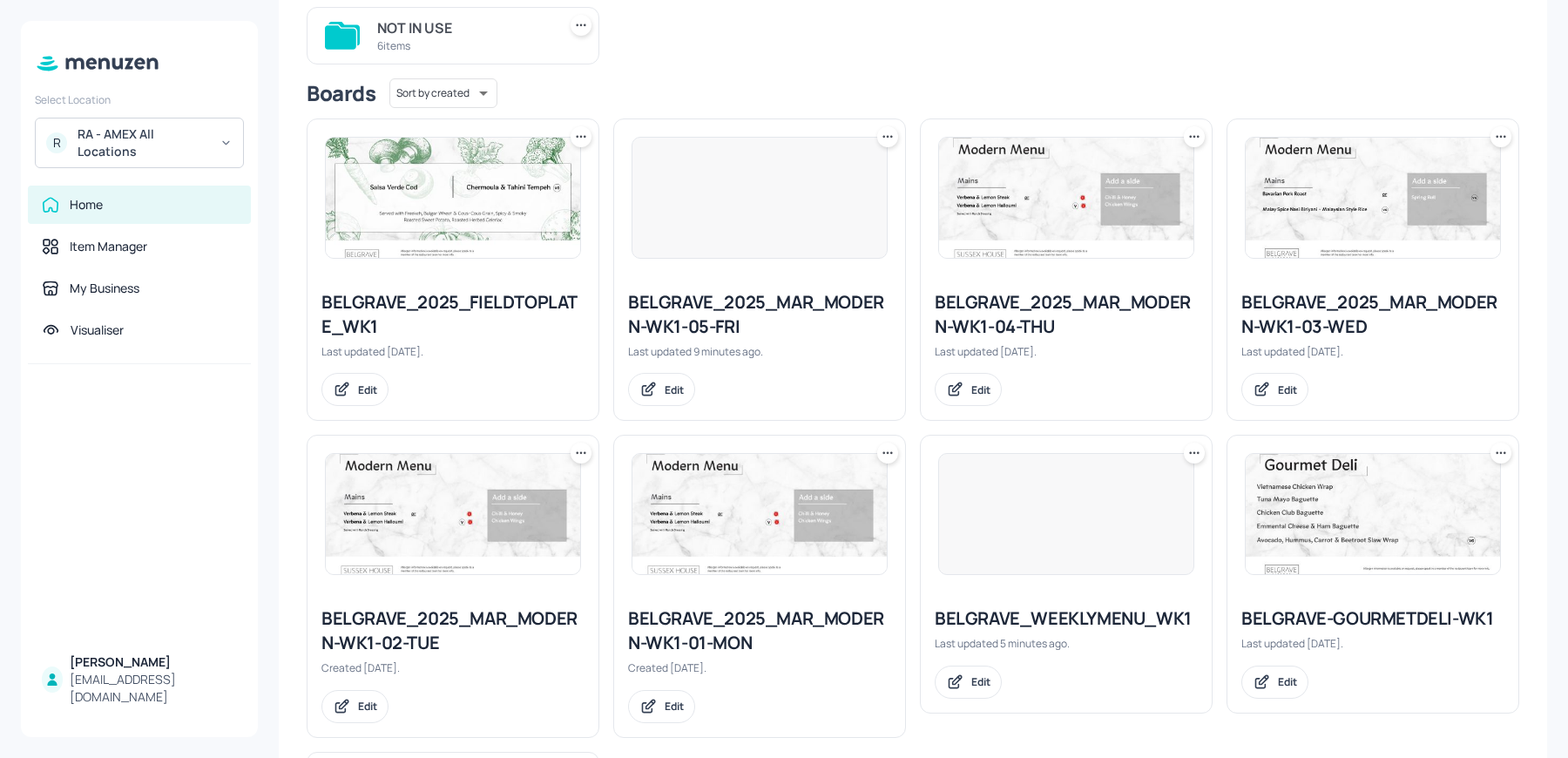
scroll to position [235, 0]
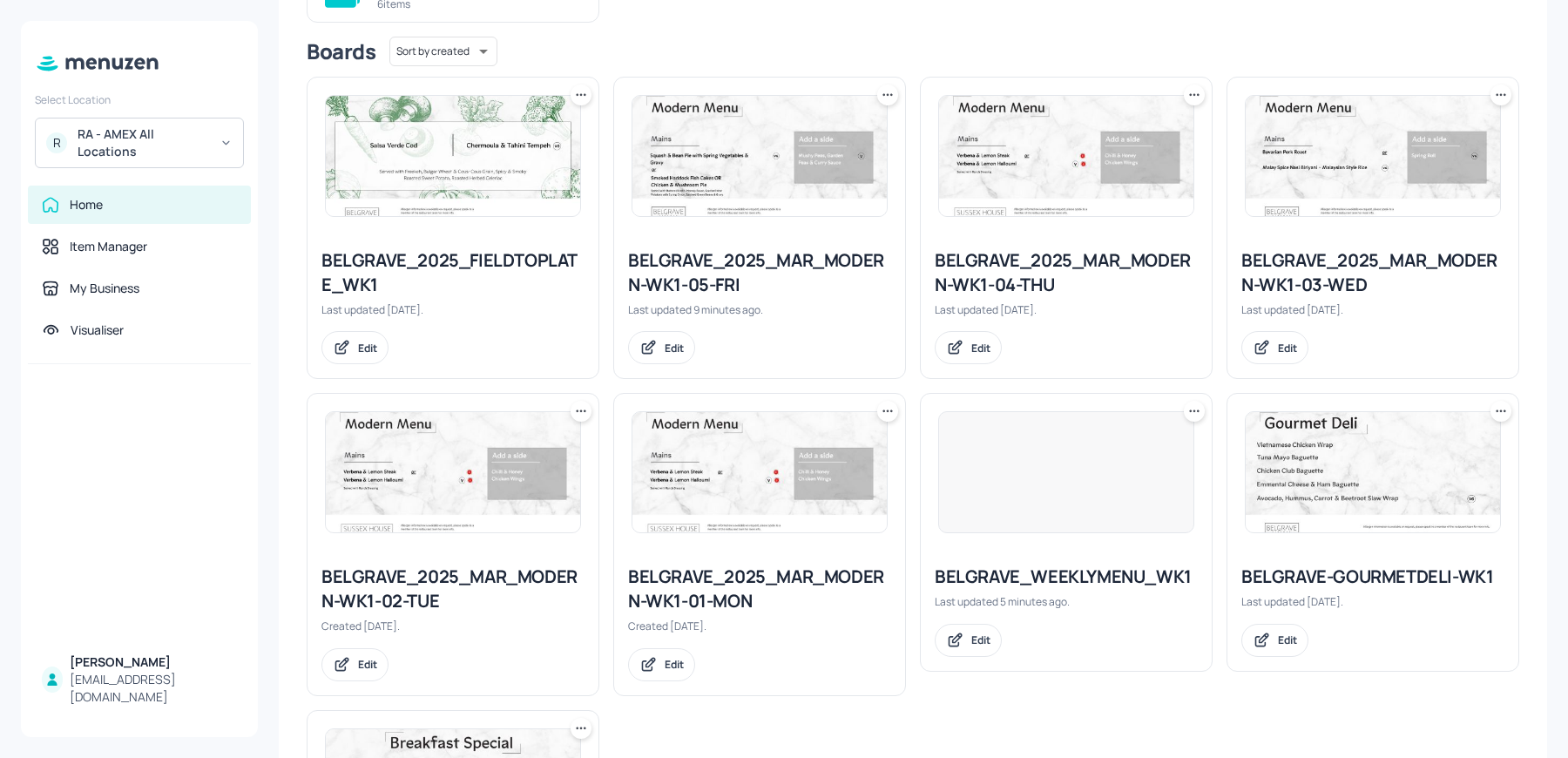
click at [452, 517] on img at bounding box center [452, 472] width 254 height 120
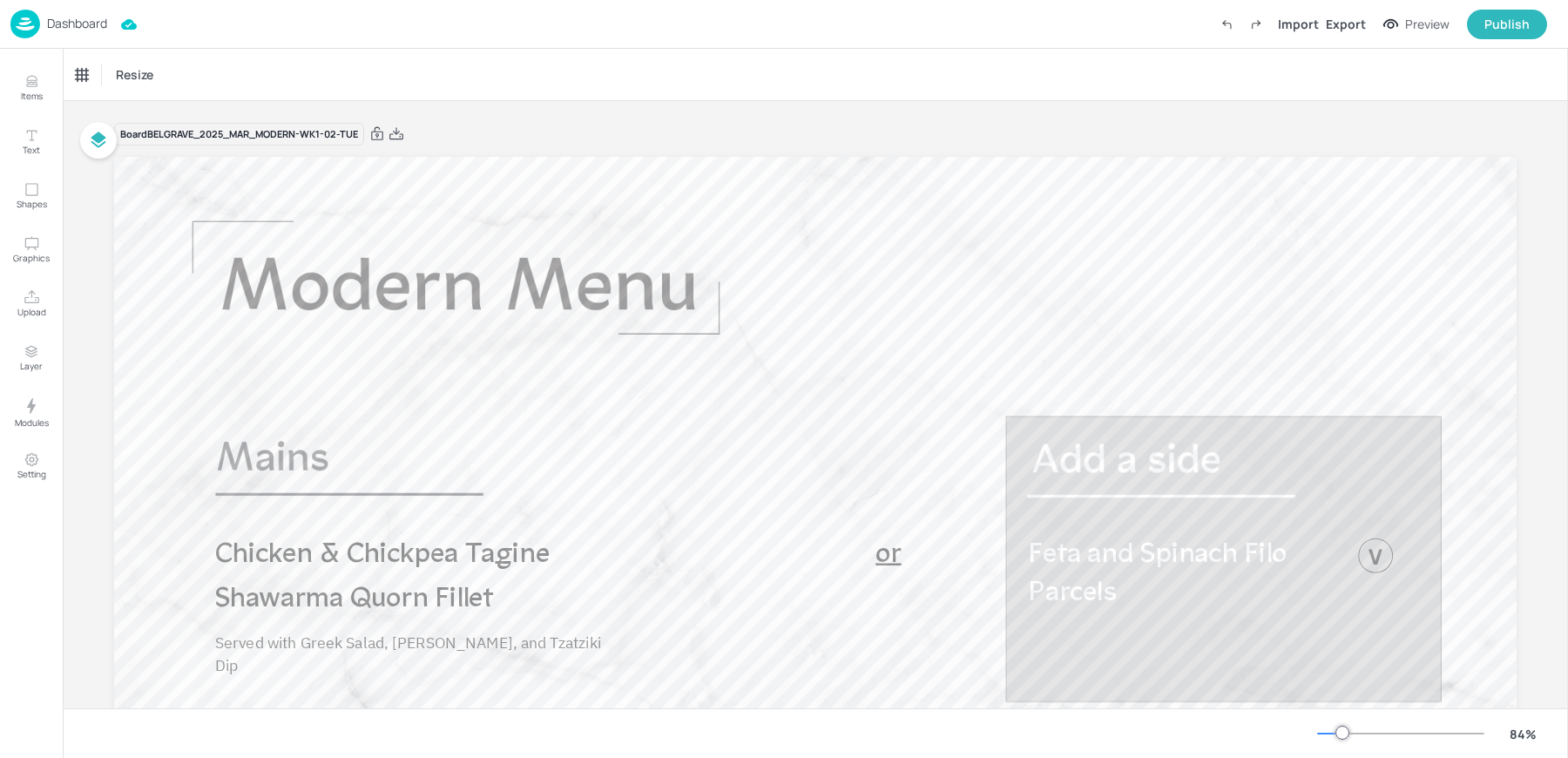
click at [63, 22] on p "Dashboard" at bounding box center [77, 23] width 60 height 12
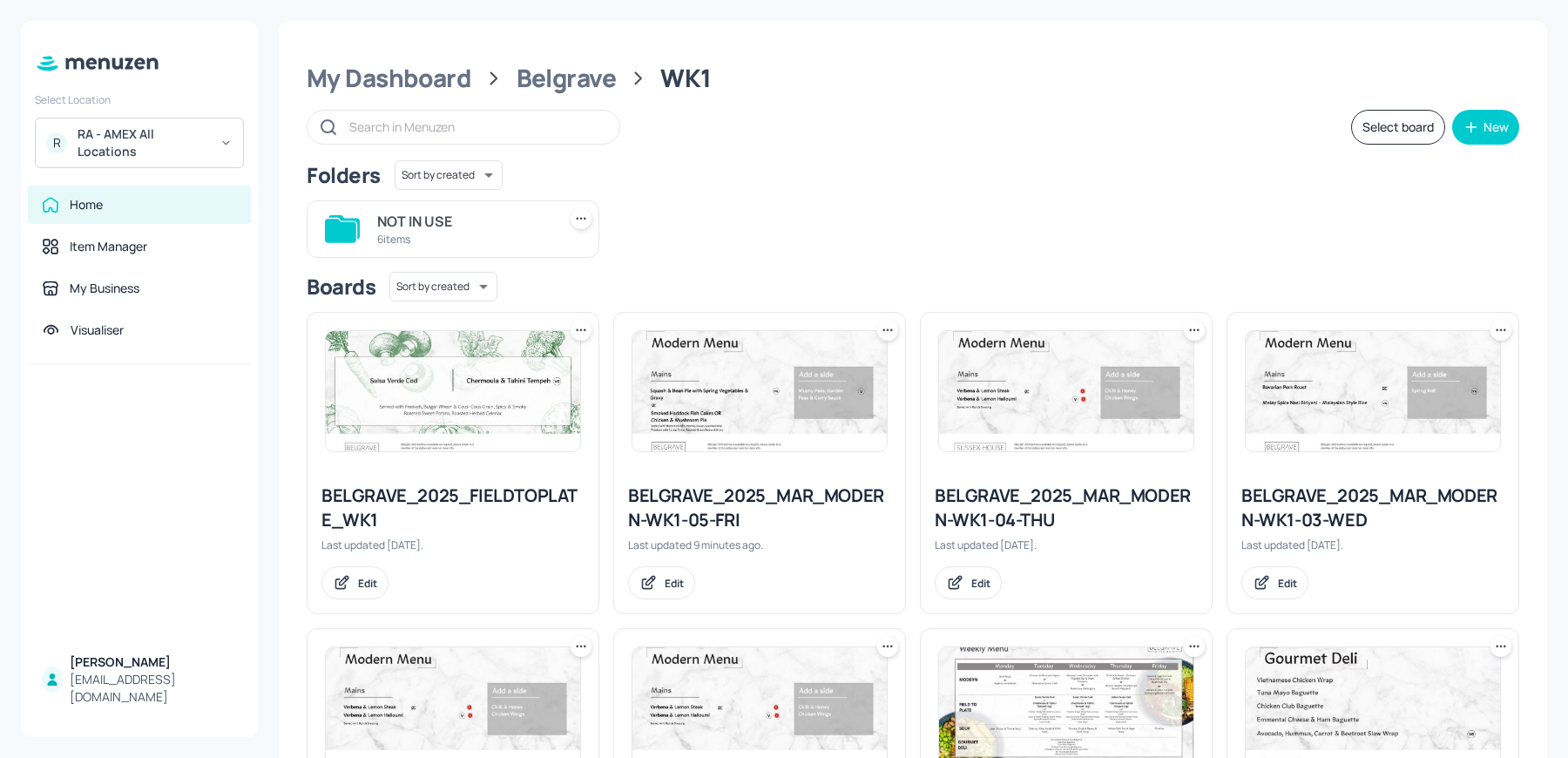
click at [1263, 516] on div "BELGRAVE_2025_MAR_MODERN-WK1-03-WED" at bounding box center [1373, 508] width 263 height 49
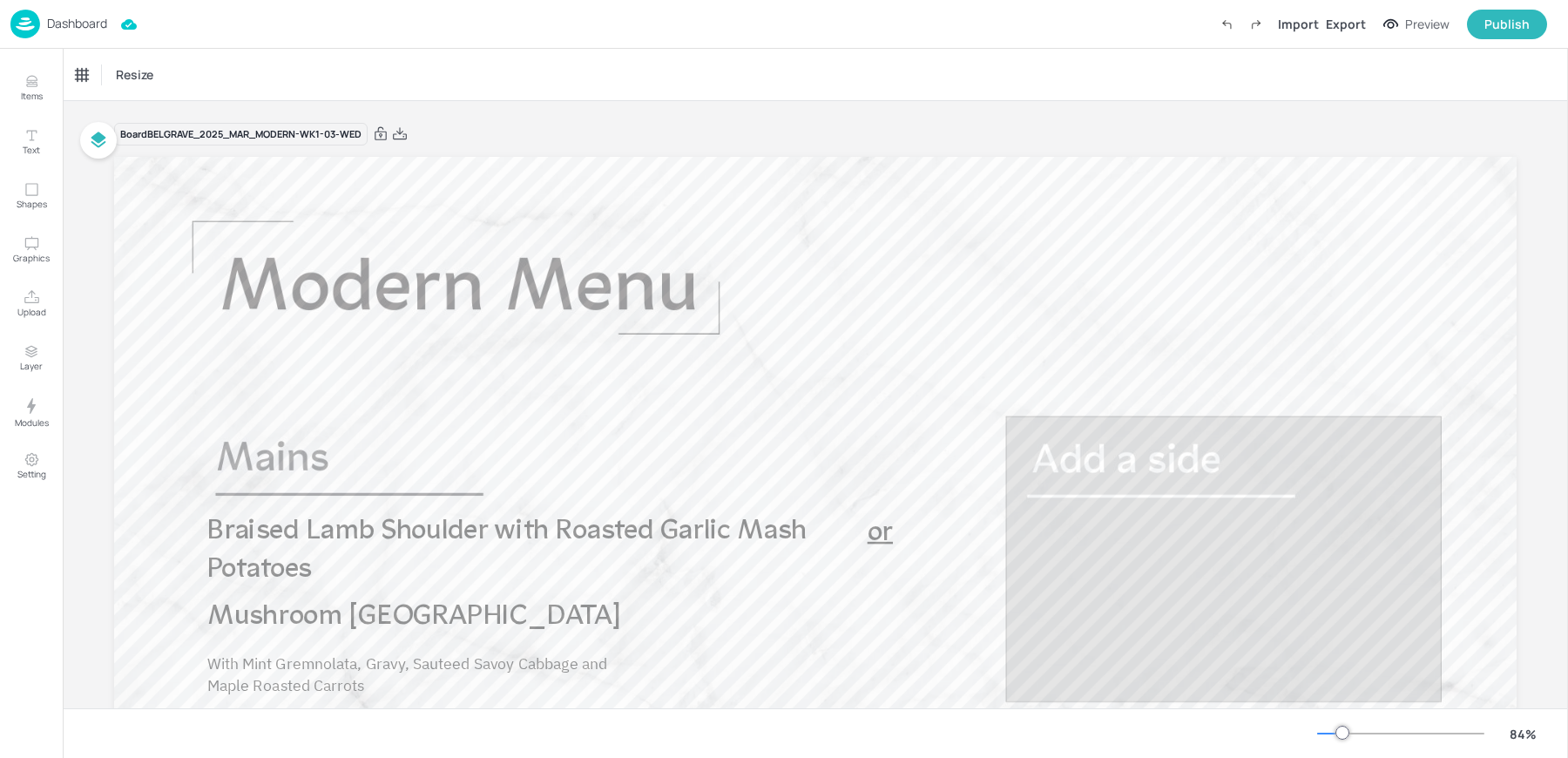
click at [68, 33] on div "Dashboard" at bounding box center [58, 23] width 97 height 29
